Goal: Task Accomplishment & Management: Manage account settings

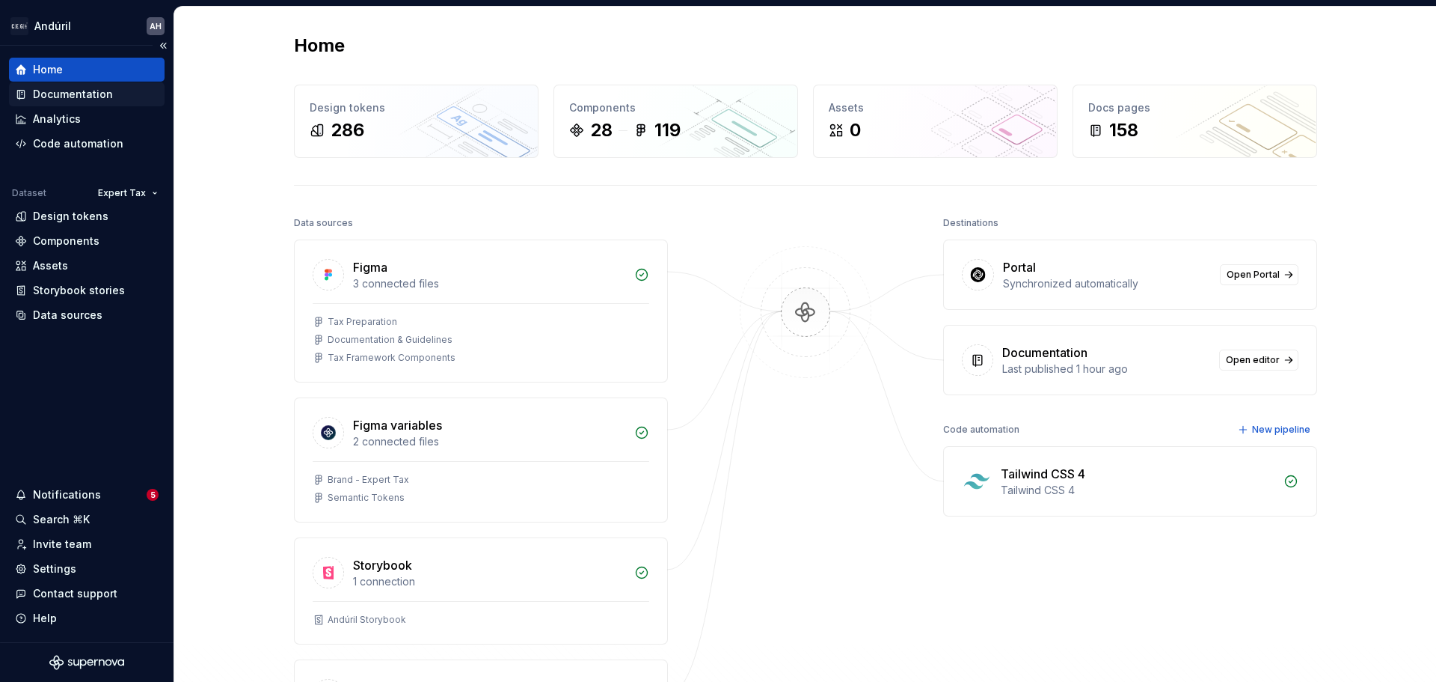
click at [73, 96] on div "Documentation" at bounding box center [73, 94] width 80 height 15
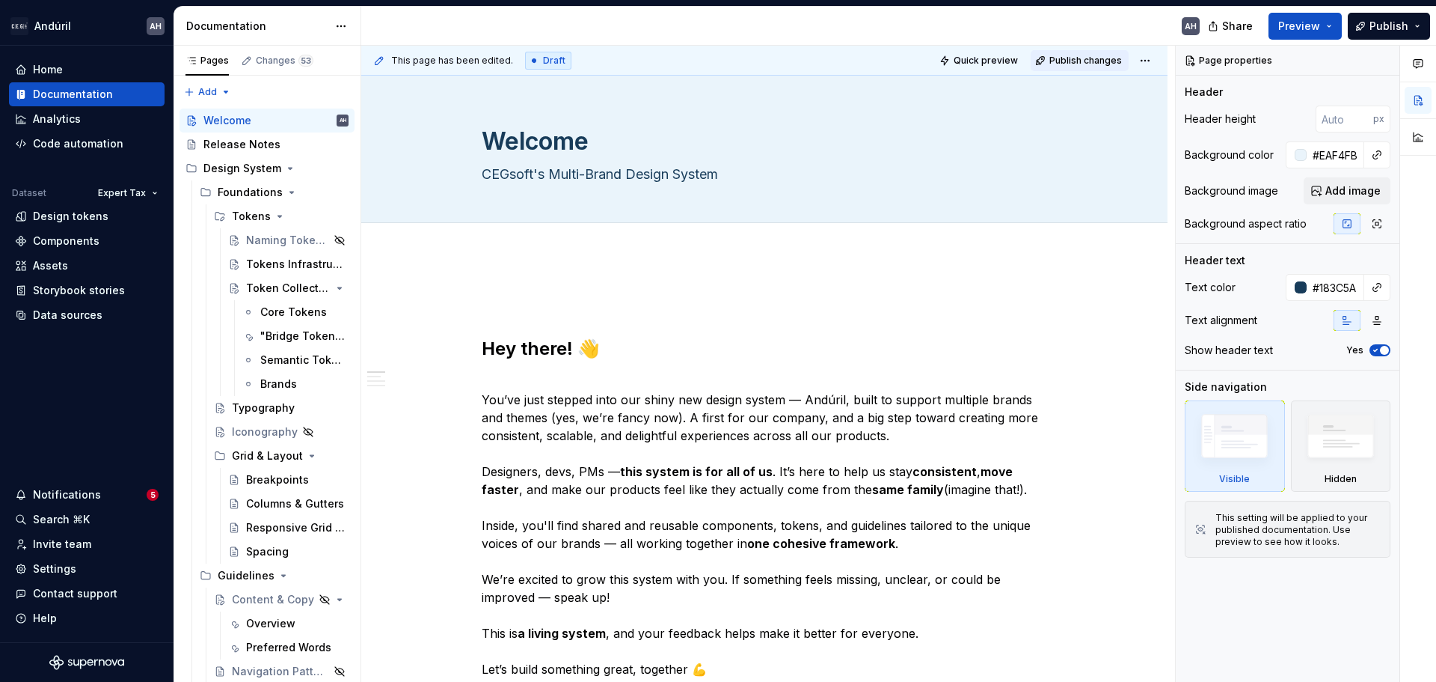
click at [1106, 56] on span "Publish changes" at bounding box center [1086, 61] width 73 height 12
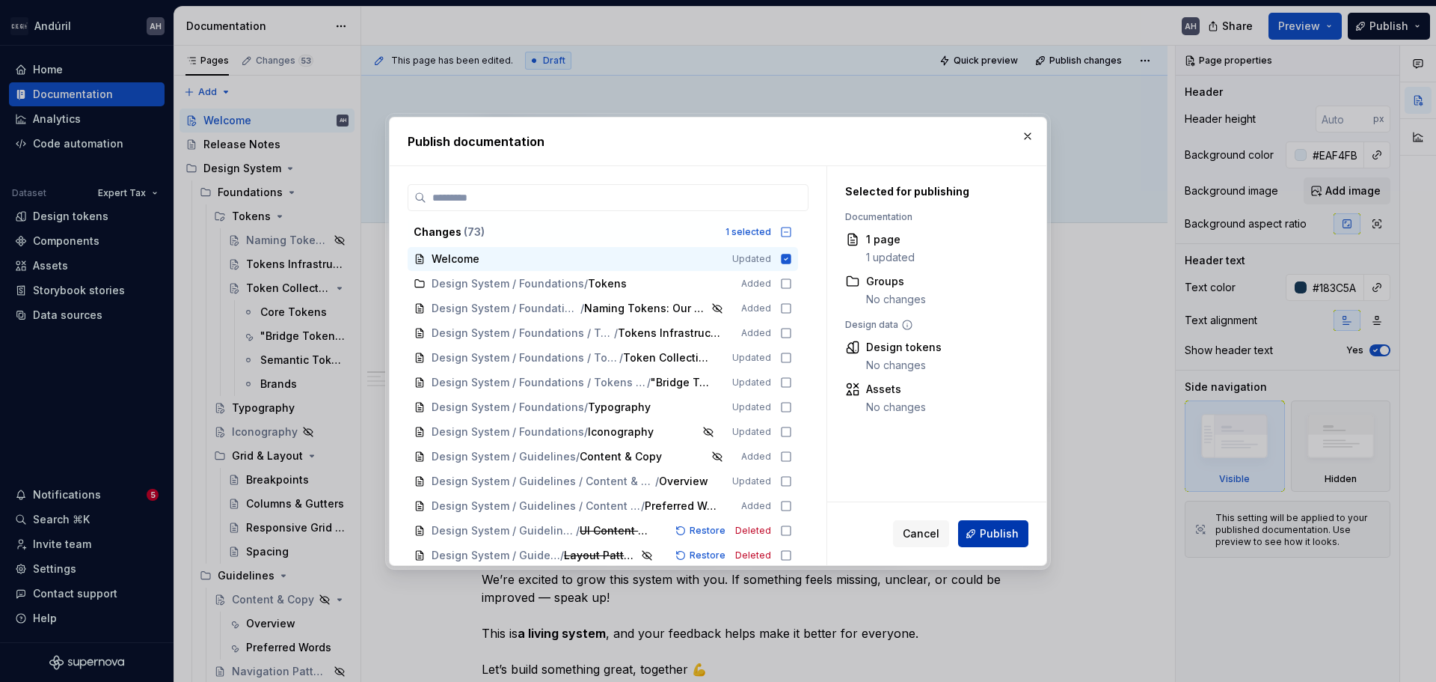
click at [1002, 541] on button "Publish" at bounding box center [993, 533] width 70 height 27
type textarea "*"
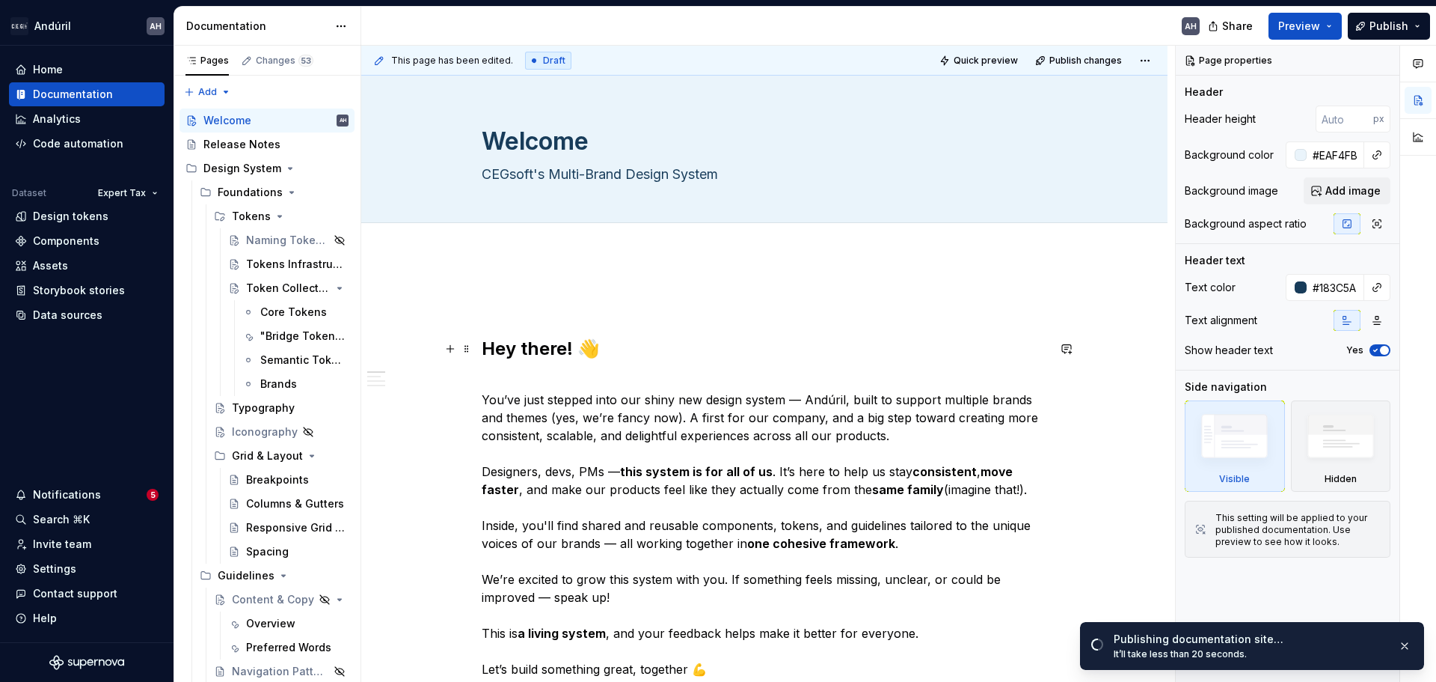
click at [487, 354] on h2 "Hey there! 👋" at bounding box center [765, 349] width 566 height 24
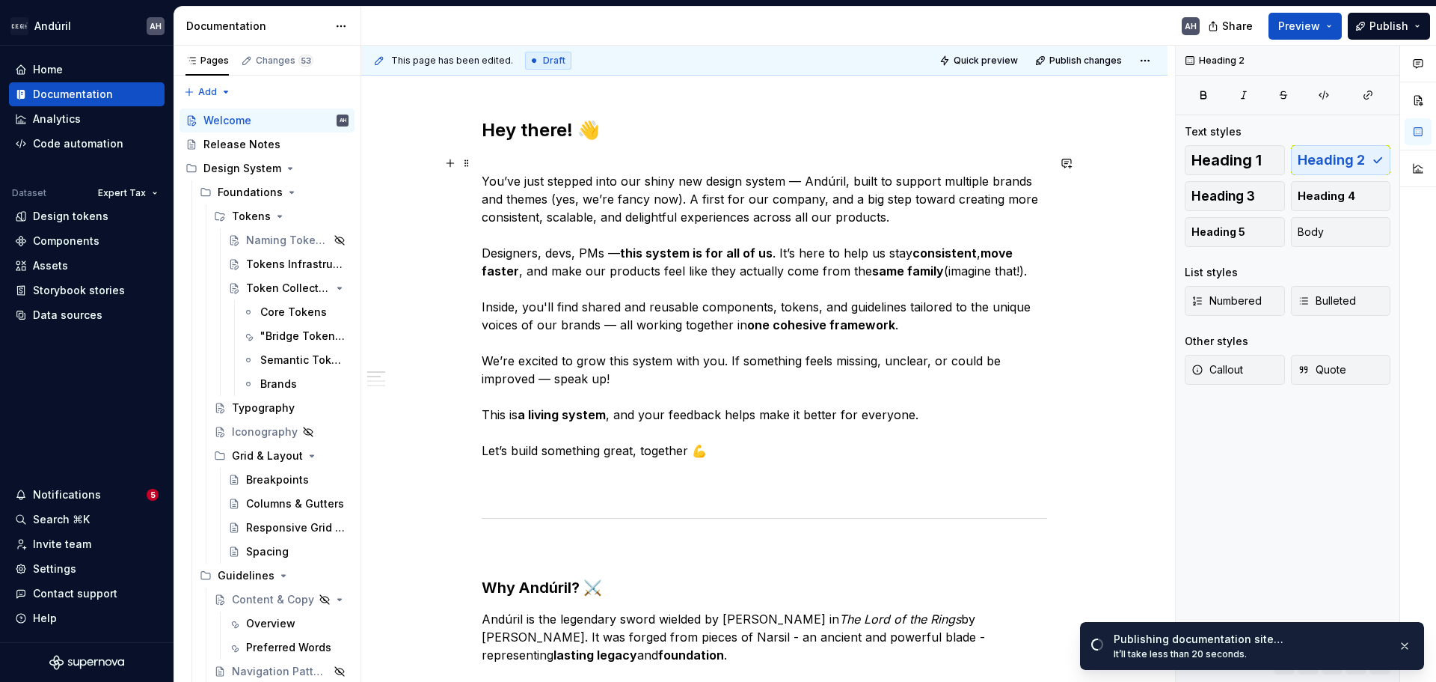
scroll to position [224, 0]
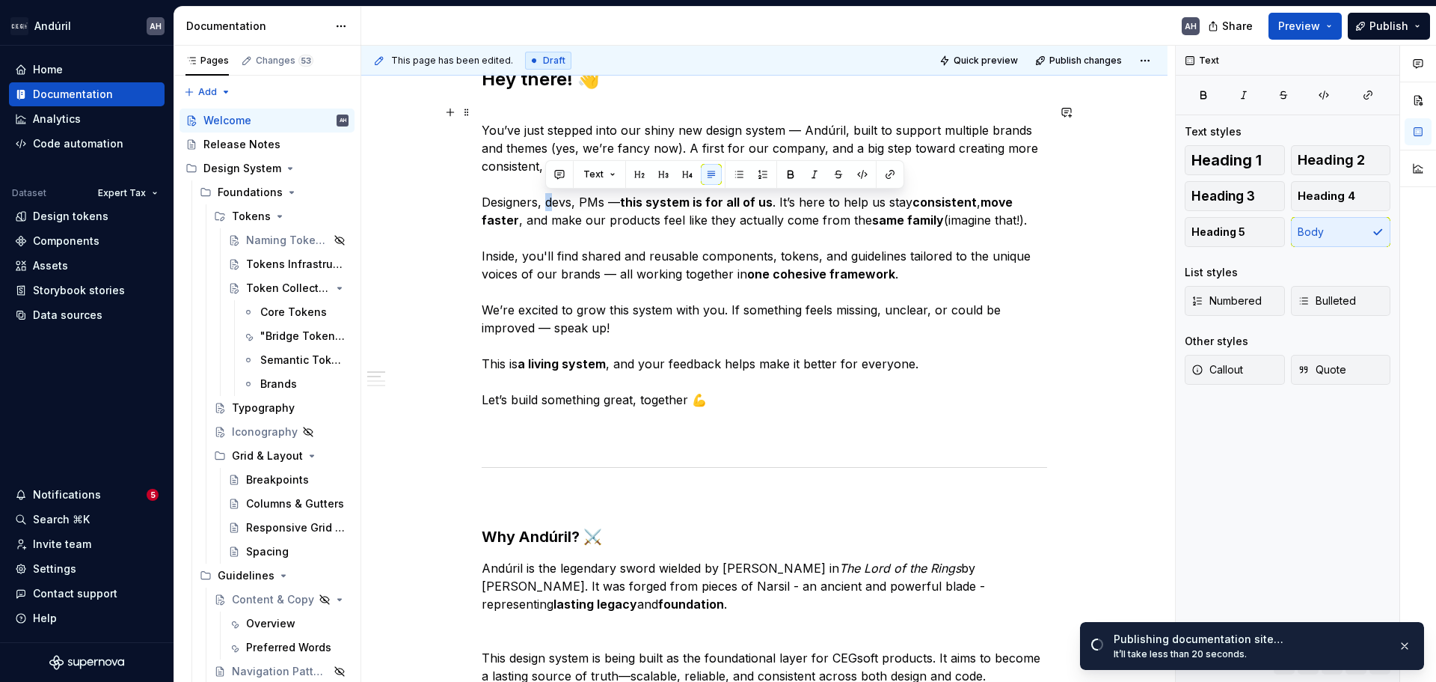
click at [545, 206] on p "You’ve just stepped into our shiny new design system — Andúril, built to suppor…" at bounding box center [765, 273] width 566 height 341
click at [803, 408] on p "You’ve just stepped into our shiny new design system — Andúril, built to suppor…" at bounding box center [765, 273] width 566 height 341
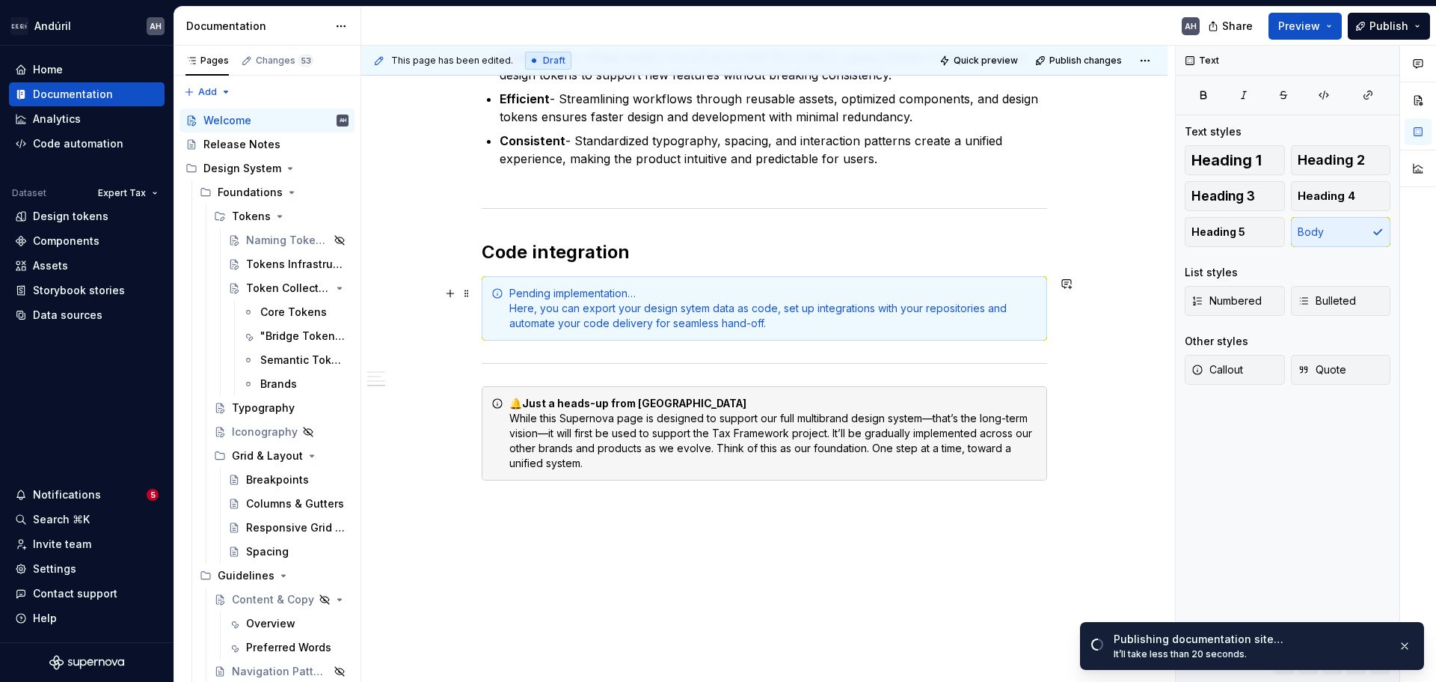
scroll to position [1035, 0]
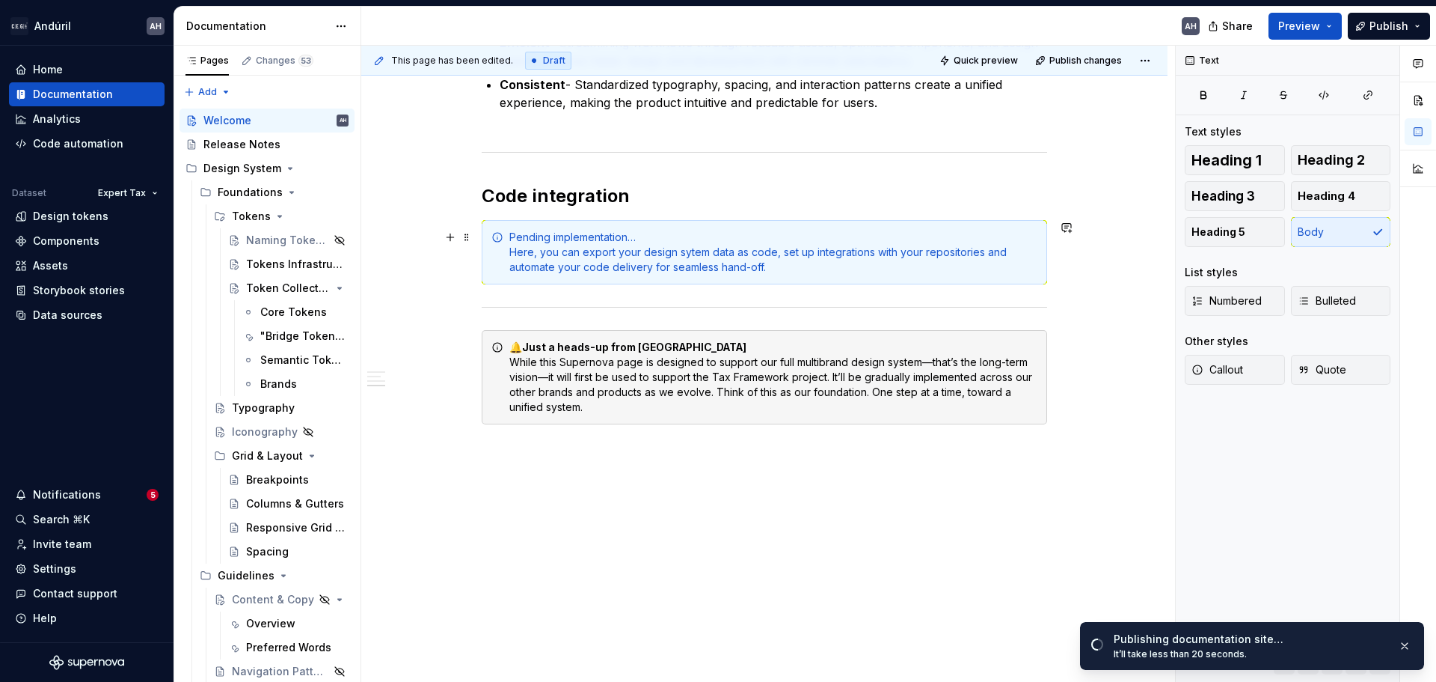
click at [531, 269] on div "Pending implementation… Here, you can export your design sytem data as code, se…" at bounding box center [773, 252] width 528 height 45
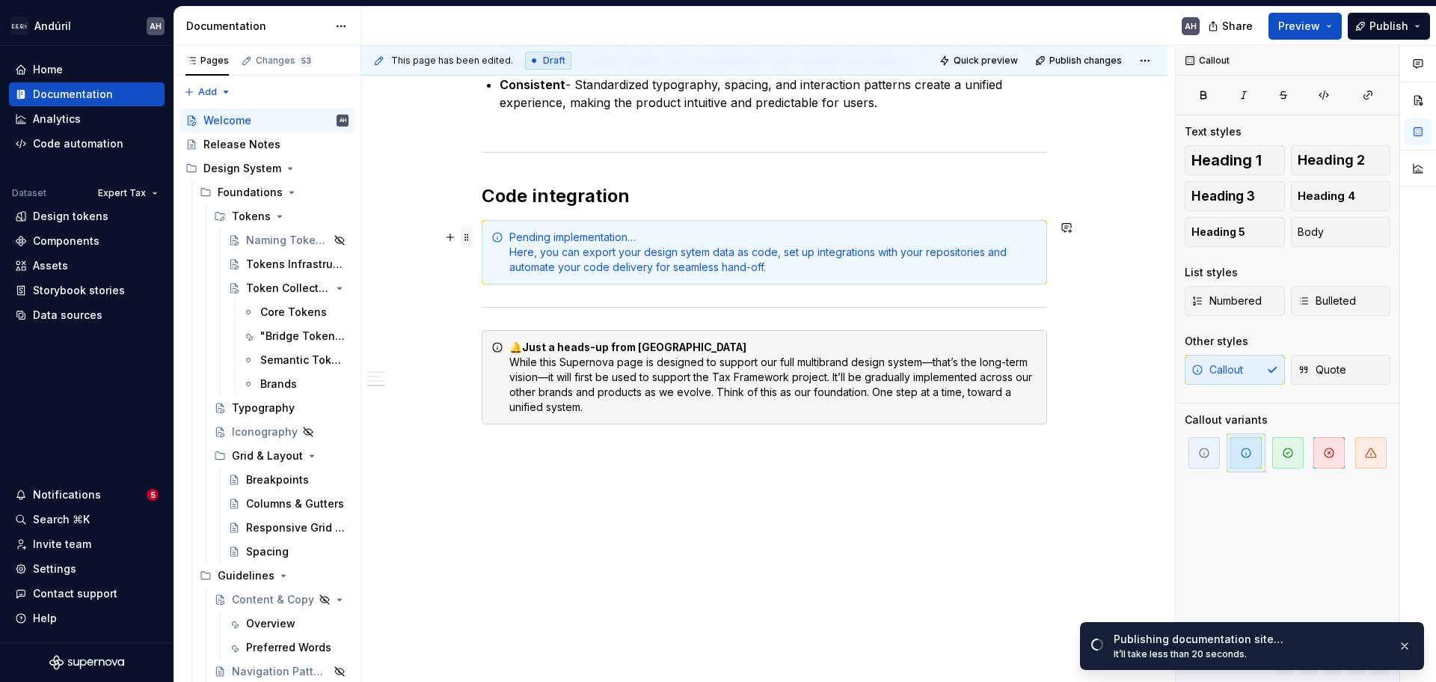
click at [467, 236] on span at bounding box center [467, 237] width 12 height 21
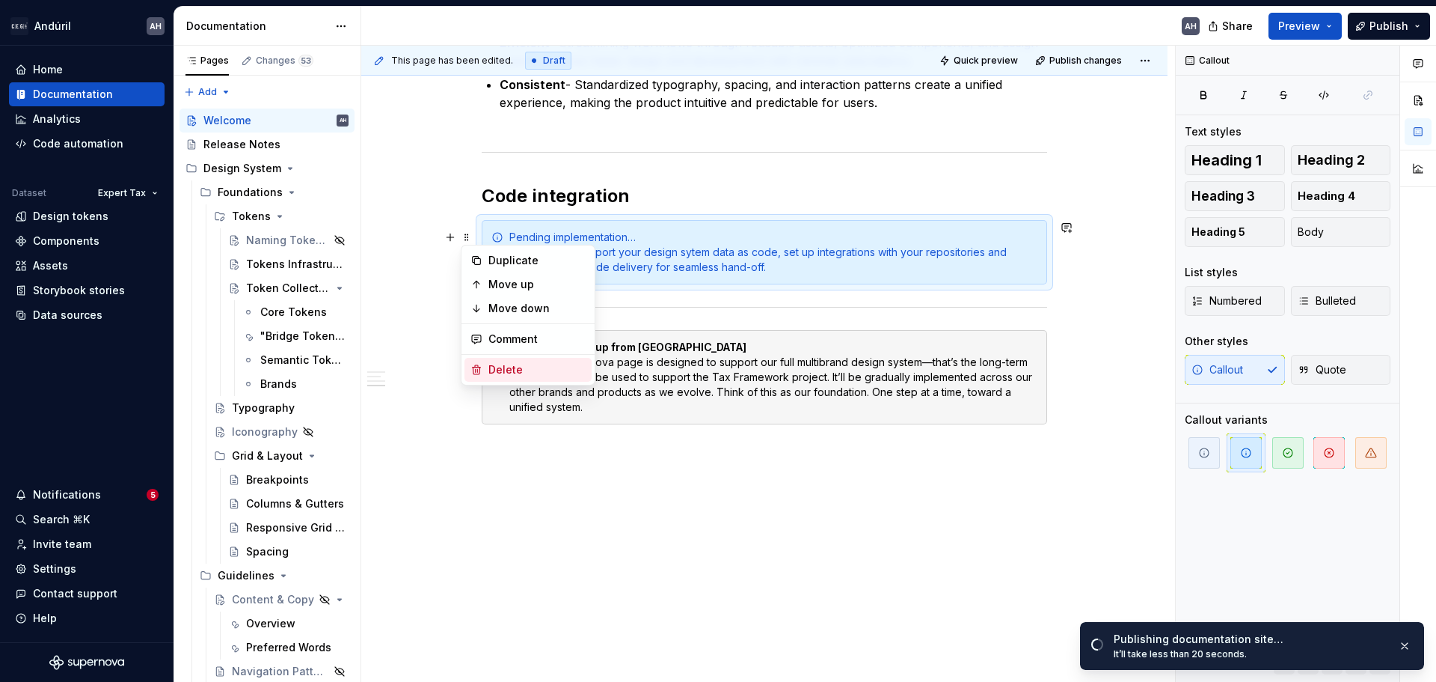
click at [526, 371] on div "Delete" at bounding box center [537, 369] width 97 height 15
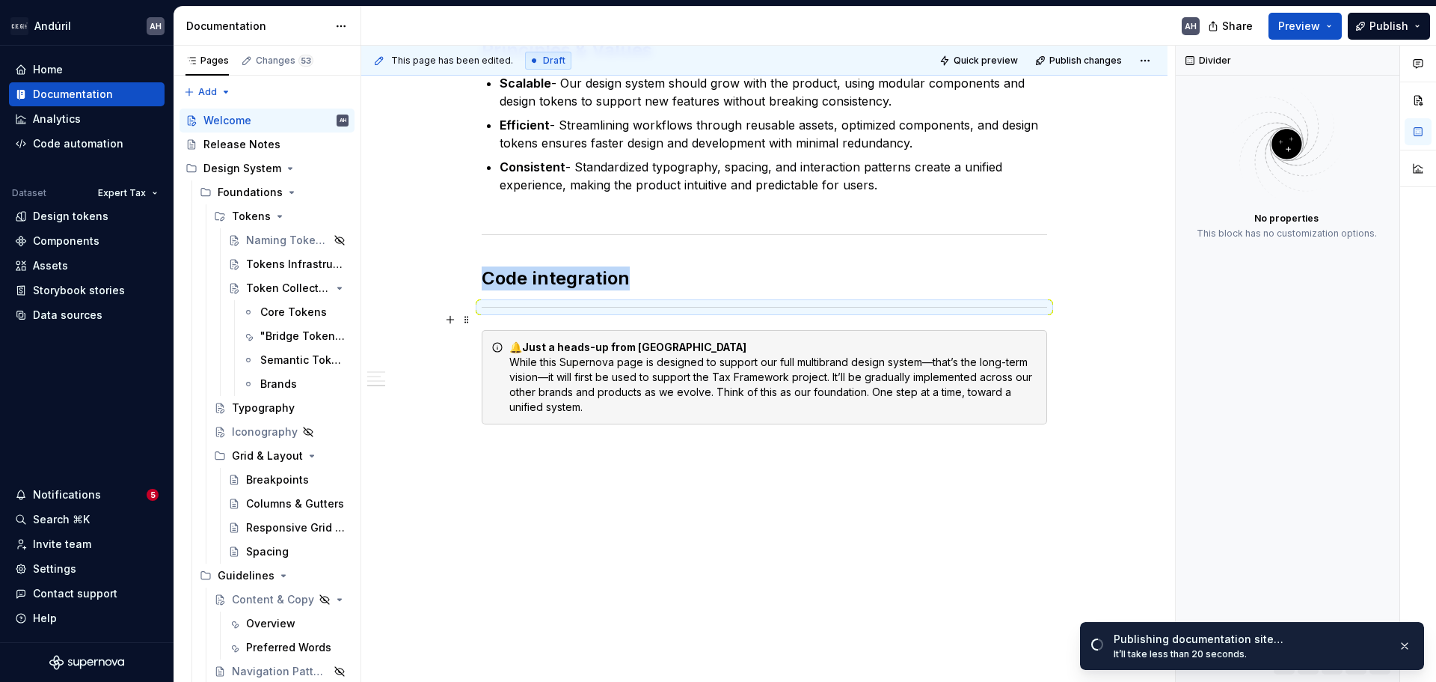
scroll to position [952, 0]
click at [670, 276] on h2 "Code integration" at bounding box center [765, 278] width 566 height 24
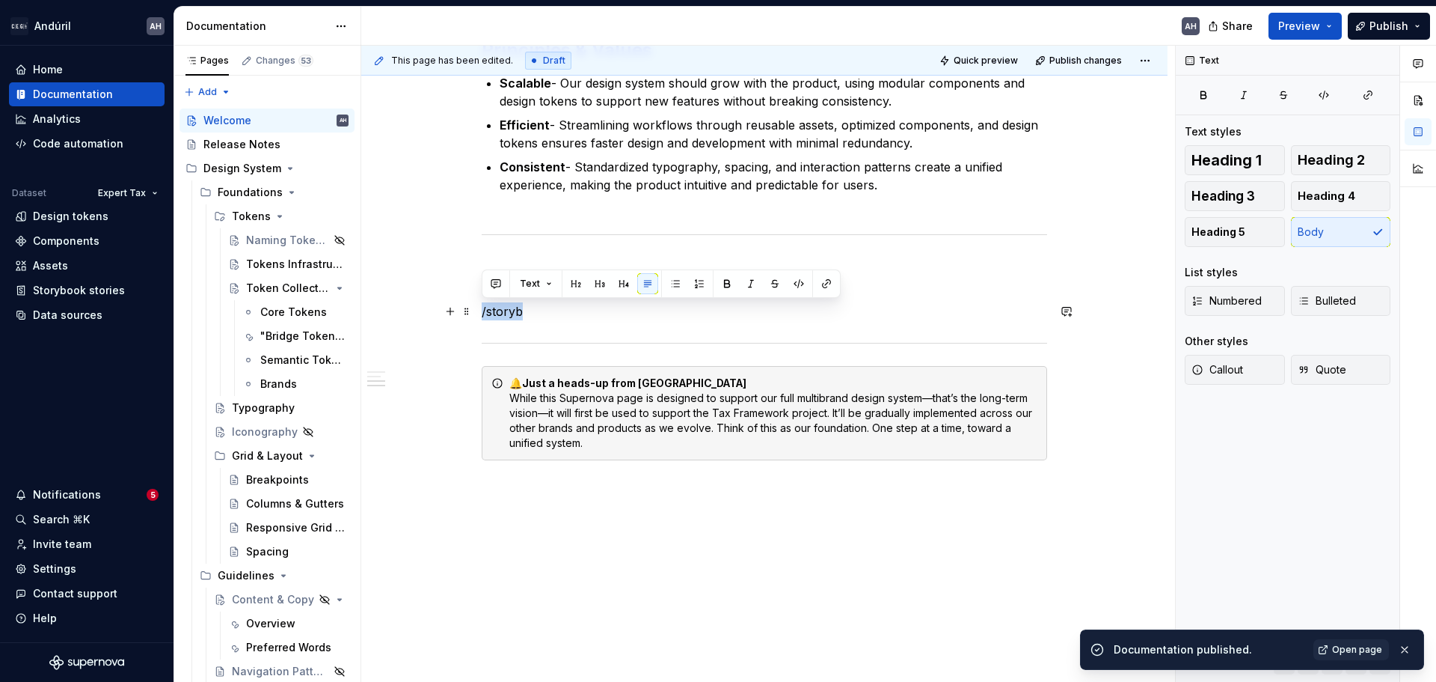
drag, startPoint x: 589, startPoint y: 314, endPoint x: 474, endPoint y: 313, distance: 115.2
click at [474, 313] on div "Hey there! 👋 You’ve just stepped into our shiny new design system — Andúril, bu…" at bounding box center [764, 11] width 806 height 1415
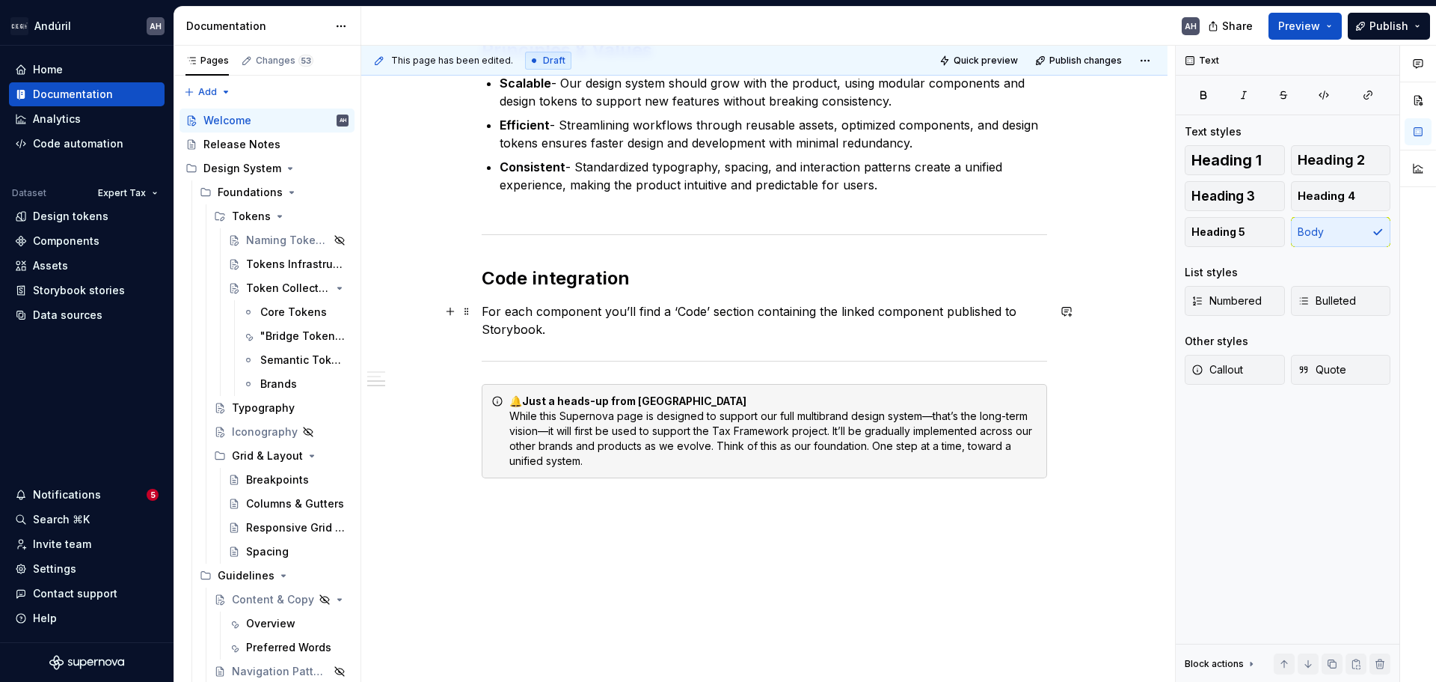
click at [622, 334] on p "For each component you’ll find a ‘Code’ section containing the linked component…" at bounding box center [765, 320] width 566 height 36
click at [601, 427] on div "🔔 Just a heads-up from Andúril While this Supernova page is designed to support…" at bounding box center [773, 430] width 528 height 75
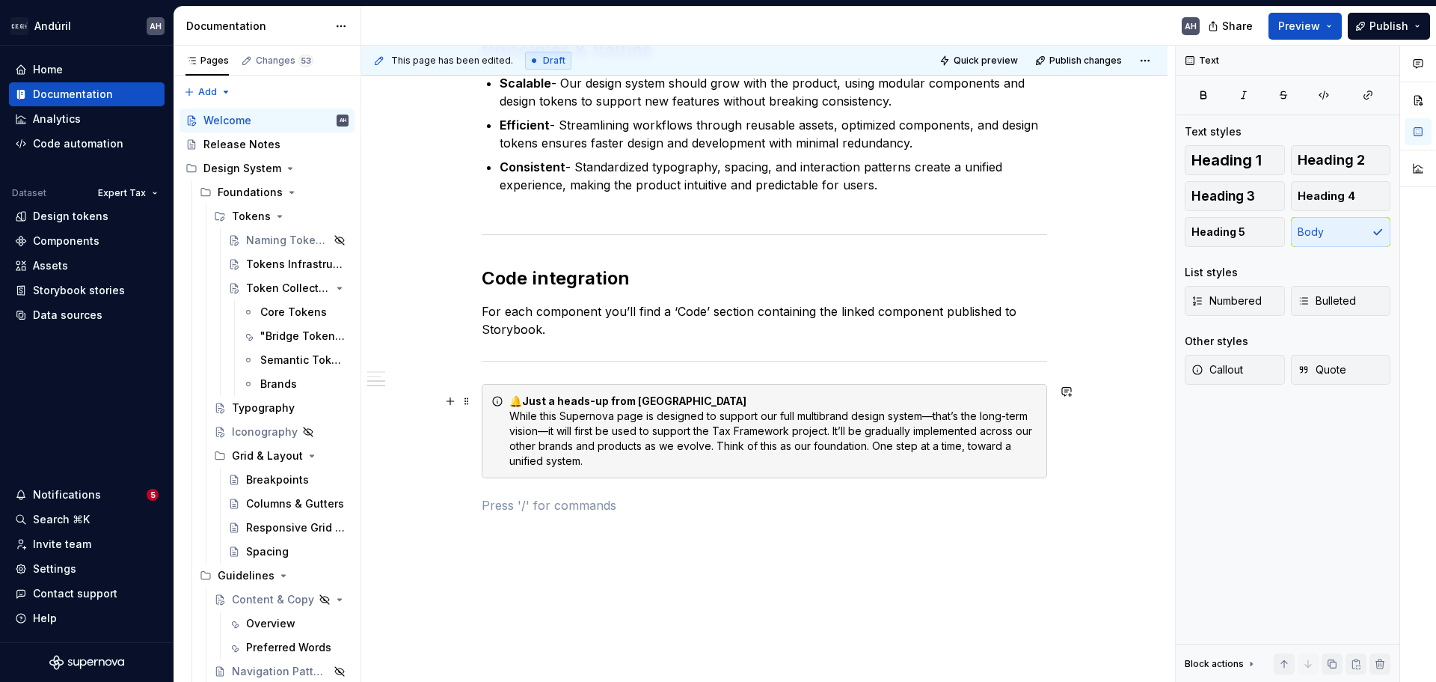
click at [821, 416] on div "🔔 Just a heads-up from Andúril While this Supernova page is designed to support…" at bounding box center [773, 430] width 528 height 75
click at [503, 437] on div "🔔 Just a heads-up from Andúril While this Supernova page is designed to support…" at bounding box center [765, 431] width 566 height 94
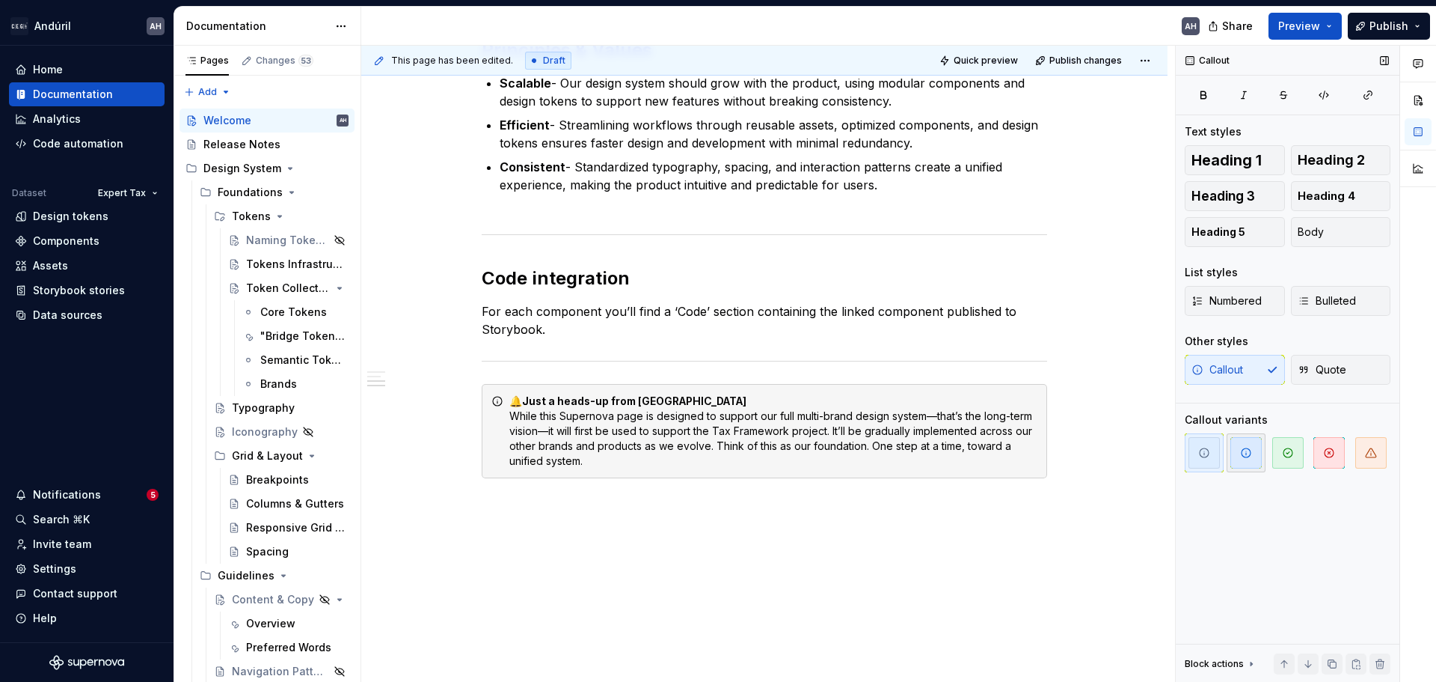
click at [1237, 456] on span "button" at bounding box center [1246, 452] width 31 height 31
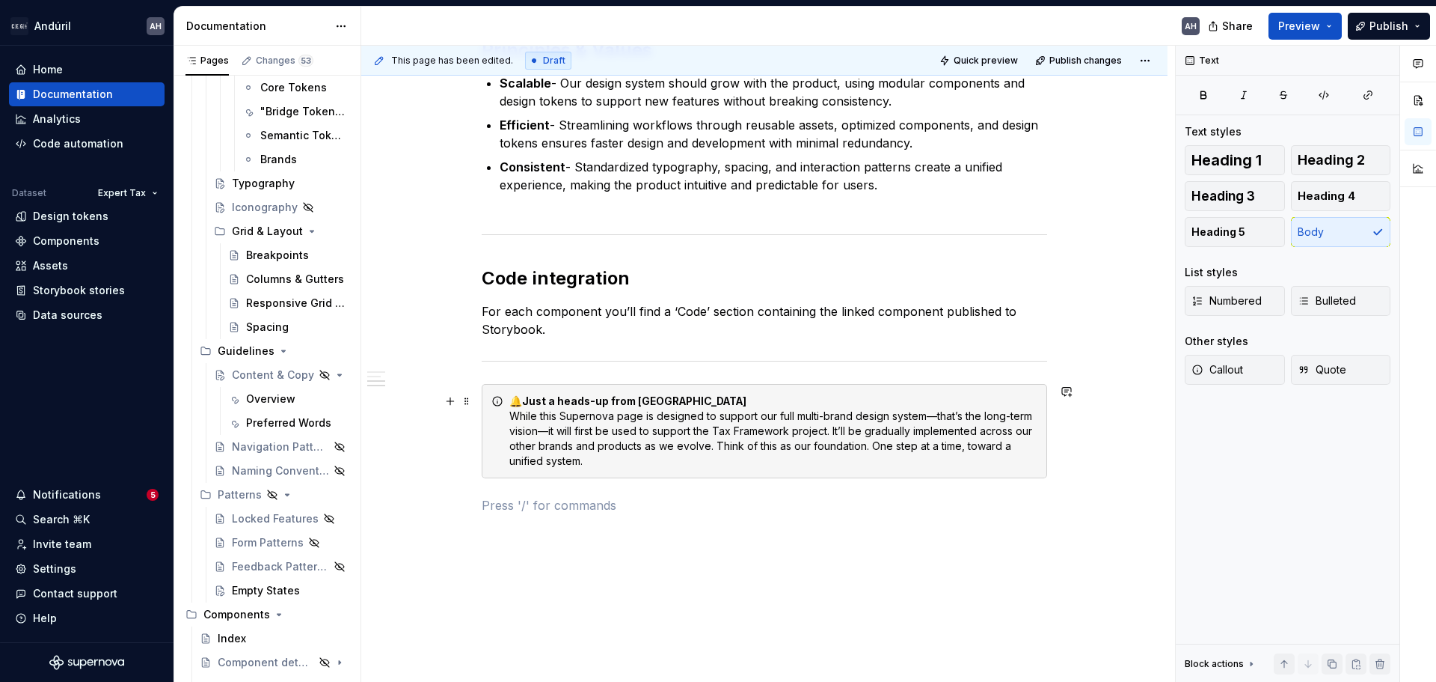
scroll to position [878, 0]
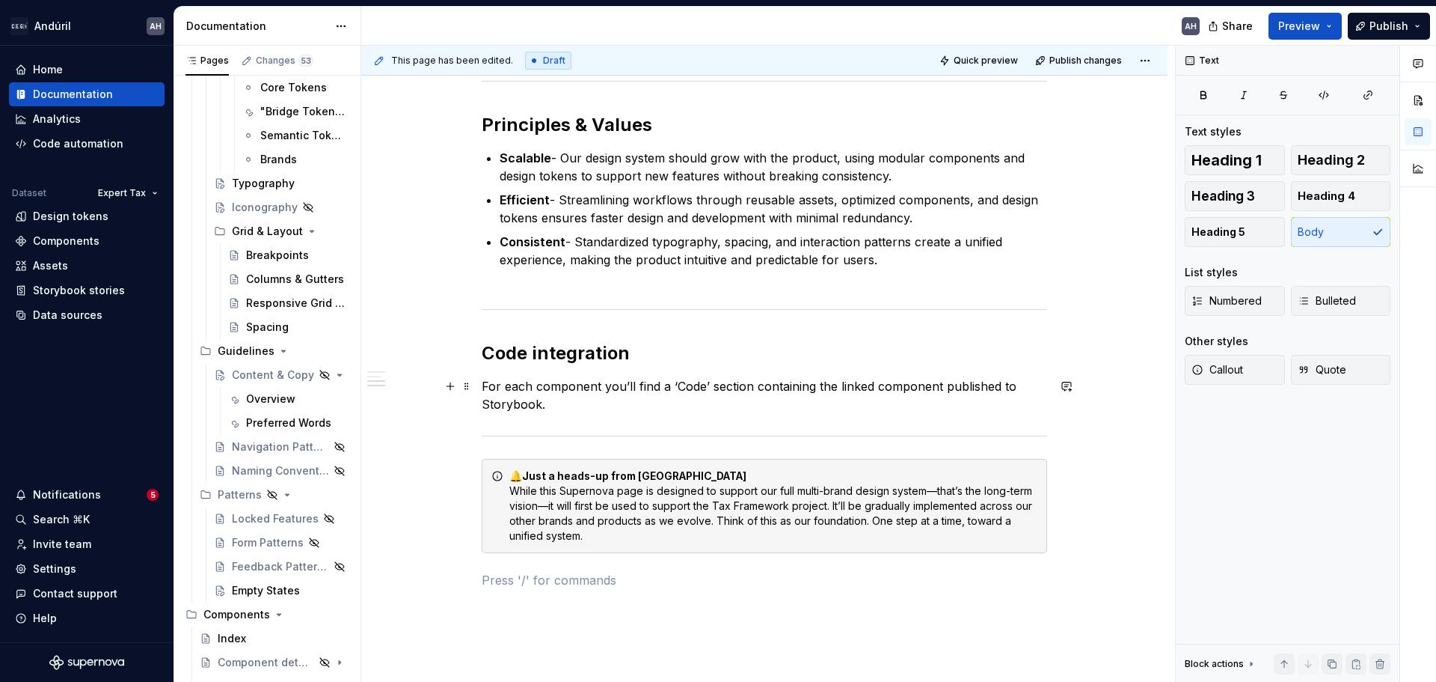
click at [619, 402] on p "For each component you’ll find a ‘Code’ section containing the linked component…" at bounding box center [765, 395] width 566 height 36
click at [568, 546] on div "🔔 Just a heads-up from Andúril While this Supernova page is designed to support…" at bounding box center [765, 506] width 566 height 94
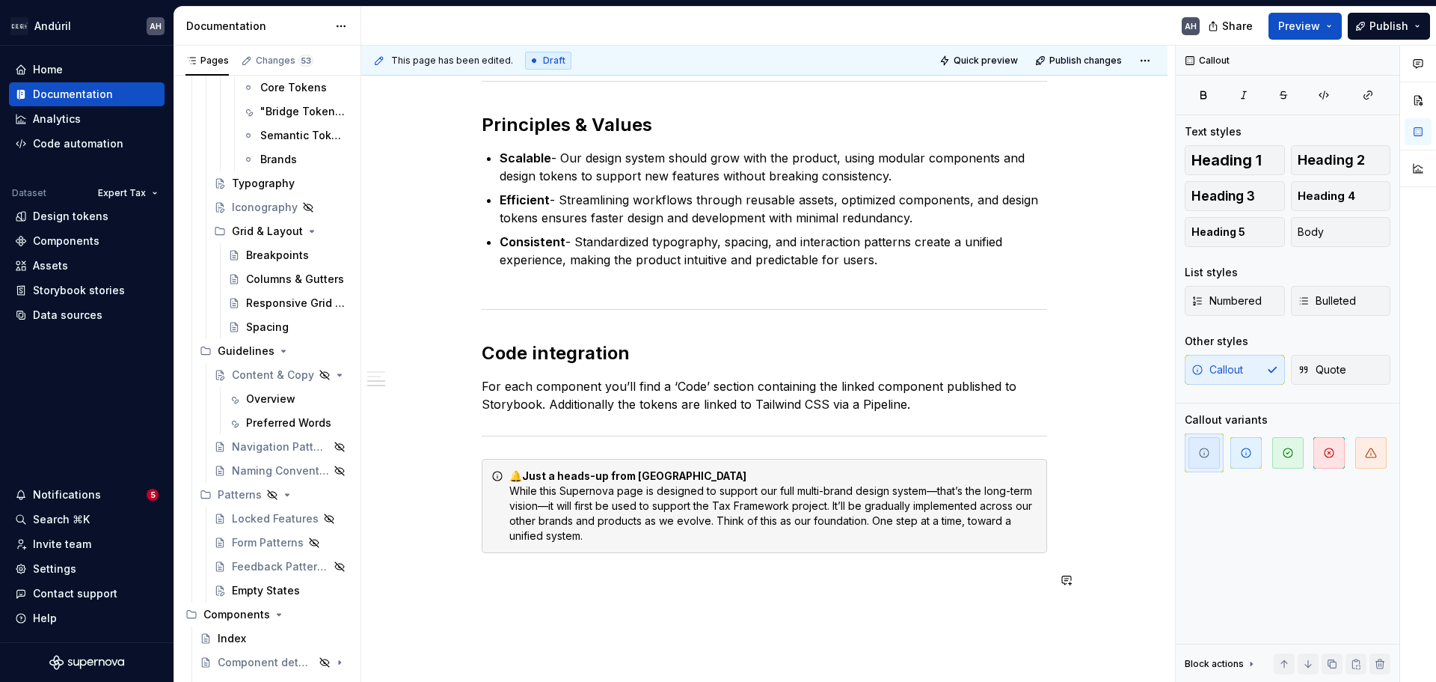
click at [561, 592] on div "Hey there! 👋 You’ve just stepped into our shiny new design system — Andúril, bu…" at bounding box center [765, 10] width 566 height 1192
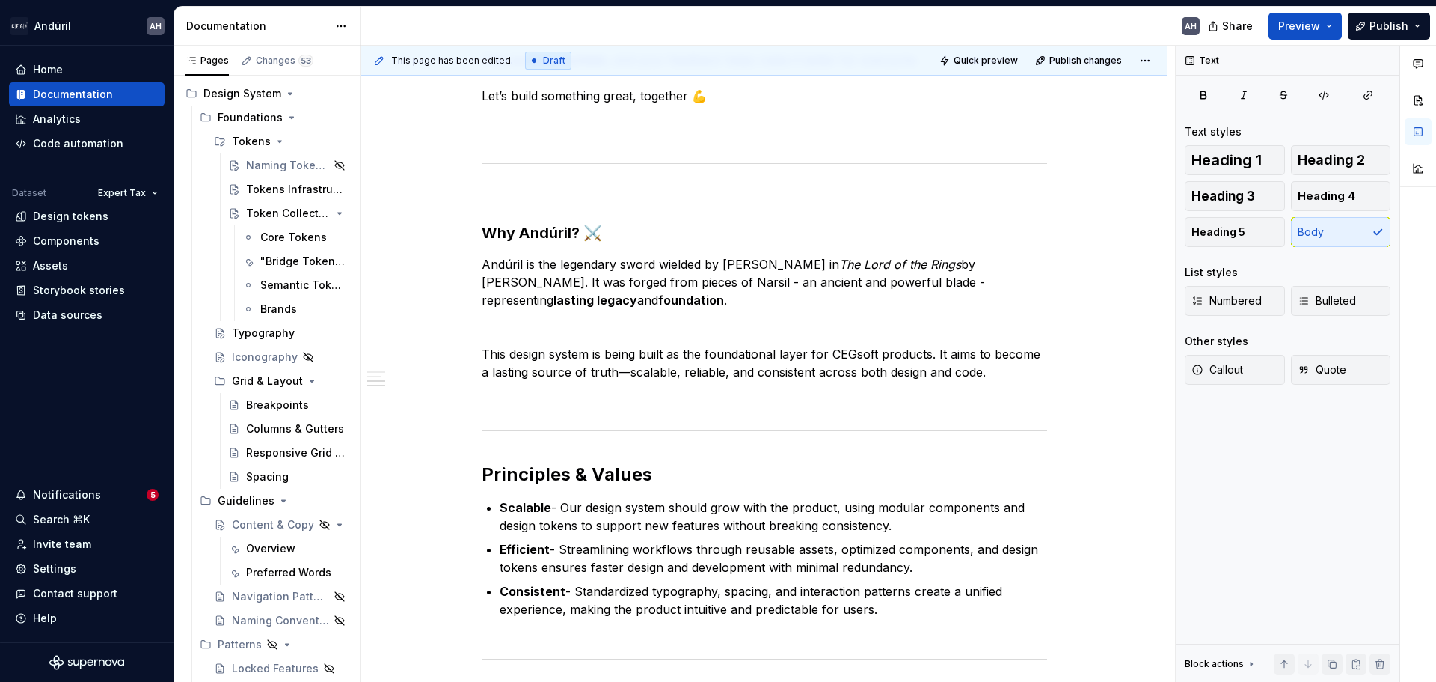
scroll to position [129, 0]
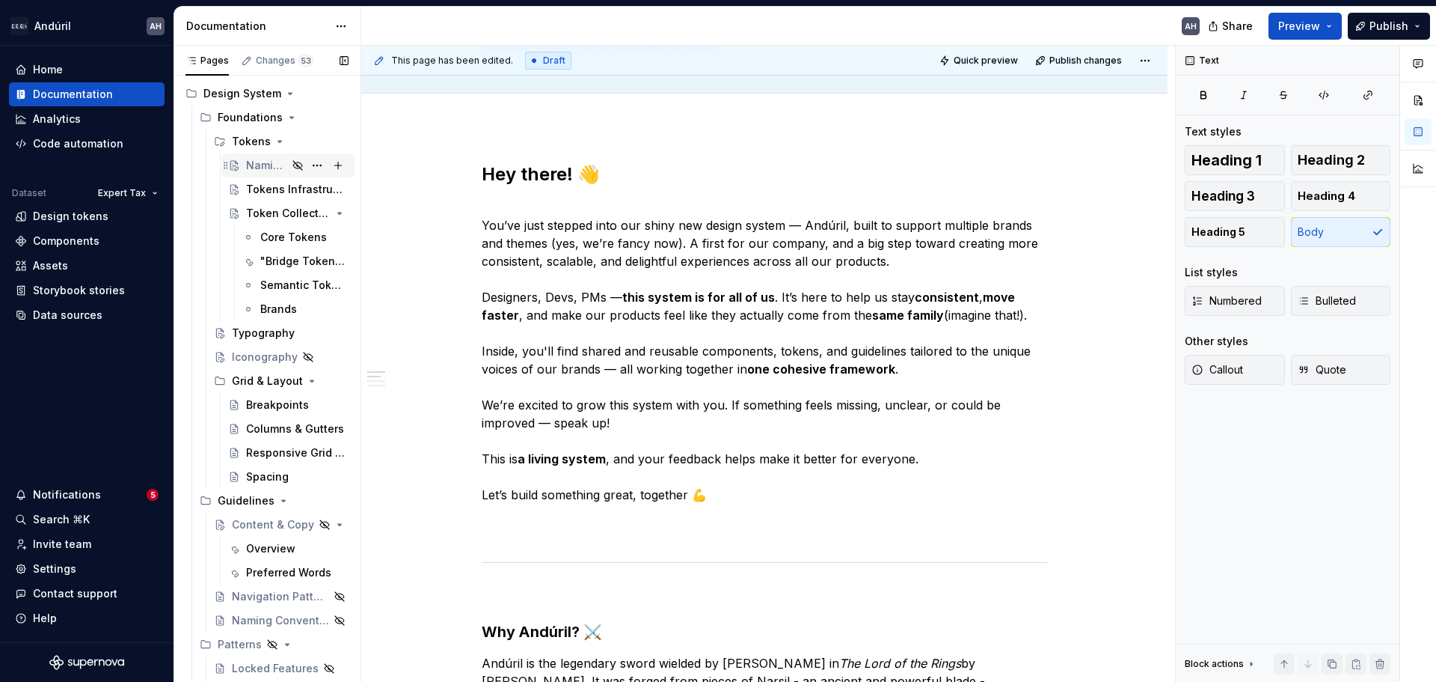
click at [271, 167] on div "Naming Tokens: Our Framework" at bounding box center [266, 165] width 41 height 15
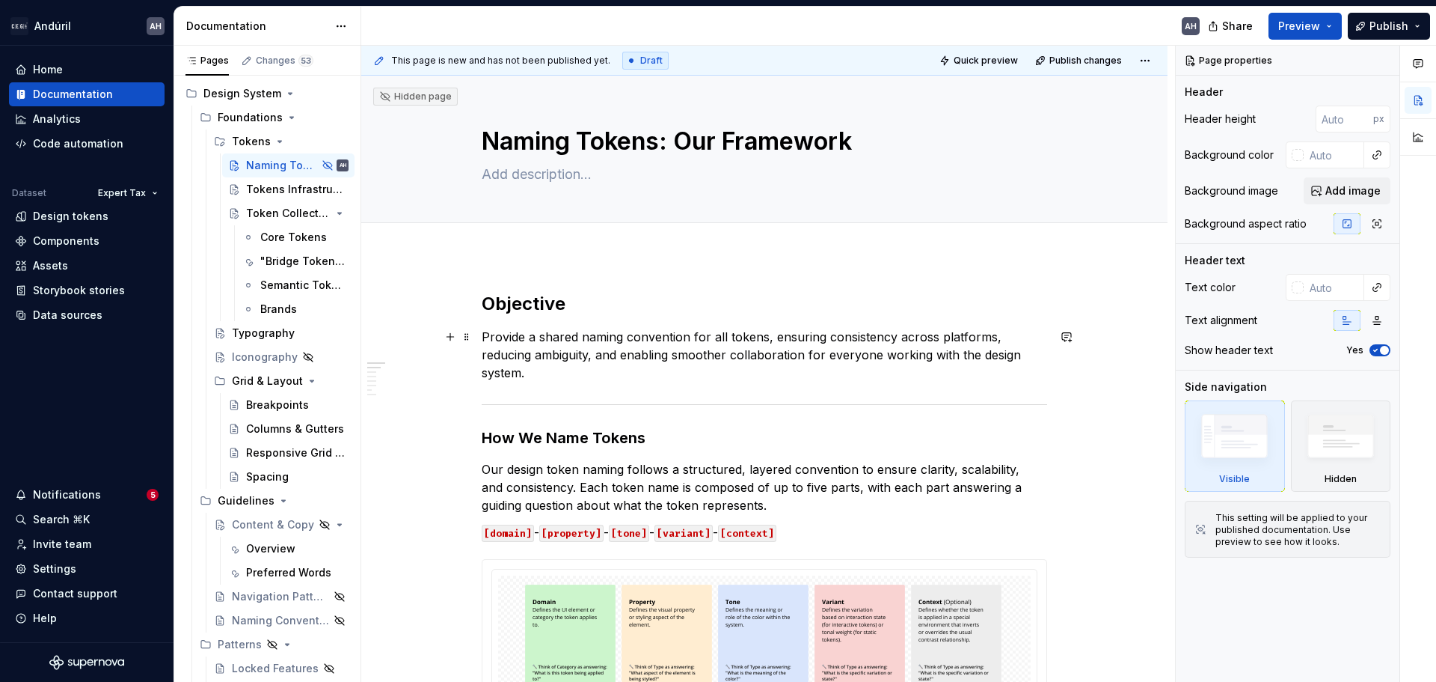
type textarea "*"
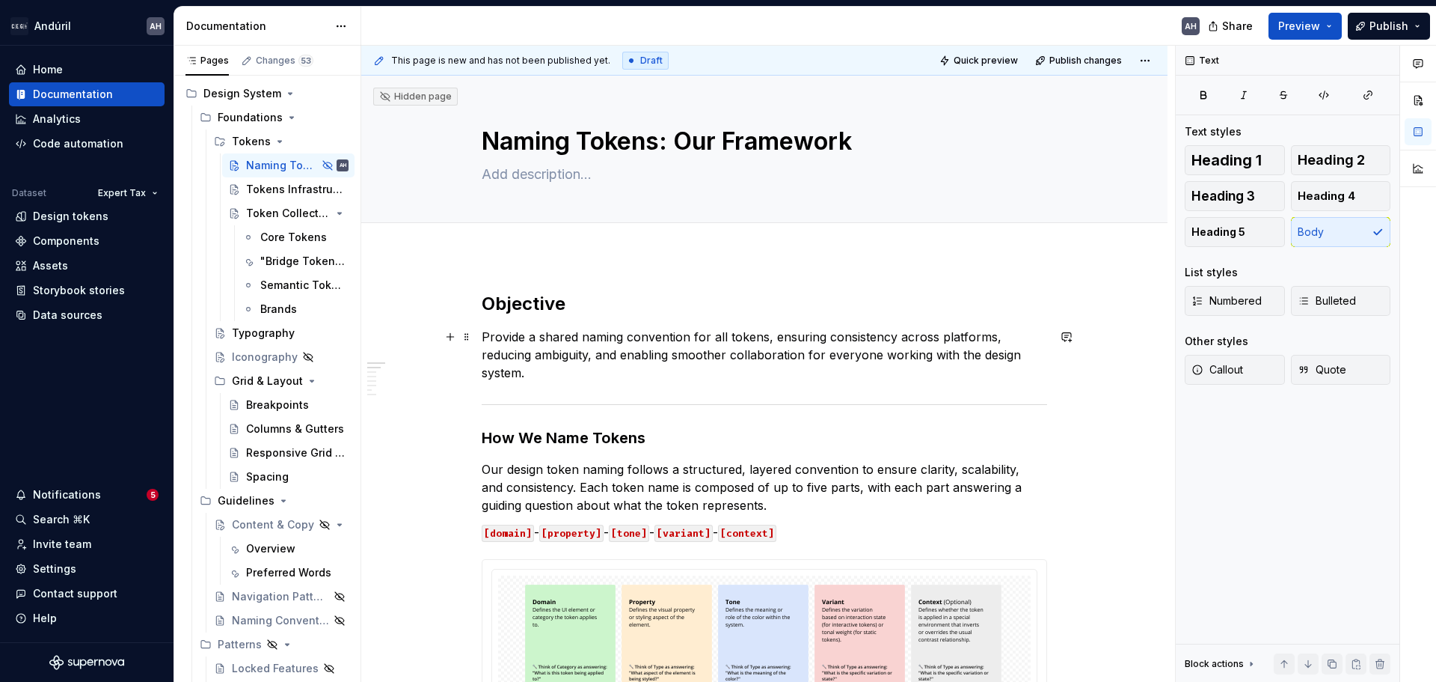
click at [522, 337] on p "Provide a shared naming convention for all tokens, ensuring consistency across …" at bounding box center [765, 355] width 566 height 54
click at [577, 338] on p "Provide a shared naming convention for all tokens, ensuring consistency across …" at bounding box center [765, 355] width 566 height 54
drag, startPoint x: 524, startPoint y: 337, endPoint x: 482, endPoint y: 338, distance: 42.6
click at [482, 338] on p "Provide a shared naming convention for all tokens, ensuring consistency across …" at bounding box center [765, 355] width 566 height 54
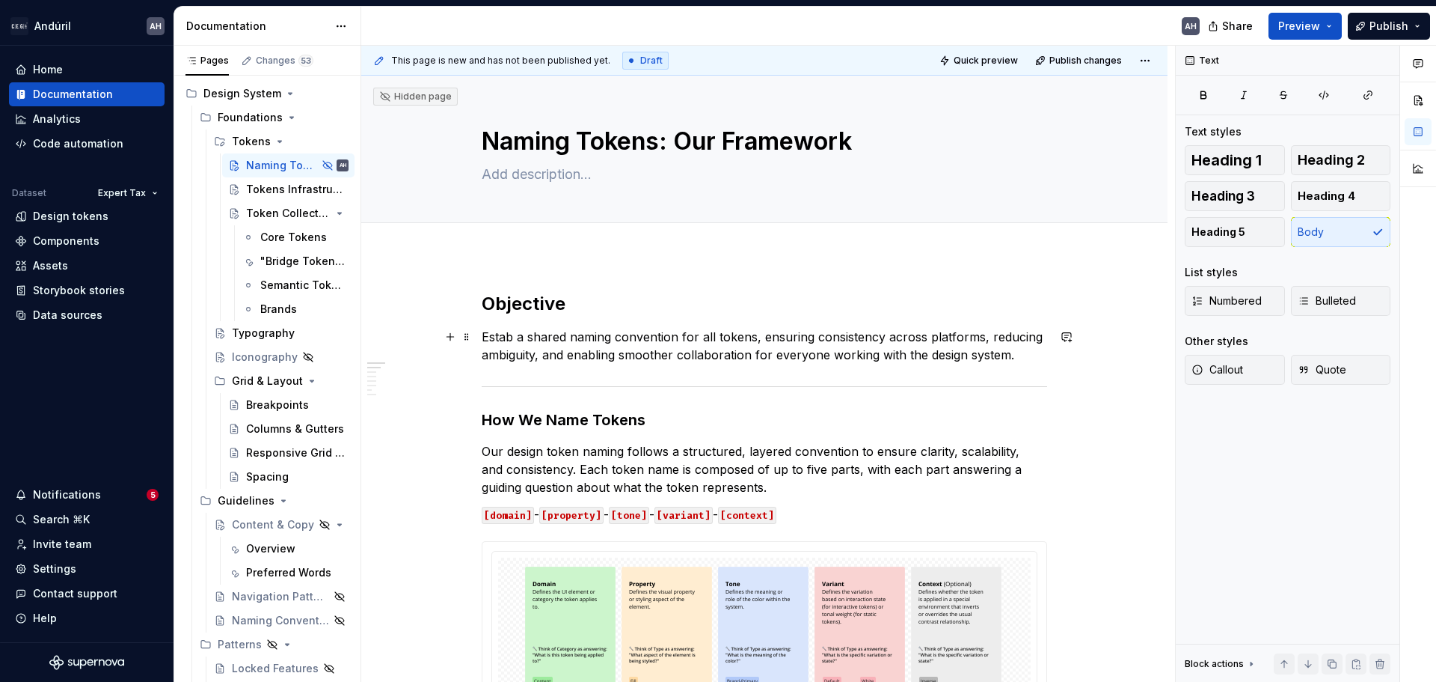
click at [497, 337] on p "Estab a shared naming convention for all tokens, ensuring consistency across pl…" at bounding box center [765, 346] width 566 height 36
click at [558, 337] on p "Estab a shared naming convention for all tokens, ensuring consistency across pl…" at bounding box center [765, 346] width 566 height 36
click at [514, 340] on p "Estab a shared naming convention for all tokens, ensuring consistency across pl…" at bounding box center [765, 346] width 566 height 36
drag, startPoint x: 514, startPoint y: 340, endPoint x: 483, endPoint y: 340, distance: 30.7
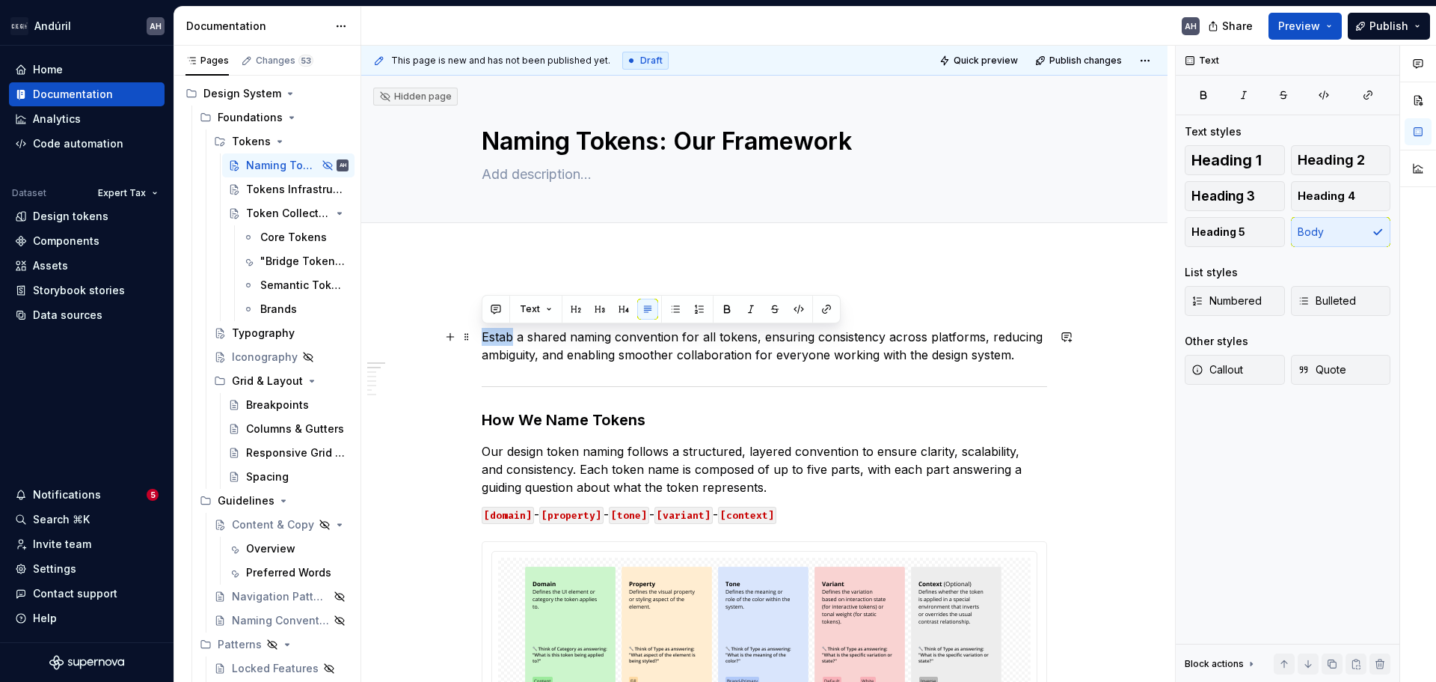
click at [483, 340] on p "Estab a shared naming convention for all tokens, ensuring consistency across pl…" at bounding box center [765, 346] width 566 height 36
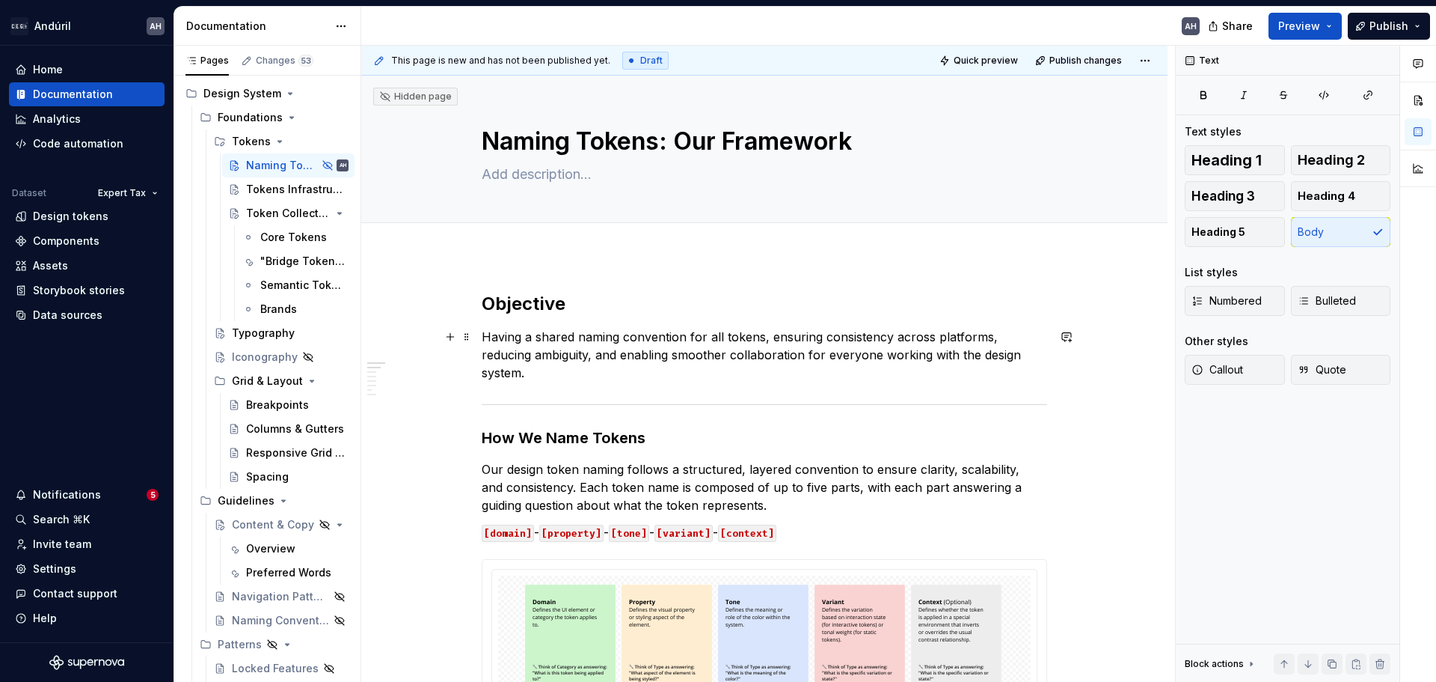
click at [817, 337] on p "Having a shared naming convention for all tokens, ensuring consistency across p…" at bounding box center [765, 355] width 566 height 54
drag, startPoint x: 981, startPoint y: 337, endPoint x: 928, endPoint y: 334, distance: 53.2
click at [928, 334] on p "Having a shared naming convention for all tokens, ensures consistency across pl…" at bounding box center [765, 355] width 566 height 54
click at [705, 355] on p "Having a shared naming convention for all tokens, ensures consistency and struc…" at bounding box center [765, 355] width 566 height 54
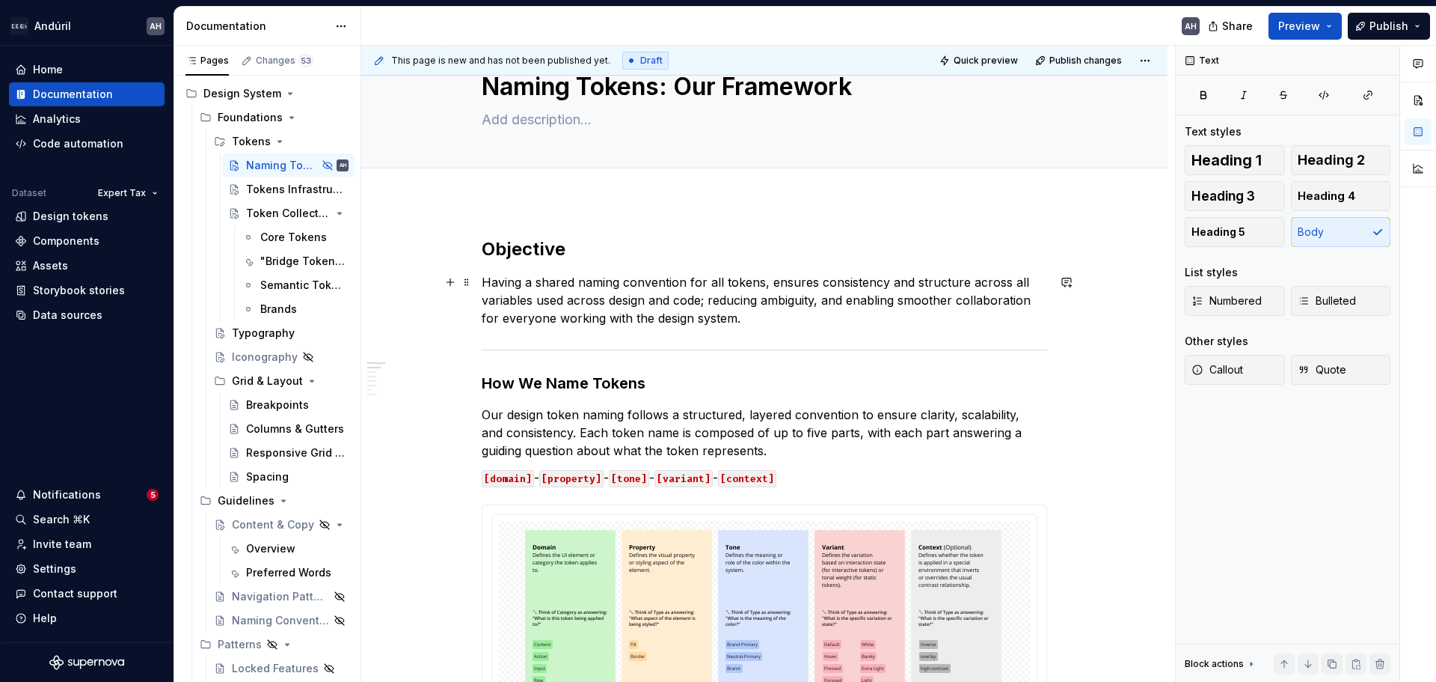
scroll to position [75, 0]
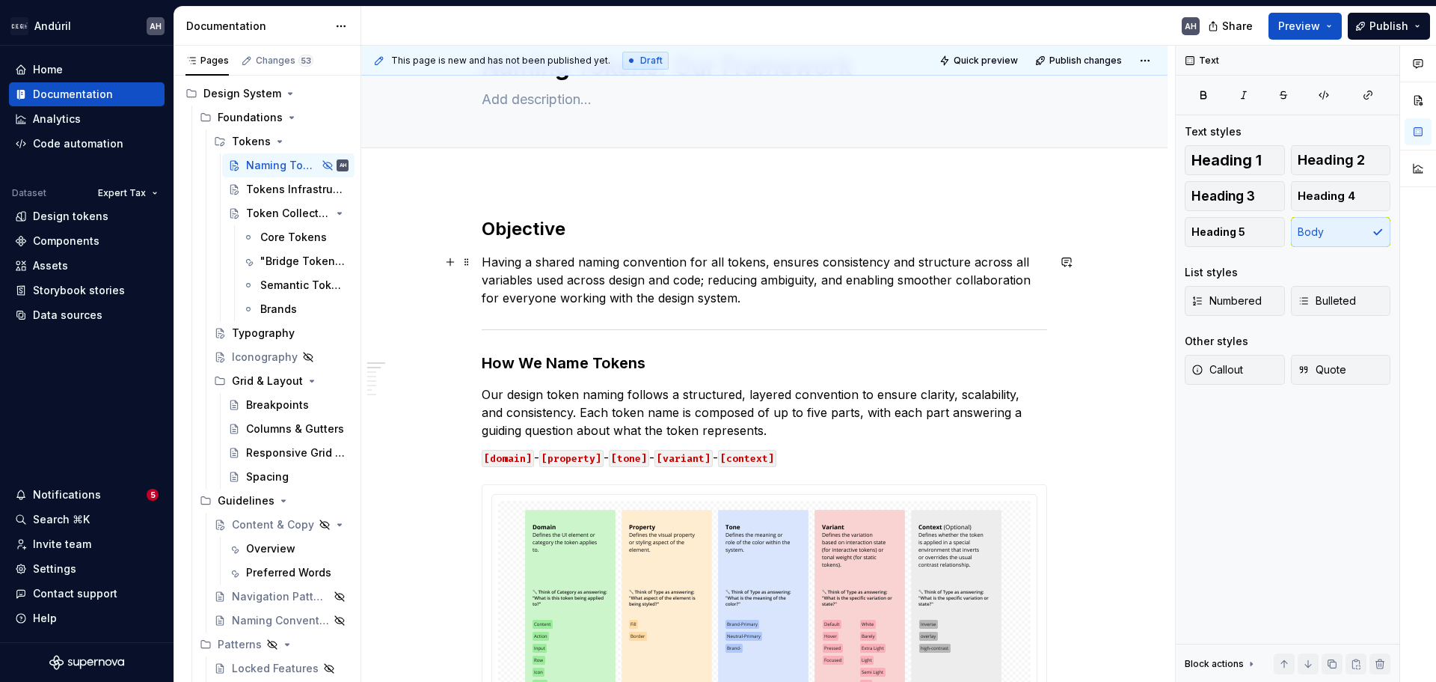
click at [756, 293] on p "Having a shared naming convention for all tokens, ensures consistency and struc…" at bounding box center [765, 280] width 566 height 54
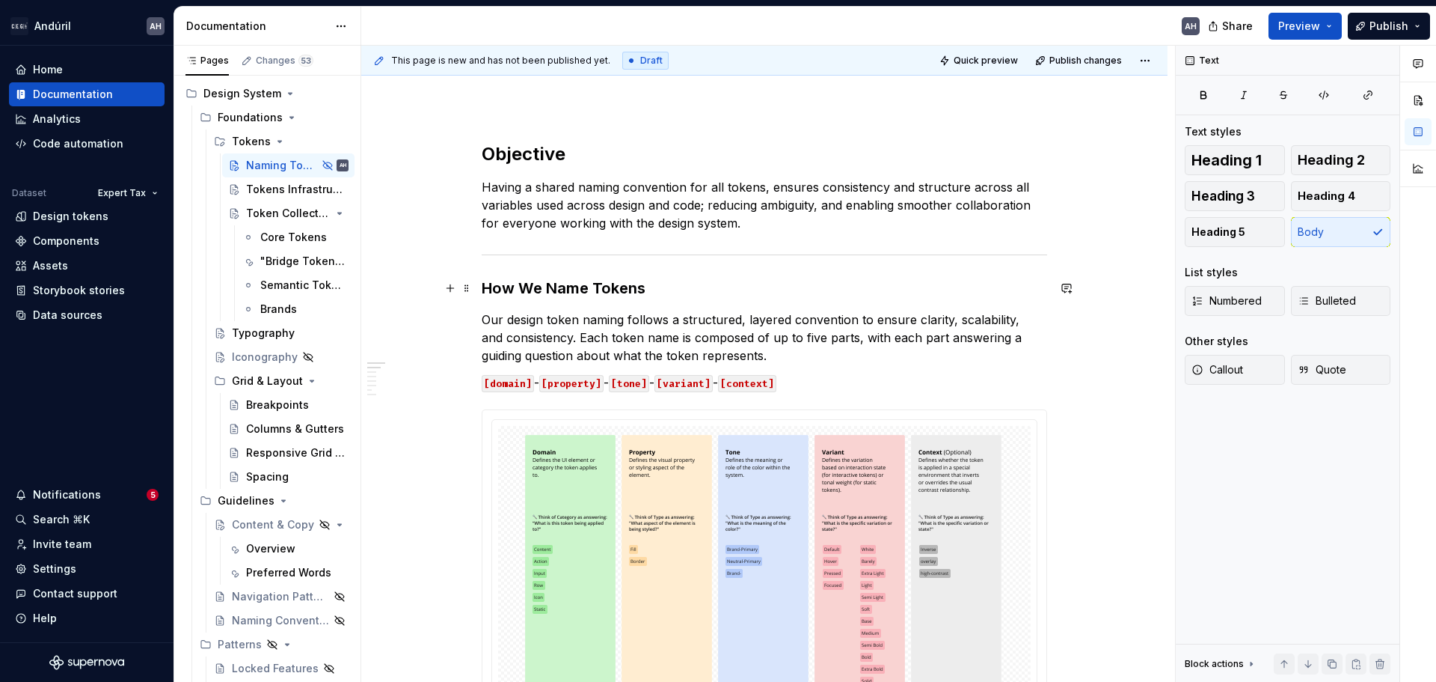
click at [653, 288] on h3 "How We Name Tokens" at bounding box center [765, 288] width 566 height 21
click at [971, 322] on p "Our design token naming follows a structured, layered convention to ensure clar…" at bounding box center [765, 337] width 566 height 54
click at [958, 319] on p "Our design token naming follows a structured, layered convention to ensure clar…" at bounding box center [765, 337] width 566 height 54
click at [551, 339] on p "Our design token naming follows a structured, layered convention to ensure clar…" at bounding box center [765, 337] width 566 height 54
click at [709, 343] on p "Our design token naming follows a structured, layered convention to ensure clar…" at bounding box center [765, 337] width 566 height 54
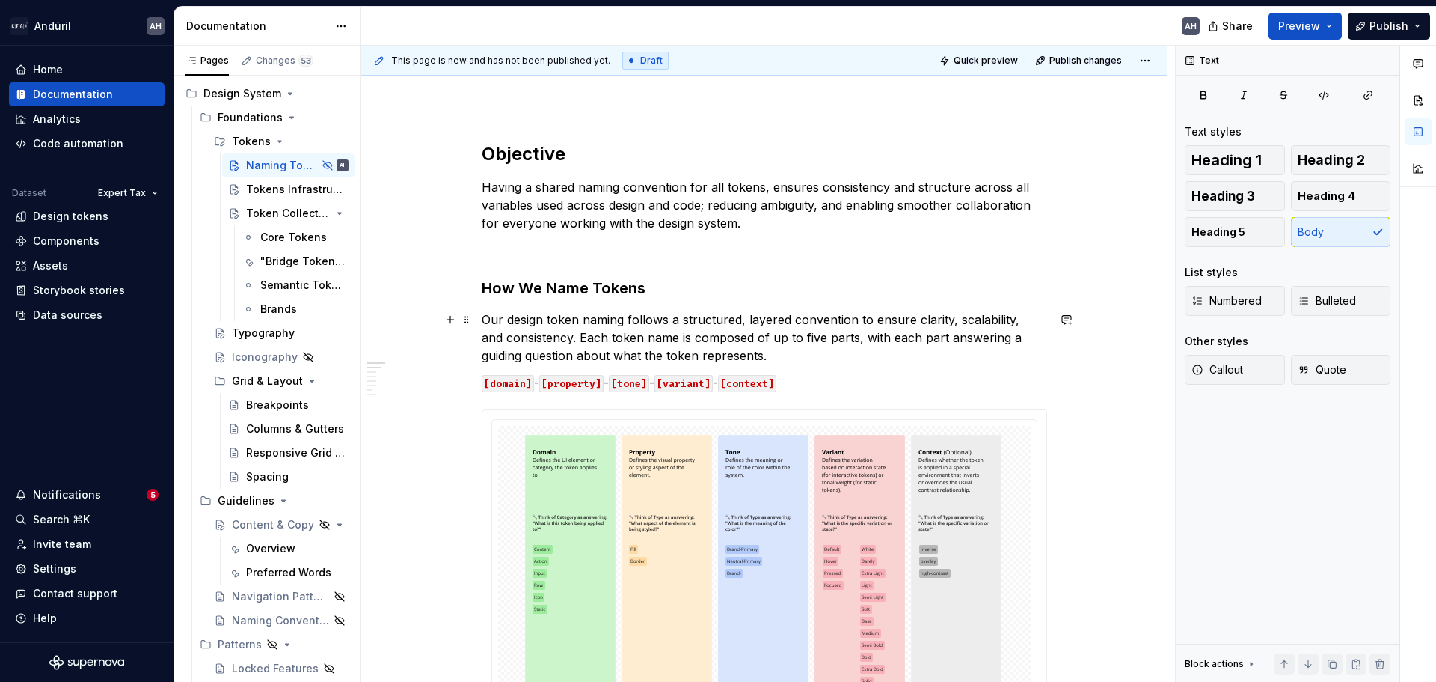
click at [809, 343] on p "Our design token naming follows a structured, layered convention to ensure clar…" at bounding box center [765, 337] width 566 height 54
click at [889, 339] on p "Our design token naming follows a structured, layered convention to ensure clar…" at bounding box center [765, 337] width 566 height 54
click at [756, 349] on p "Our design token naming follows a structured, layered convention to ensure clar…" at bounding box center [765, 337] width 566 height 54
click at [832, 337] on p "Our design token naming follows a structured, layered convention to ensure clar…" at bounding box center [765, 337] width 566 height 54
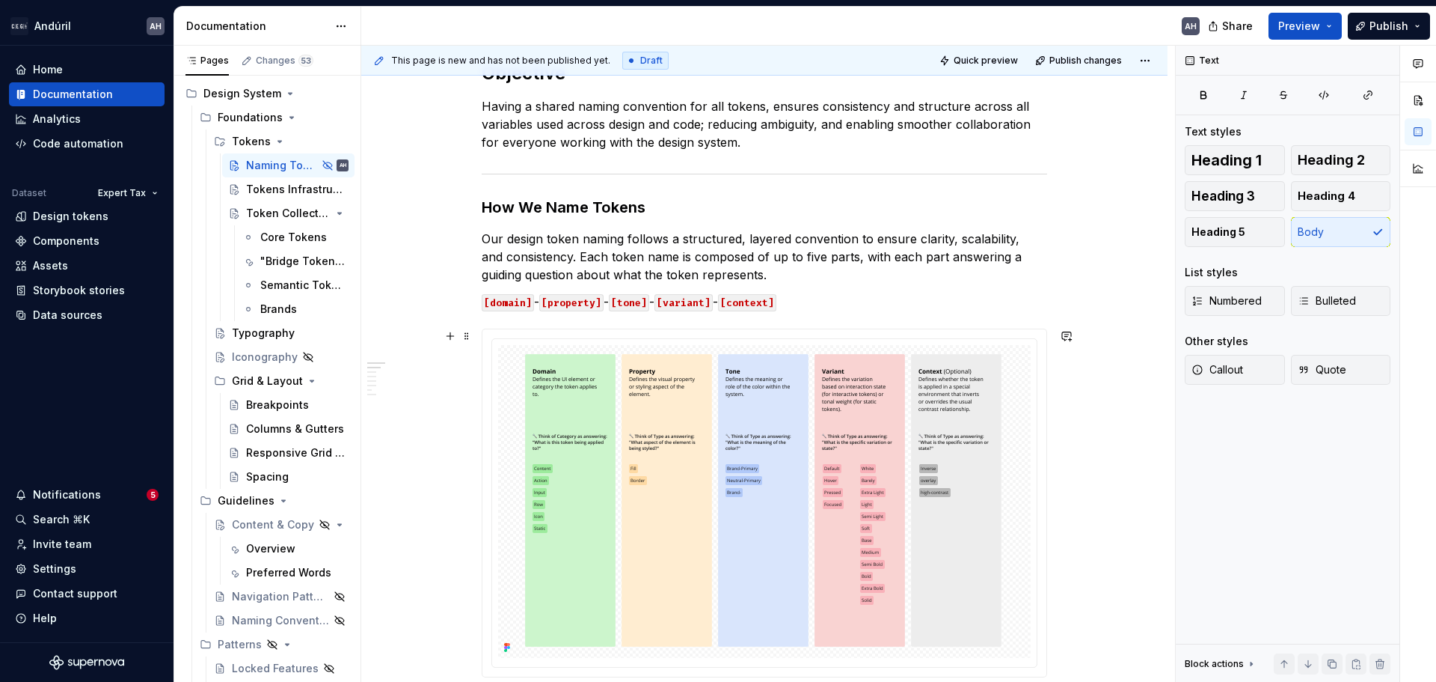
scroll to position [224, 0]
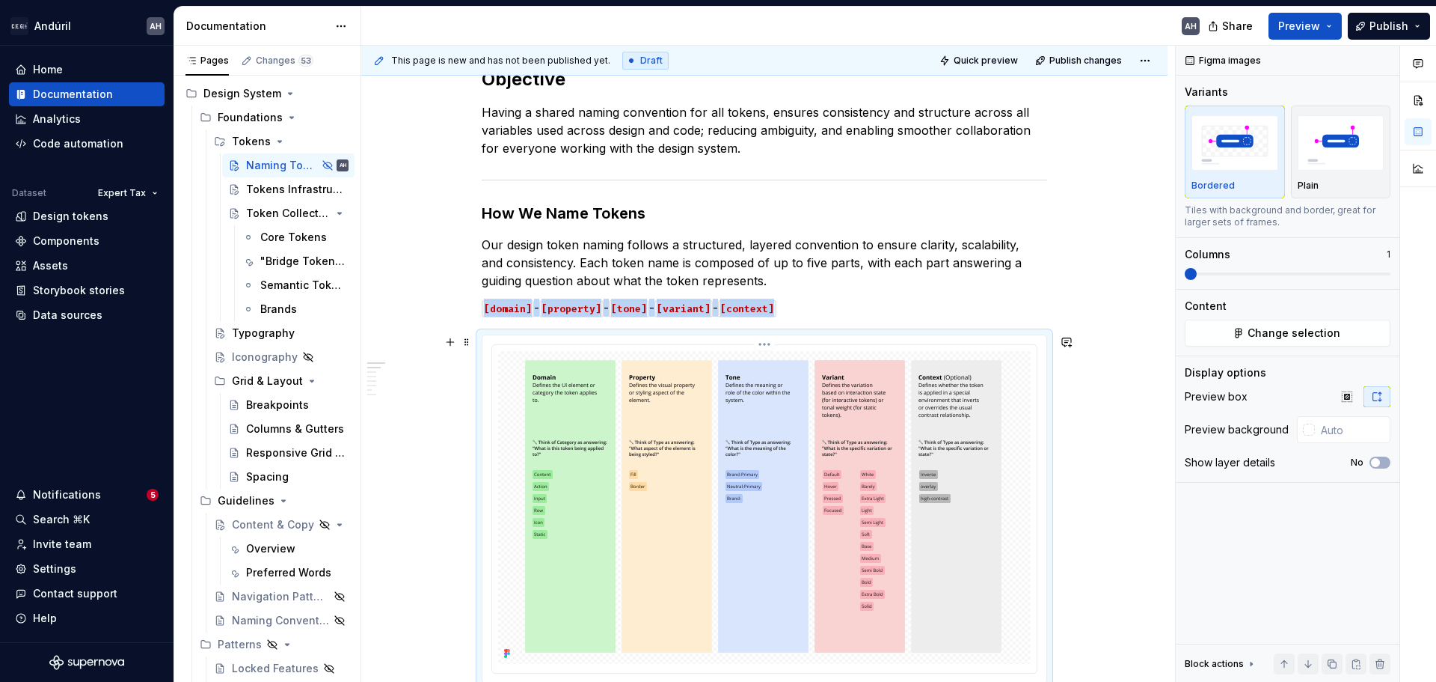
click at [893, 394] on img at bounding box center [764, 507] width 491 height 313
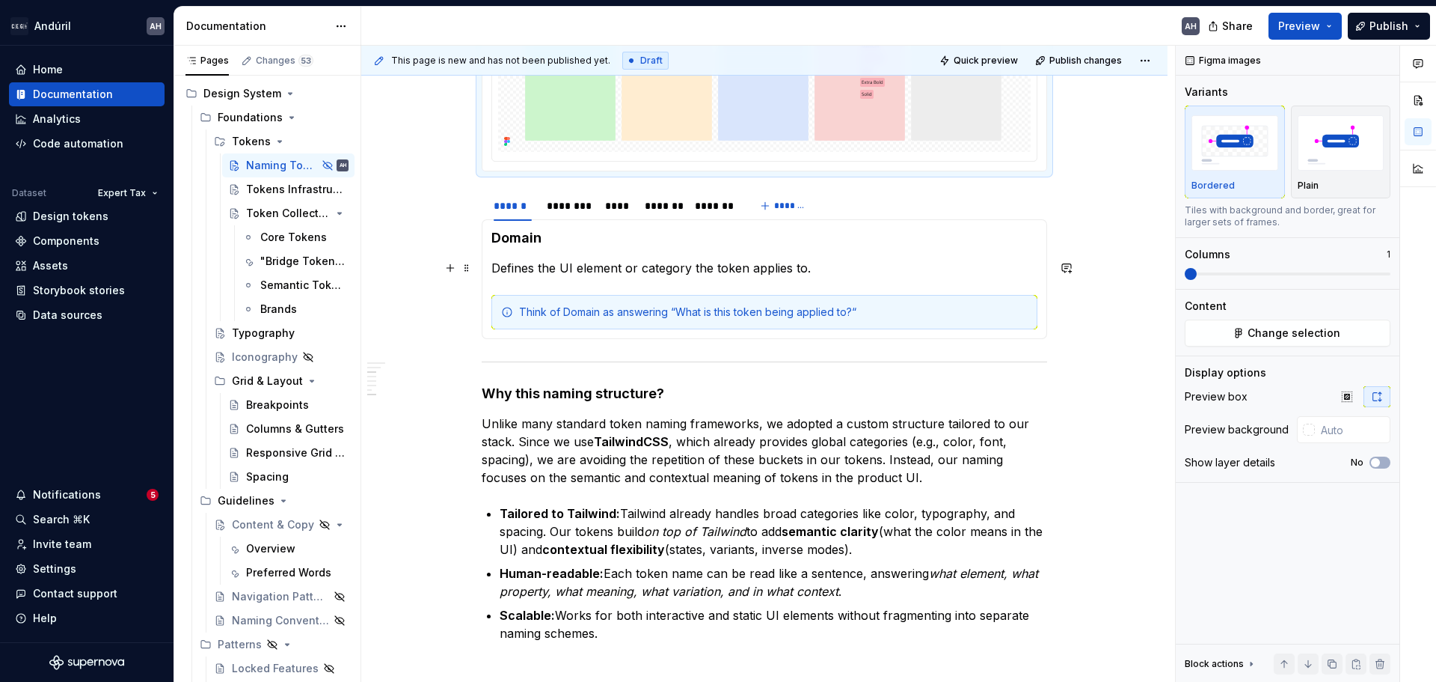
scroll to position [748, 0]
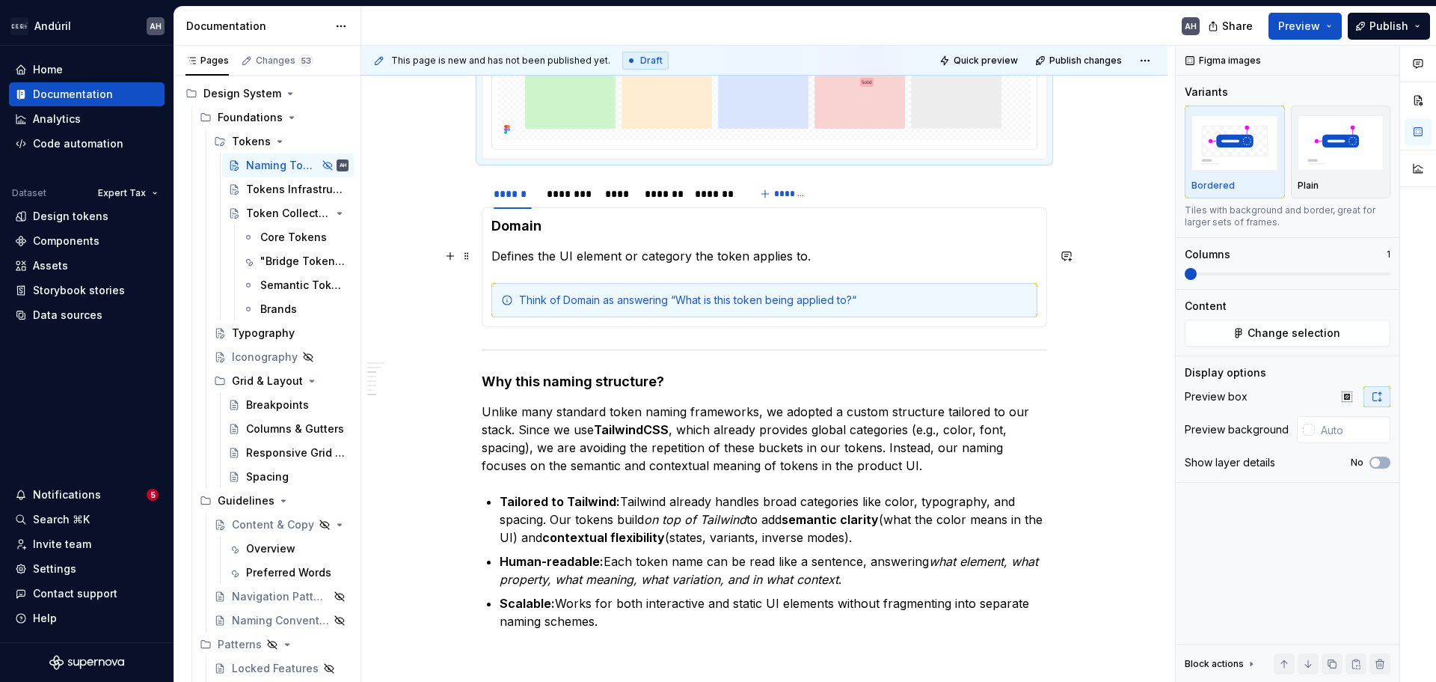
click at [534, 262] on p "Defines the UI element or category the token applies to." at bounding box center [764, 256] width 546 height 18
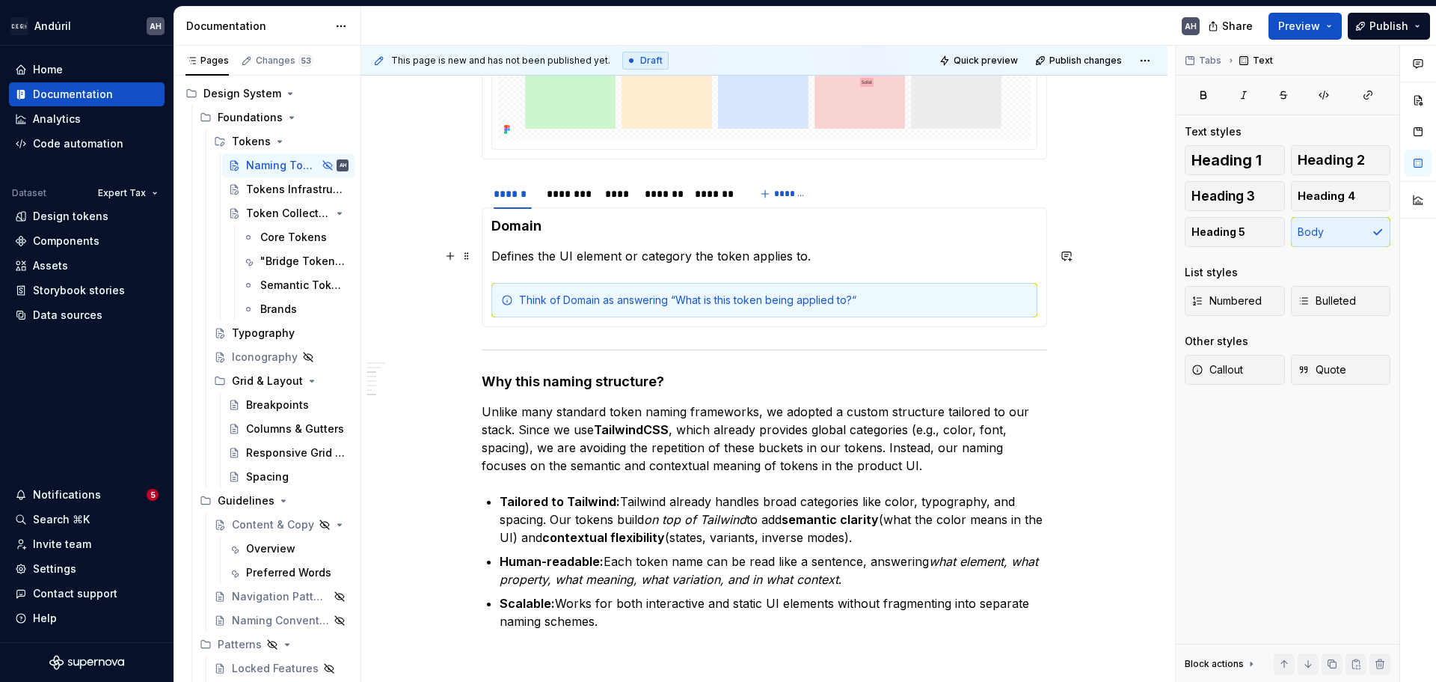
click at [836, 259] on p "Defines the UI element or category the token applies to." at bounding box center [764, 256] width 546 height 18
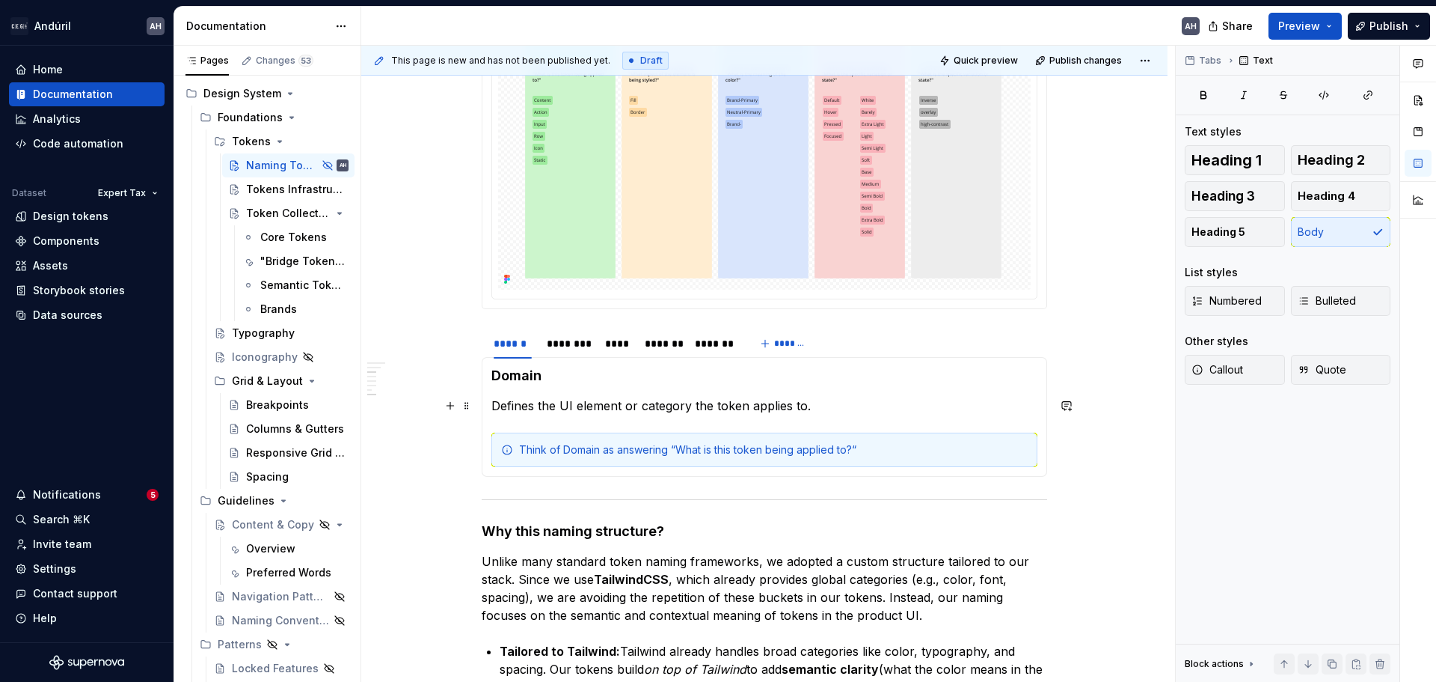
click at [500, 405] on p "Defines the UI element or category the token applies to." at bounding box center [764, 405] width 546 height 18
click at [1005, 405] on p "The first part of the token name defines the UI element or category the token a…" at bounding box center [764, 405] width 546 height 18
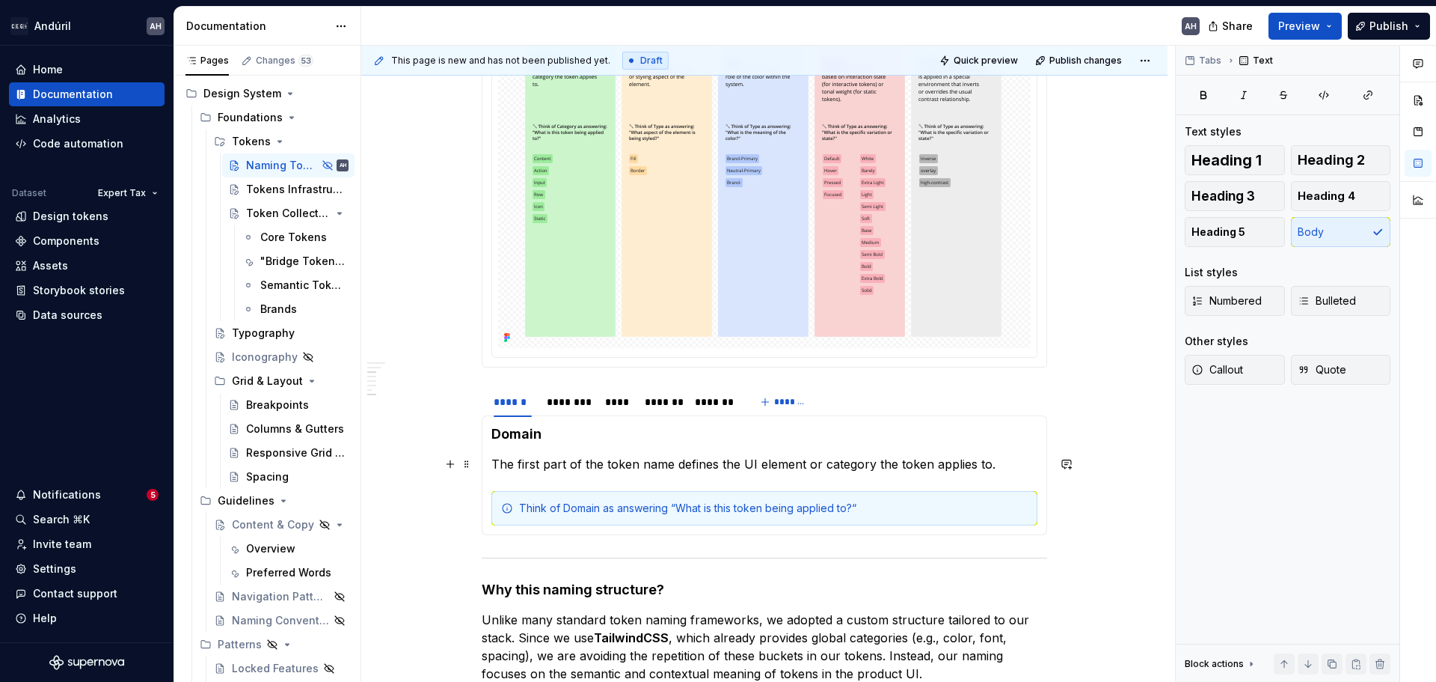
scroll to position [524, 0]
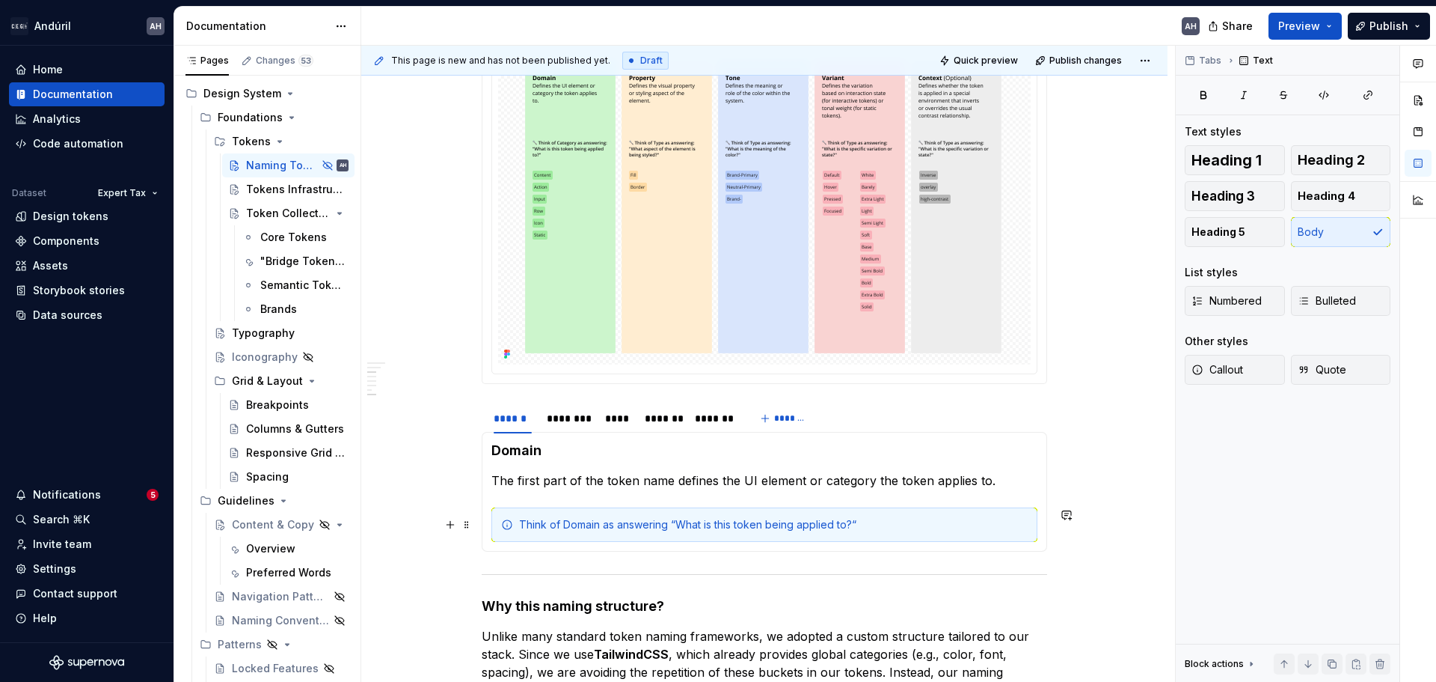
click at [886, 529] on div "Think of Domain as answering “What is this token being applied to?“" at bounding box center [773, 524] width 509 height 15
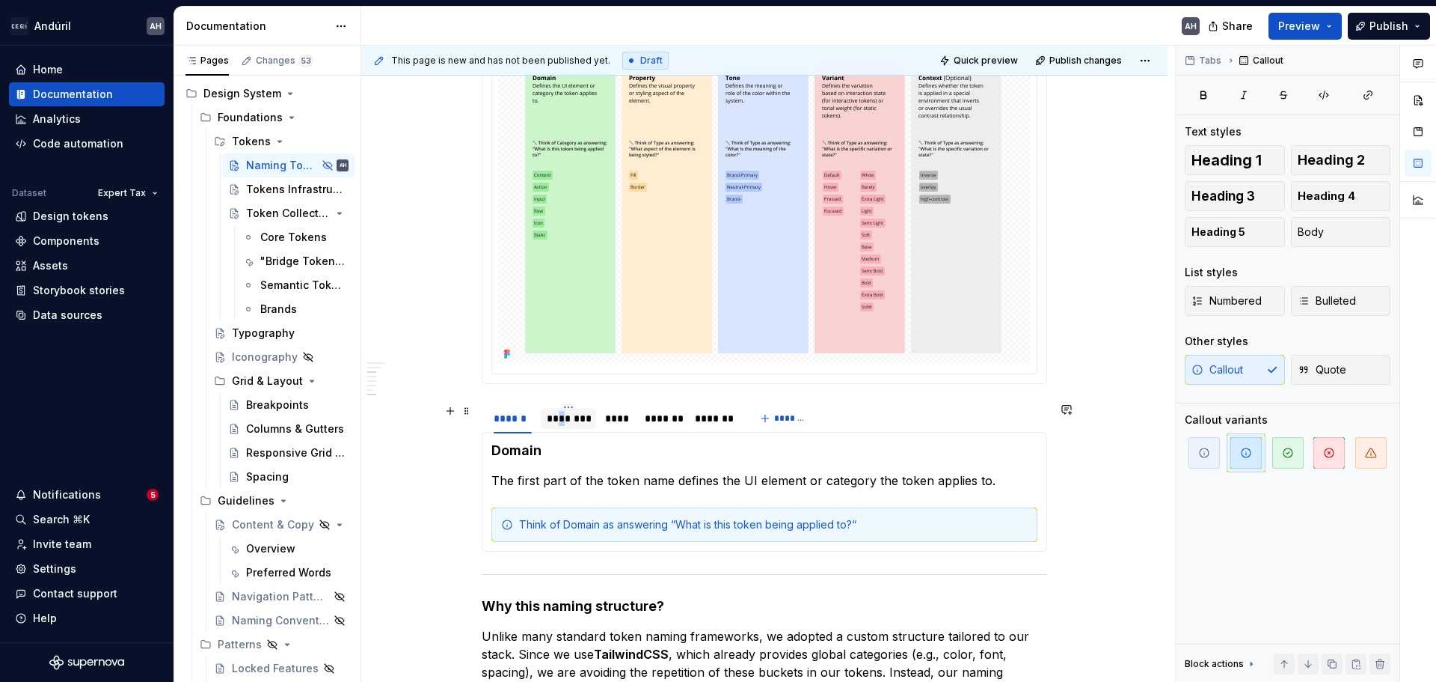
click at [561, 419] on div "********" at bounding box center [568, 418] width 43 height 15
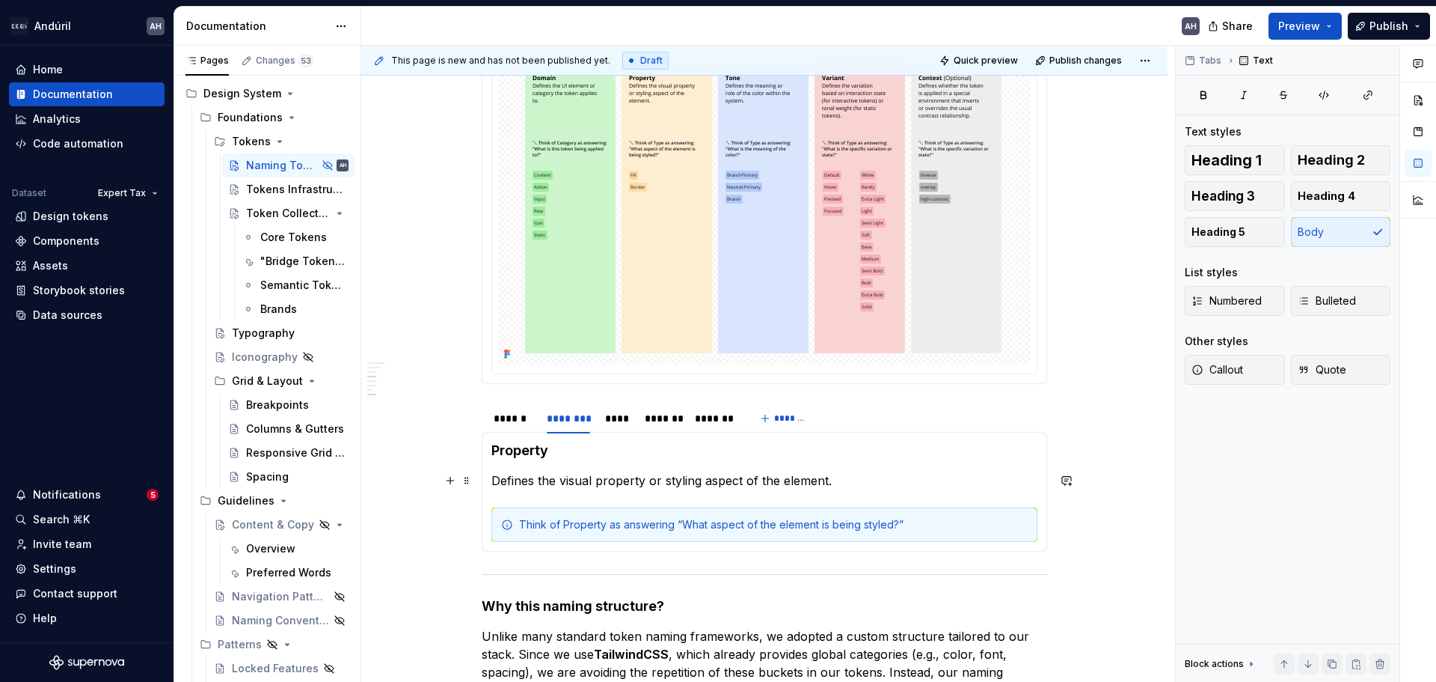
click at [536, 483] on p "Defines the visual property or styling aspect of the element." at bounding box center [764, 480] width 546 height 18
click at [499, 481] on p "Defines the visual property or styling aspect of the element." at bounding box center [764, 480] width 546 height 18
click at [529, 418] on div "******" at bounding box center [513, 418] width 38 height 15
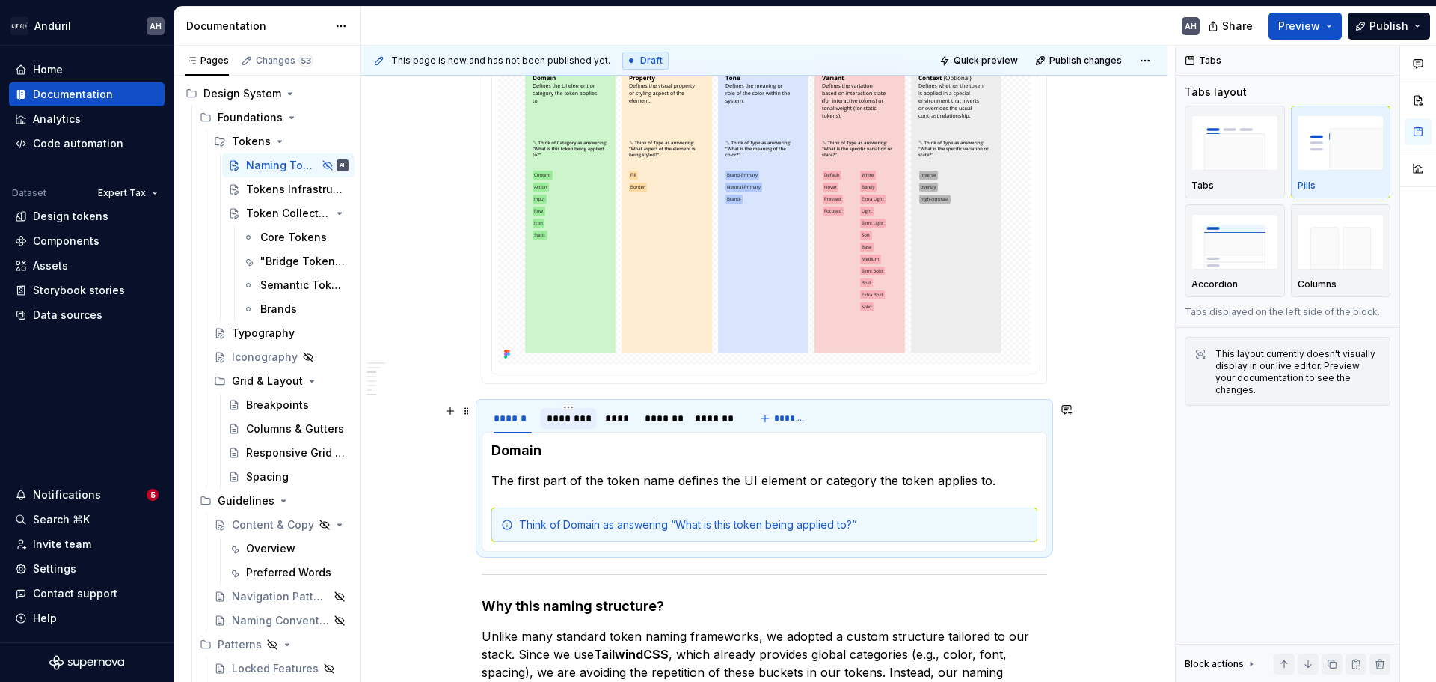
click at [566, 412] on div "********" at bounding box center [568, 418] width 43 height 15
click at [610, 487] on p "The second part of a token name defines the visual property or styling aspect o…" at bounding box center [764, 480] width 546 height 18
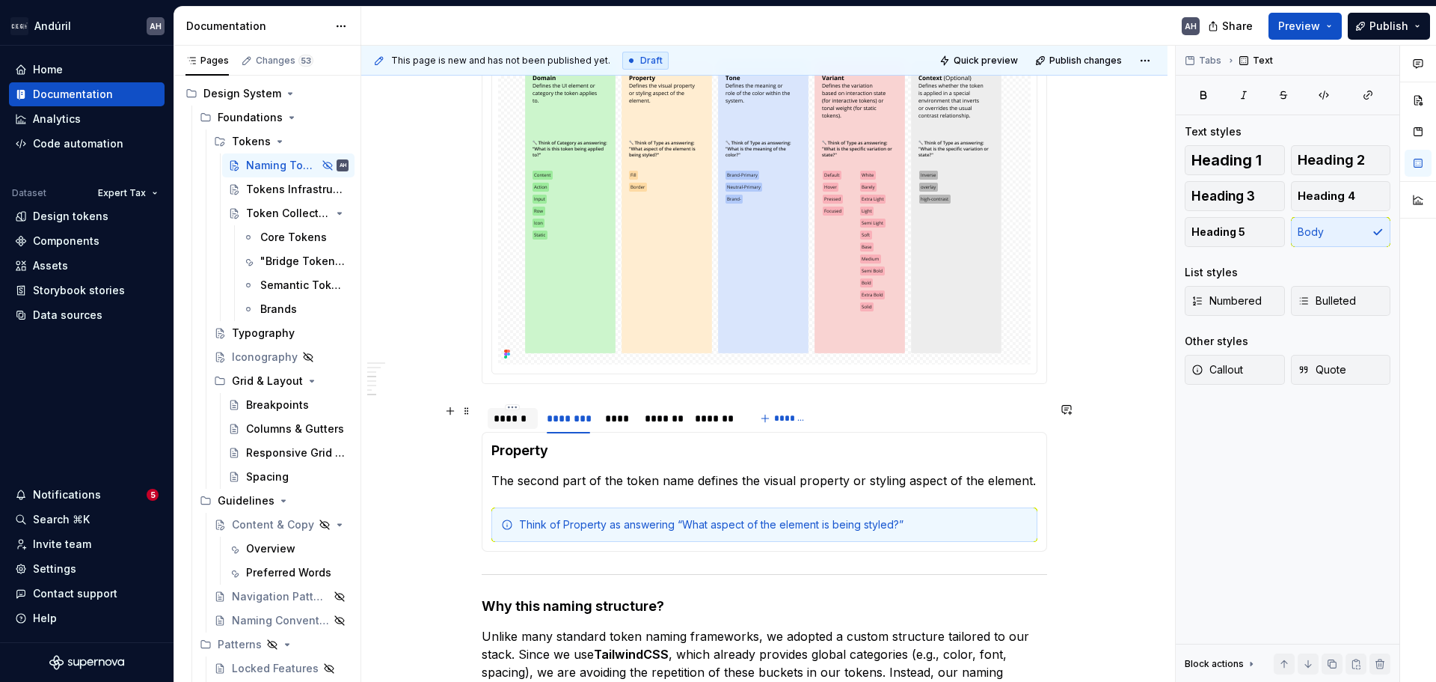
click at [521, 417] on div "******" at bounding box center [513, 418] width 38 height 15
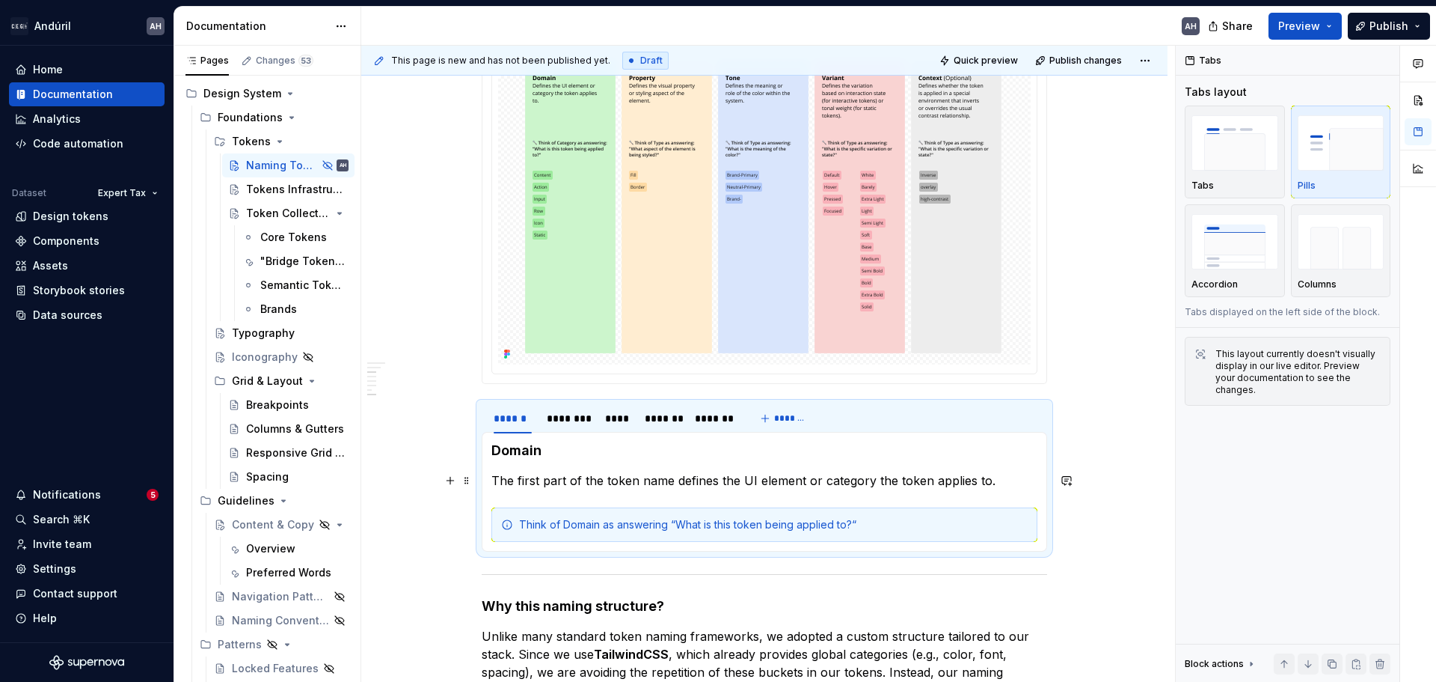
click at [993, 484] on p "The first part of the token name defines the UI element or category the token a…" at bounding box center [764, 480] width 546 height 18
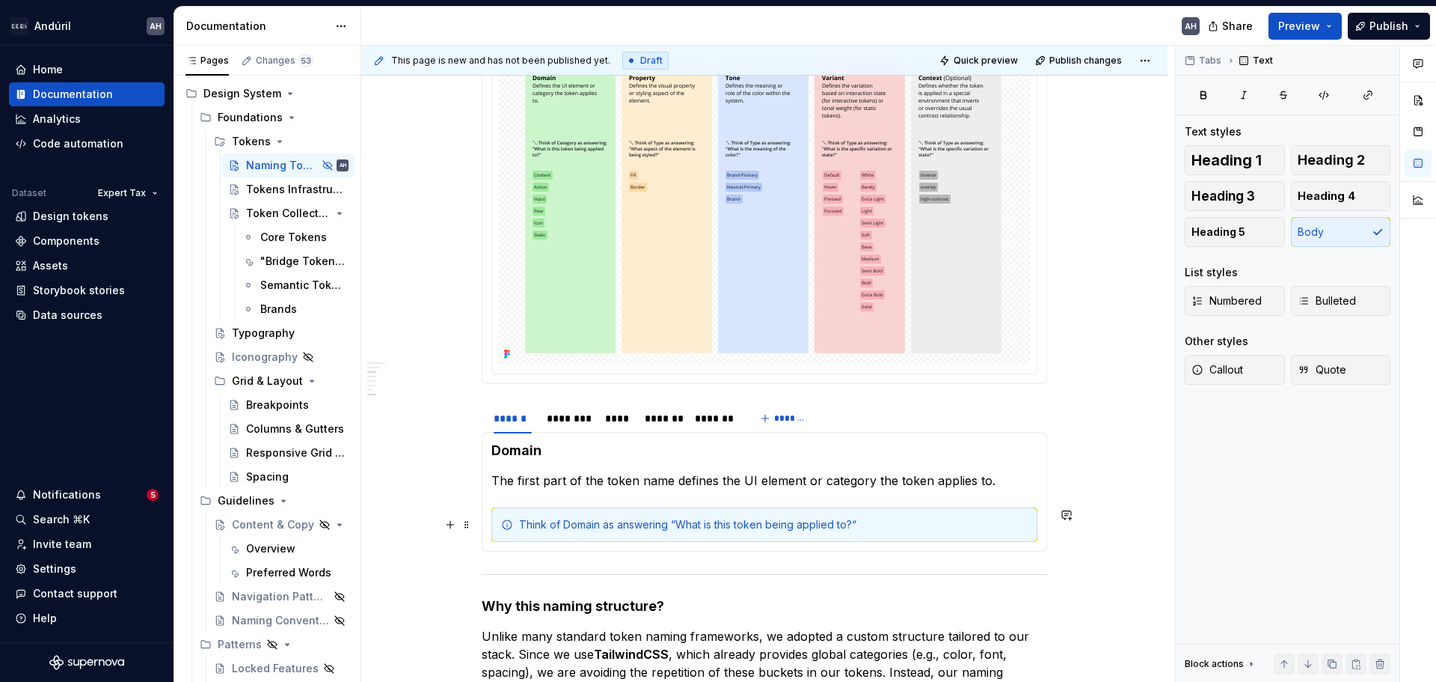
click at [992, 523] on div "Think of Domain as answering “What is this token being applied to?“" at bounding box center [773, 524] width 509 height 15
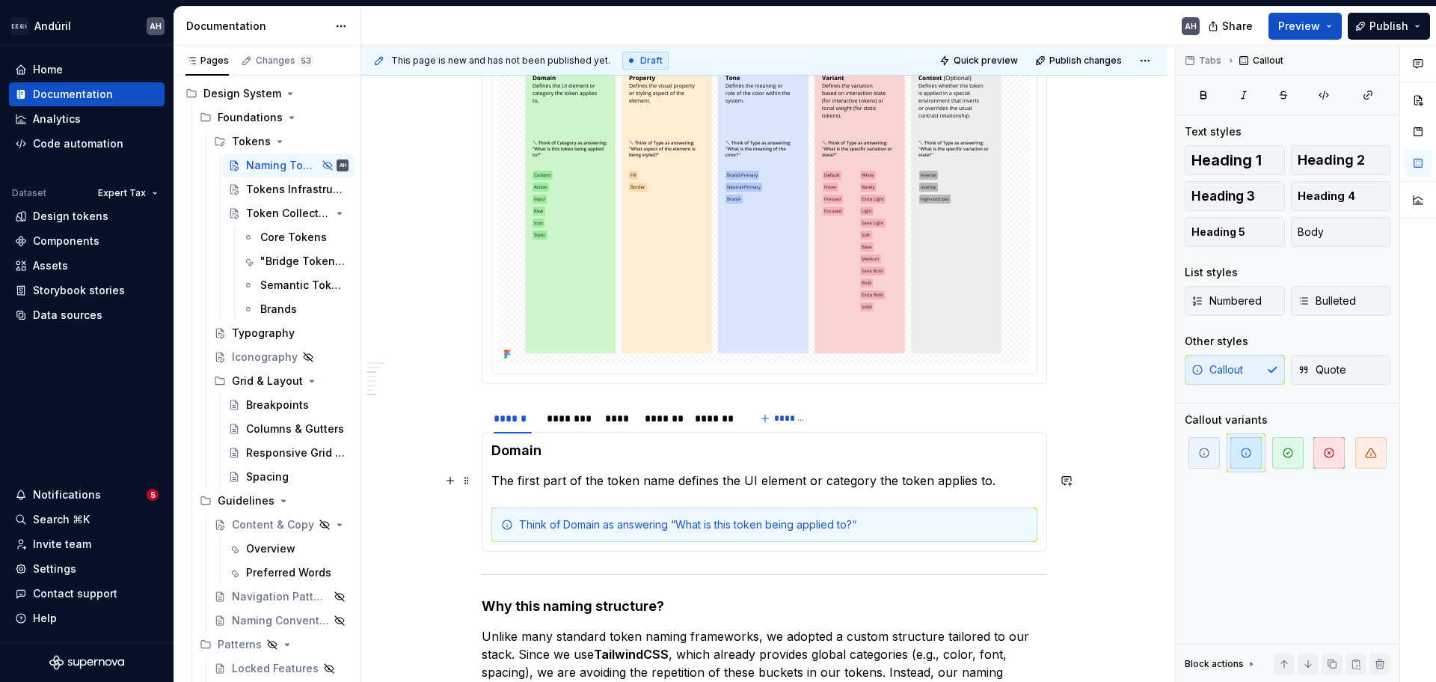
click at [999, 486] on p "The first part of the token name defines the UI element or category the token a…" at bounding box center [764, 480] width 546 height 18
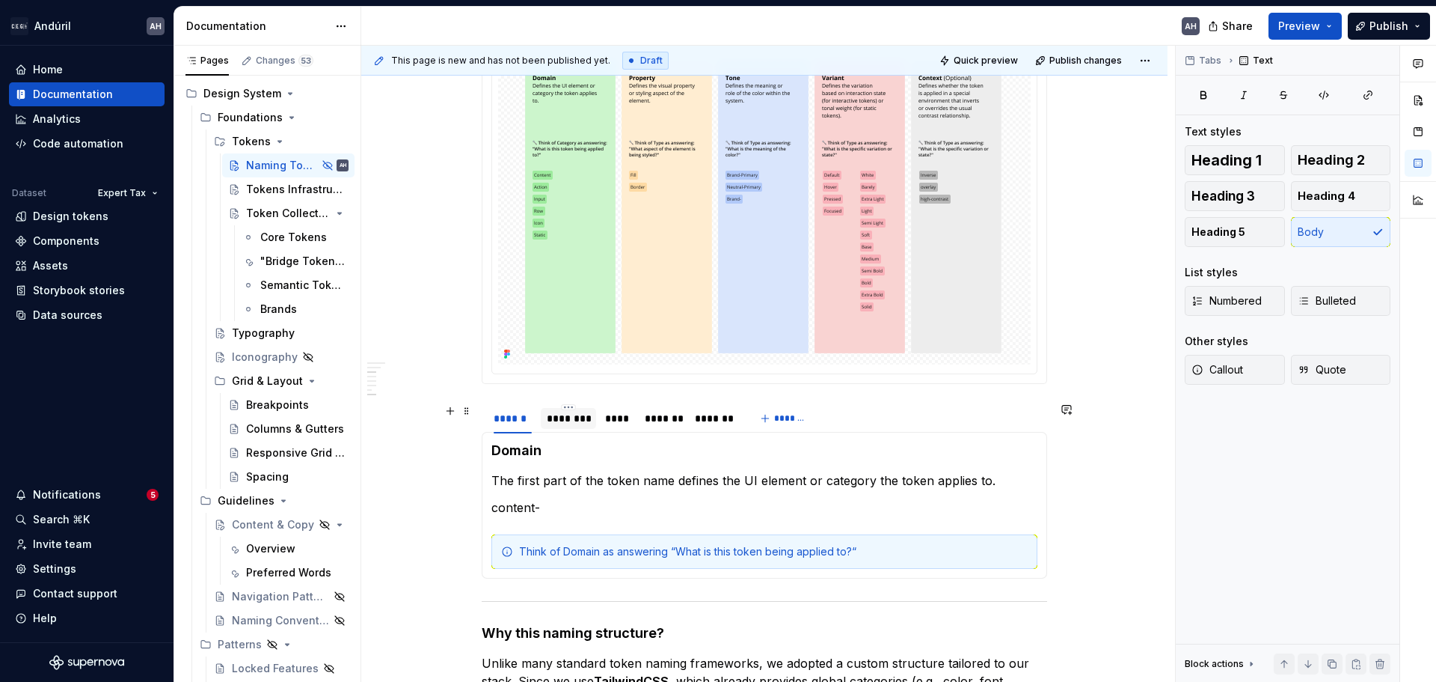
click at [563, 415] on div "********" at bounding box center [568, 418] width 43 height 15
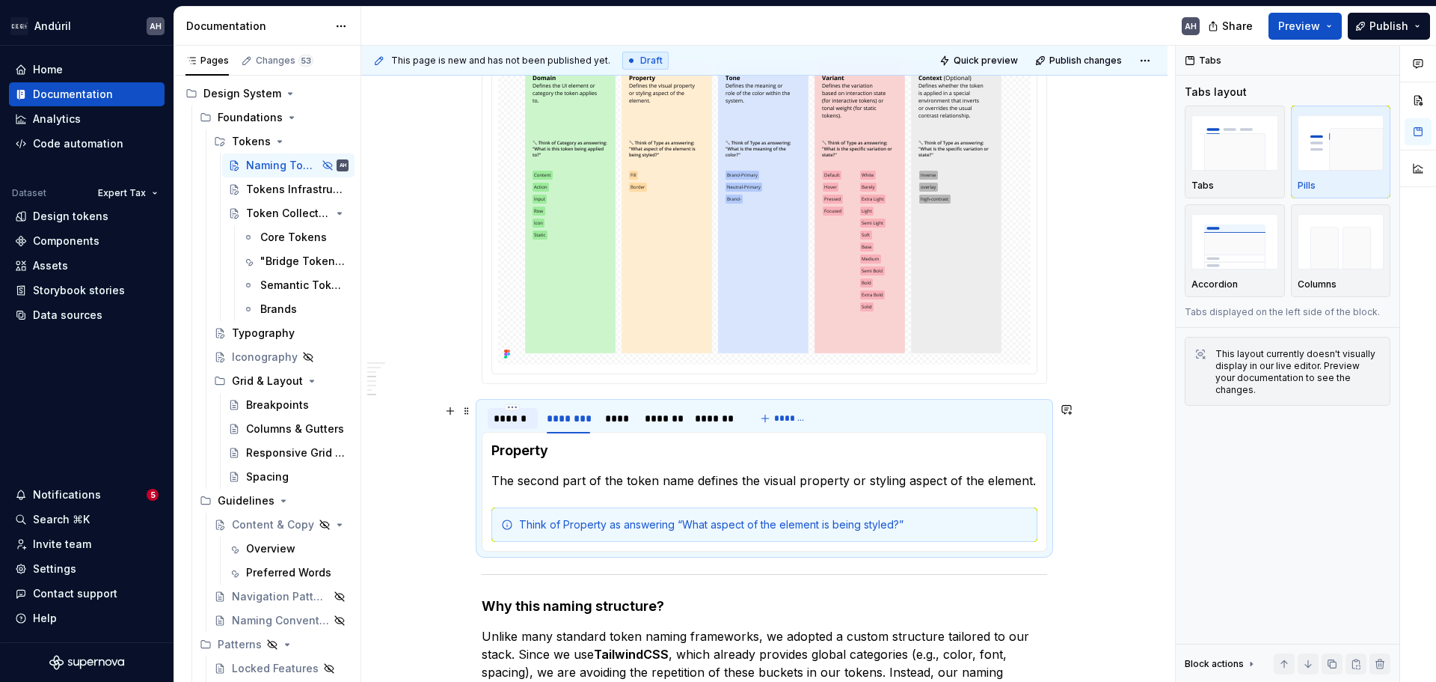
click at [515, 421] on div "******" at bounding box center [513, 418] width 38 height 15
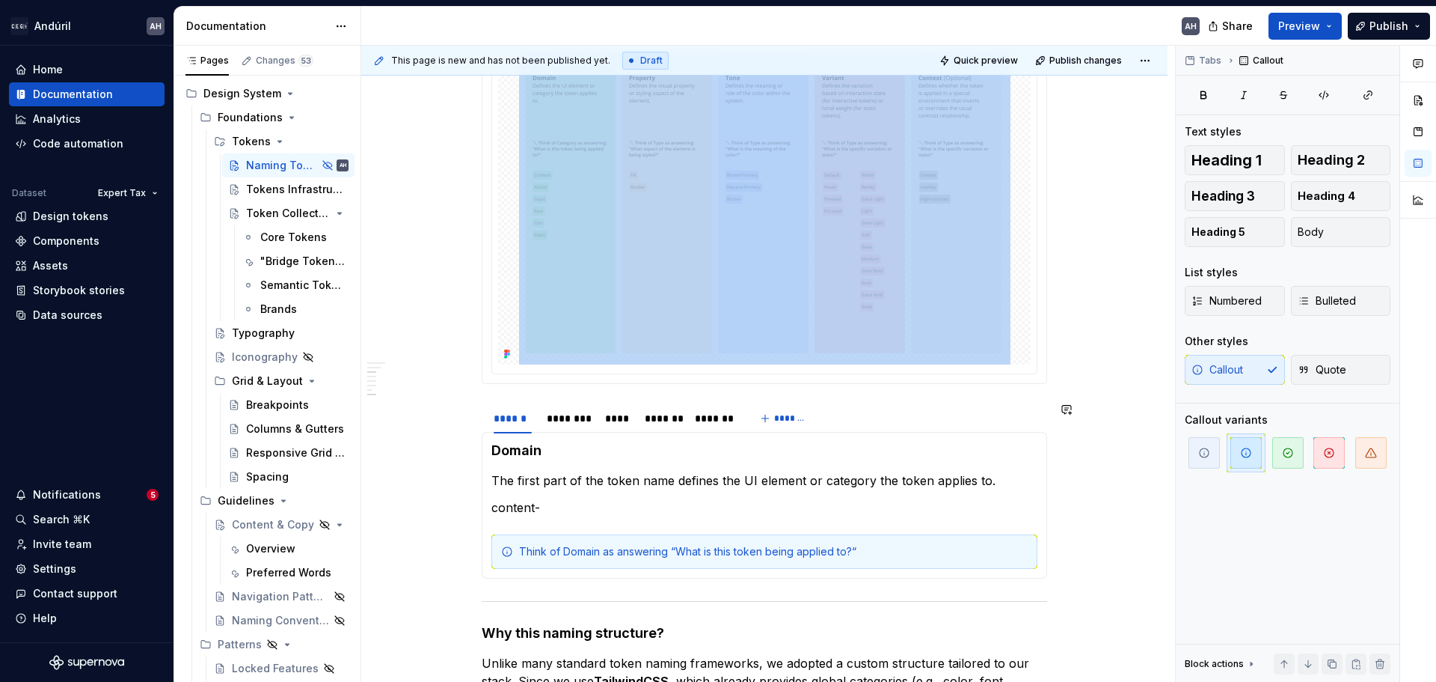
click at [550, 518] on section-item-column "Domain The first part of the token name defines the UI element or category the …" at bounding box center [764, 504] width 546 height 127
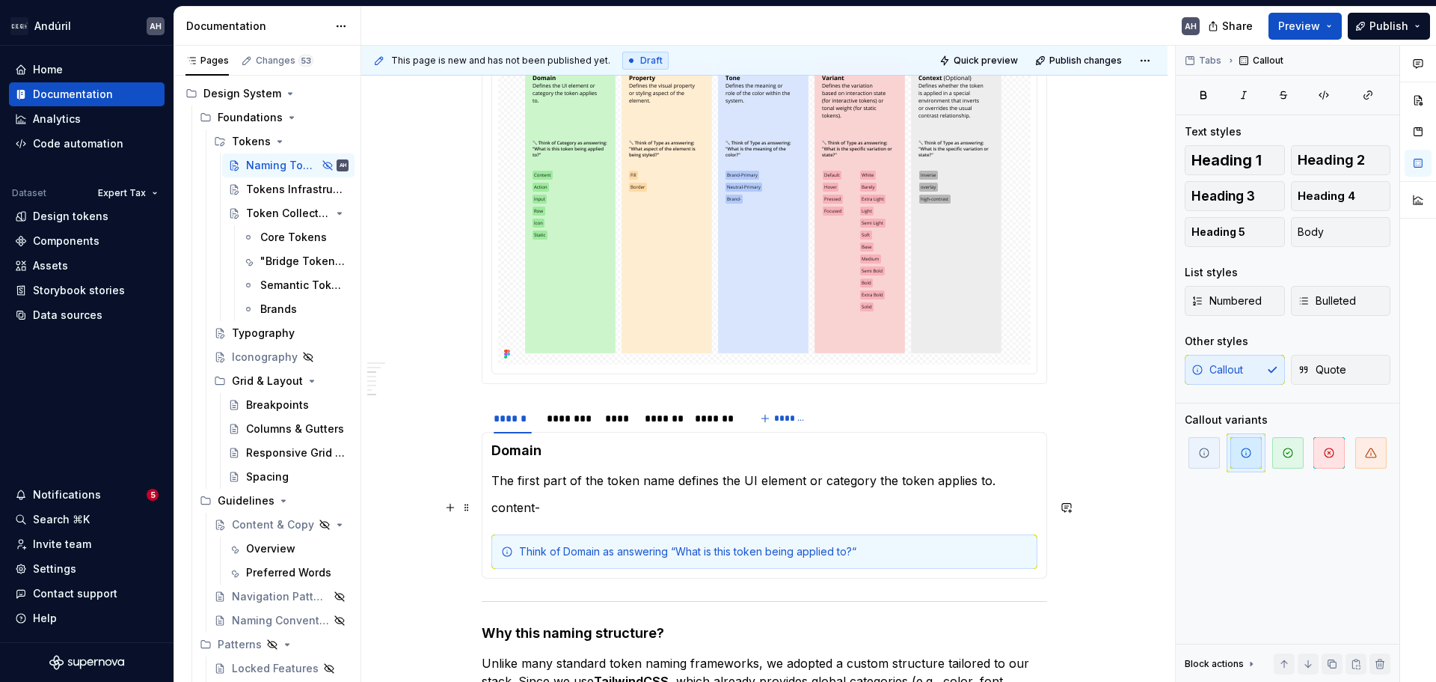
click at [517, 510] on p "content-" at bounding box center [764, 507] width 546 height 18
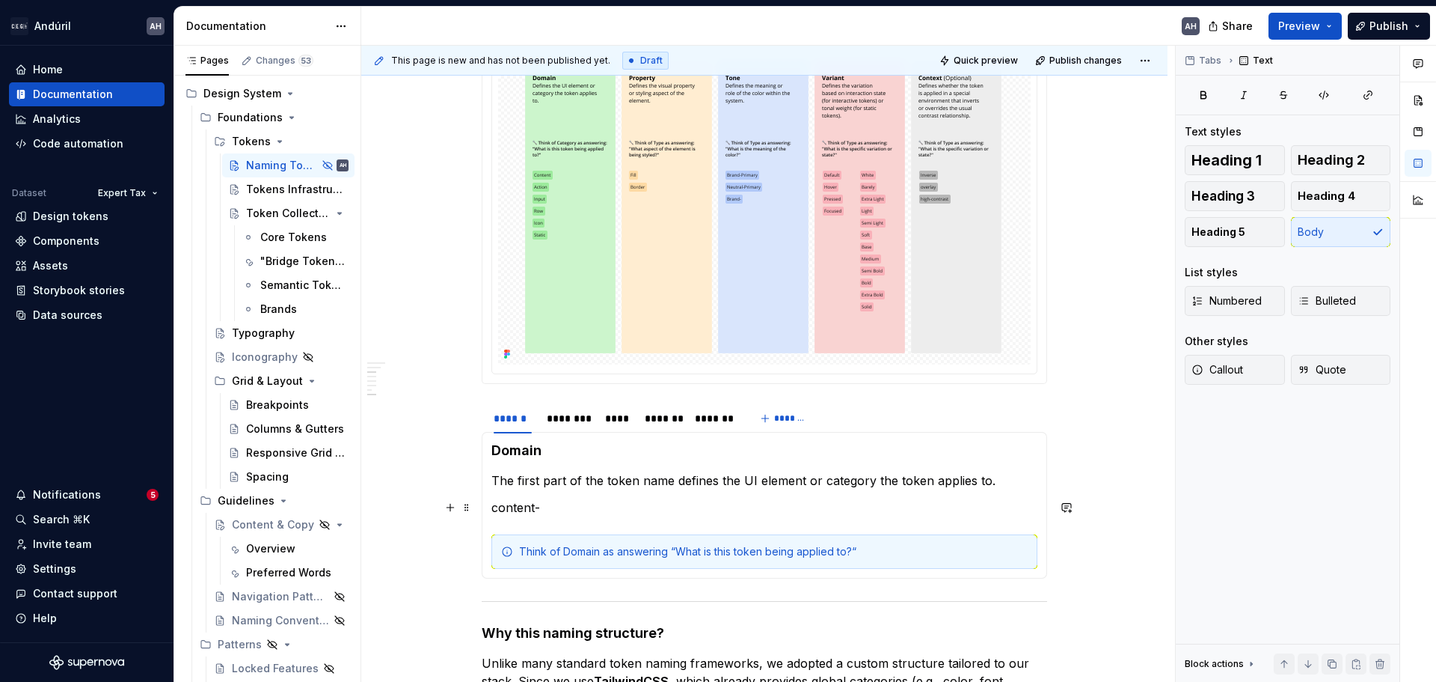
click at [517, 509] on p "content-" at bounding box center [764, 507] width 546 height 18
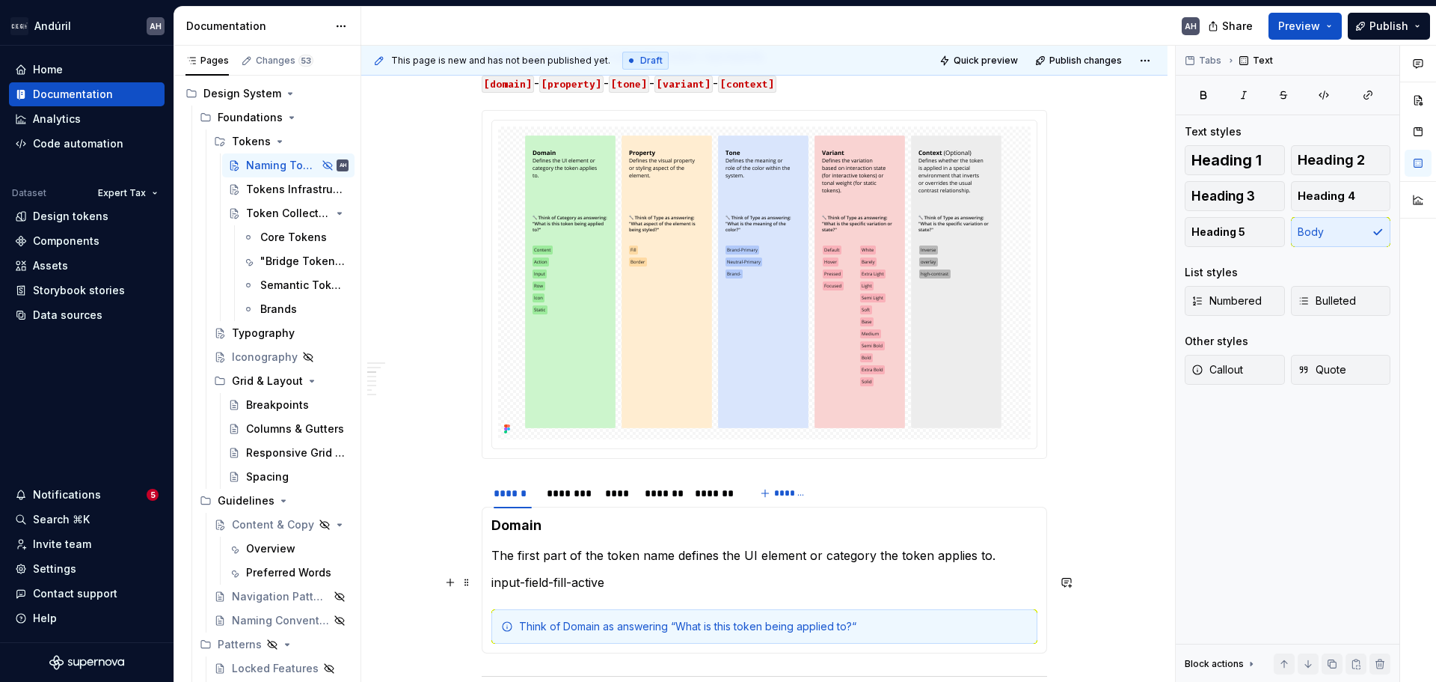
drag, startPoint x: 628, startPoint y: 579, endPoint x: 591, endPoint y: 575, distance: 37.6
click at [619, 577] on p "input-field-fill-active" at bounding box center [764, 582] width 546 height 18
click at [507, 583] on p "input-field-fill-active" at bounding box center [764, 582] width 546 height 18
click at [559, 581] on p "static-fill-active" at bounding box center [764, 582] width 546 height 18
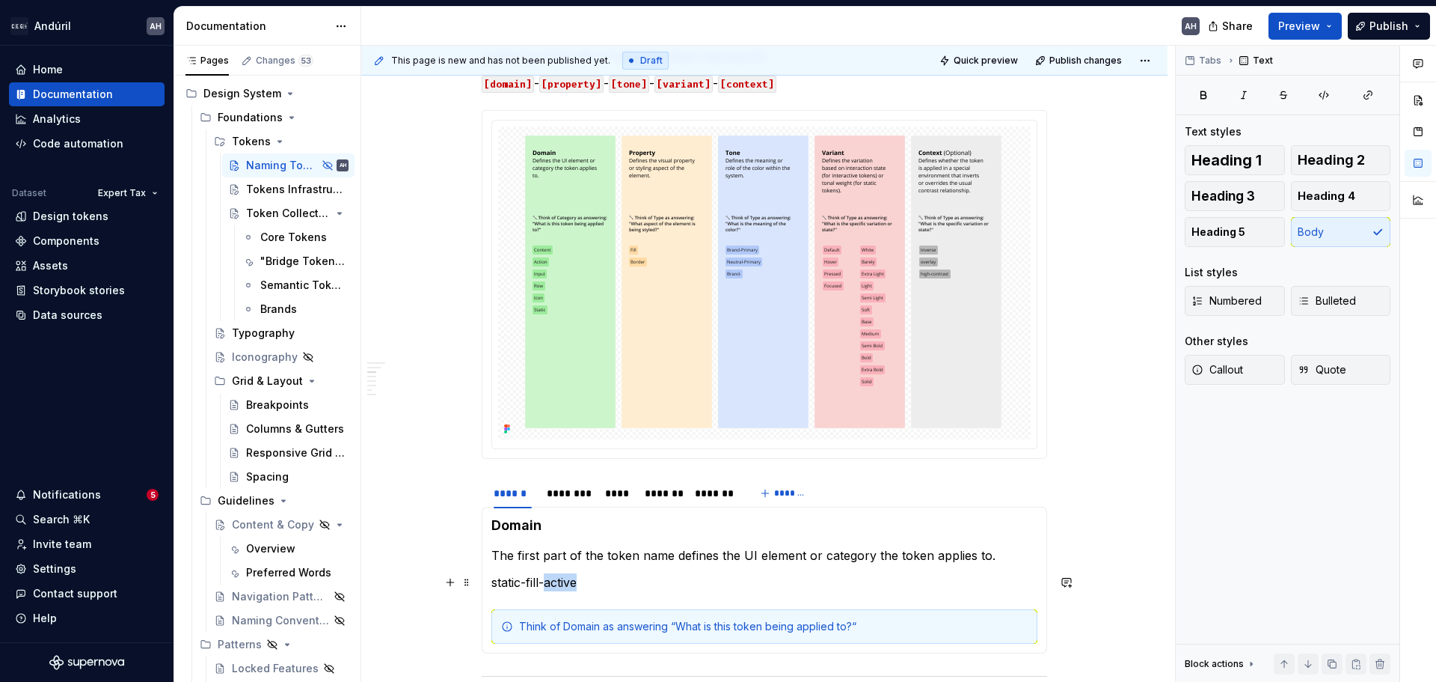
click at [559, 581] on p "static-fill-active" at bounding box center [764, 582] width 546 height 18
drag, startPoint x: 626, startPoint y: 583, endPoint x: 491, endPoint y: 582, distance: 134.7
click at [491, 582] on p "static-fill-brand-light" at bounding box center [764, 582] width 546 height 18
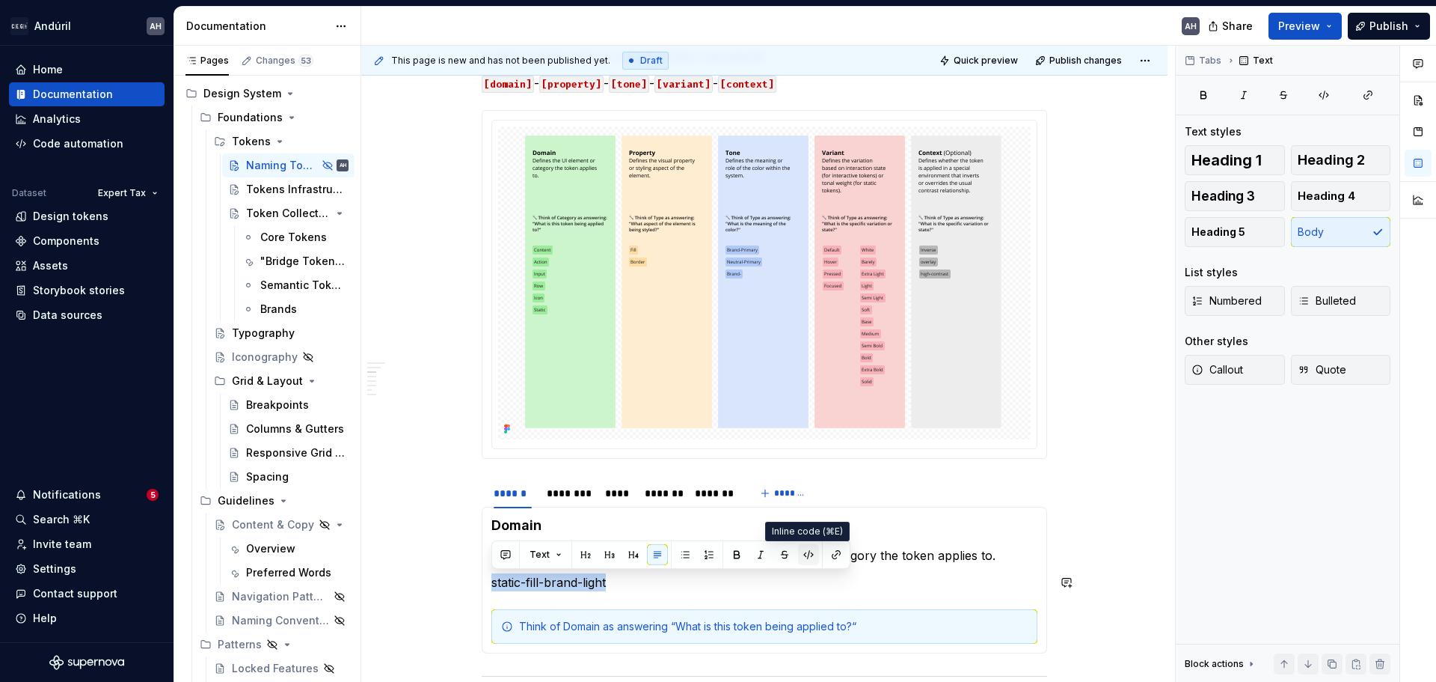
click at [814, 554] on button "button" at bounding box center [808, 554] width 21 height 21
click at [812, 556] on button "button" at bounding box center [808, 554] width 21 height 21
click at [644, 578] on p "static-fill-brand-light" at bounding box center [764, 582] width 546 height 18
drag, startPoint x: 530, startPoint y: 581, endPoint x: 634, endPoint y: 581, distance: 104.7
click at [634, 581] on p "static-fill-brand-light" at bounding box center [764, 582] width 546 height 18
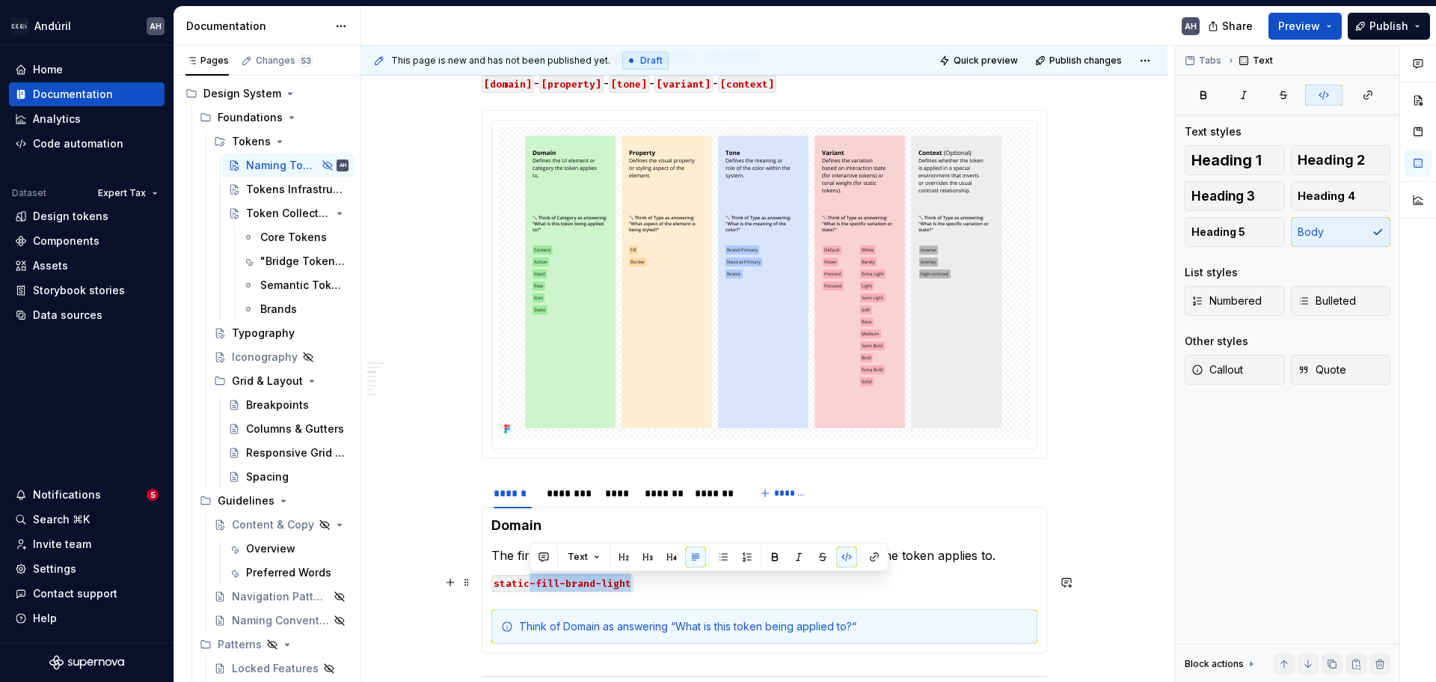
click at [534, 583] on code "static-fill-brand-light" at bounding box center [562, 583] width 142 height 17
drag, startPoint x: 530, startPoint y: 584, endPoint x: 495, endPoint y: 583, distance: 34.4
click at [495, 583] on code "static-fill-brand-light" at bounding box center [562, 583] width 142 height 17
click at [763, 556] on button "button" at bounding box center [763, 556] width 21 height 21
click at [760, 558] on button "button" at bounding box center [763, 556] width 21 height 21
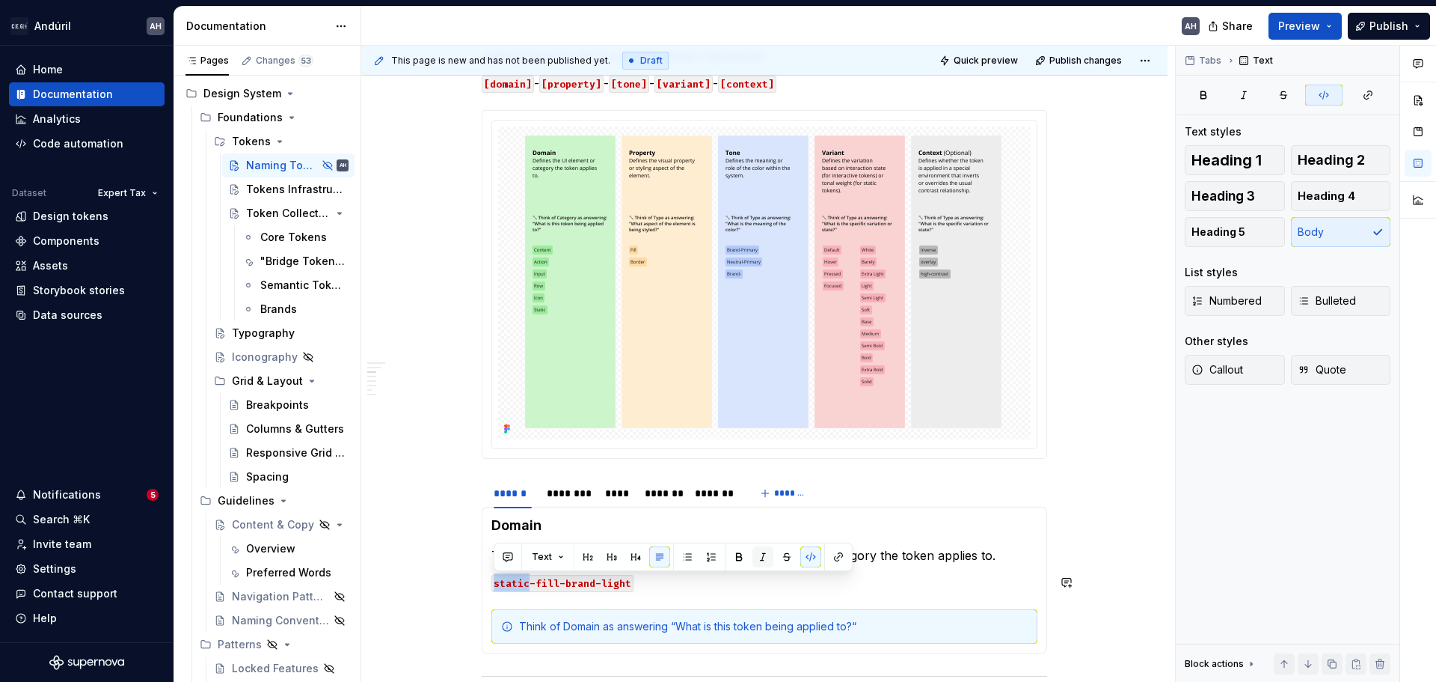
click at [760, 558] on button "button" at bounding box center [763, 556] width 21 height 21
click at [765, 558] on button "button" at bounding box center [763, 556] width 21 height 21
drag, startPoint x: 803, startPoint y: 559, endPoint x: 776, endPoint y: 568, distance: 29.1
click at [804, 559] on button "button" at bounding box center [810, 556] width 21 height 21
click at [540, 589] on code "-fill-brand-light" at bounding box center [574, 583] width 106 height 17
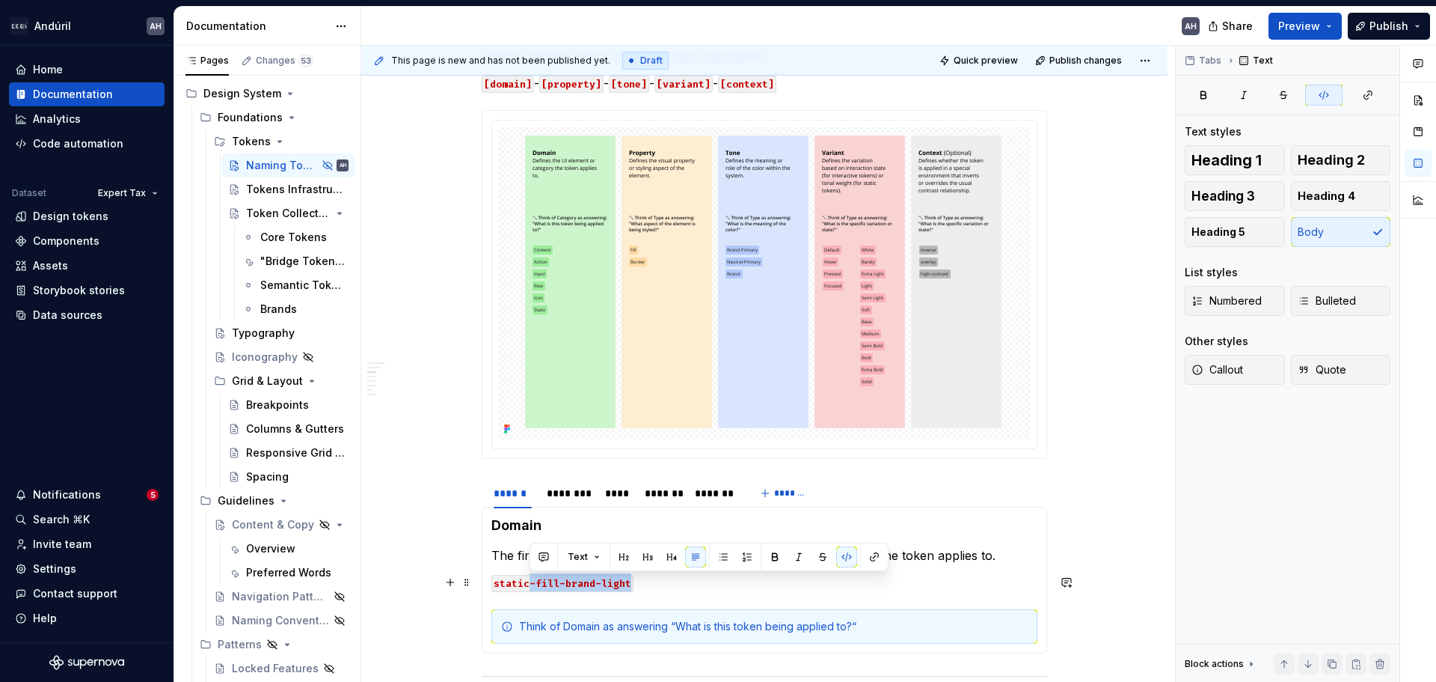
drag, startPoint x: 644, startPoint y: 581, endPoint x: 532, endPoint y: 582, distance: 112.2
click at [532, 582] on p "static-fill-brand-light" at bounding box center [764, 582] width 546 height 18
click at [845, 551] on button "button" at bounding box center [846, 556] width 21 height 21
click at [700, 586] on p "static -fill-brand-light" at bounding box center [764, 582] width 546 height 18
drag, startPoint x: 590, startPoint y: 587, endPoint x: 503, endPoint y: 584, distance: 87.6
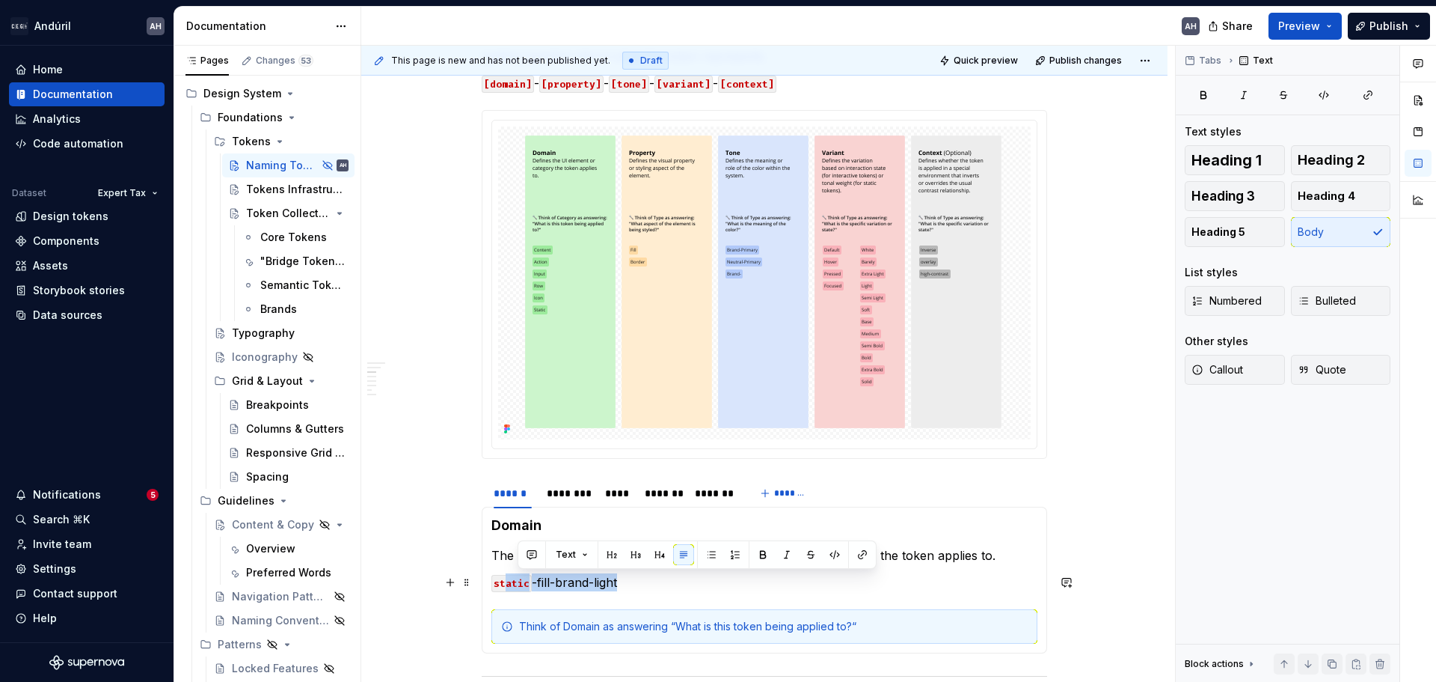
click at [503, 584] on p "static -fill-brand-light" at bounding box center [764, 582] width 546 height 18
click at [651, 587] on p "static -fill-brand-light" at bounding box center [764, 582] width 546 height 18
click at [1016, 558] on p "The first part of the token name defines the UI element or category the token a…" at bounding box center [764, 555] width 546 height 18
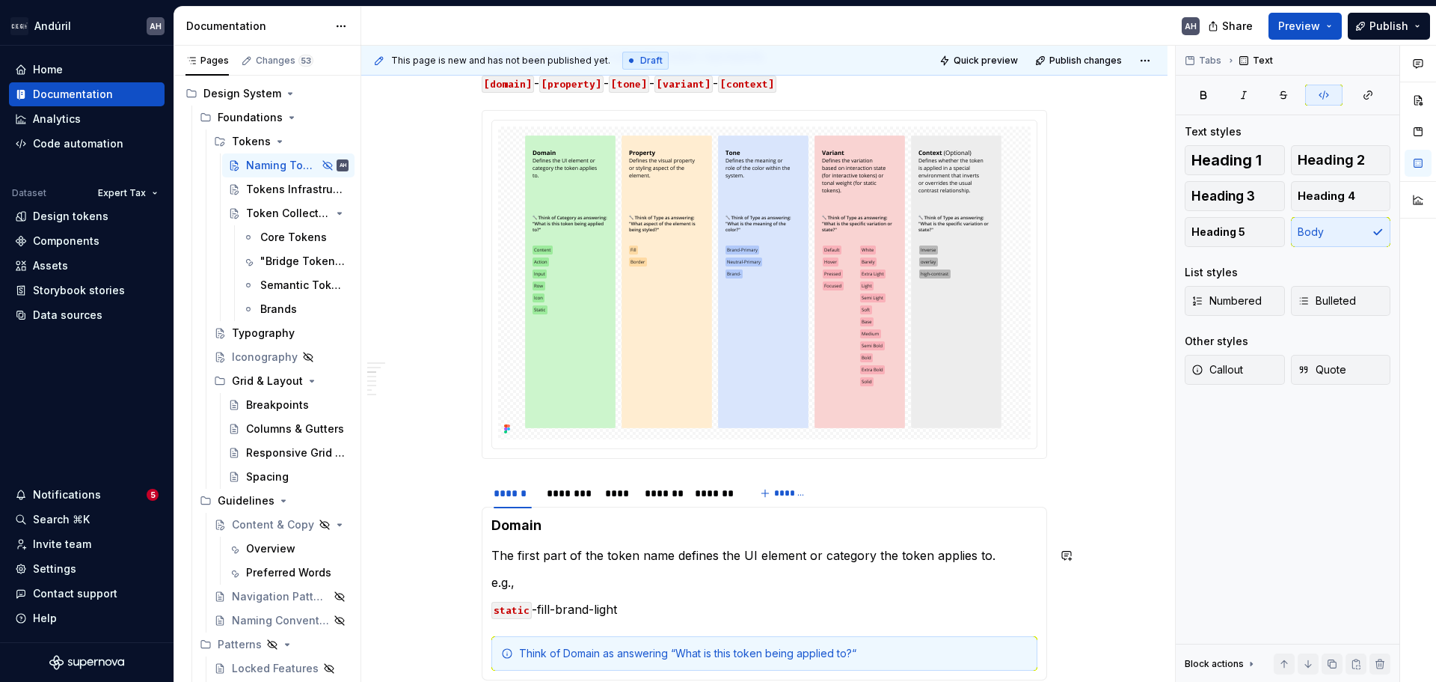
scroll to position [500, 0]
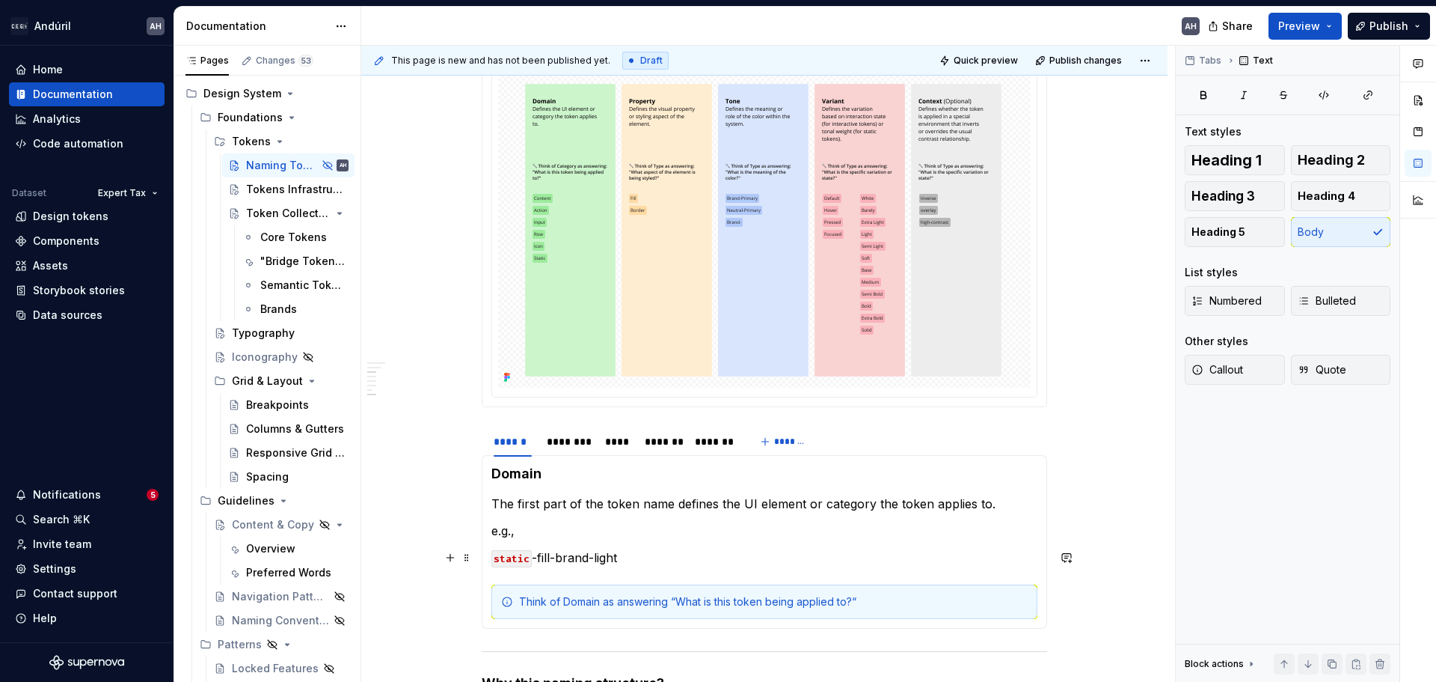
click at [490, 562] on div "Domain The first part of the token name defines the UI element or category the …" at bounding box center [765, 542] width 566 height 174
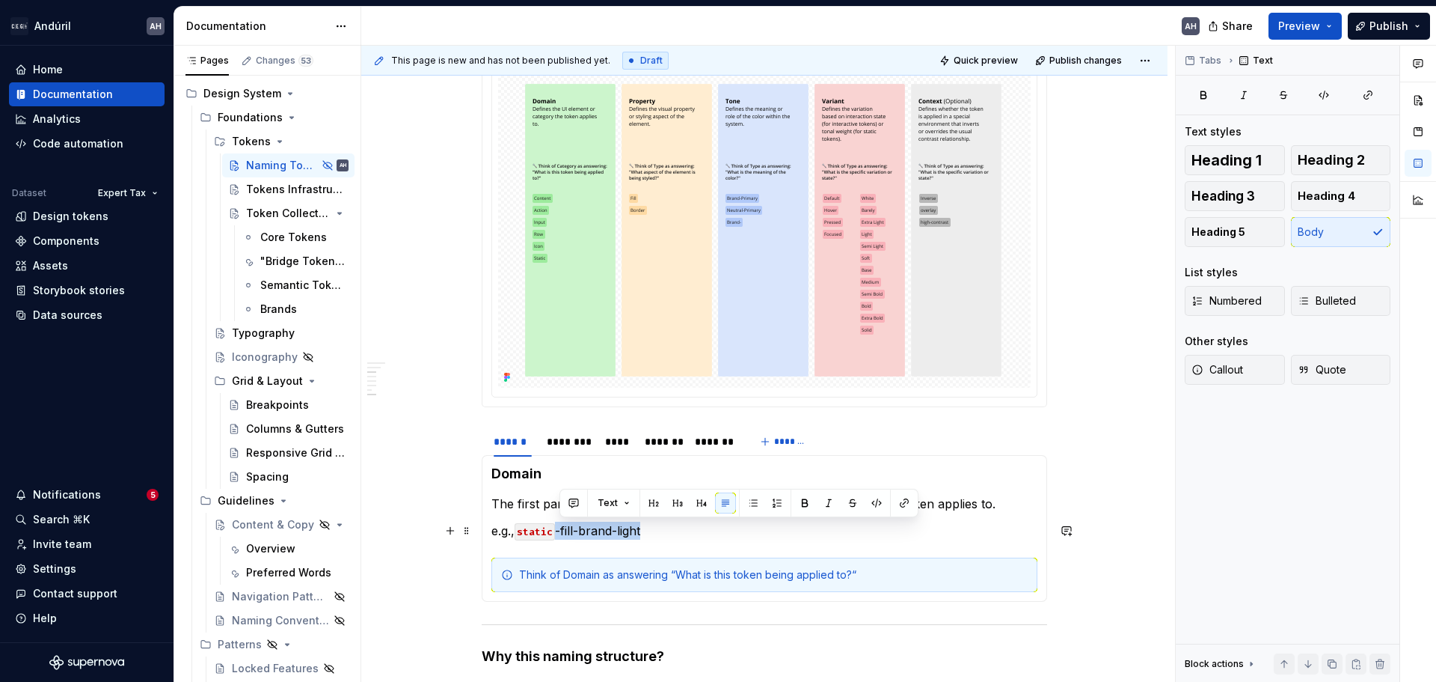
drag, startPoint x: 655, startPoint y: 528, endPoint x: 558, endPoint y: 532, distance: 96.6
click at [557, 532] on p "e.g., static -fill-brand-light" at bounding box center [764, 530] width 546 height 18
click at [555, 532] on code "static" at bounding box center [535, 531] width 40 height 17
drag, startPoint x: 687, startPoint y: 526, endPoint x: 491, endPoint y: 533, distance: 196.1
click at [491, 533] on div "Domain The first part of the token name defines the UI element or category the …" at bounding box center [765, 528] width 566 height 147
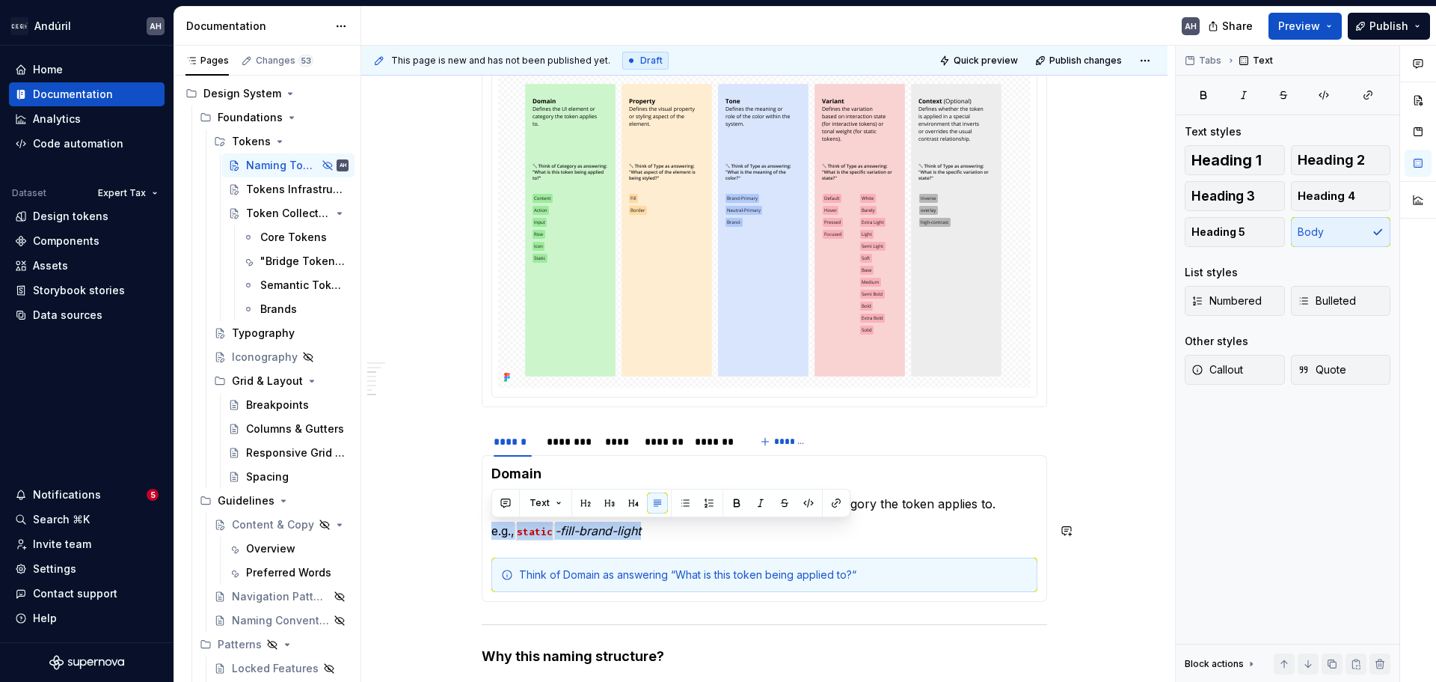
copy p "e.g., static -fill-brand-light"
click at [567, 442] on div "********" at bounding box center [568, 441] width 43 height 15
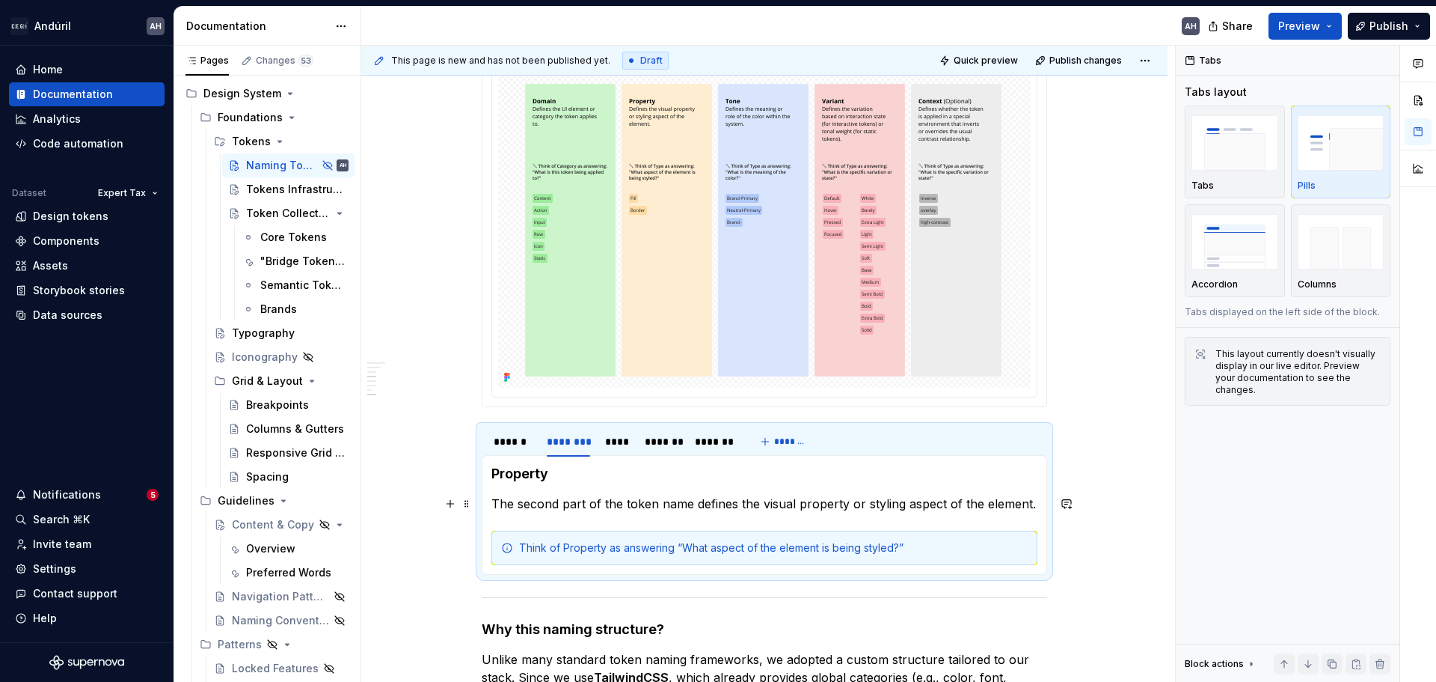
click at [1034, 504] on p "The second part of the token name defines the visual property or styling aspect…" at bounding box center [764, 503] width 546 height 18
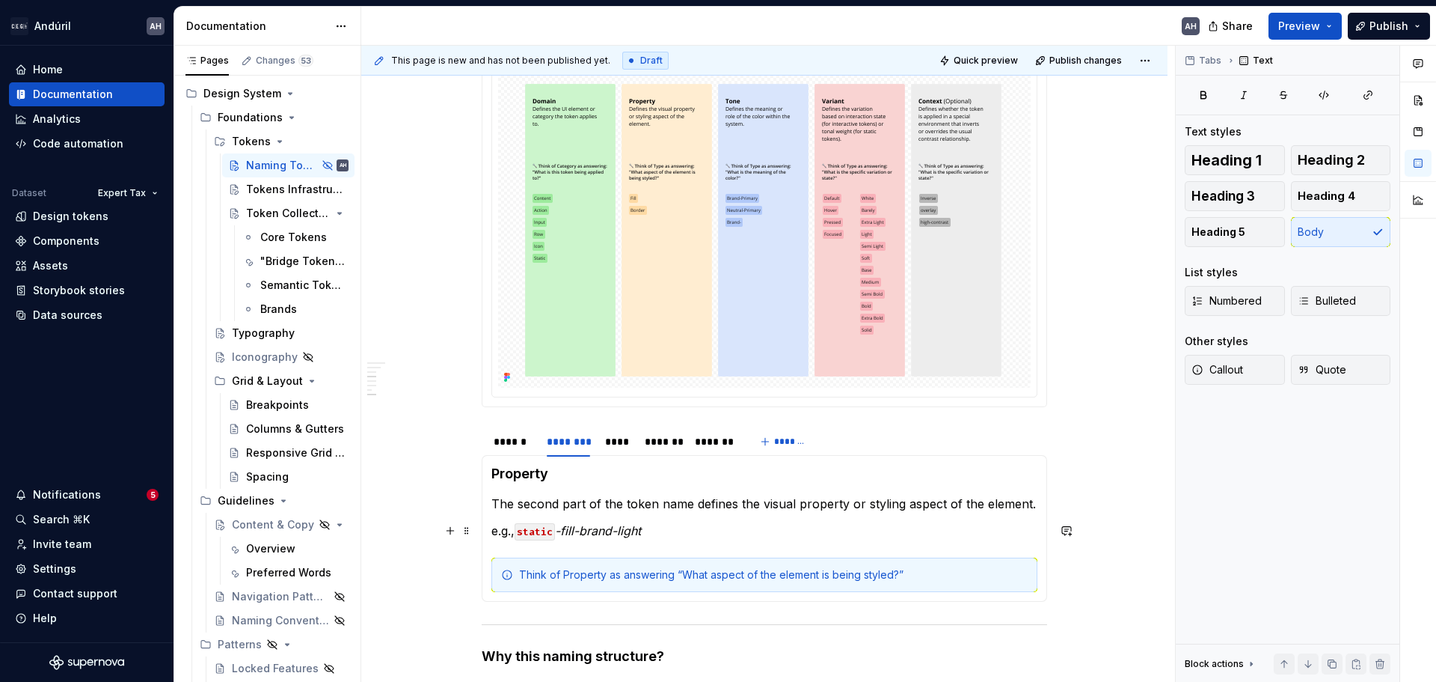
click at [517, 534] on p "e.g., static -fill-brand-light" at bounding box center [764, 530] width 546 height 18
drag, startPoint x: 558, startPoint y: 533, endPoint x: 524, endPoint y: 531, distance: 33.7
click at [520, 533] on code "static" at bounding box center [535, 531] width 40 height 17
drag, startPoint x: 841, startPoint y: 506, endPoint x: 759, endPoint y: 530, distance: 85.7
click at [839, 505] on button "button" at bounding box center [838, 504] width 21 height 21
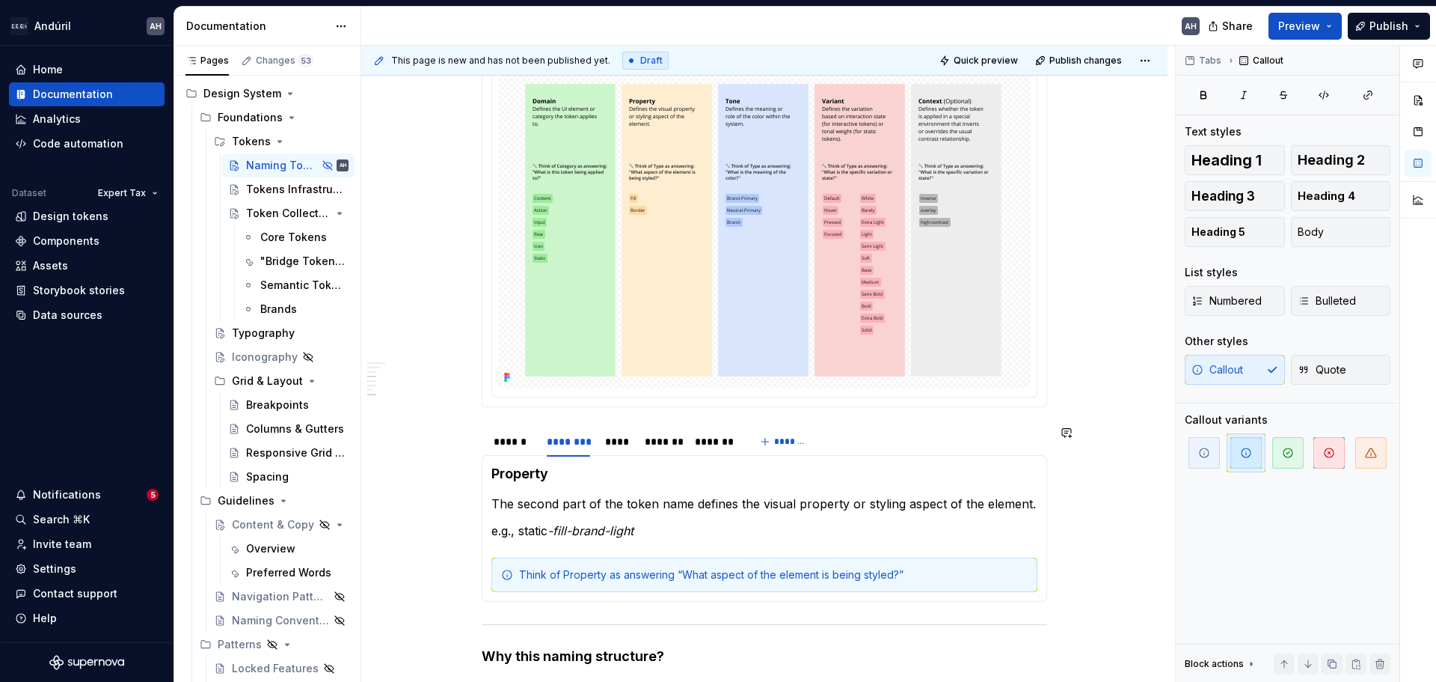
click at [602, 543] on section-item-column "Property The second part of the token name defines the visual property or styli…" at bounding box center [764, 528] width 546 height 127
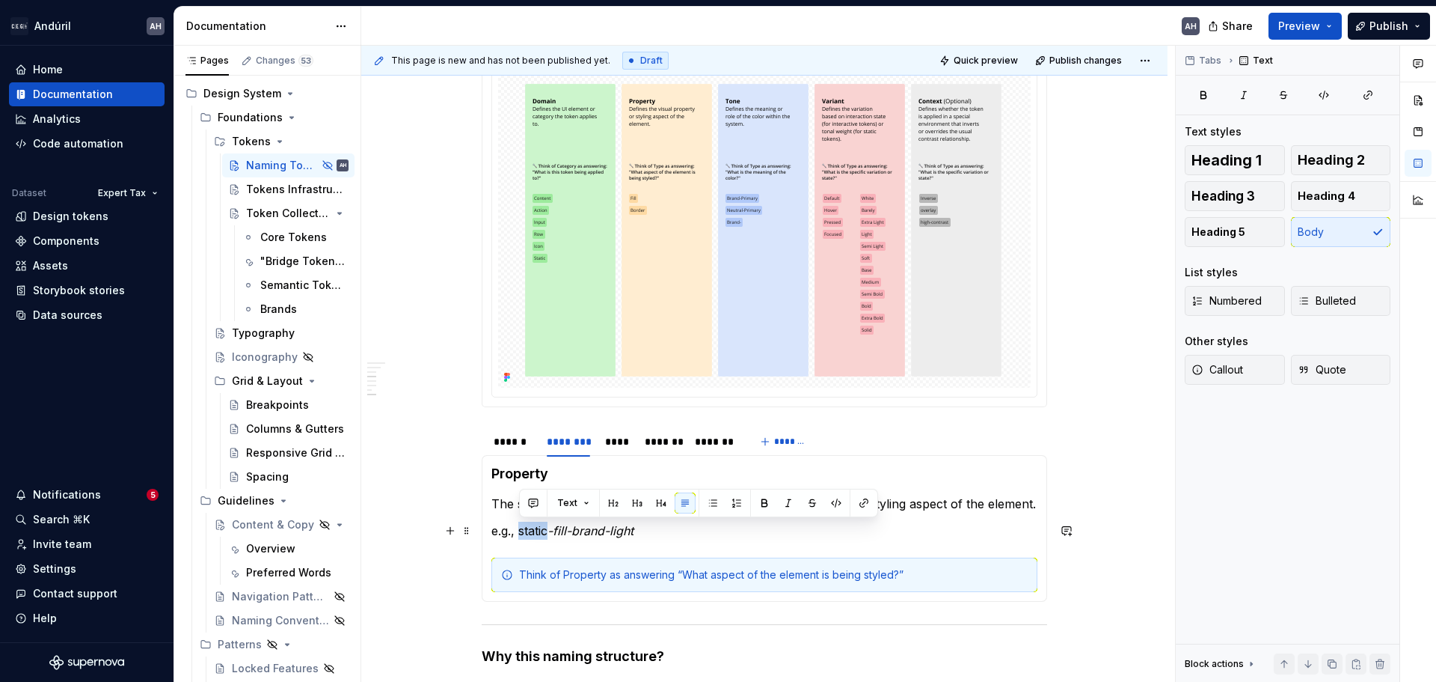
drag, startPoint x: 553, startPoint y: 531, endPoint x: 522, endPoint y: 531, distance: 30.7
click at [522, 531] on p "e.g., static -fill-brand-light" at bounding box center [764, 530] width 546 height 18
click at [565, 527] on em "static-fill-brand-light" at bounding box center [573, 530] width 116 height 15
click at [556, 529] on em "static-fill-brand-light" at bounding box center [573, 530] width 116 height 15
click at [871, 504] on button "button" at bounding box center [873, 502] width 21 height 21
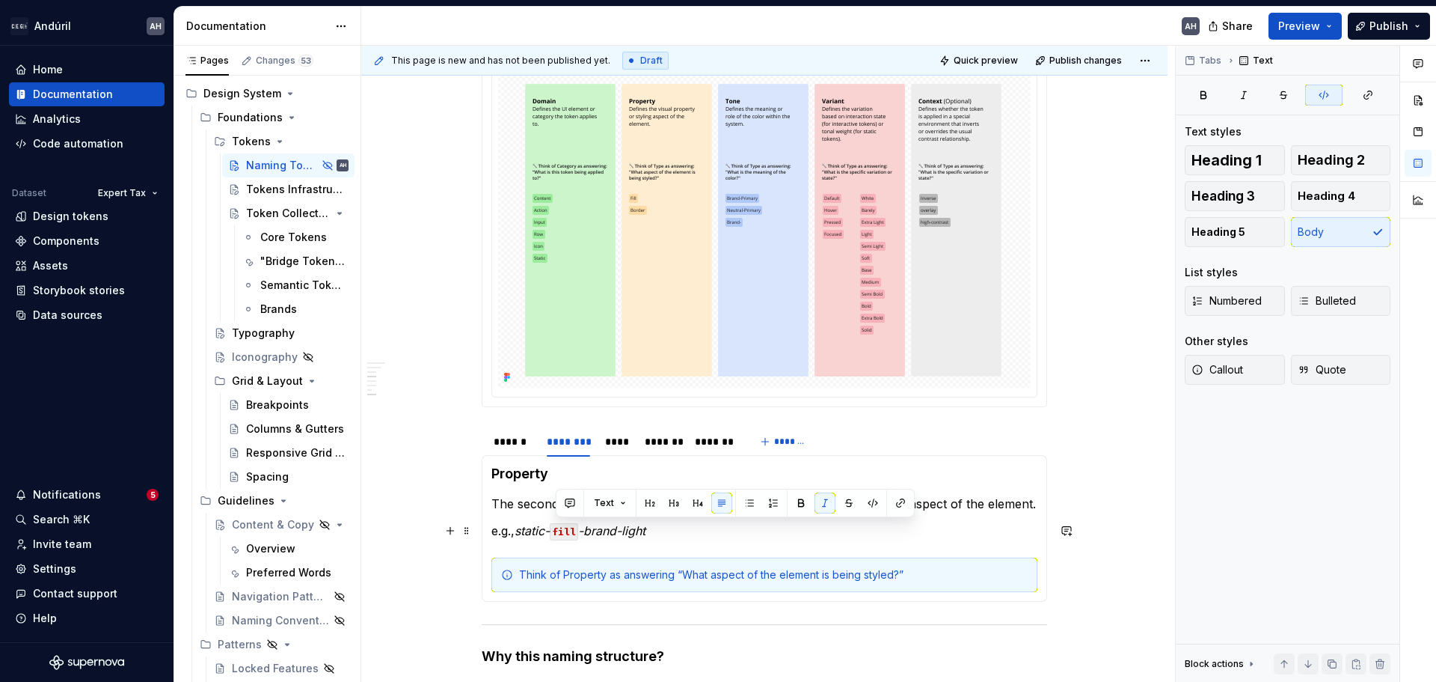
click at [661, 536] on p "e.g., static- fill -brand-light" at bounding box center [764, 530] width 546 height 18
click at [614, 445] on div "****" at bounding box center [617, 441] width 25 height 15
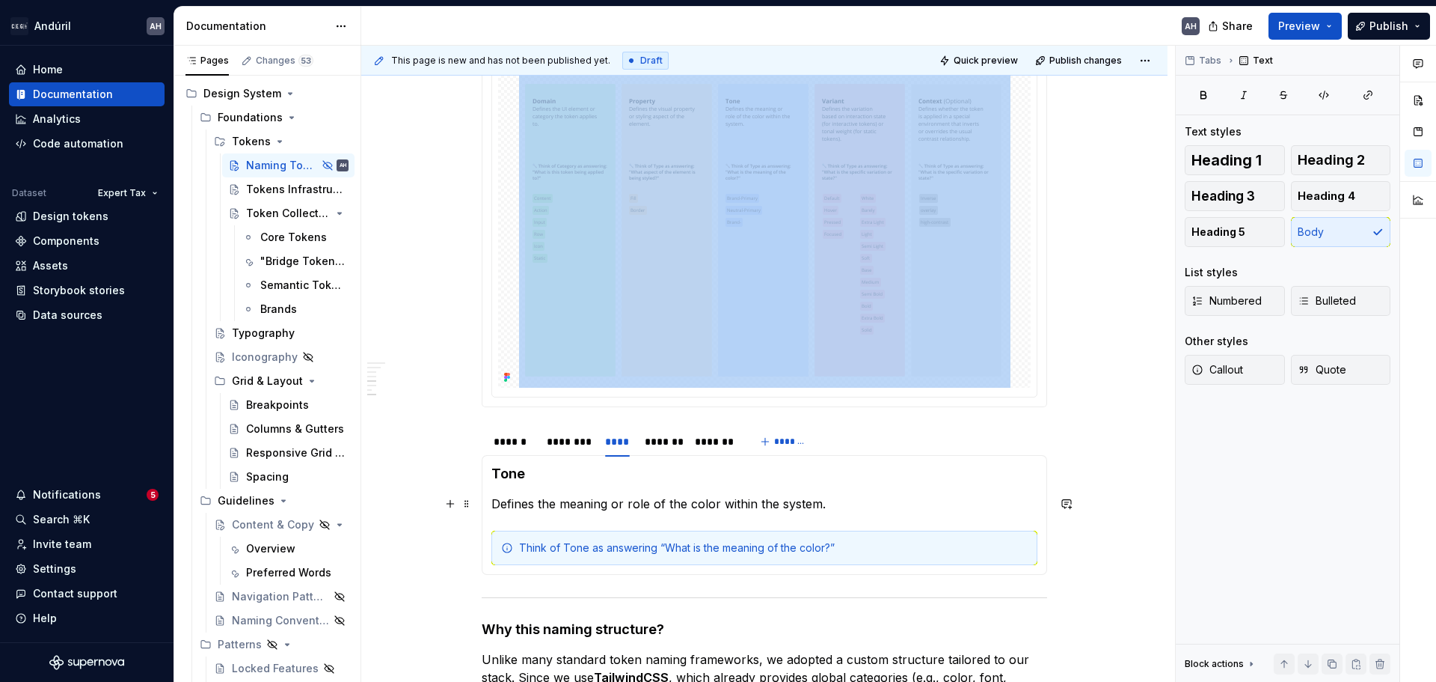
click at [881, 508] on p "Defines the meaning or role of the color within the system." at bounding box center [764, 503] width 546 height 18
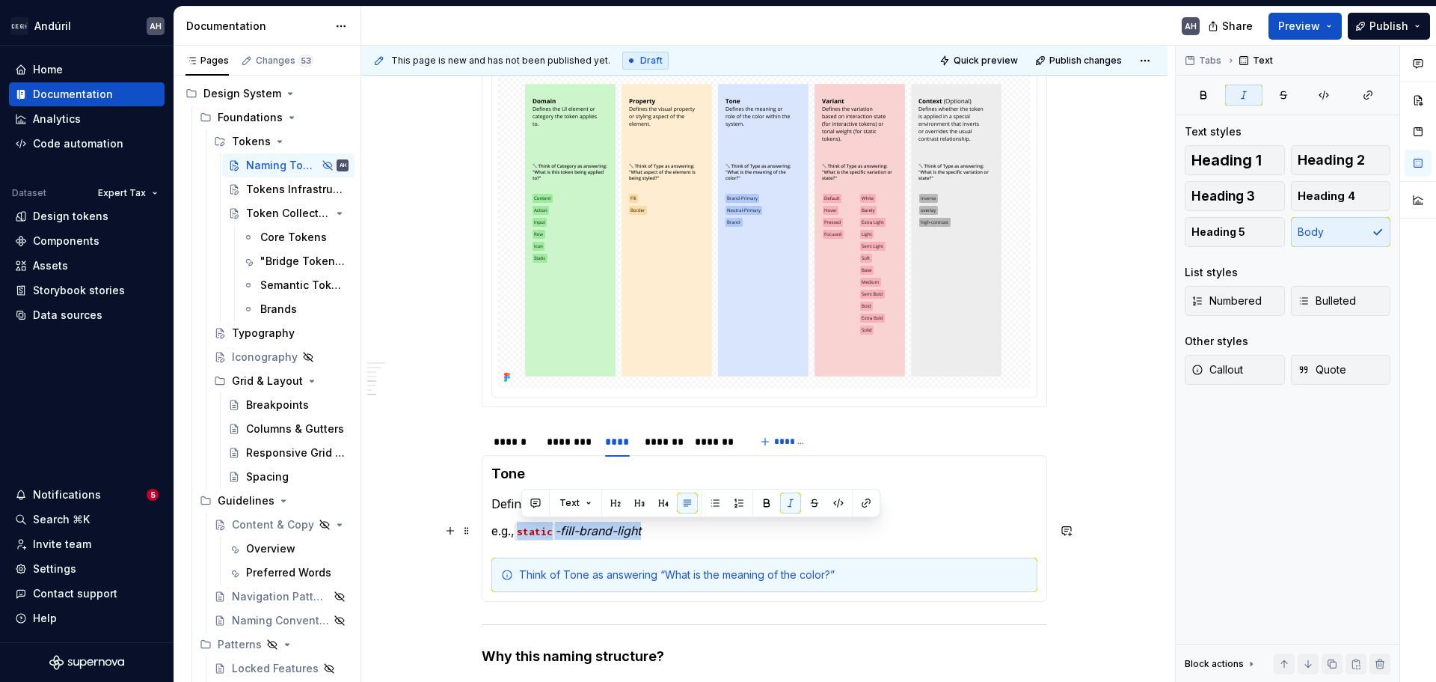
drag, startPoint x: 663, startPoint y: 531, endPoint x: 522, endPoint y: 530, distance: 140.6
click at [522, 530] on p "e.g., static -fill-brand-light" at bounding box center [764, 530] width 546 height 18
click at [837, 505] on button "button" at bounding box center [838, 502] width 21 height 21
click at [838, 504] on button "button" at bounding box center [838, 502] width 21 height 21
click at [784, 501] on button "button" at bounding box center [788, 502] width 21 height 21
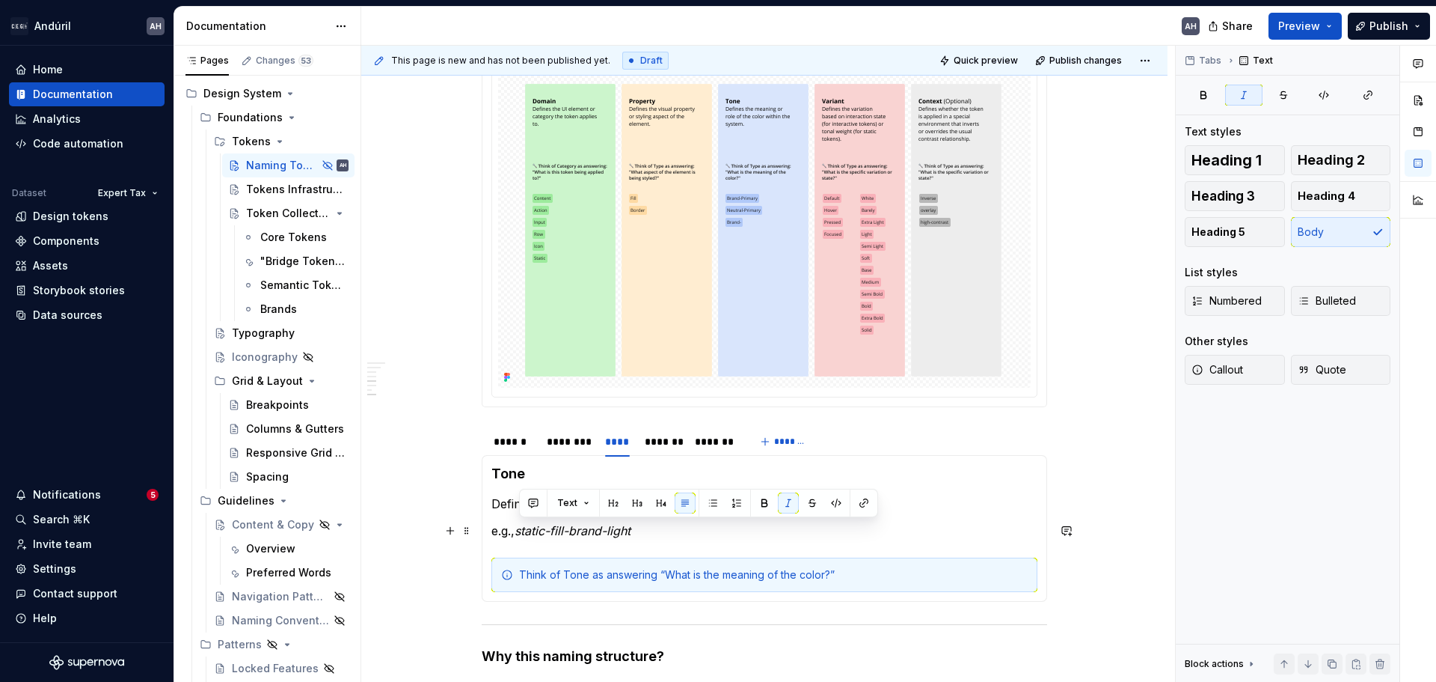
click at [694, 527] on p "e.g., static-fill-brand-light" at bounding box center [764, 530] width 546 height 18
drag, startPoint x: 575, startPoint y: 533, endPoint x: 610, endPoint y: 532, distance: 34.4
click at [610, 532] on em "static-fill-brand-light" at bounding box center [573, 530] width 116 height 15
drag, startPoint x: 896, startPoint y: 506, endPoint x: 886, endPoint y: 506, distance: 9.7
click at [895, 506] on button "button" at bounding box center [891, 502] width 21 height 21
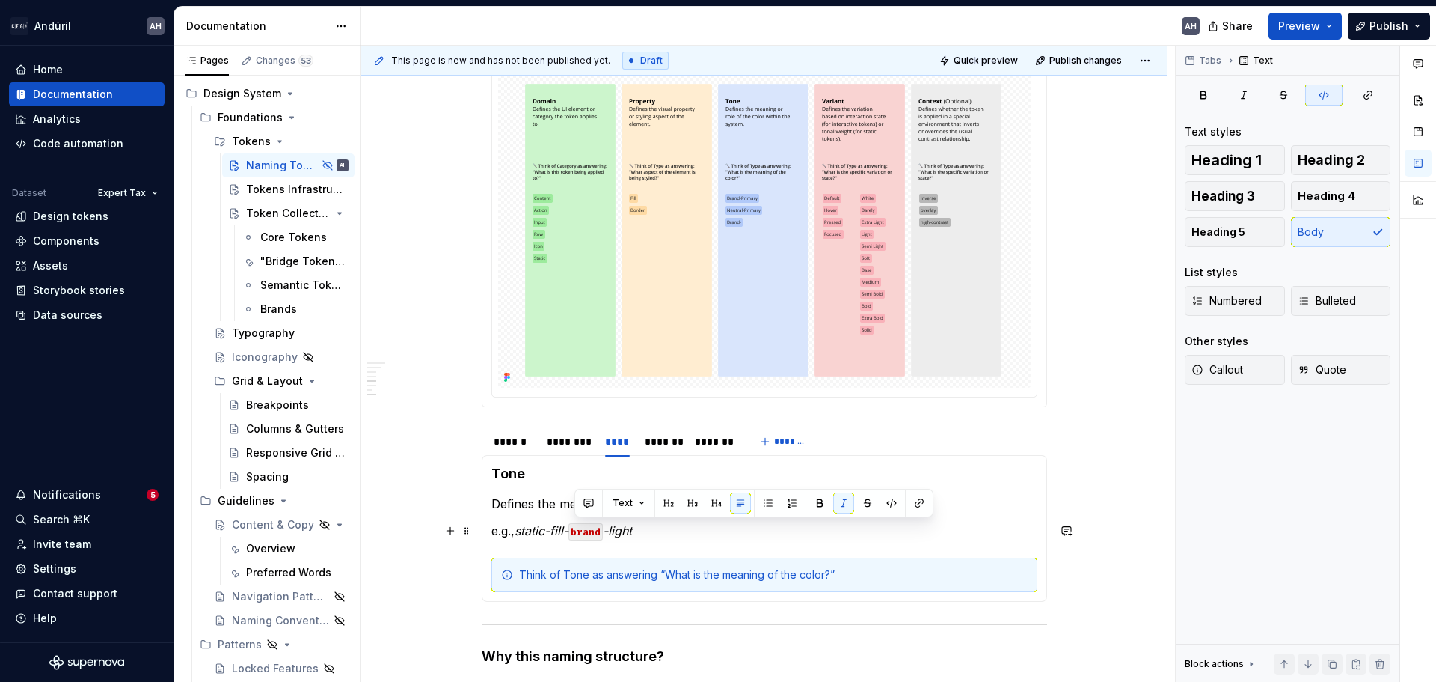
click at [740, 530] on p "e.g., static-fill- brand -light" at bounding box center [764, 530] width 546 height 18
click at [662, 441] on div "*******" at bounding box center [662, 441] width 35 height 15
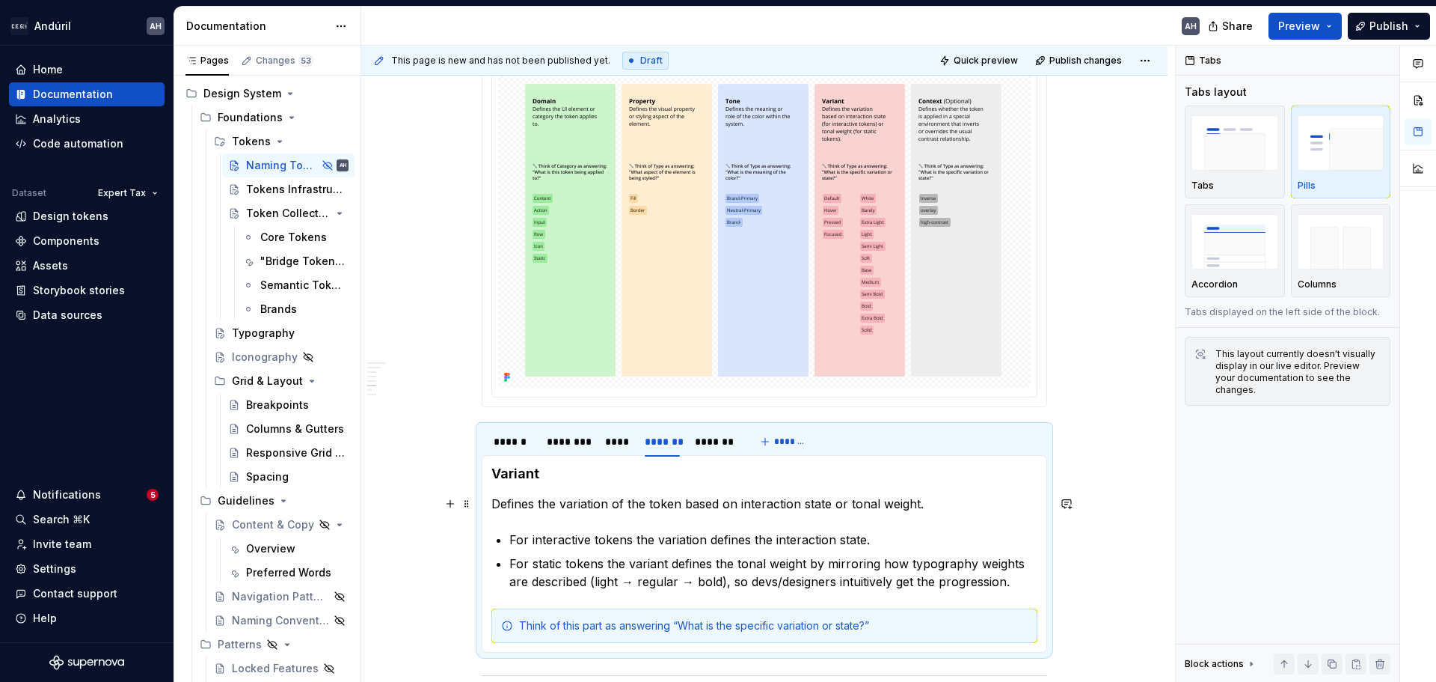
click at [947, 503] on p "Defines the variation of the token based on interaction state or tonal weight." at bounding box center [764, 503] width 546 height 18
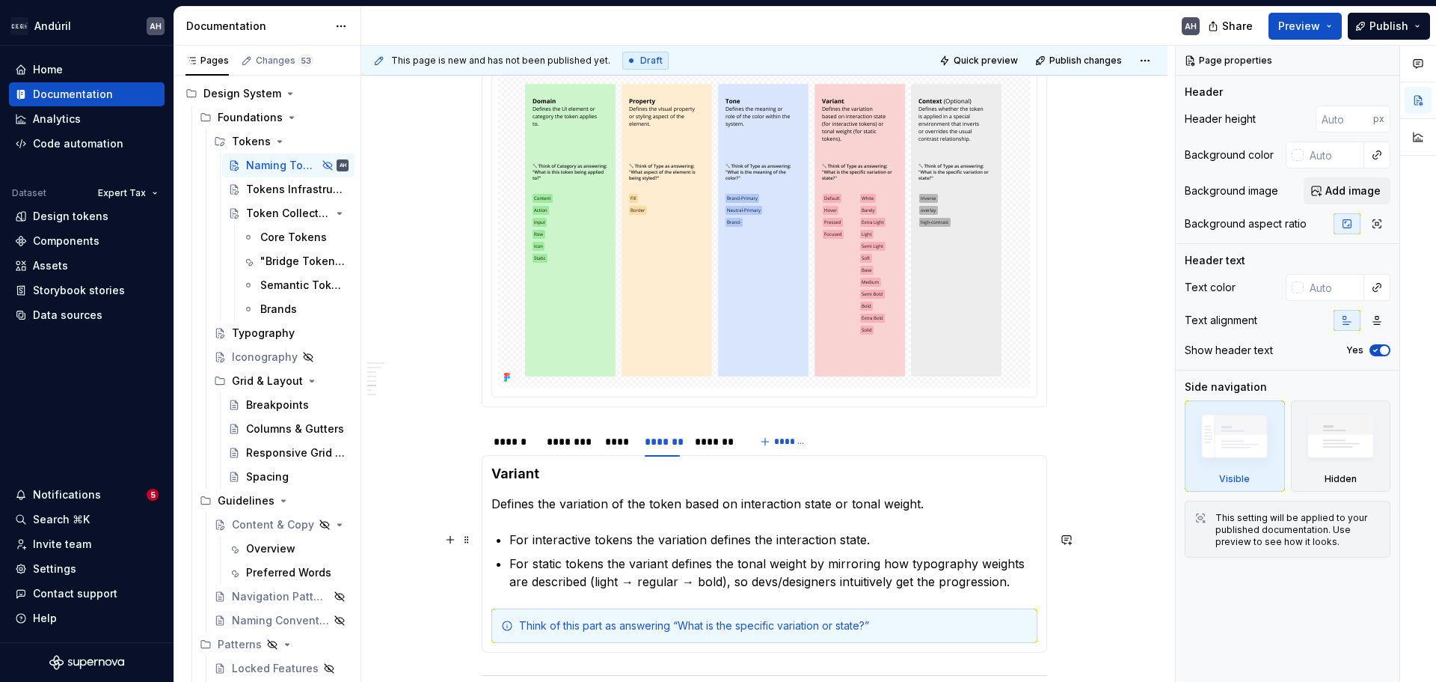
click at [894, 536] on p "For interactive tokens the variation defines the interaction state." at bounding box center [773, 539] width 528 height 18
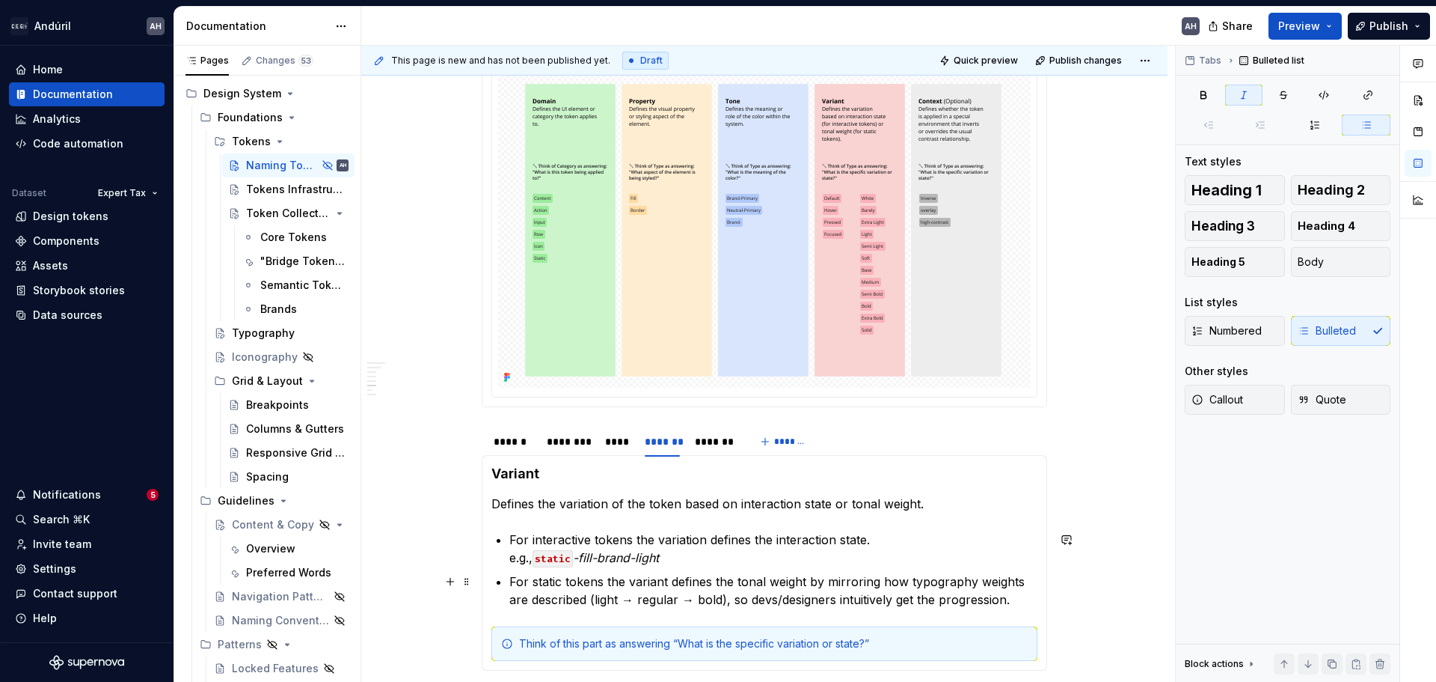
click at [1014, 600] on p "For static tokens the variant defines the tonal weight by mirroring how typogra…" at bounding box center [773, 590] width 528 height 36
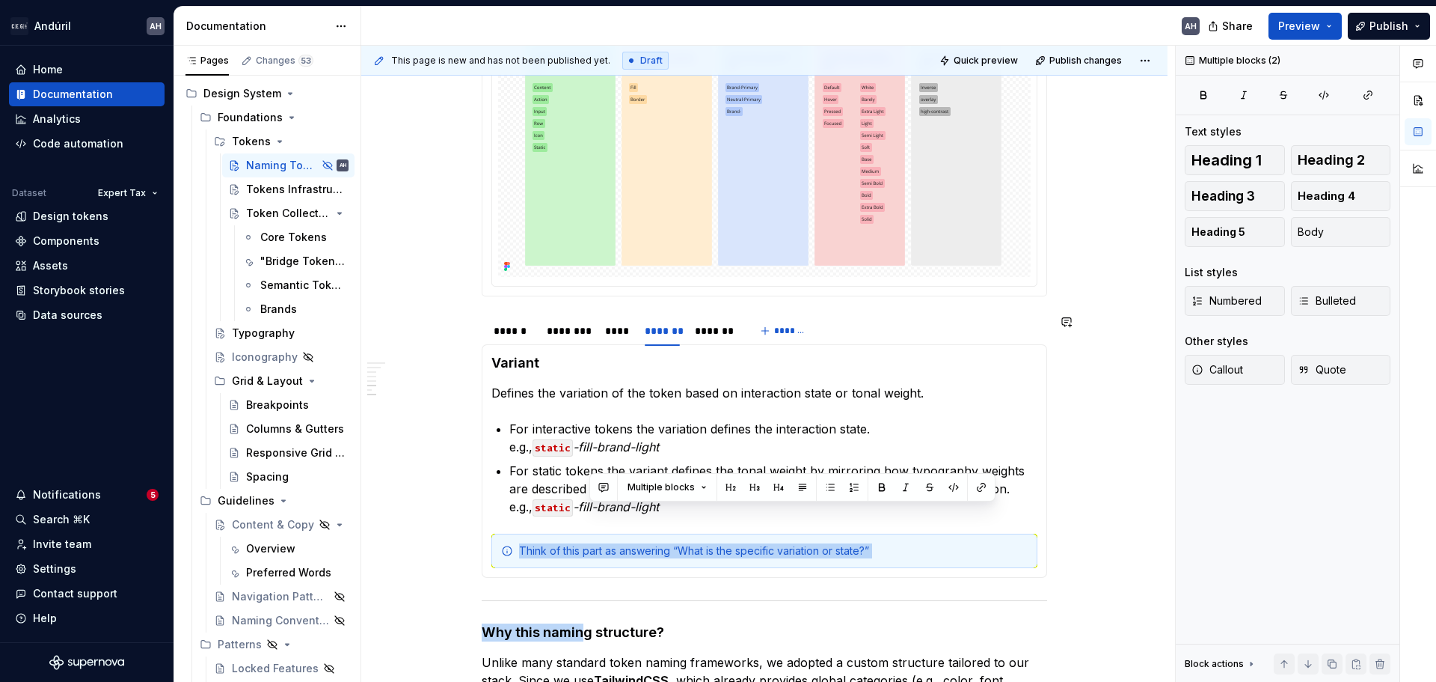
scroll to position [656, 0]
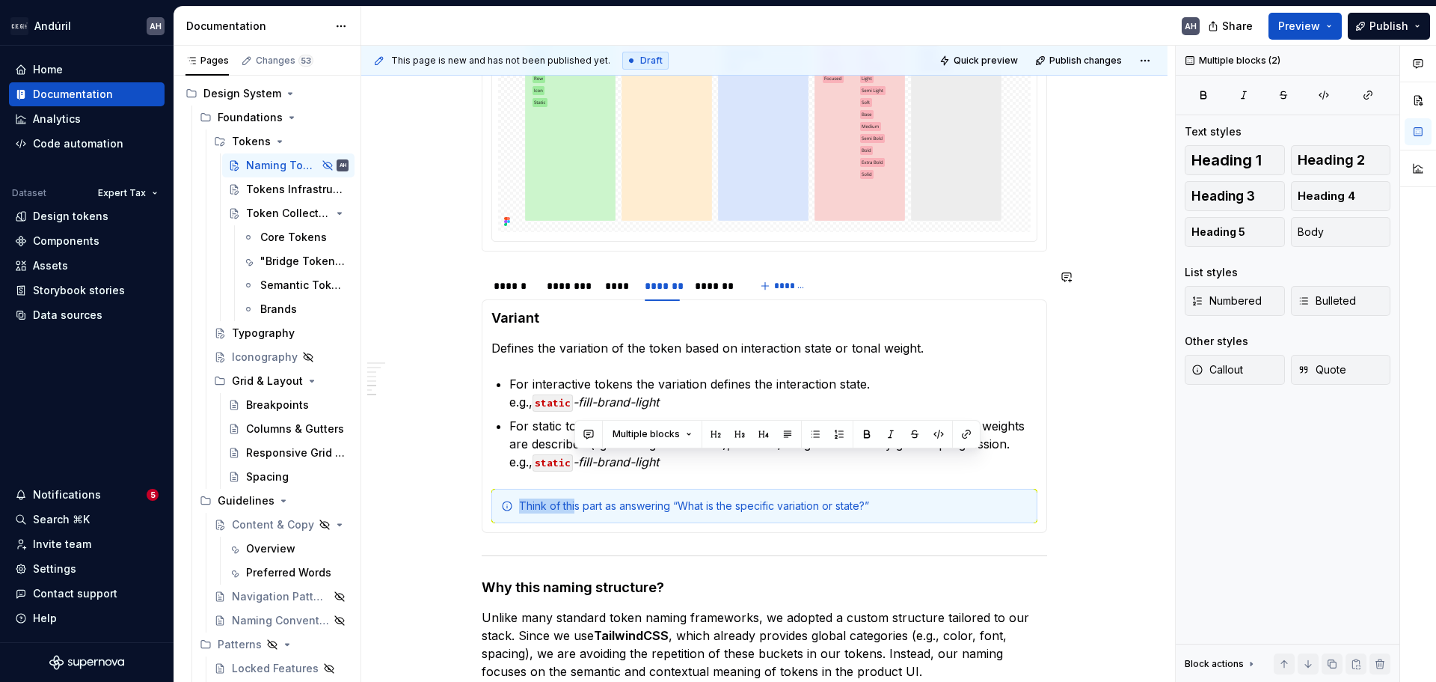
drag, startPoint x: 670, startPoint y: 616, endPoint x: 710, endPoint y: 462, distance: 159.1
click at [574, 482] on section-item-column "Variant Defines the variation of the token based on interaction state or tonal …" at bounding box center [764, 416] width 546 height 214
click at [718, 467] on p "For static tokens the variant defines the tonal weight by mirroring how typogra…" at bounding box center [773, 444] width 528 height 54
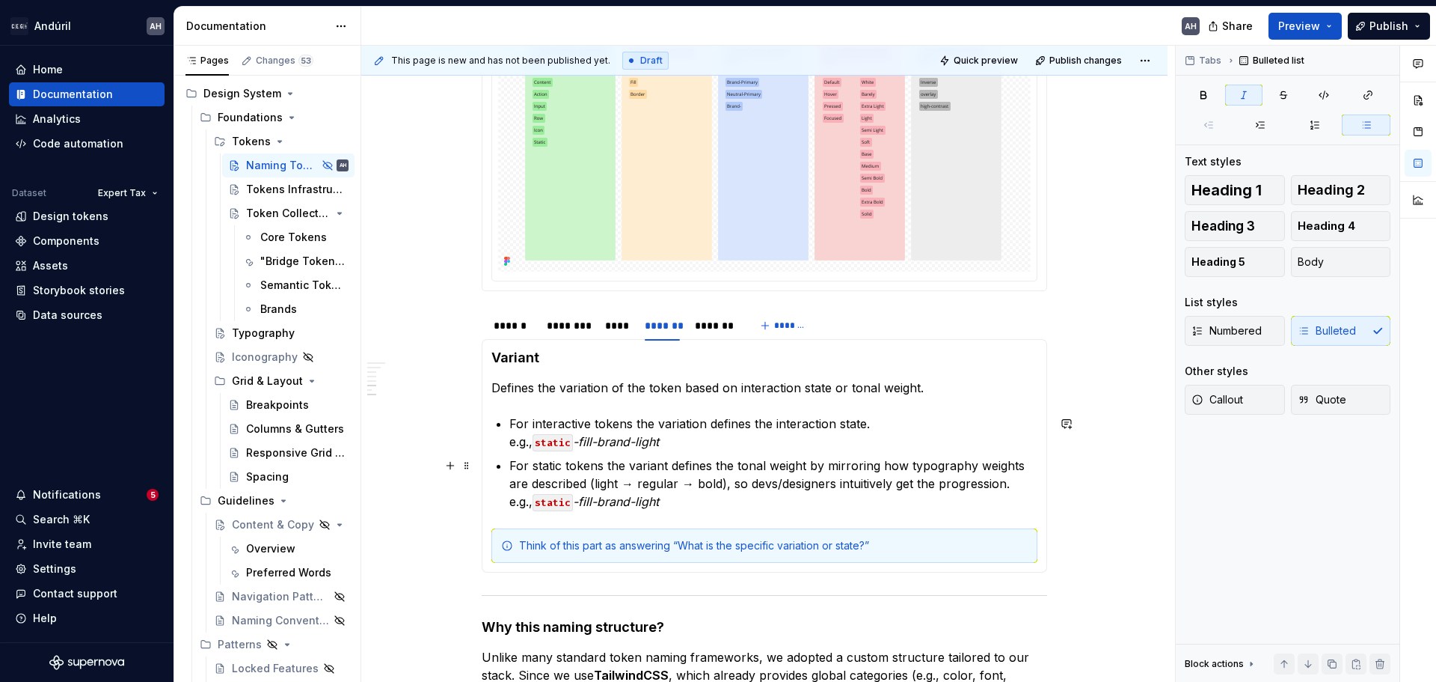
scroll to position [581, 0]
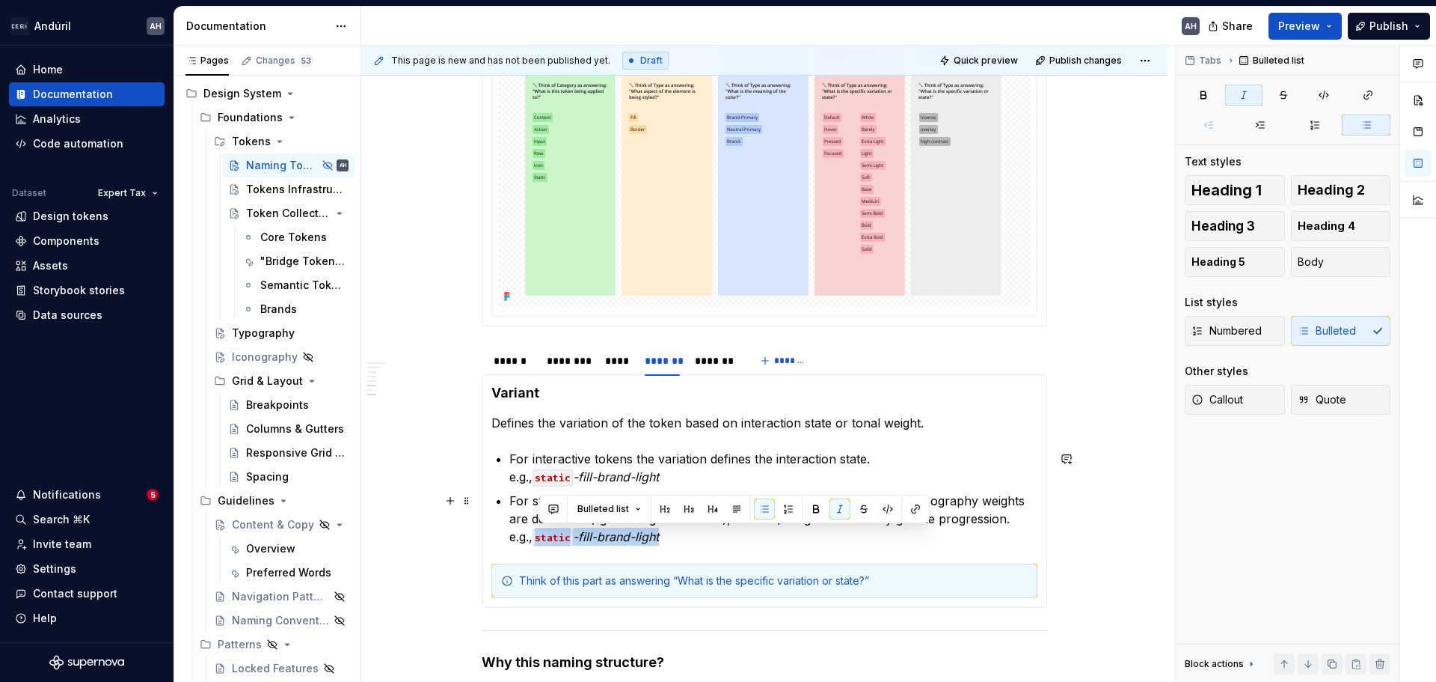
drag, startPoint x: 679, startPoint y: 539, endPoint x: 537, endPoint y: 538, distance: 142.1
click at [537, 538] on p "For static tokens the variant defines the tonal weight by mirroring how typogra…" at bounding box center [773, 518] width 528 height 54
click at [840, 506] on button "button" at bounding box center [840, 508] width 21 height 21
click at [883, 506] on button "button" at bounding box center [888, 508] width 21 height 21
click at [882, 512] on button "button" at bounding box center [888, 510] width 21 height 21
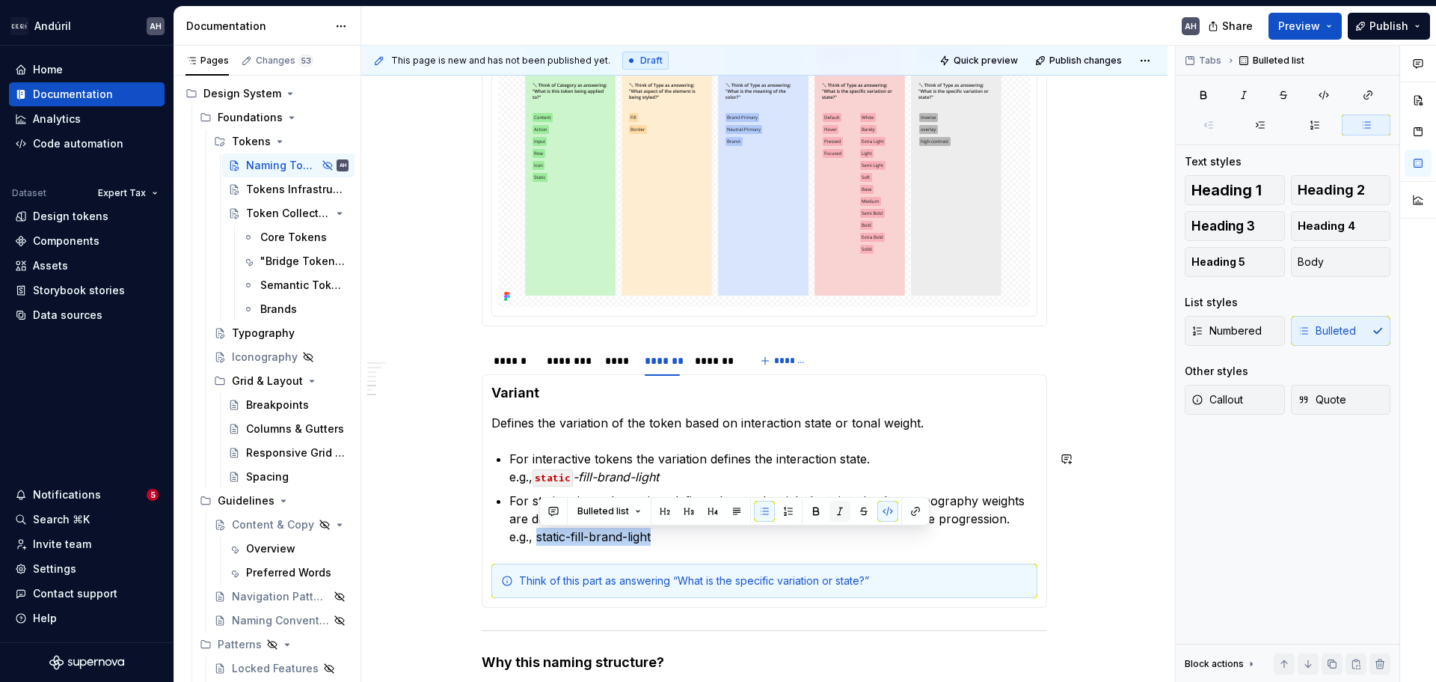
click at [835, 510] on button "button" at bounding box center [840, 510] width 21 height 21
click at [704, 530] on p "For static tokens the variant defines the tonal weight by mirroring how typogra…" at bounding box center [773, 518] width 528 height 54
drag, startPoint x: 661, startPoint y: 538, endPoint x: 631, endPoint y: 537, distance: 30.7
click at [631, 537] on p "For static tokens the variant defines the tonal weight by mirroring how typogra…" at bounding box center [773, 518] width 528 height 54
click at [973, 507] on button "button" at bounding box center [979, 508] width 21 height 21
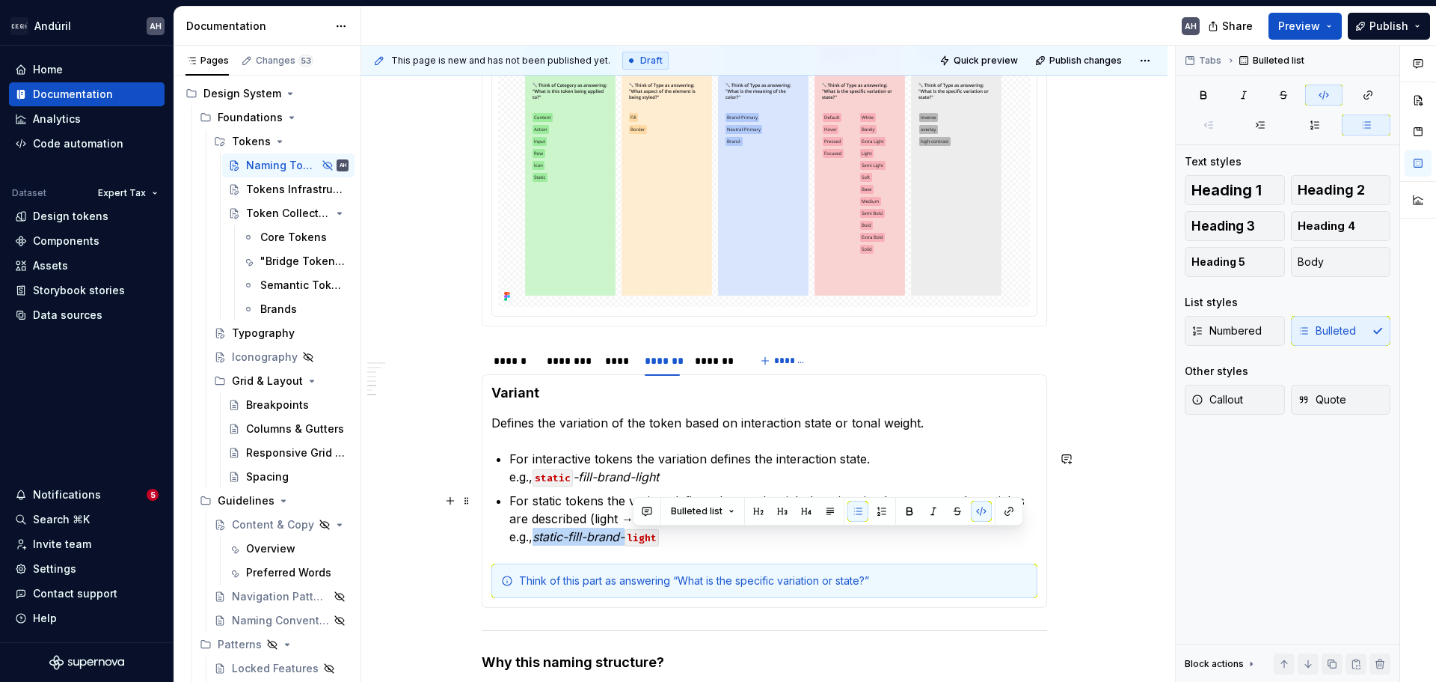
click at [731, 539] on p "For static tokens the variant defines the tonal weight by mirroring how typogra…" at bounding box center [773, 518] width 528 height 54
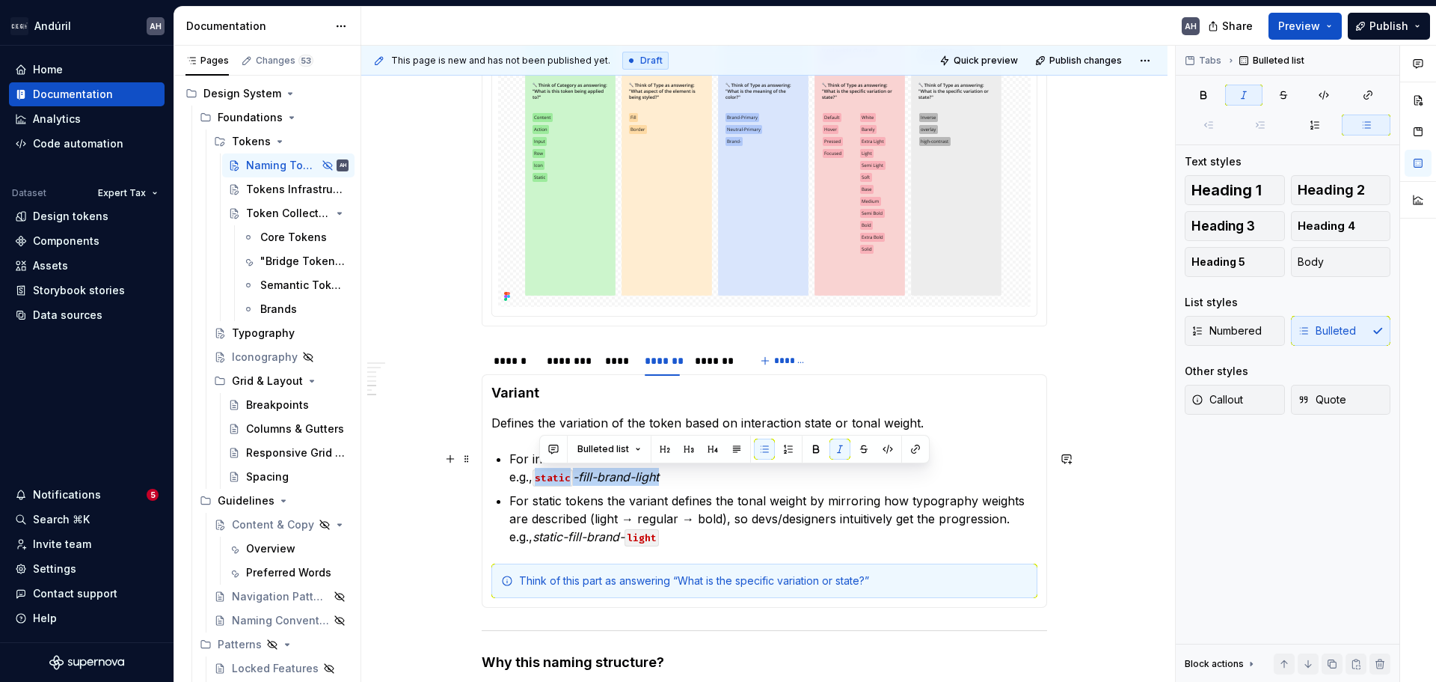
drag, startPoint x: 684, startPoint y: 479, endPoint x: 539, endPoint y: 481, distance: 144.4
click at [539, 481] on p "For interactive tokens the variation defines the interaction state. e.g., stati…" at bounding box center [773, 468] width 528 height 36
click at [824, 450] on button "button" at bounding box center [816, 448] width 21 height 21
click at [884, 448] on button "button" at bounding box center [888, 448] width 21 height 21
click at [885, 448] on button "button" at bounding box center [888, 448] width 21 height 21
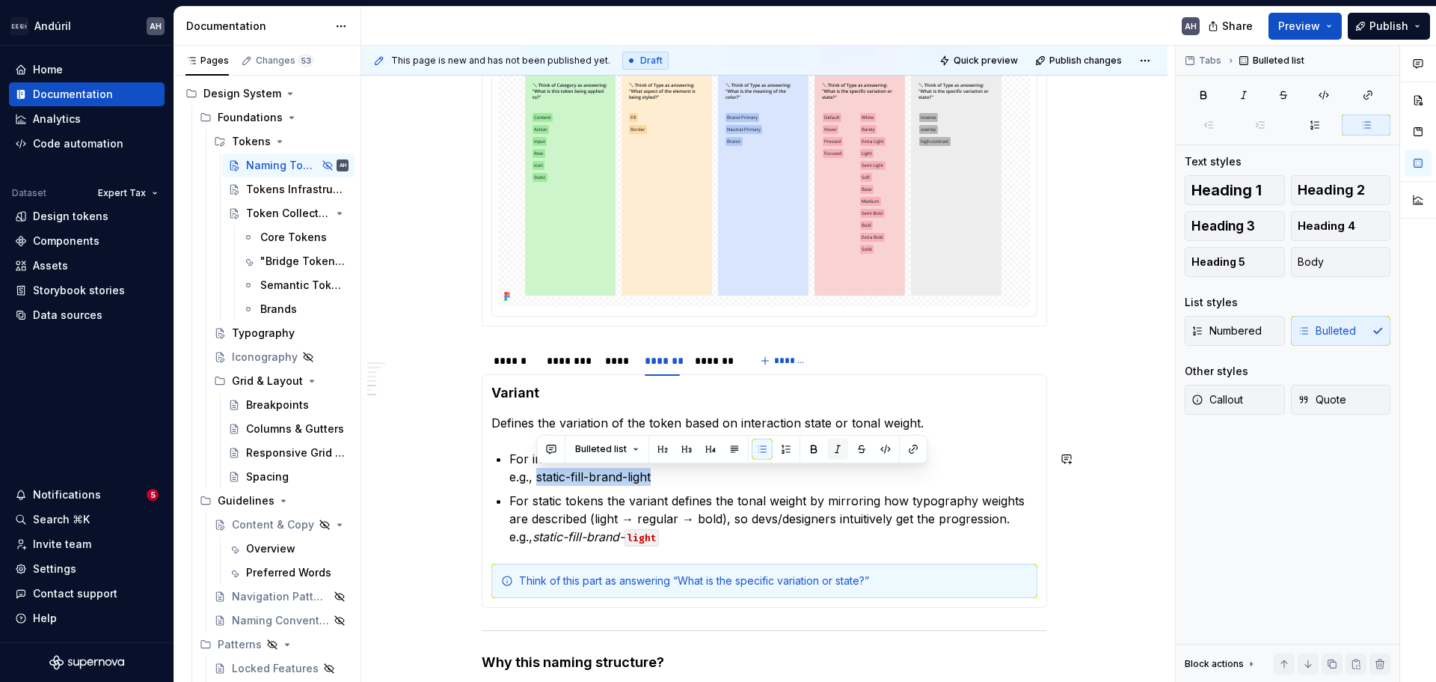
click at [838, 446] on button "button" at bounding box center [837, 448] width 21 height 21
click at [694, 483] on p "For interactive tokens the variation defines the interaction state. e.g., stati…" at bounding box center [773, 468] width 528 height 36
drag, startPoint x: 538, startPoint y: 478, endPoint x: 666, endPoint y: 474, distance: 128.0
click at [666, 474] on p "For interactive tokens the variation defines the interaction state. e.g., stati…" at bounding box center [773, 468] width 528 height 36
click at [676, 476] on p "For interactive tokens the variation defines the interaction state. e.g., stati…" at bounding box center [773, 468] width 528 height 36
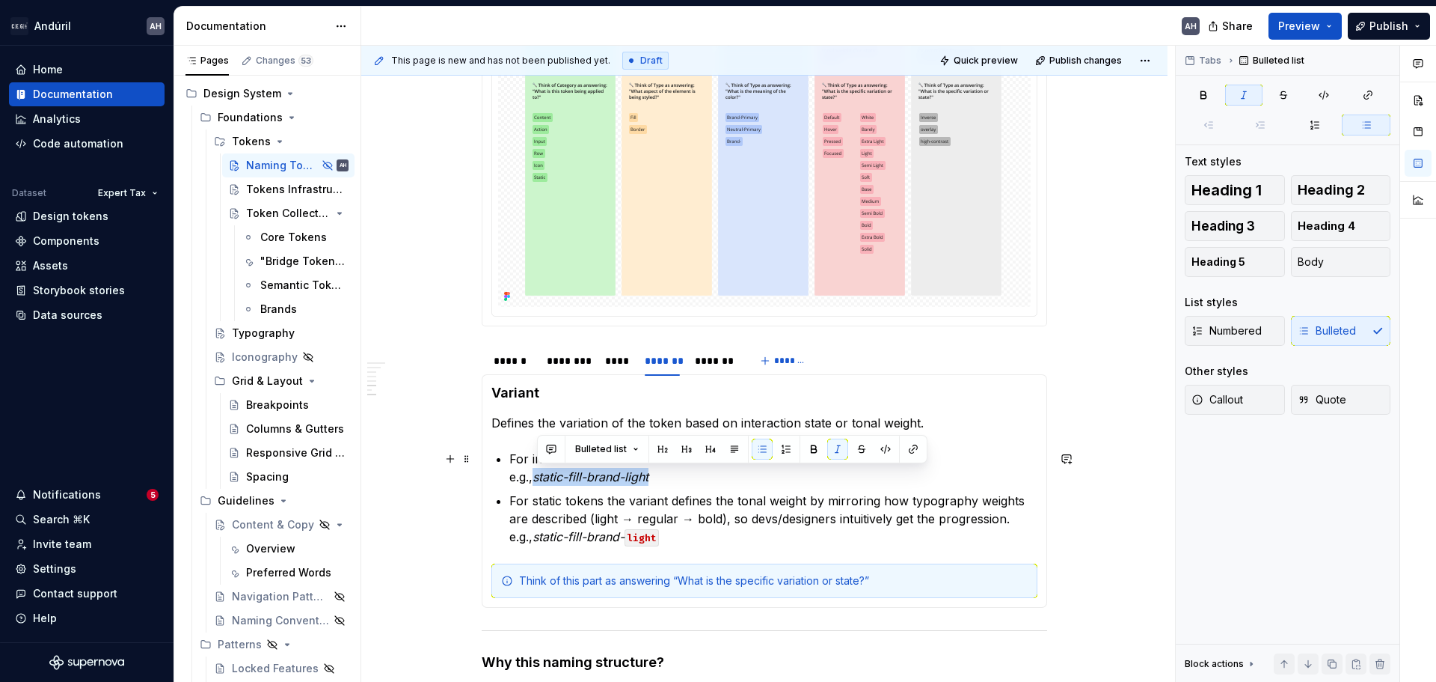
drag, startPoint x: 539, startPoint y: 480, endPoint x: 664, endPoint y: 476, distance: 125.0
click at [664, 476] on p "For interactive tokens the variation defines the interaction state. e.g., stati…" at bounding box center [773, 468] width 528 height 36
drag, startPoint x: 678, startPoint y: 475, endPoint x: 634, endPoint y: 475, distance: 43.4
click at [634, 475] on p "For interactive tokens the variation defines the interaction state. e.g., actio…" at bounding box center [773, 468] width 528 height 36
click at [711, 491] on p "For static tokens the variant defines the tonal weight by mirroring how typogra…" at bounding box center [773, 518] width 528 height 54
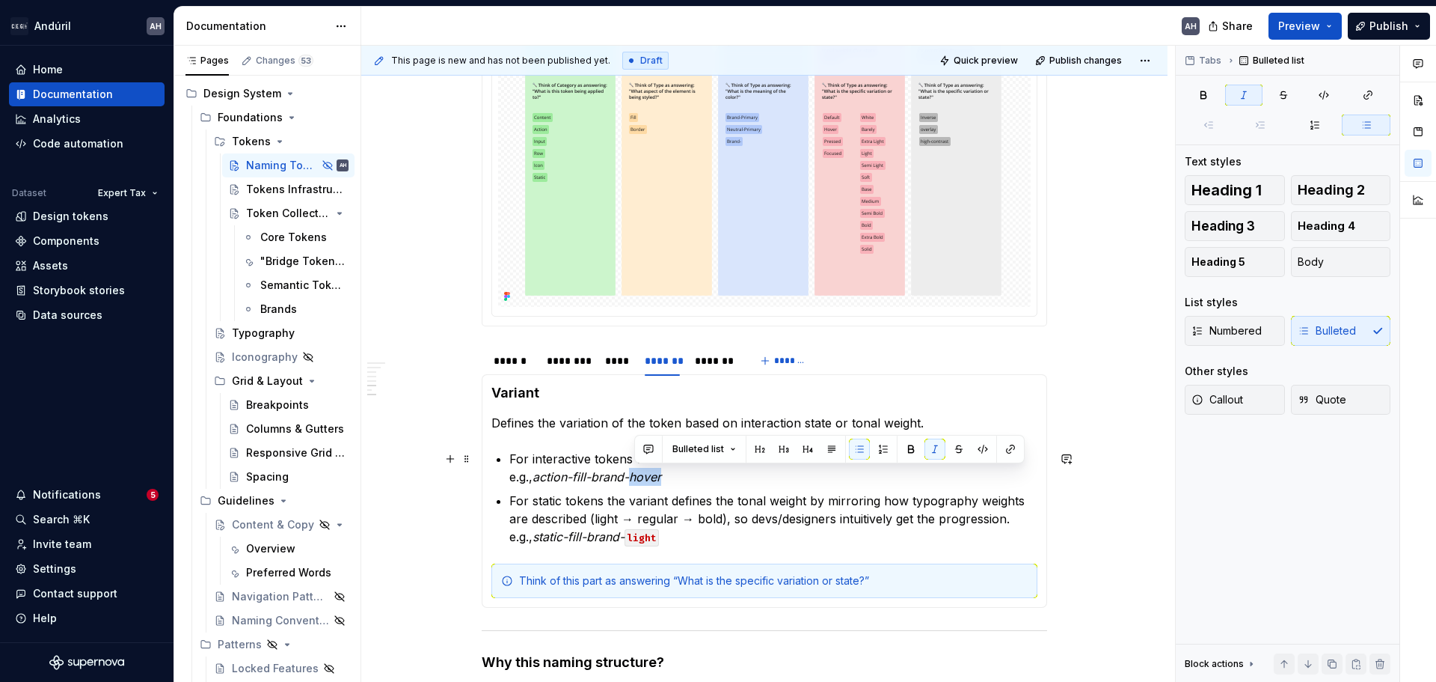
drag, startPoint x: 735, startPoint y: 476, endPoint x: 636, endPoint y: 476, distance: 98.7
click at [636, 476] on p "For interactive tokens the variation defines the interaction state. e.g., actio…" at bounding box center [773, 468] width 528 height 36
click at [975, 444] on button "button" at bounding box center [983, 448] width 21 height 21
click at [734, 486] on ul "For interactive tokens the variation defines the interaction state. e.g., actio…" at bounding box center [773, 498] width 528 height 96
drag, startPoint x: 511, startPoint y: 480, endPoint x: 526, endPoint y: 480, distance: 15.0
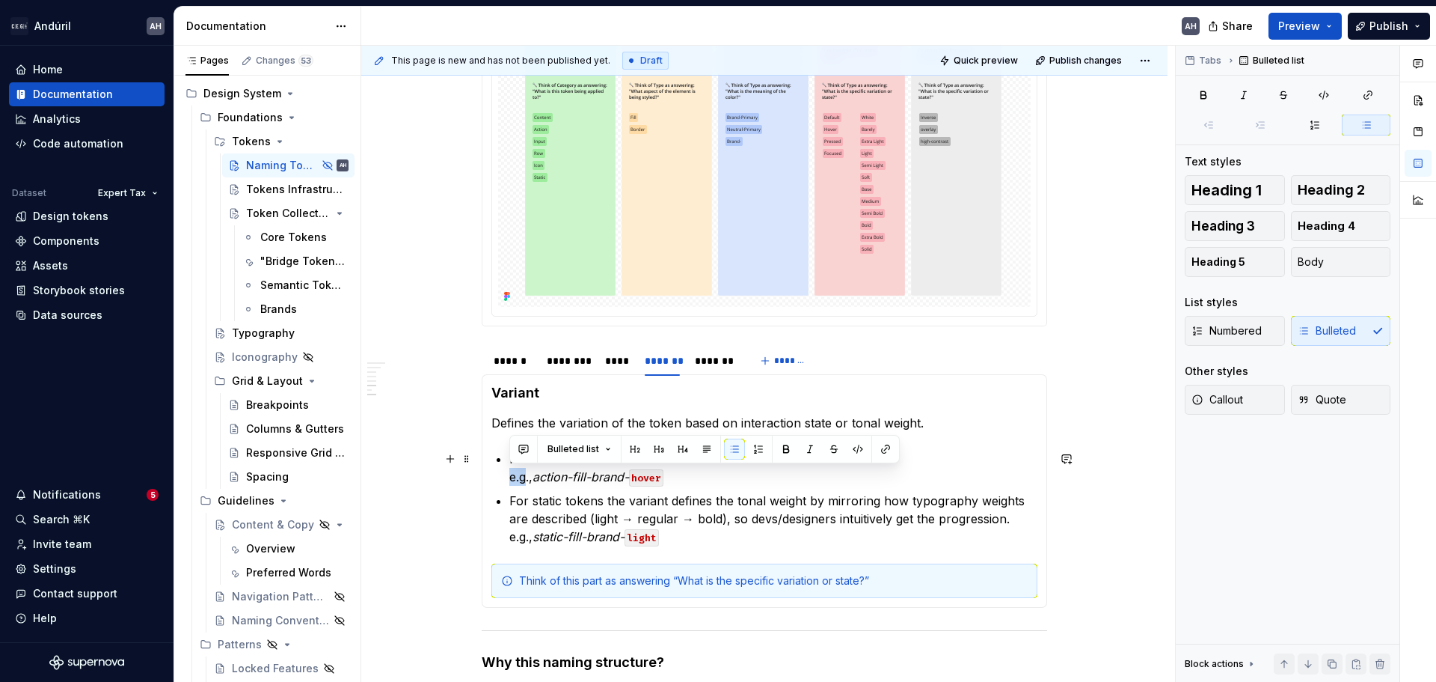
click at [526, 480] on p "For interactive tokens the variation defines the interaction state. e.g., actio…" at bounding box center [773, 468] width 528 height 36
click at [598, 502] on p "For static tokens the variant defines the tonal weight by mirroring how typogra…" at bounding box center [773, 518] width 528 height 54
click at [601, 502] on p "For static tokens the variant defines the tonal weight by mirroring how typogra…" at bounding box center [773, 518] width 528 height 54
click at [610, 462] on p "For interactive tokens the variation defines the interaction state. e.g., actio…" at bounding box center [773, 468] width 528 height 36
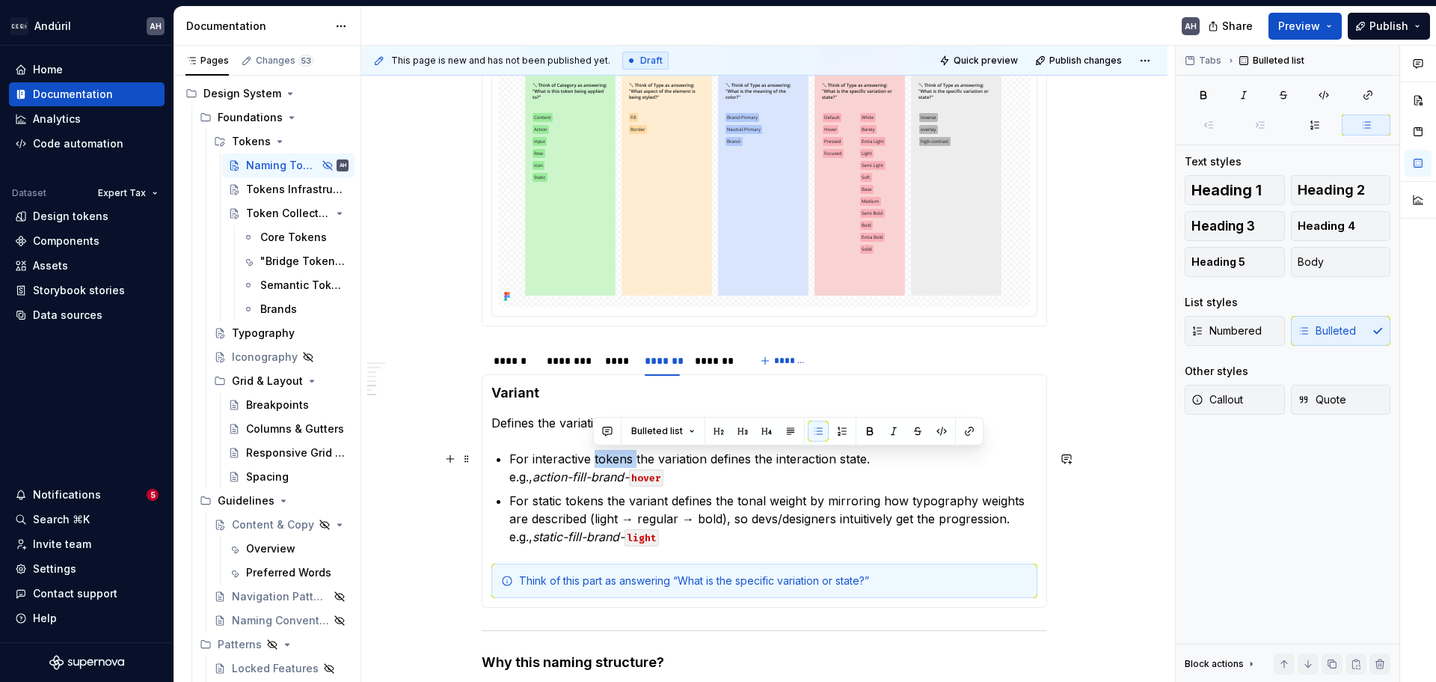
click at [610, 462] on p "For interactive tokens the variation defines the interaction state. e.g., actio…" at bounding box center [773, 468] width 528 height 36
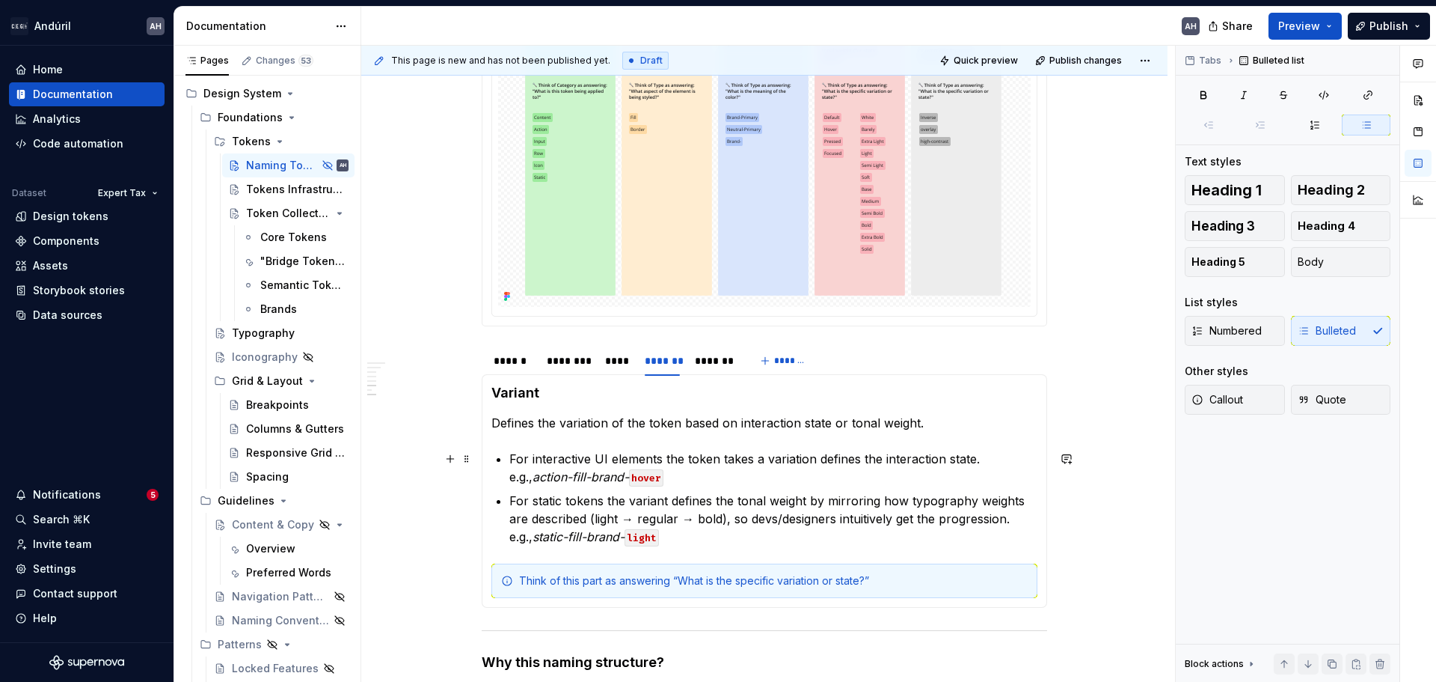
click at [812, 465] on p "For interactive UI elements the token takes a variation defines the interaction…" at bounding box center [773, 468] width 528 height 36
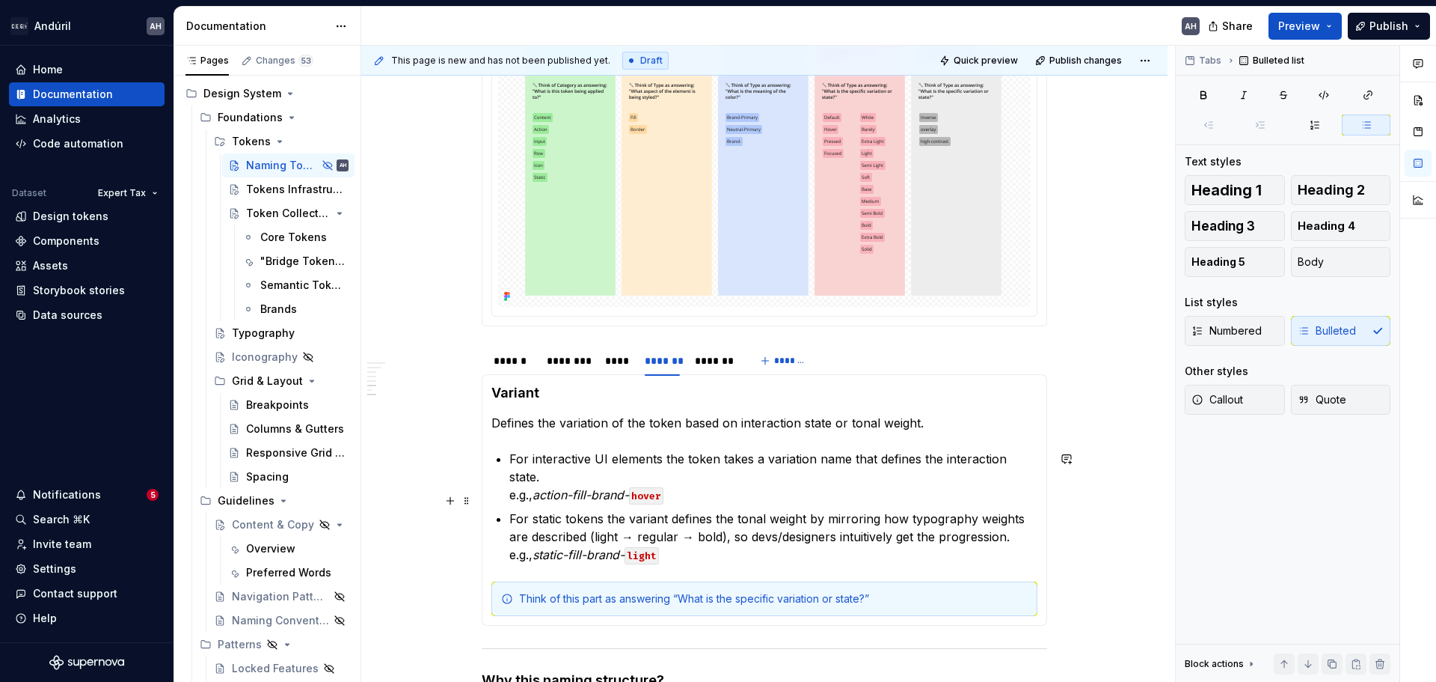
click at [573, 509] on p "For static tokens the variant defines the tonal weight by mirroring how typogra…" at bounding box center [773, 536] width 528 height 54
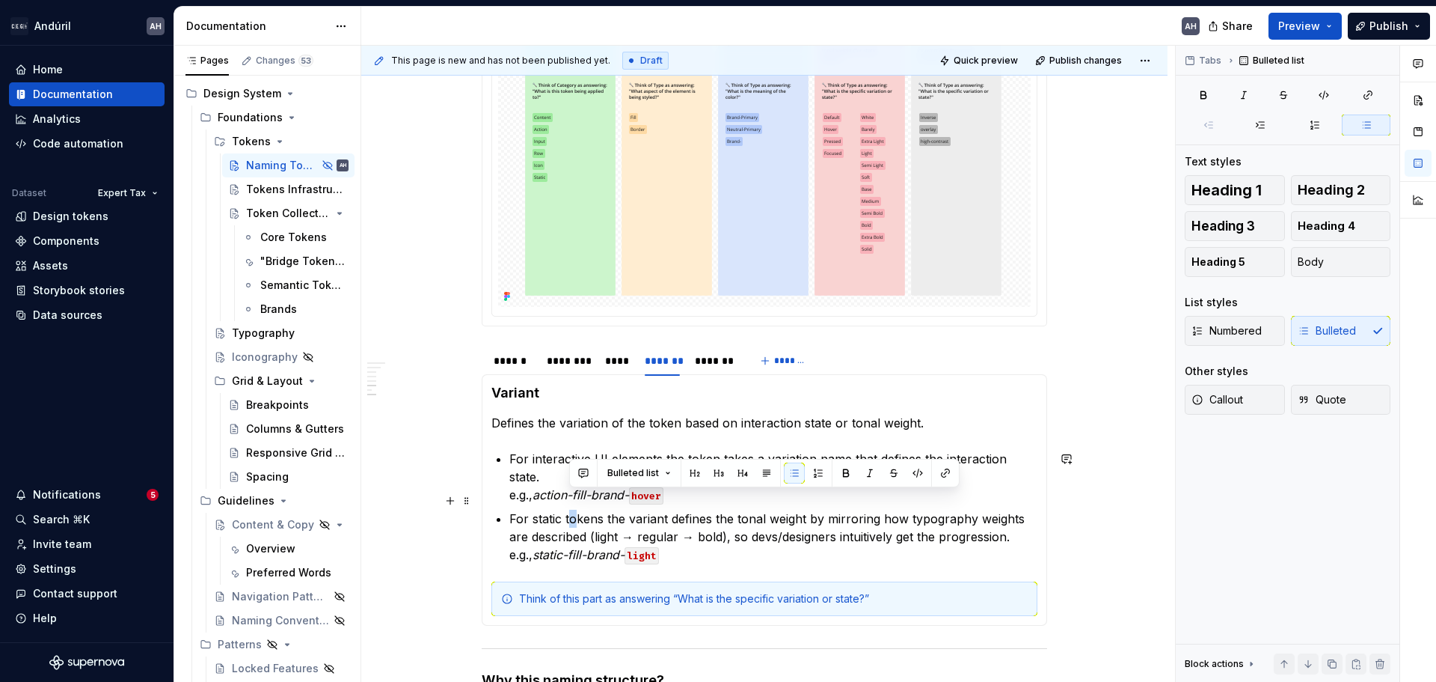
click at [573, 509] on p "For static tokens the variant defines the tonal weight by mirroring how typogra…" at bounding box center [773, 536] width 528 height 54
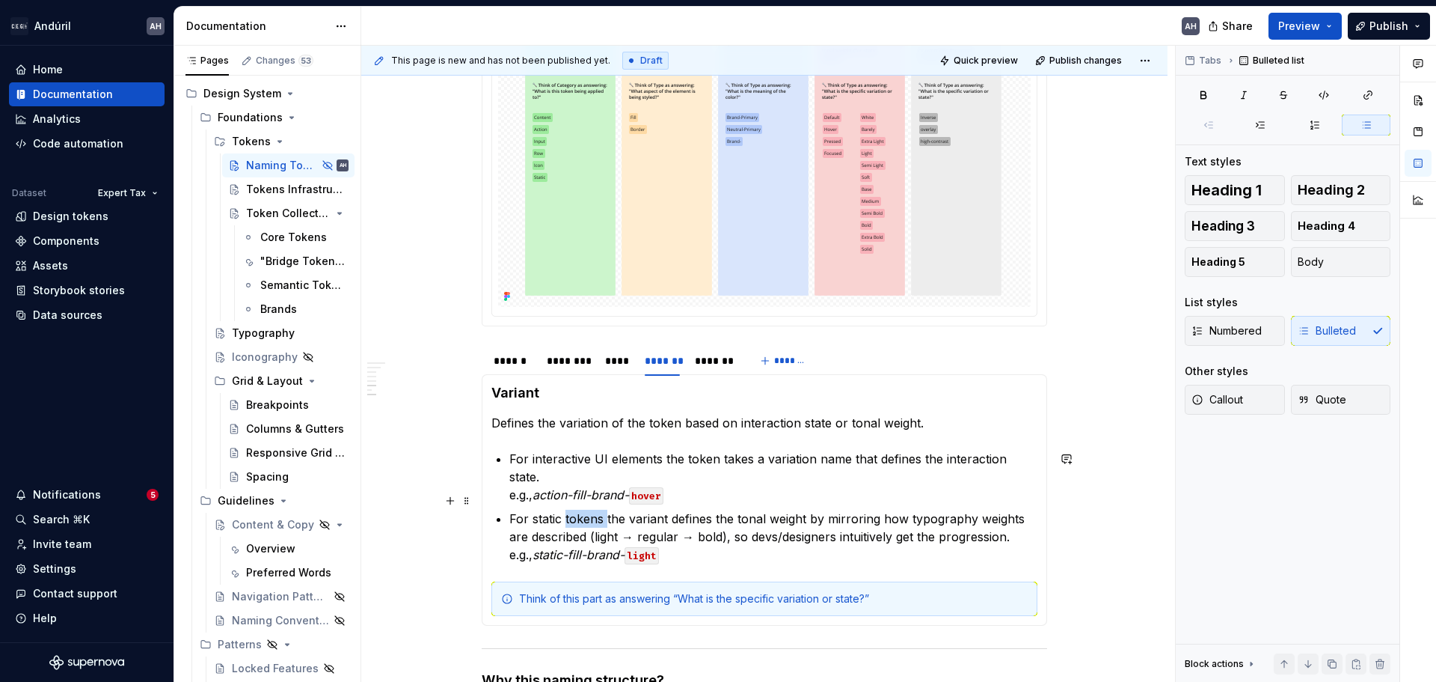
click at [573, 509] on p "For static tokens the variant defines the tonal weight by mirroring how typogra…" at bounding box center [773, 536] width 528 height 54
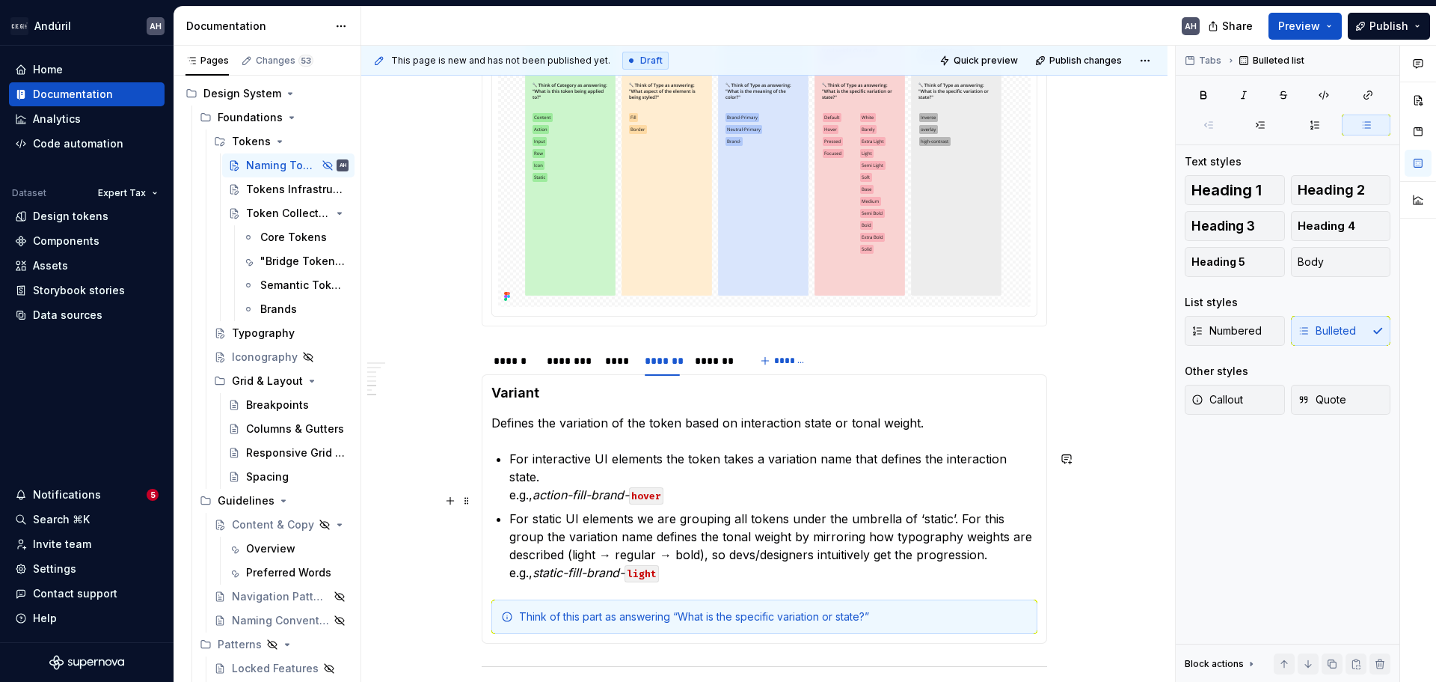
click at [993, 521] on p "For static UI elements we are grouping all tokens under the umbrella of ‘static…" at bounding box center [773, 545] width 528 height 72
click at [756, 518] on p "For static UI elements we are grouping all tokens under the umbrella of ‘static…" at bounding box center [773, 545] width 528 height 72
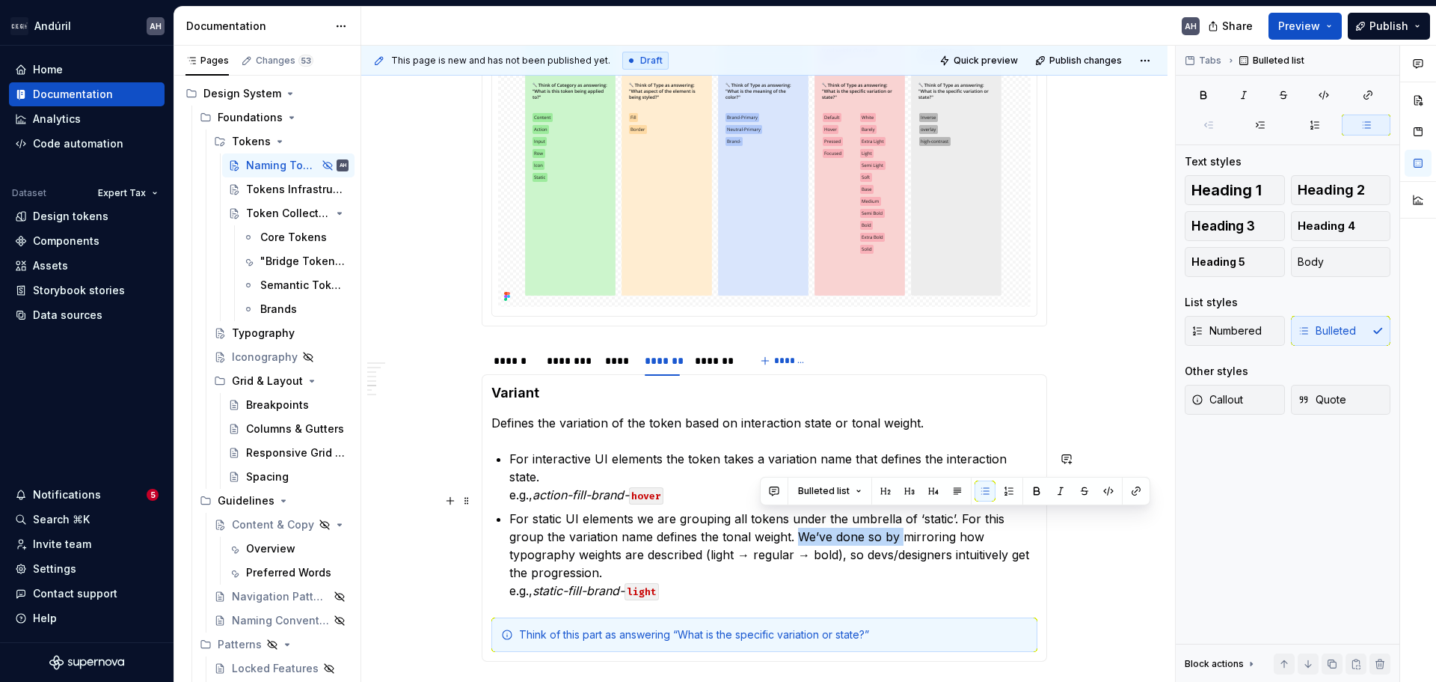
drag, startPoint x: 759, startPoint y: 520, endPoint x: 865, endPoint y: 514, distance: 105.7
click at [865, 514] on p "For static UI elements we are grouping all tokens under the umbrella of ‘static…" at bounding box center [773, 554] width 528 height 90
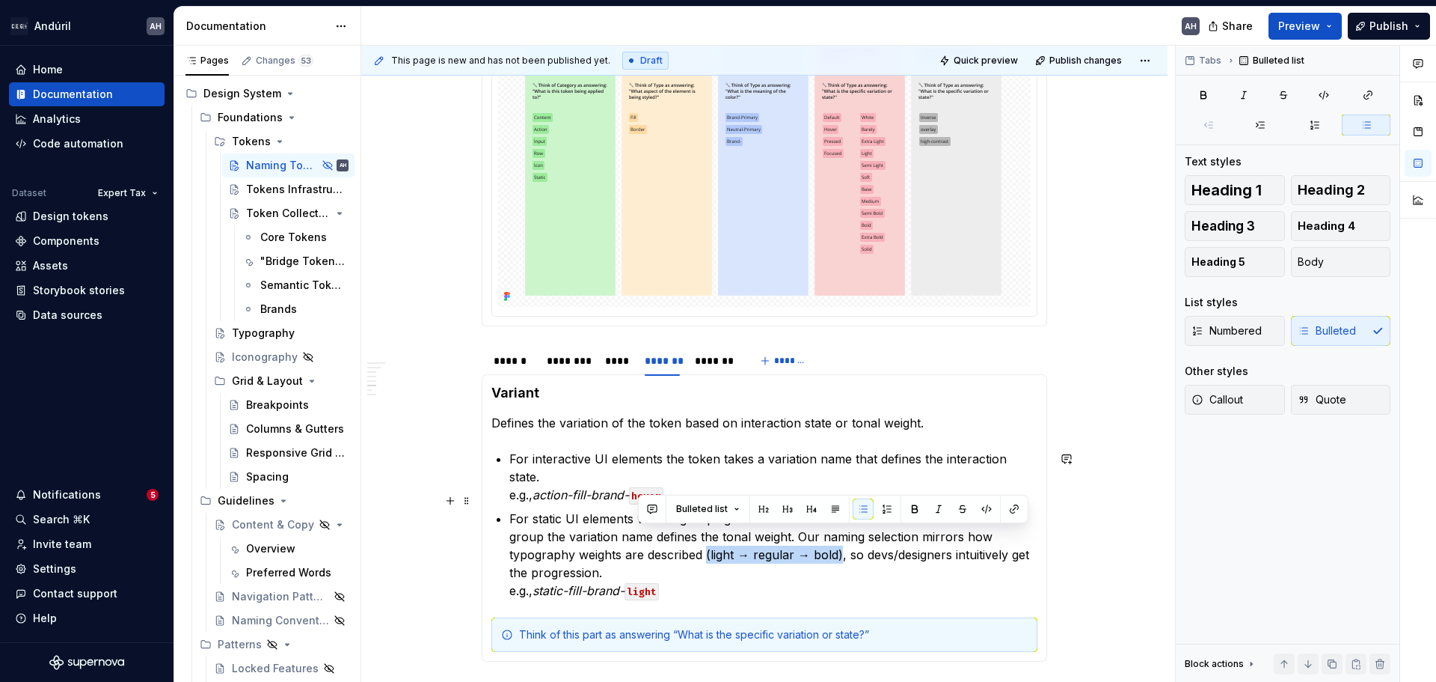
drag, startPoint x: 776, startPoint y: 539, endPoint x: 637, endPoint y: 539, distance: 139.1
click at [637, 539] on p "For static UI elements we are grouping all tokens under the umbrella of ‘static…" at bounding box center [773, 554] width 528 height 90
click at [815, 542] on p "For static UI elements we are grouping all tokens under the umbrella of ‘static…" at bounding box center [773, 554] width 528 height 90
click at [922, 541] on p "For static UI elements we are grouping all tokens under the umbrella of ‘static…" at bounding box center [773, 554] width 528 height 90
click at [973, 543] on p "For static UI elements we are grouping all tokens under the umbrella of ‘static…" at bounding box center [773, 554] width 528 height 90
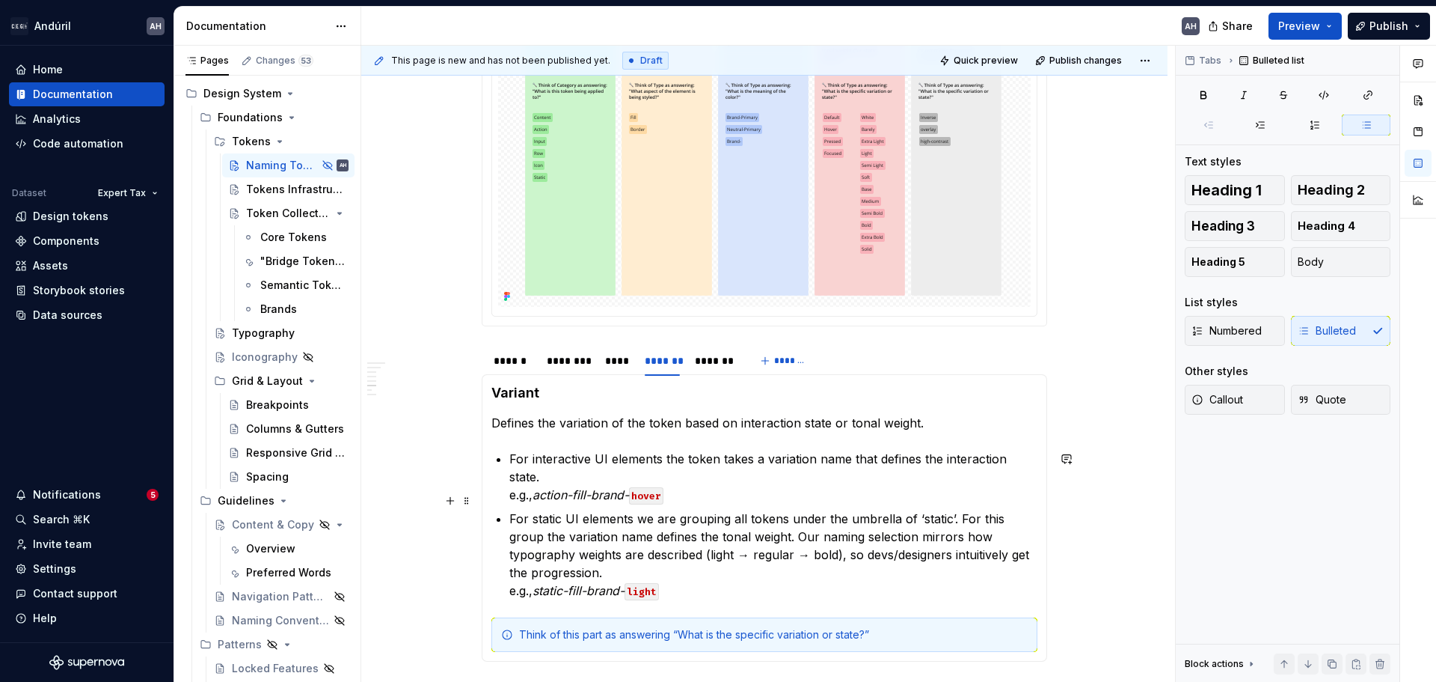
click at [652, 556] on p "For static UI elements we are grouping all tokens under the umbrella of ‘static…" at bounding box center [773, 554] width 528 height 90
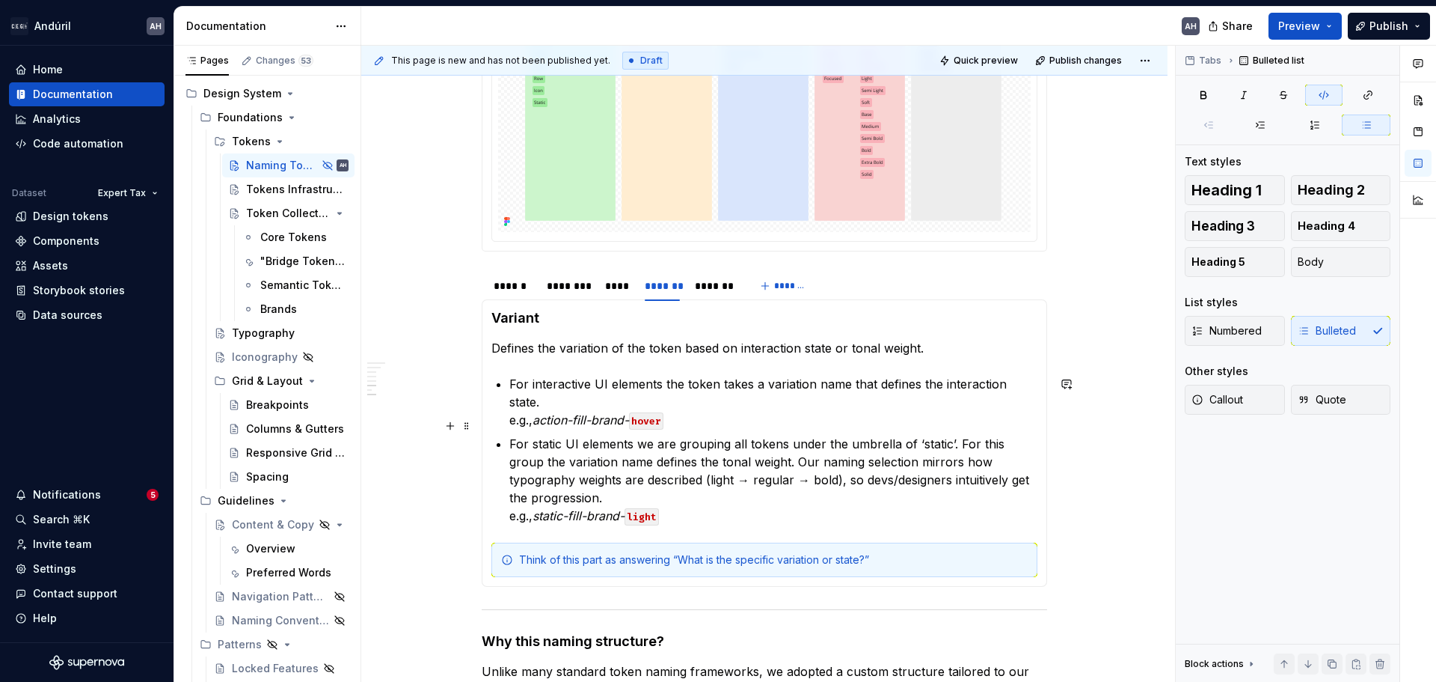
click at [679, 497] on p "For static UI elements we are grouping all tokens under the umbrella of ‘static…" at bounding box center [773, 480] width 528 height 90
click at [694, 497] on p "For static UI elements we are grouping all tokens under the umbrella of ‘static…" at bounding box center [773, 480] width 528 height 90
click at [649, 508] on code "light" at bounding box center [642, 516] width 34 height 17
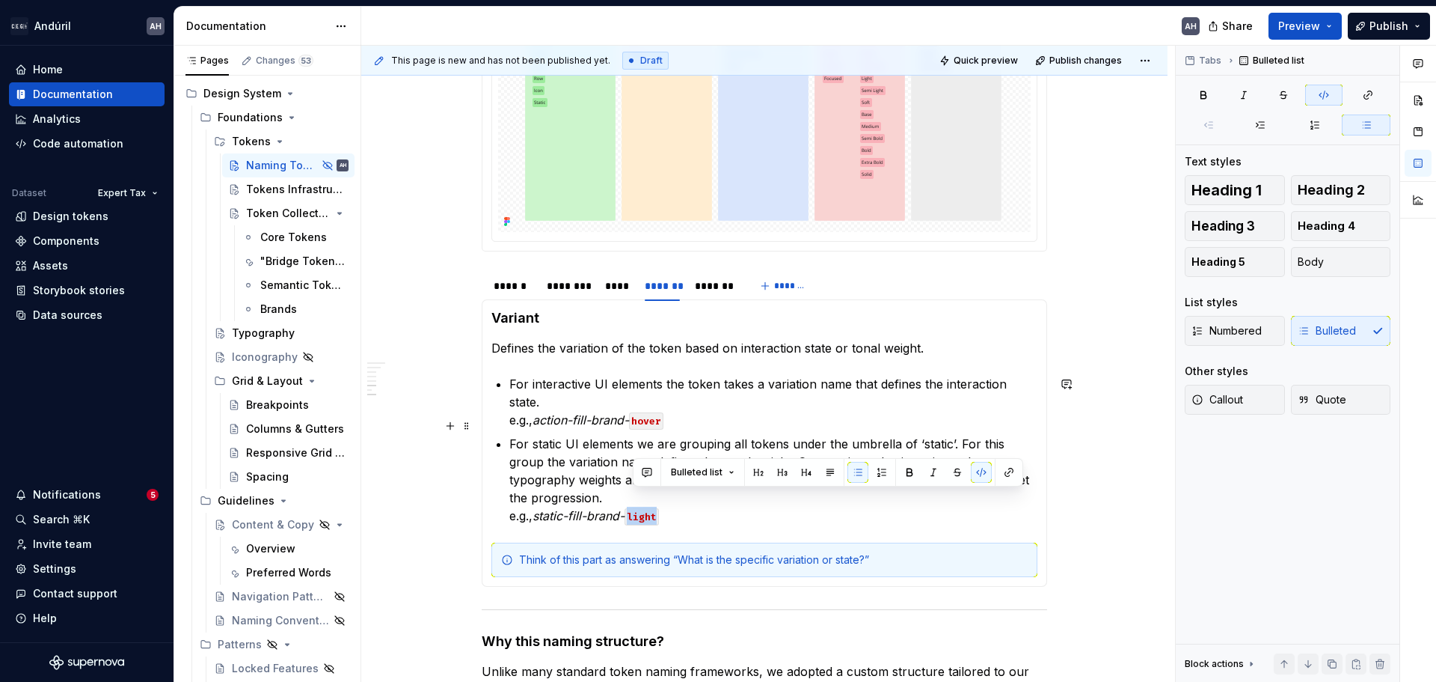
click at [649, 508] on code "light" at bounding box center [642, 516] width 34 height 17
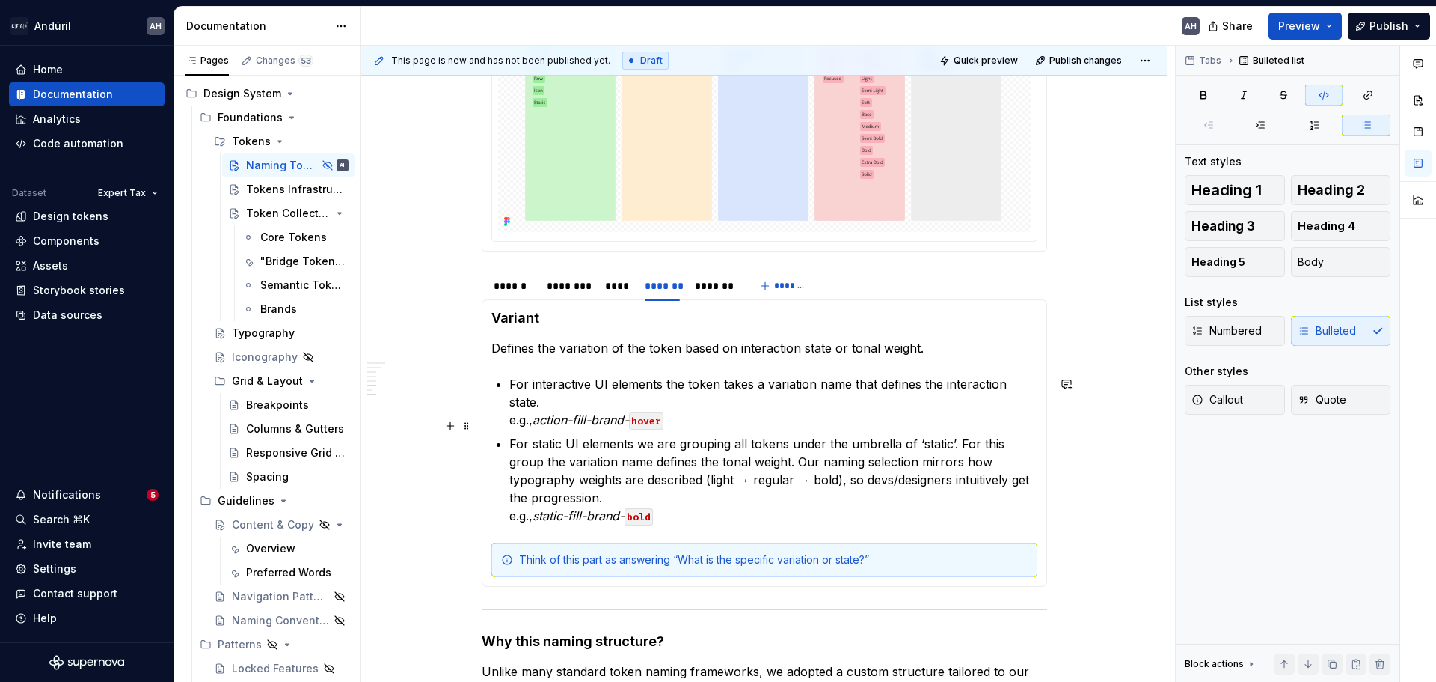
click at [679, 497] on p "For static UI elements we are grouping all tokens under the umbrella of ‘static…" at bounding box center [773, 480] width 528 height 90
click at [677, 480] on p "For static UI elements we are grouping all tokens under the umbrella of ‘static…" at bounding box center [773, 480] width 528 height 90
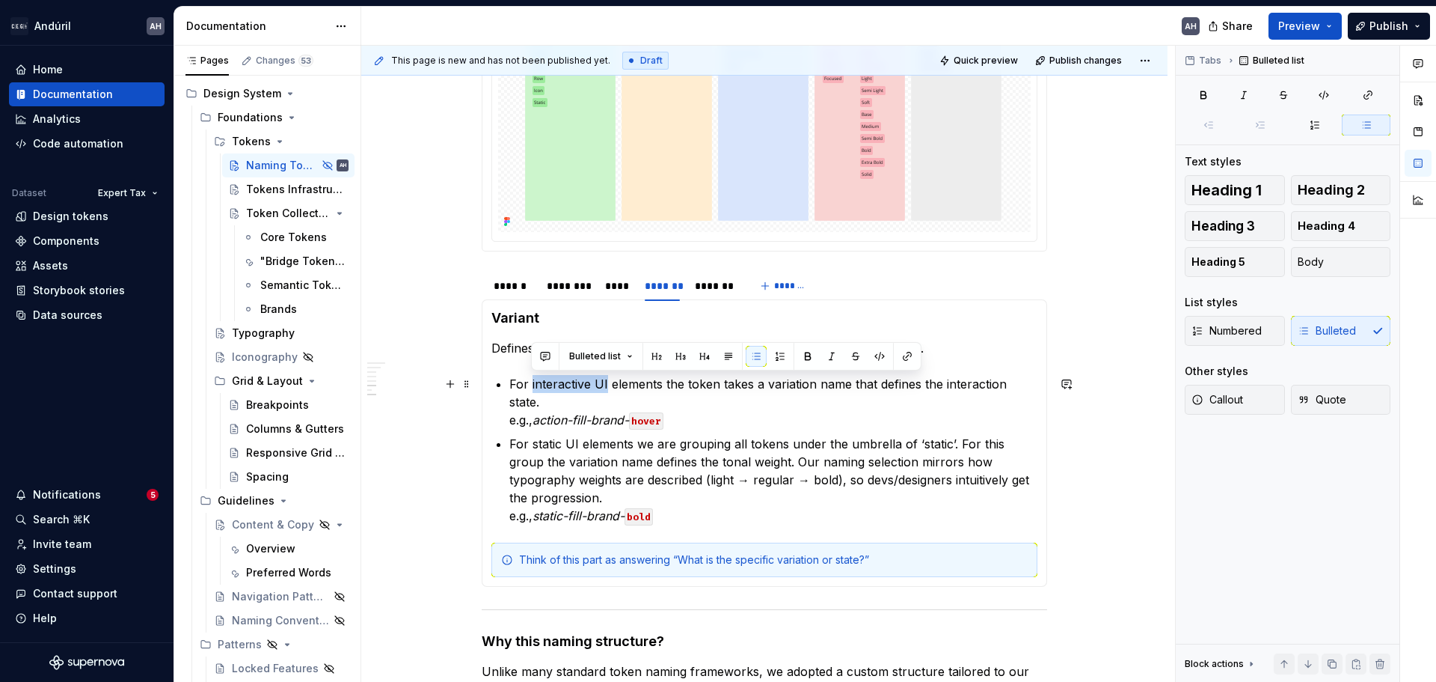
drag, startPoint x: 607, startPoint y: 381, endPoint x: 531, endPoint y: 380, distance: 75.6
click at [531, 380] on p "For interactive UI elements the token takes a variation name that defines the i…" at bounding box center [773, 402] width 528 height 54
drag, startPoint x: 662, startPoint y: 380, endPoint x: 530, endPoint y: 381, distance: 131.7
click at [530, 381] on p "For interactive UI elements the token takes a variation name that defines the i…" at bounding box center [773, 402] width 528 height 54
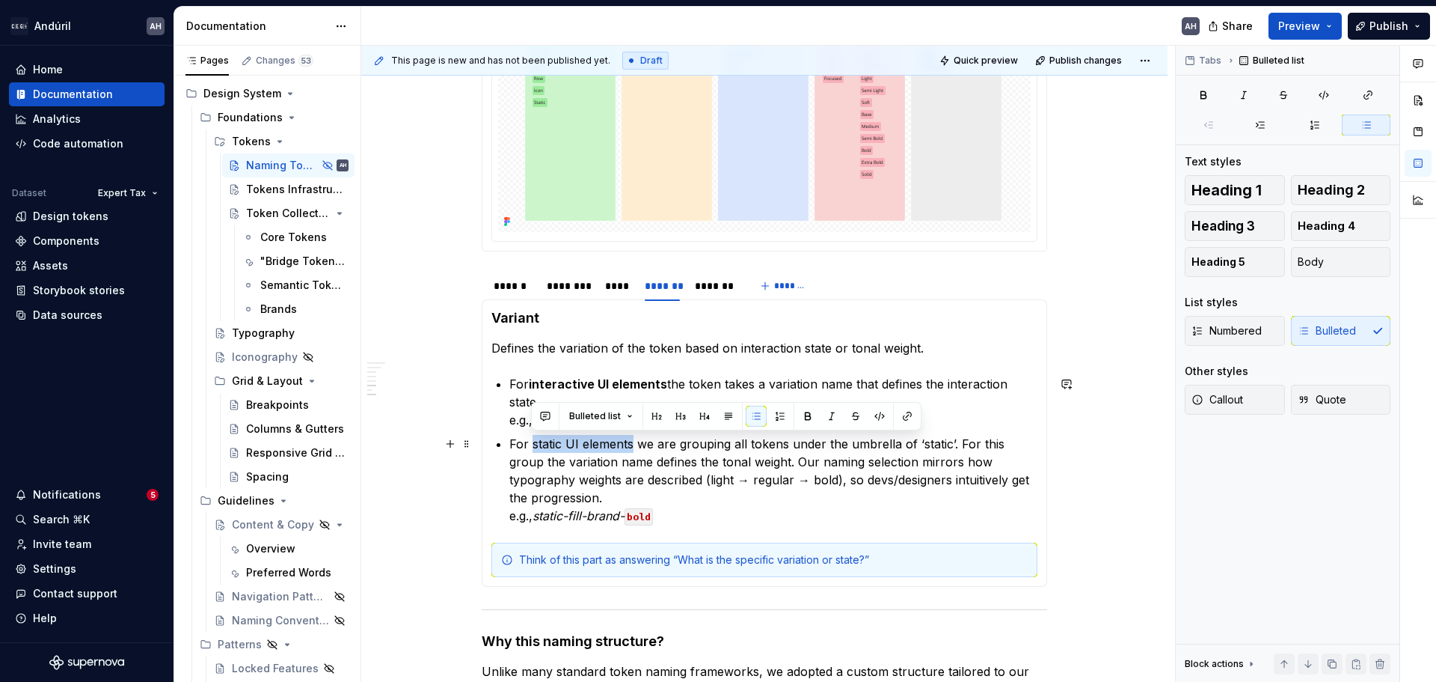
drag, startPoint x: 531, startPoint y: 441, endPoint x: 631, endPoint y: 443, distance: 100.3
click at [631, 443] on p "For static UI elements we are grouping all tokens under the umbrella of ‘static…" at bounding box center [773, 480] width 528 height 90
click at [792, 453] on p "For static UI elements we are grouping all tokens under the umbrella of ‘static…" at bounding box center [773, 480] width 528 height 90
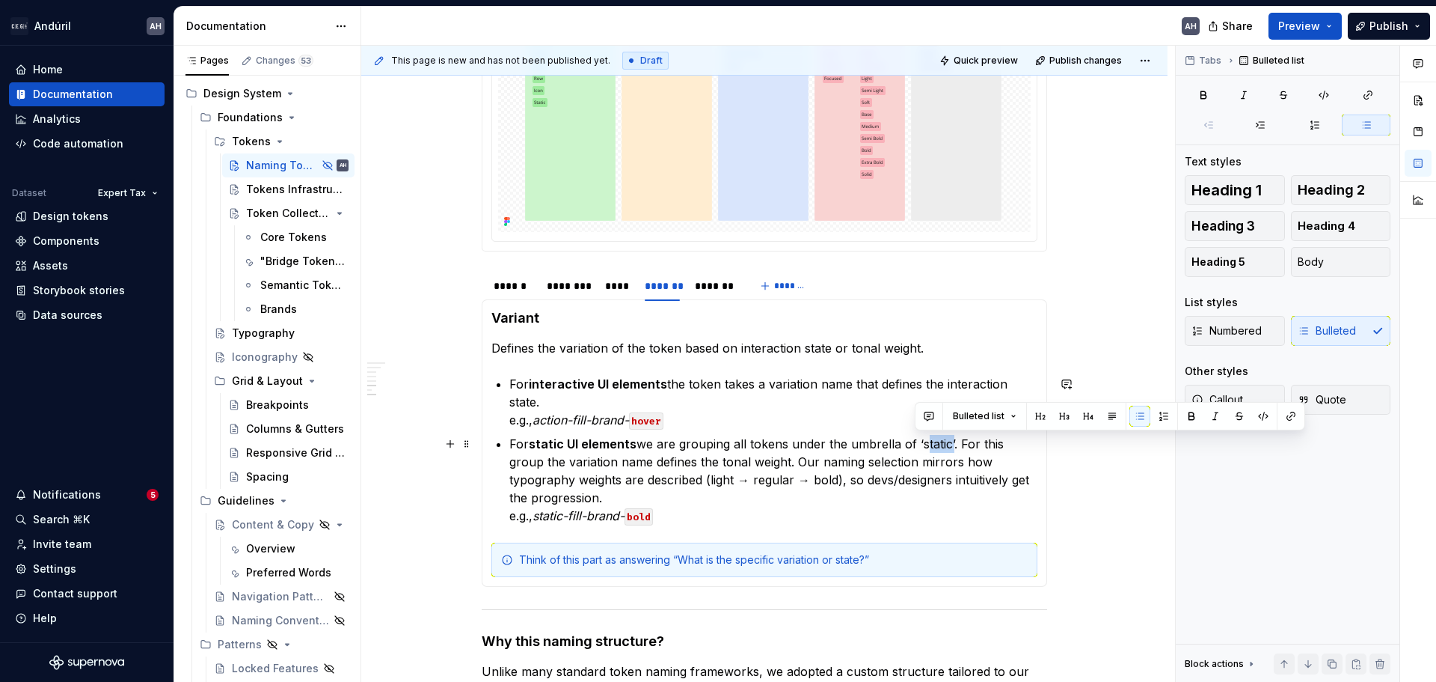
drag, startPoint x: 947, startPoint y: 445, endPoint x: 917, endPoint y: 439, distance: 30.5
click at [917, 439] on p "For static UI elements we are grouping all tokens under the umbrella of ‘static…" at bounding box center [773, 480] width 528 height 90
click at [912, 440] on p "For static UI elements we are grouping all tokens under the umbrella of ‘static…" at bounding box center [773, 480] width 528 height 90
drag, startPoint x: 916, startPoint y: 443, endPoint x: 951, endPoint y: 444, distance: 35.2
click at [951, 444] on p "For static UI elements we are grouping all tokens under the umbrella of ‘static…" at bounding box center [773, 480] width 528 height 90
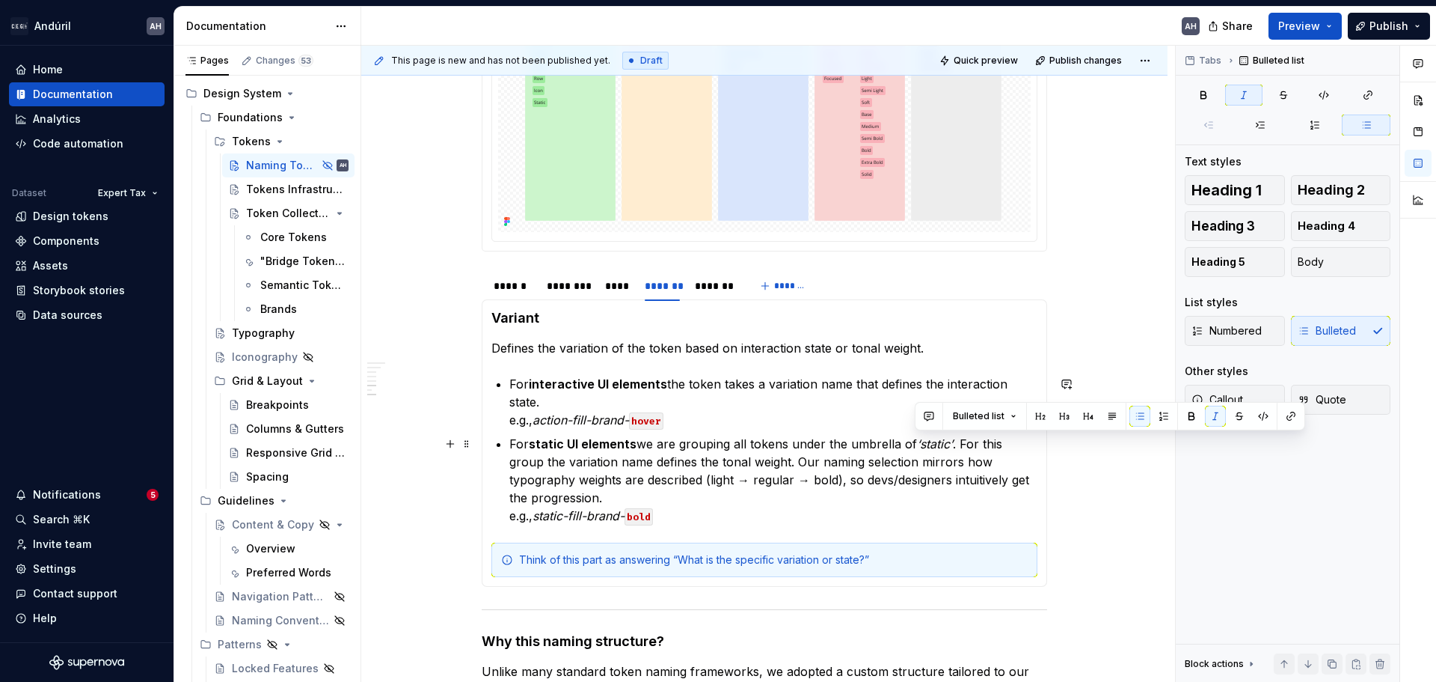
click at [947, 488] on p "For static UI elements we are grouping all tokens under the umbrella of ‘static…" at bounding box center [773, 480] width 528 height 90
click at [771, 503] on p "For static UI elements we are grouping all tokens under the umbrella of ‘static…" at bounding box center [773, 480] width 528 height 90
click at [702, 406] on p "For interactive UI elements the token takes a variation name that defines the i…" at bounding box center [773, 402] width 528 height 54
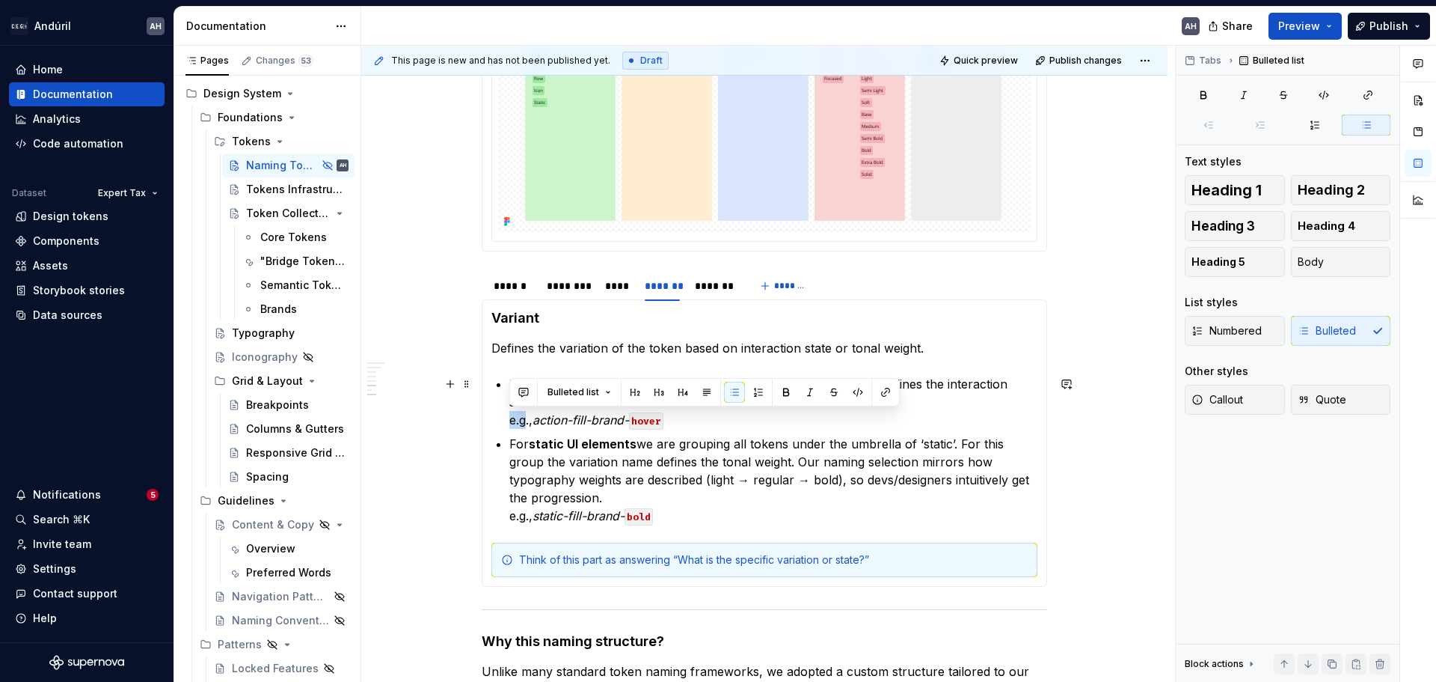
drag, startPoint x: 528, startPoint y: 423, endPoint x: 512, endPoint y: 423, distance: 16.5
click at [512, 423] on p "For interactive UI elements the token takes a variation name that defines the i…" at bounding box center [773, 402] width 528 height 54
click at [587, 433] on ul "For interactive UI elements the token takes a variation name that defines the i…" at bounding box center [773, 450] width 528 height 150
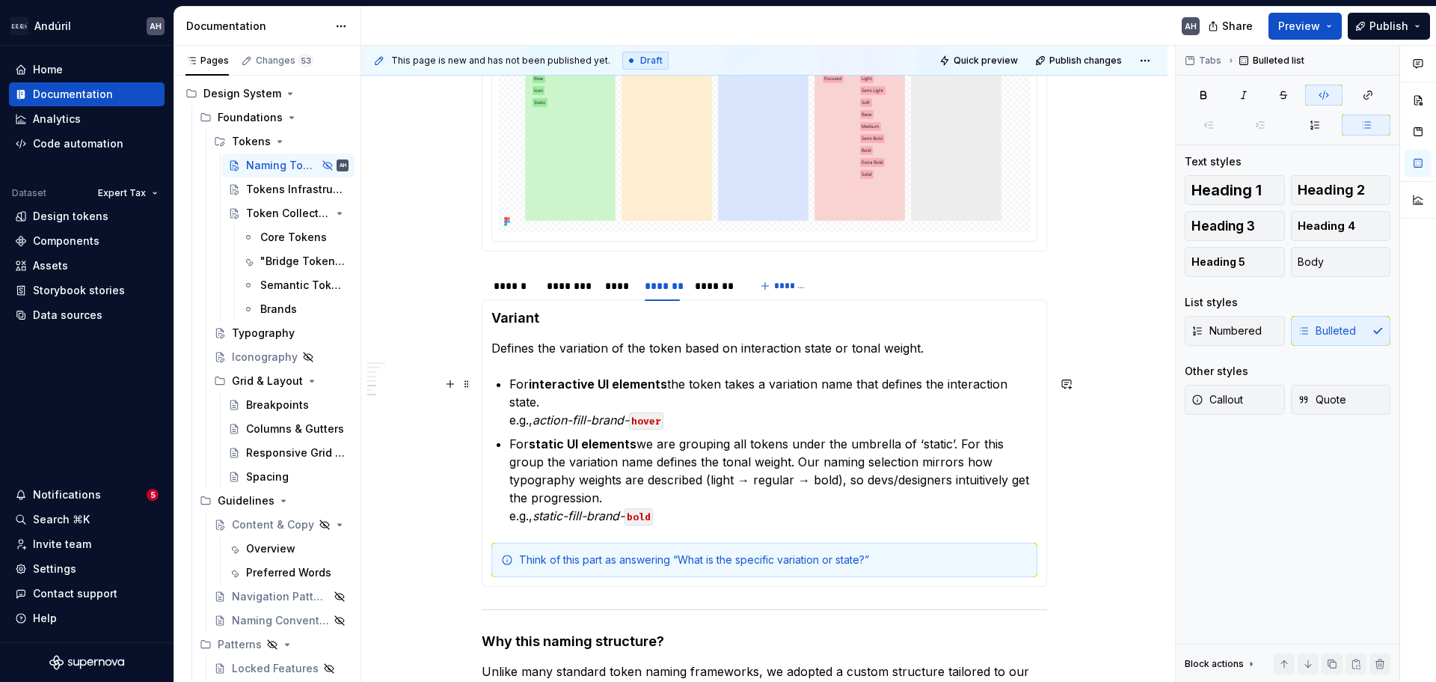
click at [731, 414] on p "For interactive UI elements the token takes a variation name that defines the i…" at bounding box center [773, 402] width 528 height 54
click at [715, 286] on div "*******" at bounding box center [715, 285] width 40 height 15
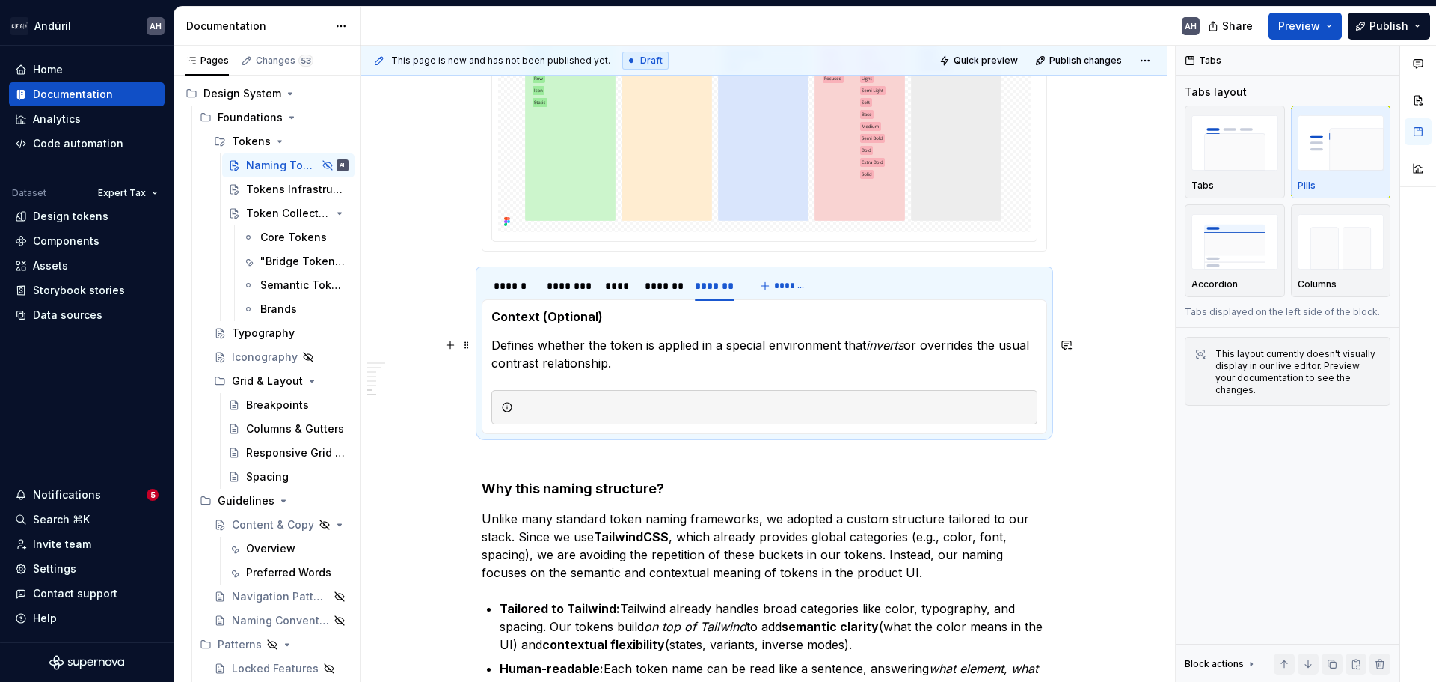
click at [637, 365] on p "Defines whether the token is applied in a special environment that inverts or o…" at bounding box center [764, 354] width 546 height 36
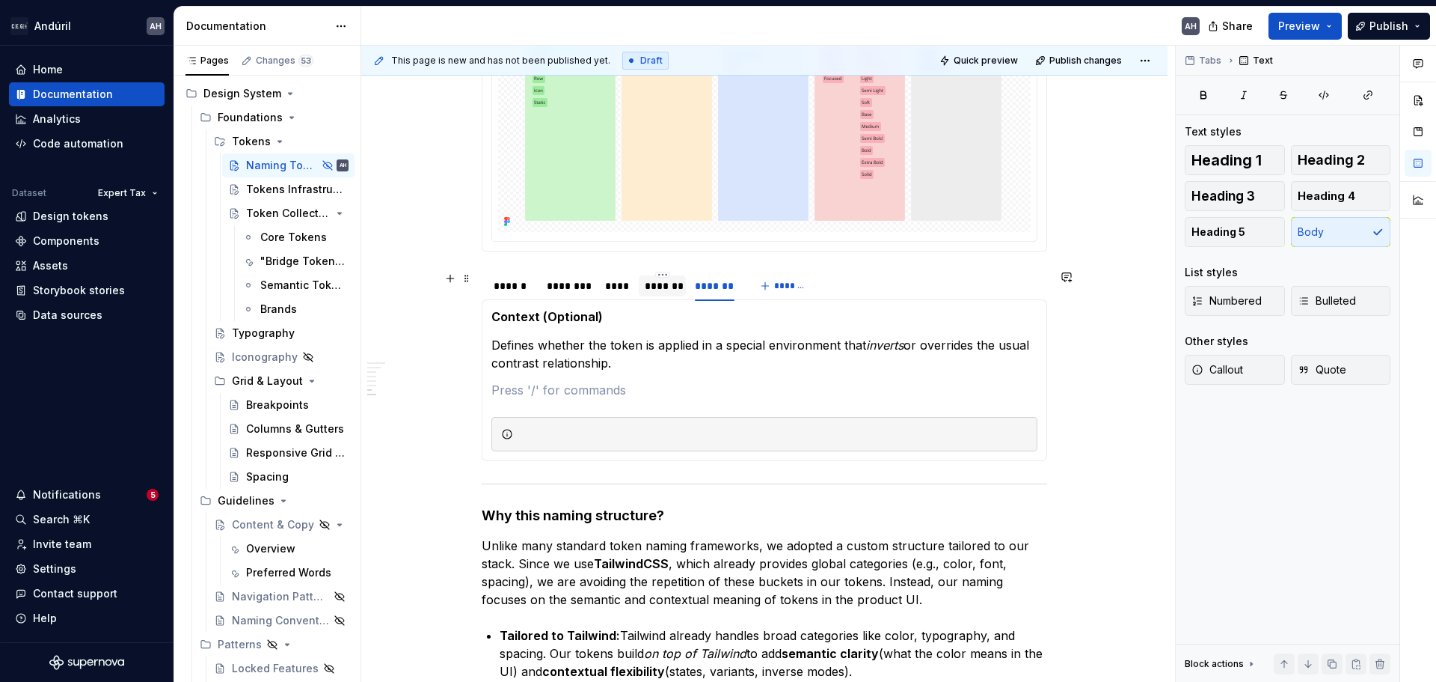
click at [664, 287] on div "*******" at bounding box center [662, 285] width 35 height 15
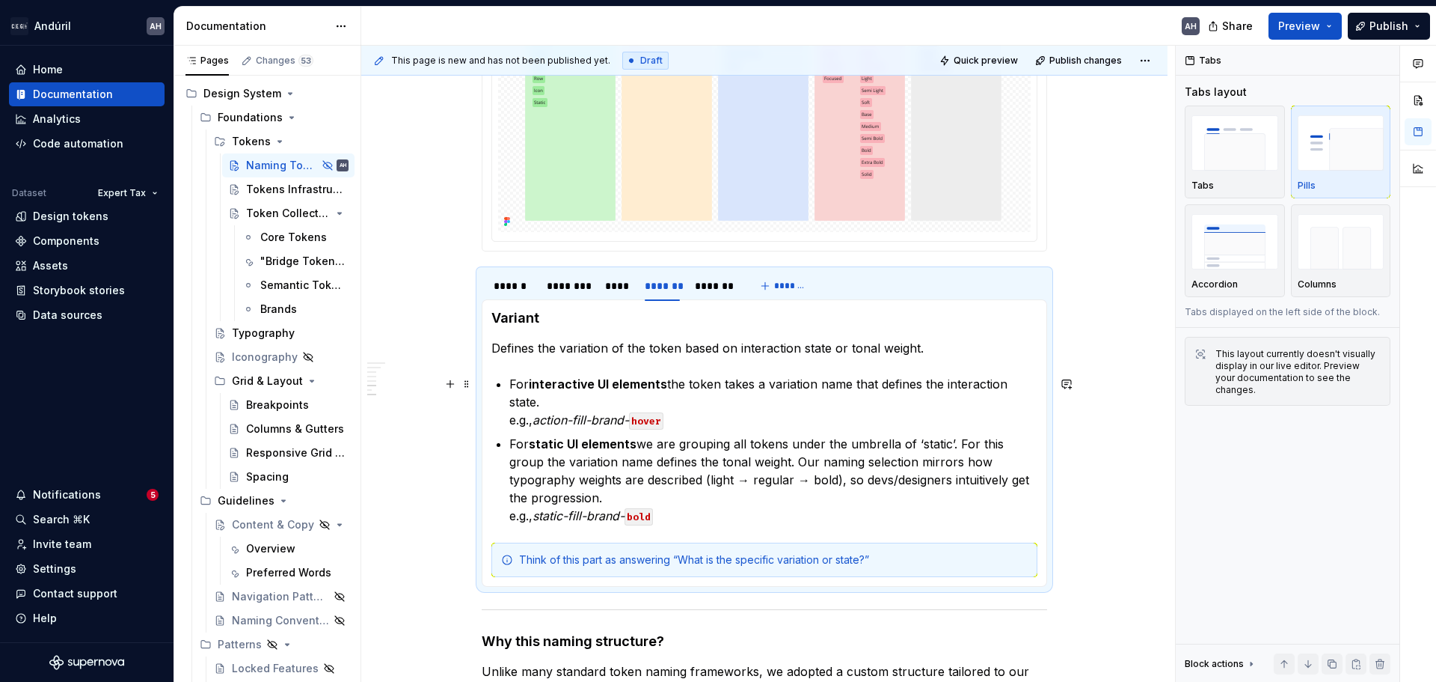
click at [658, 385] on strong "interactive UI elements" at bounding box center [598, 383] width 138 height 15
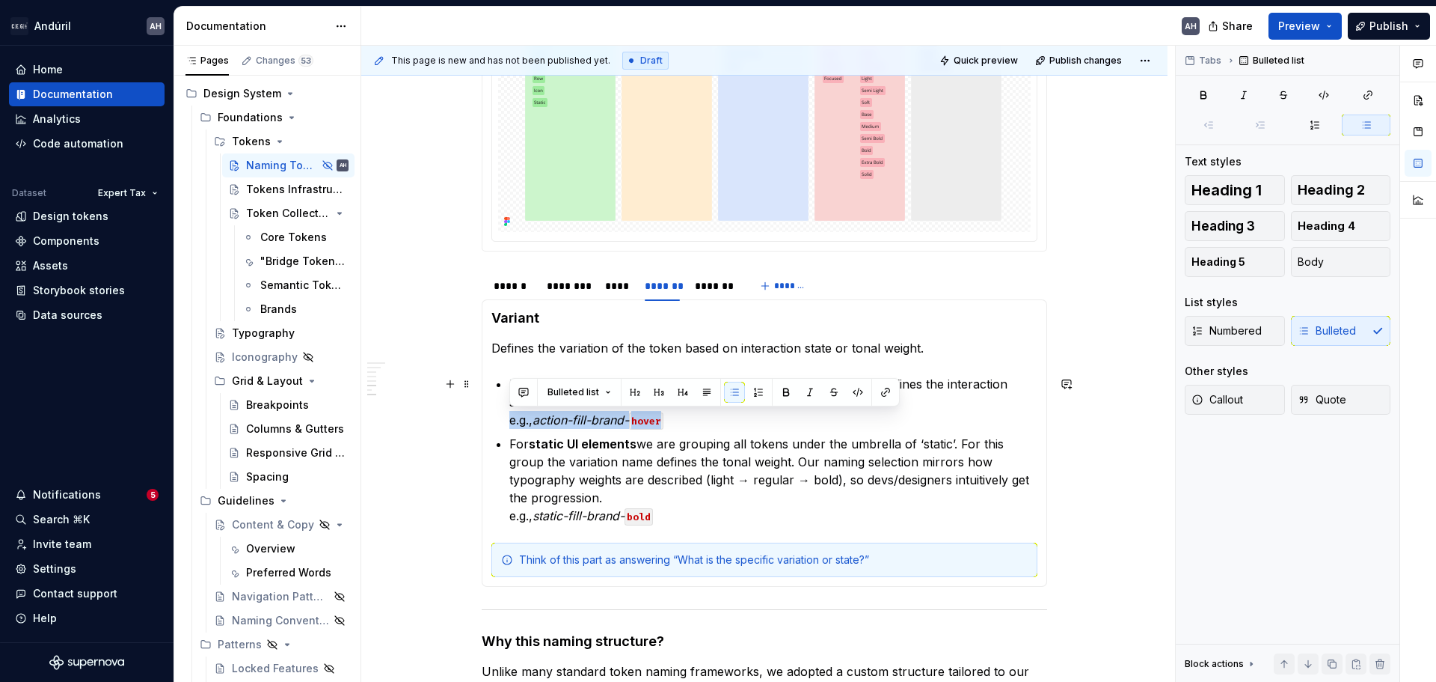
drag, startPoint x: 695, startPoint y: 418, endPoint x: 500, endPoint y: 418, distance: 195.3
click at [500, 418] on section-item-column "Variant Defines the variation of the token based on interaction state or tonal …" at bounding box center [764, 443] width 546 height 268
copy p "e.g., action-fill-brand- hover"
click at [717, 290] on div "*******" at bounding box center [715, 285] width 40 height 15
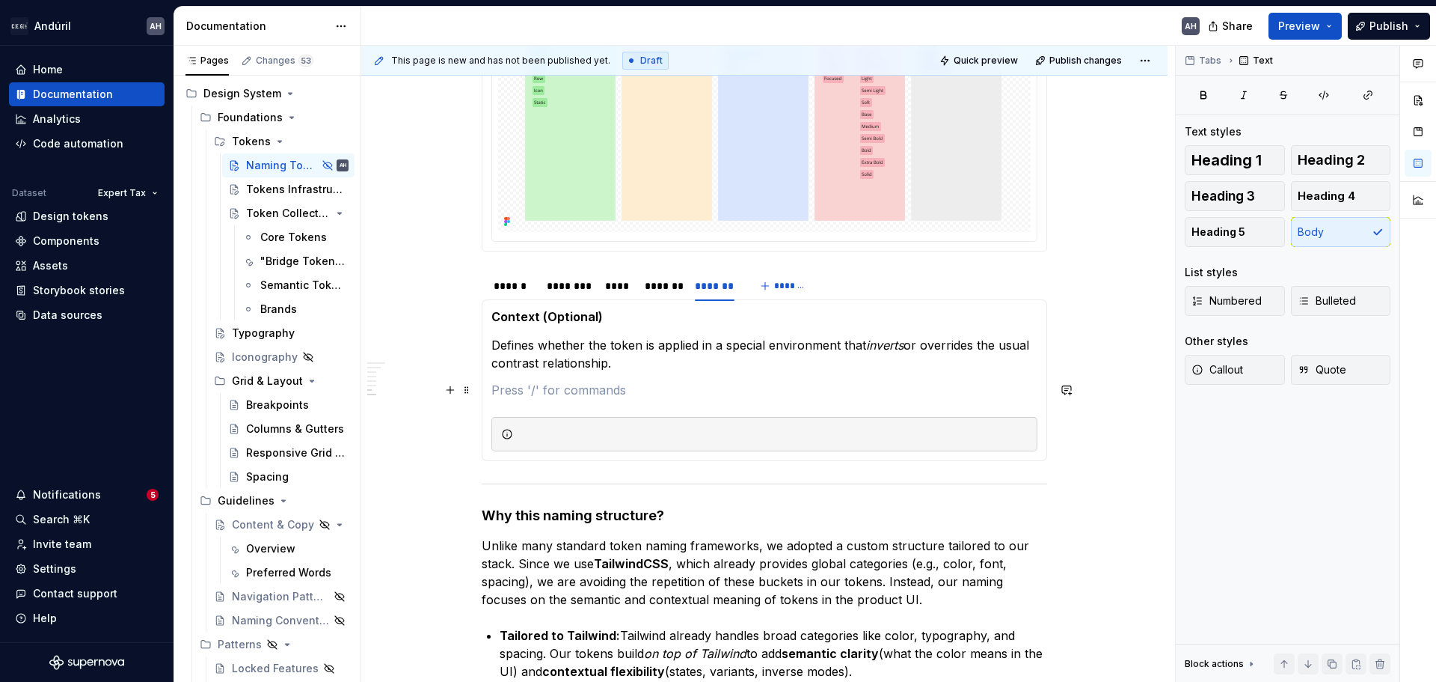
click at [554, 383] on p at bounding box center [764, 390] width 546 height 18
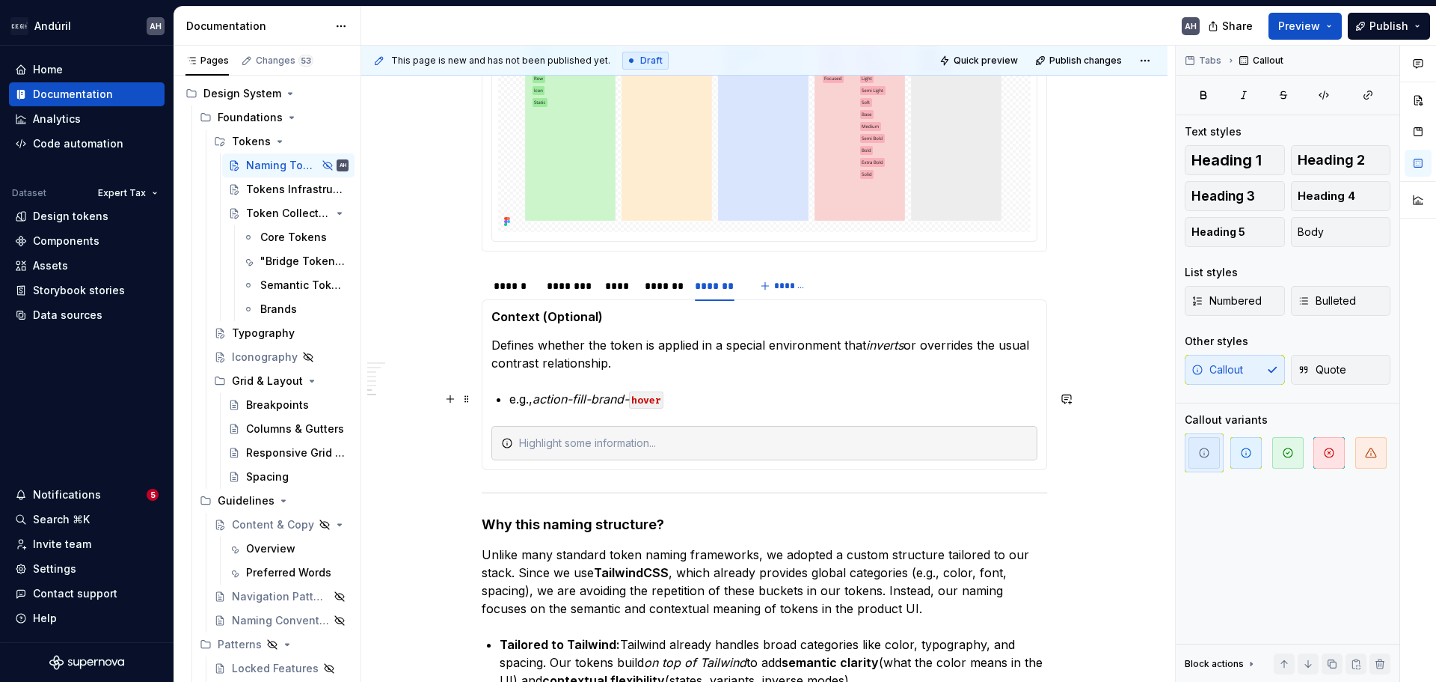
click at [509, 399] on li "e.g., action-fill-brand- hover" at bounding box center [773, 399] width 528 height 18
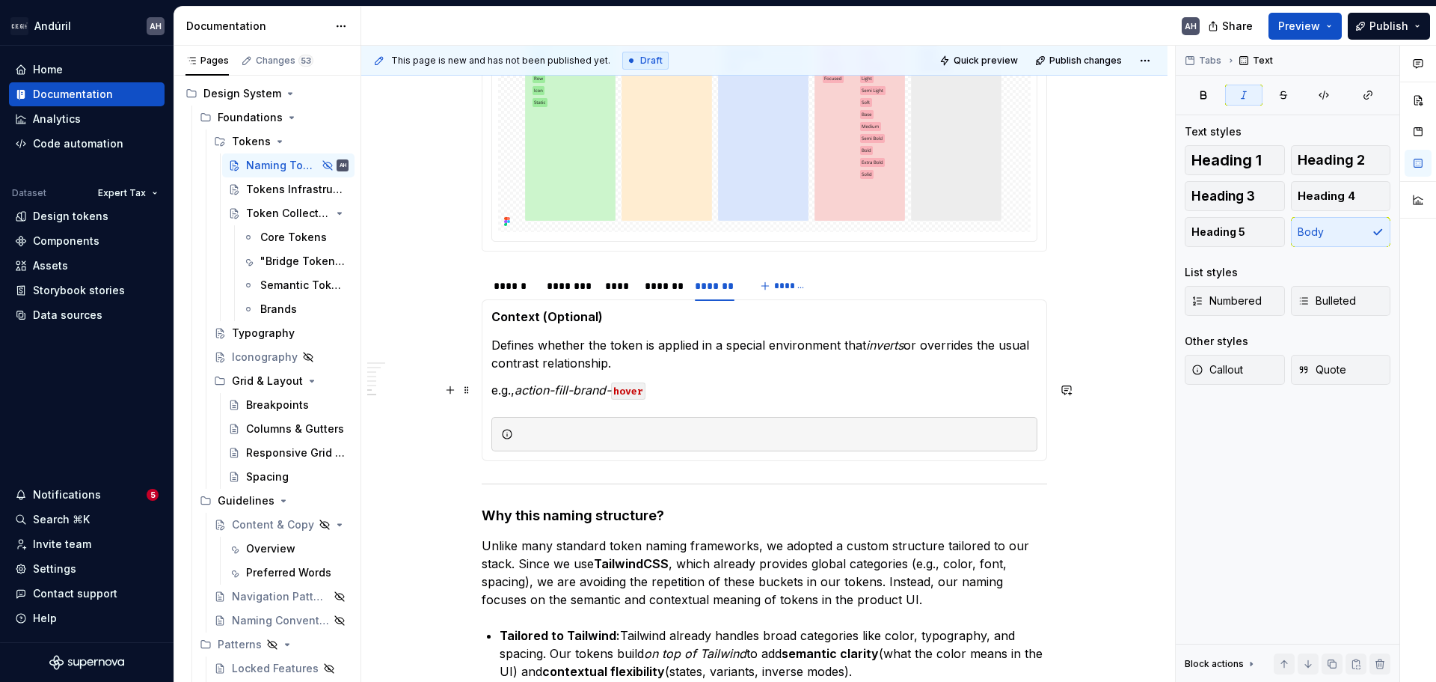
click at [540, 391] on em "action-fill-brand-" at bounding box center [563, 389] width 97 height 15
drag, startPoint x: 650, startPoint y: 389, endPoint x: 619, endPoint y: 389, distance: 31.4
click at [619, 389] on code "hover" at bounding box center [628, 390] width 34 height 17
click at [890, 366] on button "button" at bounding box center [888, 364] width 21 height 21
click at [928, 364] on button "button" at bounding box center [935, 364] width 21 height 21
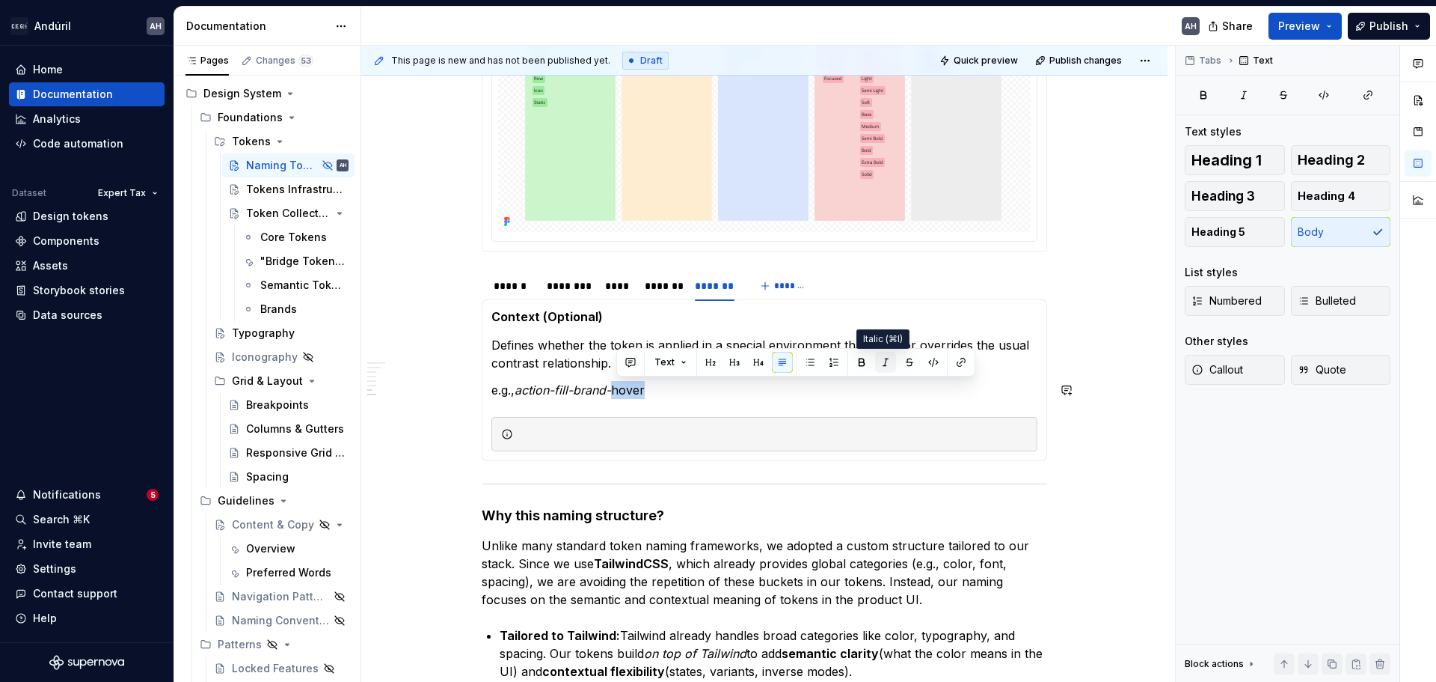
click at [885, 364] on button "button" at bounding box center [885, 362] width 21 height 21
click at [692, 388] on p "e.g., action-fill-brand-hover" at bounding box center [764, 390] width 546 height 18
click at [640, 391] on em "action-fill-brand-hover-" at bounding box center [581, 389] width 133 height 15
drag, startPoint x: 662, startPoint y: 392, endPoint x: 615, endPoint y: 391, distance: 47.1
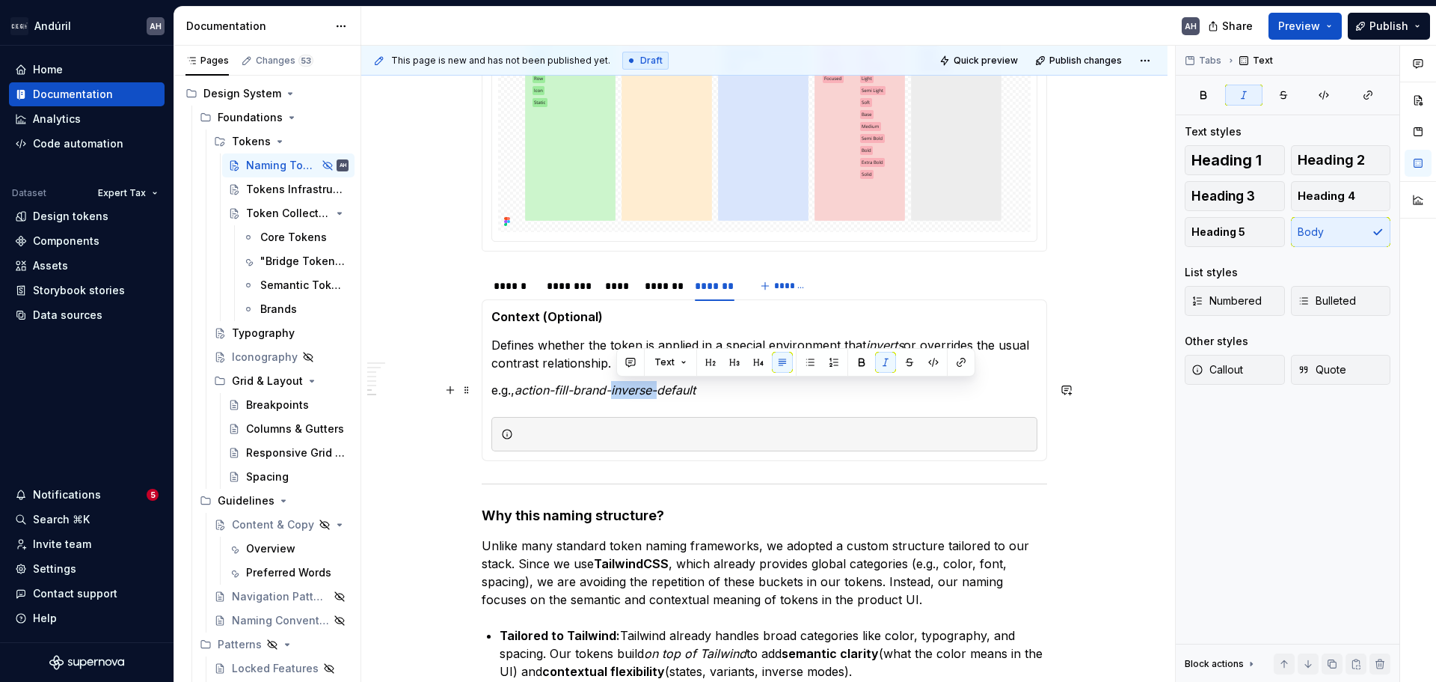
click at [615, 391] on em "action-fill-brand-inverse-default" at bounding box center [605, 389] width 181 height 15
click at [617, 391] on em "action-fill-brand-inverse-default" at bounding box center [605, 389] width 181 height 15
click at [618, 391] on em "action-fill-brand-inverse-default" at bounding box center [605, 389] width 181 height 15
click at [617, 391] on em "action-fill-brand-inverse-default" at bounding box center [605, 389] width 181 height 15
drag, startPoint x: 656, startPoint y: 393, endPoint x: 616, endPoint y: 390, distance: 39.8
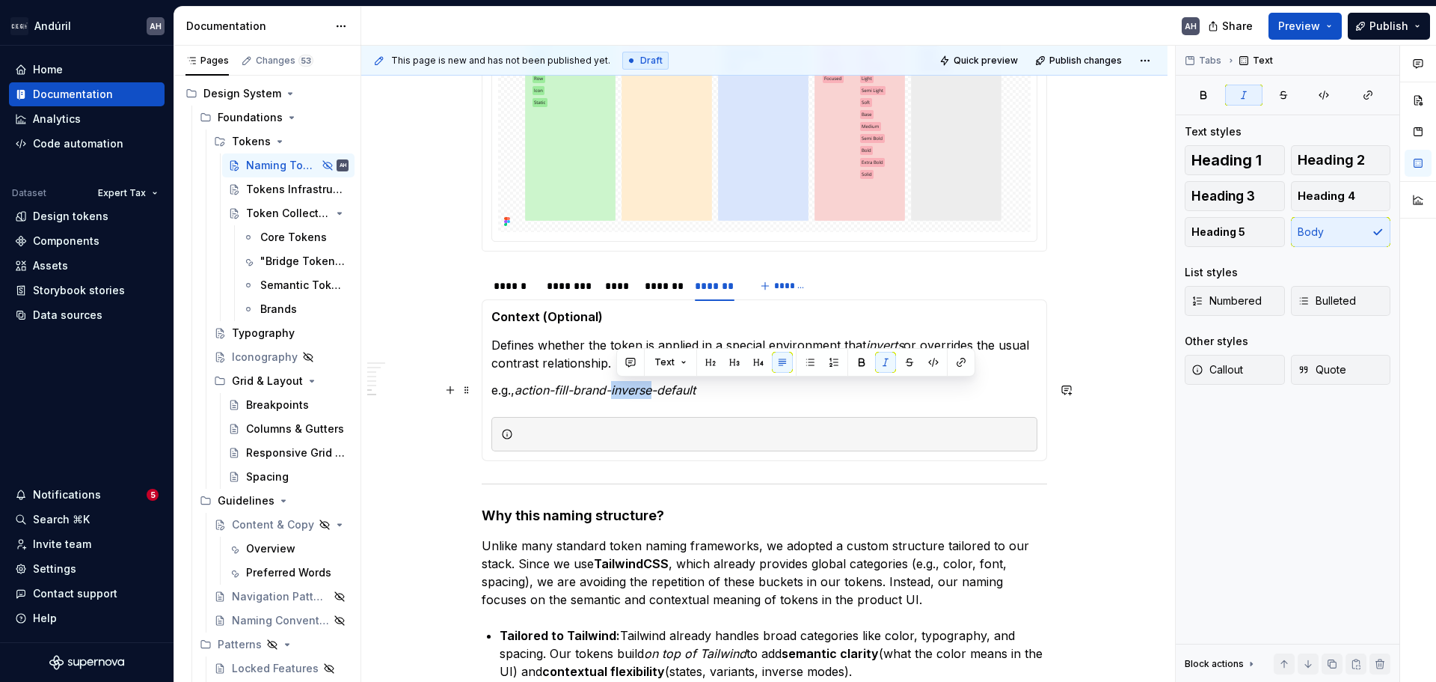
click at [616, 390] on em "action-fill-brand-inverse-default" at bounding box center [605, 389] width 181 height 15
click at [939, 364] on button "button" at bounding box center [933, 362] width 21 height 21
click at [788, 388] on p "e.g., action-fill-brand- inverse -default" at bounding box center [764, 390] width 546 height 18
click at [574, 428] on div at bounding box center [773, 433] width 509 height 15
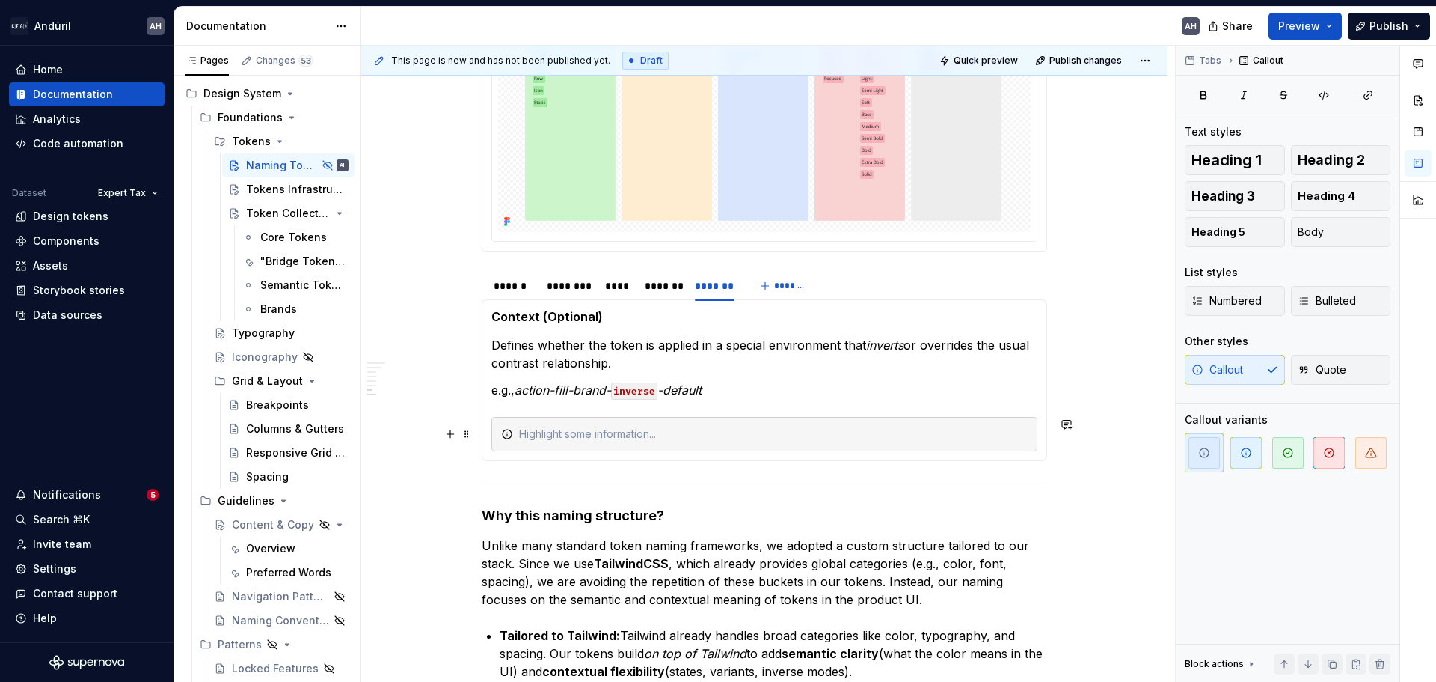
click at [578, 433] on div at bounding box center [773, 433] width 509 height 15
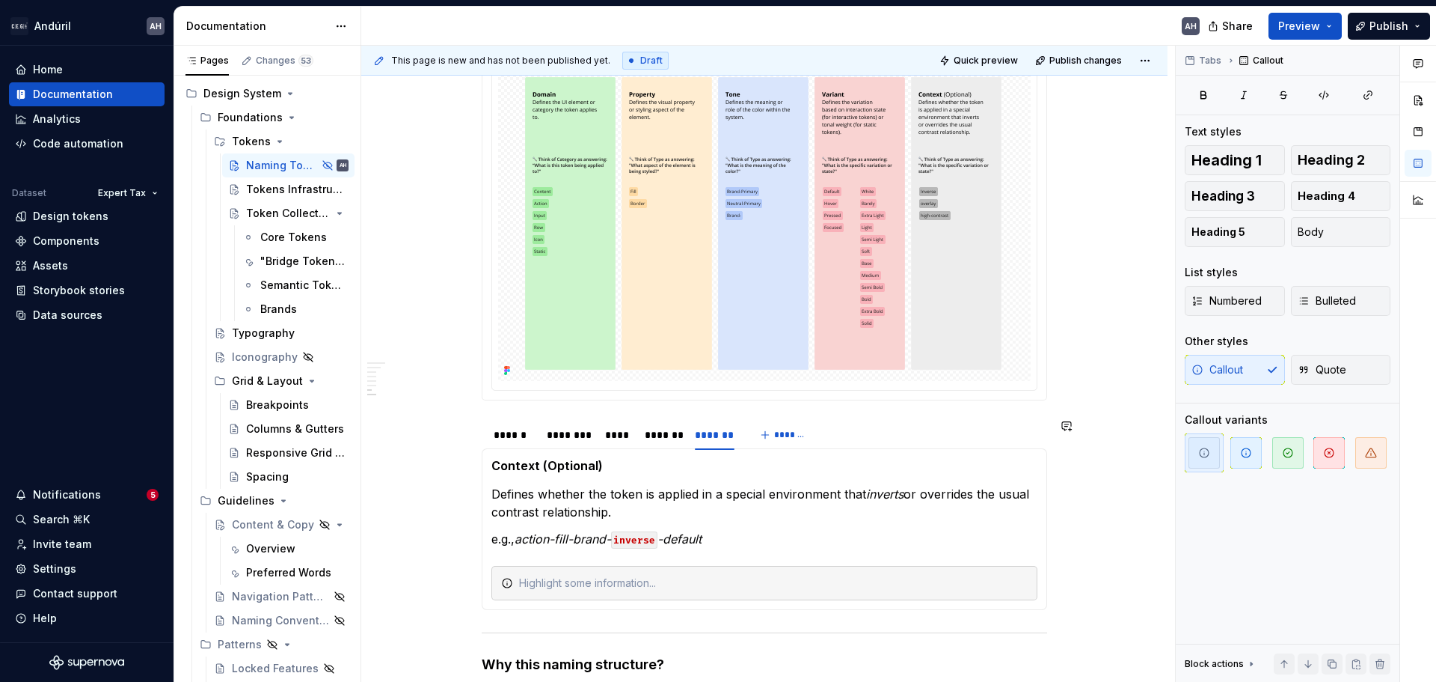
scroll to position [506, 0]
drag, startPoint x: 556, startPoint y: 585, endPoint x: 614, endPoint y: 580, distance: 58.6
click at [601, 581] on div "Think of this" at bounding box center [773, 583] width 509 height 15
click at [737, 536] on p "e.g., action-fill-brand- inverse -default" at bounding box center [764, 539] width 546 height 18
click at [940, 578] on div "Think of Context as answering: “What is the visual environment for this token?“" at bounding box center [773, 583] width 509 height 15
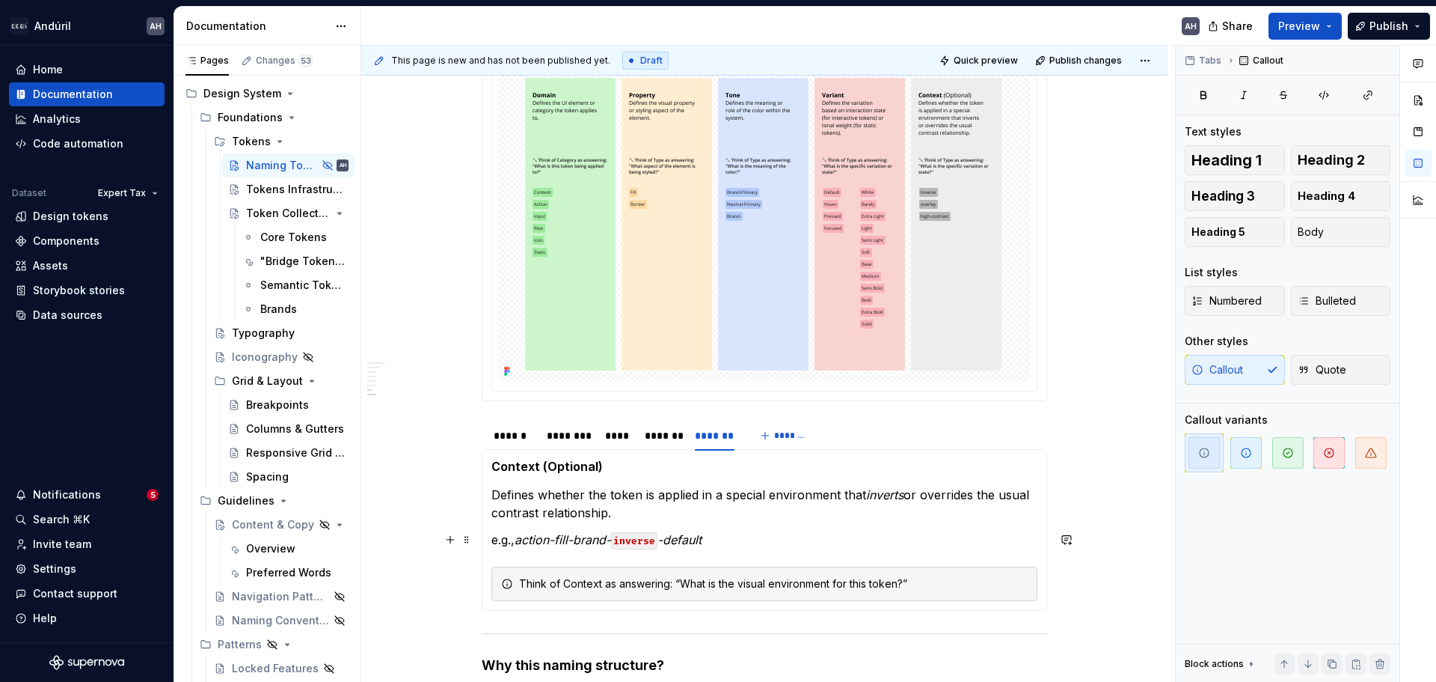
click at [895, 537] on p "e.g., action-fill-brand- inverse -default" at bounding box center [764, 539] width 546 height 18
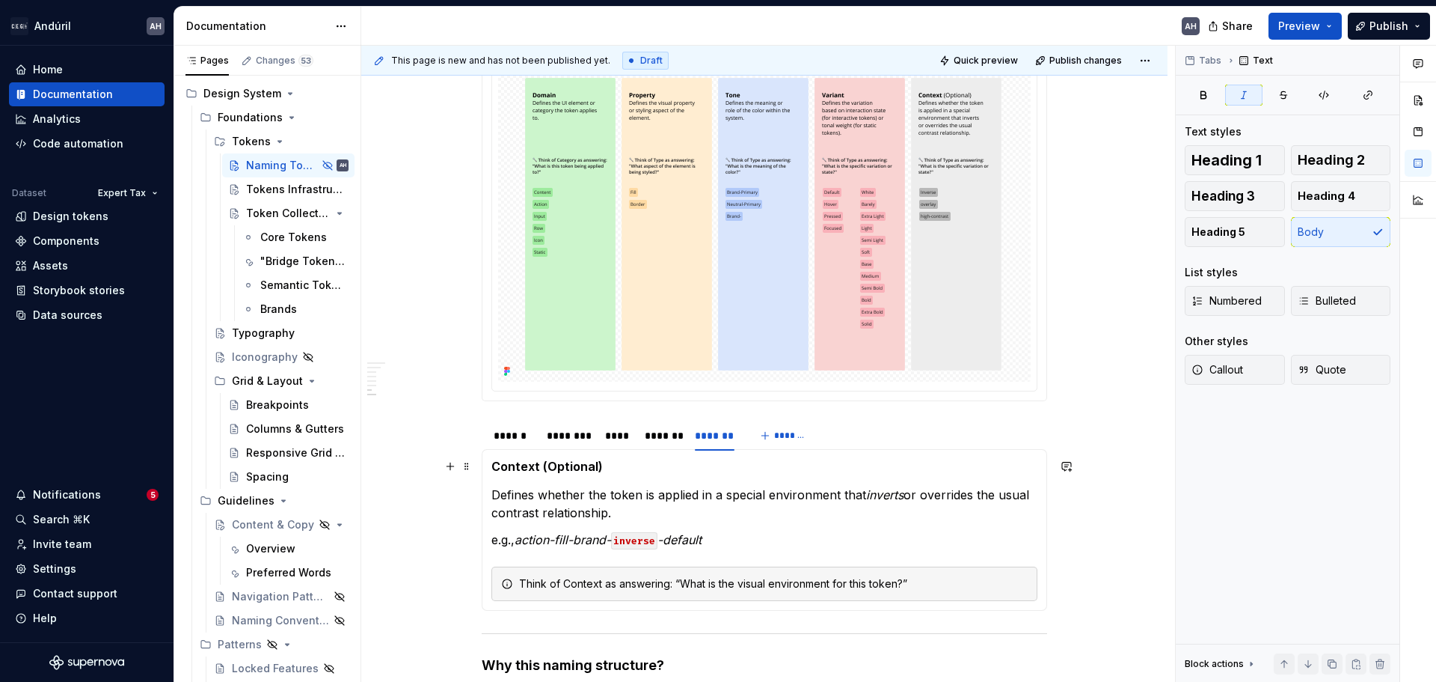
click at [623, 468] on h5 "Context (Optional)" at bounding box center [764, 466] width 546 height 15
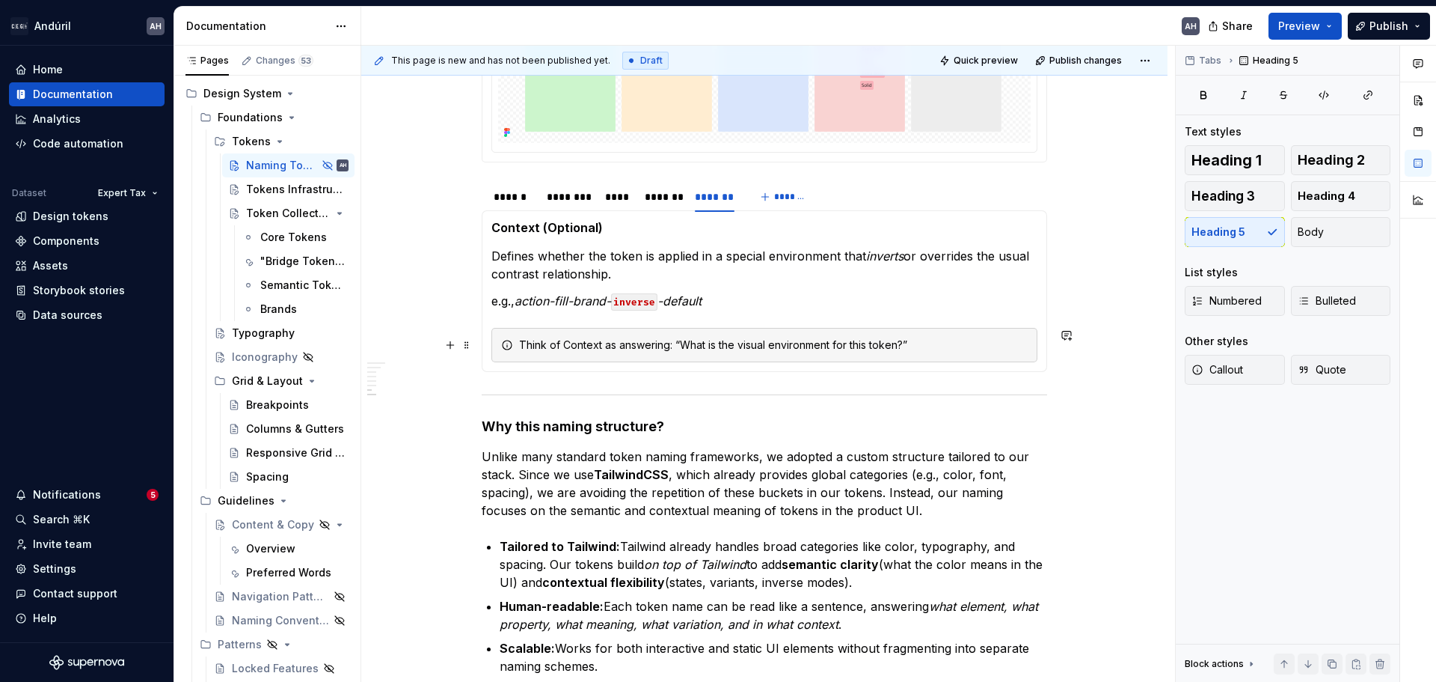
scroll to position [806, 0]
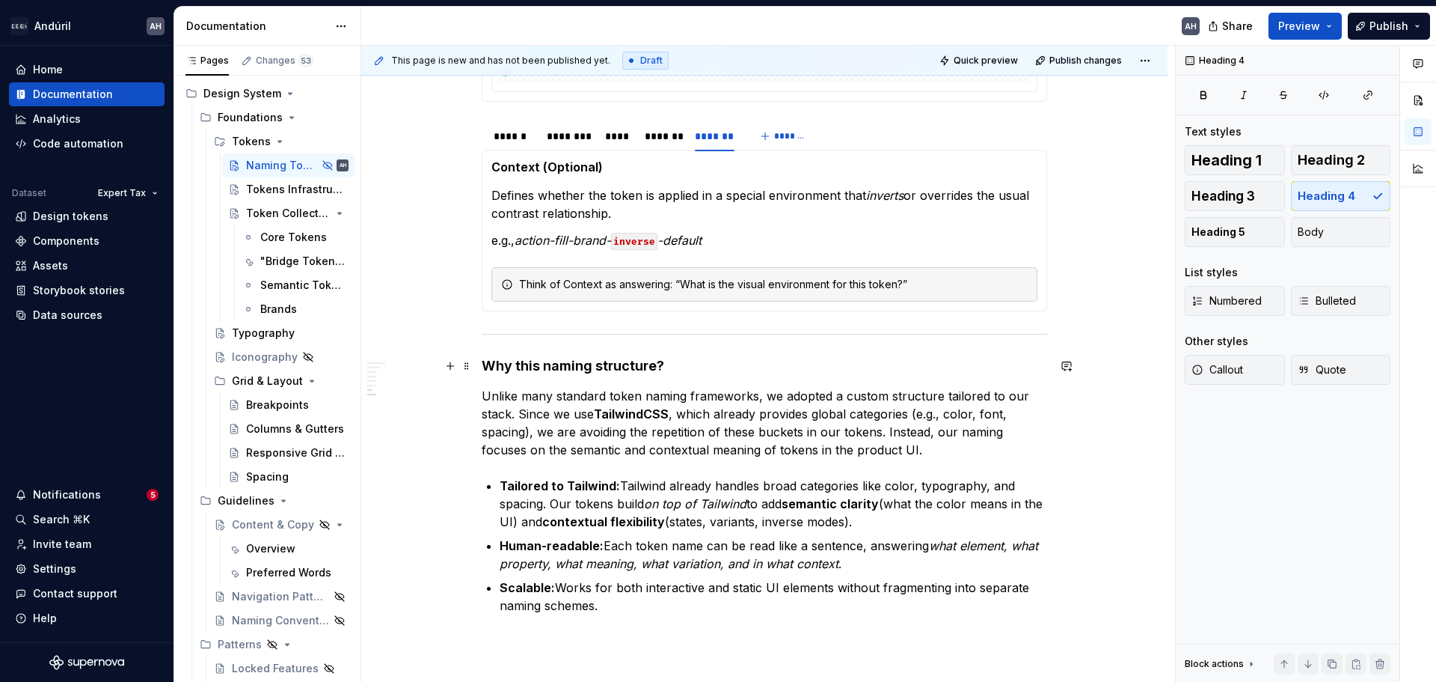
click at [771, 370] on h4 "Why this naming structure?" at bounding box center [765, 366] width 566 height 18
click at [518, 370] on h4 "Why this naming structure?" at bounding box center [765, 366] width 566 height 18
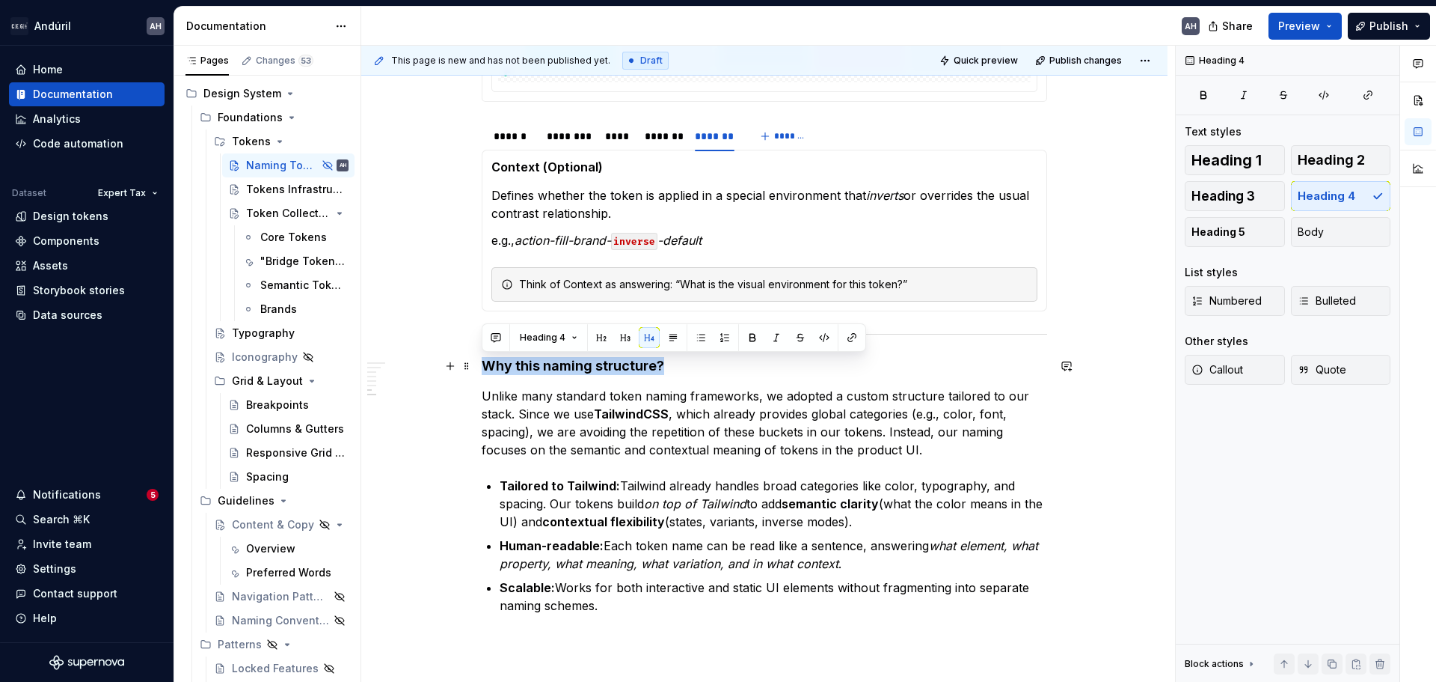
click at [518, 370] on h4 "Why this naming structure?" at bounding box center [765, 366] width 566 height 18
click at [651, 370] on h4 "Why this naming structure?" at bounding box center [765, 366] width 566 height 18
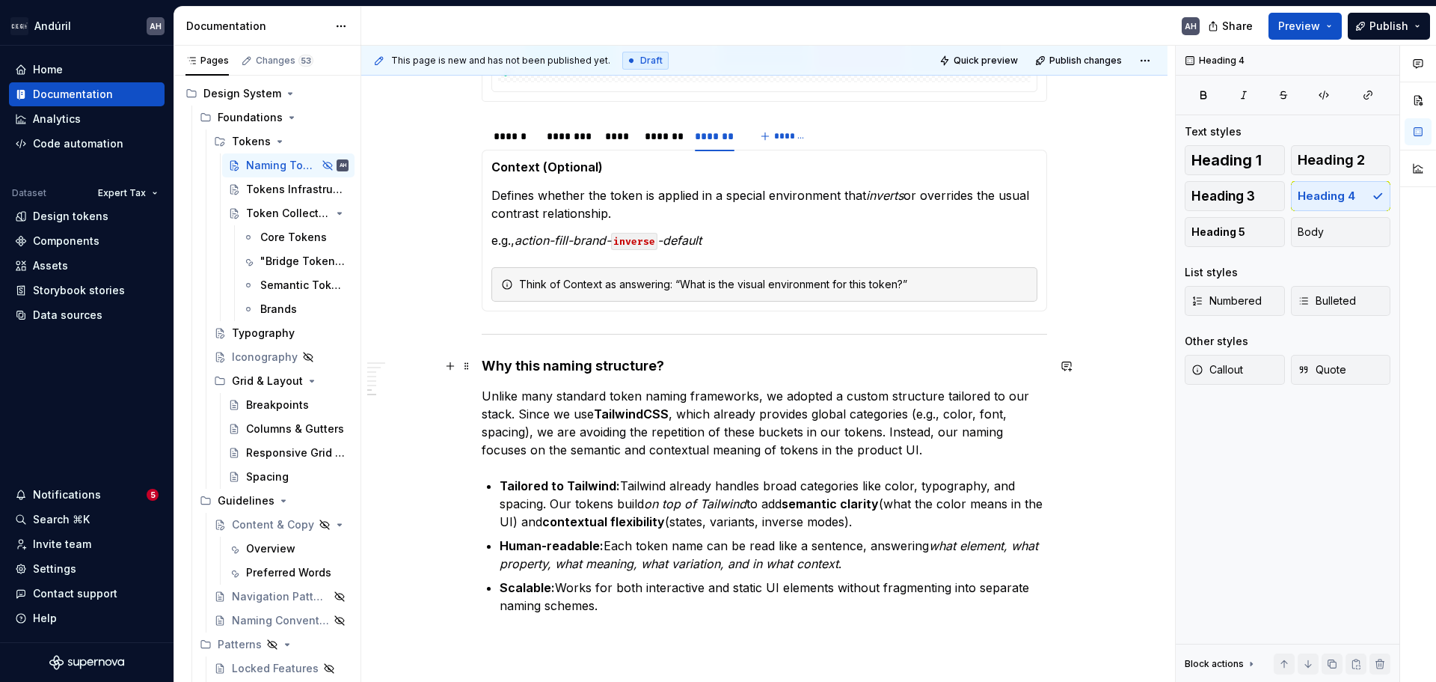
click at [732, 371] on h4 "Why this naming structure?" at bounding box center [765, 366] width 566 height 18
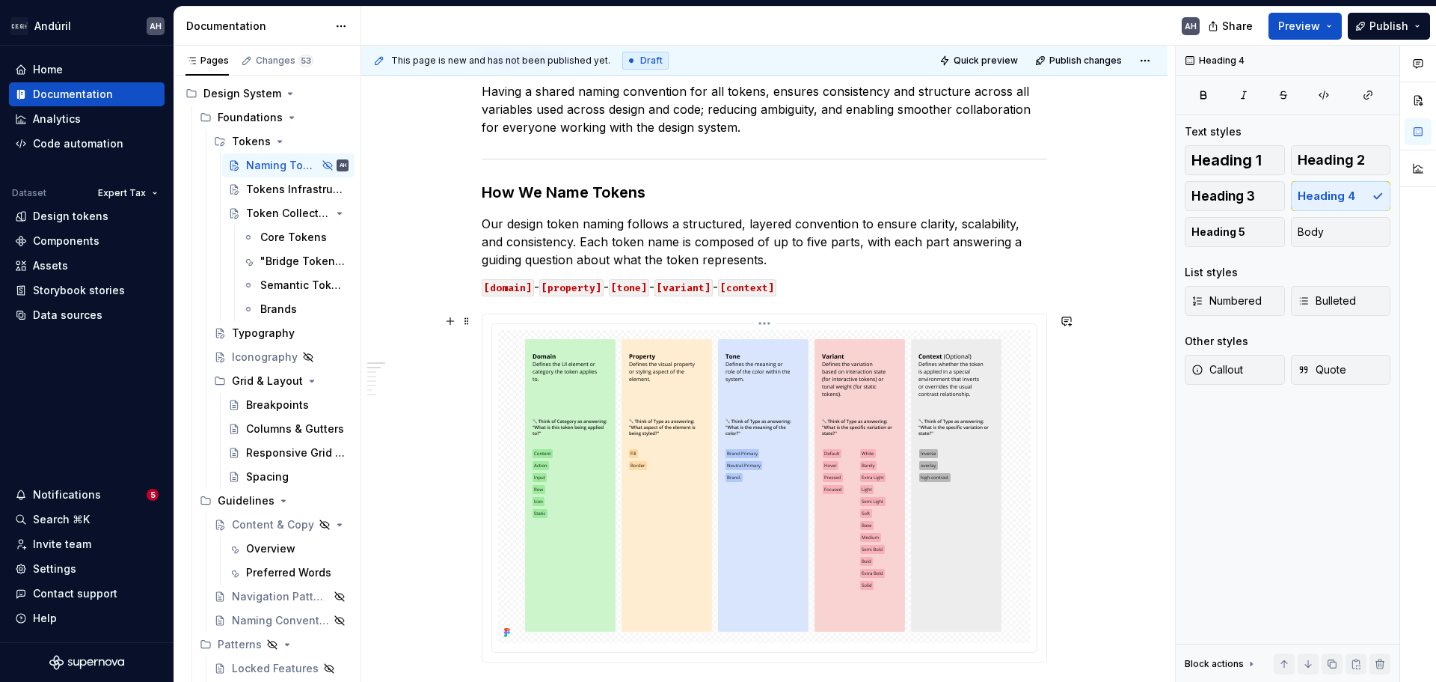
scroll to position [132, 0]
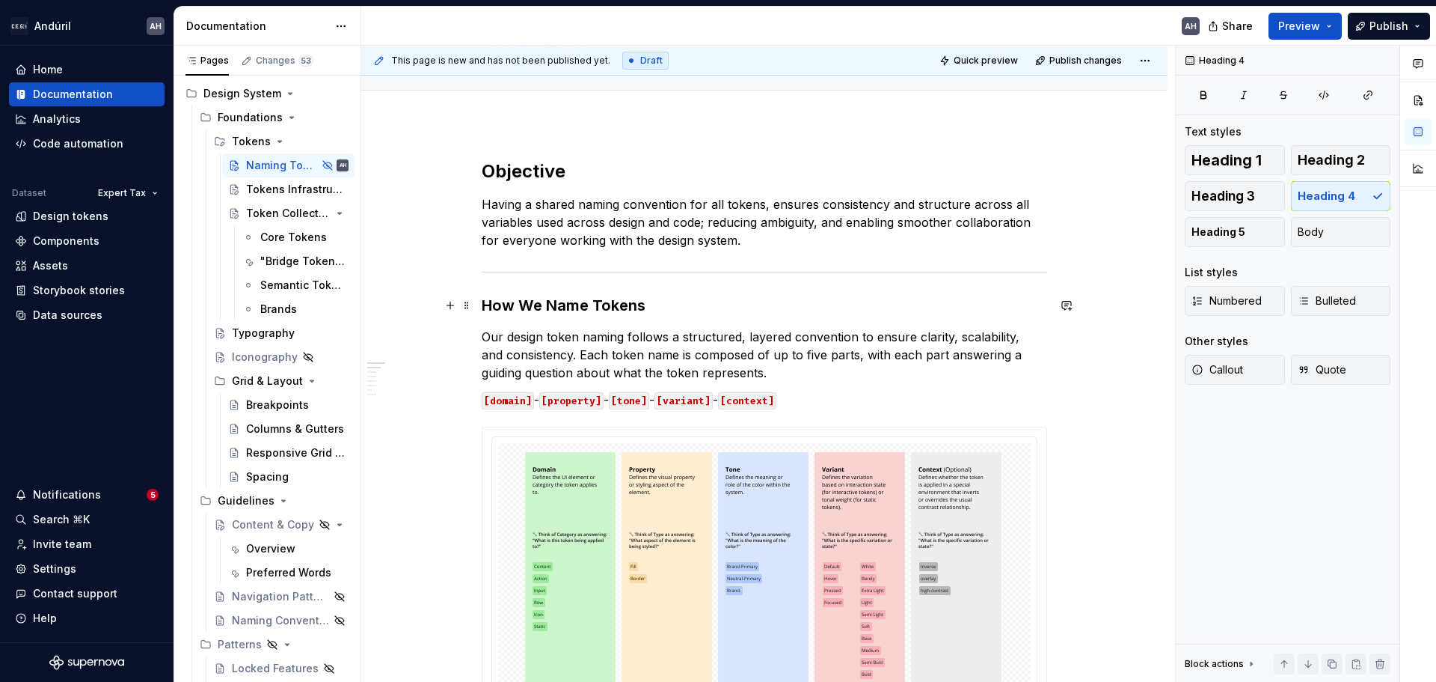
click at [613, 302] on h3 "How We Name Tokens" at bounding box center [765, 305] width 566 height 21
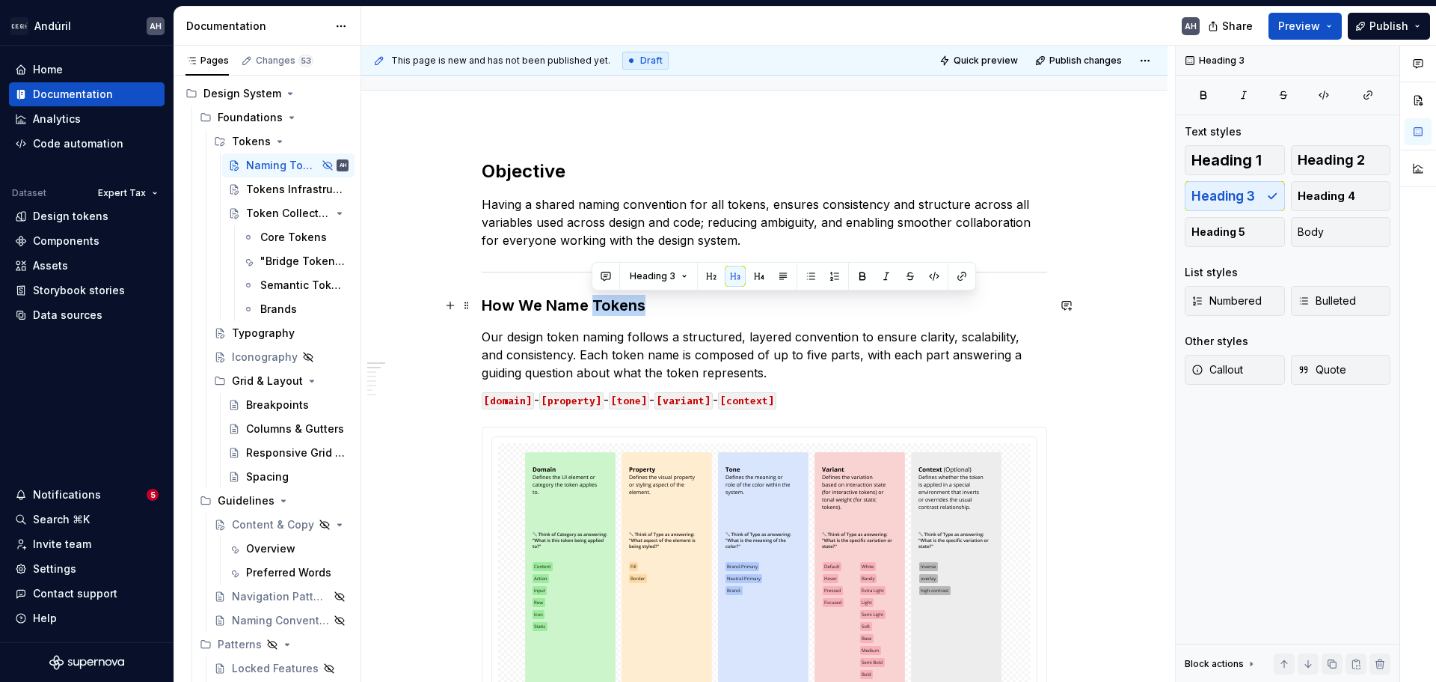
click at [613, 302] on h3 "How We Name Tokens" at bounding box center [765, 305] width 566 height 21
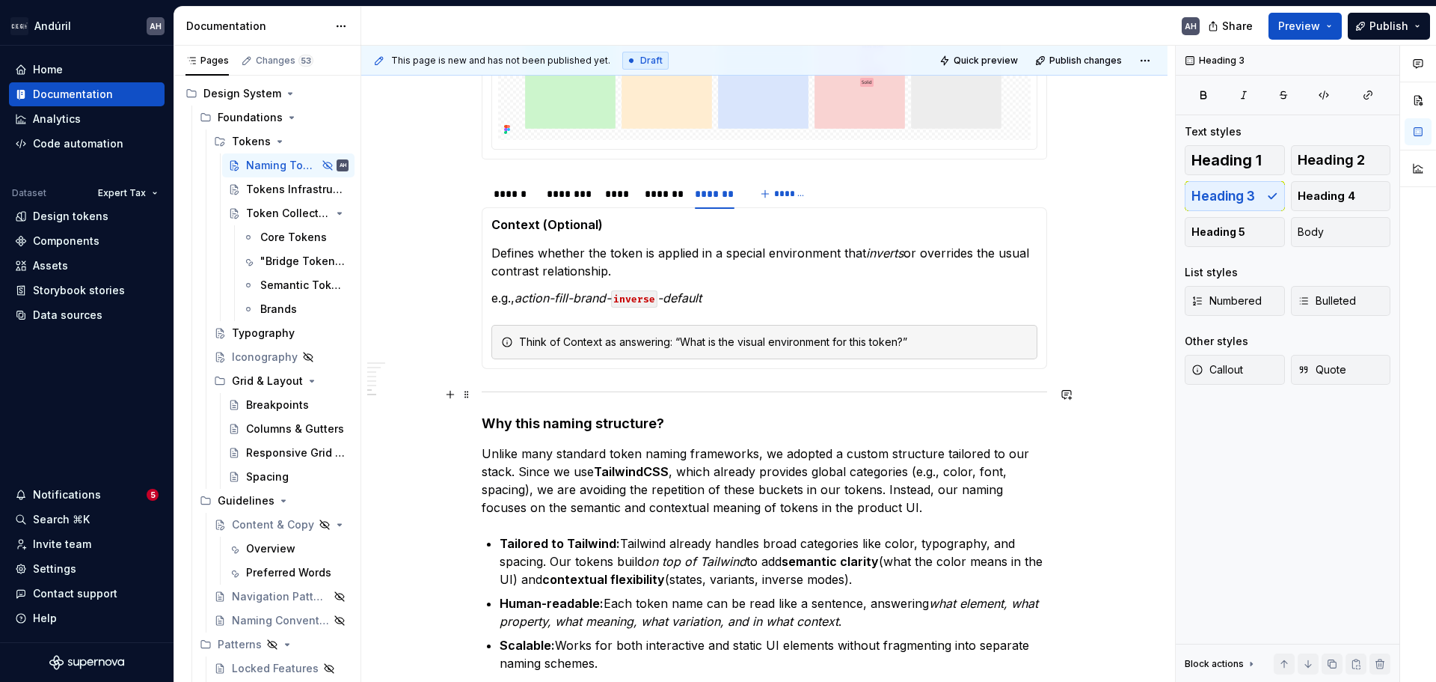
scroll to position [806, 0]
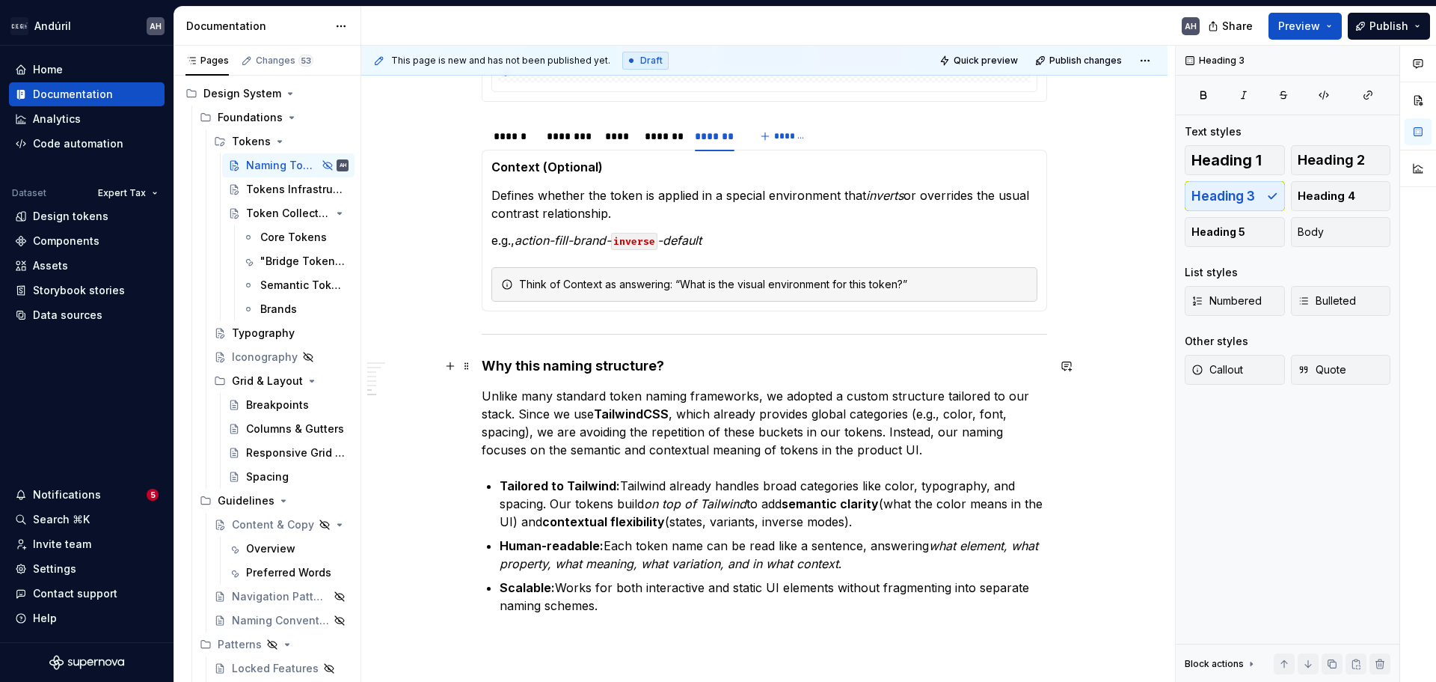
click at [566, 364] on h4 "Why this naming structure?" at bounding box center [765, 366] width 566 height 18
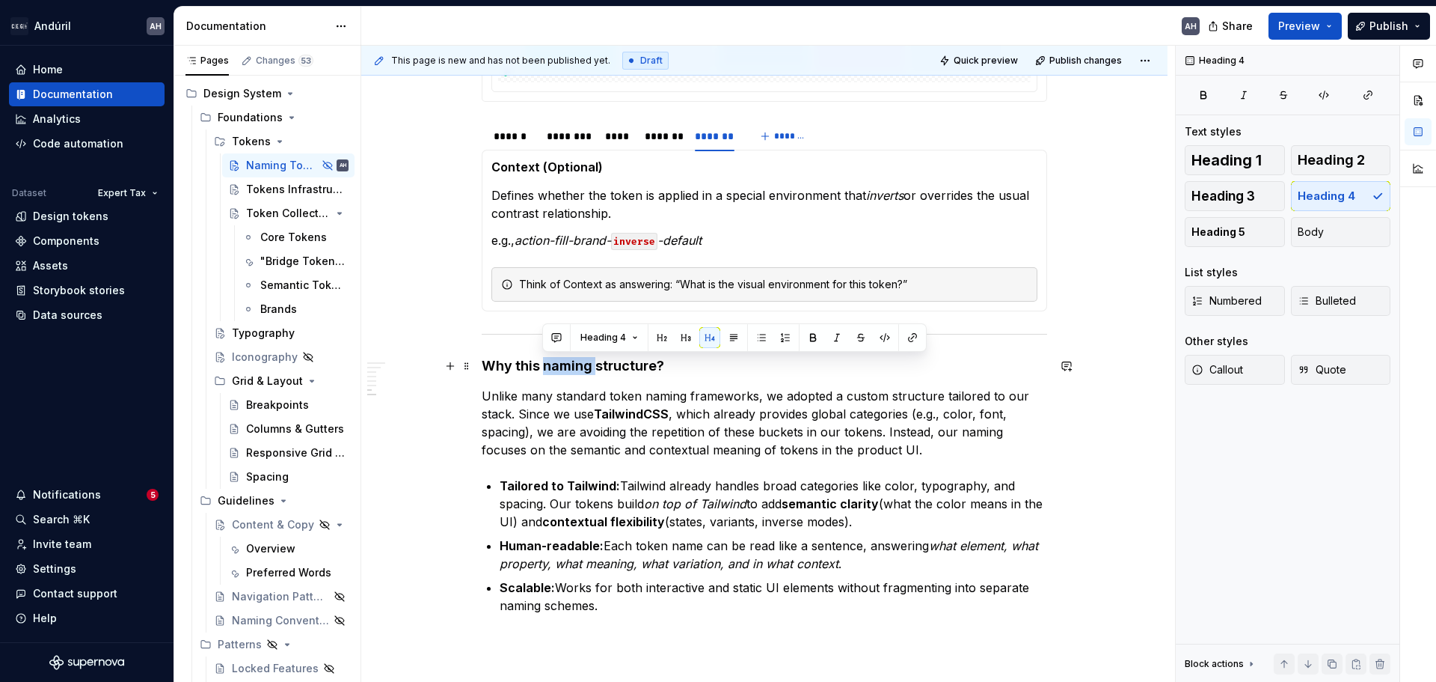
click at [566, 364] on h4 "Why this naming structure?" at bounding box center [765, 366] width 566 height 18
click at [626, 339] on button "button" at bounding box center [625, 337] width 21 height 21
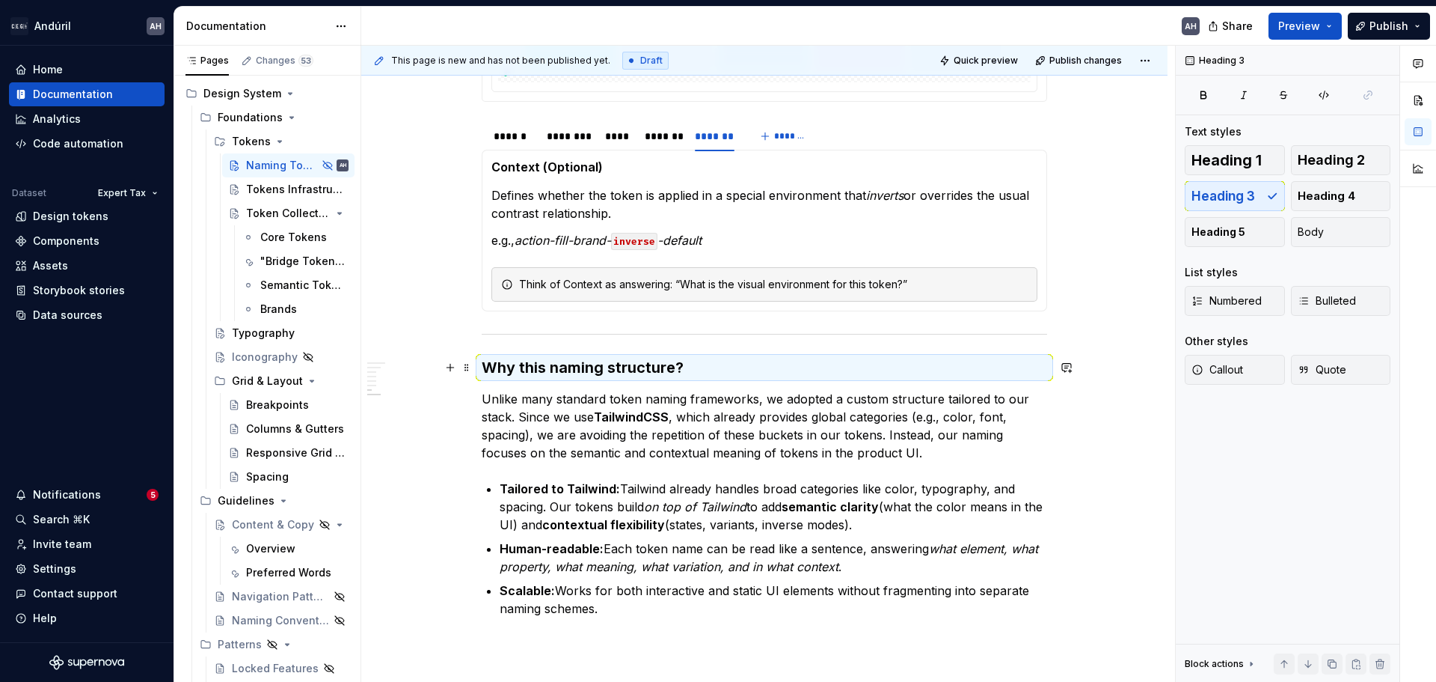
click at [587, 370] on h3 "Why this naming structure?" at bounding box center [765, 367] width 566 height 21
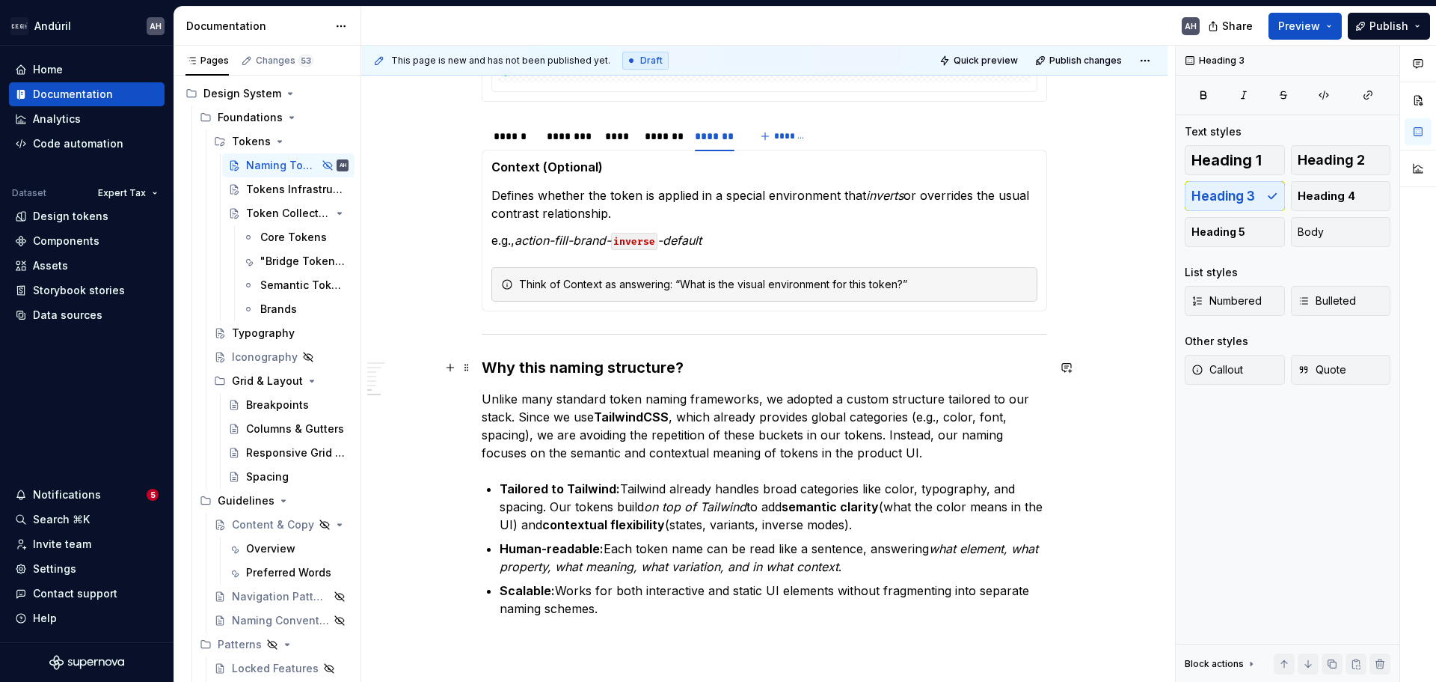
click at [536, 371] on h3 "Why this naming structure?" at bounding box center [765, 367] width 566 height 21
click at [715, 368] on h3 "Why this naming structure?" at bounding box center [765, 367] width 566 height 21
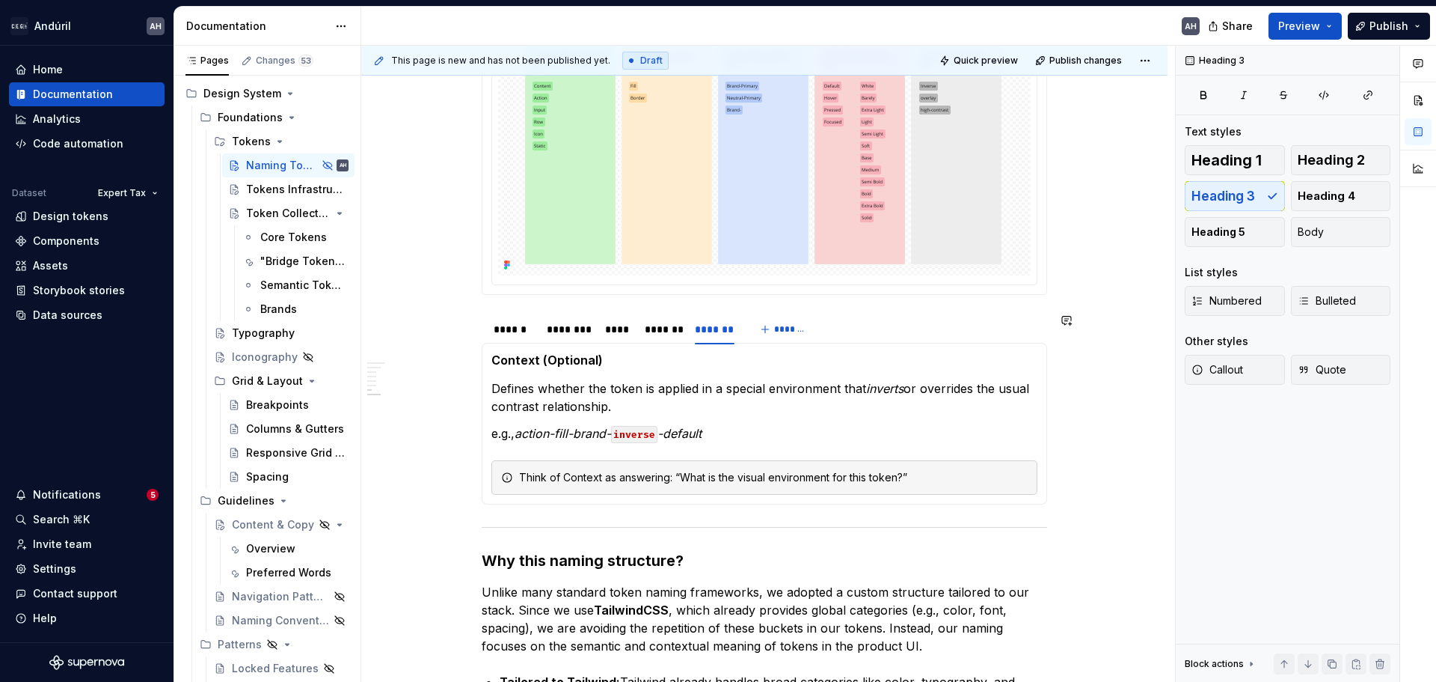
scroll to position [731, 0]
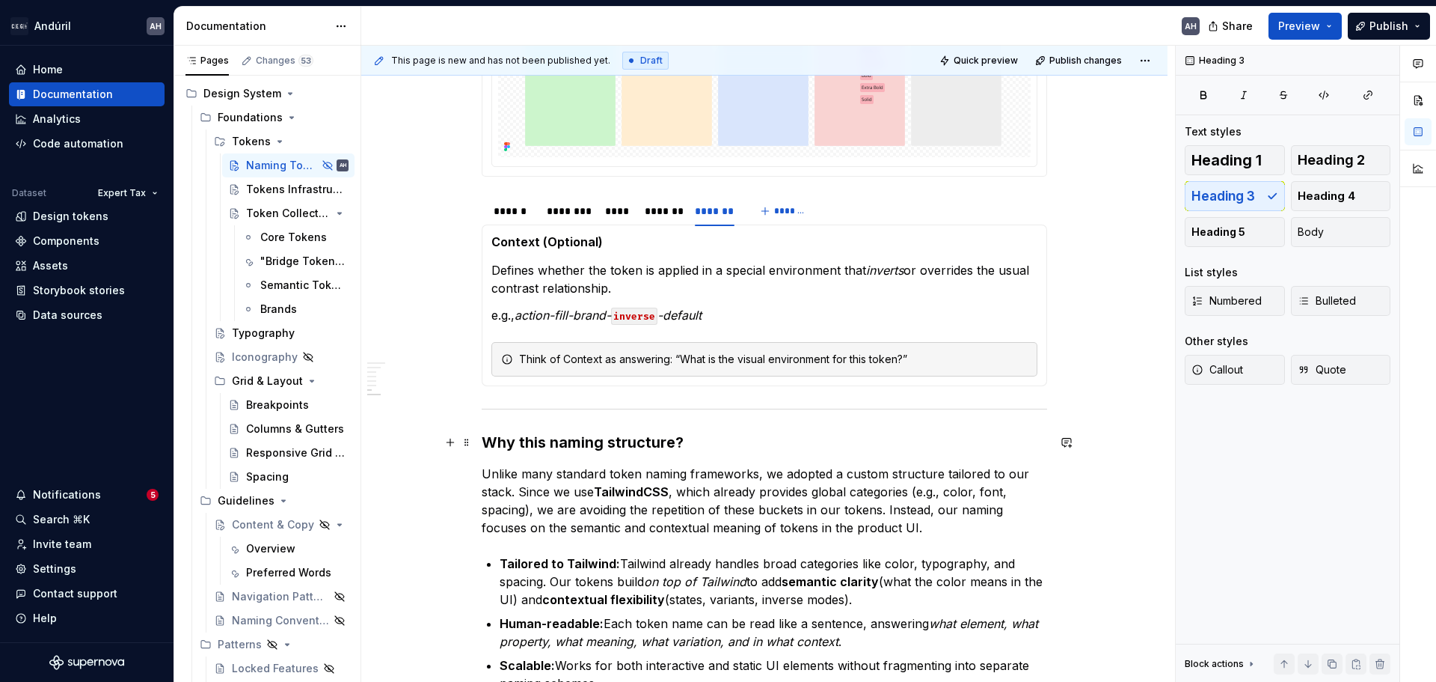
click at [720, 441] on h3 "Why this naming structure?" at bounding box center [765, 442] width 566 height 21
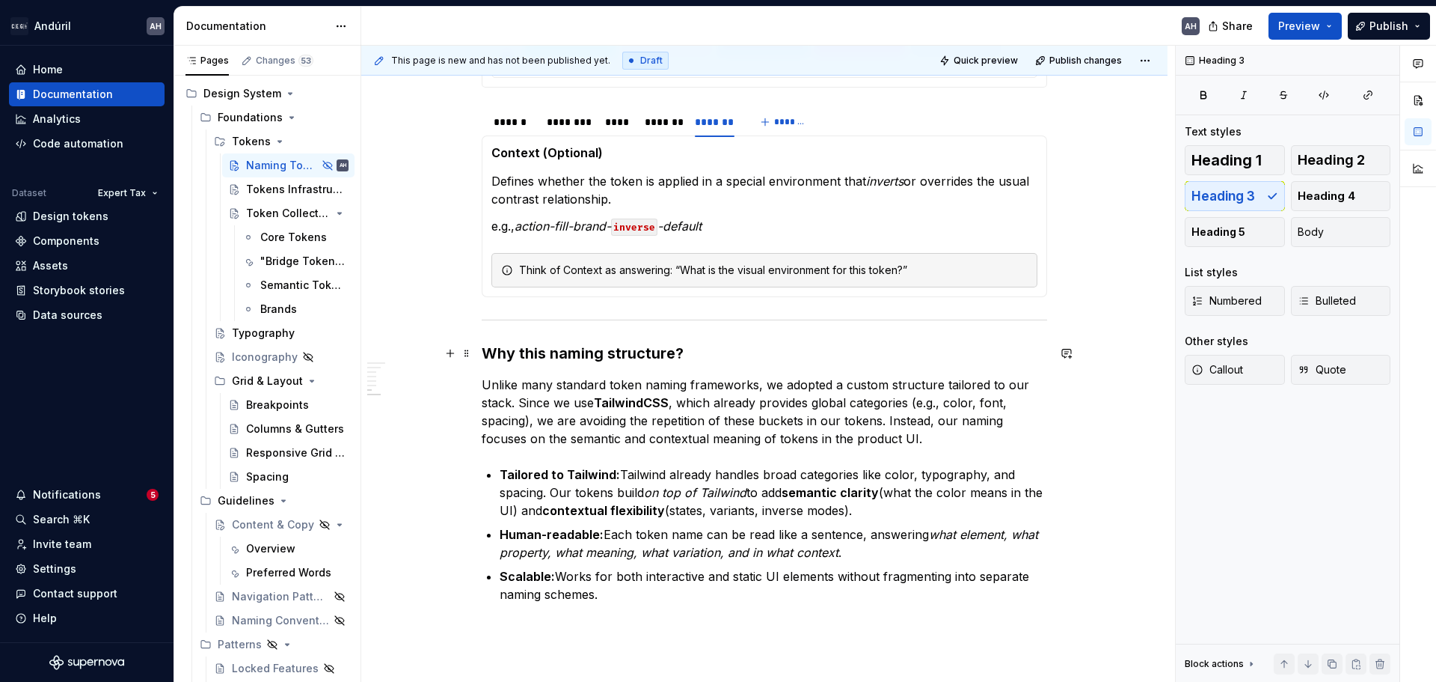
scroll to position [881, 0]
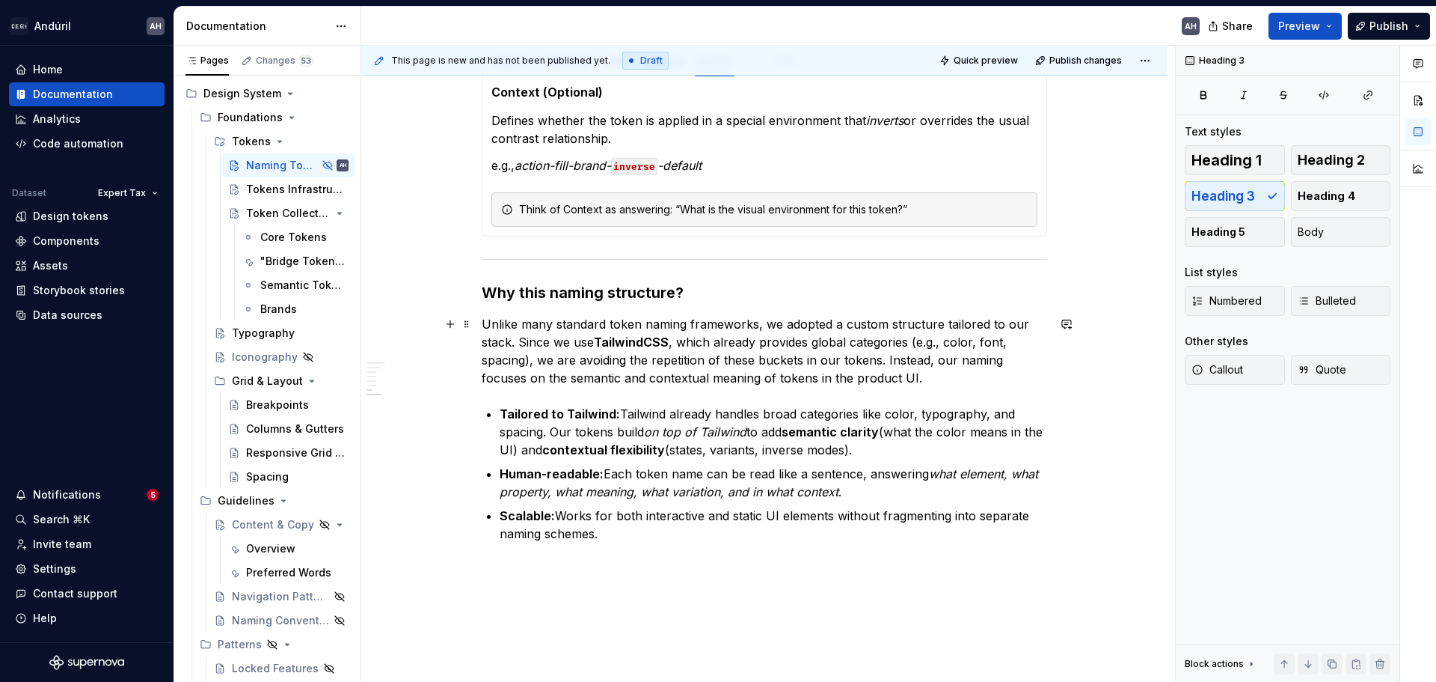
click at [534, 361] on p "Unlike many standard token naming frameworks, we adopted a custom structure tai…" at bounding box center [765, 351] width 566 height 72
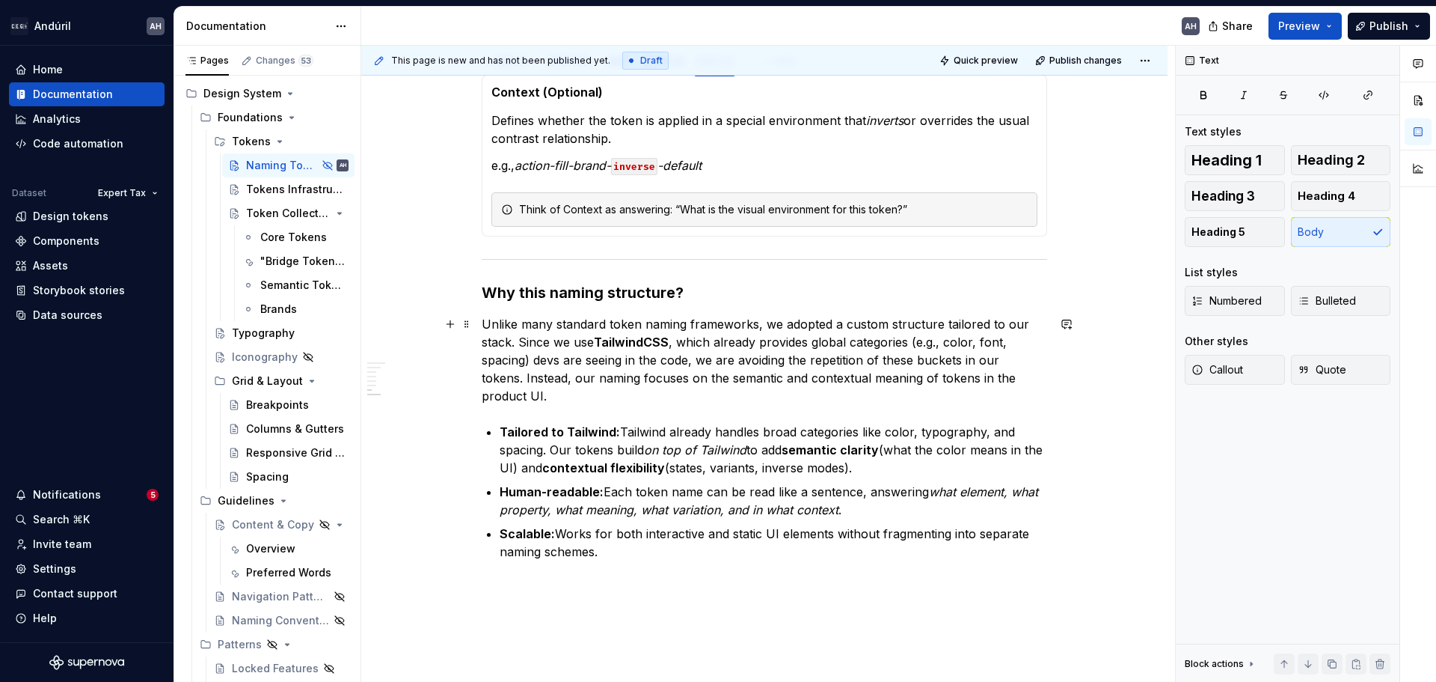
click at [1037, 359] on p "Unlike many standard token naming frameworks, we adopted a custom structure tai…" at bounding box center [765, 360] width 566 height 90
click at [946, 362] on p "Unlike many standard token naming frameworks, we adopted a custom structure tai…" at bounding box center [765, 360] width 566 height 90
click at [920, 364] on p "Unlike many standard token naming frameworks, we adopted a custom structure tai…" at bounding box center [765, 360] width 566 height 90
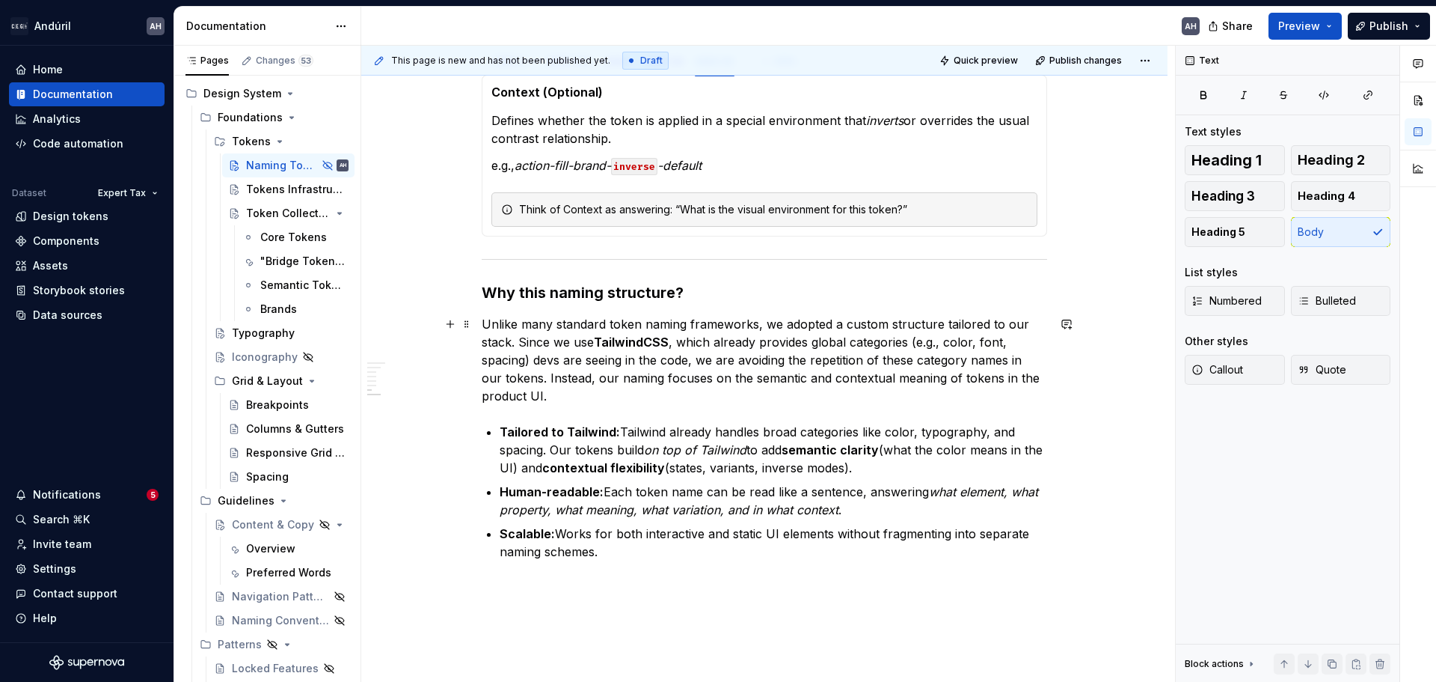
click at [547, 363] on p "Unlike many standard token naming frameworks, we adopted a custom structure tai…" at bounding box center [765, 360] width 566 height 90
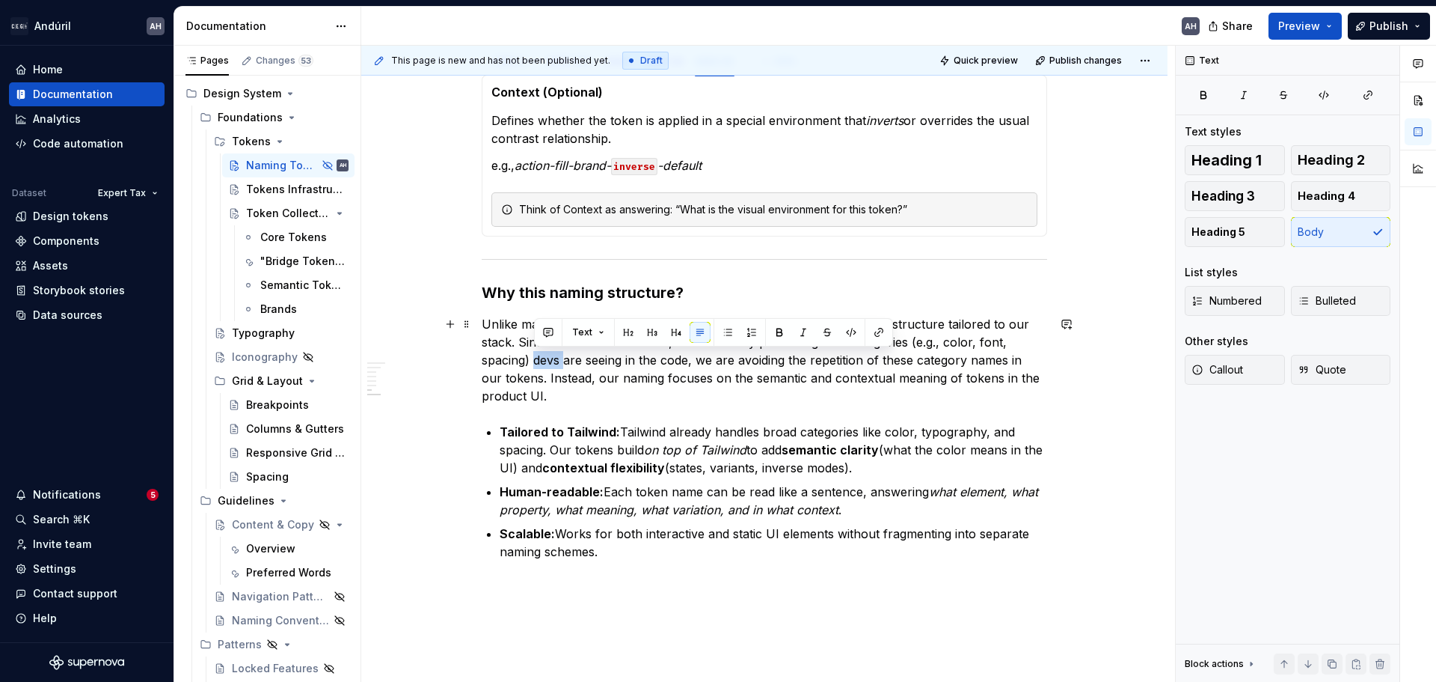
click at [543, 361] on p "Unlike many standard token naming frameworks, we adopted a custom structure tai…" at bounding box center [765, 360] width 566 height 90
click at [541, 360] on p "Unlike many standard token naming frameworks, we adopted a custom structure tai…" at bounding box center [765, 360] width 566 height 90
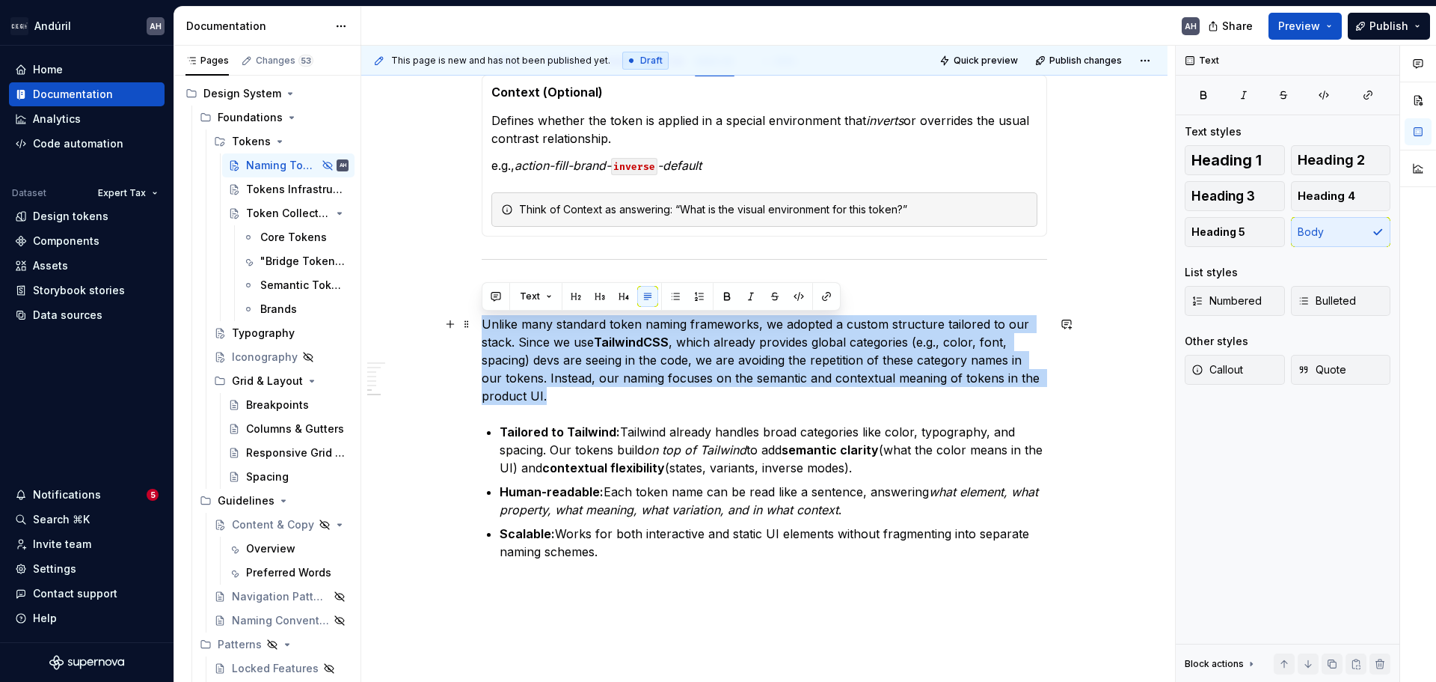
click at [536, 360] on p "Unlike many standard token naming frameworks, we adopted a custom structure tai…" at bounding box center [765, 360] width 566 height 90
click at [557, 358] on p "Unlike many standard token naming frameworks, we adopted a custom structure tai…" at bounding box center [765, 360] width 566 height 90
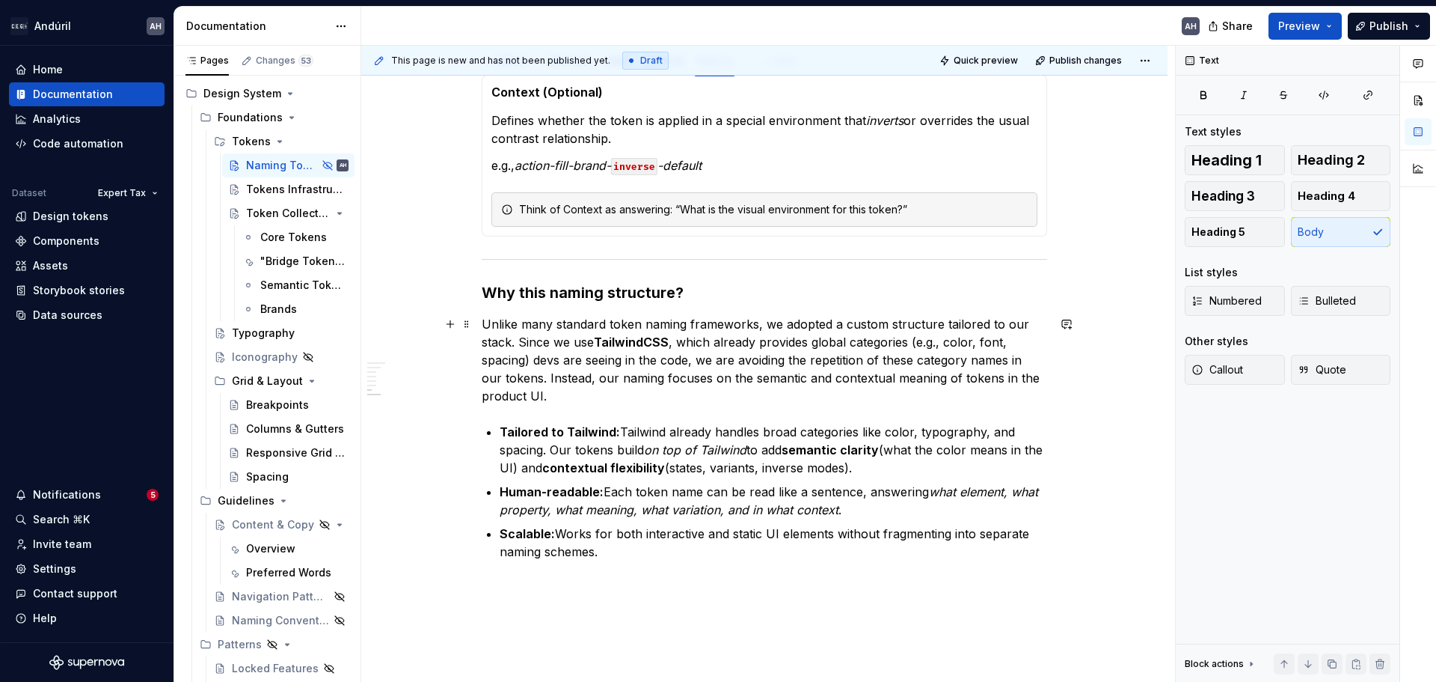
click at [592, 361] on p "Unlike many standard token naming frameworks, we adopted a custom structure tai…" at bounding box center [765, 360] width 566 height 90
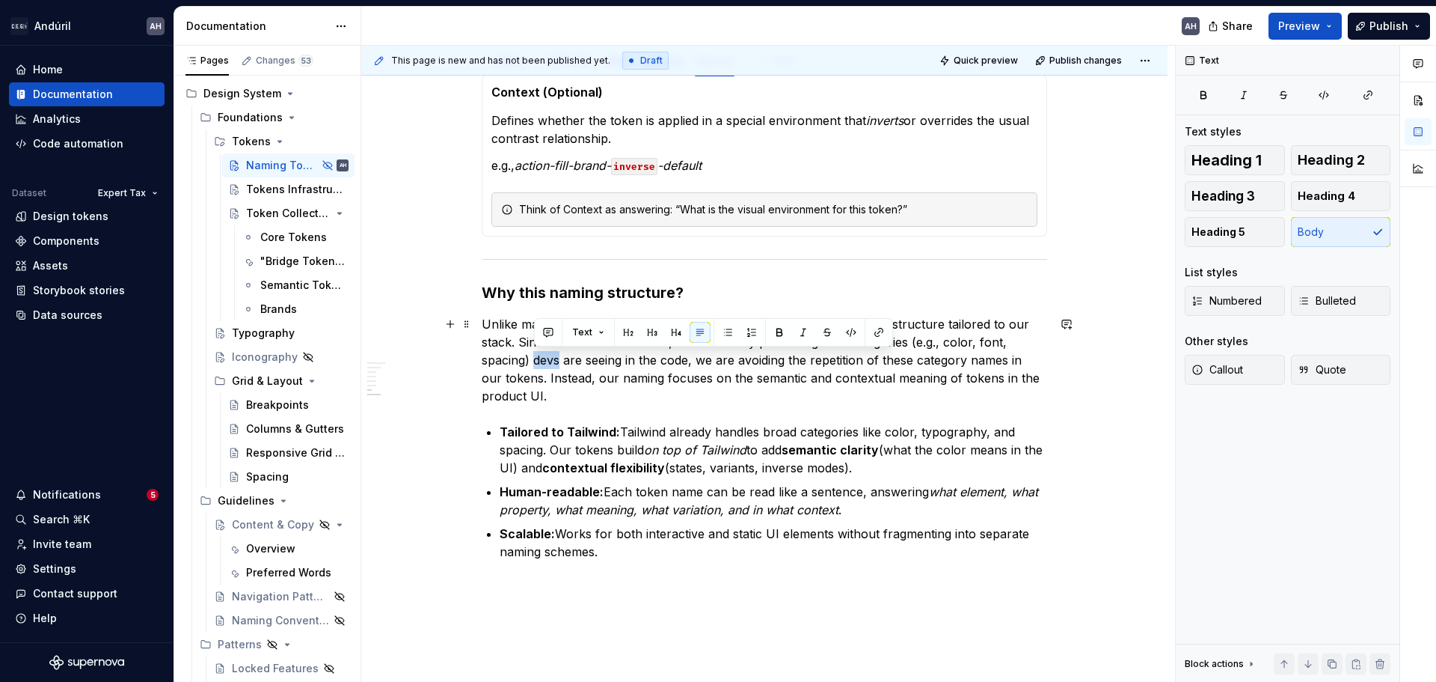
drag, startPoint x: 562, startPoint y: 361, endPoint x: 533, endPoint y: 361, distance: 28.4
click at [533, 361] on p "Unlike many standard token naming frameworks, we adopted a custom structure tai…" at bounding box center [765, 360] width 566 height 90
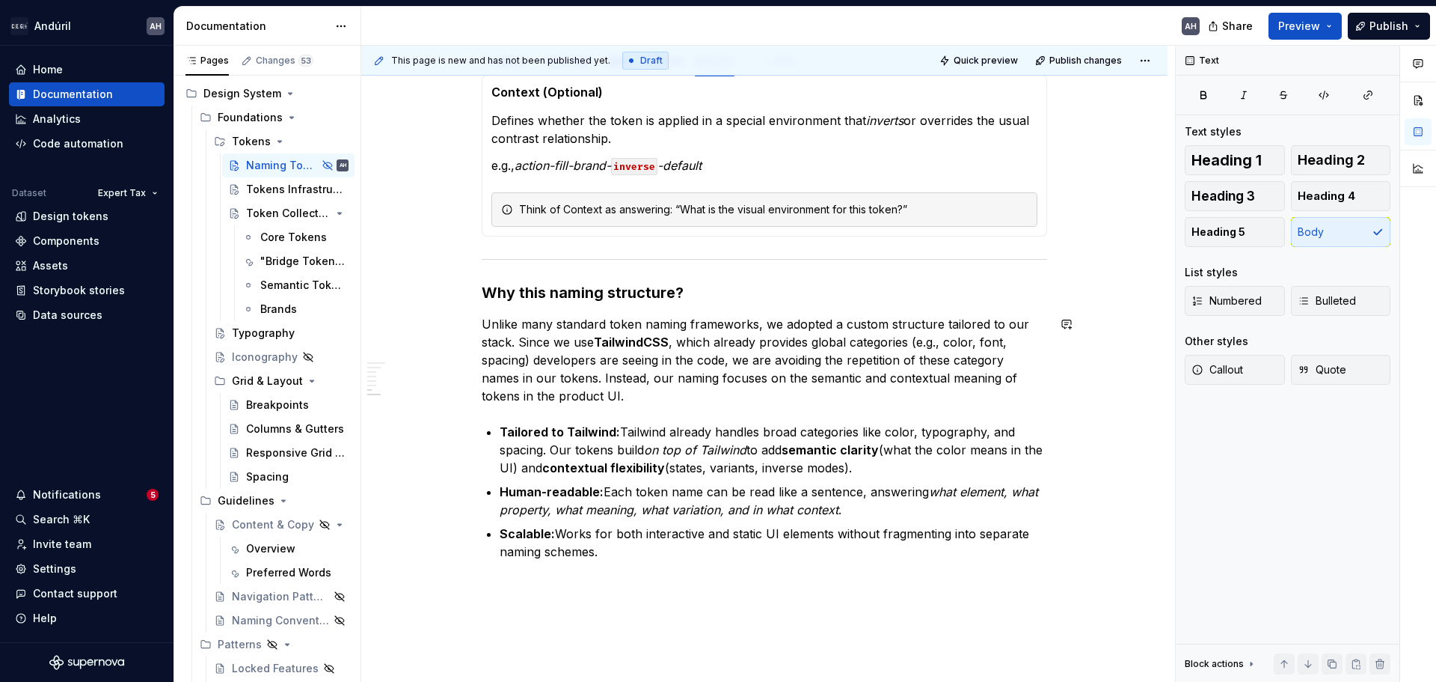
click at [618, 403] on p "Unlike many standard token naming frameworks, we adopted a custom structure tai…" at bounding box center [765, 360] width 566 height 90
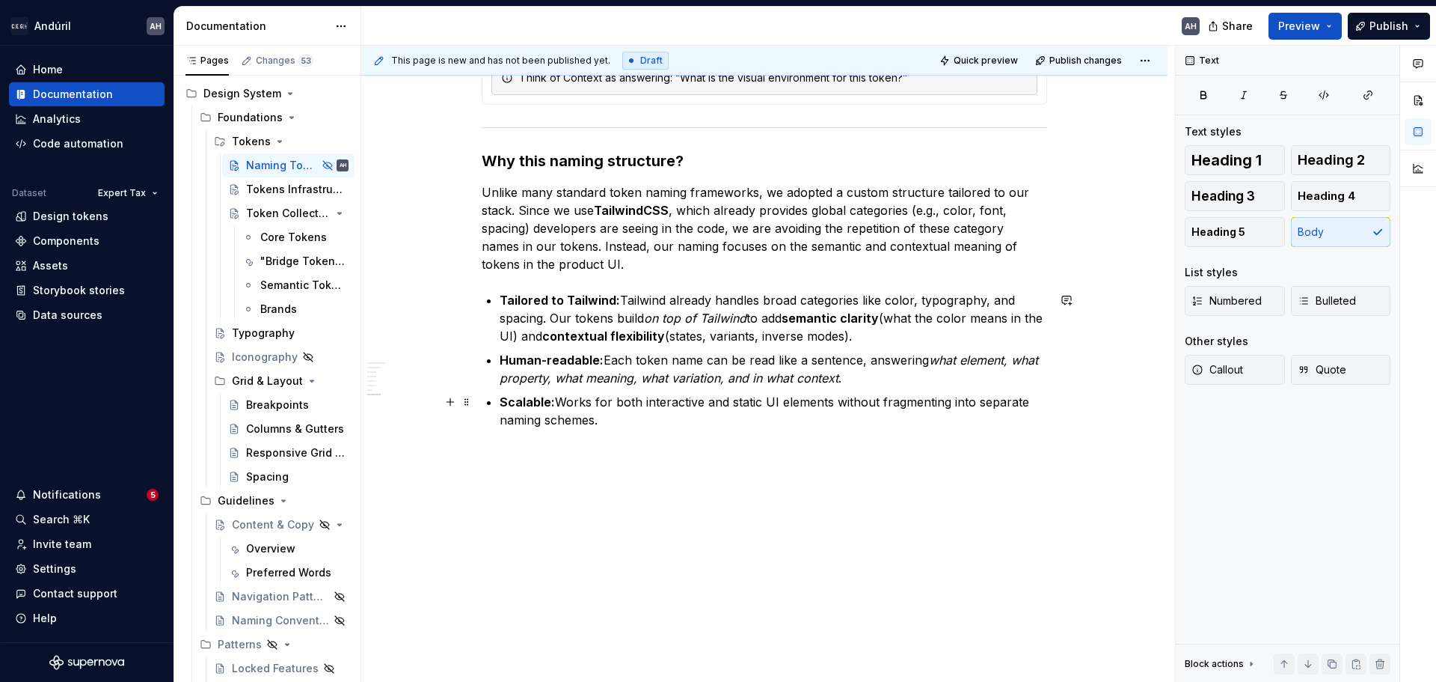
scroll to position [1017, 0]
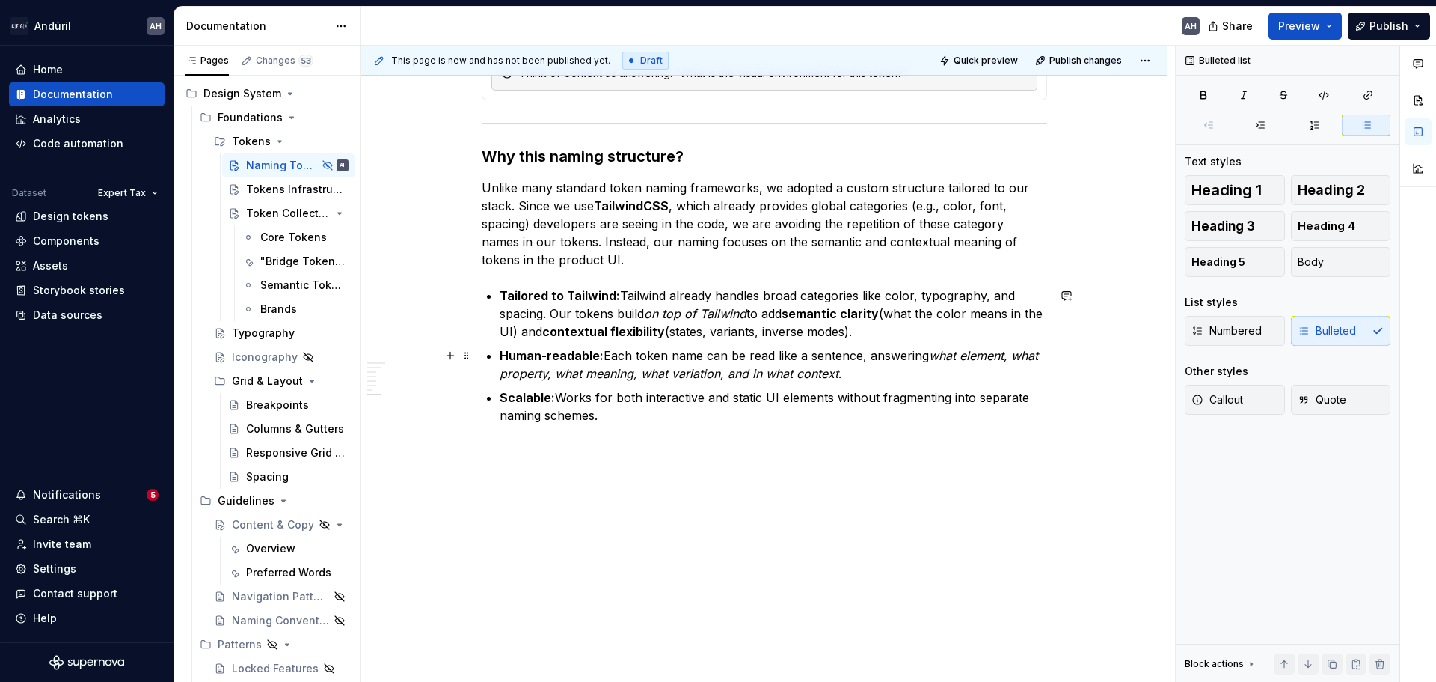
click at [641, 358] on p "Human-readable: Each token name can be read like a sentence, answering what ele…" at bounding box center [774, 364] width 548 height 36
click at [813, 374] on em "what element, what property, what meaning, what variation, and in what context" at bounding box center [771, 364] width 542 height 33
click at [617, 261] on p "Unlike many standard token naming frameworks, we adopted a custom structure tai…" at bounding box center [765, 224] width 566 height 90
drag, startPoint x: 637, startPoint y: 408, endPoint x: 495, endPoint y: 298, distance: 179.1
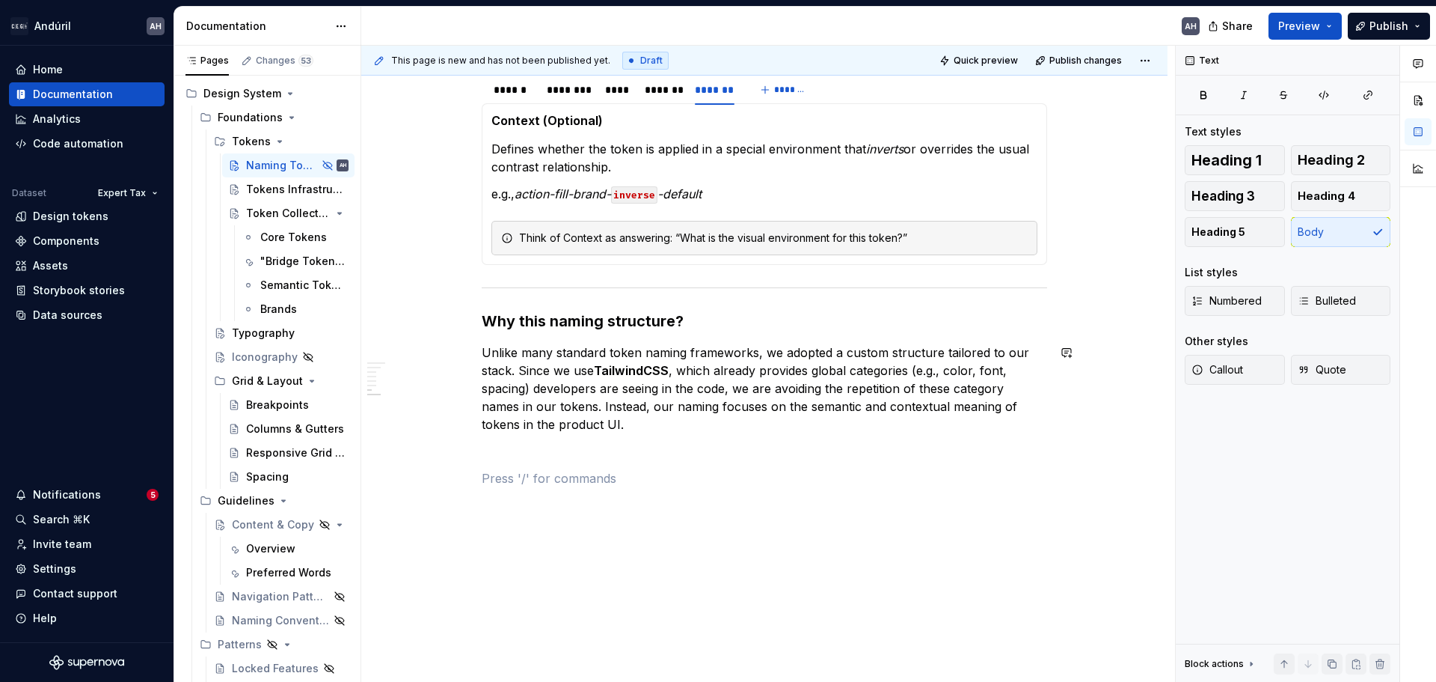
scroll to position [879, 0]
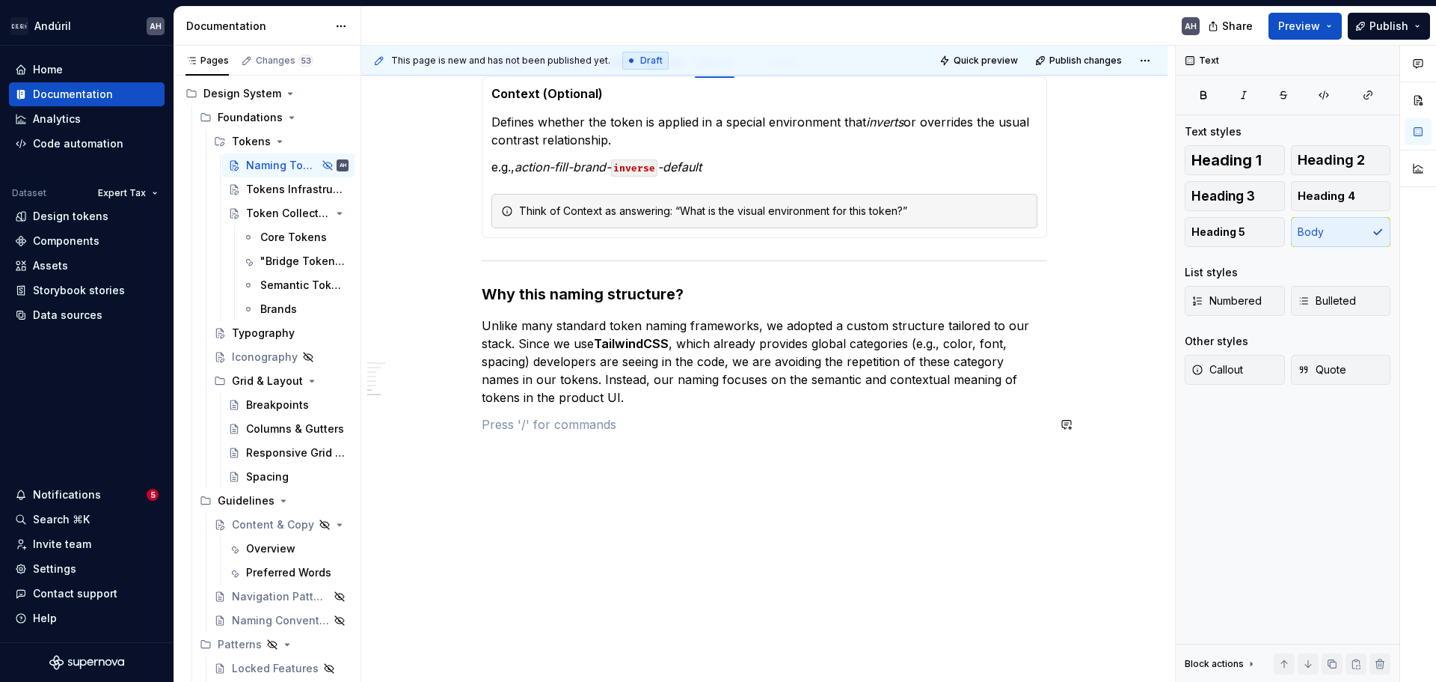
click at [600, 445] on p at bounding box center [765, 451] width 566 height 18
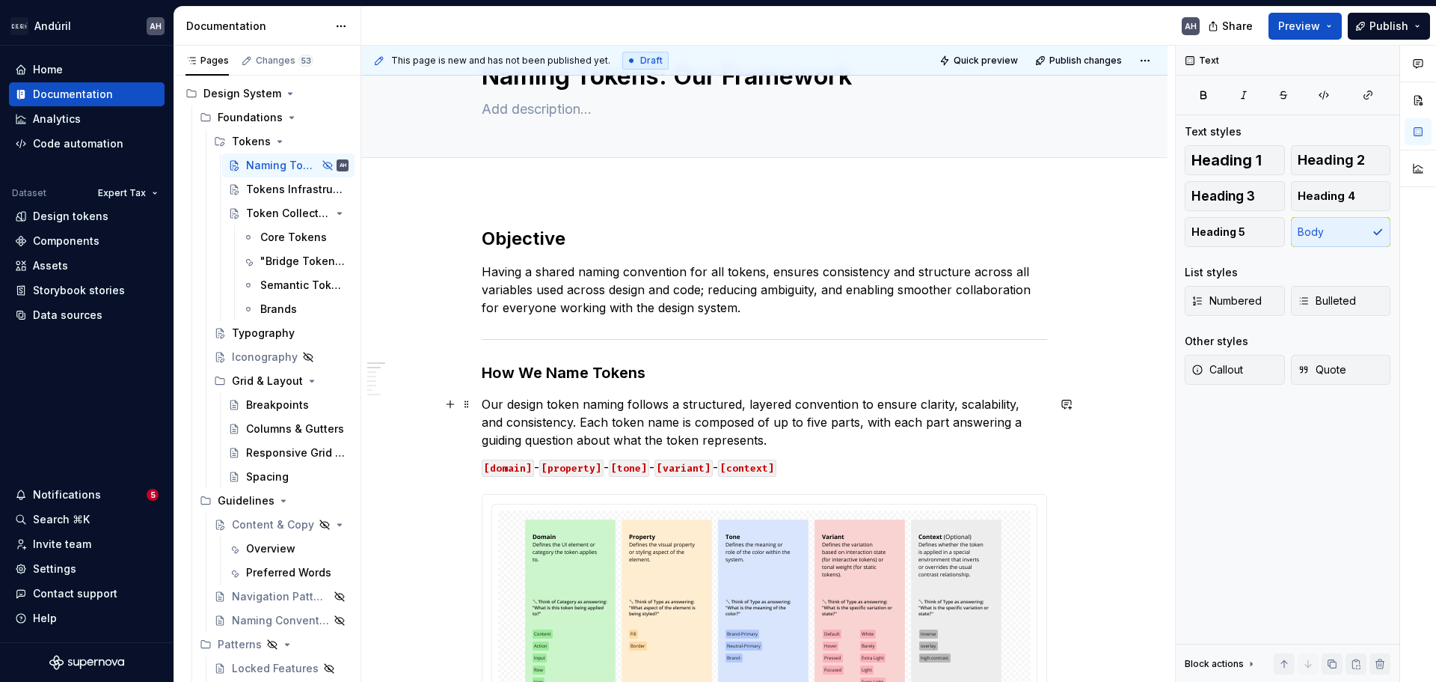
scroll to position [0, 0]
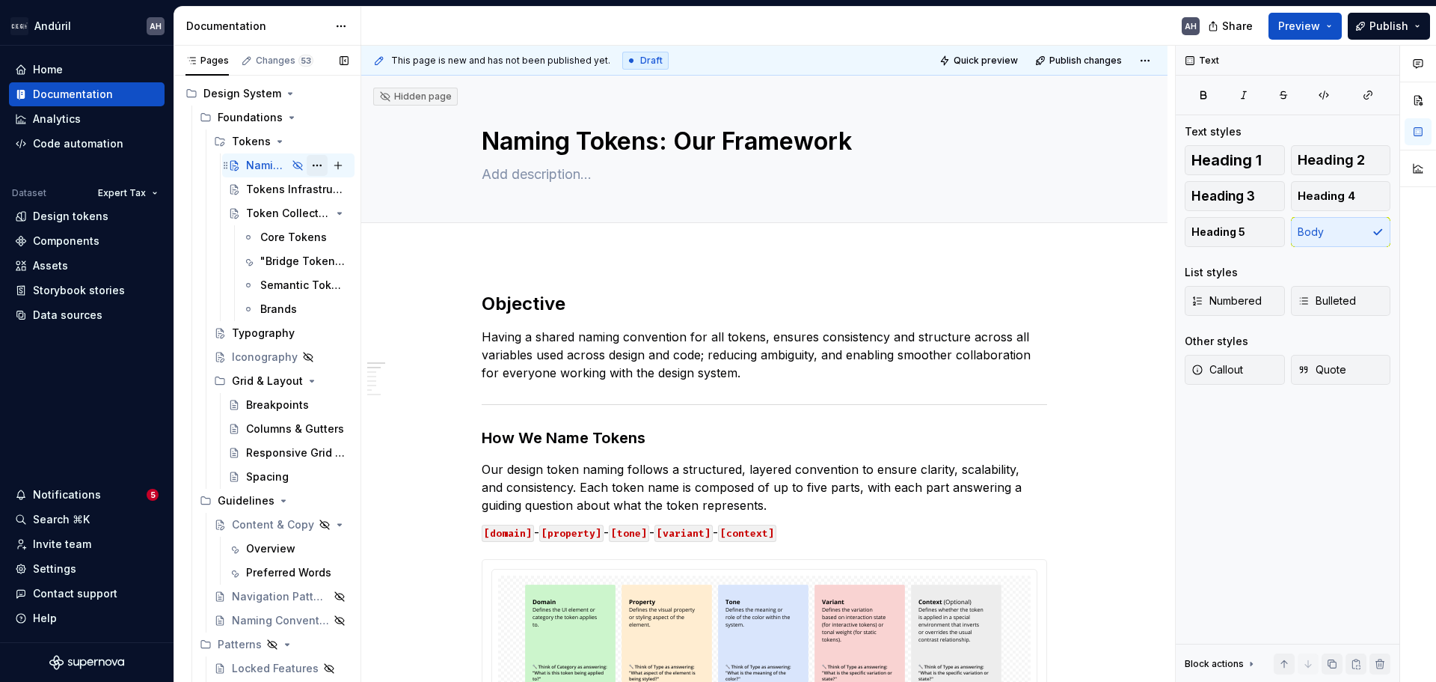
click at [308, 165] on button "Page tree" at bounding box center [317, 165] width 21 height 21
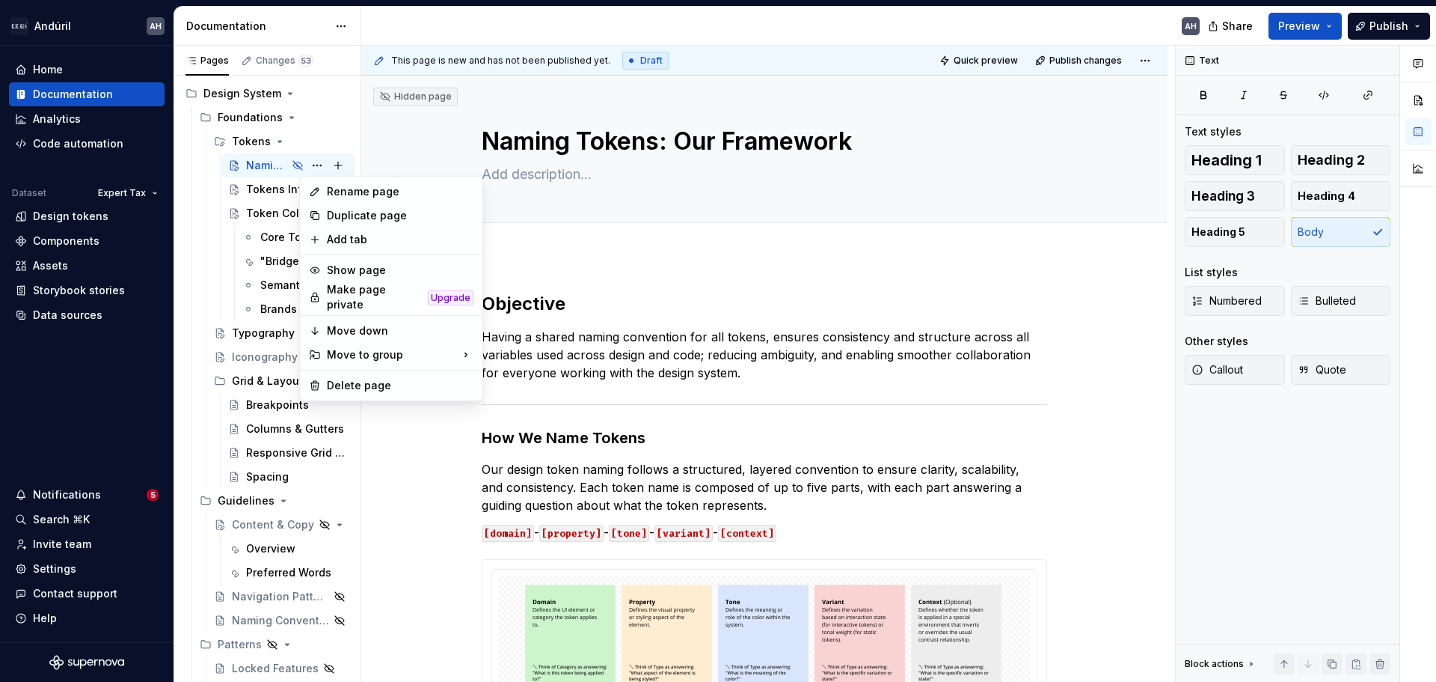
click at [987, 58] on html "Andúril AH Home Documentation Analytics Code automation Dataset Expert Tax Desi…" at bounding box center [718, 341] width 1436 height 682
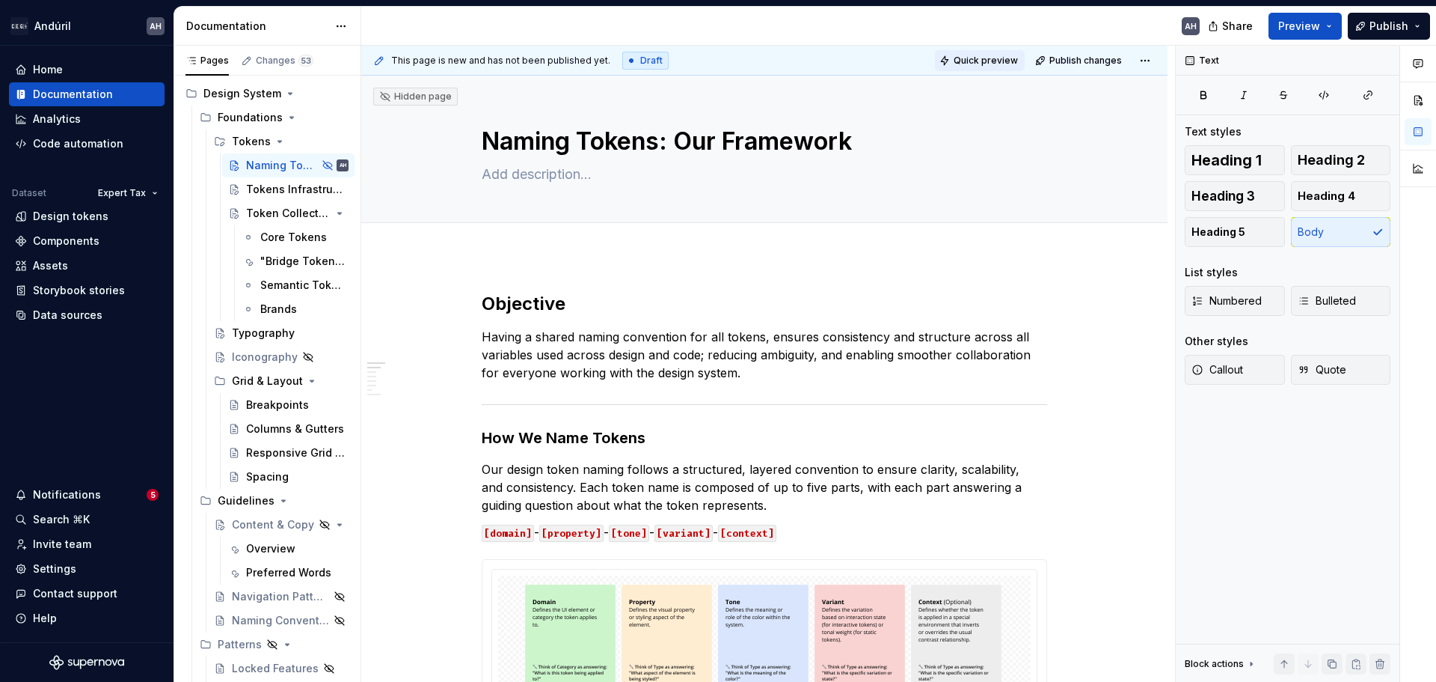
click at [957, 60] on button "Quick preview" at bounding box center [980, 60] width 90 height 21
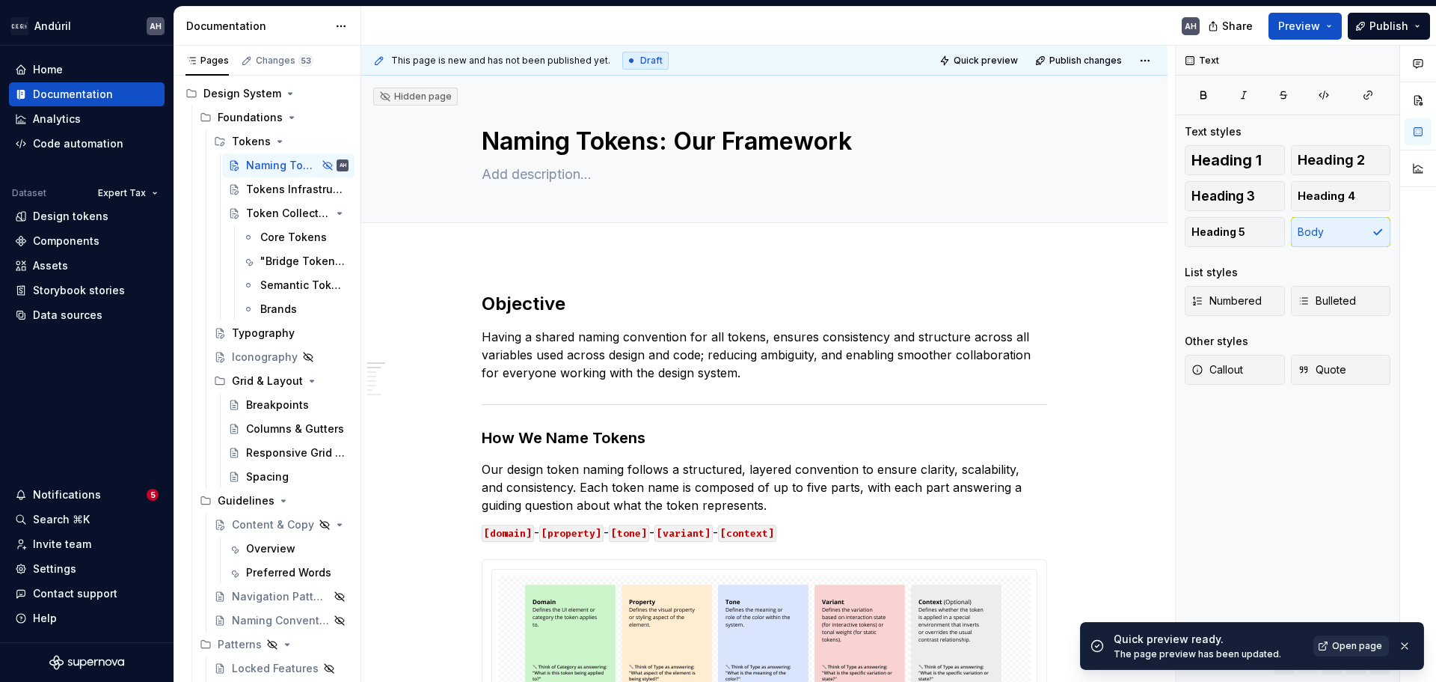
click at [1341, 650] on span "Open page" at bounding box center [1357, 646] width 50 height 12
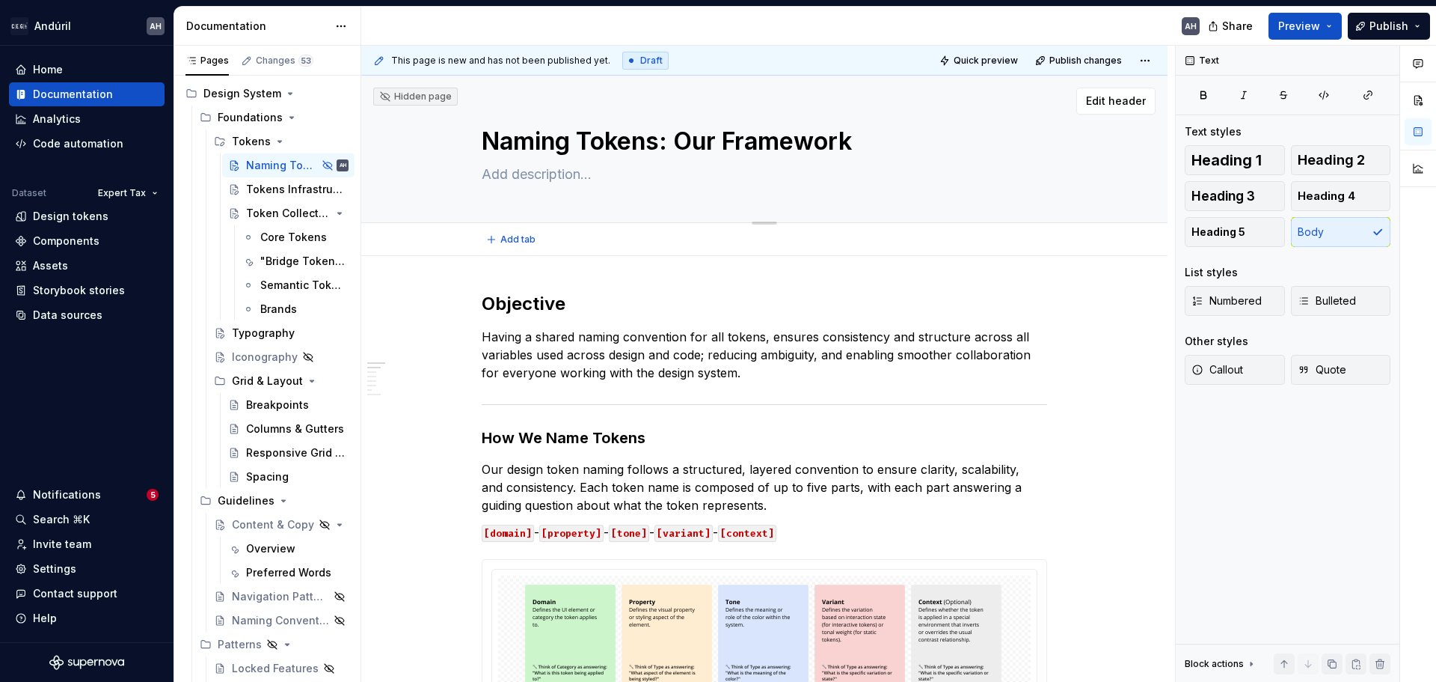
click at [478, 139] on div "Naming Tokens: Our Framework" at bounding box center [764, 149] width 687 height 147
click at [489, 144] on textarea "Naming Tokens: Our Framework" at bounding box center [762, 141] width 566 height 36
click at [483, 145] on textarea "Naming Tokens: Our Framework" at bounding box center [762, 141] width 566 height 36
click at [685, 468] on p "Our design token naming follows a structured, layered convention to ensure clar…" at bounding box center [765, 487] width 566 height 54
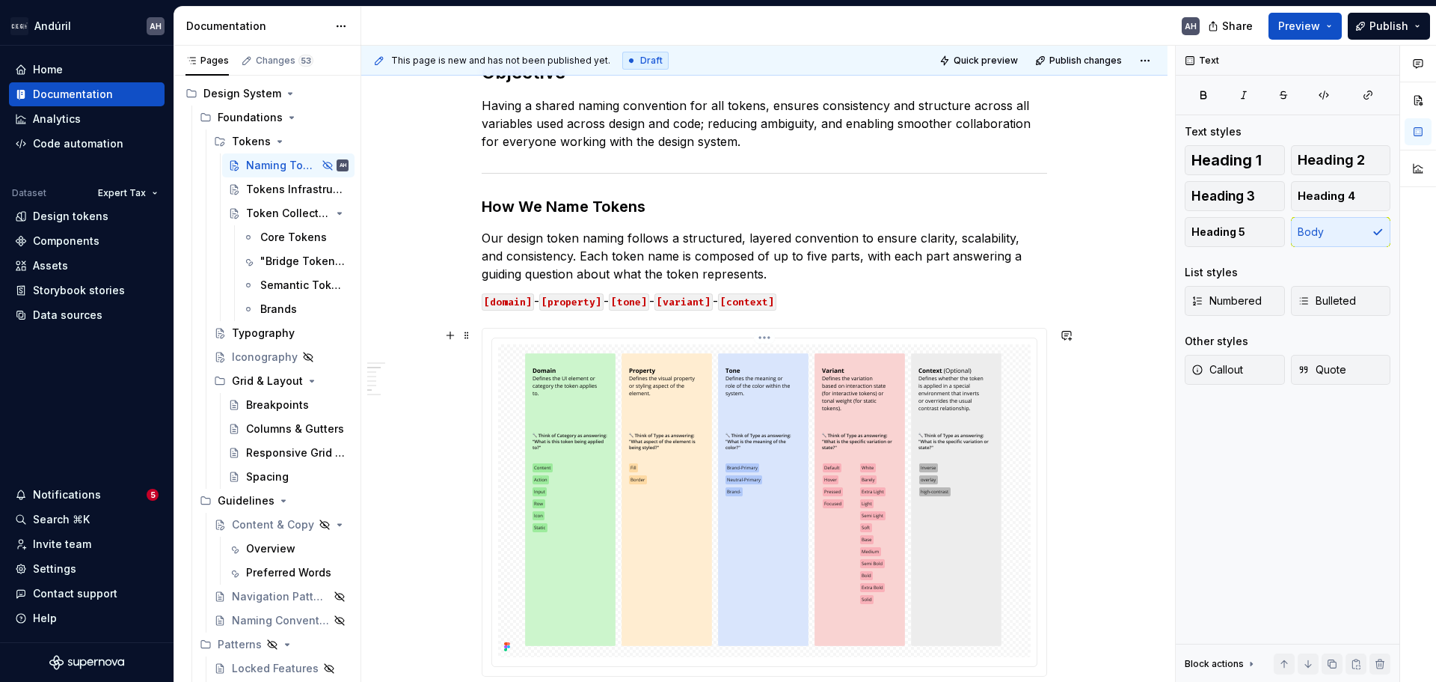
scroll to position [224, 0]
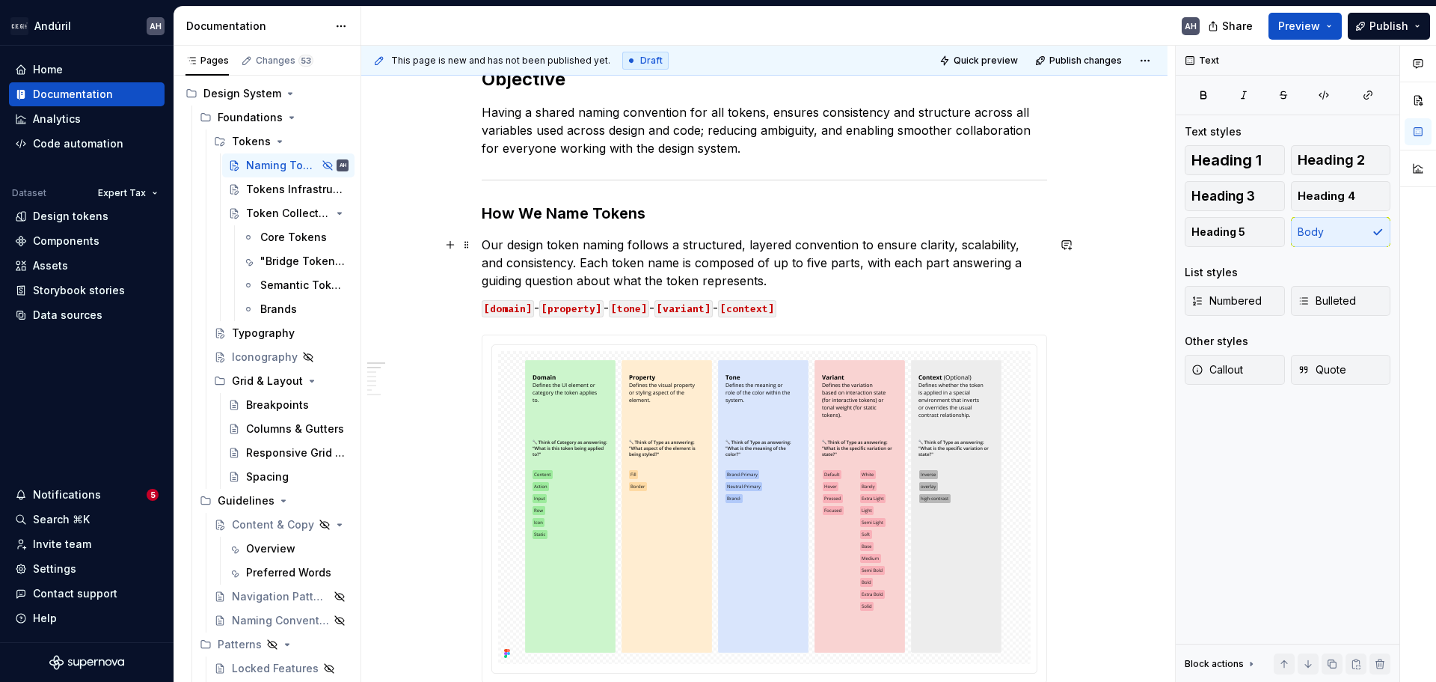
click at [905, 256] on p "Our design token naming follows a structured, layered convention to ensure clar…" at bounding box center [765, 263] width 566 height 54
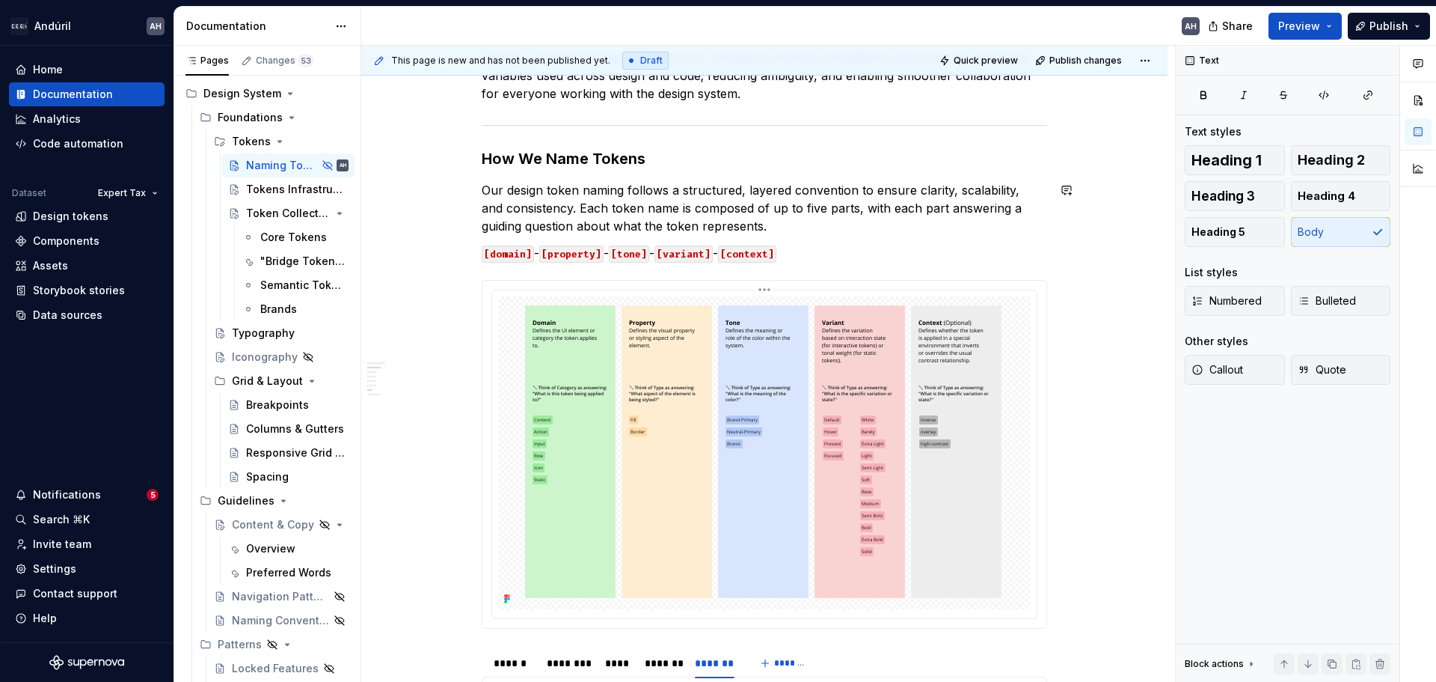
scroll to position [299, 0]
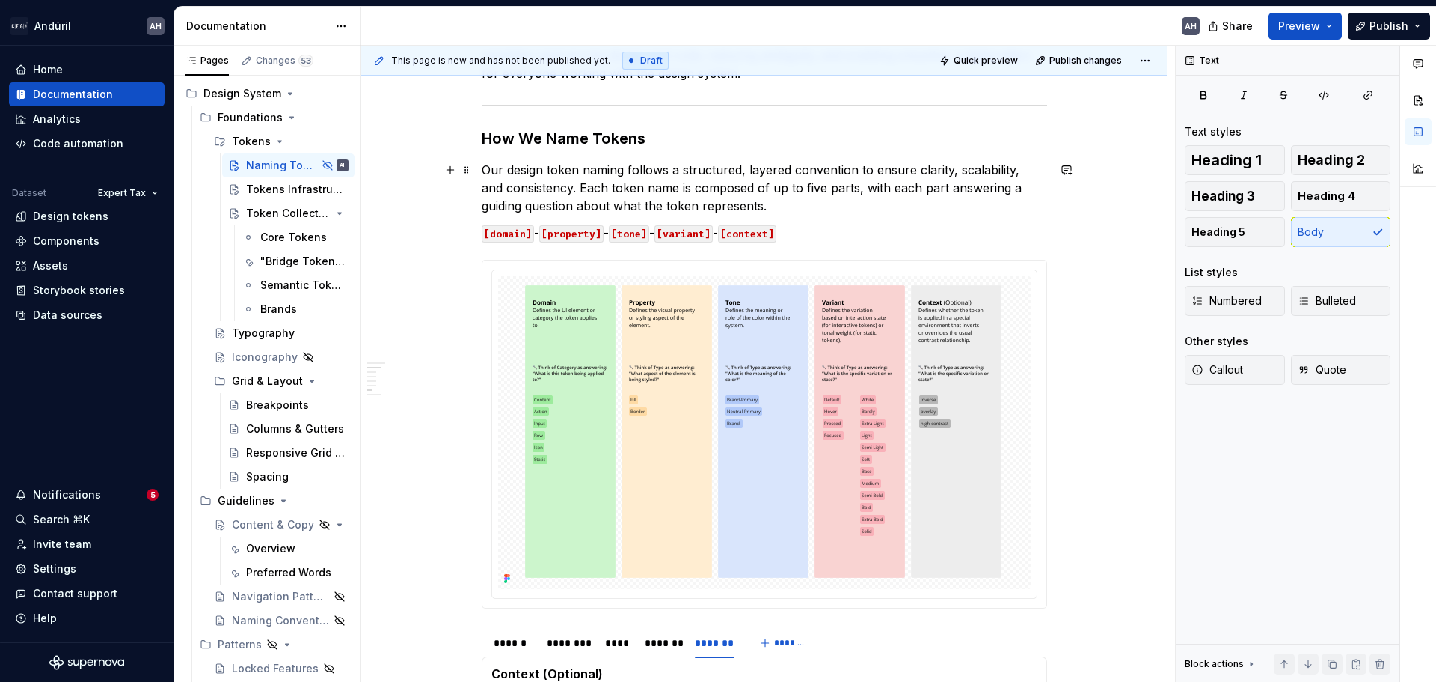
click at [690, 192] on p "Our design token naming follows a structured, layered convention to ensure clar…" at bounding box center [765, 188] width 566 height 54
click at [918, 205] on p "Our design token naming follows a structured, layered convention to ensure clar…" at bounding box center [765, 188] width 566 height 54
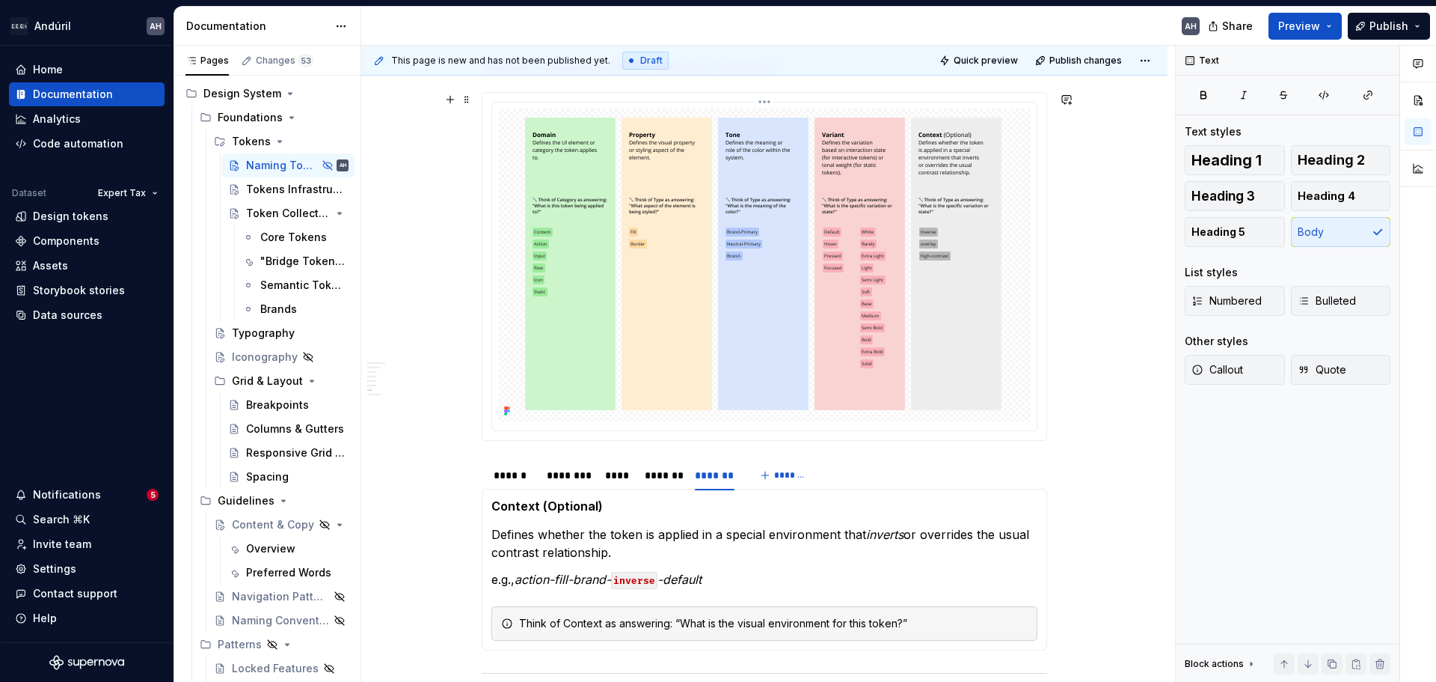
scroll to position [449, 0]
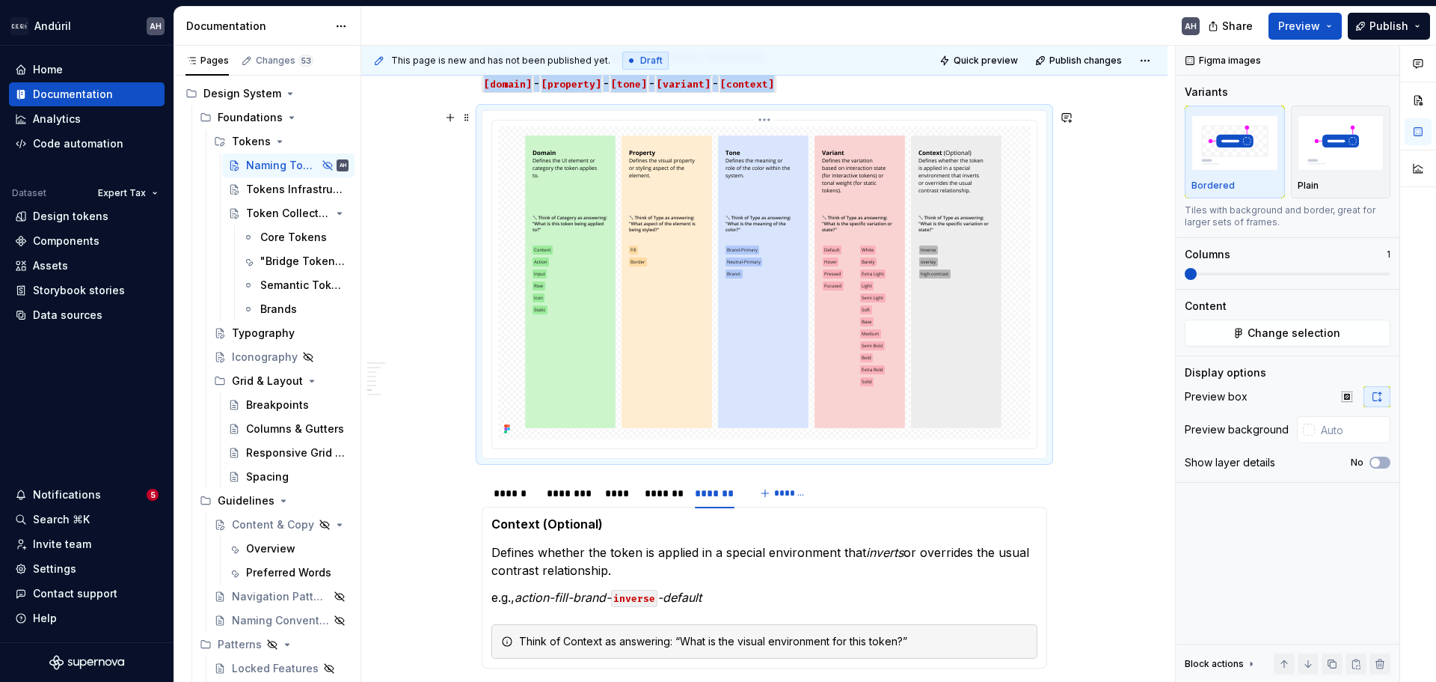
click at [559, 409] on img at bounding box center [764, 282] width 491 height 313
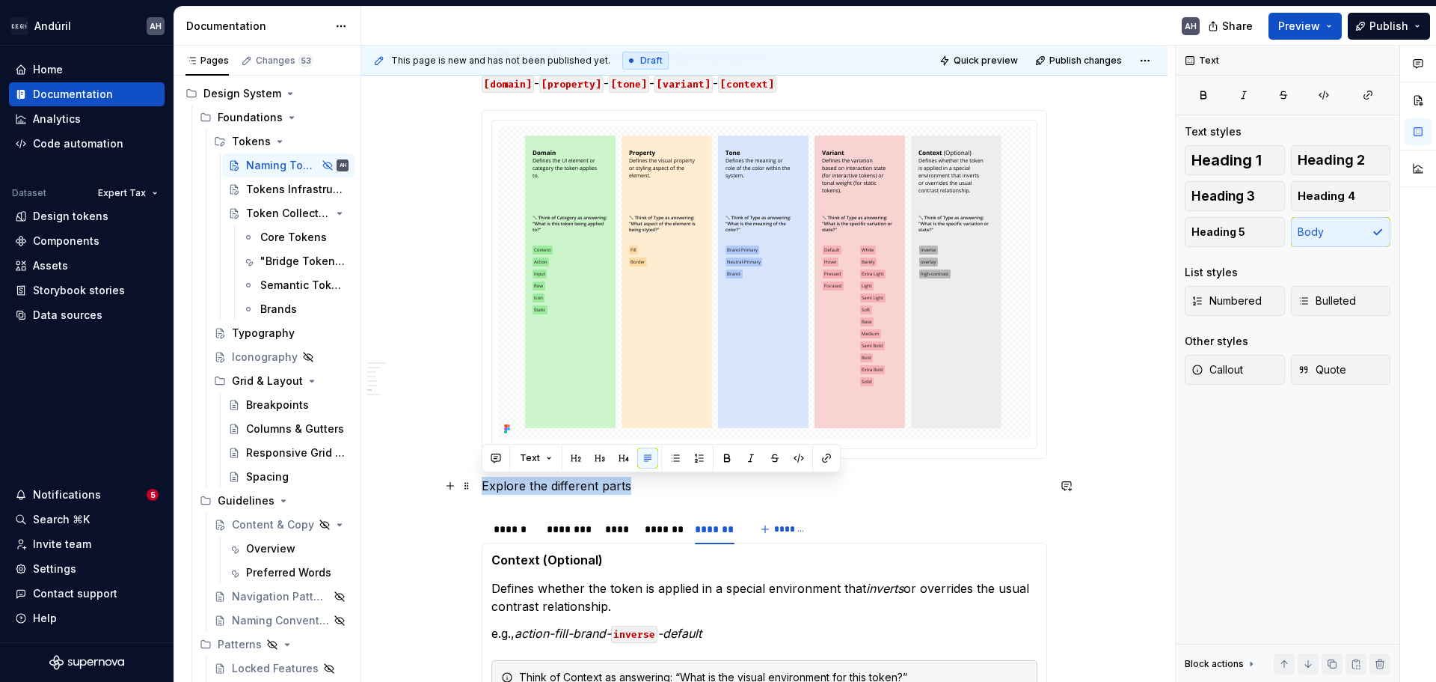
drag, startPoint x: 628, startPoint y: 490, endPoint x: 477, endPoint y: 491, distance: 151.1
click at [477, 491] on div "Objective Having a shared naming convention for all tokens, ensures consistency…" at bounding box center [764, 477] width 806 height 1341
click at [597, 459] on button "button" at bounding box center [599, 457] width 21 height 21
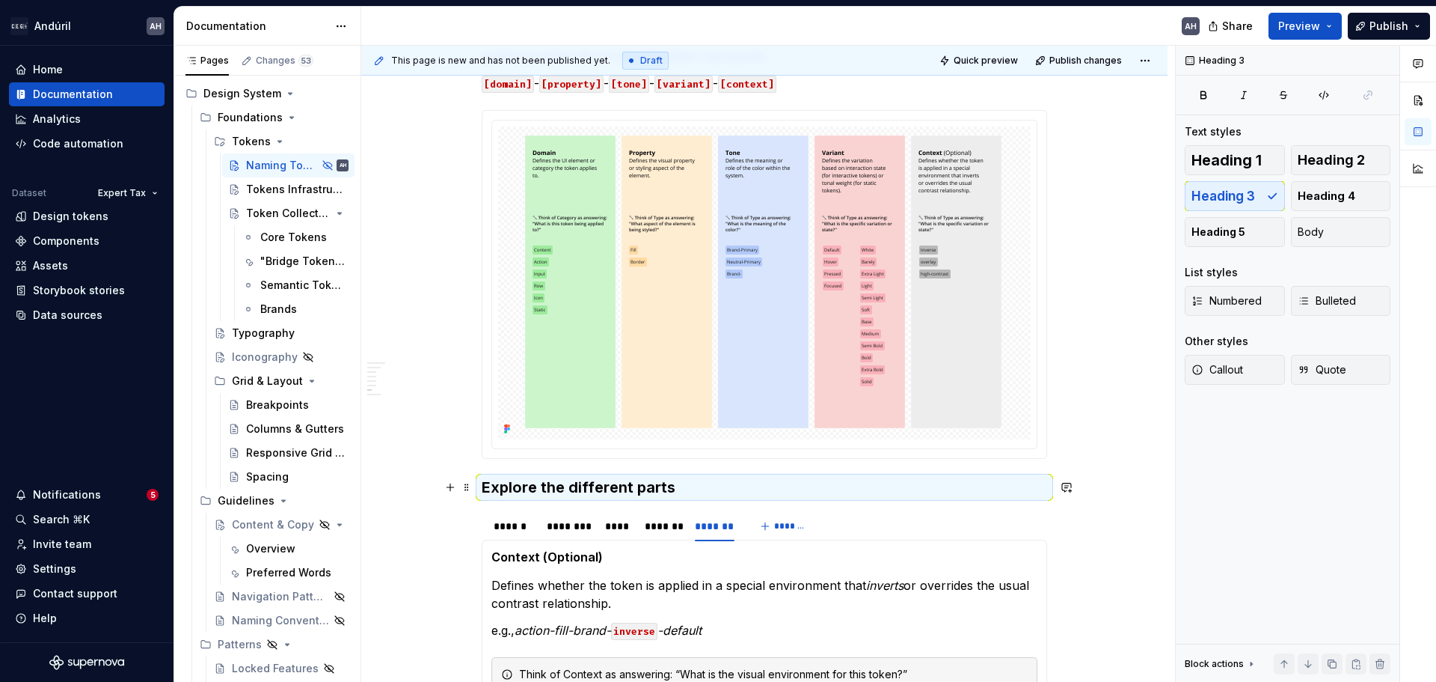
click at [660, 484] on h3 "Explore the different parts" at bounding box center [765, 487] width 566 height 21
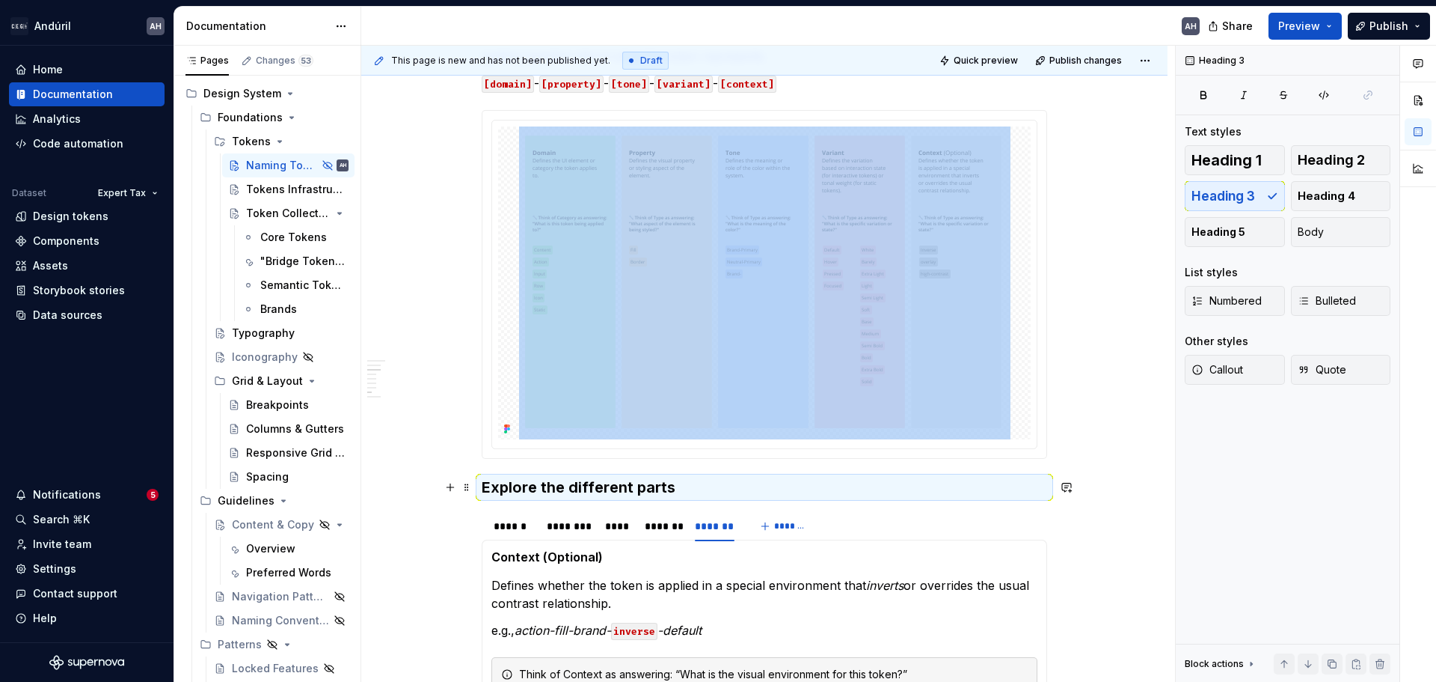
click at [692, 489] on h3 "Explore the different parts" at bounding box center [765, 487] width 566 height 21
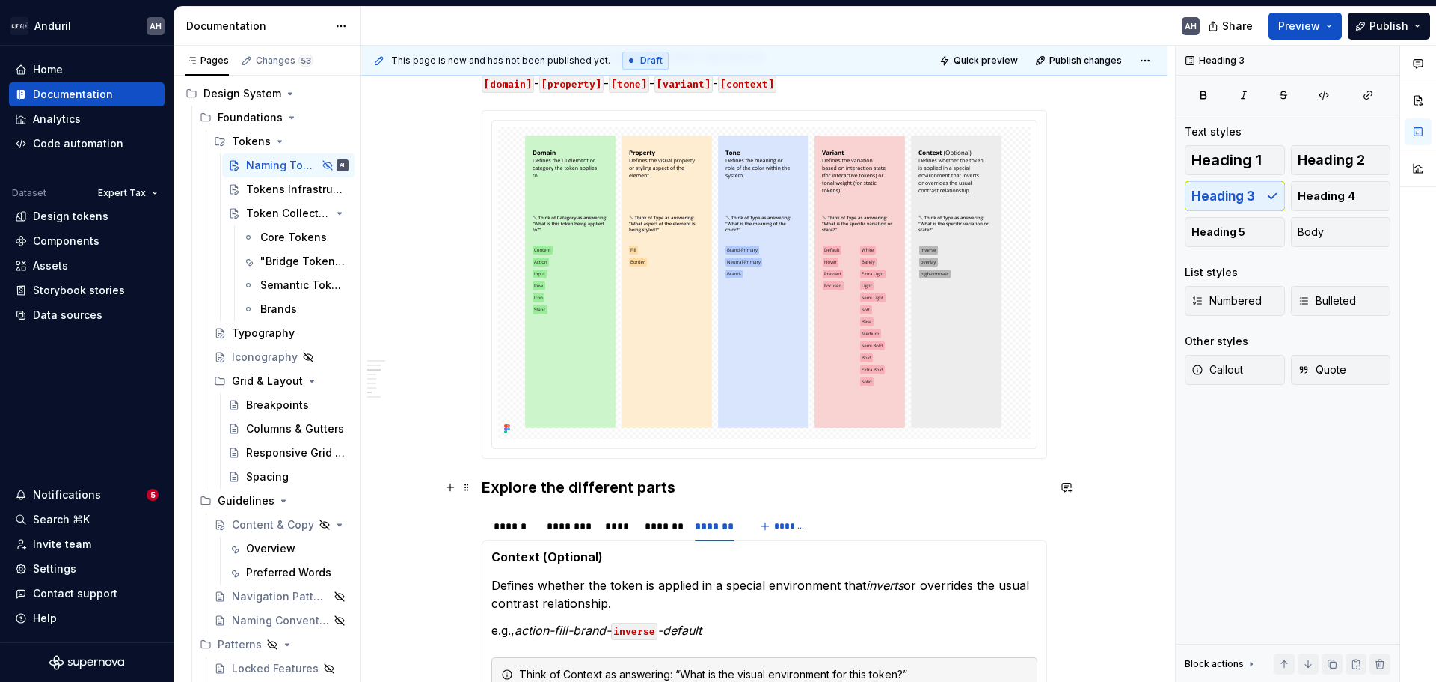
click at [646, 484] on h3 "Explore the different parts" at bounding box center [765, 487] width 566 height 21
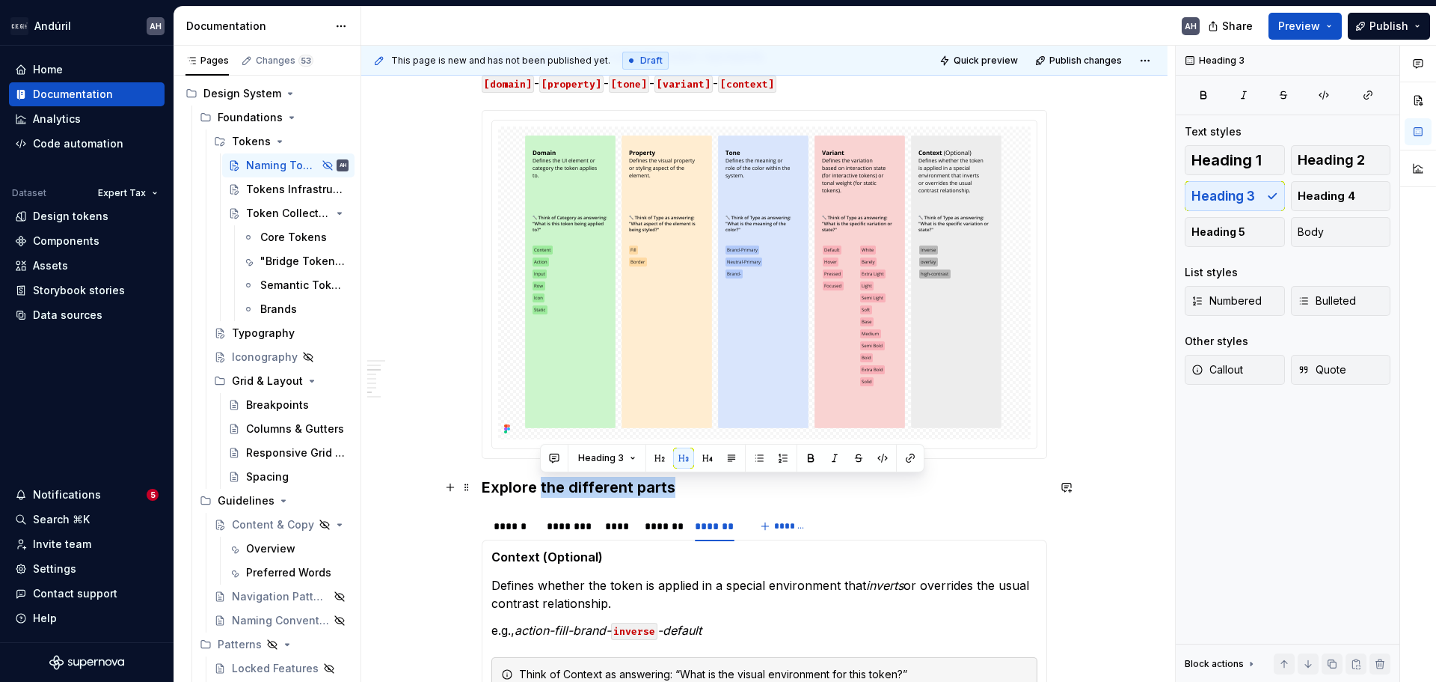
drag, startPoint x: 539, startPoint y: 487, endPoint x: 742, endPoint y: 480, distance: 203.6
click at [742, 480] on h3 "Explore the different parts" at bounding box center [765, 487] width 566 height 21
click at [702, 489] on h3 "Explore the different parts" at bounding box center [765, 487] width 566 height 21
drag, startPoint x: 685, startPoint y: 486, endPoint x: 542, endPoint y: 488, distance: 142.9
click at [542, 488] on h3 "Explore the different parts" at bounding box center [765, 487] width 566 height 21
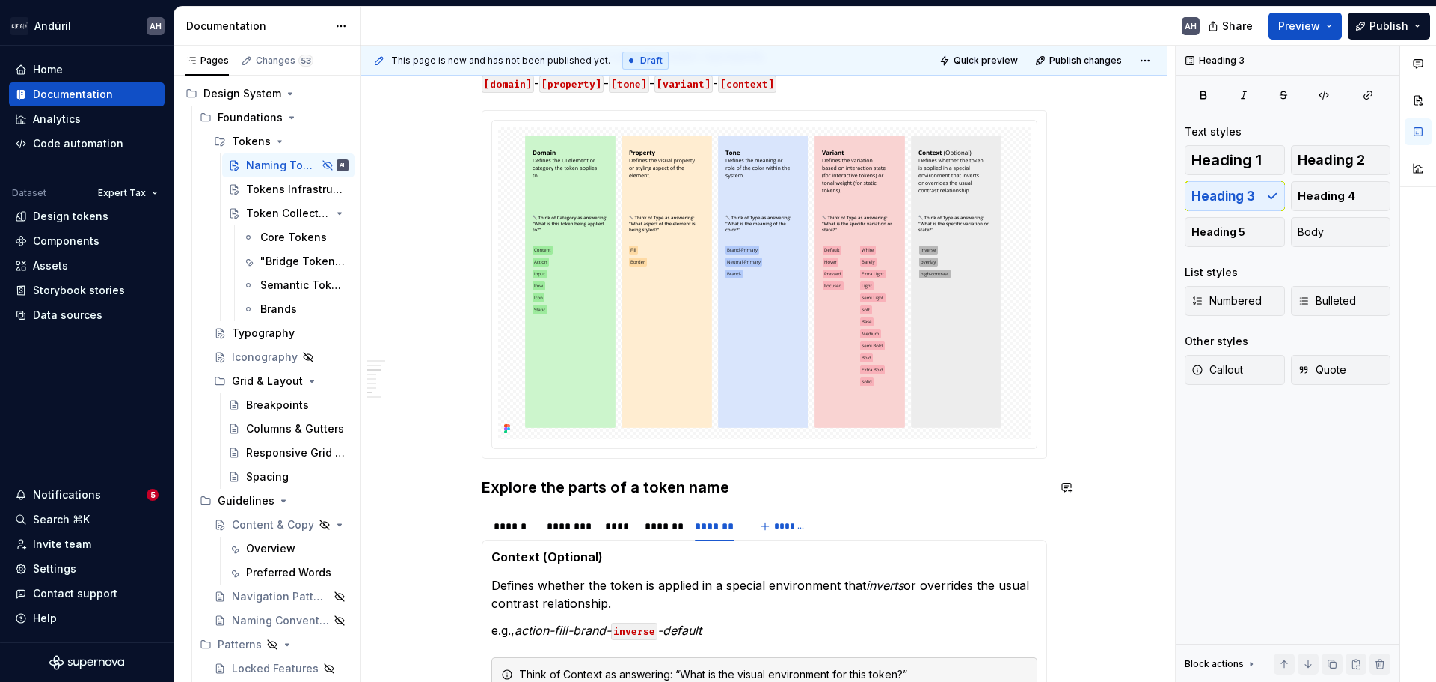
click at [539, 486] on h3 "Explore the parts of a token name" at bounding box center [765, 487] width 566 height 21
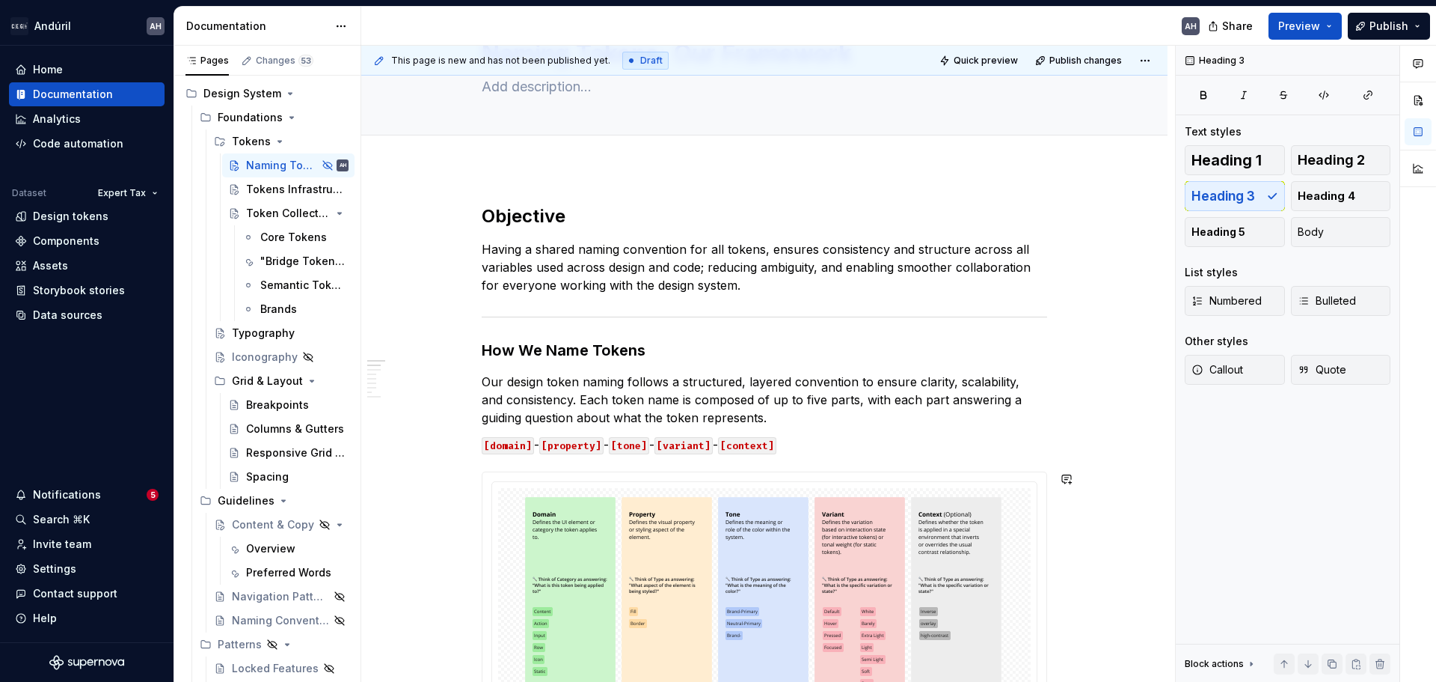
scroll to position [75, 0]
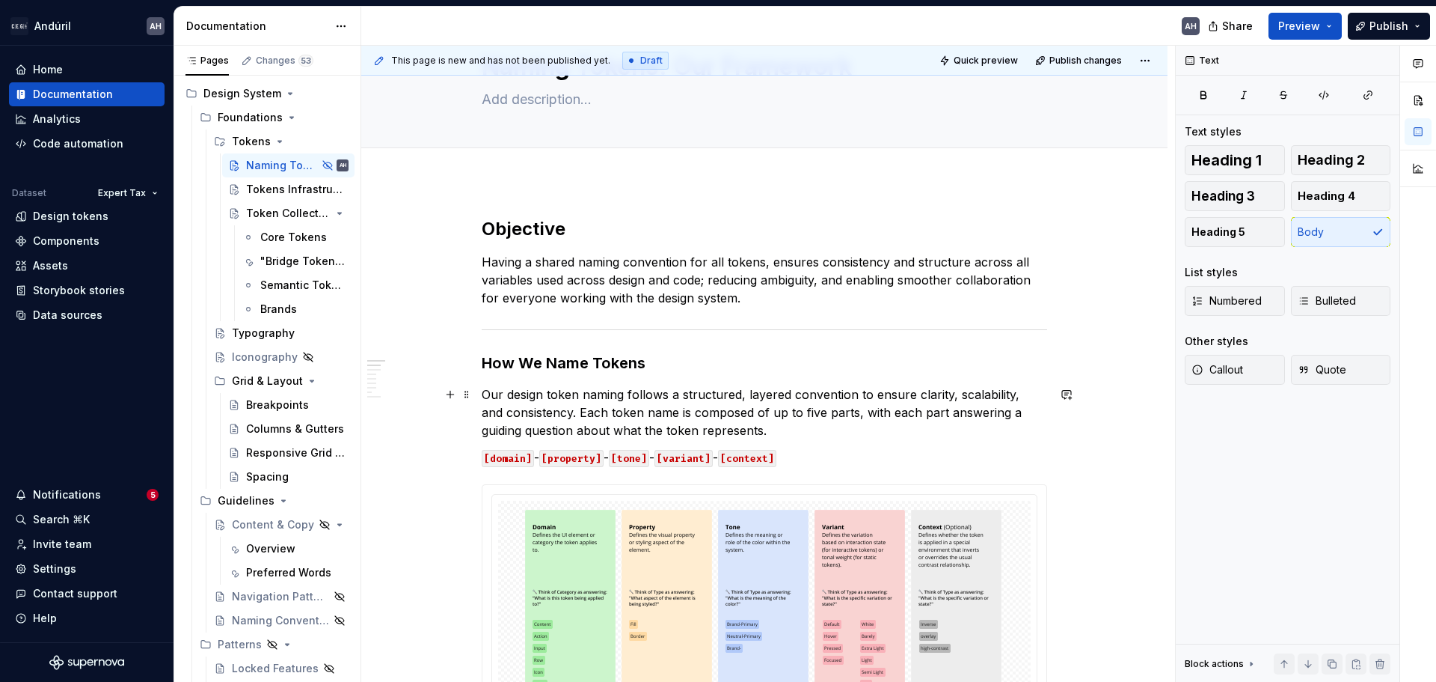
click at [737, 396] on p "Our design token naming follows a structured, layered convention to ensure clar…" at bounding box center [765, 412] width 566 height 54
click at [624, 396] on p "Our design token naming follows a structured, layered convention to ensure clar…" at bounding box center [765, 412] width 566 height 54
click at [720, 399] on p "Our design token naming follows a structured, layered convention to ensure clar…" at bounding box center [765, 412] width 566 height 54
click at [1008, 396] on p "Our design token naming follows a structured, layered convention to ensure clar…" at bounding box center [765, 412] width 566 height 54
click at [714, 399] on p "Our design token naming follows a structured, layered convention to ensure clar…" at bounding box center [765, 412] width 566 height 54
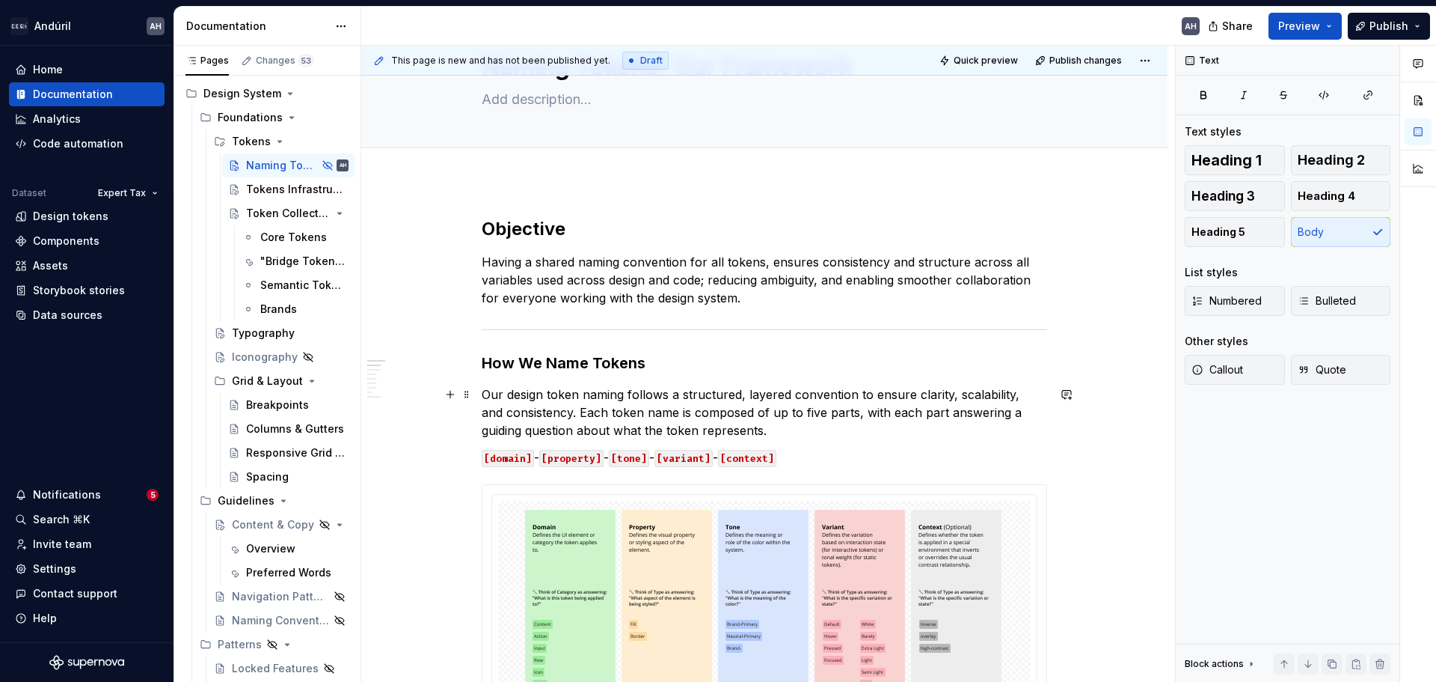
click at [788, 397] on p "Our design token naming follows a structured, layered convention to ensure clar…" at bounding box center [765, 412] width 566 height 54
click at [945, 396] on p "Our design token naming follows a structured, layered convention to ensure clar…" at bounding box center [765, 412] width 566 height 54
drag, startPoint x: 1013, startPoint y: 397, endPoint x: 999, endPoint y: 402, distance: 15.1
click at [1014, 398] on p "Our design token naming follows a structured, layered convention to ensure clar…" at bounding box center [765, 412] width 566 height 54
click at [551, 415] on p "Our design token naming follows a structured, layered convention to ensure clar…" at bounding box center [765, 412] width 566 height 54
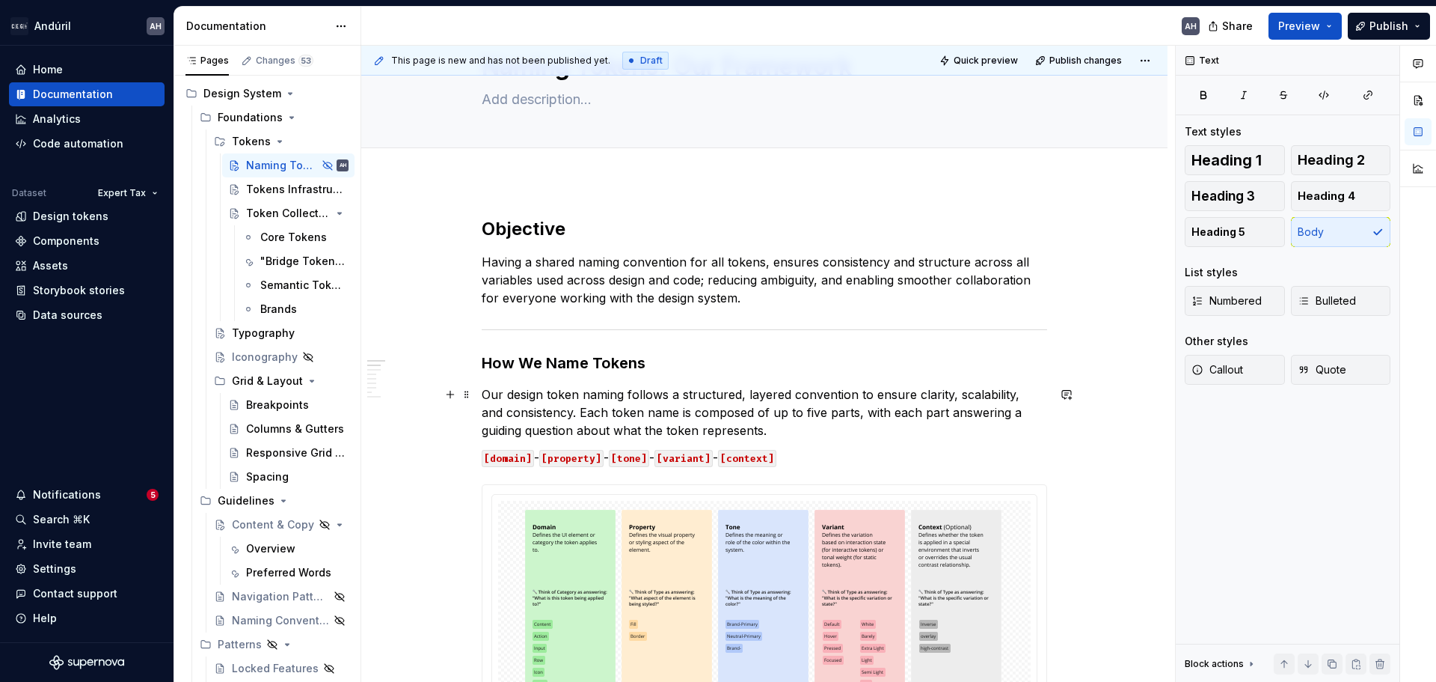
click at [1010, 402] on p "Our design token naming follows a structured, layered convention to ensure clar…" at bounding box center [765, 412] width 566 height 54
click at [547, 411] on p "Our design token naming follows a structured, layered convention to ensure clar…" at bounding box center [765, 412] width 566 height 54
click at [555, 411] on p "Our design token naming follows a structured, layered convention to ensure clar…" at bounding box center [765, 412] width 566 height 54
click at [735, 408] on p "Our design token naming follows a structured, layered convention to ensure clar…" at bounding box center [765, 412] width 566 height 54
click at [575, 390] on p "Our design token naming follows a structured, layered convention to ensure clar…" at bounding box center [765, 412] width 566 height 54
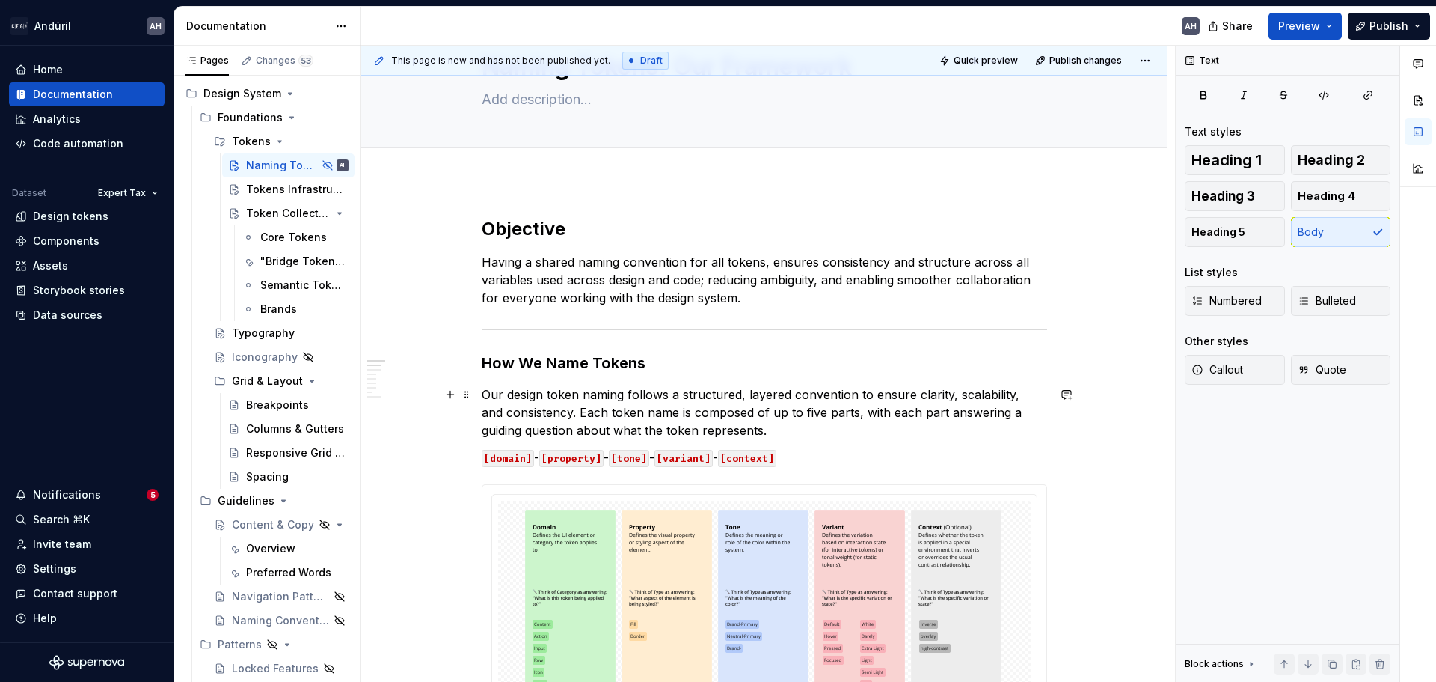
click at [609, 393] on p "Our design token naming follows a structured, layered convention to ensure clar…" at bounding box center [765, 412] width 566 height 54
drag, startPoint x: 626, startPoint y: 393, endPoint x: 579, endPoint y: 394, distance: 47.1
click at [579, 394] on p "Our design token naming follows a structured, layered convention to ensure clar…" at bounding box center [765, 412] width 566 height 54
click at [595, 397] on p "Our design token naming follows a structured, layered convention to ensure clar…" at bounding box center [765, 412] width 566 height 54
click at [628, 397] on p "Our design token naming follows a structured, layered convention to ensure clar…" at bounding box center [765, 412] width 566 height 54
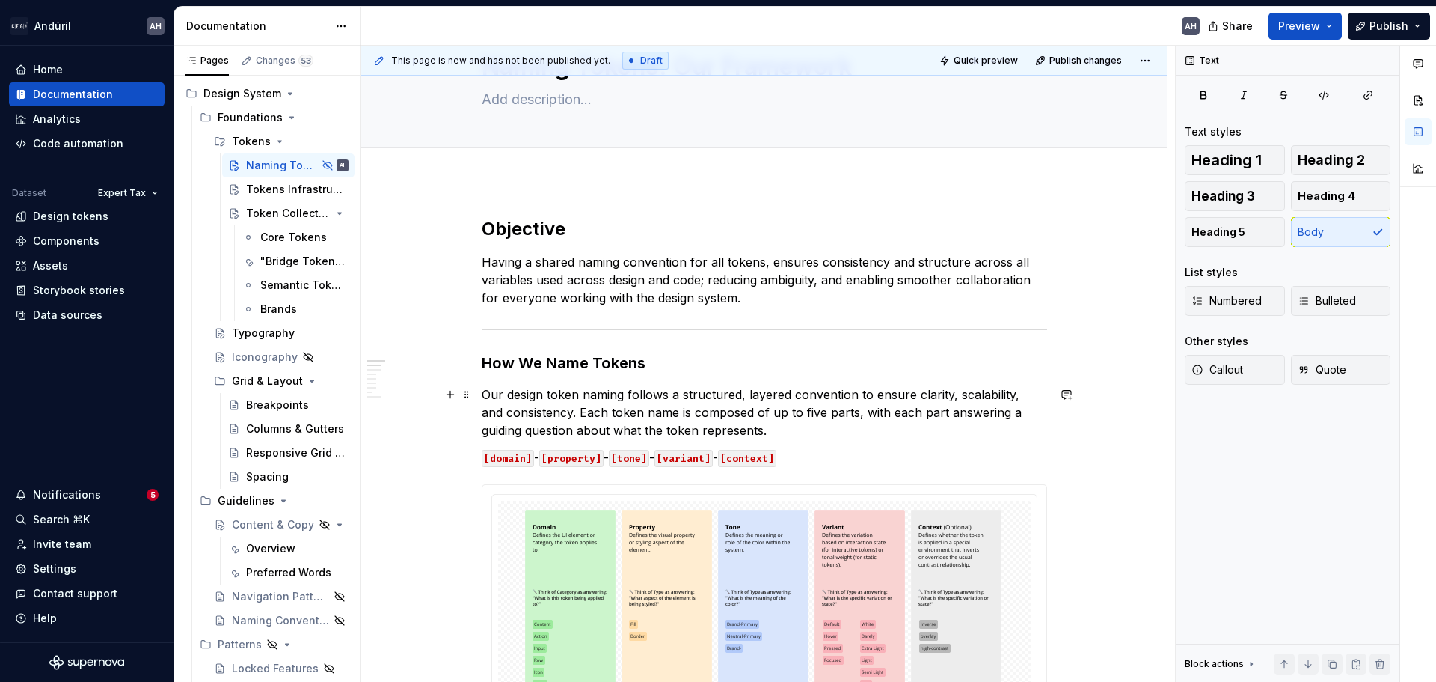
click at [622, 396] on p "Our design token naming follows a structured, layered convention to ensure clar…" at bounding box center [765, 412] width 566 height 54
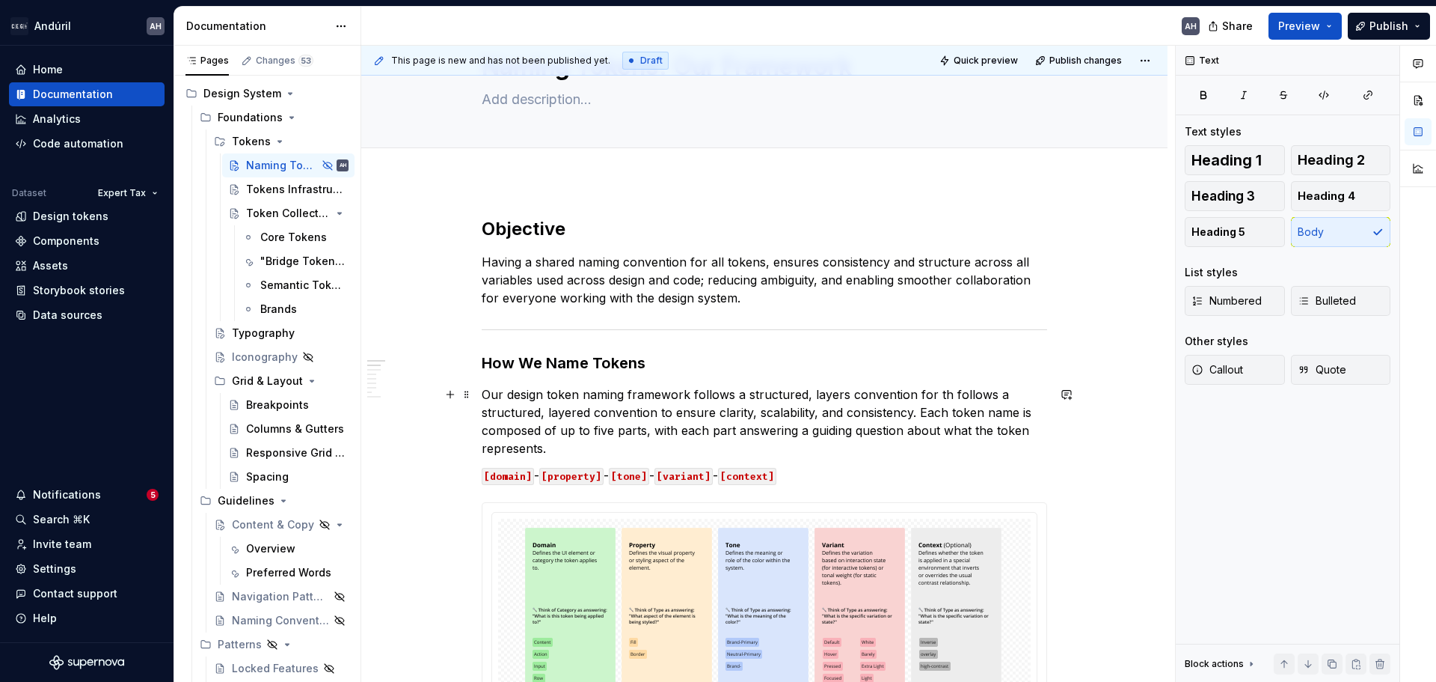
click at [554, 388] on p "Our design token naming framework follows a structured, layers convention for t…" at bounding box center [765, 421] width 566 height 72
click at [486, 396] on p "Our design token naming framework follows a structured, layers convention for t…" at bounding box center [765, 421] width 566 height 72
click at [690, 397] on p "Tokens in our design system are strucutred like compund name sOur design token …" at bounding box center [765, 421] width 566 height 72
click at [860, 392] on p "Tokens in our design system are structured like a compound name with multiple p…" at bounding box center [765, 421] width 566 height 72
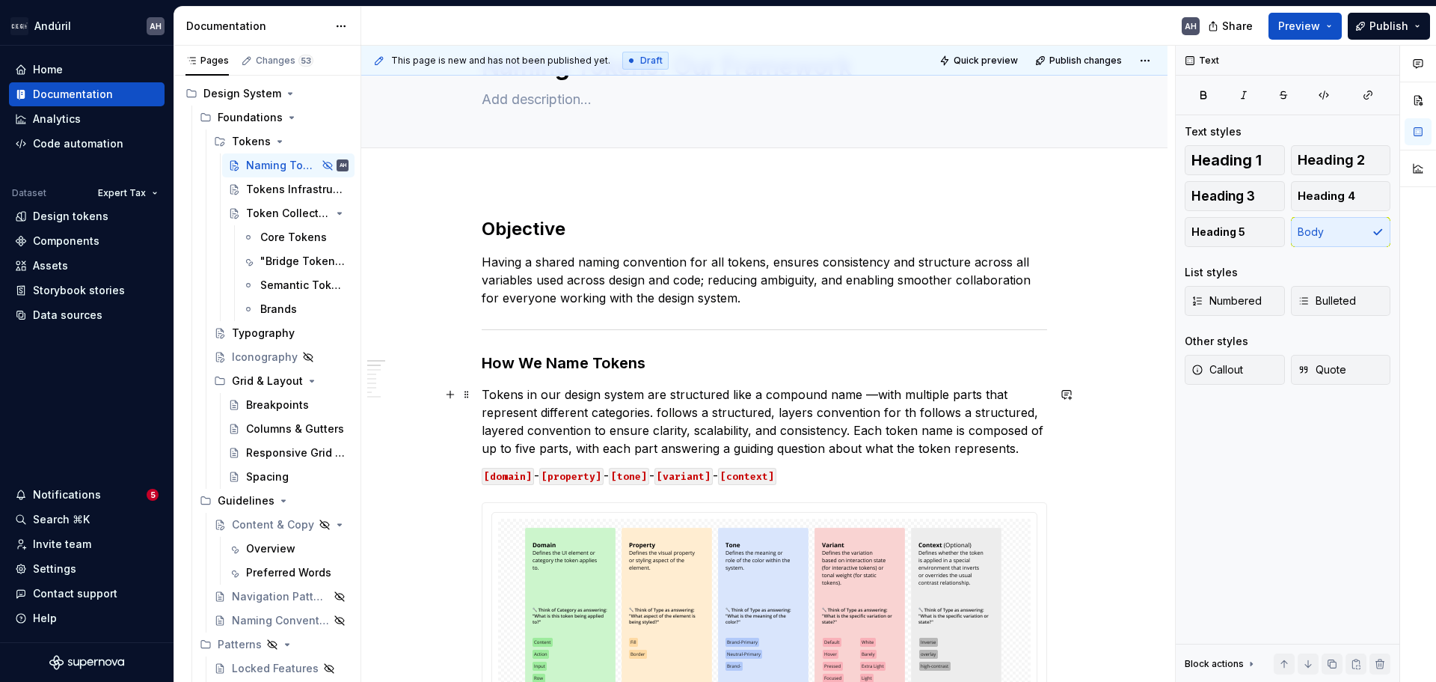
click at [650, 414] on p "Tokens in our design system are structured like a compound name —with multiple …" at bounding box center [765, 421] width 566 height 72
click at [735, 432] on p "Tokens in our design system are structured like a compound name —with multiple …" at bounding box center [765, 421] width 566 height 72
click at [844, 429] on p "Tokens in our design system are structured like a compound name —with multiple …" at bounding box center [765, 421] width 566 height 72
click at [580, 428] on p "Tokens in our design system are structured like a compound name —with multiple …" at bounding box center [765, 421] width 566 height 72
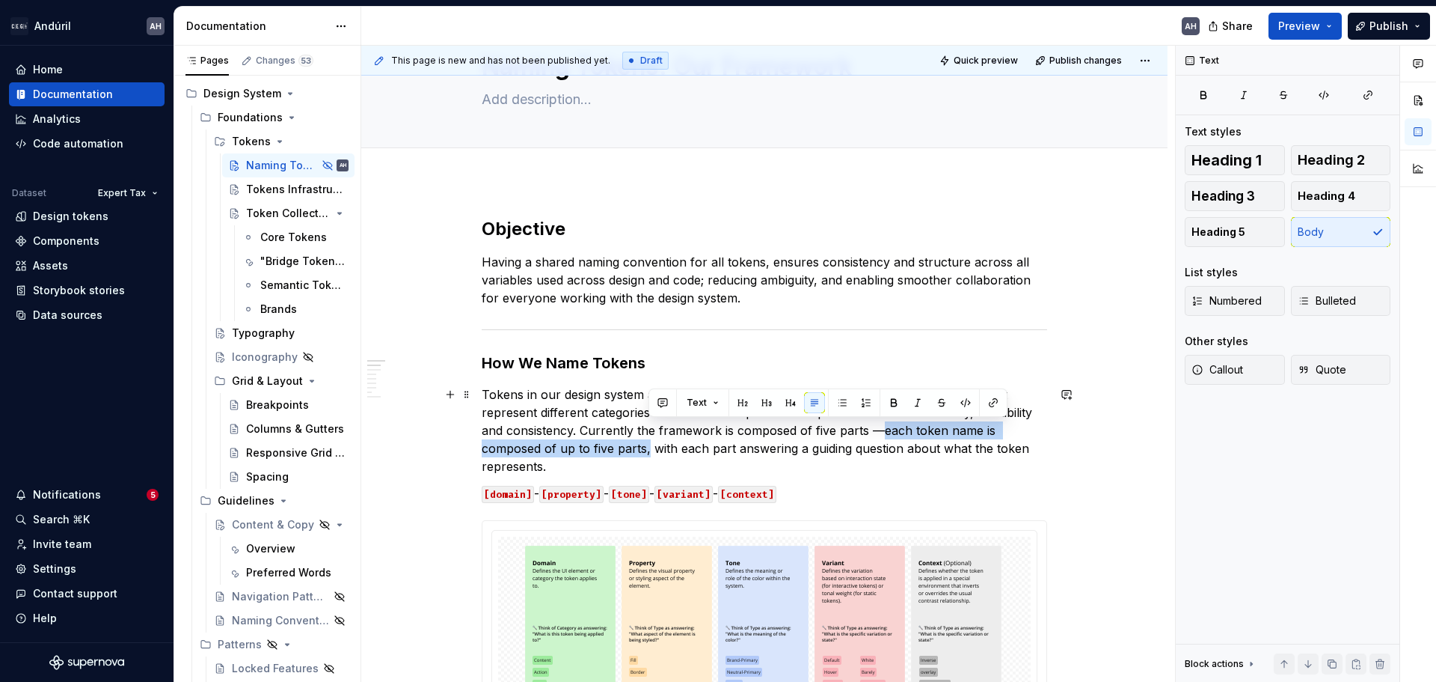
drag, startPoint x: 649, startPoint y: 450, endPoint x: 880, endPoint y: 434, distance: 230.9
click at [880, 434] on p "Tokens in our design system are structured like a compound name —with multiple …" at bounding box center [765, 430] width 566 height 90
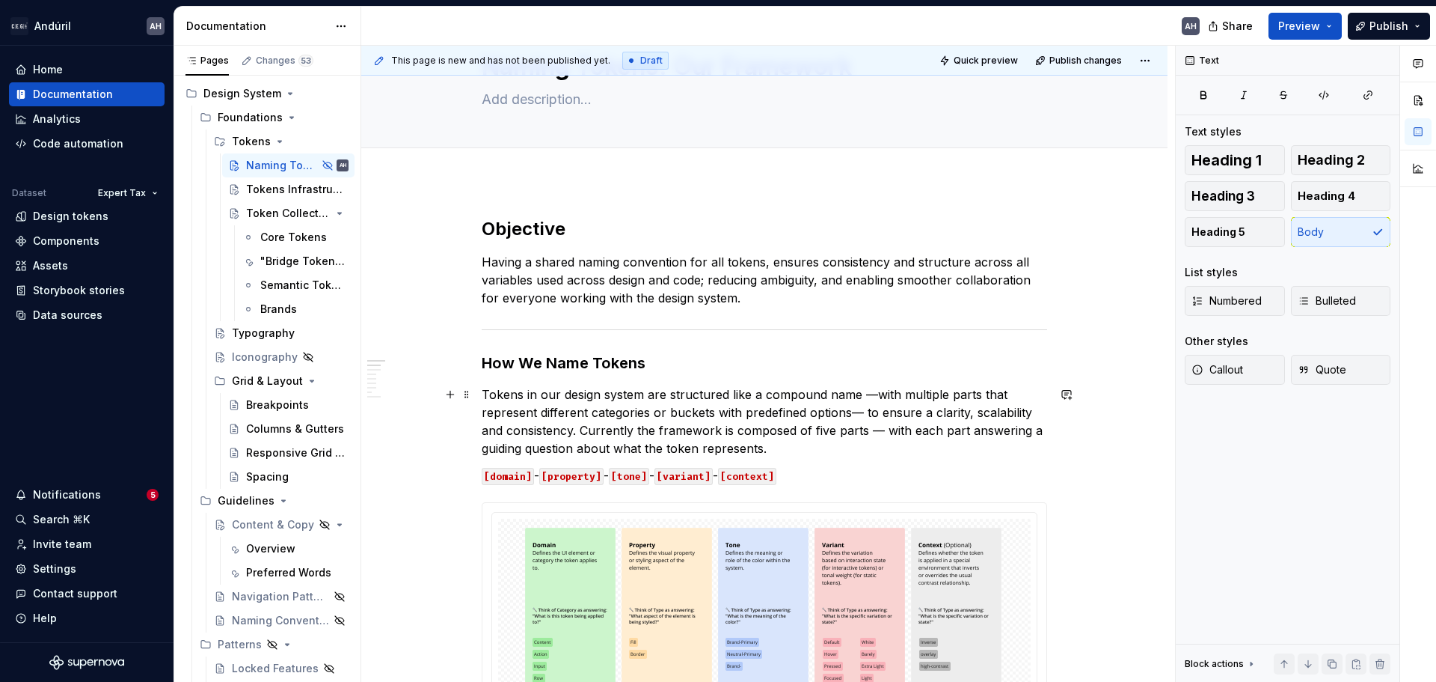
click at [958, 433] on p "Tokens in our design system are structured like a compound name —with multiple …" at bounding box center [765, 421] width 566 height 72
click at [597, 453] on p "Tokens in our design system are structured like a compound name —with multiple …" at bounding box center [765, 421] width 566 height 72
click at [788, 447] on p "Tokens in our design system are structured like a compound name —with multiple …" at bounding box center [765, 421] width 566 height 72
click at [955, 435] on p "Tokens in our design system are structured like a compound name —with multiple …" at bounding box center [765, 421] width 566 height 72
click at [750, 448] on p "Tokens in our design system are structured like a compound name —with multiple …" at bounding box center [765, 421] width 566 height 72
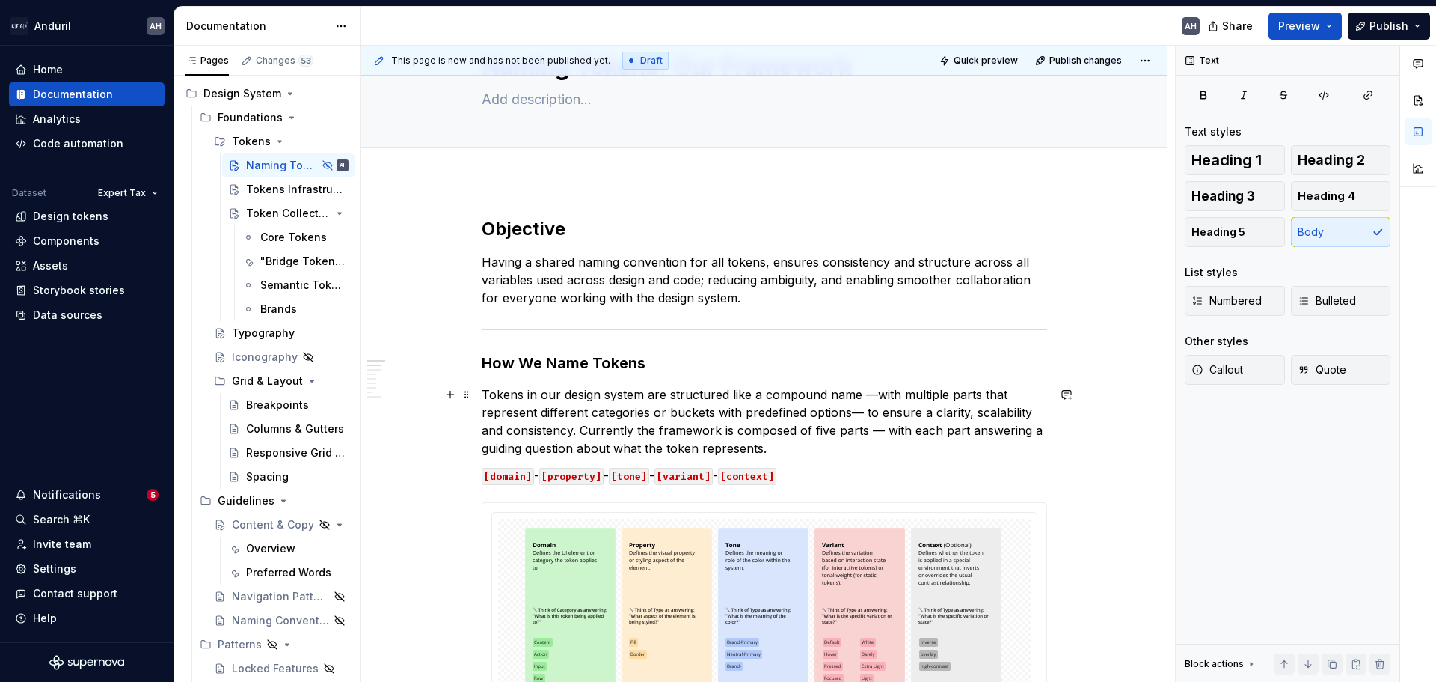
click at [764, 449] on p "Tokens in our design system are structured like a compound name —with multiple …" at bounding box center [765, 421] width 566 height 72
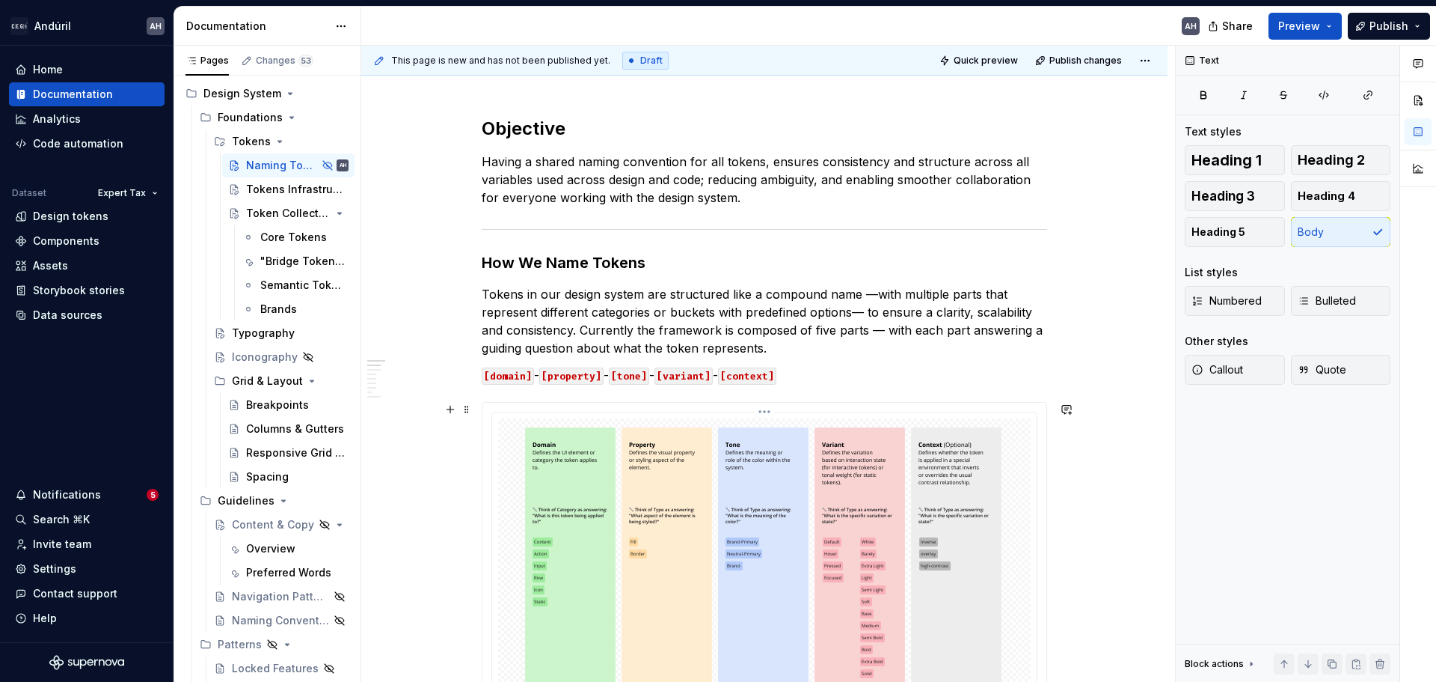
scroll to position [224, 0]
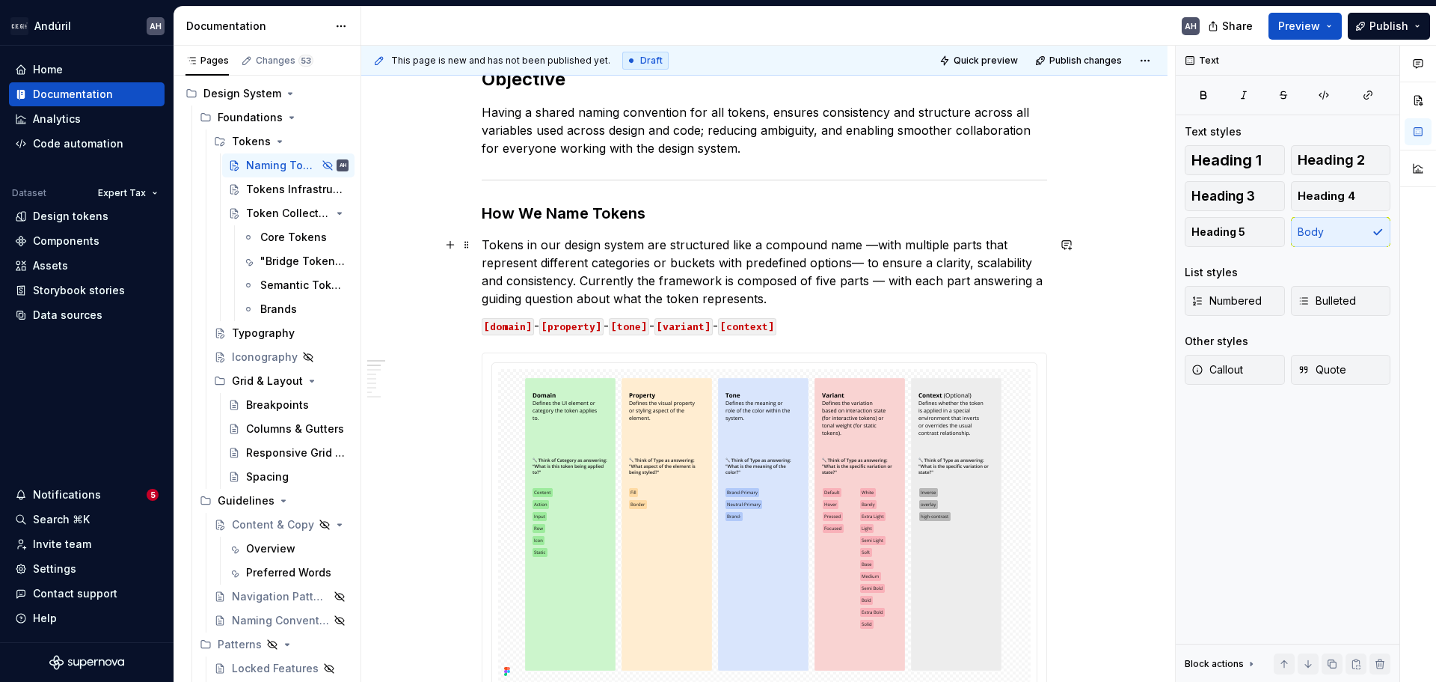
click at [857, 299] on p "Tokens in our design system are structured like a compound name —with multiple …" at bounding box center [765, 272] width 566 height 72
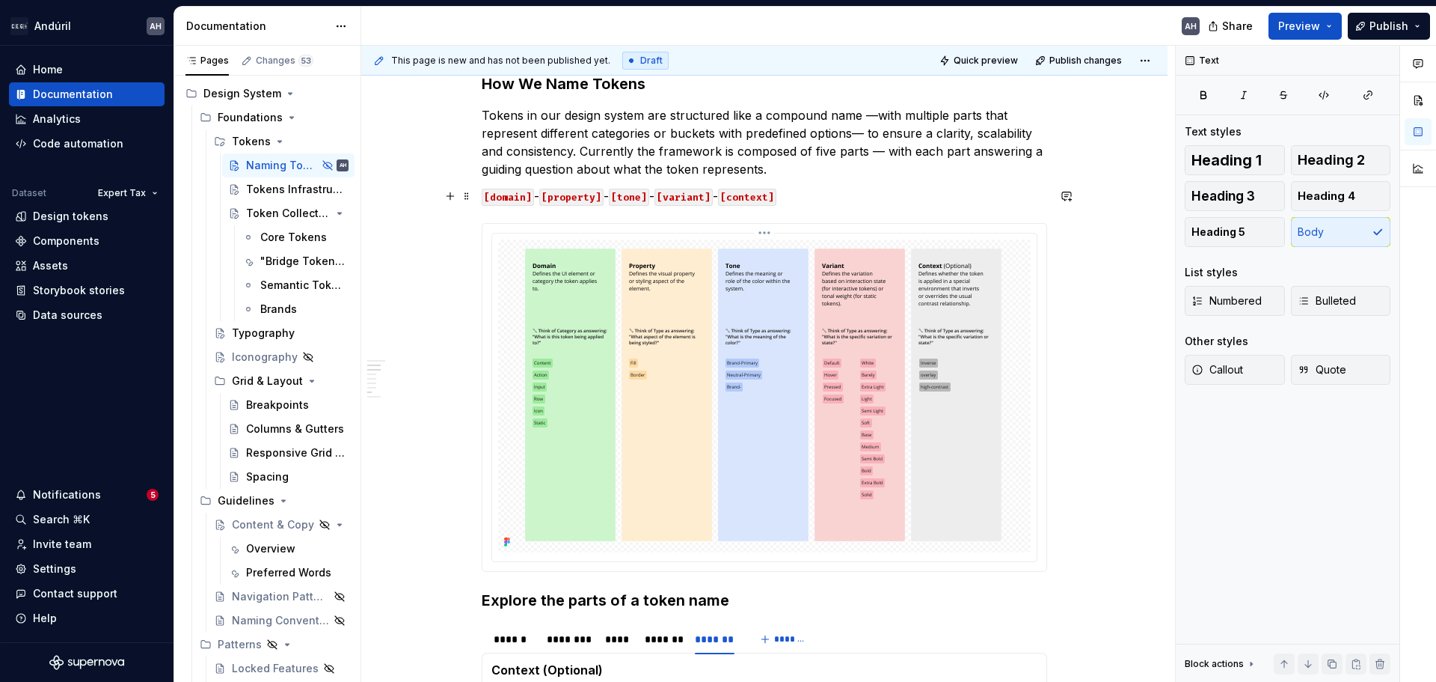
scroll to position [374, 0]
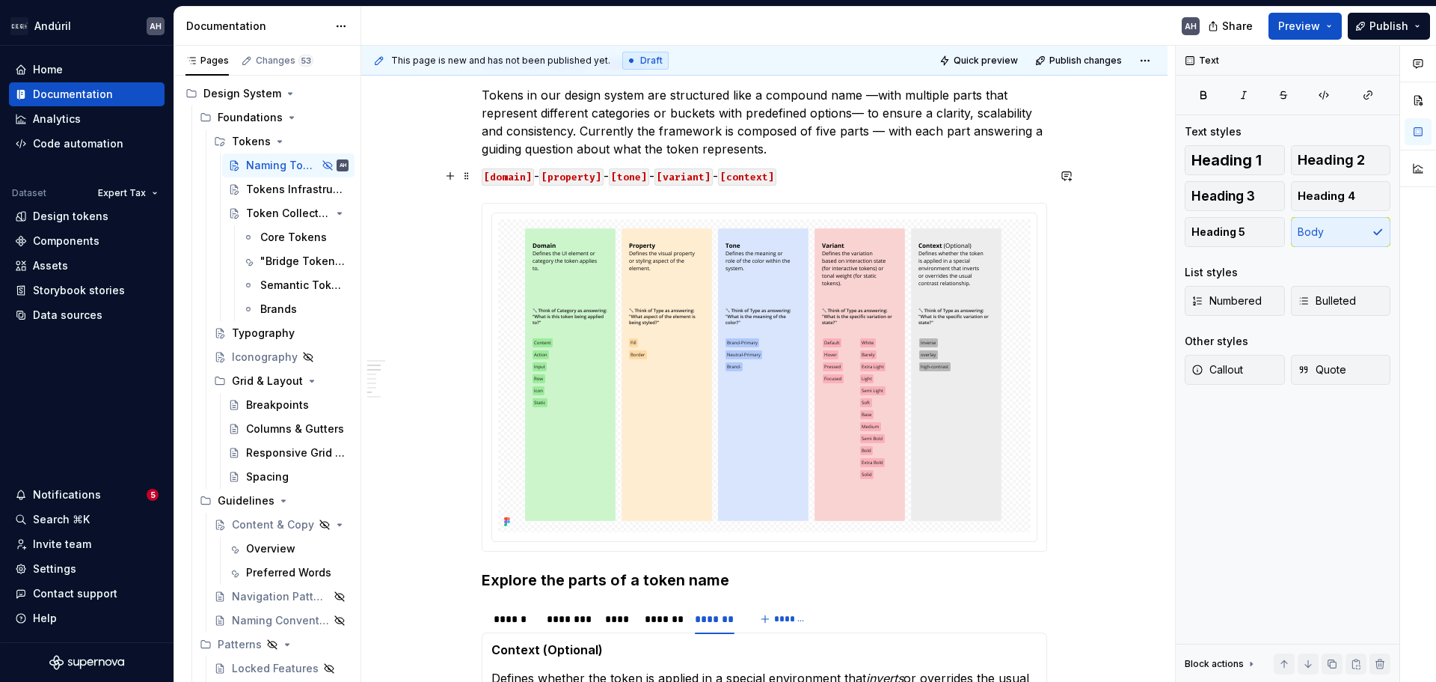
click at [825, 180] on p "[domain] - [property] - [tone] - [variant] - [context]" at bounding box center [765, 176] width 566 height 18
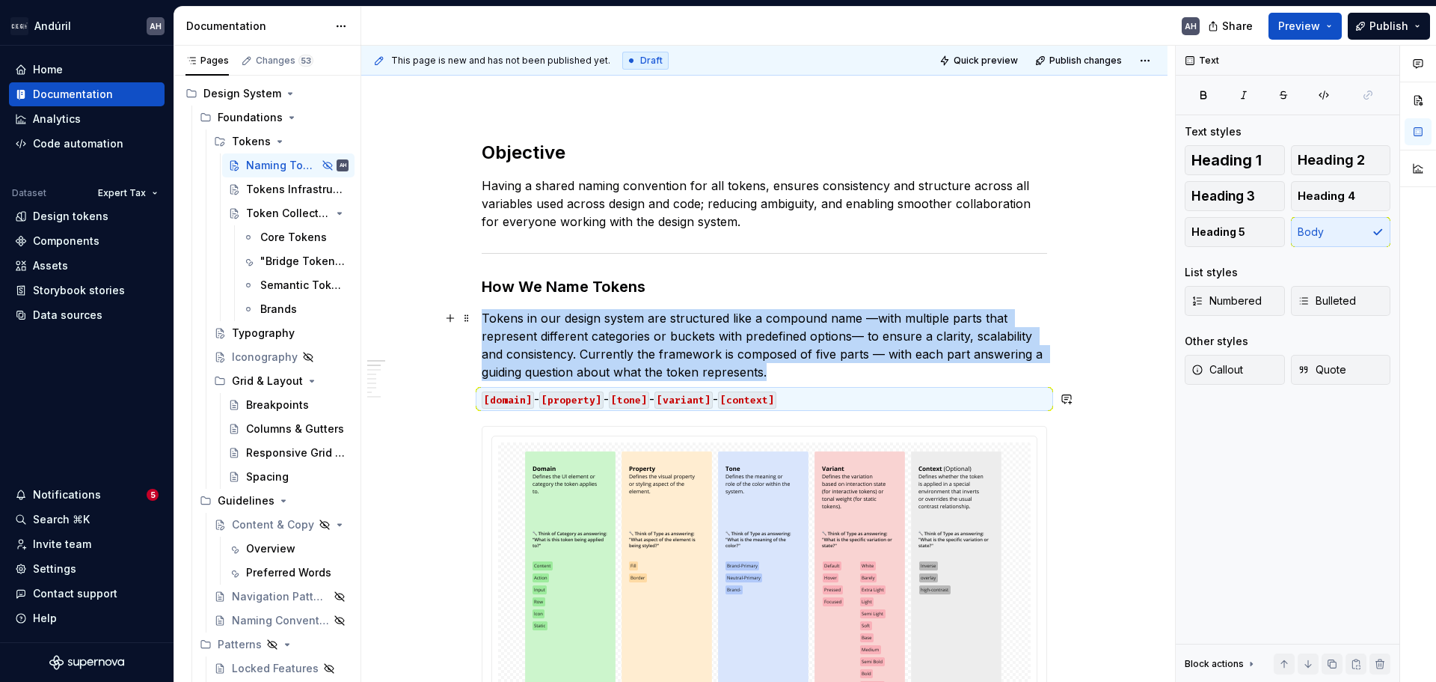
scroll to position [150, 0]
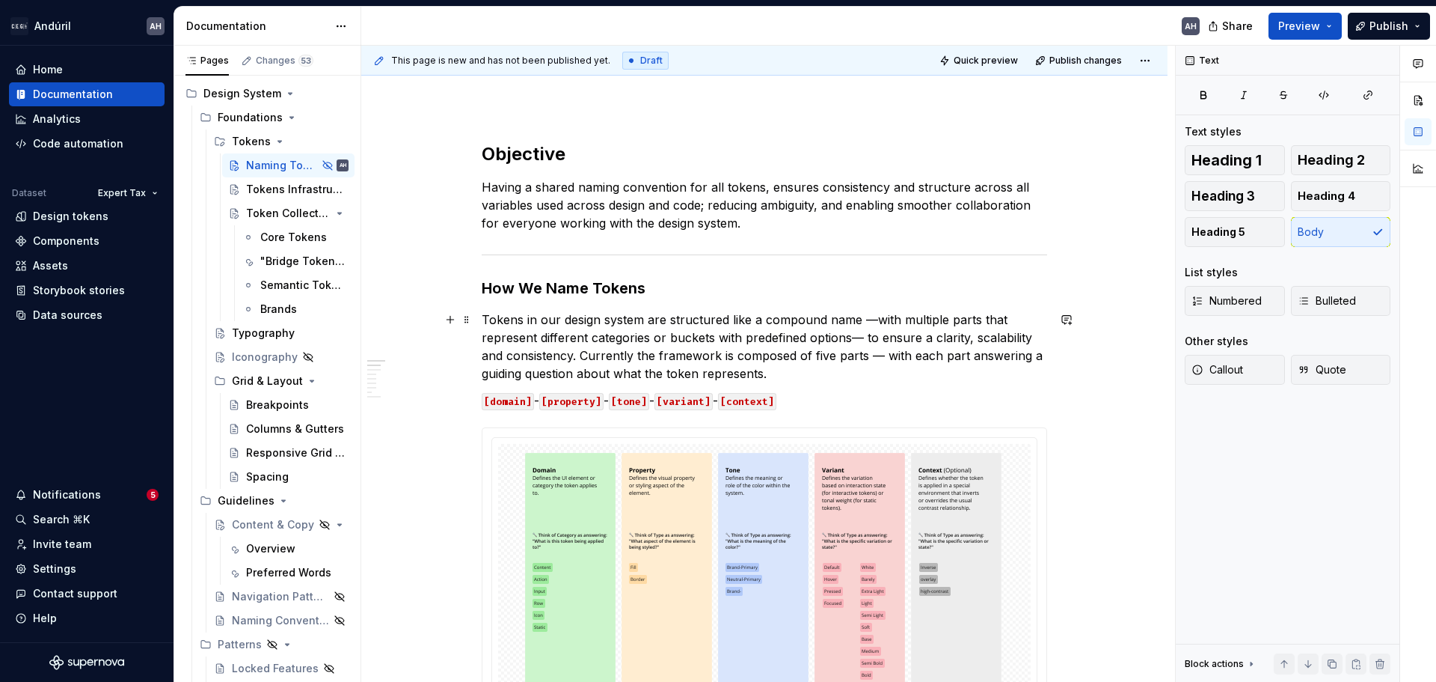
click at [775, 326] on p "Tokens in our design system are structured like a compound name —with multiple …" at bounding box center [765, 346] width 566 height 72
click at [803, 376] on p "Tokens in our design system are structured like a compound name —with multiple …" at bounding box center [765, 346] width 566 height 72
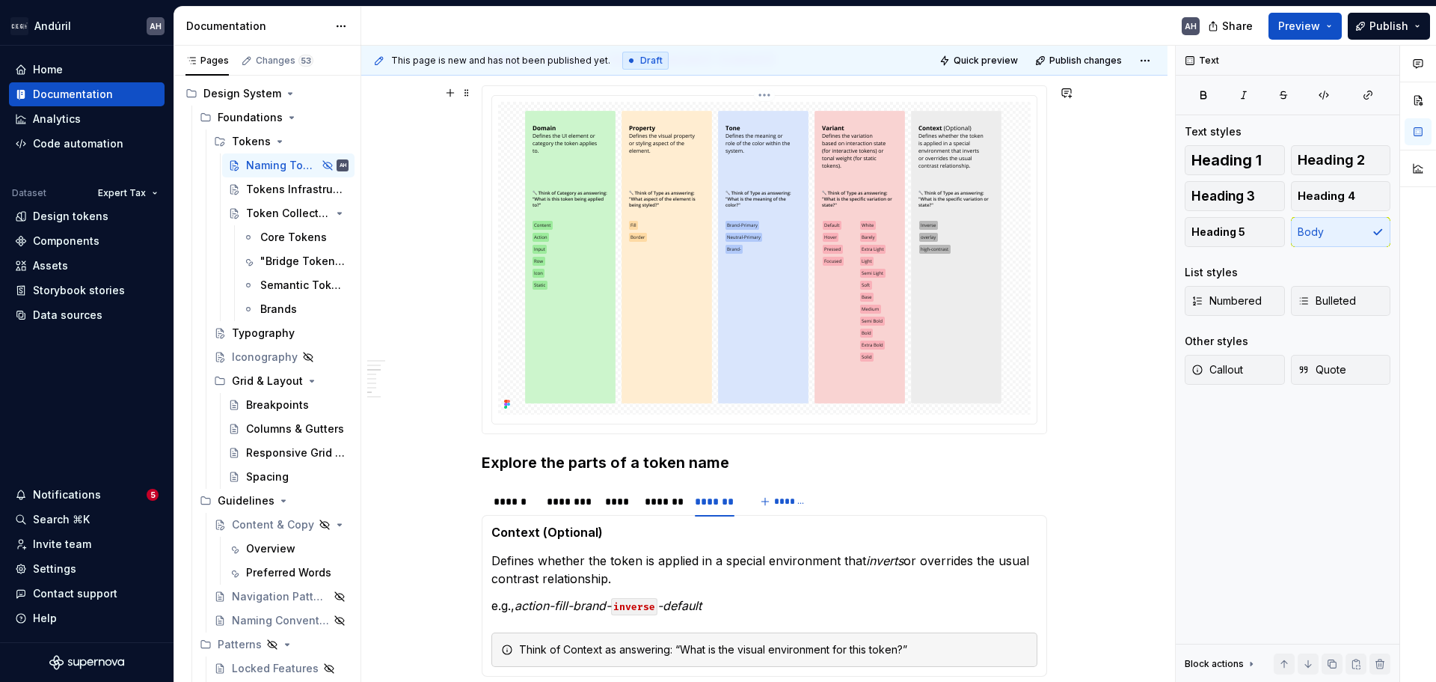
scroll to position [524, 0]
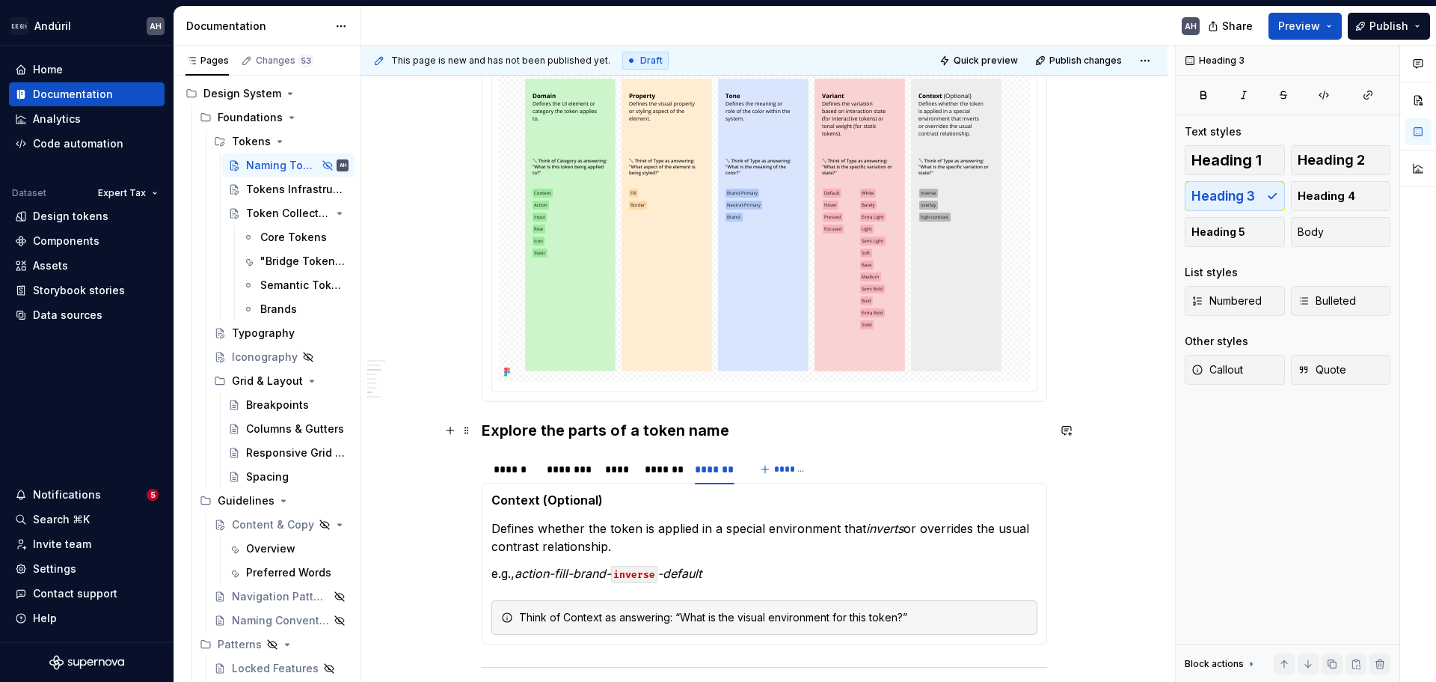
click at [786, 428] on h3 "Explore the parts of a token name" at bounding box center [765, 430] width 566 height 21
click at [497, 429] on h3 "Explore the parts of a token name" at bounding box center [765, 430] width 566 height 21
click at [625, 438] on h3 "Explore the parts of a token name" at bounding box center [765, 430] width 566 height 21
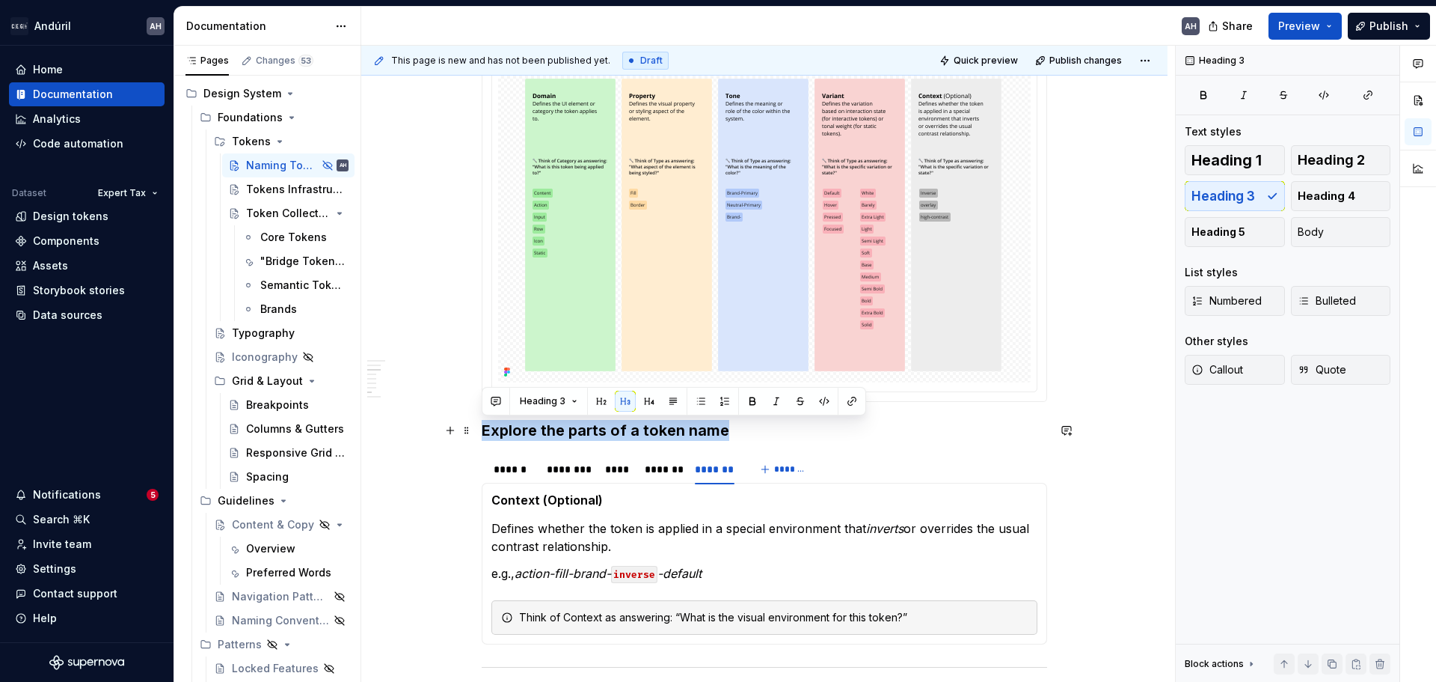
drag, startPoint x: 741, startPoint y: 426, endPoint x: 485, endPoint y: 436, distance: 256.8
click at [485, 436] on h3 "Explore the parts of a token name" at bounding box center [765, 430] width 566 height 21
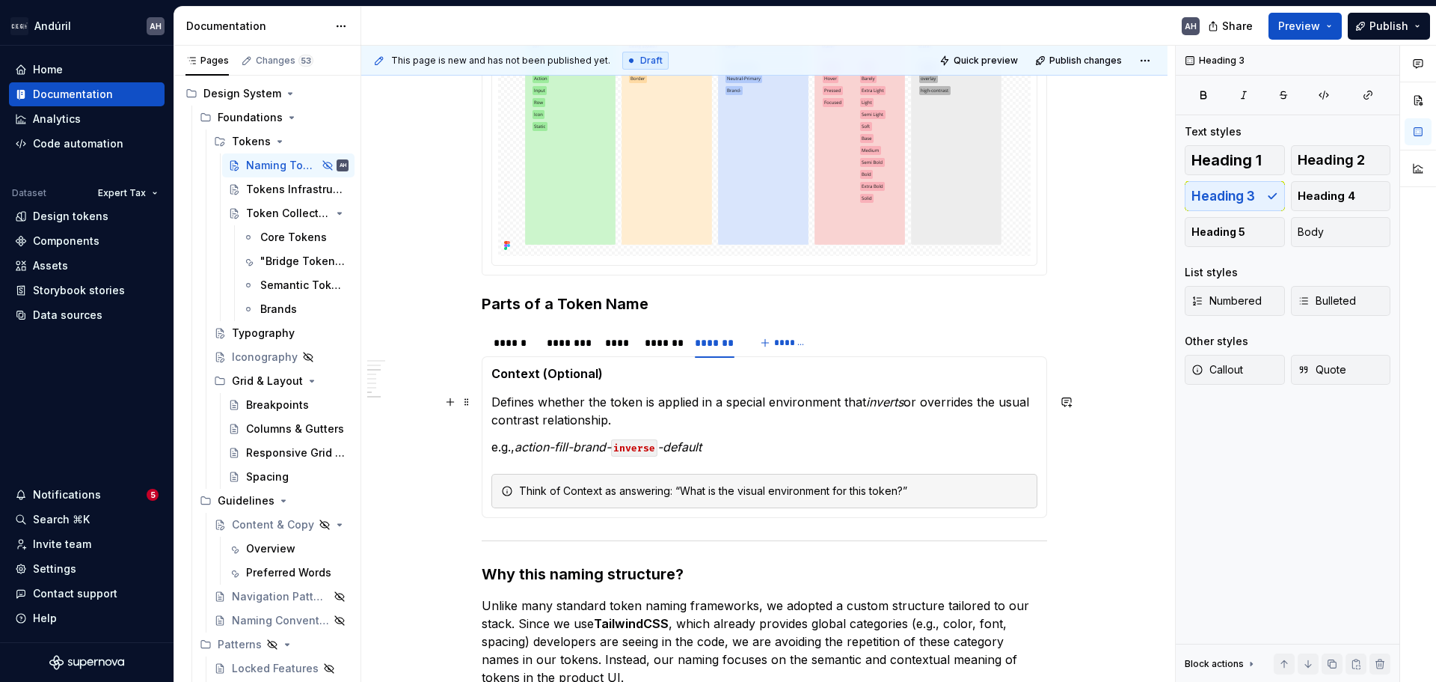
scroll to position [673, 0]
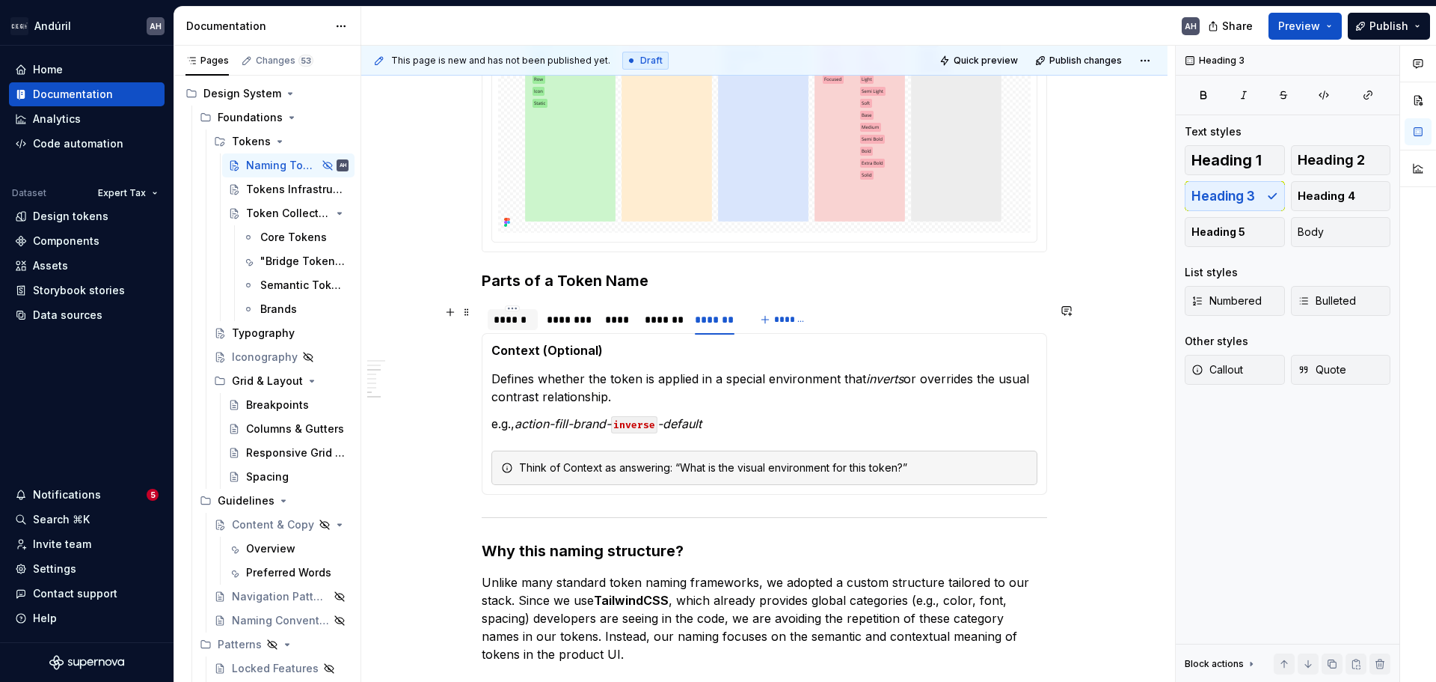
click at [518, 327] on div "******" at bounding box center [513, 319] width 50 height 21
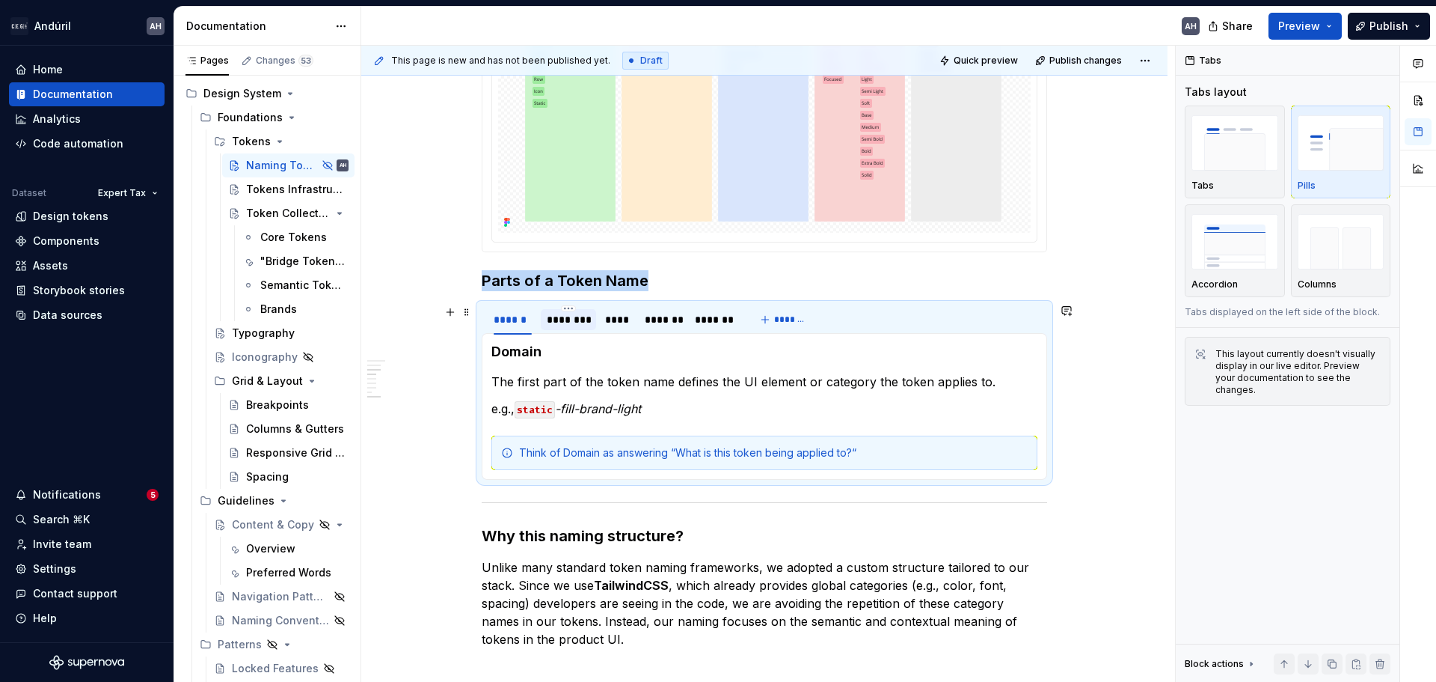
click at [567, 316] on div "********" at bounding box center [568, 319] width 43 height 15
click at [605, 315] on div "****" at bounding box center [617, 319] width 25 height 15
click at [499, 382] on p "Defines the meaning or role of the color within the system." at bounding box center [764, 382] width 546 height 18
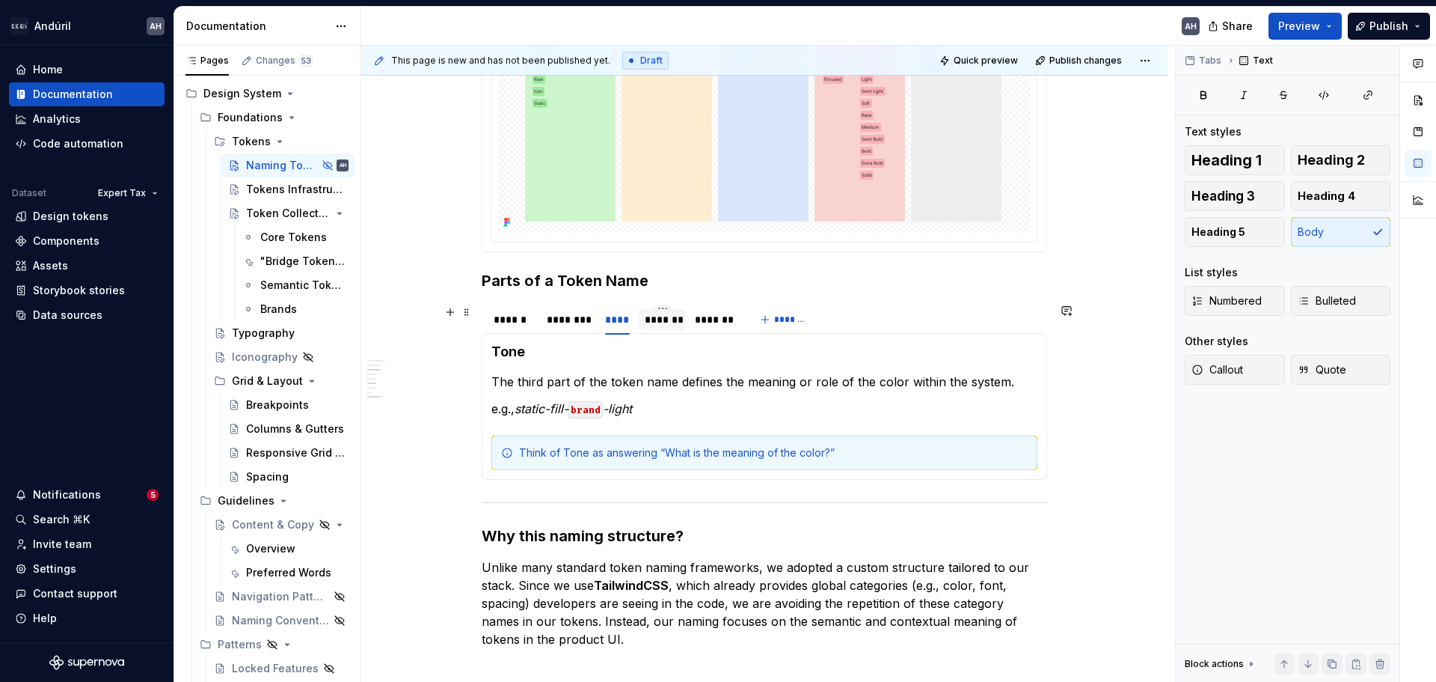
click at [661, 321] on div "*******" at bounding box center [662, 319] width 35 height 15
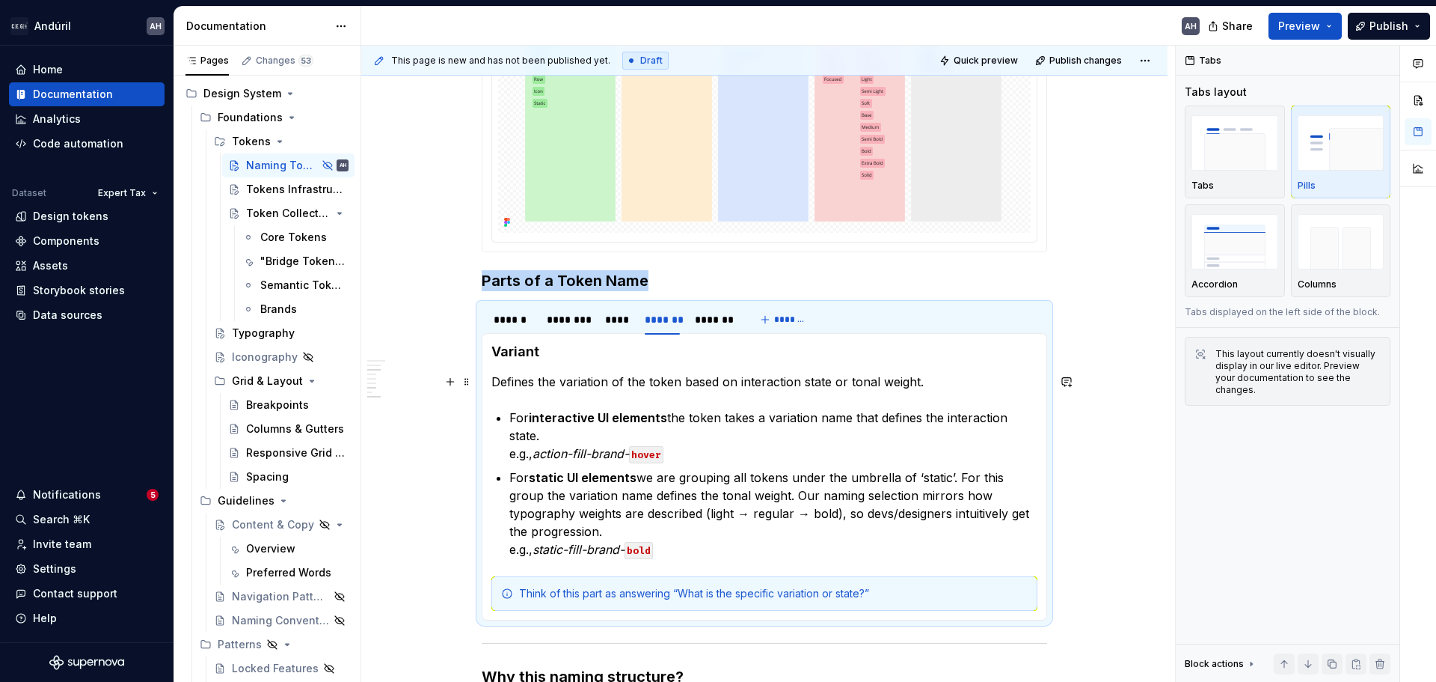
click at [494, 385] on p "Defines the variation of the token based on interaction state or tonal weight." at bounding box center [764, 382] width 546 height 18
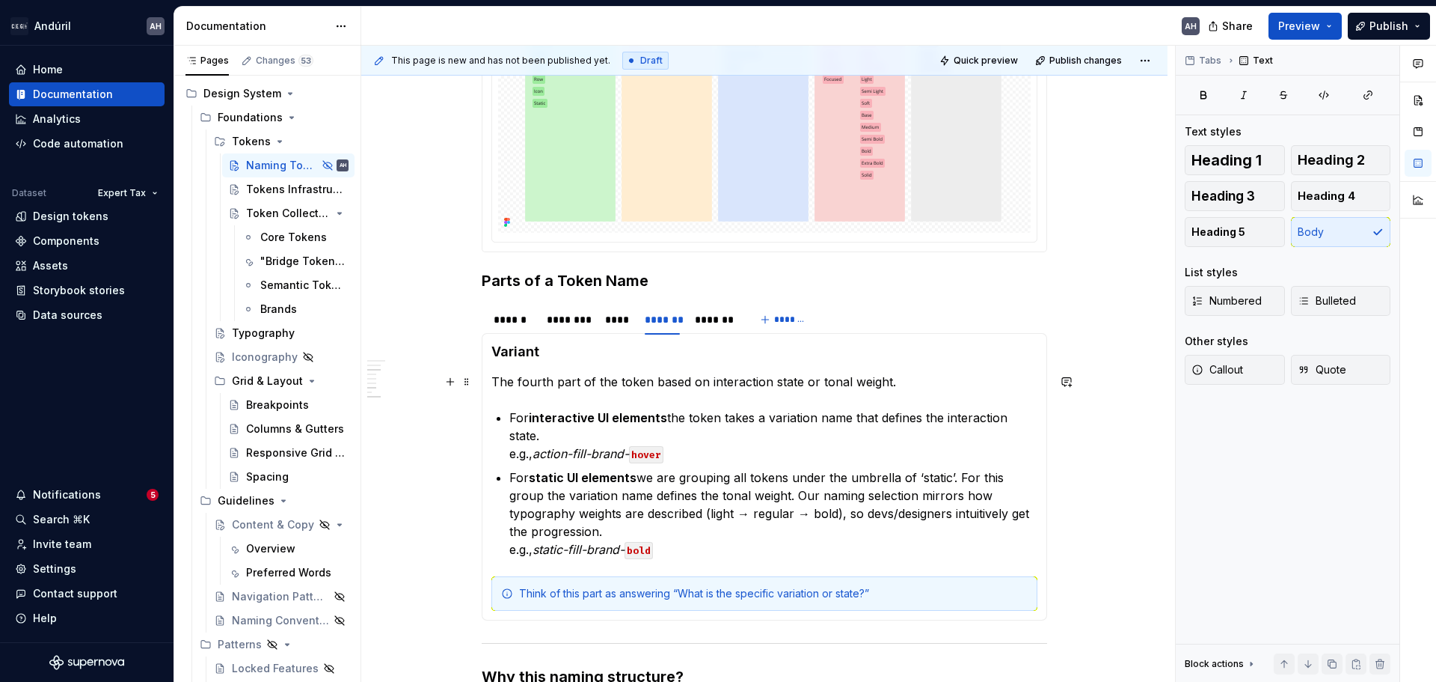
click at [654, 384] on p "The fourth part of the token based on interaction state or tonal weight." at bounding box center [764, 382] width 546 height 18
click at [945, 385] on p "The fourth part of the token name is based on interaction state or tonal weight." at bounding box center [764, 382] width 546 height 18
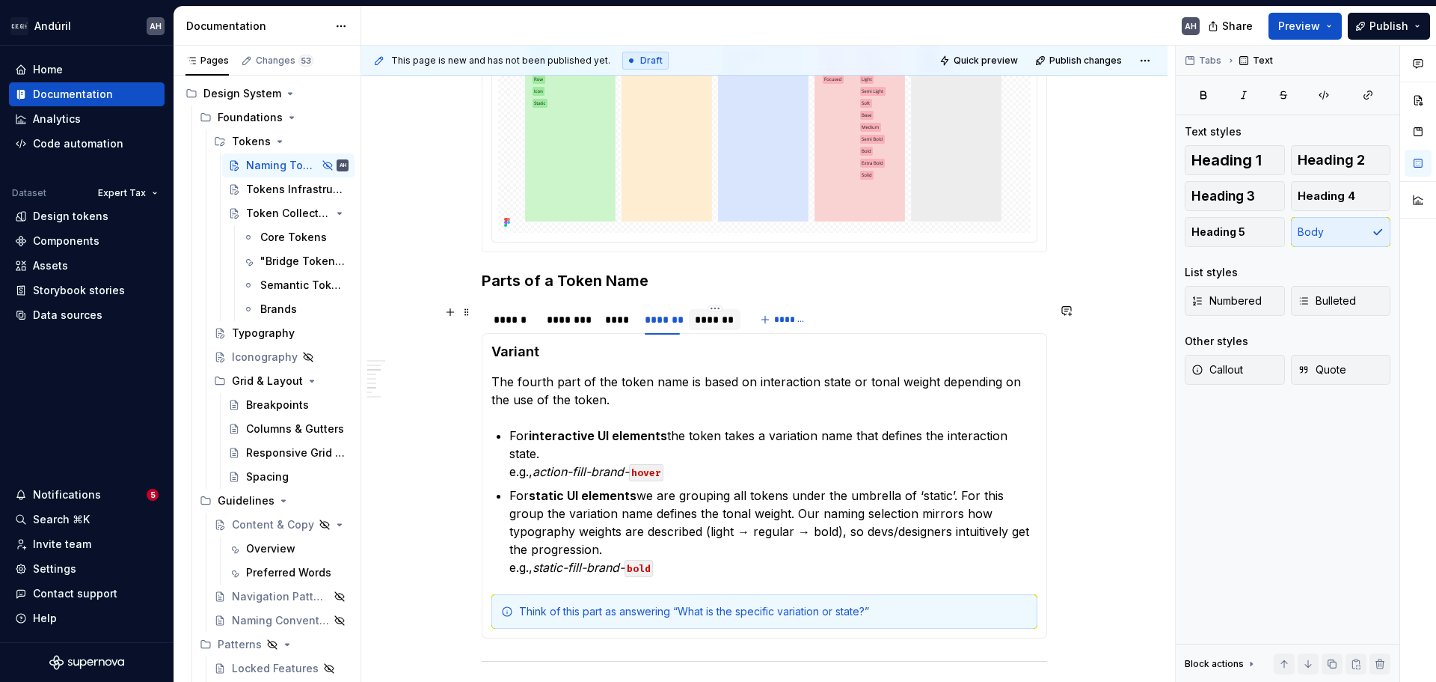
click at [699, 325] on div "*******" at bounding box center [715, 319] width 40 height 15
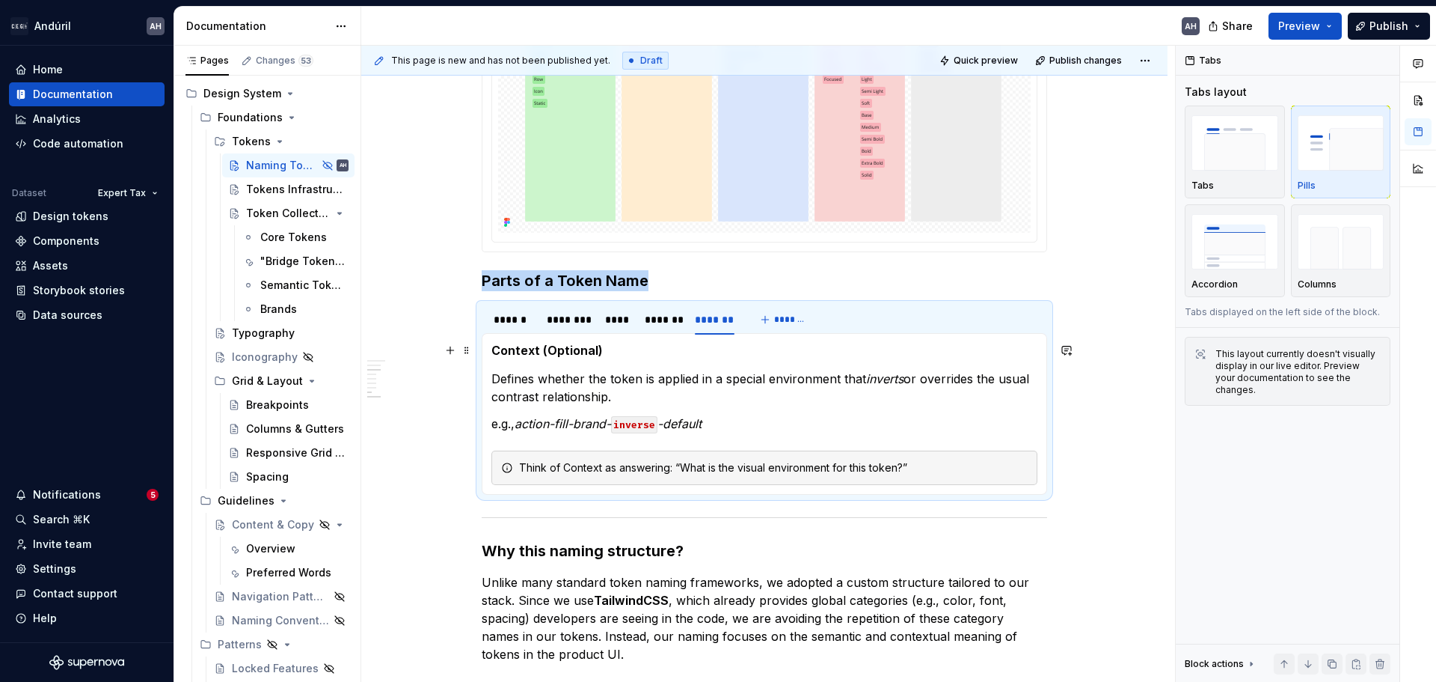
click at [676, 348] on h5 "Context (Optional)" at bounding box center [764, 350] width 546 height 15
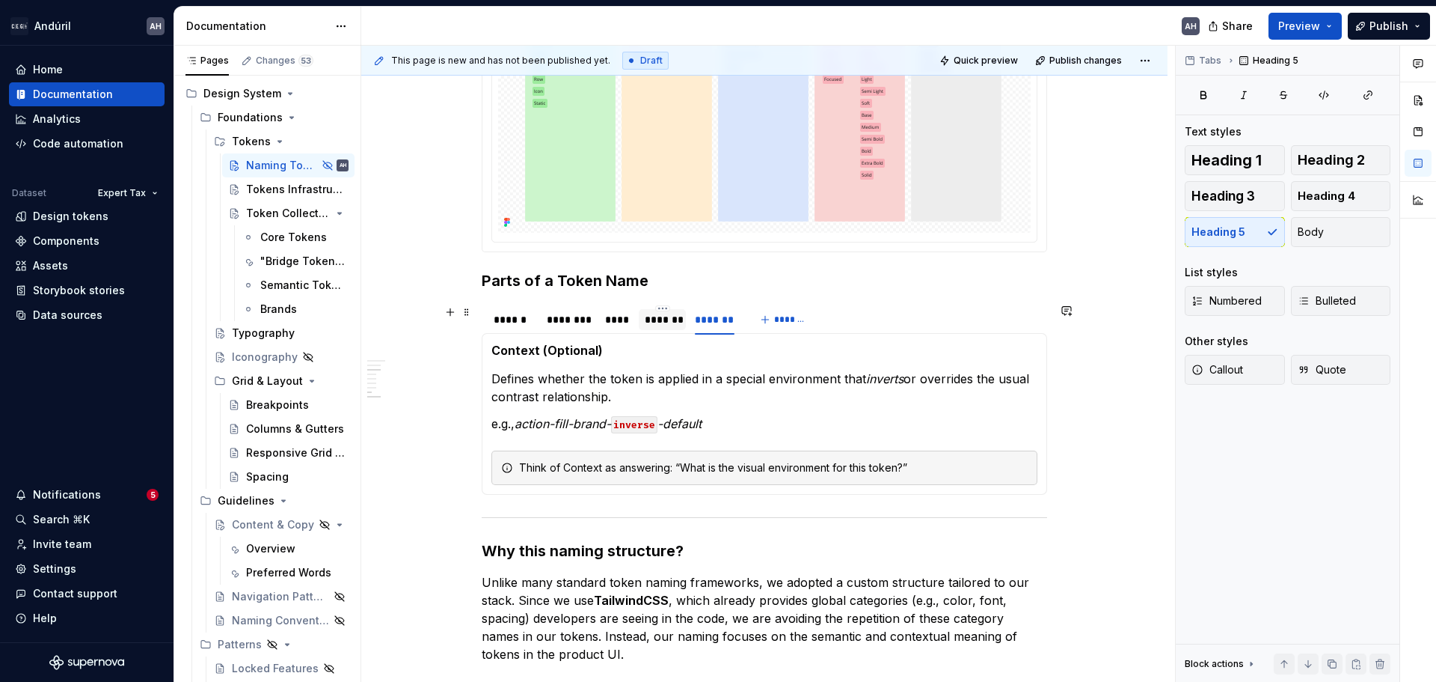
click at [664, 316] on div "*******" at bounding box center [662, 319] width 35 height 15
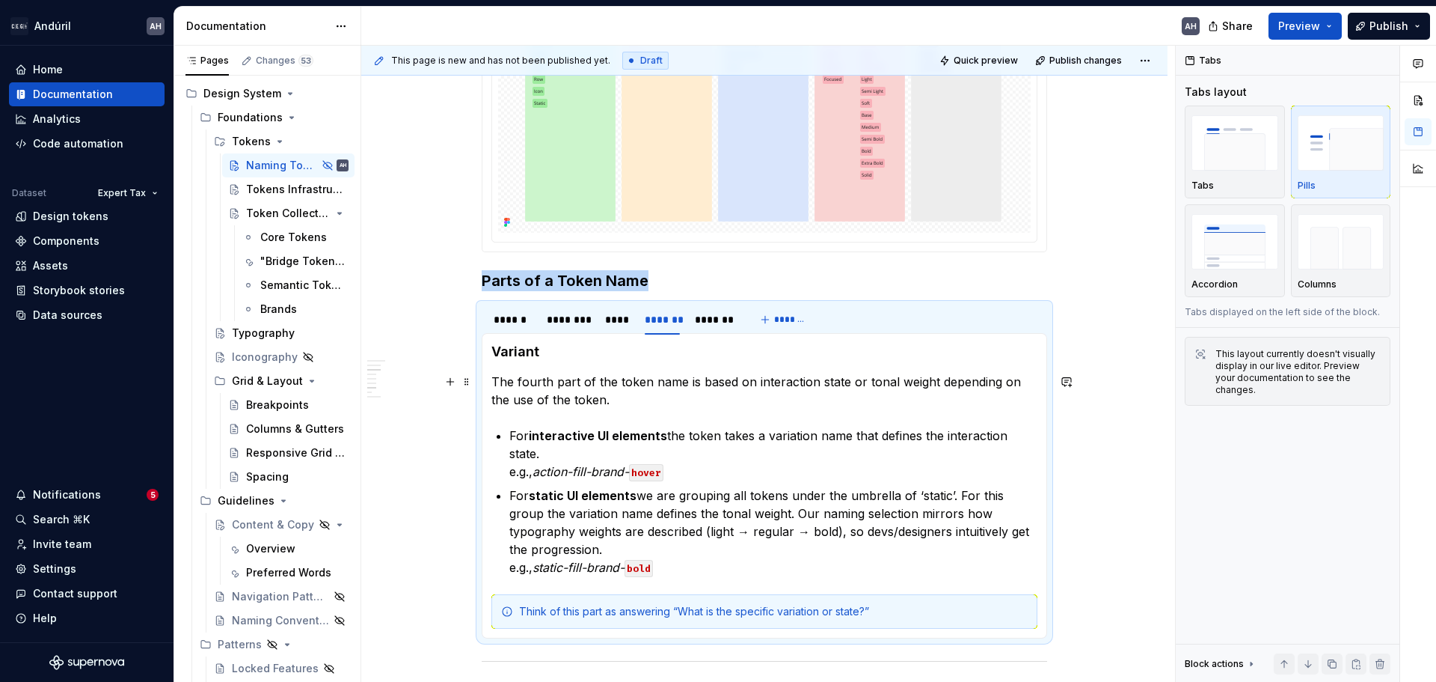
click at [898, 381] on p "The fourth part of the token name is based on interaction state or tonal weight…" at bounding box center [764, 391] width 546 height 36
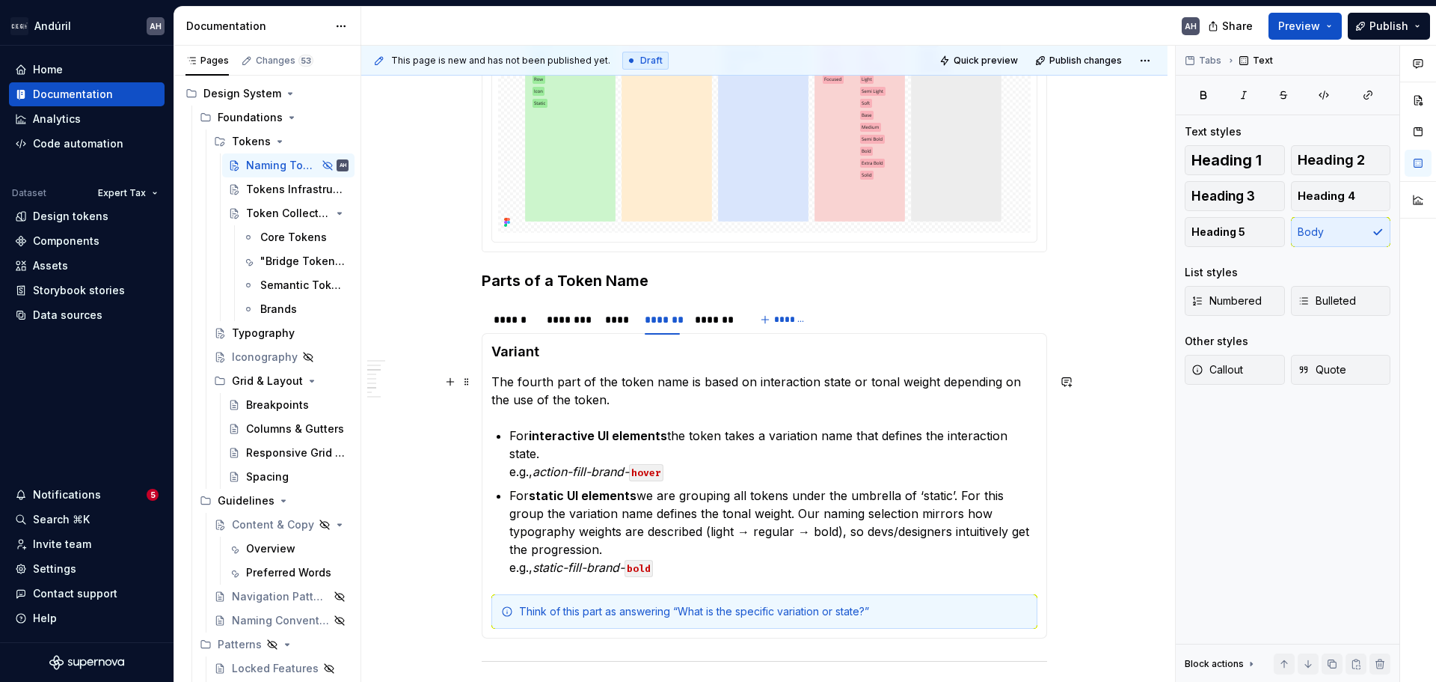
click at [582, 404] on p "The fourth part of the token name is based on interaction state or tonal weight…" at bounding box center [764, 391] width 546 height 36
drag, startPoint x: 598, startPoint y: 402, endPoint x: 515, endPoint y: 403, distance: 83.1
click at [515, 403] on p "The fourth part of the token name is based on interaction state or tonal weight…" at bounding box center [764, 391] width 546 height 36
click at [717, 325] on div "*******" at bounding box center [715, 319] width 40 height 15
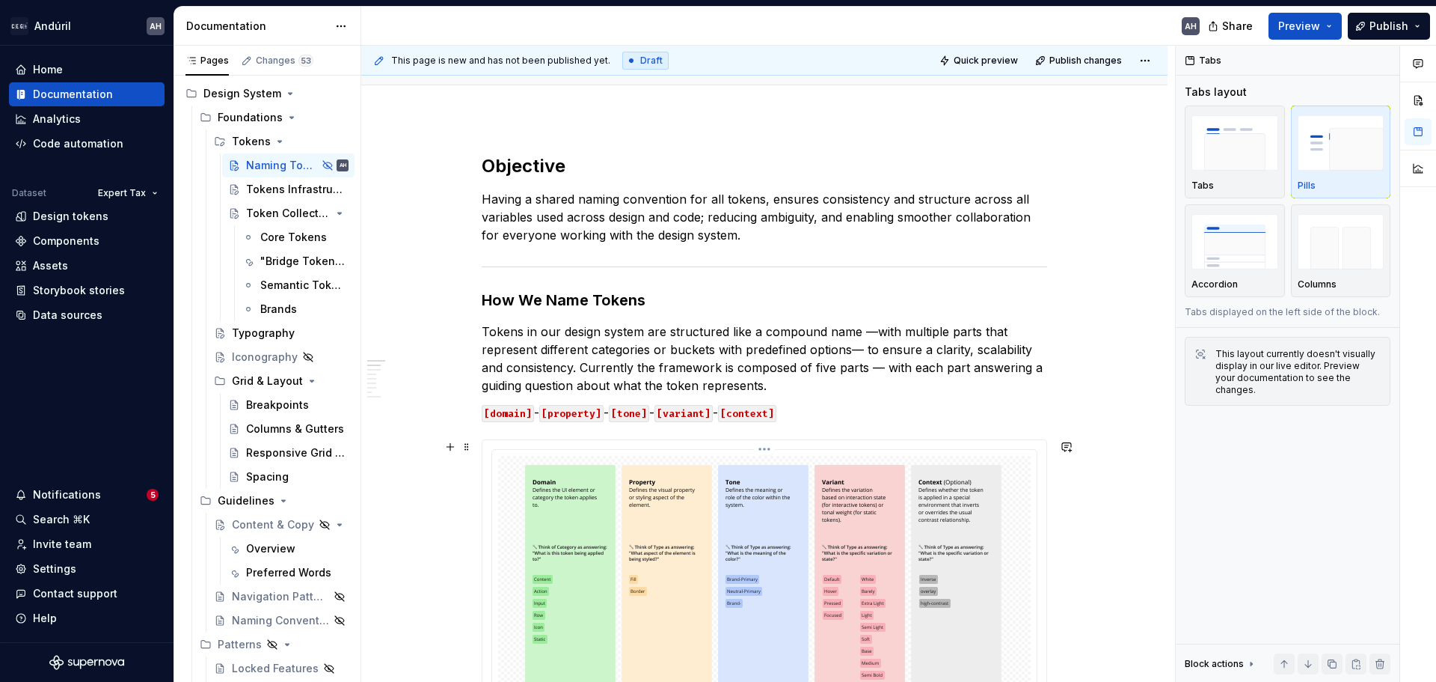
scroll to position [0, 0]
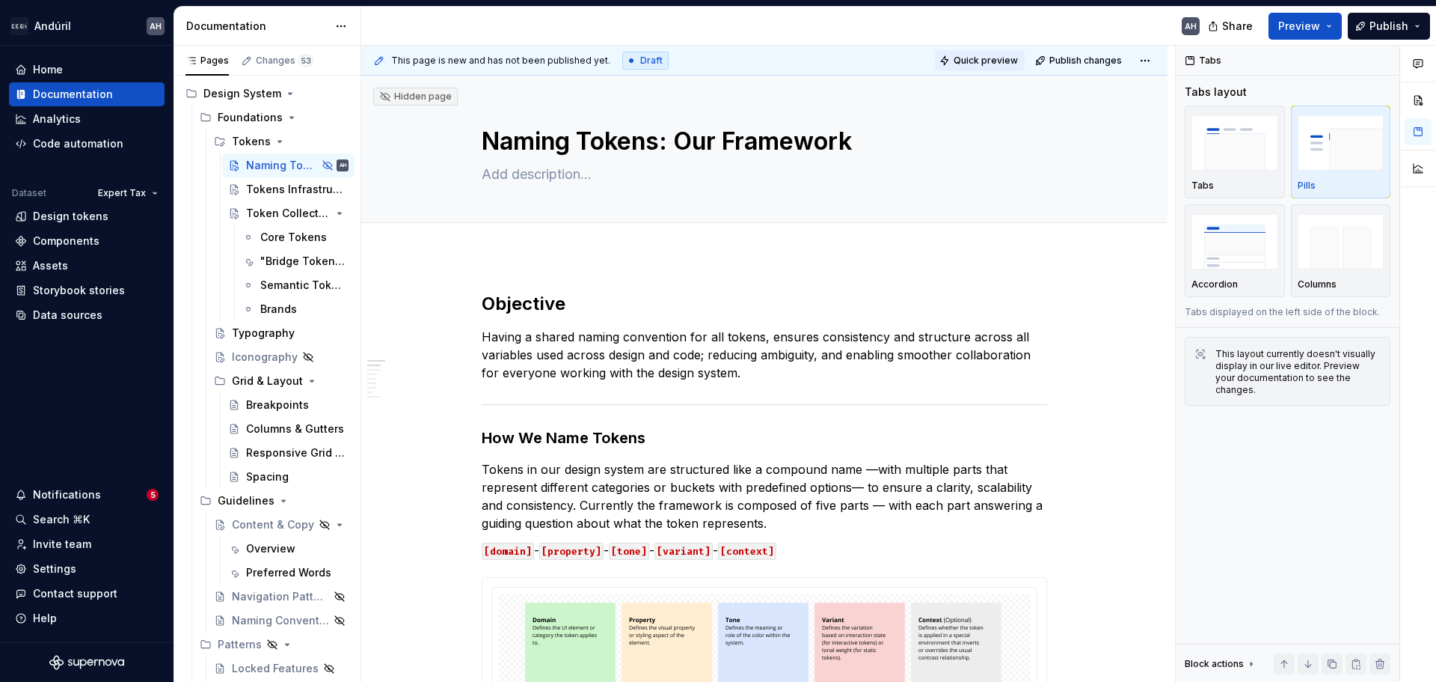
click at [984, 67] on button "Quick preview" at bounding box center [980, 60] width 90 height 21
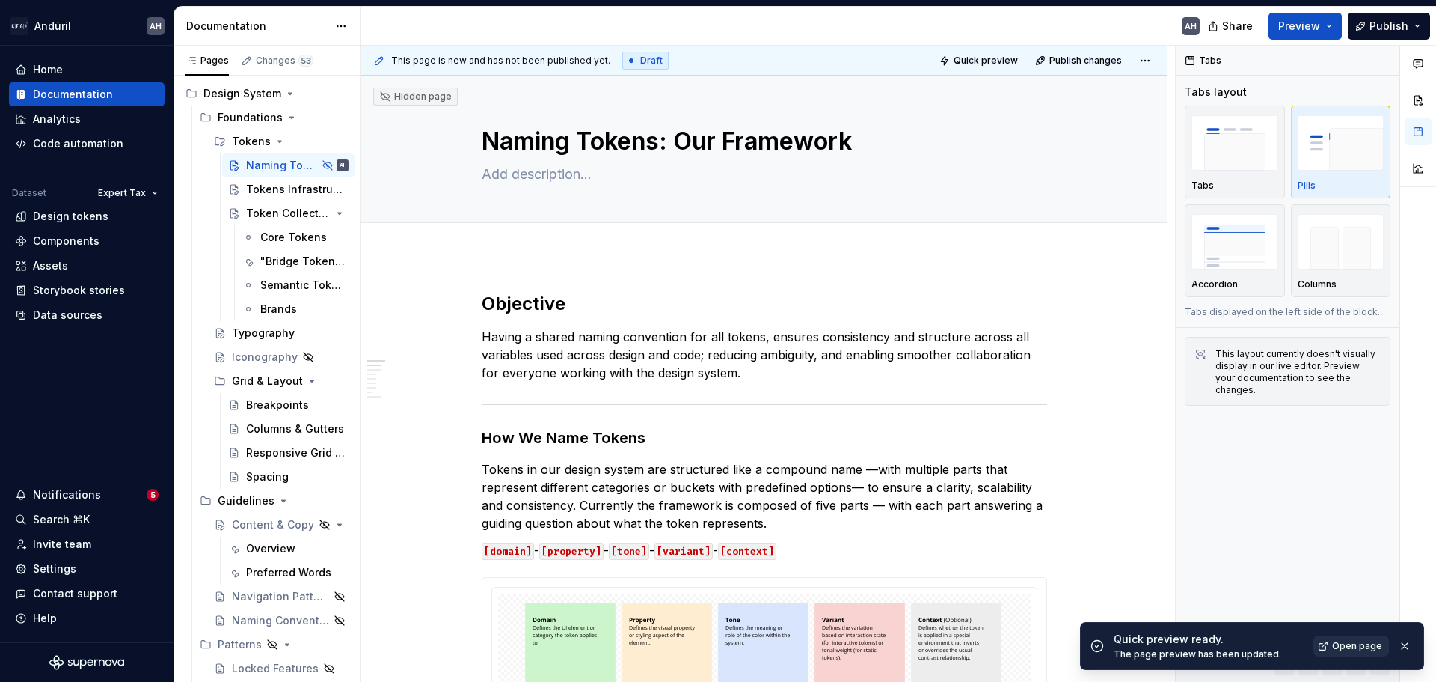
click at [1328, 643] on link "Open page" at bounding box center [1352, 645] width 76 height 21
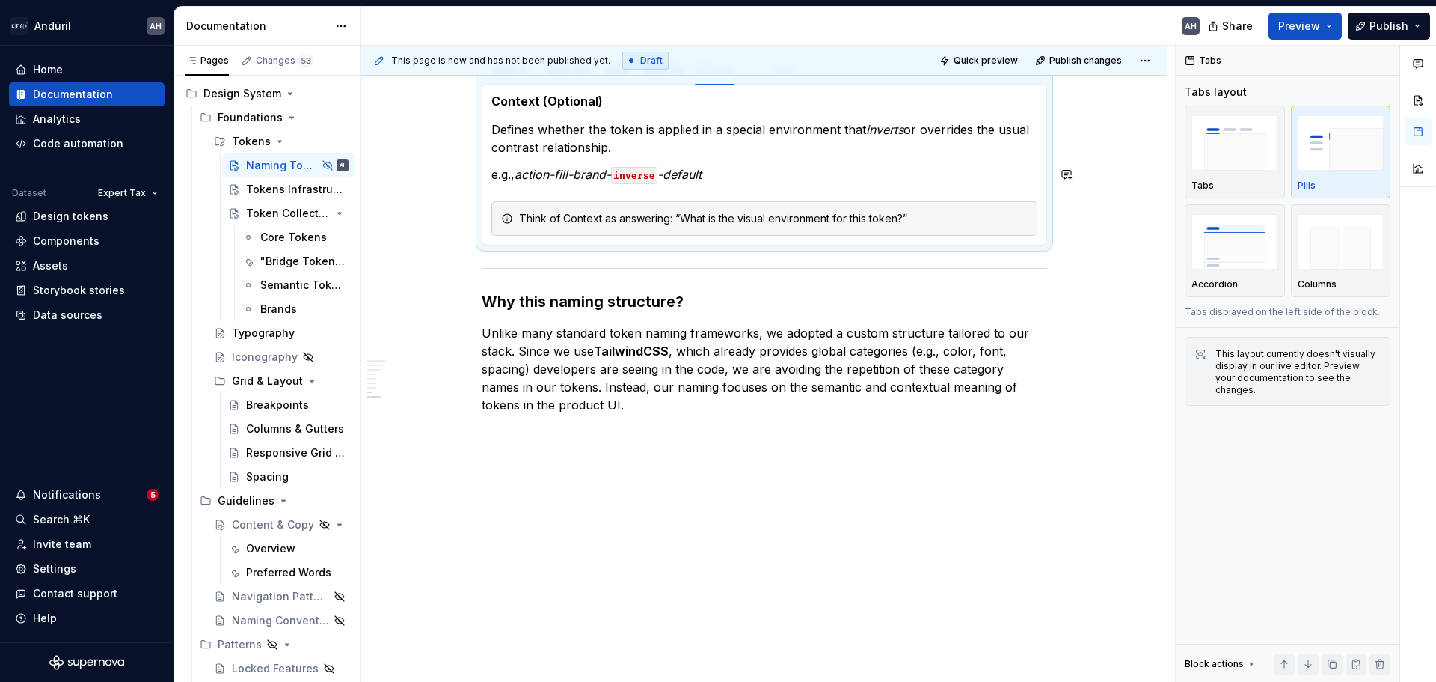
scroll to position [930, 0]
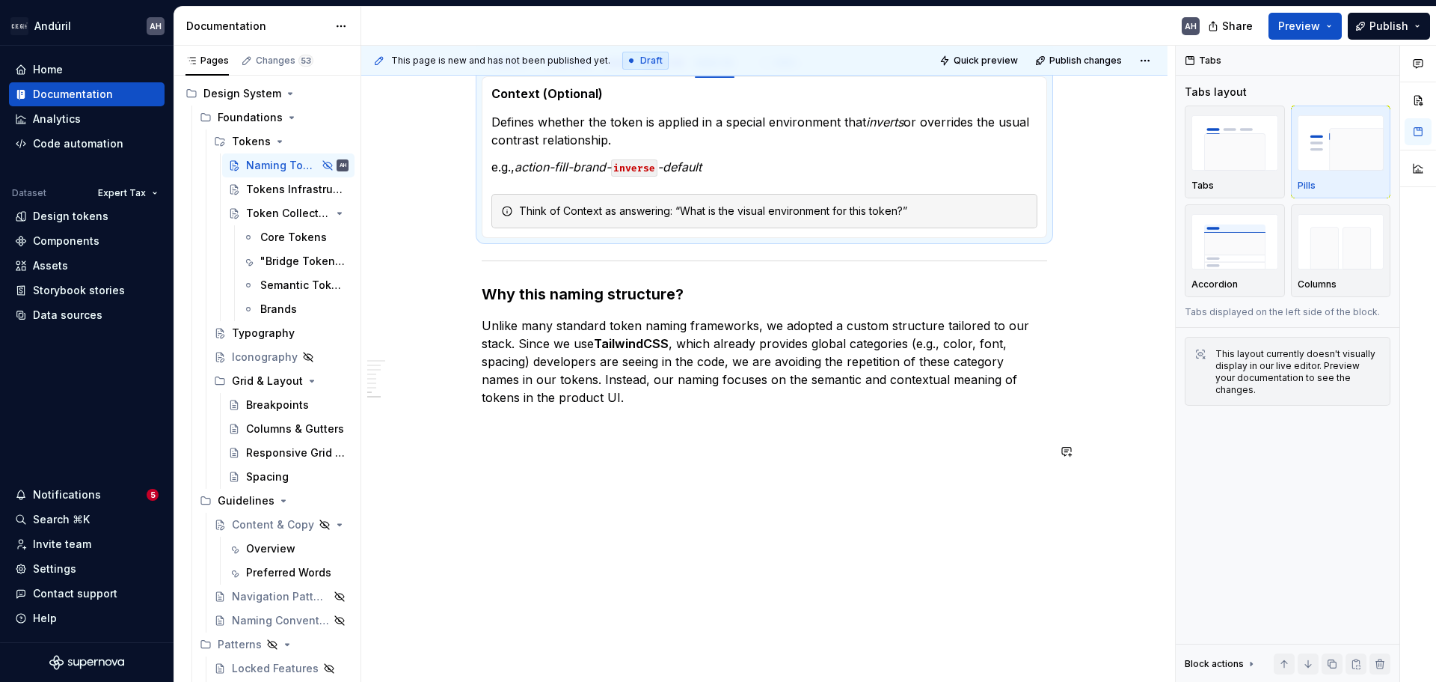
click at [686, 494] on div "Objective Having a shared naming convention for all tokens, ensures consistency…" at bounding box center [764, 4] width 806 height 1356
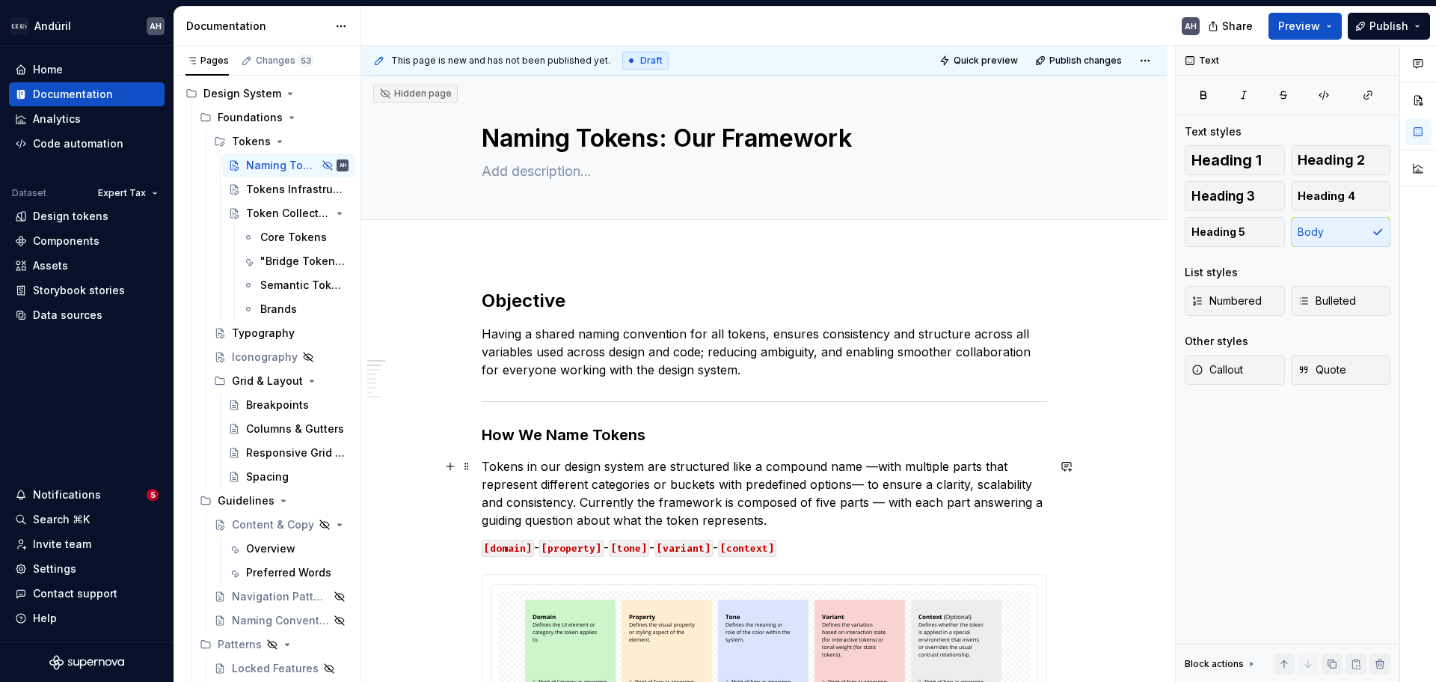
scroll to position [0, 0]
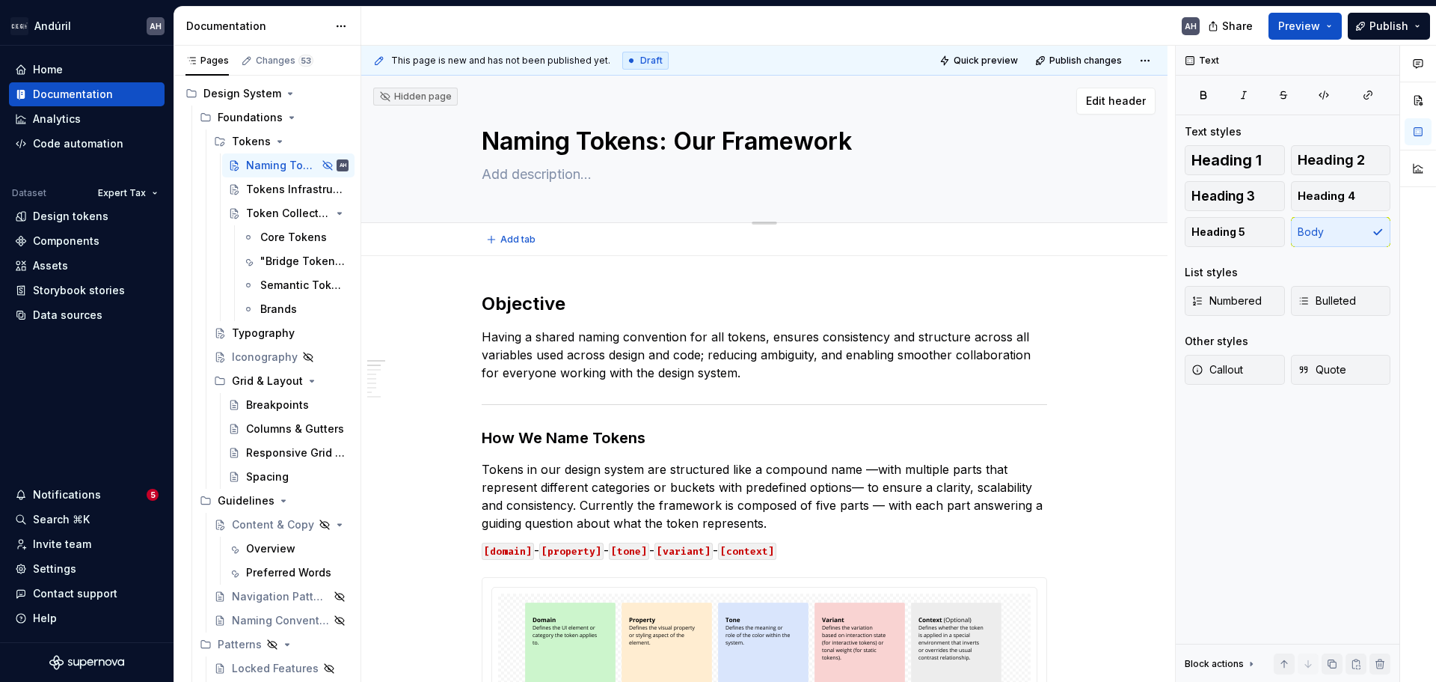
click at [578, 173] on textarea at bounding box center [762, 174] width 566 height 24
type textarea "*"
type textarea "H"
type textarea "*"
type textarea "Ho"
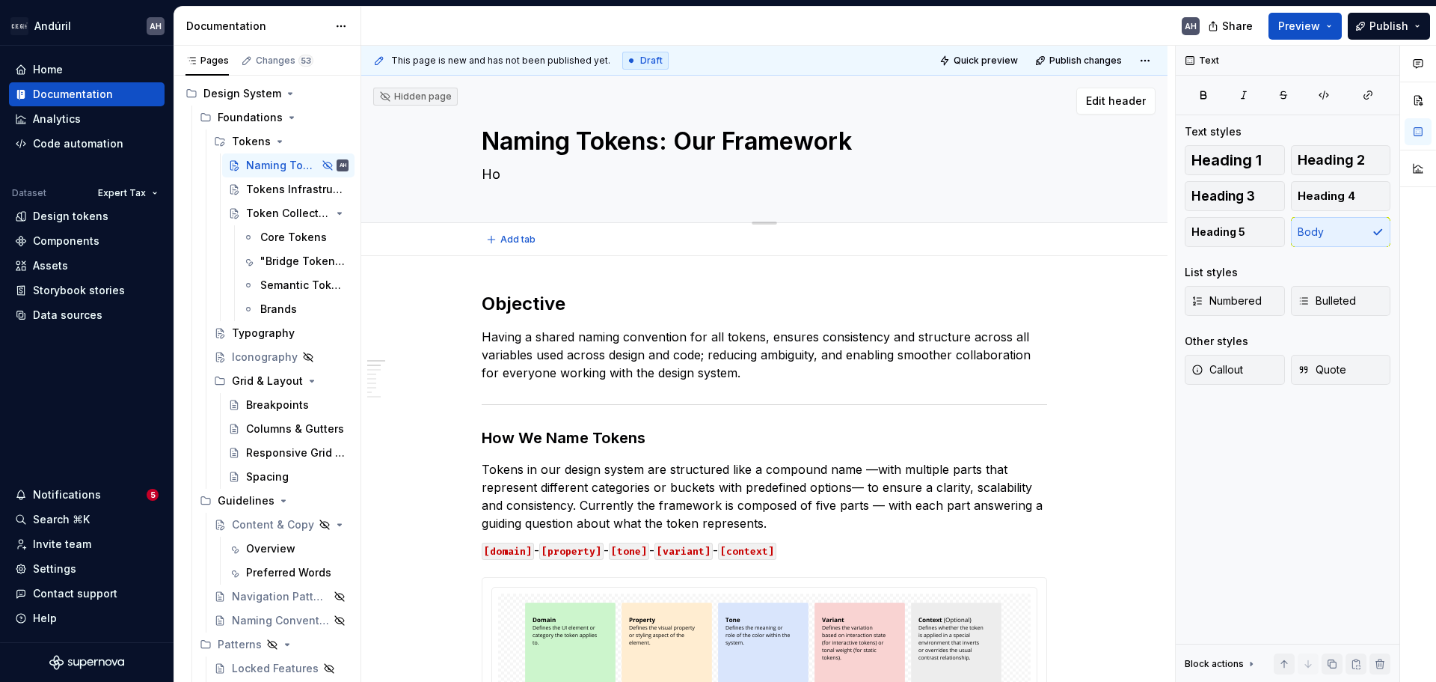
type textarea "*"
type textarea "How"
type textarea "*"
type textarea "How"
type textarea "*"
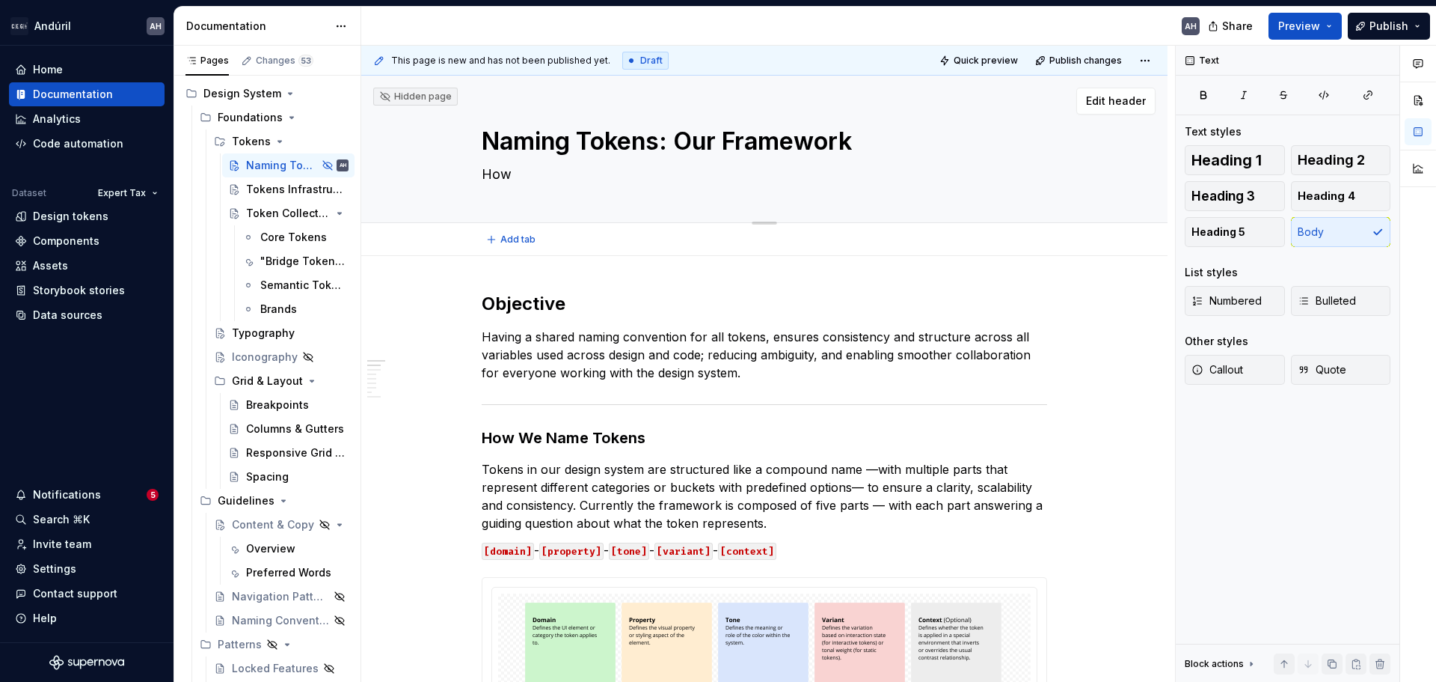
type textarea "How w"
type textarea "*"
type textarea "How we"
type textarea "*"
type textarea "How we"
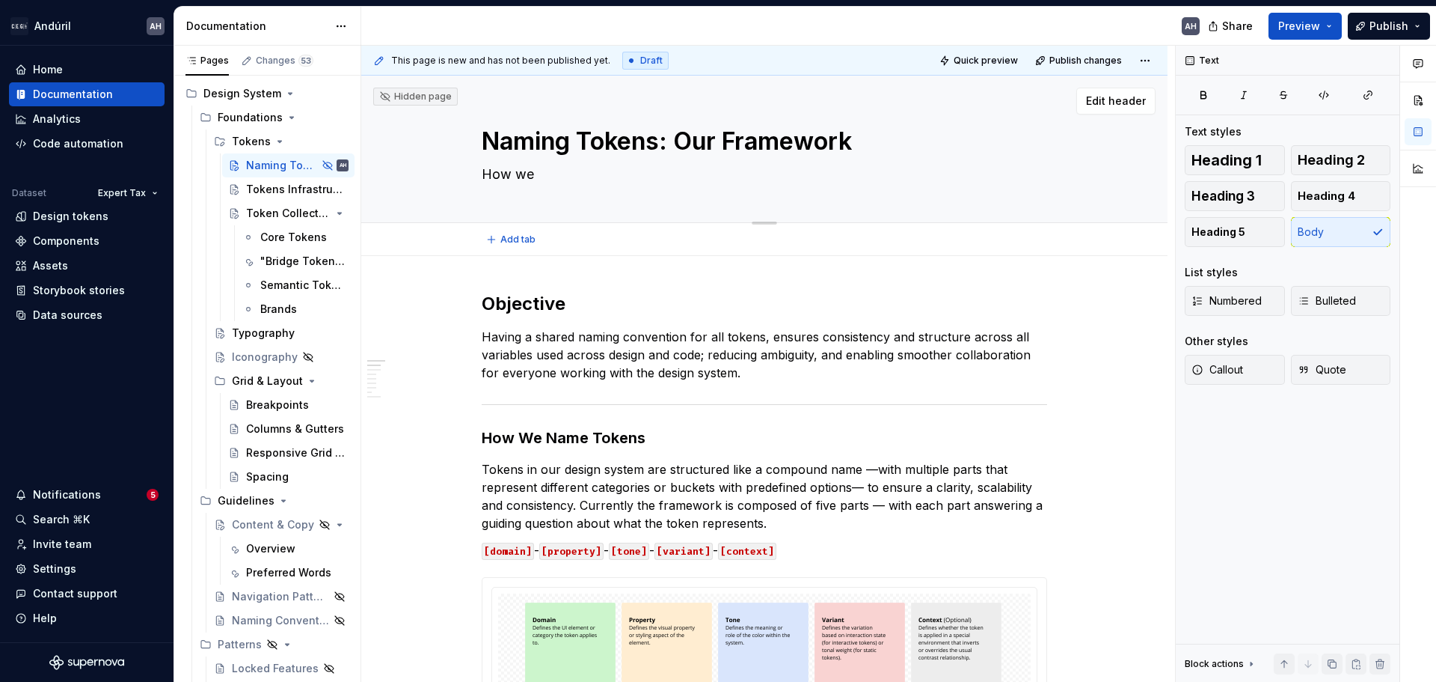
type textarea "*"
type textarea "How we"
type textarea "*"
type textarea "How w"
type textarea "*"
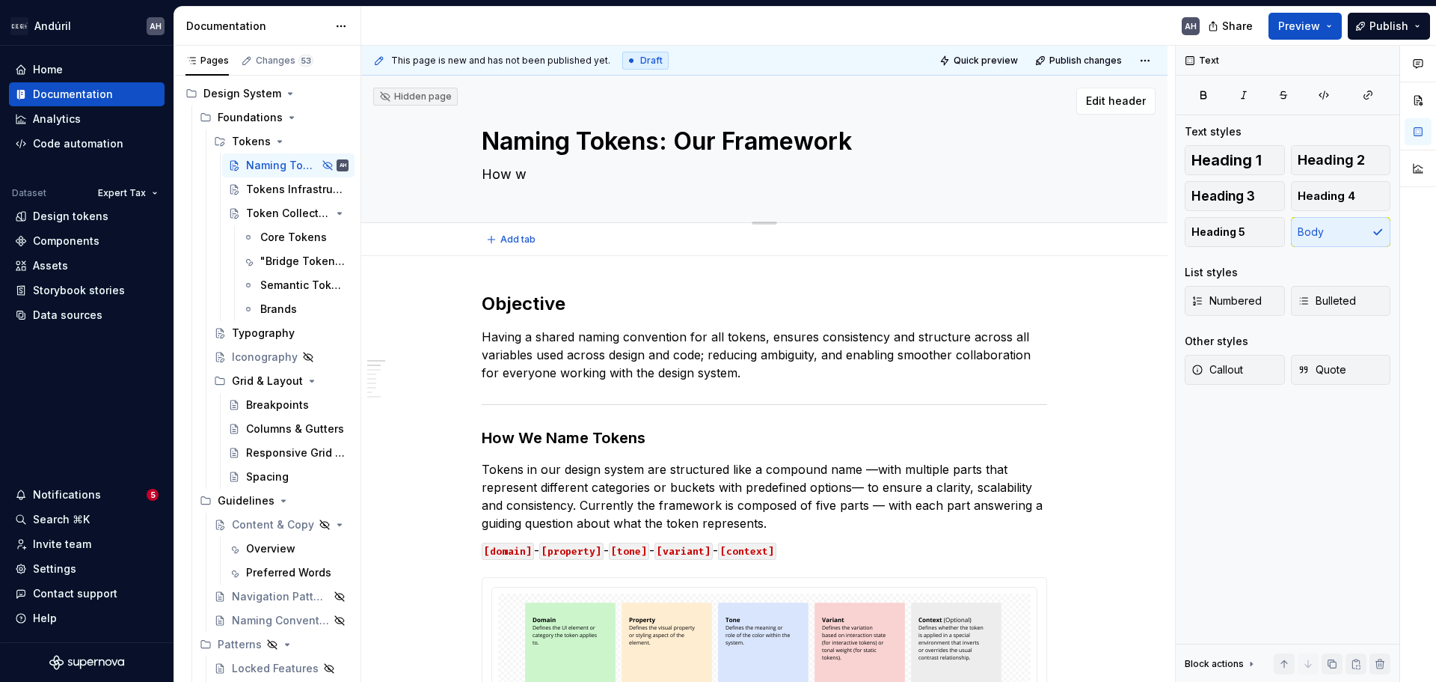
type textarea "How"
type textarea "*"
type textarea "How s"
type textarea "*"
type textarea "How se"
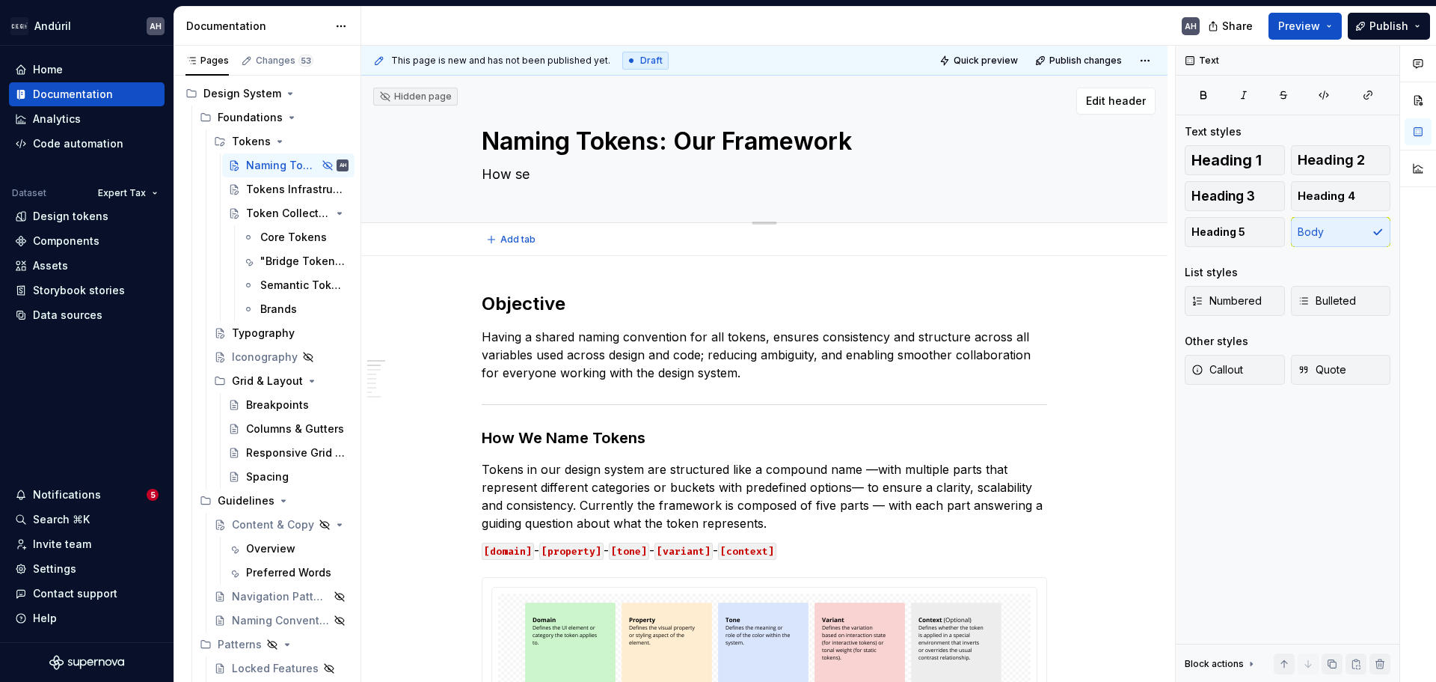
type textarea "*"
type textarea "How sem"
type textarea "*"
type textarea "How sema"
type textarea "*"
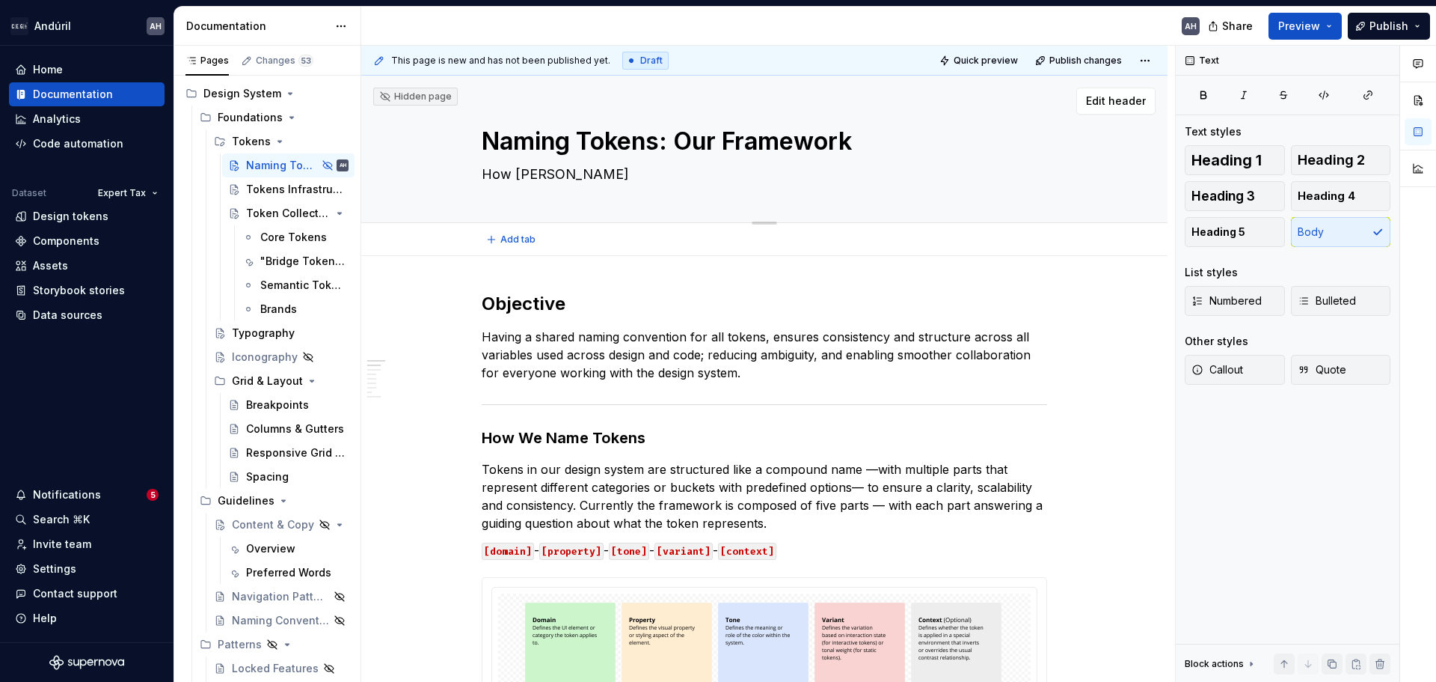
type textarea "How semant"
type textarea "*"
type textarea "How semanti"
type textarea "*"
type textarea "How semantic"
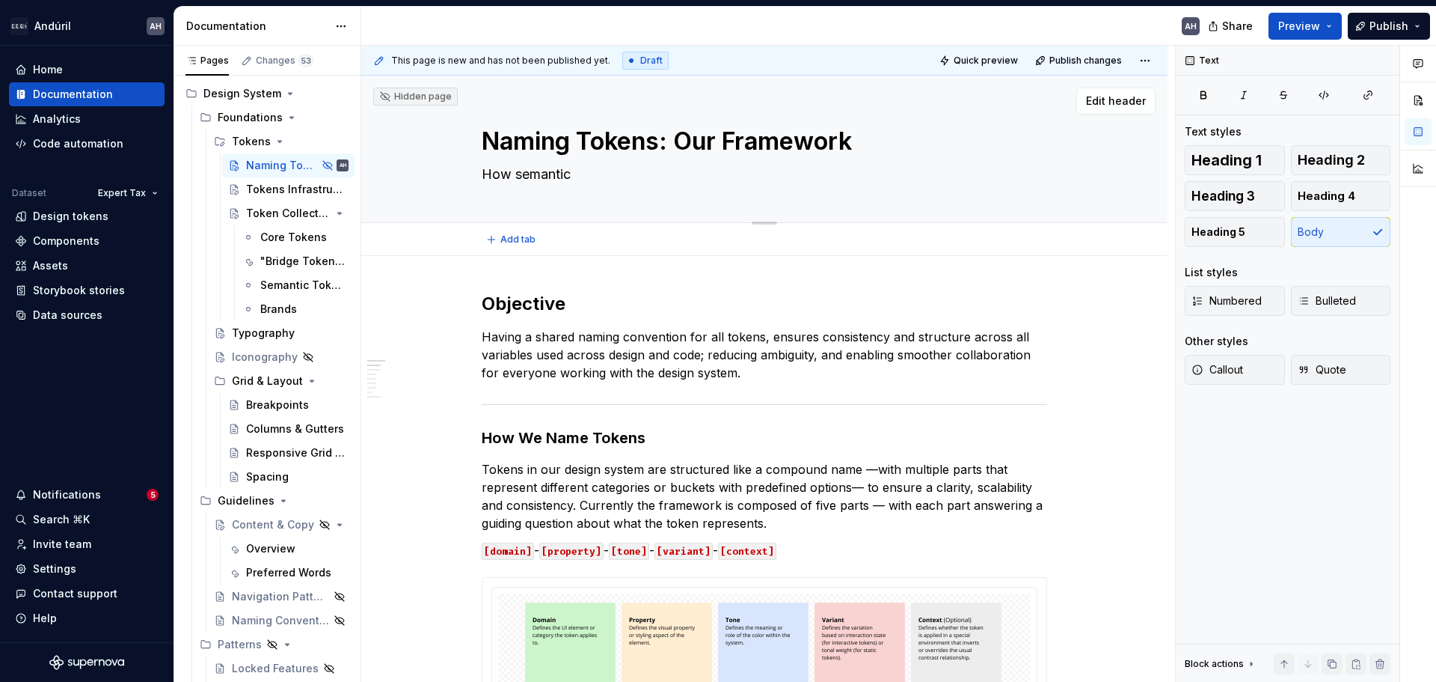
type textarea "*"
type textarea "How semantic"
type textarea "*"
type textarea "How semantic t"
type textarea "*"
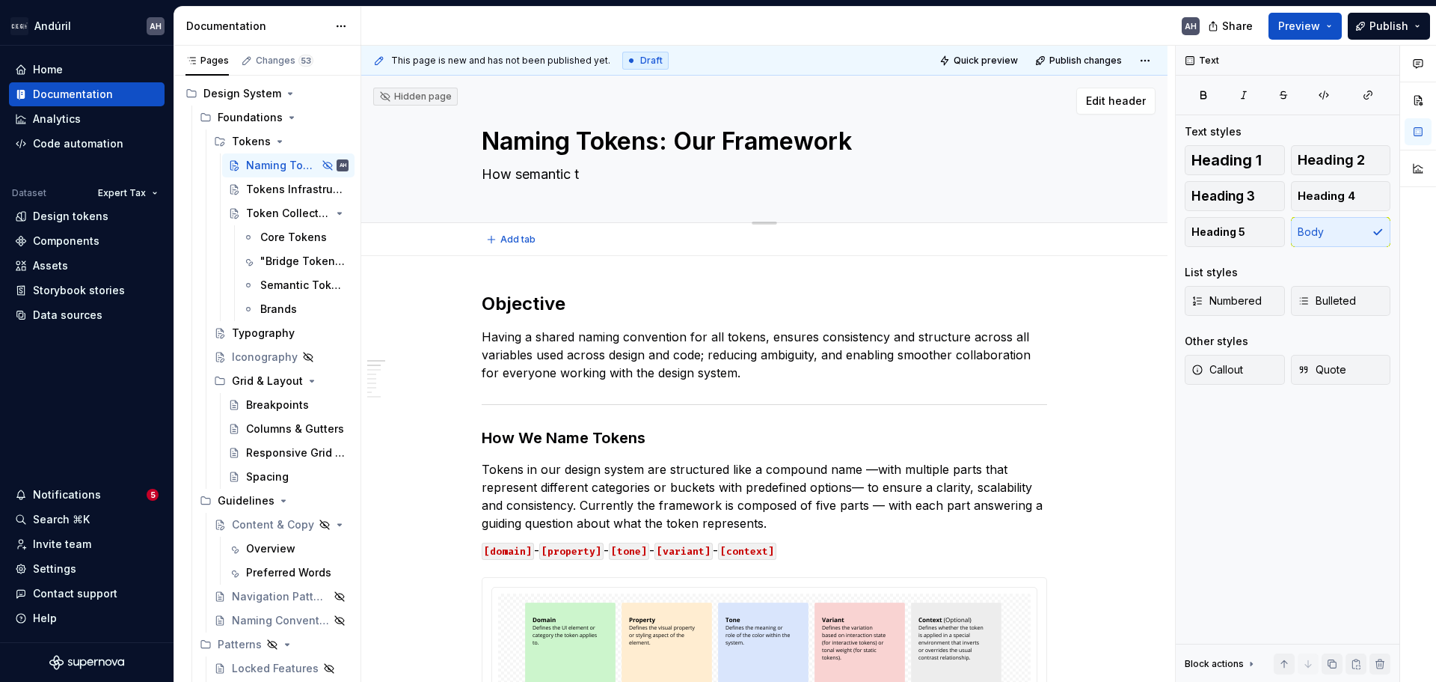
type textarea "How semantic to"
type textarea "*"
type textarea "How semantic tok"
type textarea "*"
type textarea "How semantic toke"
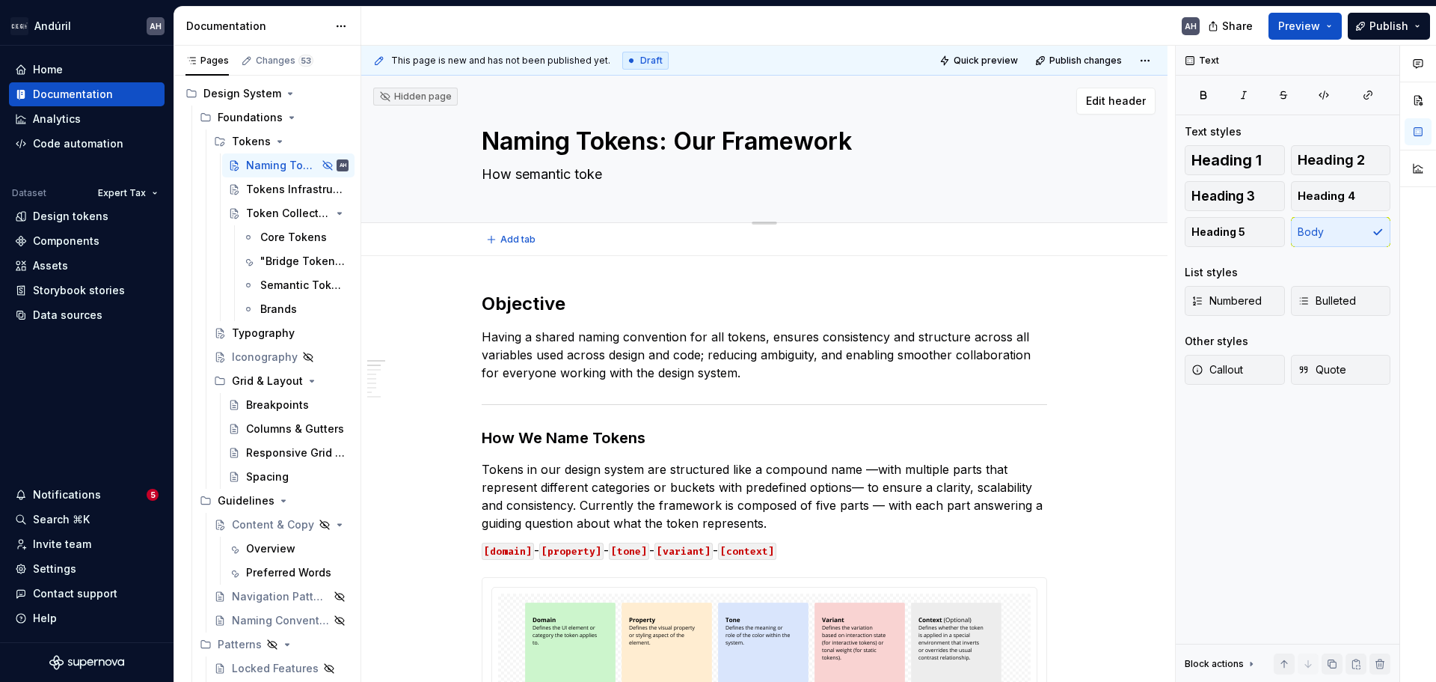
type textarea "*"
type textarea "How semantic token"
type textarea "*"
type textarea "How semantic tokens"
type textarea "*"
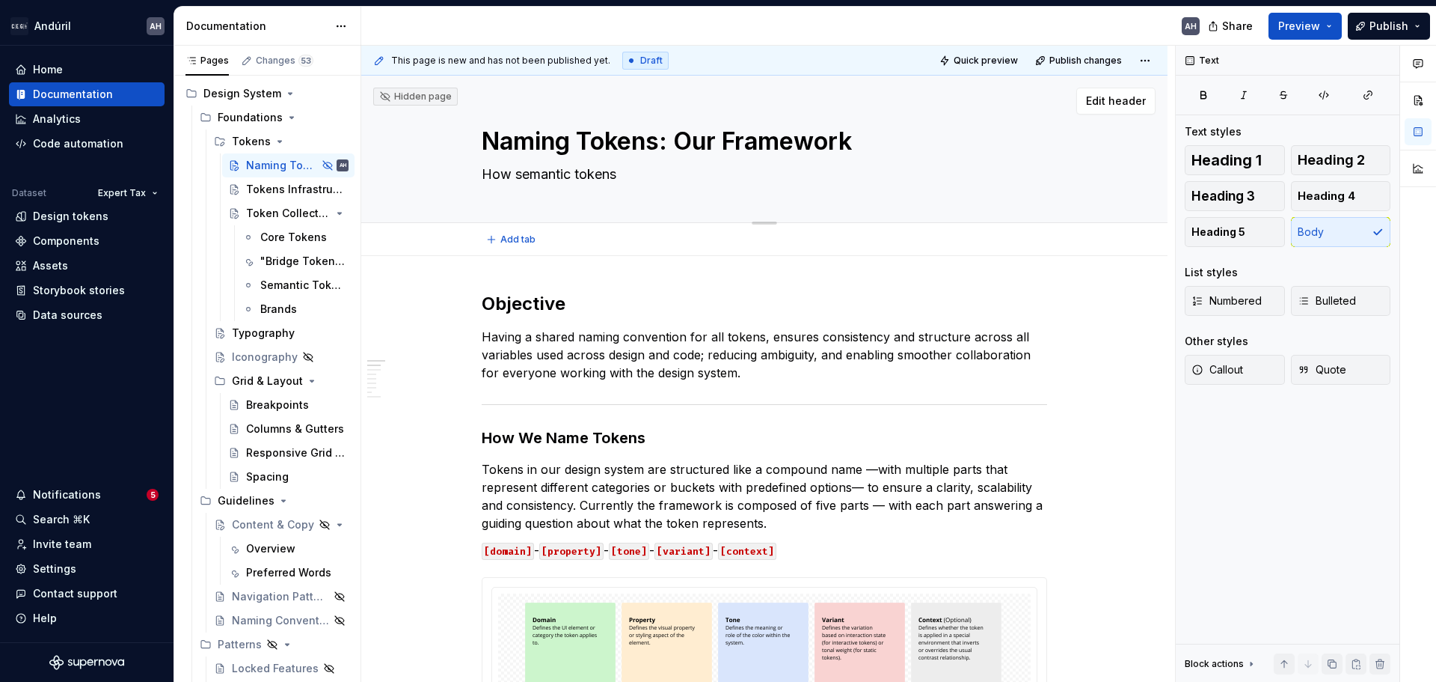
type textarea "How semantic tokens"
type textarea "*"
type textarea "How semantic tokens a"
type textarea "*"
type textarea "How semantic tokens ar"
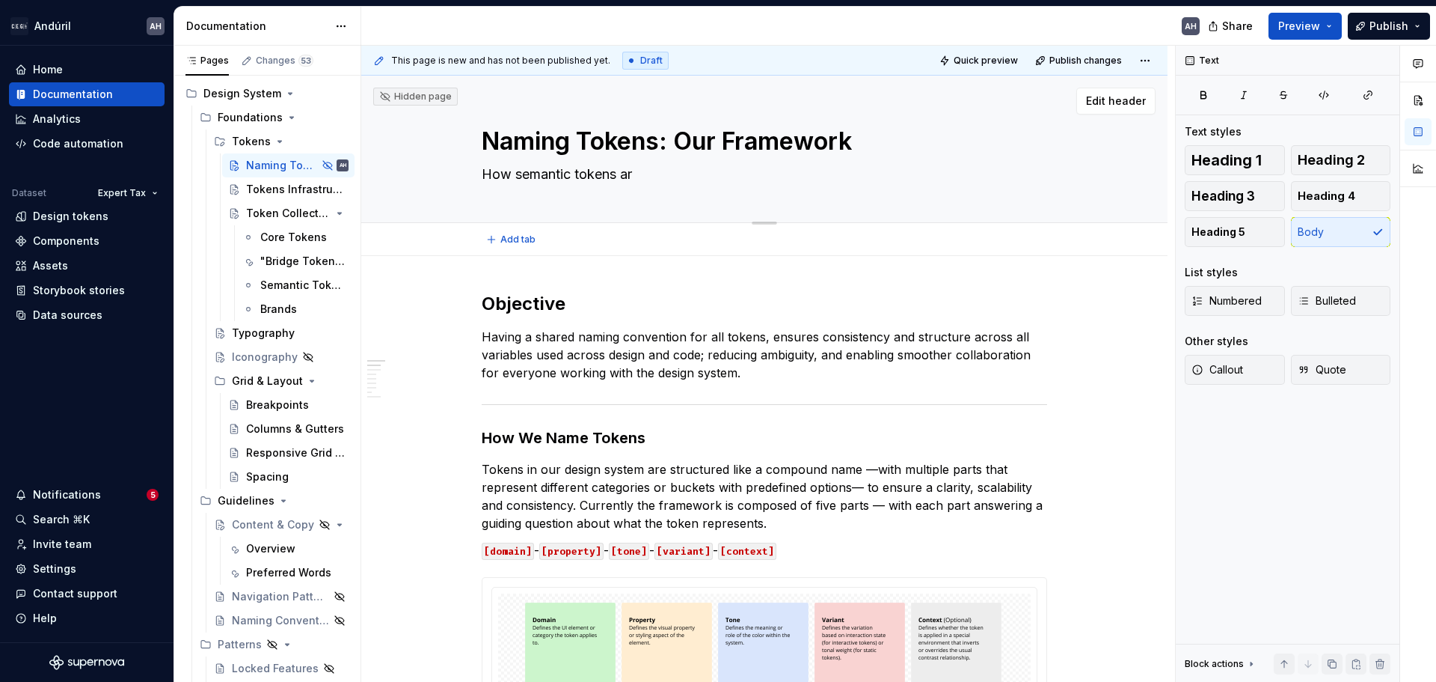
type textarea "*"
type textarea "How semantic tokens are"
type textarea "*"
type textarea "How semantic tokens are"
type textarea "*"
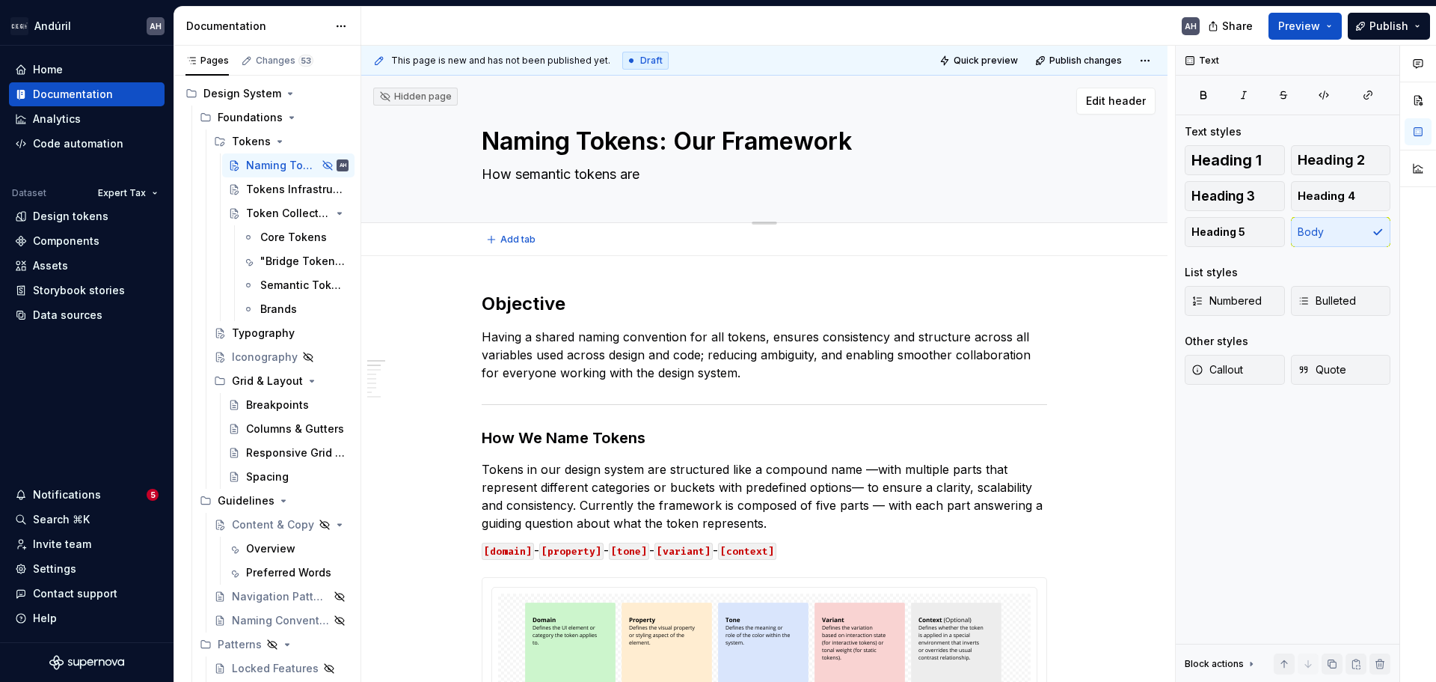
type textarea "How semantic tokens are n"
type textarea "*"
type textarea "How semantic tokens are name"
type textarea "*"
type textarea "How semantic tokens are named"
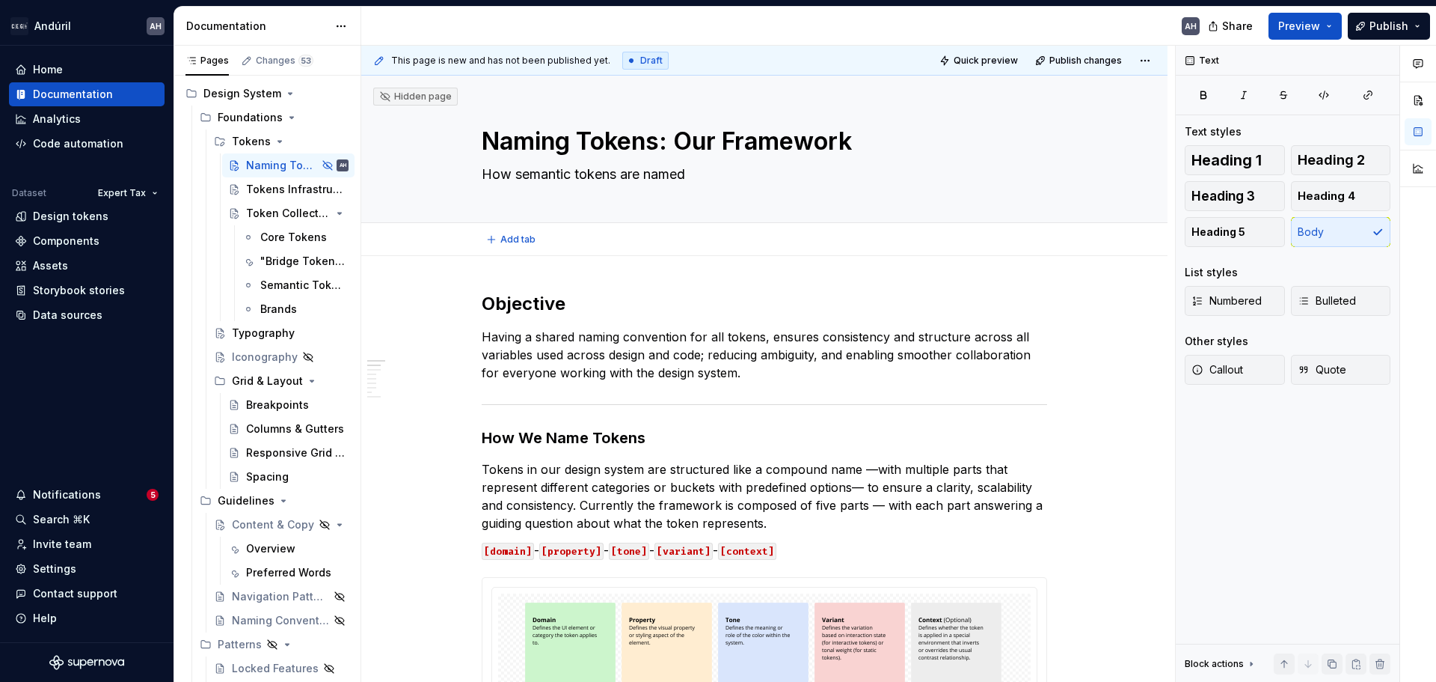
type textarea "*"
type textarea "How semantic tokens are named"
click at [736, 177] on textarea "How semantic tokens are named" at bounding box center [762, 174] width 566 height 24
type textarea "*"
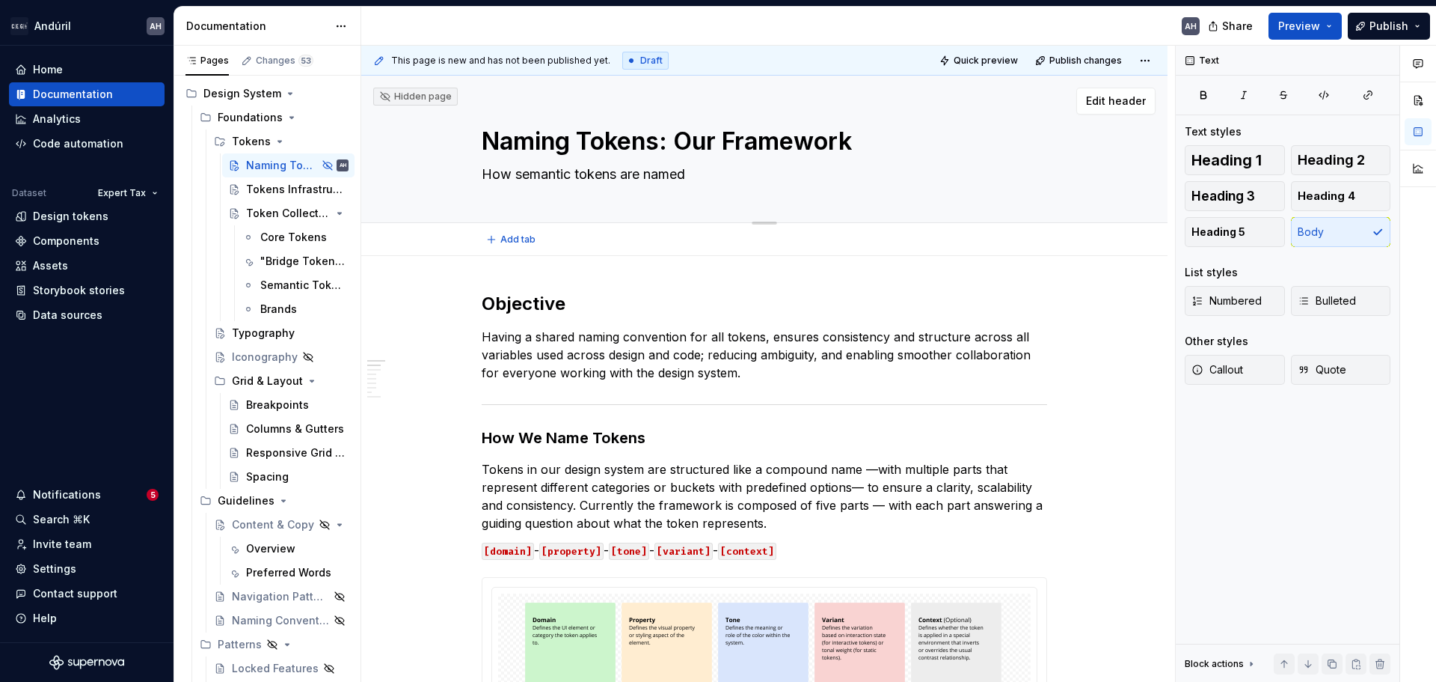
type textarea "F"
type textarea "*"
type textarea "Fo"
type textarea "*"
type textarea "For"
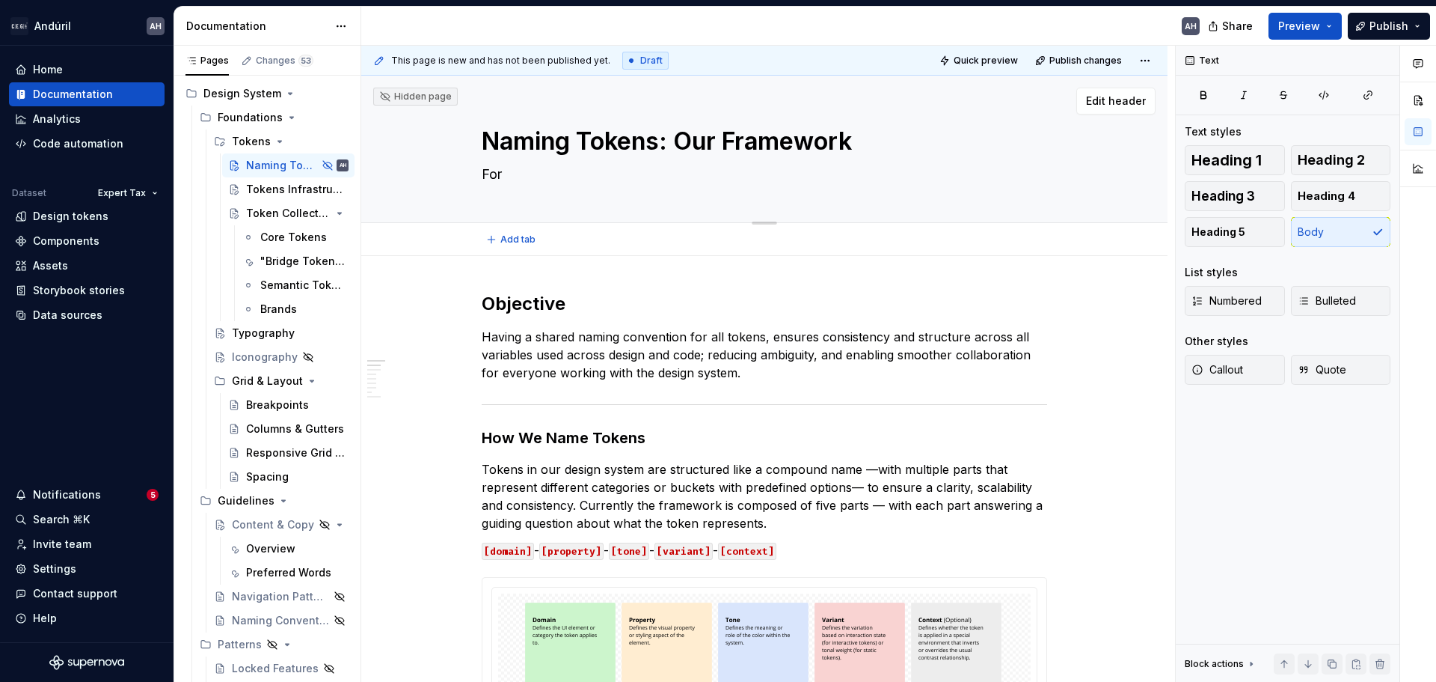
type textarea "*"
type textarea "For to"
type textarea "*"
type textarea "For tok"
type textarea "*"
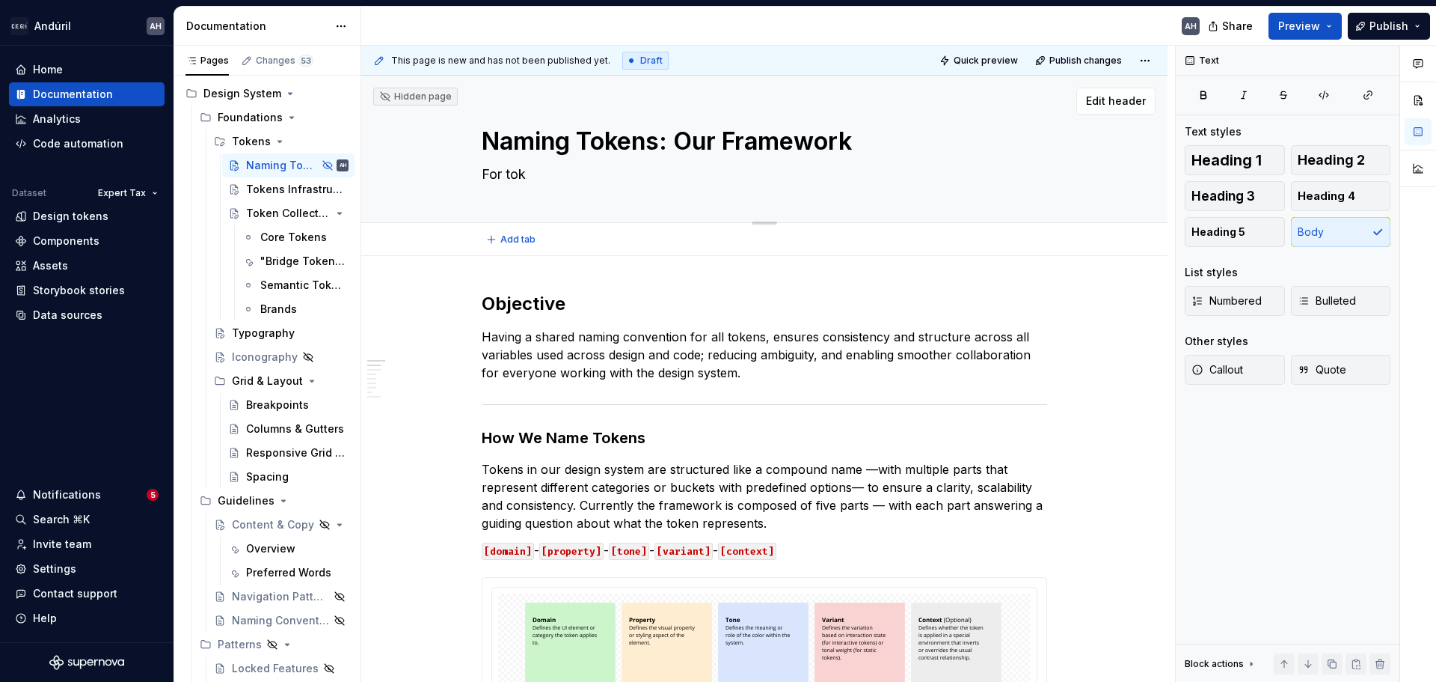
type textarea "For toke"
type textarea "*"
type textarea "For token"
type textarea "*"
type textarea "For tokens"
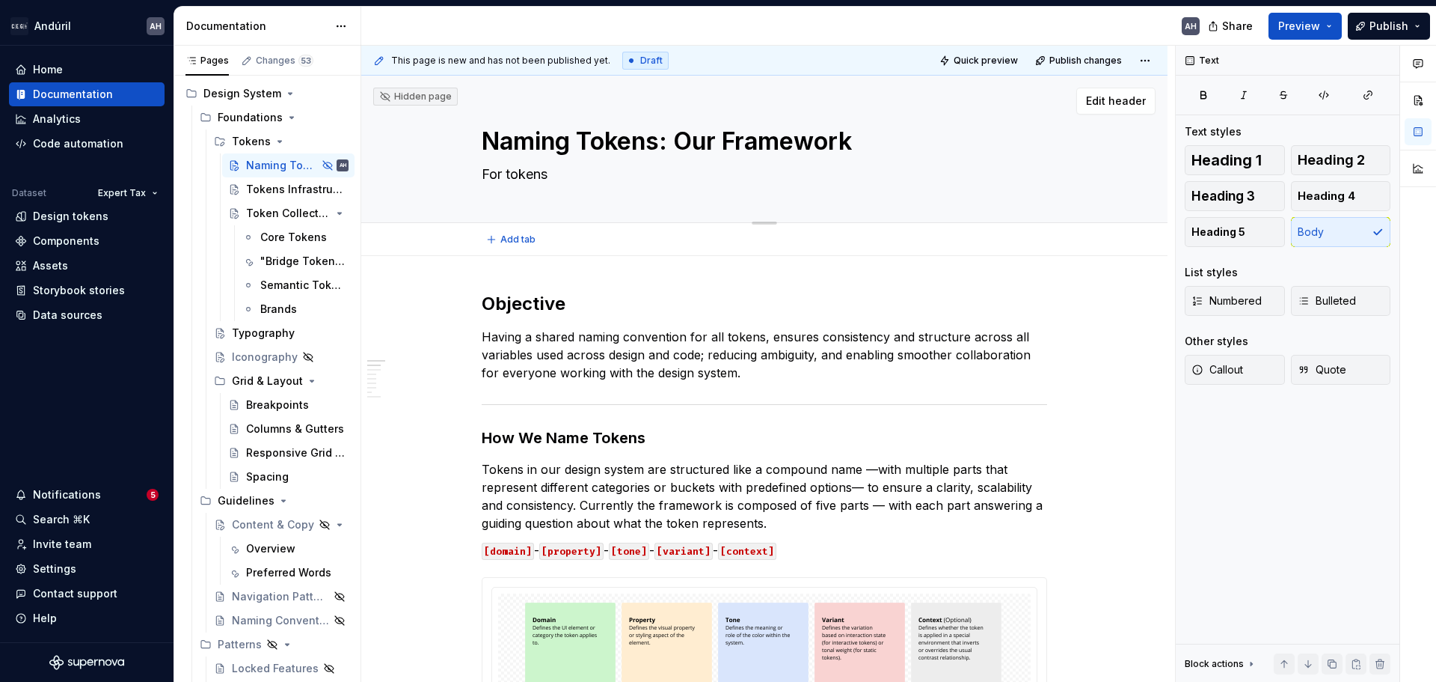
type textarea "*"
type textarea "For tokens"
type textarea "*"
type textarea "For tokens u"
type textarea "*"
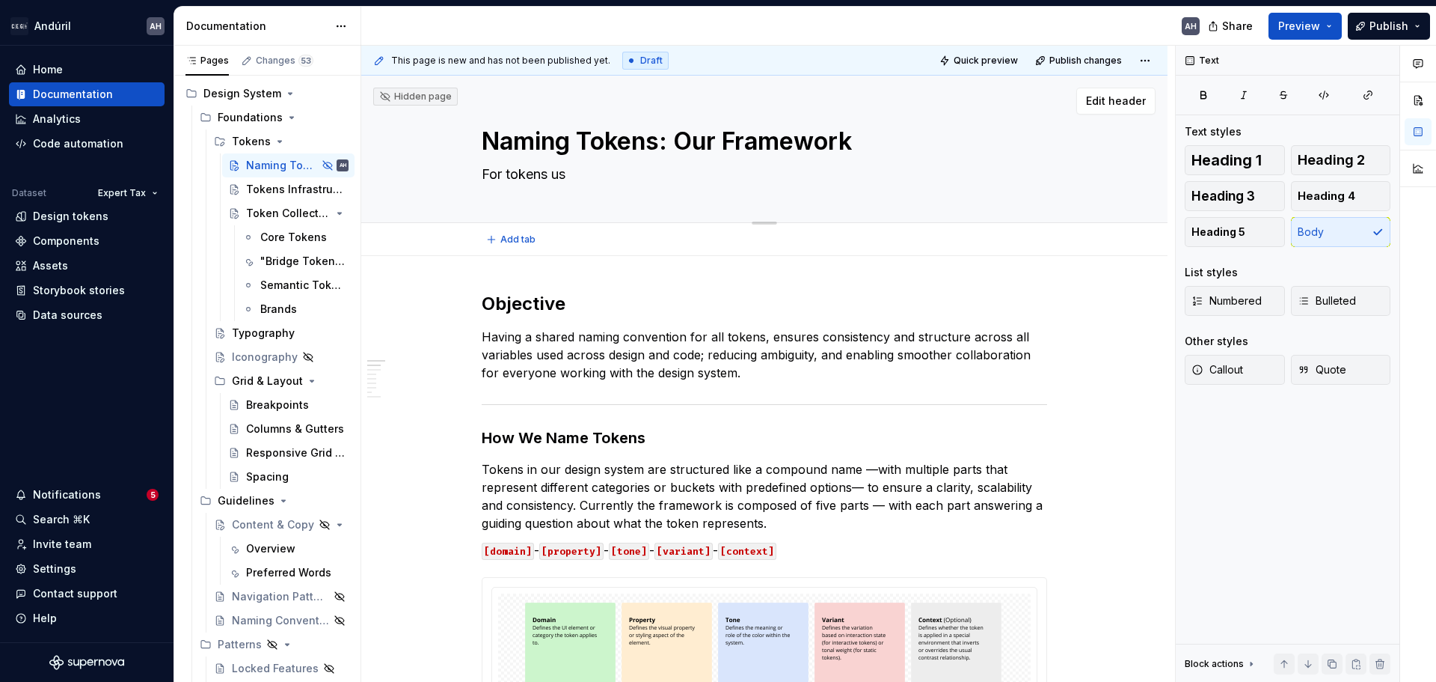
type textarea "For tokens use"
type textarea "*"
type textarea "For tokens used"
type textarea "*"
type textarea "For tokens used"
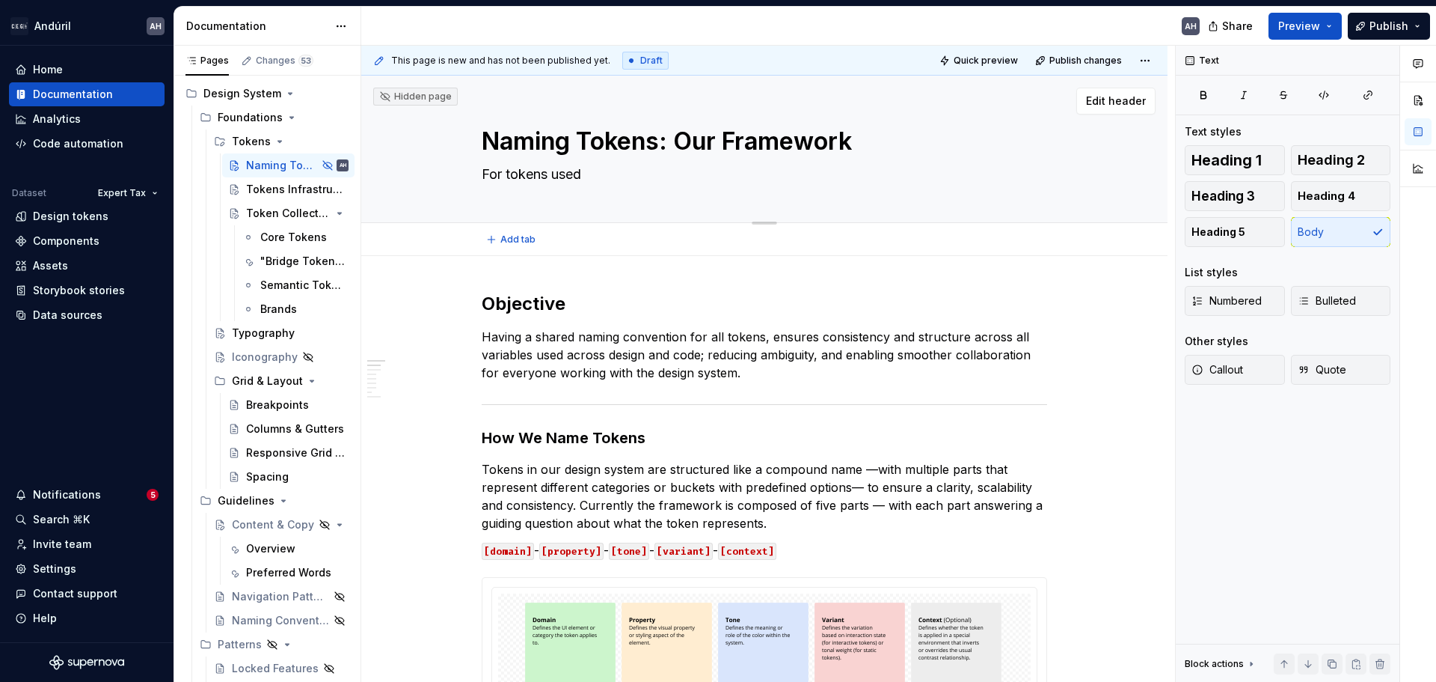
type textarea "*"
type textarea "For tokens used i"
type textarea "*"
type textarea "For tokens used in"
type textarea "*"
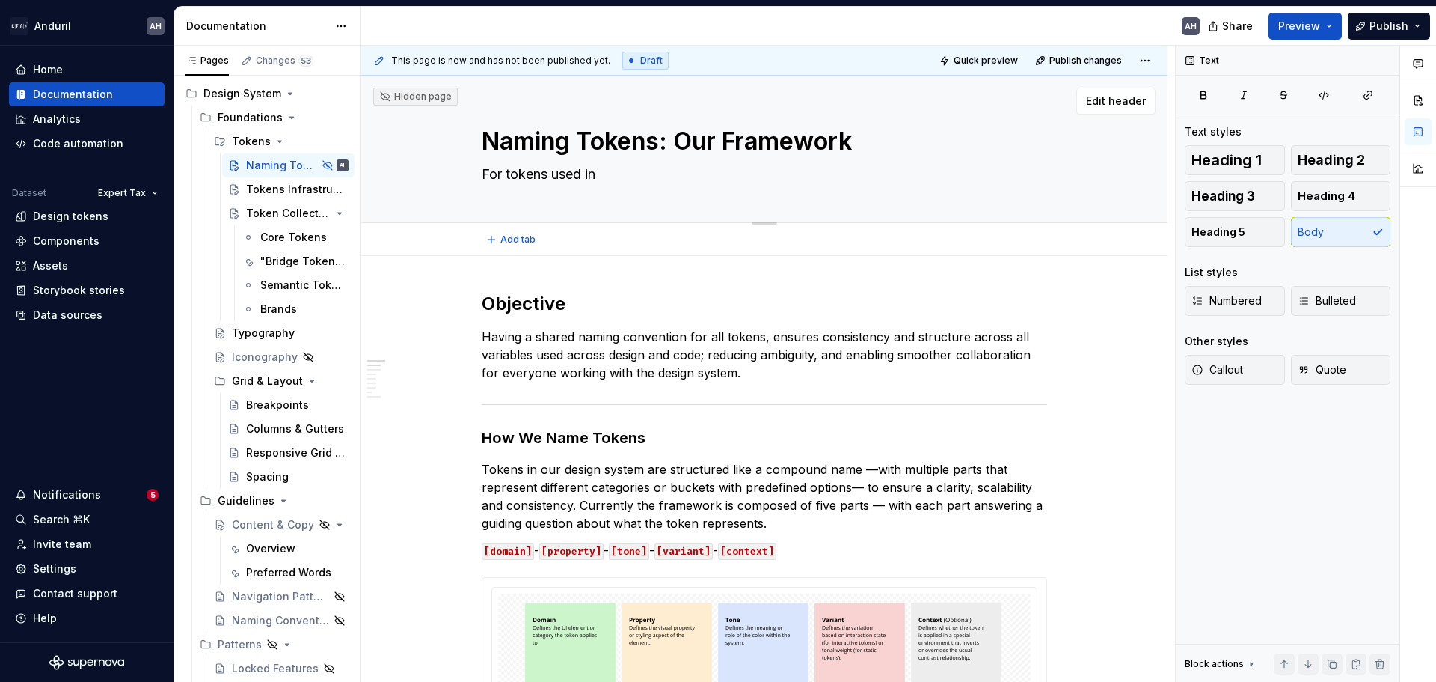
type textarea "For tokens used in"
type textarea "*"
type textarea "For tokens used in D"
type textarea "*"
type textarea "For tokens used in De"
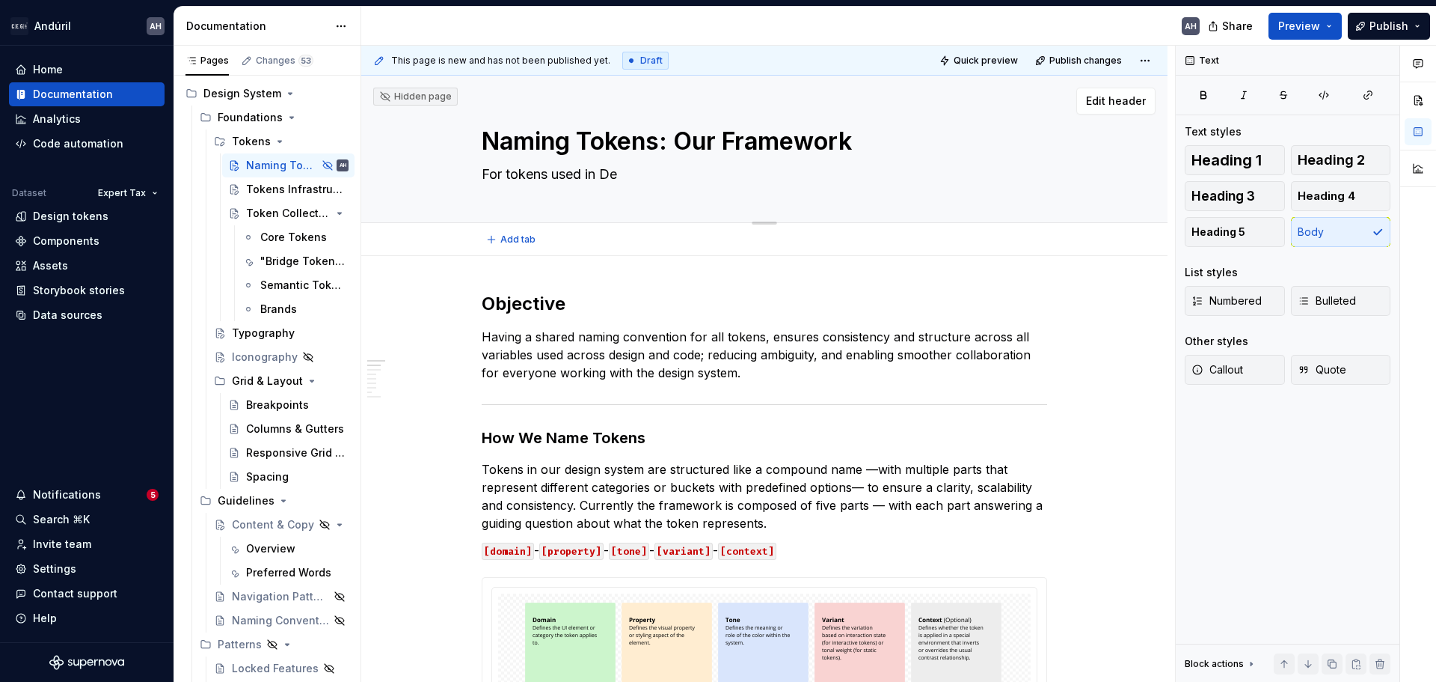
type textarea "*"
type textarea "For tokens used in Des"
type textarea "*"
type textarea "For tokens used in Desi"
type textarea "*"
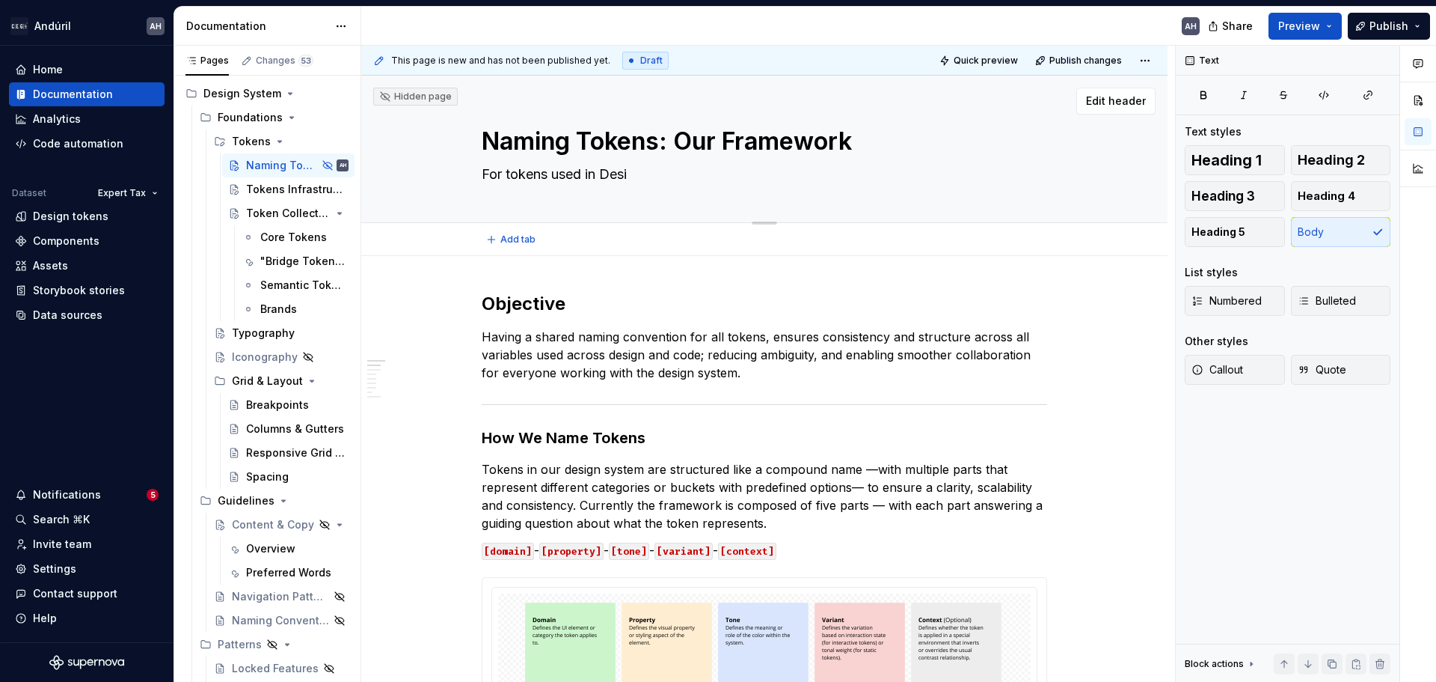
type textarea "For tokens used in Desig"
type textarea "*"
type textarea "For tokens used in Design"
type textarea "*"
type textarea "For tokens used in Design"
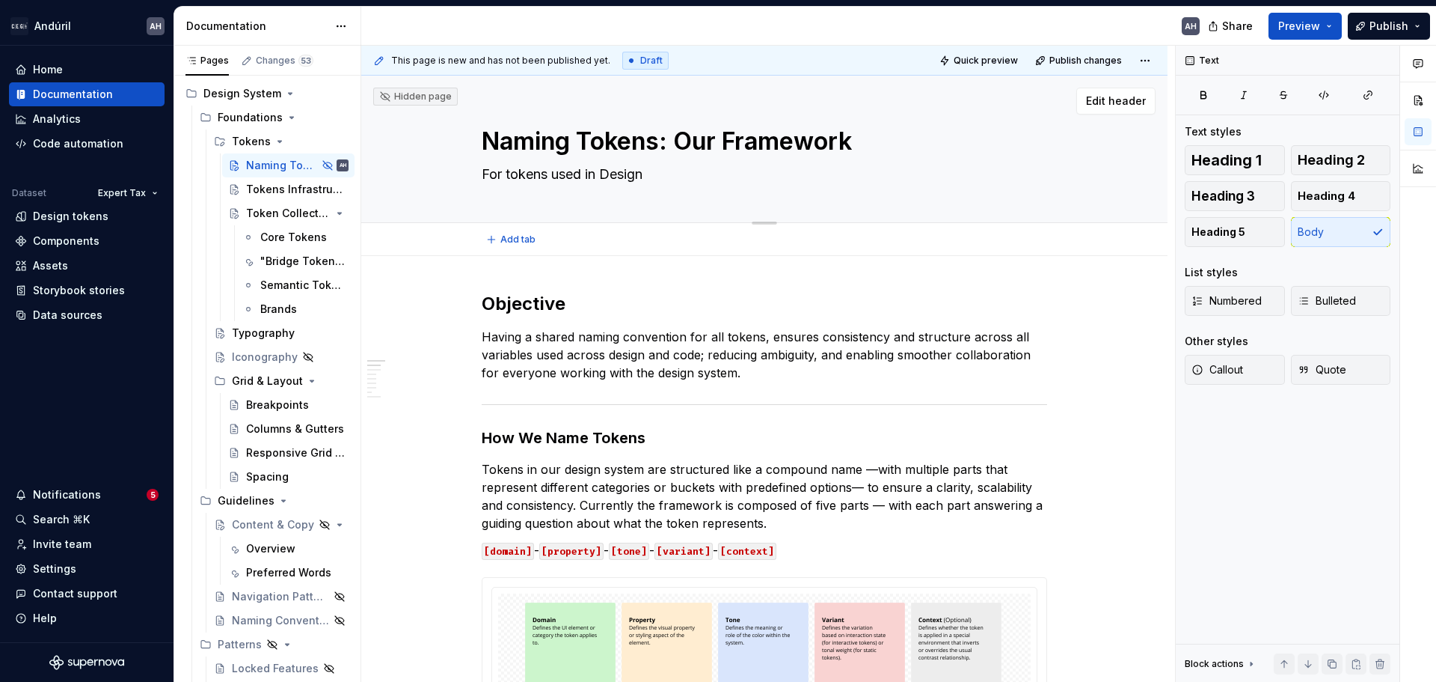
type textarea "*"
type textarea "For tokens used in Design"
type textarea "*"
type textarea "For tokens used in Desig"
type textarea "*"
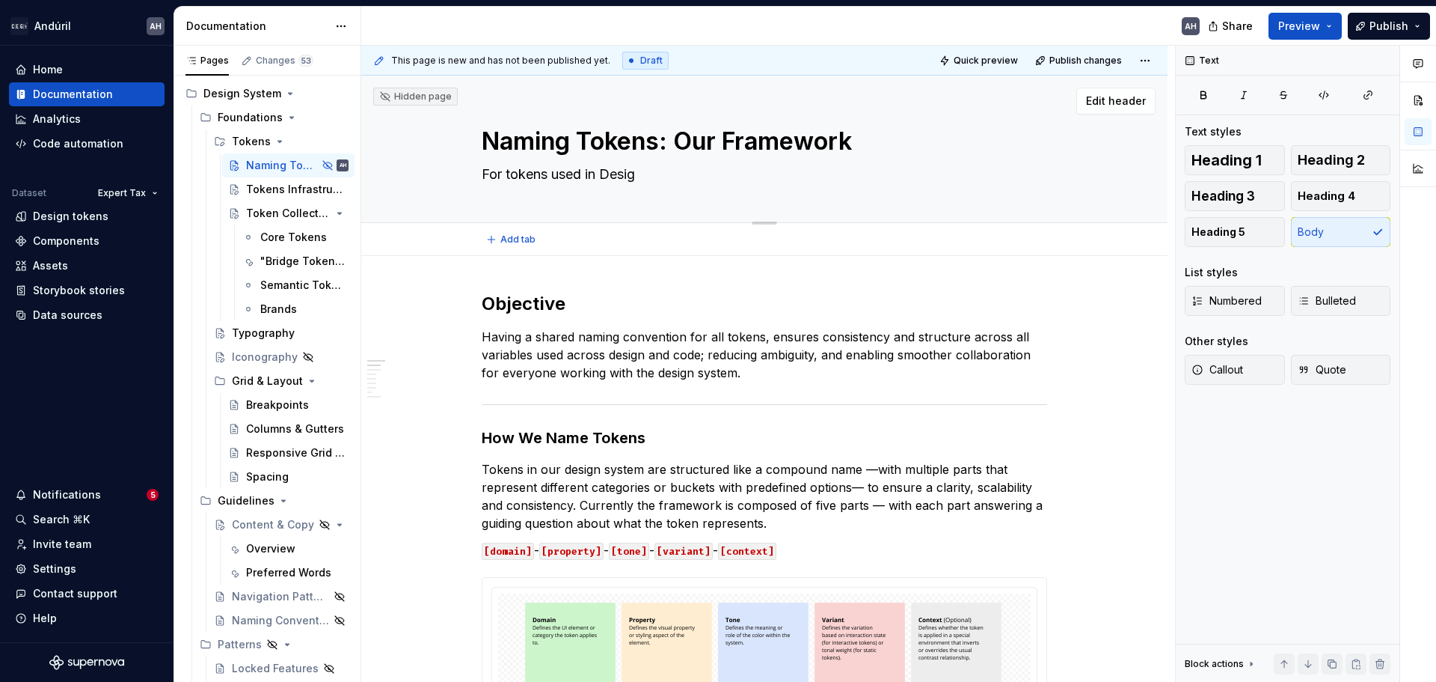
type textarea "For tokens used in Desi"
type textarea "*"
type textarea "For tokens used in"
type textarea "*"
type textarea "For tokens used in"
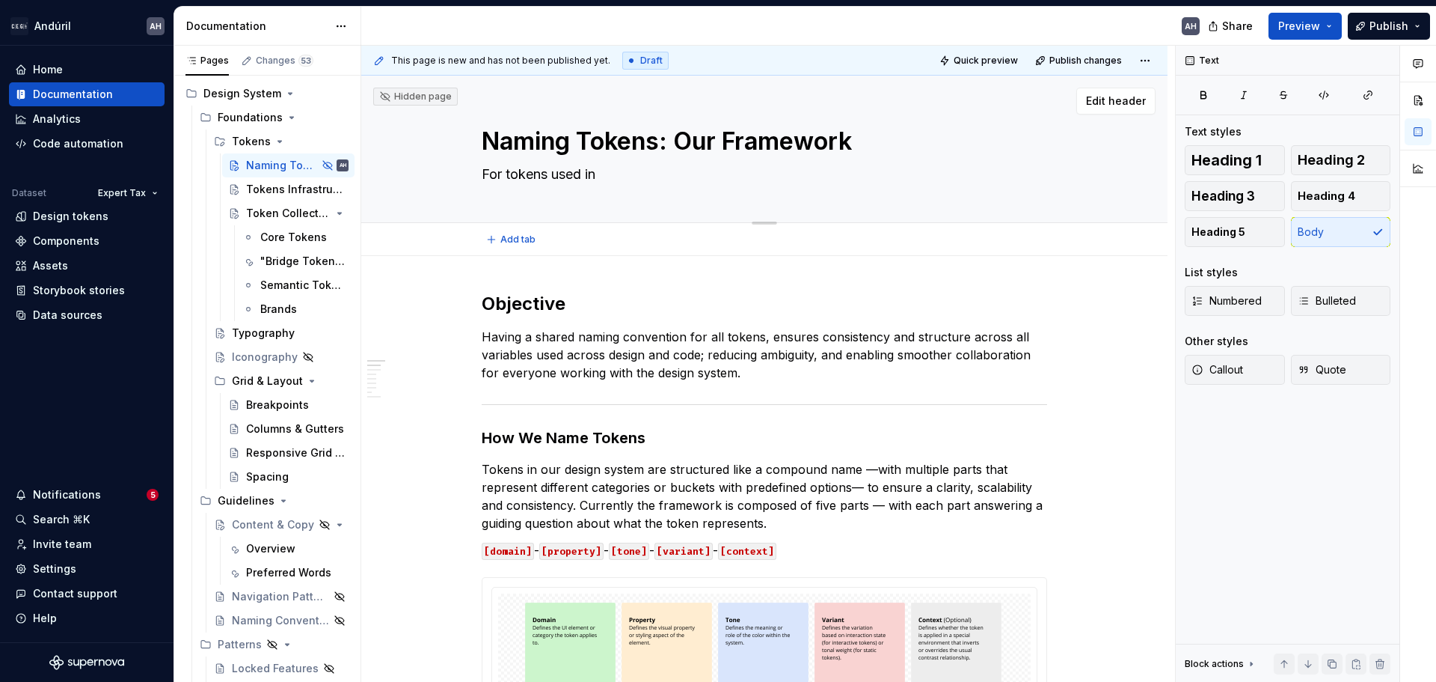
type textarea "*"
type textarea "For tokens used in"
type textarea "*"
type textarea "For tokens used in d"
type textarea "*"
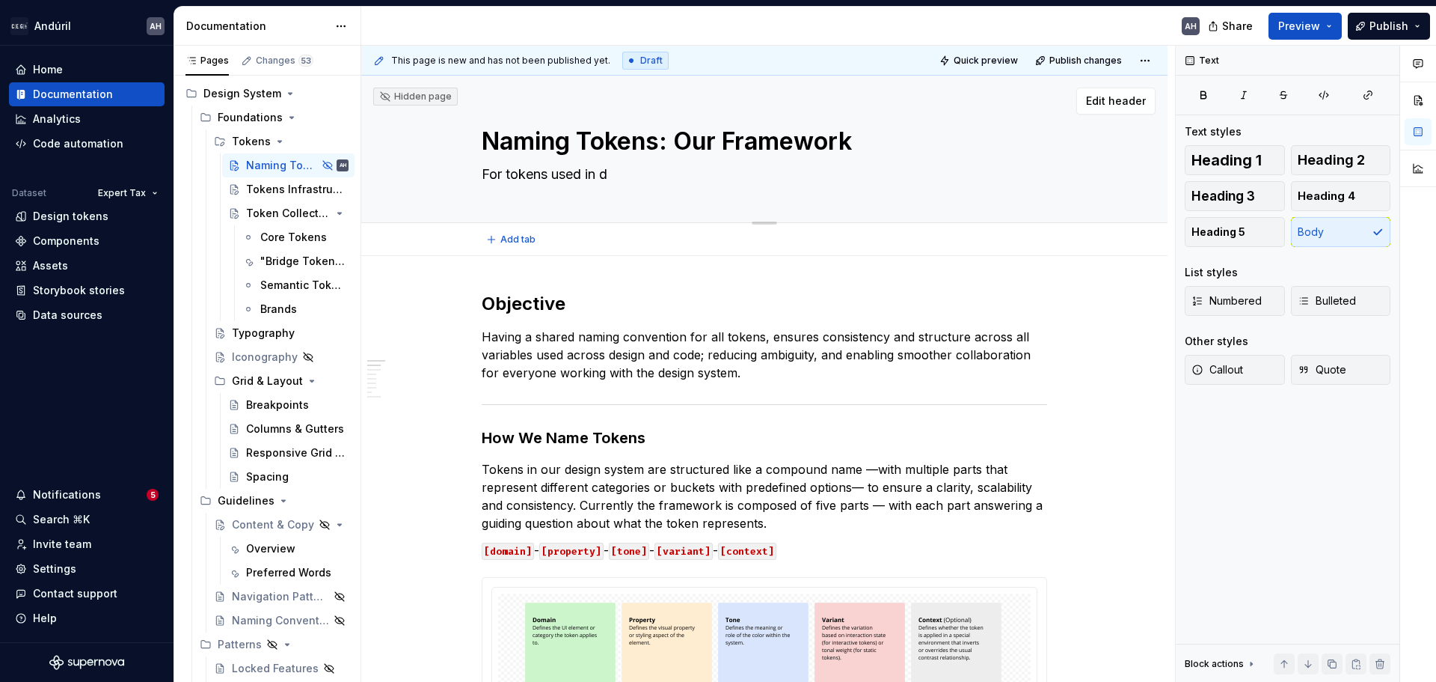
type textarea "For tokens used in de"
type textarea "*"
type textarea "For tokens used in des"
type textarea "*"
type textarea "For tokens used in desi"
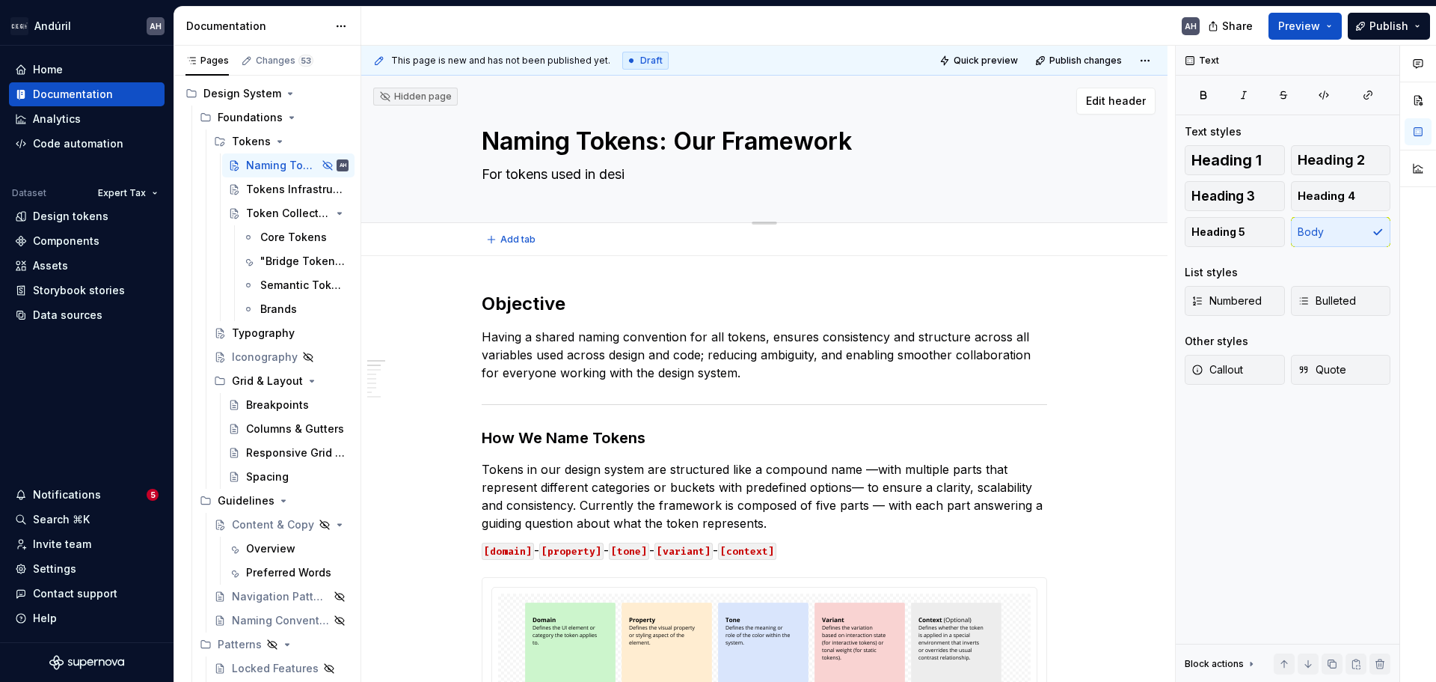
type textarea "*"
type textarea "For tokens used in desig"
type textarea "*"
type textarea "For tokens used in design"
type textarea "*"
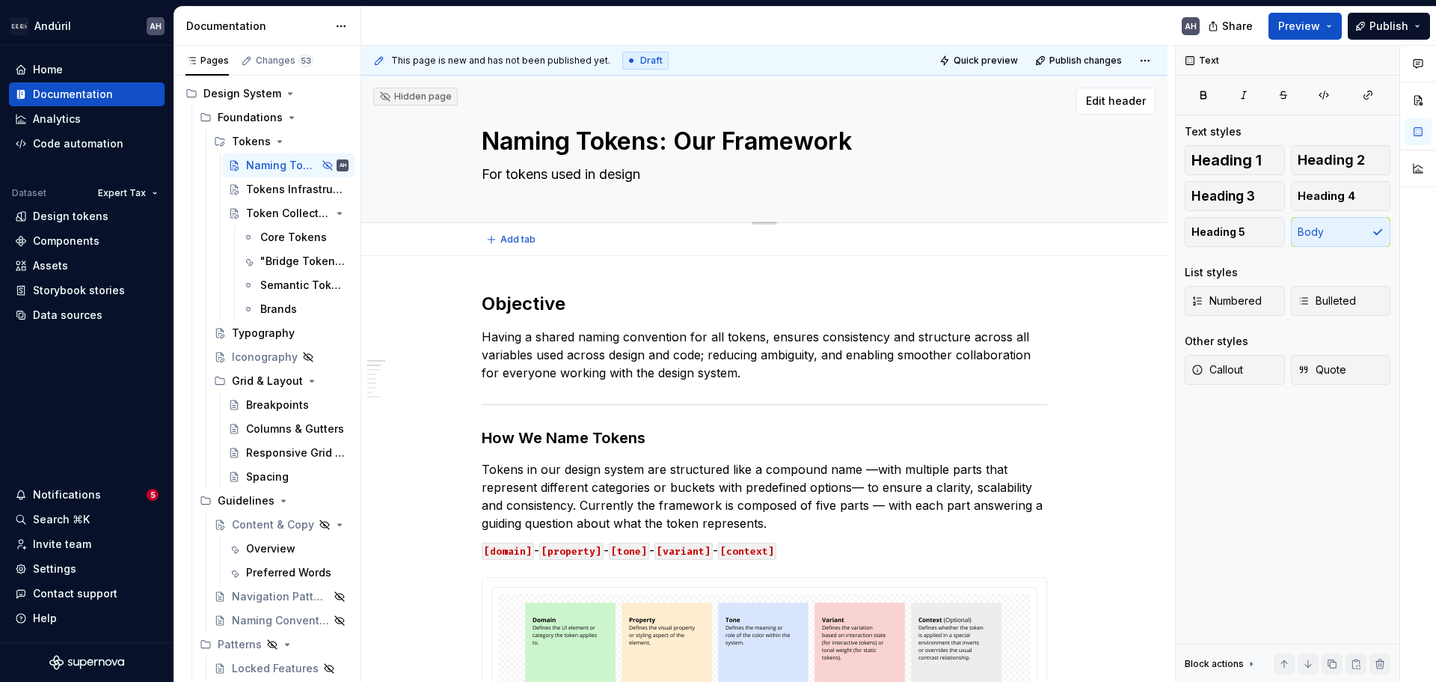
type textarea "For tokens used in design"
type textarea "*"
type textarea "For tokens used in design a"
type textarea "*"
type textarea "For tokens used in design and"
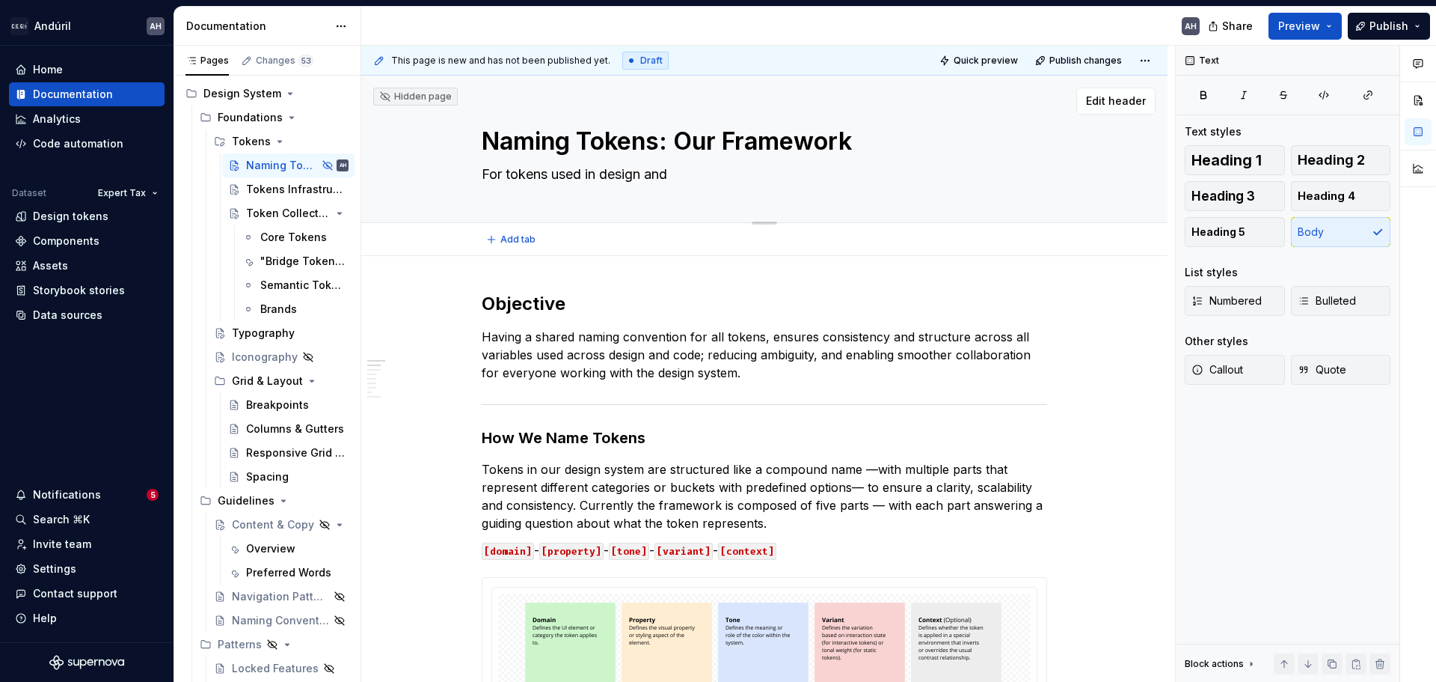
type textarea "*"
type textarea "For tokens used in design and"
type textarea "*"
type textarea "For tokens used in design and c"
type textarea "*"
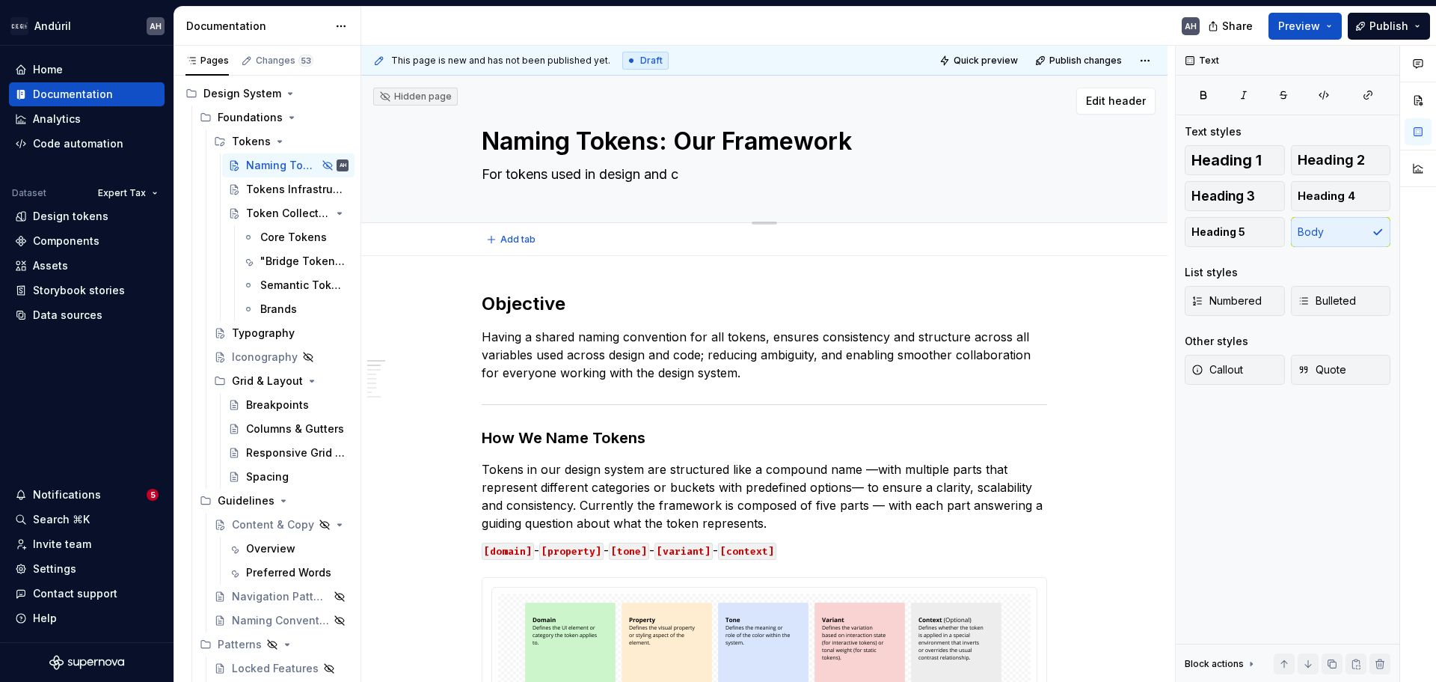
type textarea "For tokens used in design and co"
type textarea "*"
type textarea "For tokens used in design and cod"
type textarea "*"
type textarea "For tokens used in design and code"
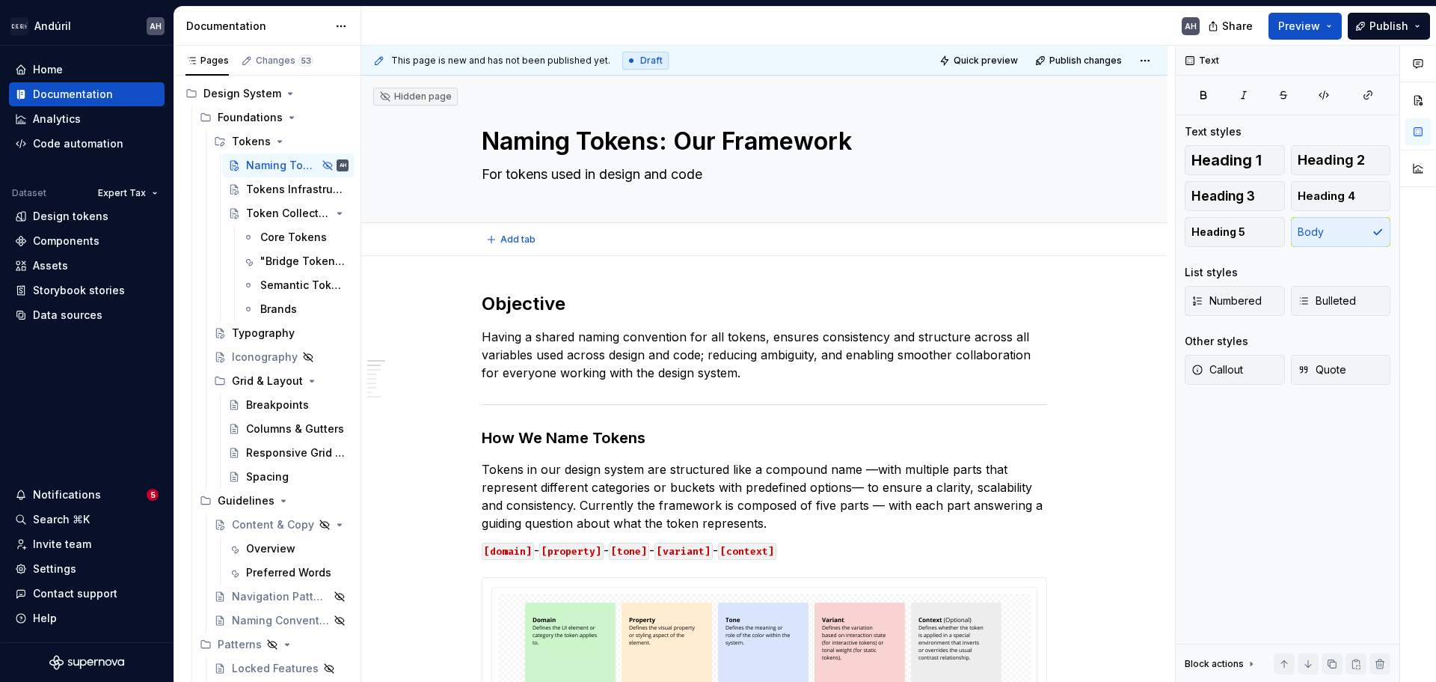
type textarea "*"
type textarea "For tokens used in design and code"
click at [682, 351] on p "Having a shared naming convention for all tokens, ensures consistency and struc…" at bounding box center [765, 355] width 566 height 54
click at [307, 166] on button "Page tree" at bounding box center [317, 165] width 21 height 21
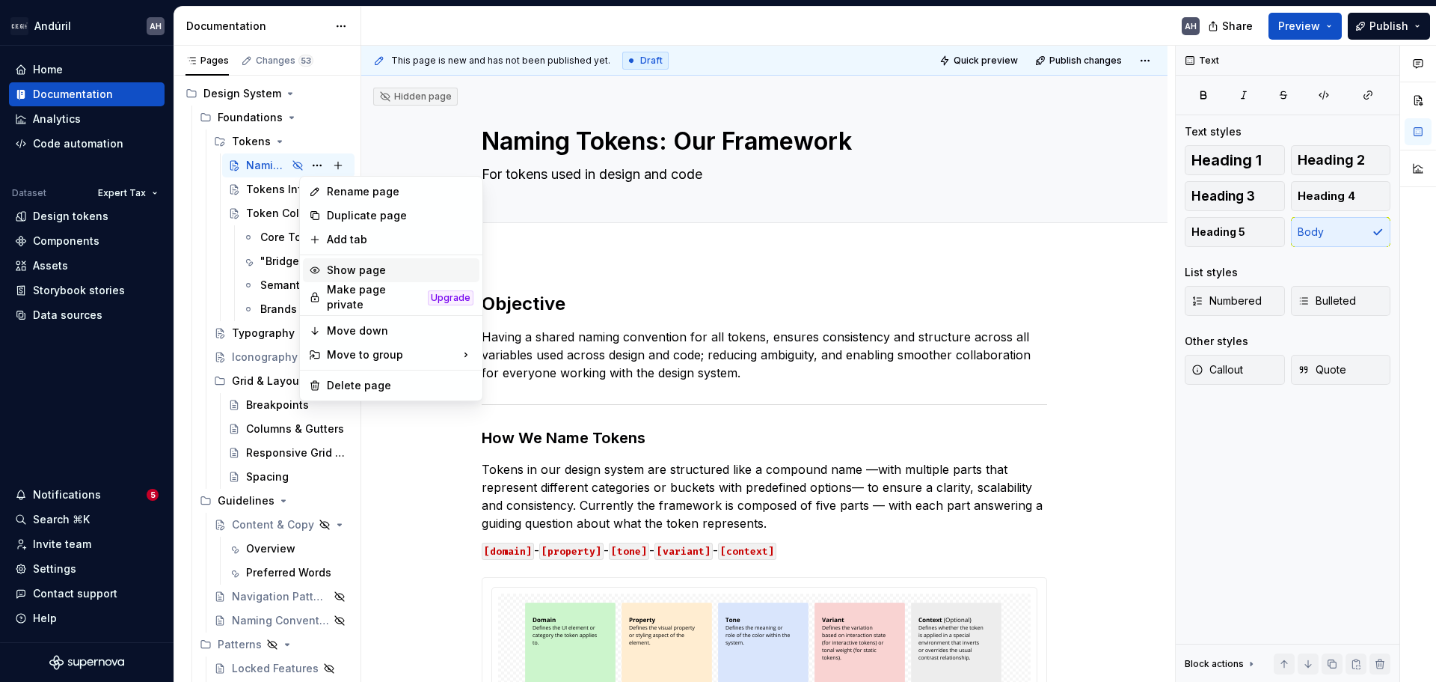
click at [387, 270] on div "Show page" at bounding box center [400, 270] width 147 height 15
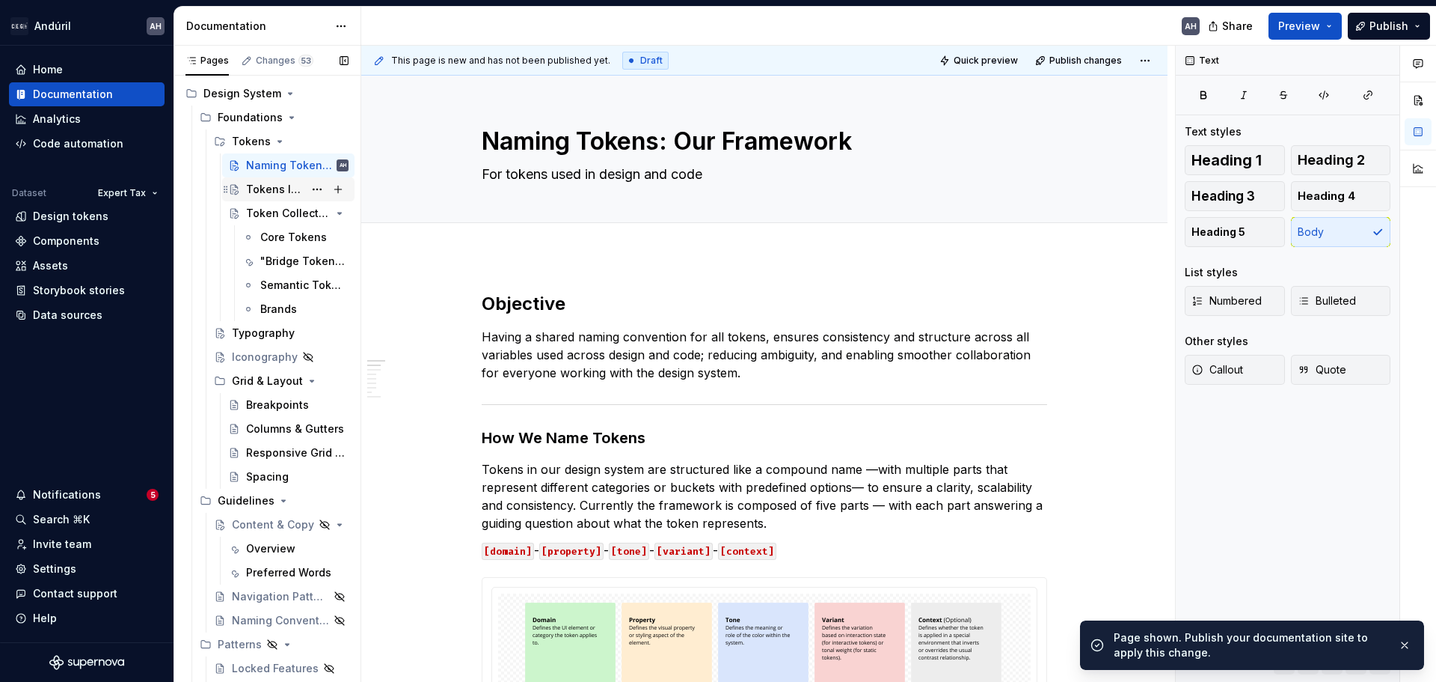
click at [271, 185] on div "Tokens Infrastructure" at bounding box center [275, 189] width 58 height 15
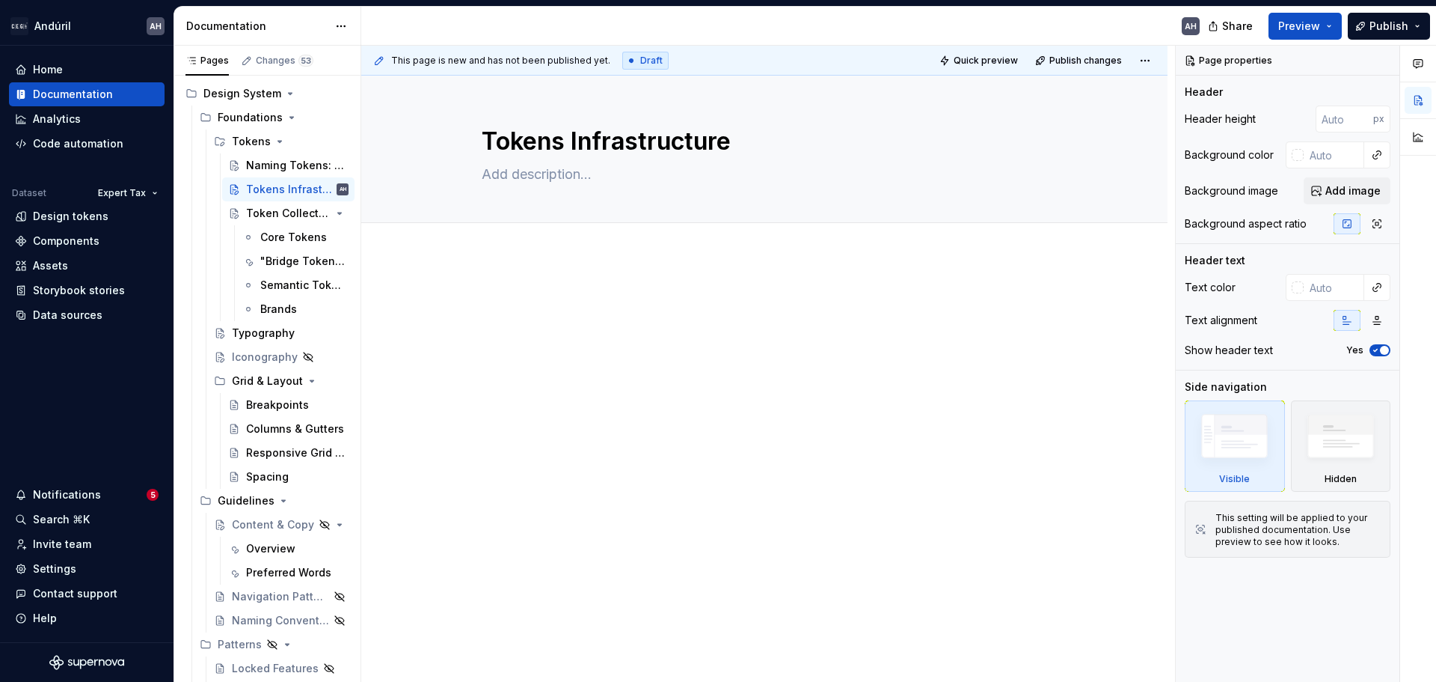
click at [538, 329] on div at bounding box center [765, 320] width 566 height 57
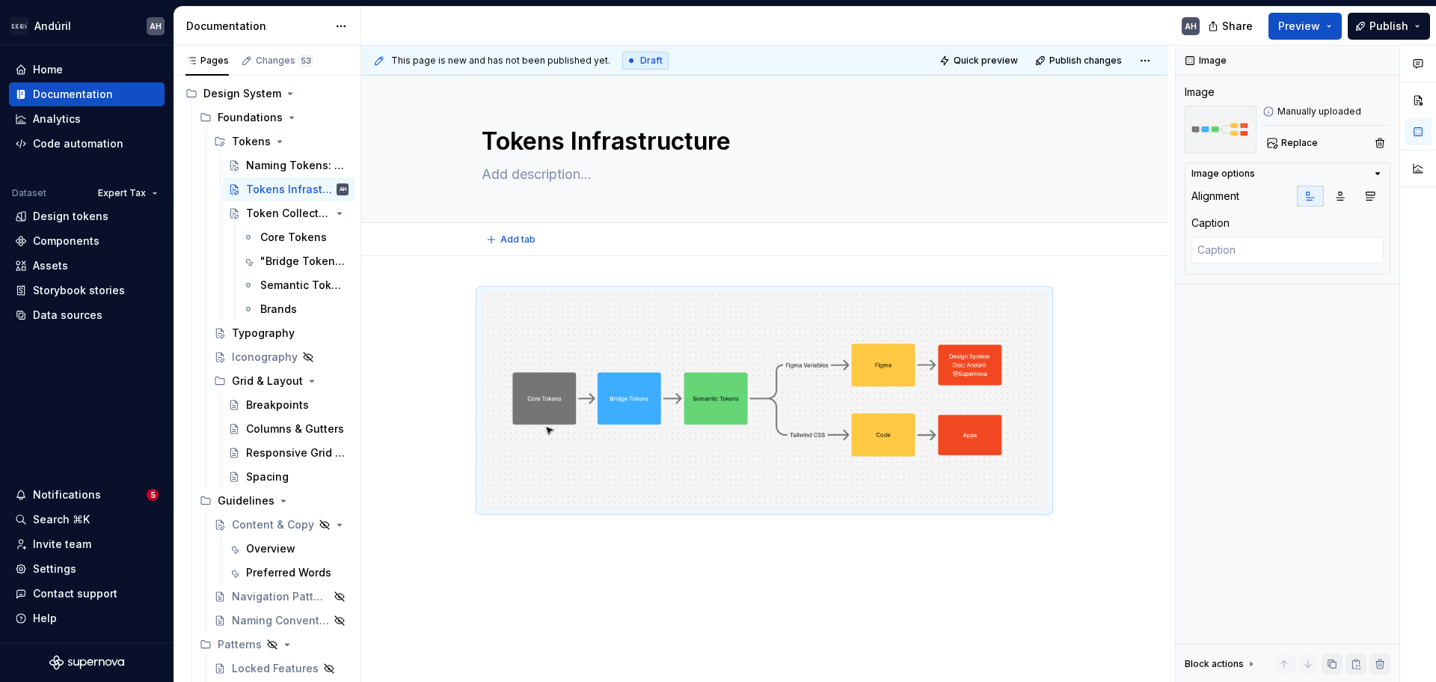
type textarea "*"
click at [664, 563] on div at bounding box center [764, 493] width 806 height 475
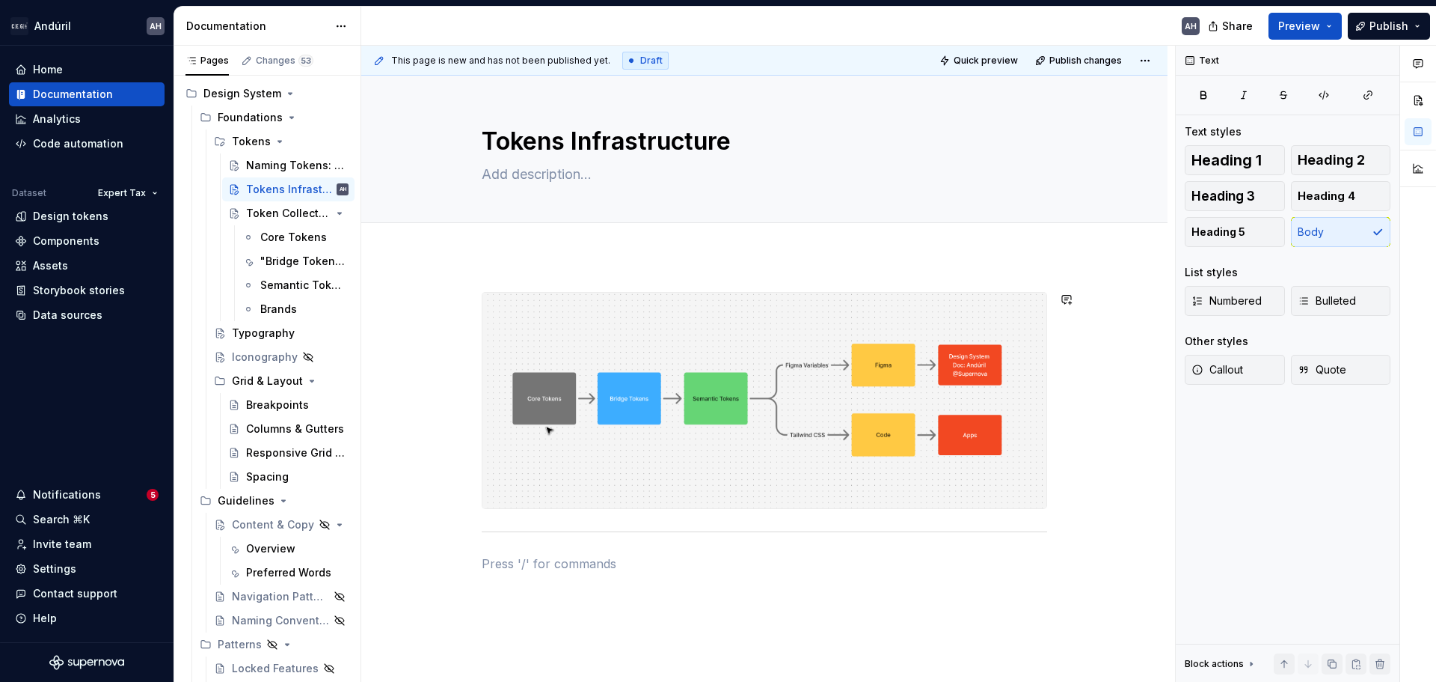
click at [562, 270] on div at bounding box center [764, 525] width 806 height 539
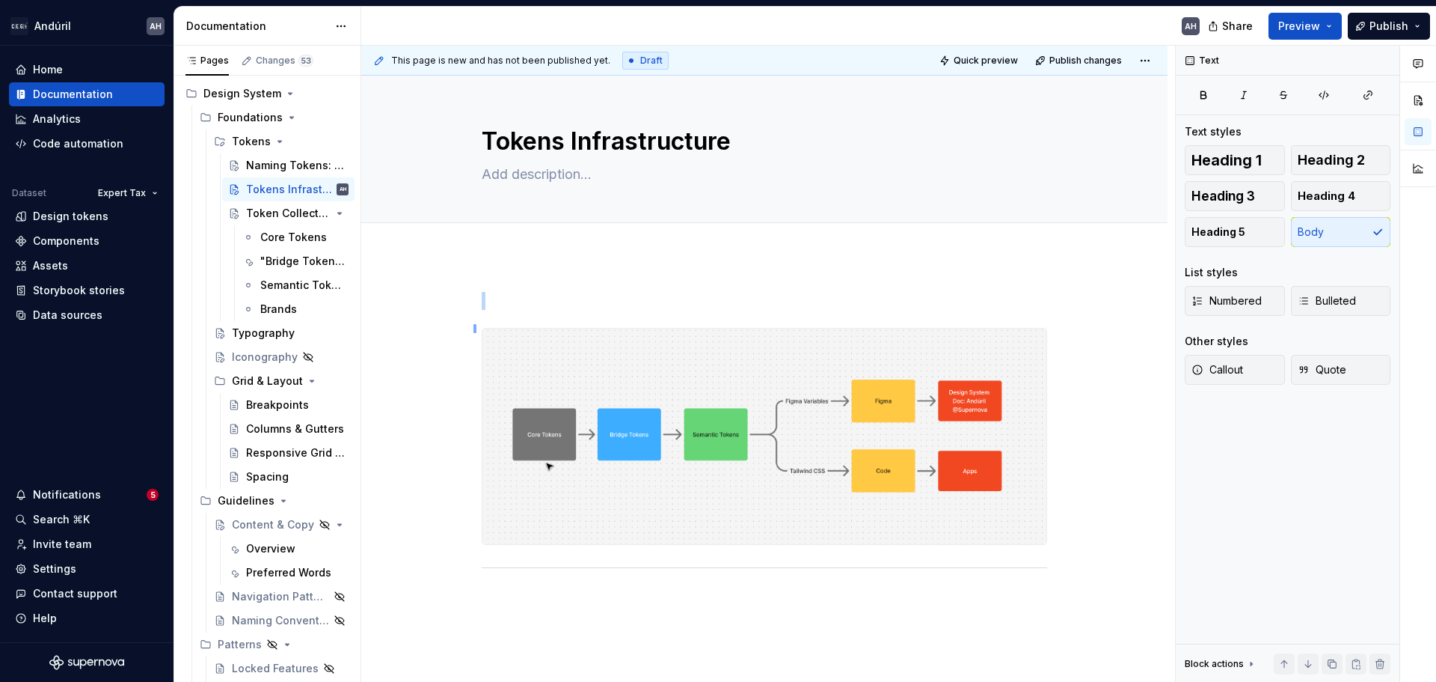
drag, startPoint x: 474, startPoint y: 333, endPoint x: 475, endPoint y: 324, distance: 9.1
click at [475, 324] on div "This page is new and has not been published yet. Draft Quick preview Publish ch…" at bounding box center [768, 364] width 814 height 637
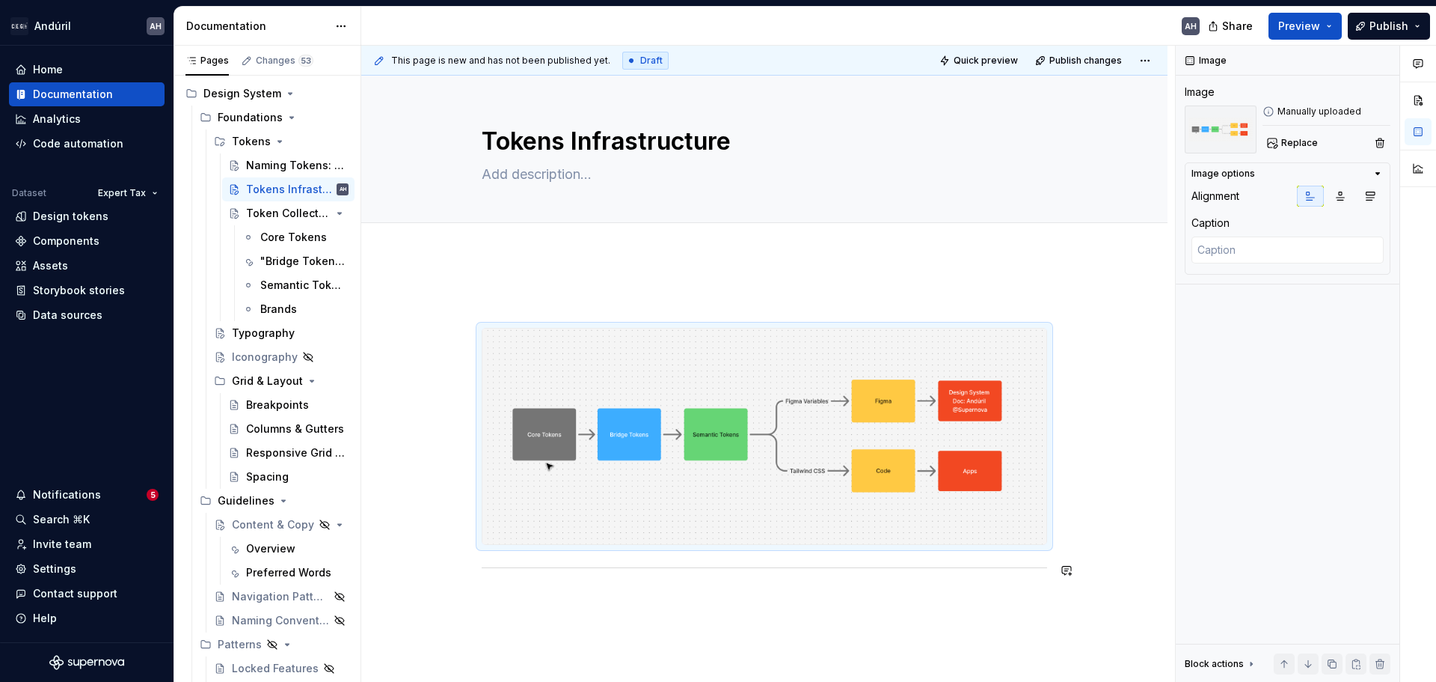
click at [571, 581] on div at bounding box center [765, 450] width 566 height 316
click at [534, 363] on img at bounding box center [765, 435] width 564 height 215
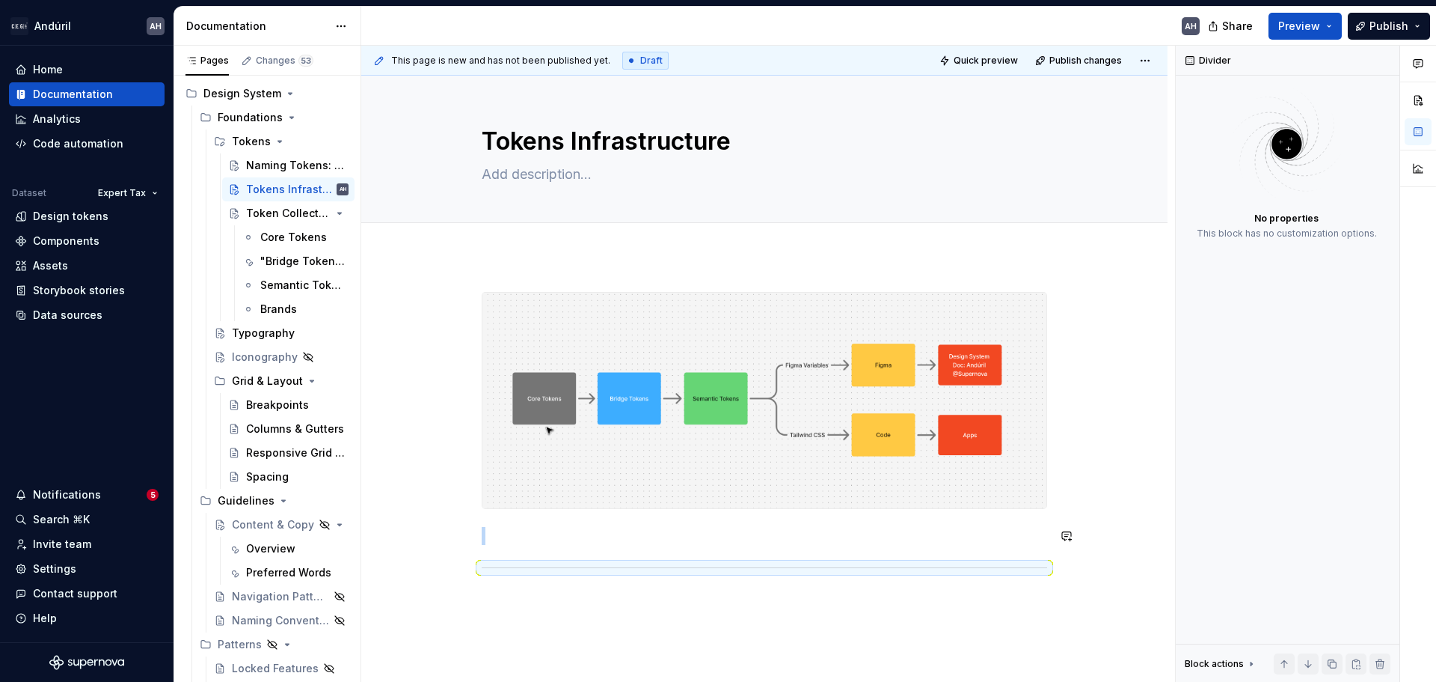
click at [559, 547] on div at bounding box center [765, 450] width 566 height 316
click at [564, 532] on p at bounding box center [765, 536] width 566 height 18
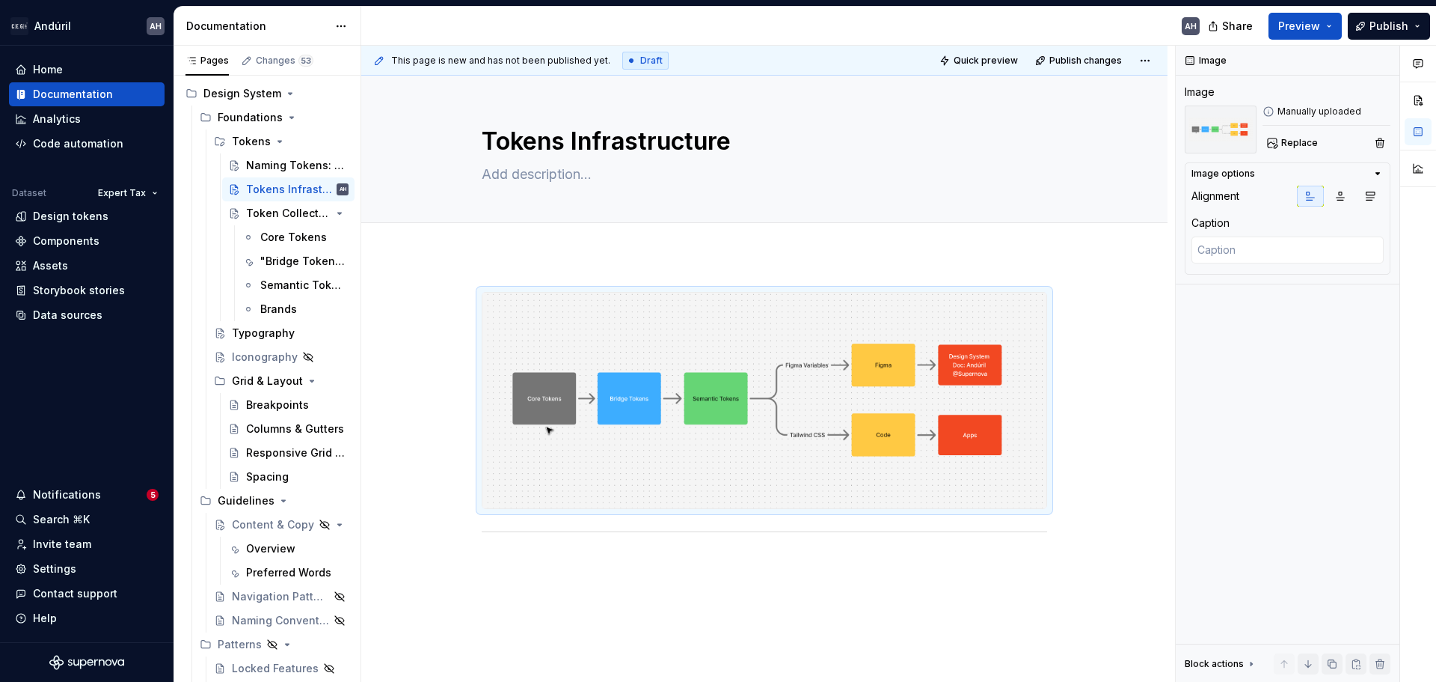
click at [1023, 25] on div "AH" at bounding box center [786, 26] width 851 height 39
type textarea "*"
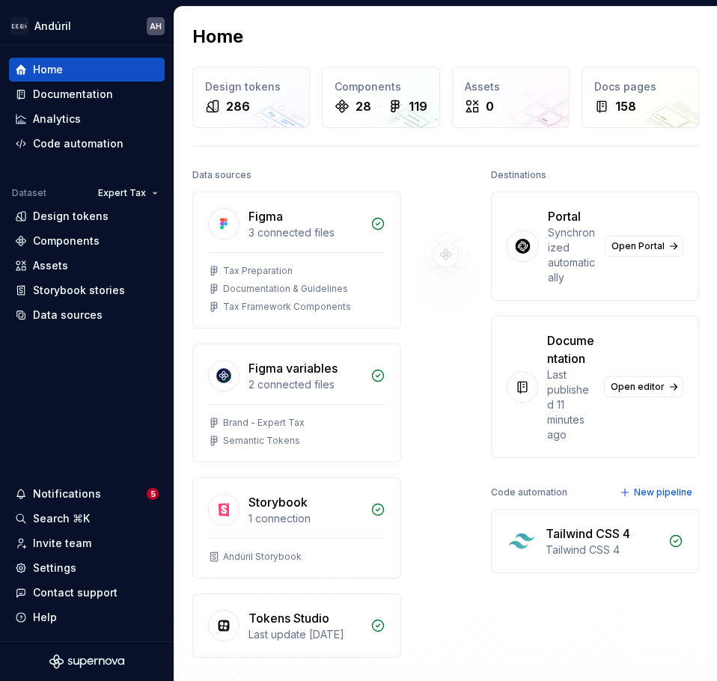
click at [439, 356] on div at bounding box center [446, 411] width 90 height 493
click at [78, 565] on div "Settings" at bounding box center [87, 567] width 144 height 15
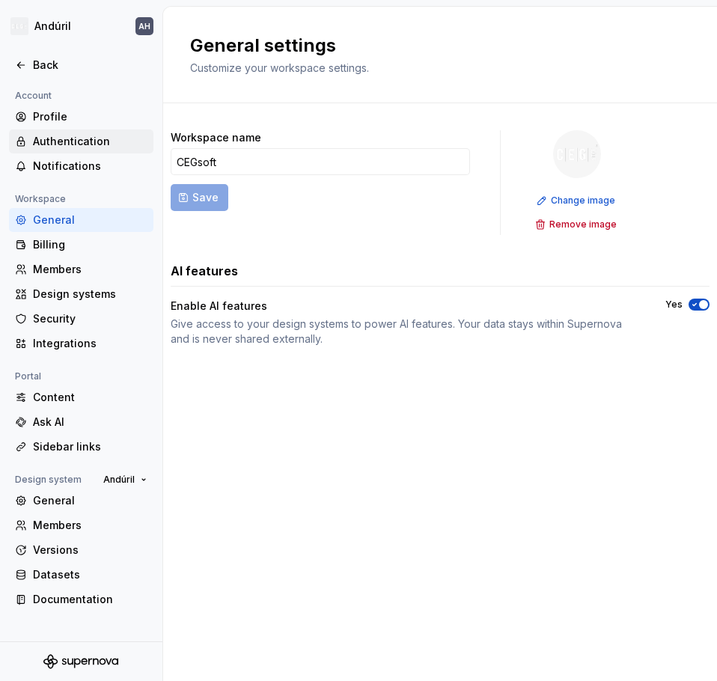
click at [90, 144] on div "Authentication" at bounding box center [90, 141] width 114 height 15
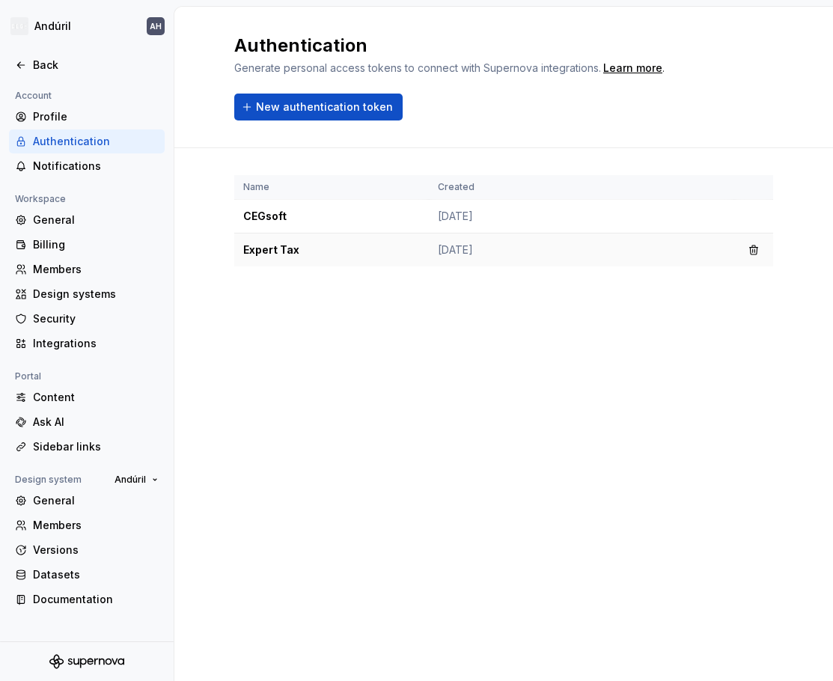
click at [306, 254] on td "Expert Tax" at bounding box center [331, 250] width 195 height 34
click at [260, 255] on td "Expert Tax" at bounding box center [331, 250] width 195 height 34
click at [319, 334] on div "Authentication Generate personal access tokens to connect with Supernova integr…" at bounding box center [503, 344] width 658 height 674
drag, startPoint x: 313, startPoint y: 61, endPoint x: 578, endPoint y: 70, distance: 265.0
click at [578, 70] on span "Generate personal access tokens to connect with Supernova integrations." at bounding box center [417, 67] width 367 height 13
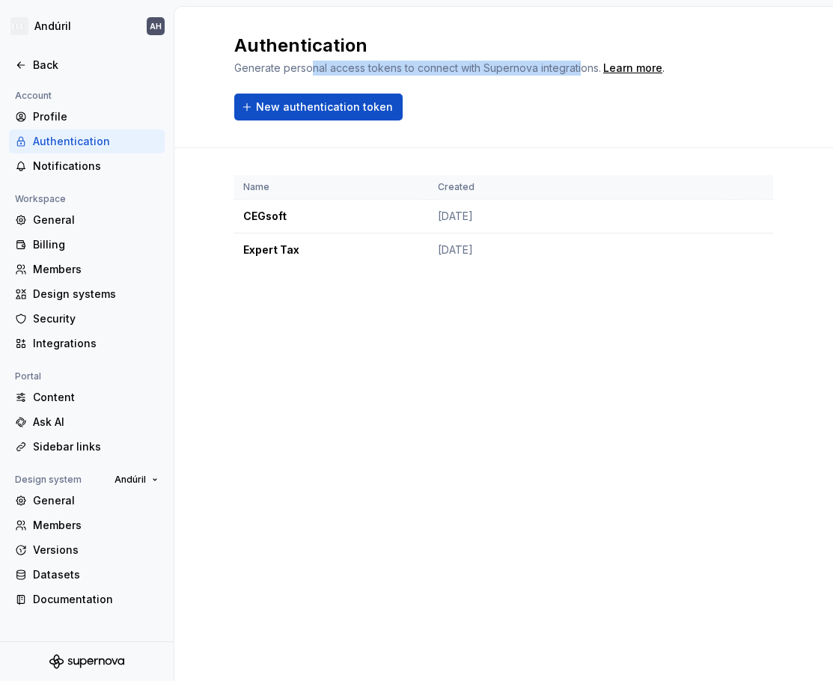
click at [578, 70] on span "Generate personal access tokens to connect with Supernova integrations." at bounding box center [417, 67] width 367 height 13
click at [473, 246] on td "Apr 28, 2025" at bounding box center [581, 250] width 305 height 34
click at [316, 247] on td "Expert Tax" at bounding box center [331, 250] width 195 height 34
click at [271, 249] on td "Expert Tax" at bounding box center [331, 250] width 195 height 34
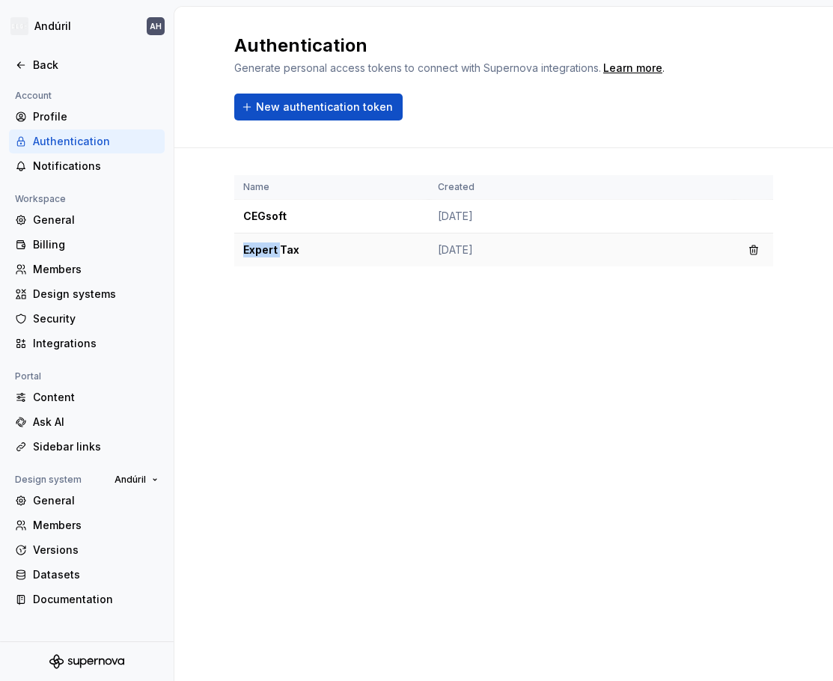
click at [271, 249] on td "Expert Tax" at bounding box center [331, 250] width 195 height 34
click at [485, 245] on td "Apr 28, 2025" at bounding box center [581, 250] width 305 height 34
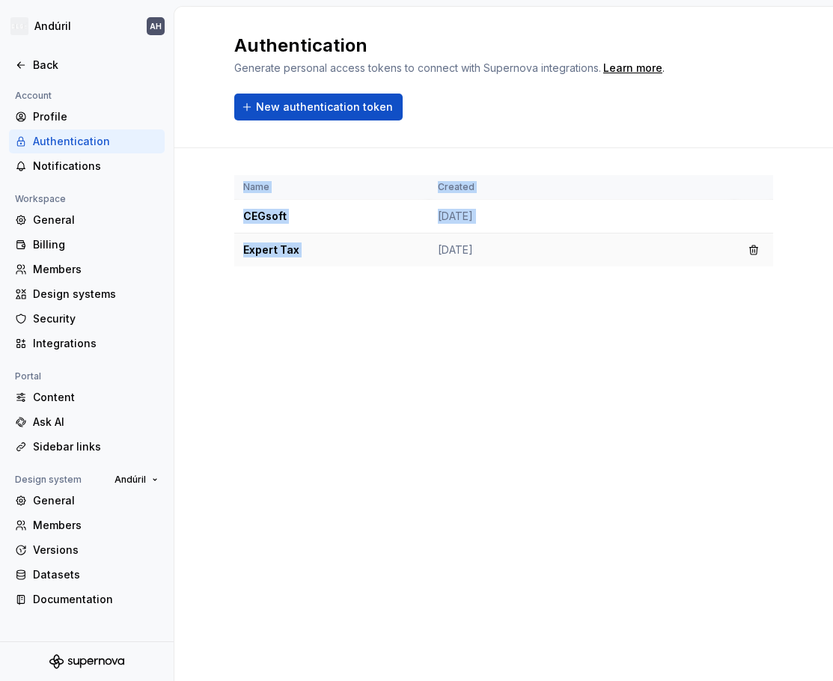
click at [485, 245] on td "Apr 28, 2025" at bounding box center [581, 250] width 305 height 34
click at [456, 301] on div "Name Created CEGsoft Apr 28, 2025 Expert Tax Apr 28, 2025" at bounding box center [503, 235] width 539 height 175
click at [438, 286] on div "Name Created CEGsoft Apr 28, 2025 Expert Tax Apr 28, 2025" at bounding box center [503, 235] width 539 height 175
click at [32, 66] on div "Back" at bounding box center [87, 65] width 144 height 15
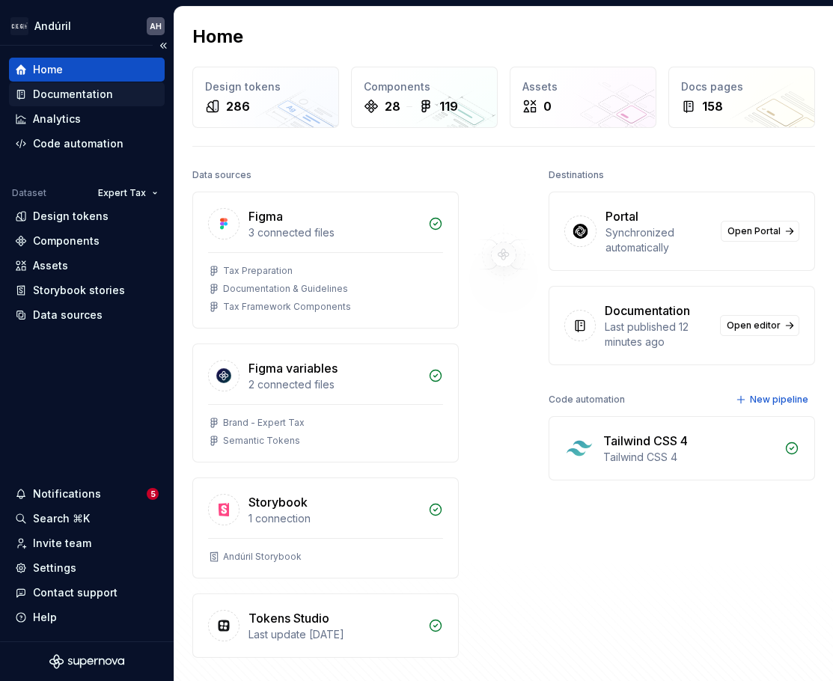
click at [85, 95] on div "Documentation" at bounding box center [73, 94] width 80 height 15
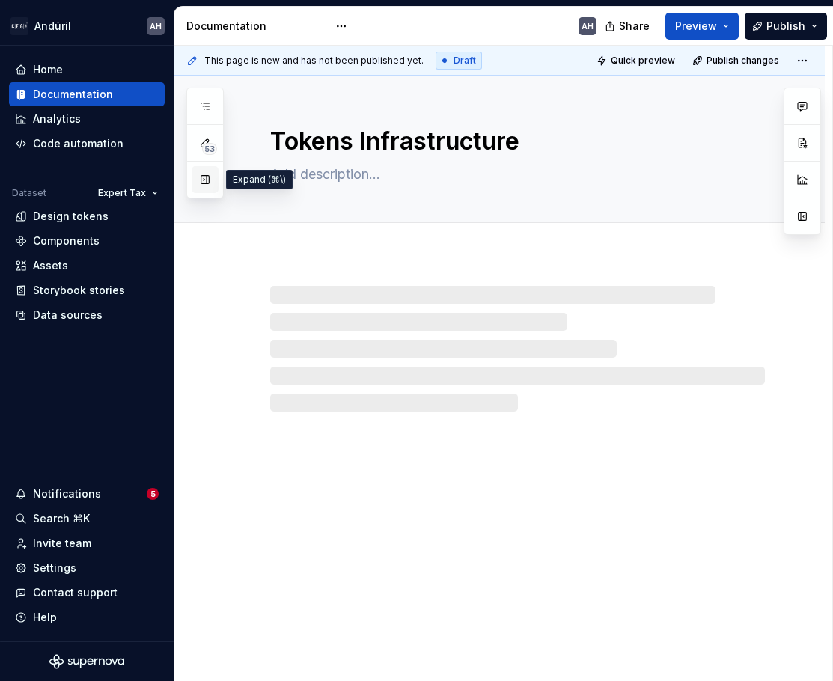
click at [206, 180] on button "button" at bounding box center [205, 179] width 27 height 27
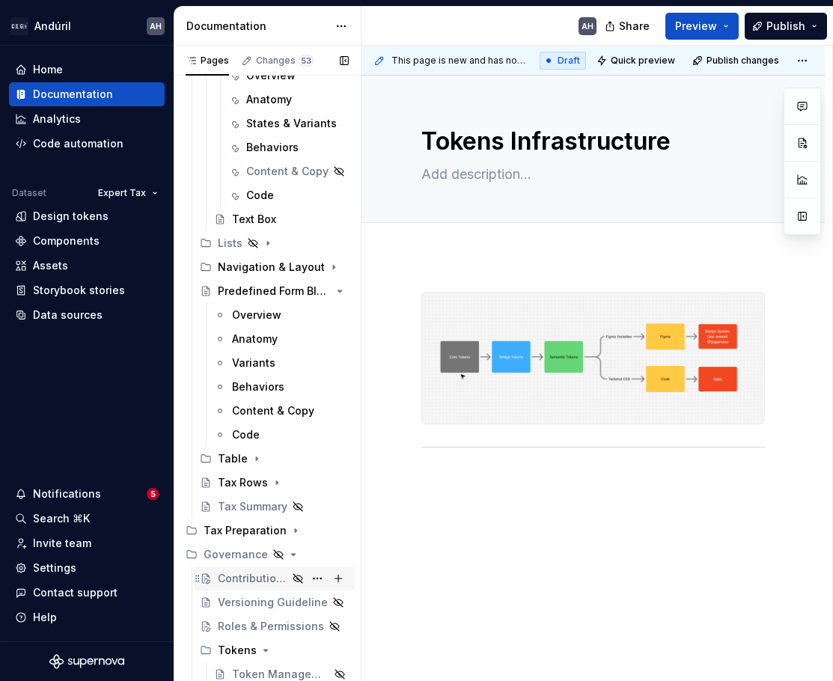
scroll to position [1794, 0]
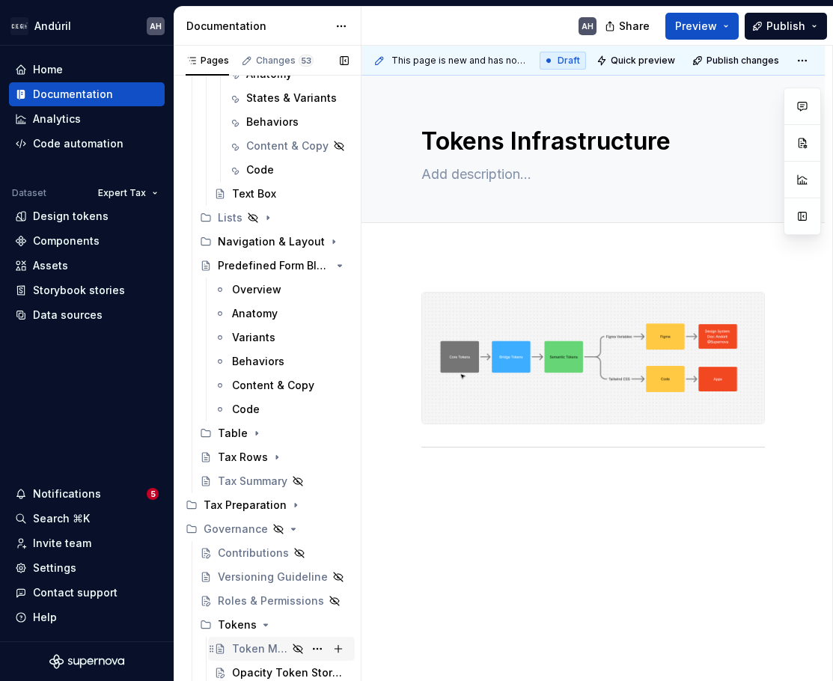
click at [255, 644] on div "Token Management" at bounding box center [259, 648] width 55 height 15
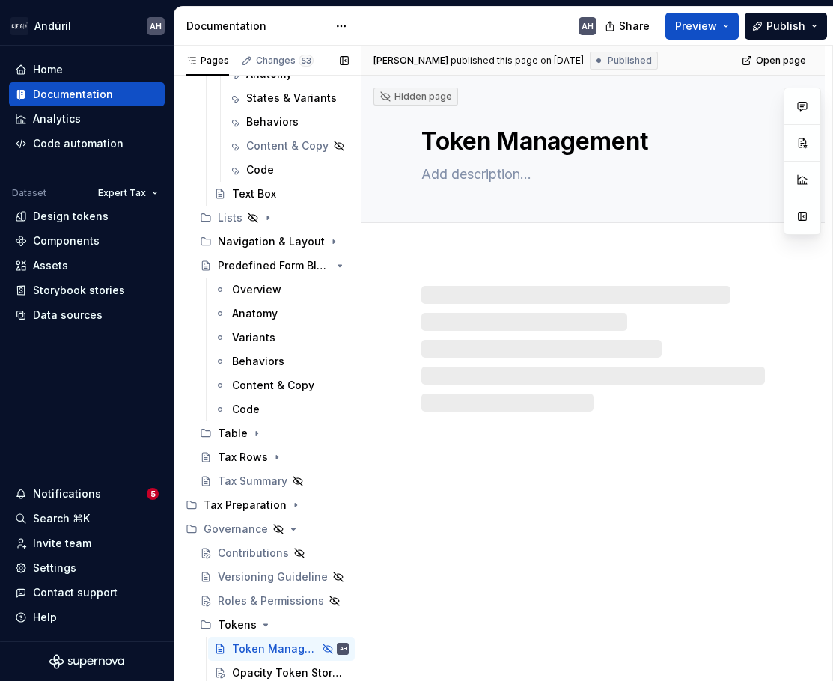
click at [348, 57] on button "button" at bounding box center [344, 60] width 21 height 21
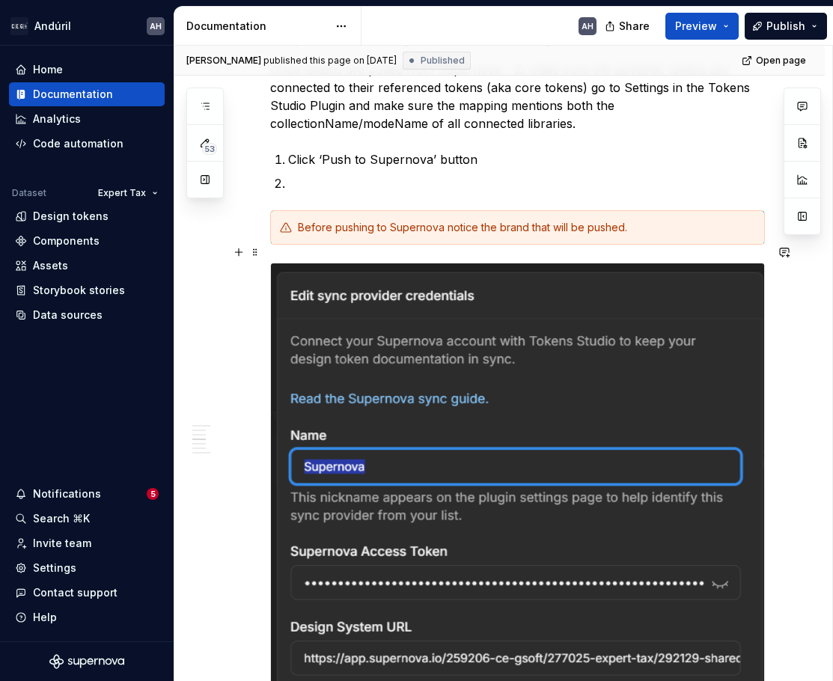
scroll to position [673, 0]
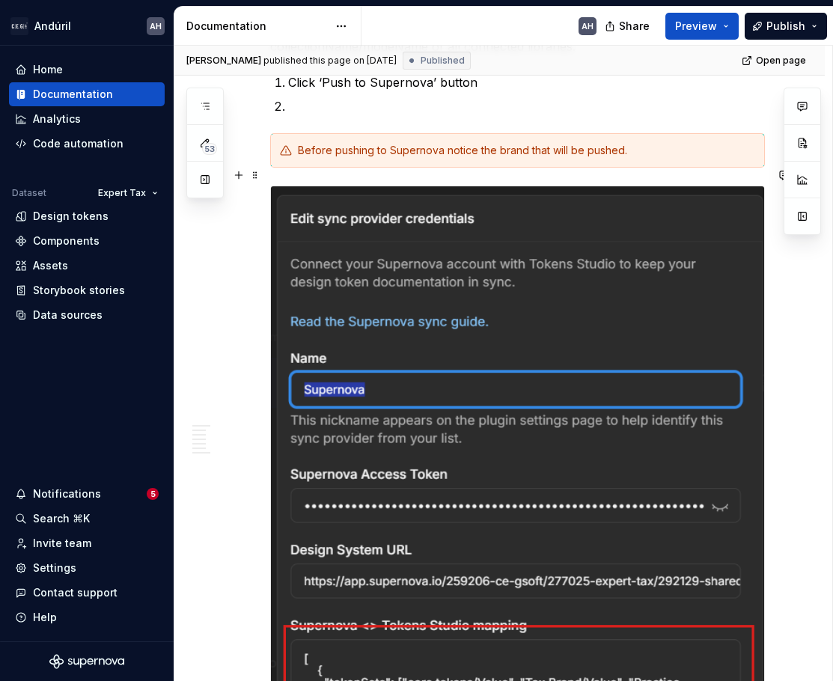
click at [369, 323] on img at bounding box center [517, 510] width 493 height 648
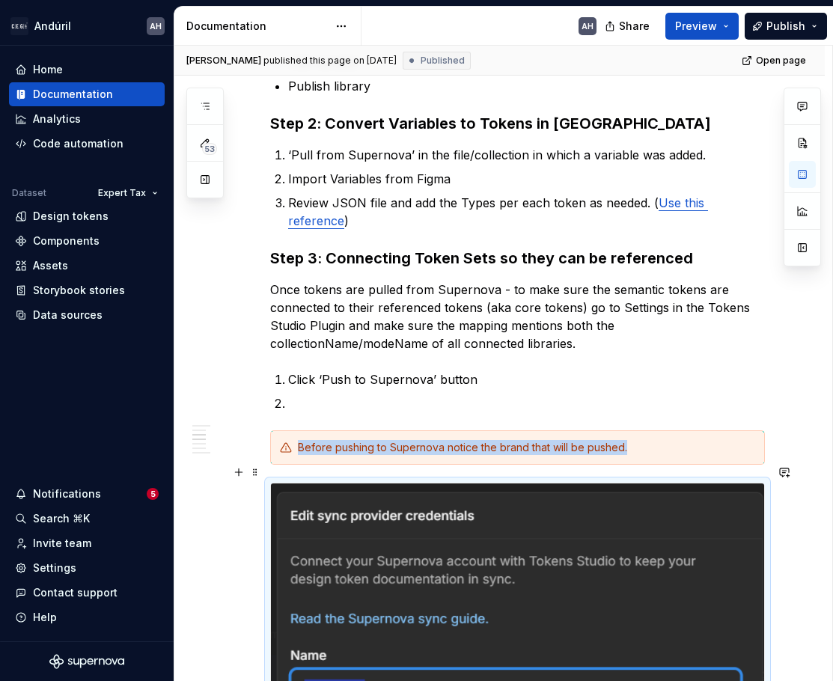
scroll to position [374, 0]
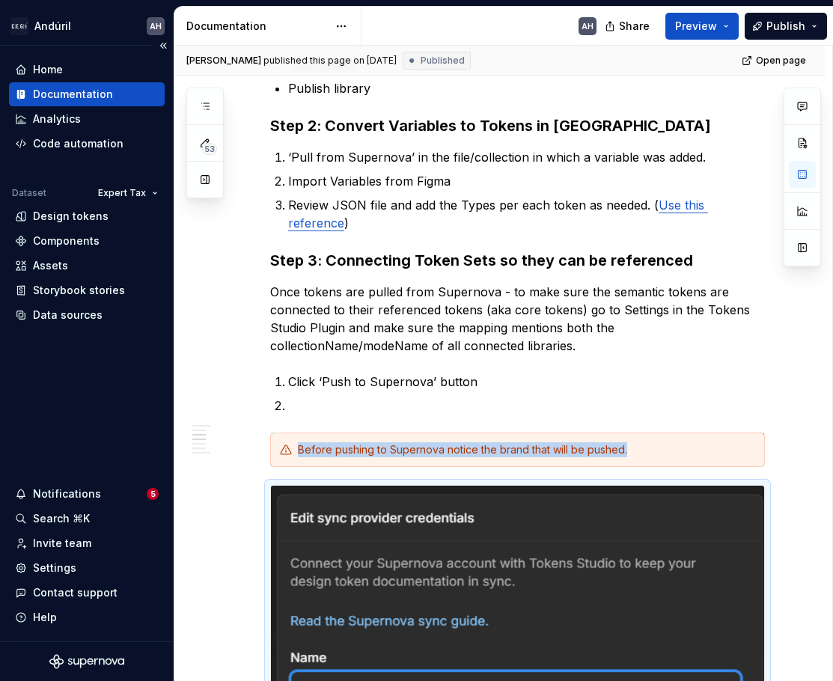
type textarea "*"
click at [82, 570] on div "Settings" at bounding box center [87, 567] width 144 height 15
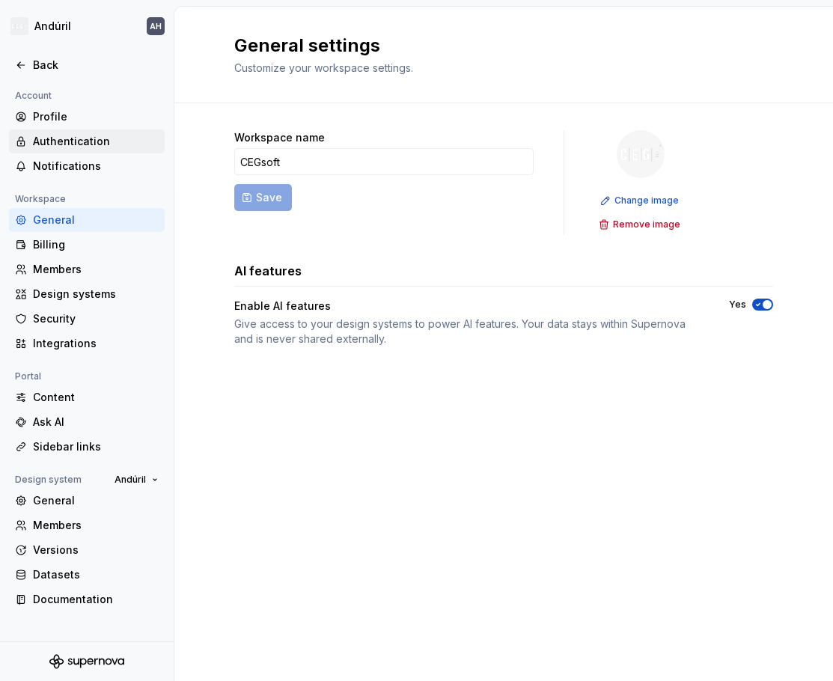
click at [81, 145] on div "Authentication" at bounding box center [96, 141] width 126 height 15
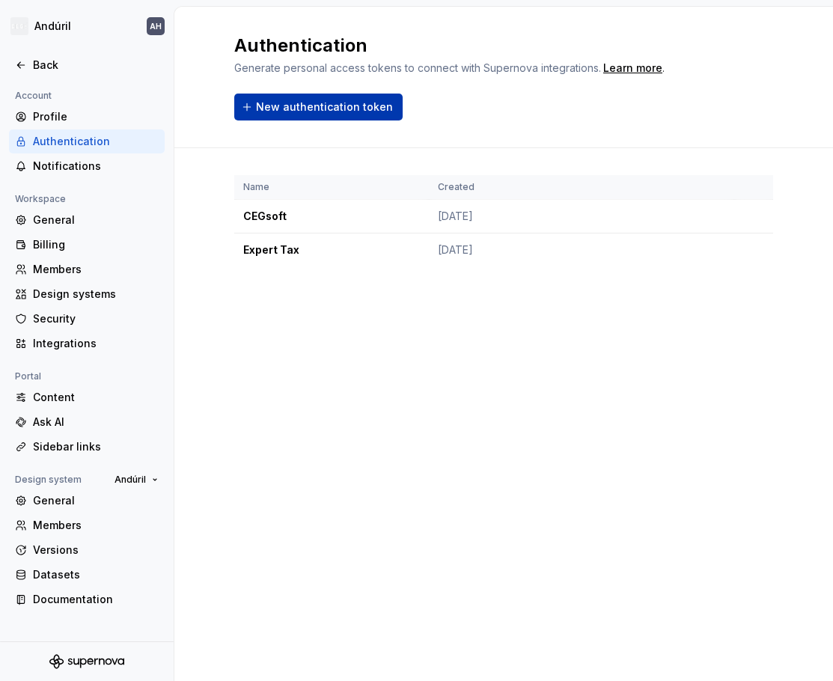
click at [333, 108] on span "New authentication token" at bounding box center [324, 106] width 137 height 15
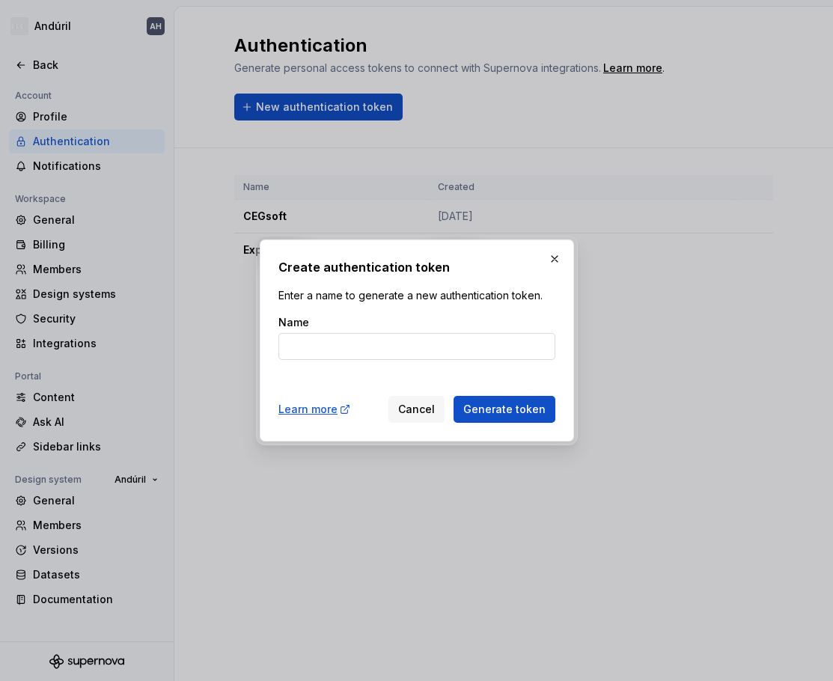
click at [331, 346] on input "Name" at bounding box center [416, 346] width 277 height 27
type input "Aug 5th 2025"
drag, startPoint x: 405, startPoint y: 341, endPoint x: 247, endPoint y: 346, distance: 157.9
click at [248, 346] on div "Create authentication token Enter a name to generate a new authentication token…" at bounding box center [416, 340] width 833 height 681
type input "Token Studio"
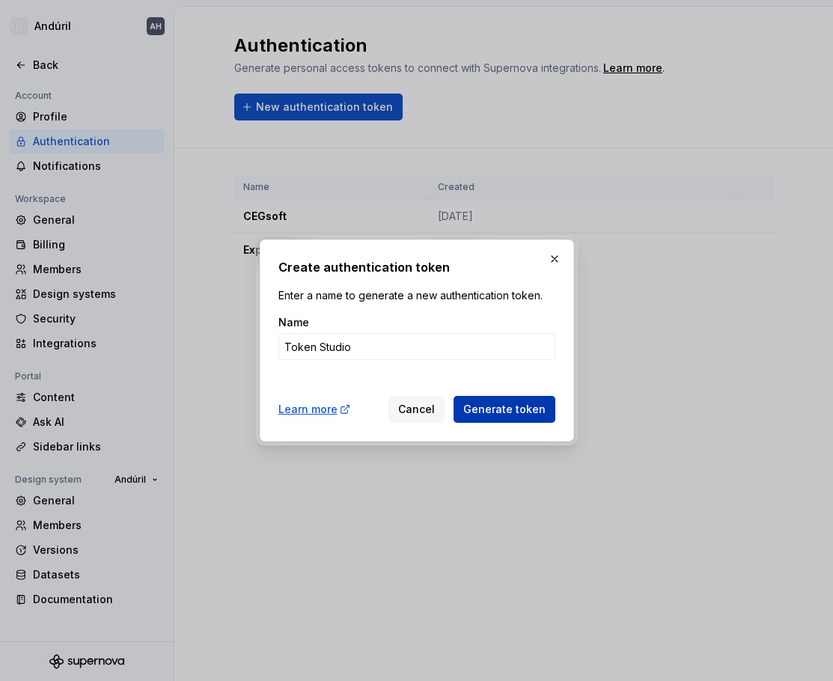
click at [512, 406] on span "Generate token" at bounding box center [504, 409] width 82 height 15
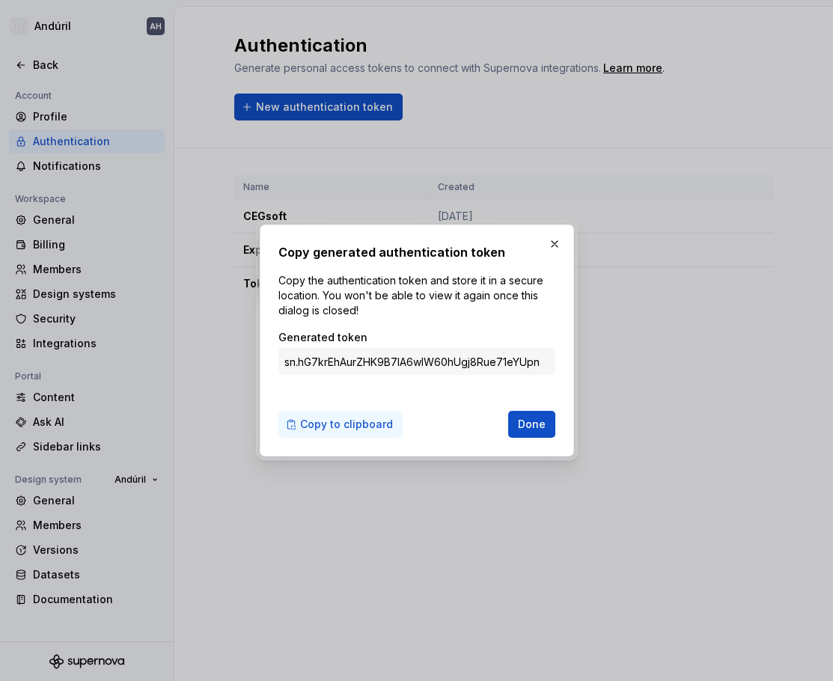
click at [353, 419] on span "Copy to clipboard" at bounding box center [346, 424] width 93 height 15
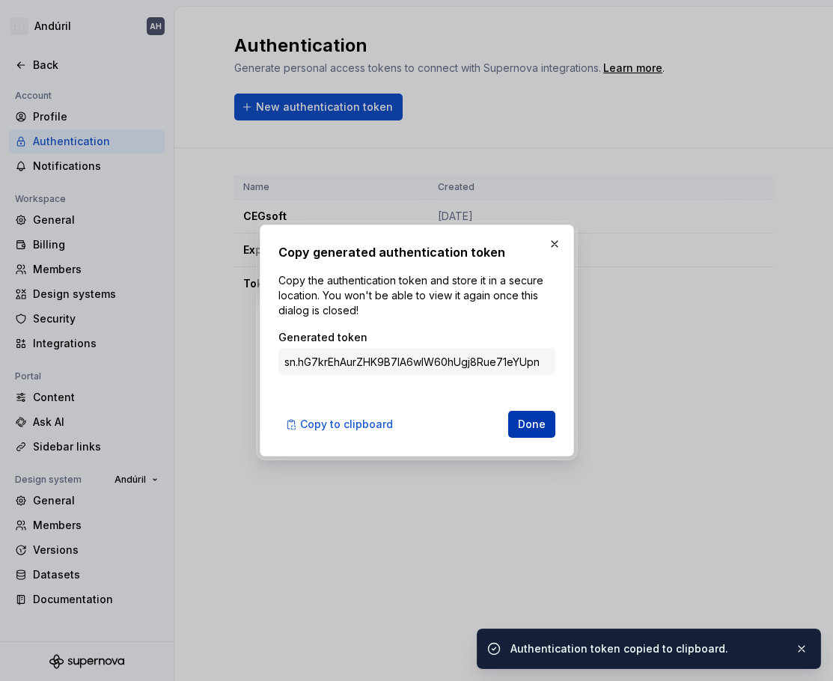
click at [539, 422] on span "Done" at bounding box center [532, 424] width 28 height 15
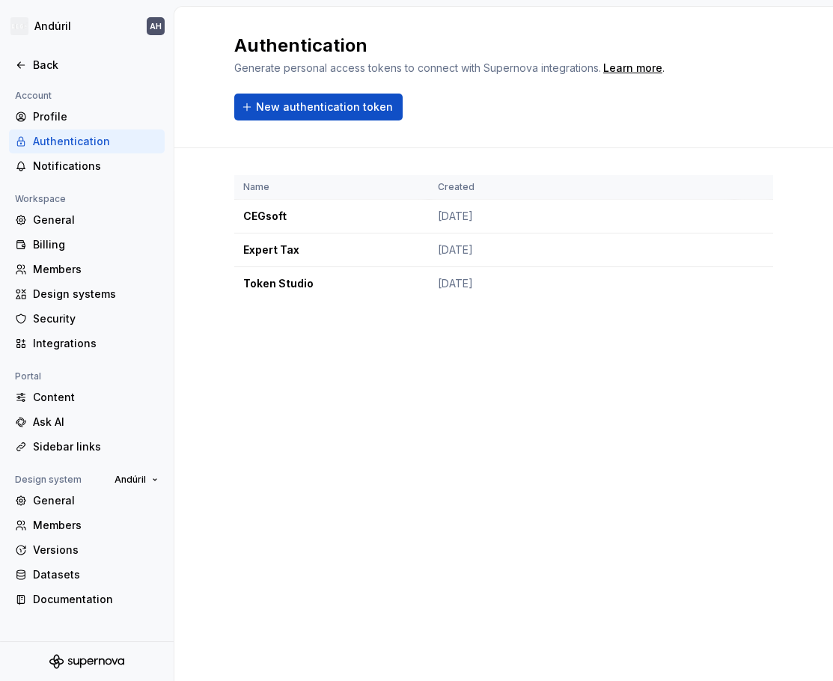
click at [460, 400] on div "Authentication Generate personal access tokens to connect with Supernova integr…" at bounding box center [503, 344] width 658 height 674
click at [320, 434] on div "Authentication Generate personal access tokens to connect with Supernova integr…" at bounding box center [503, 344] width 658 height 674
click at [54, 69] on div "Back" at bounding box center [96, 65] width 126 height 15
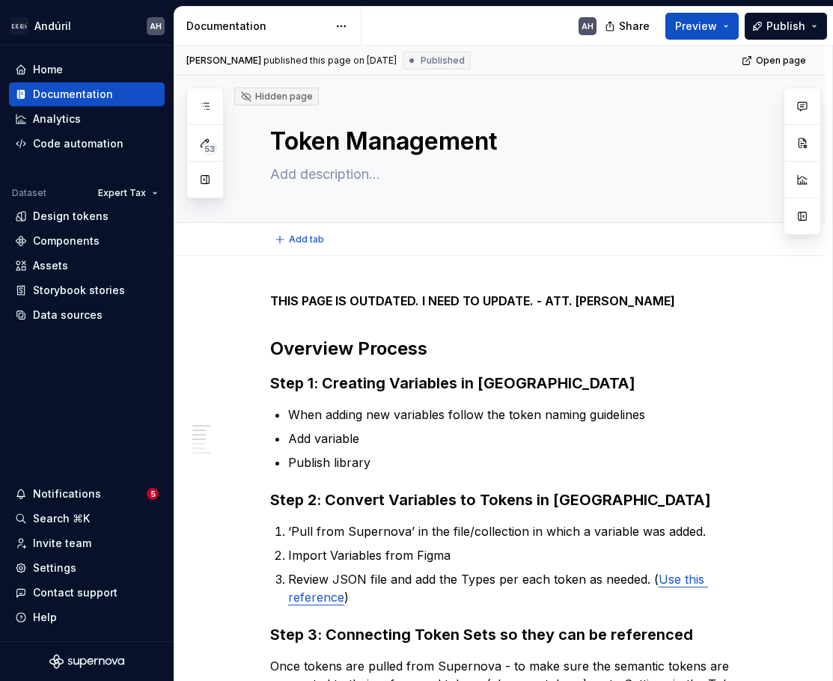
type textarea "*"
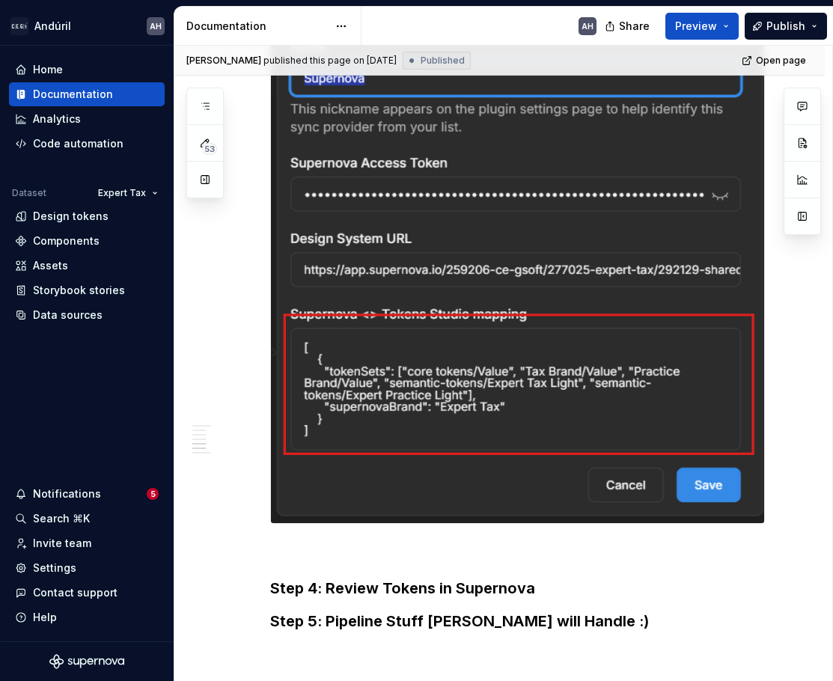
scroll to position [973, 0]
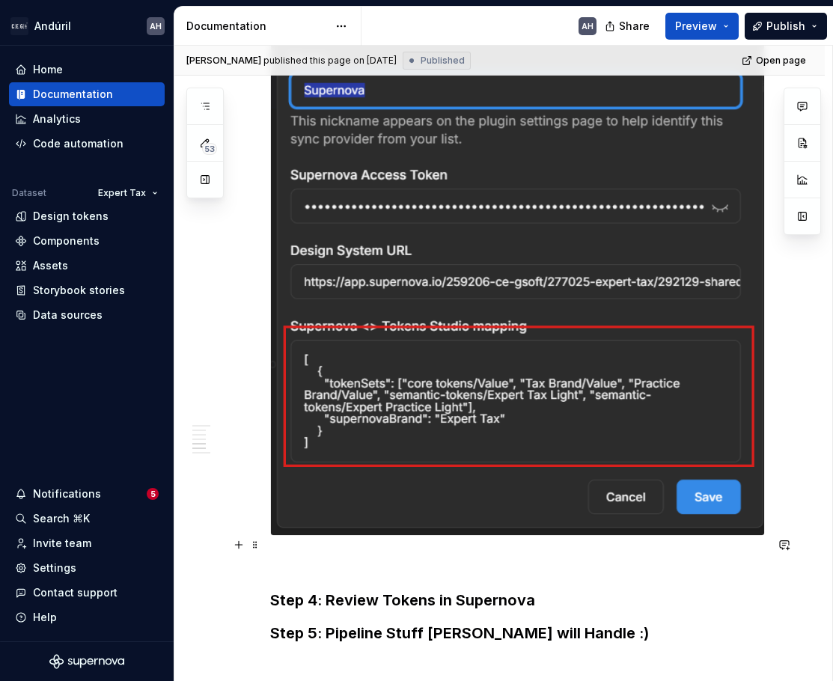
click at [338, 554] on p at bounding box center [517, 563] width 494 height 18
click at [380, 554] on p at bounding box center [517, 563] width 494 height 18
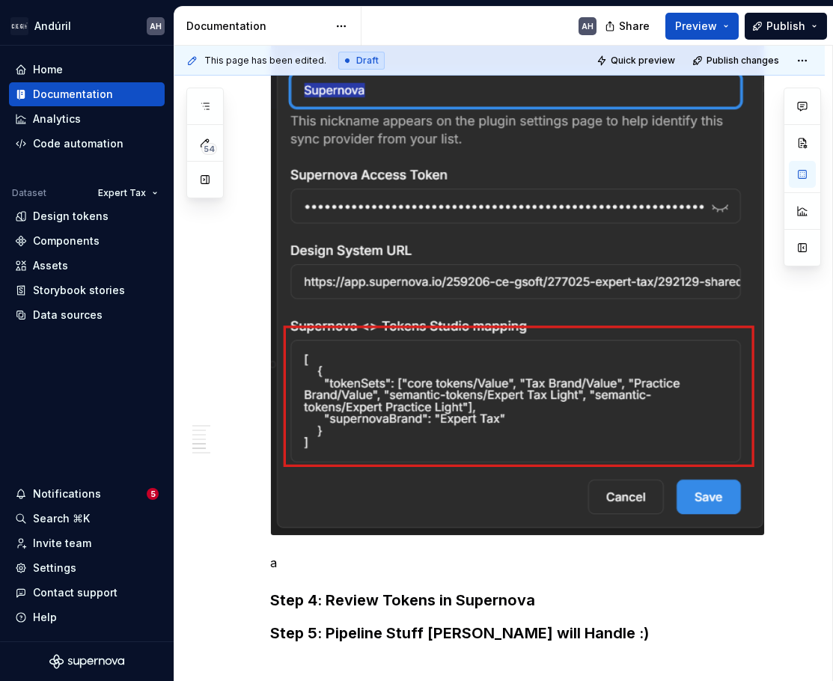
click at [716, 248] on button "button" at bounding box center [801, 247] width 27 height 27
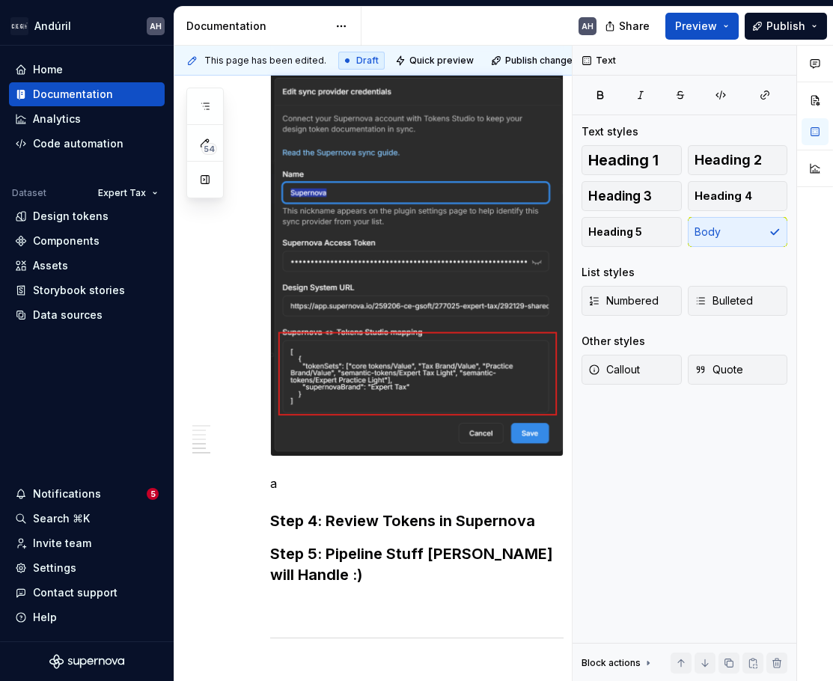
scroll to position [1083, 0]
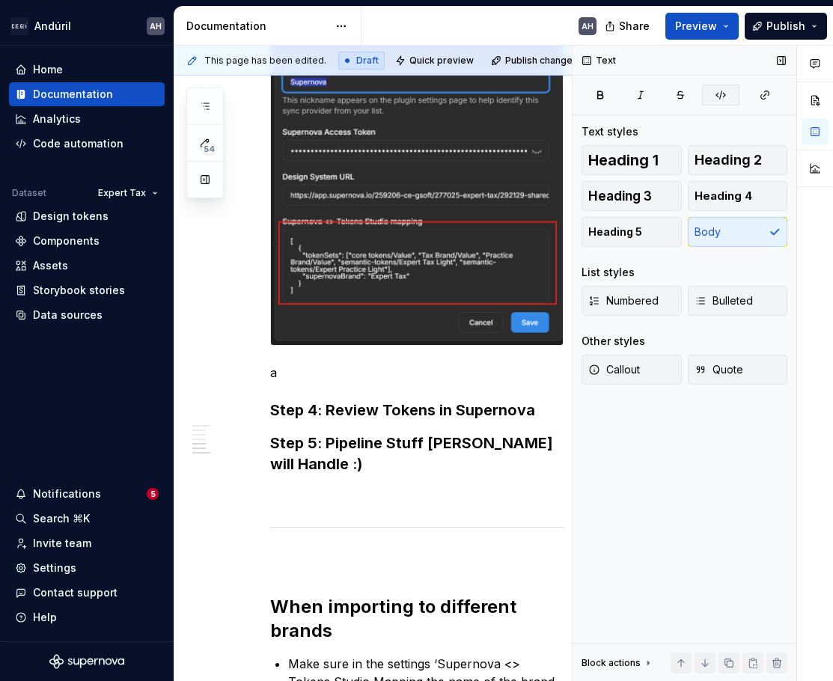
click at [716, 91] on icon "button" at bounding box center [720, 95] width 12 height 12
click at [716, 88] on button "button" at bounding box center [720, 95] width 37 height 21
click at [383, 241] on img at bounding box center [417, 153] width 292 height 383
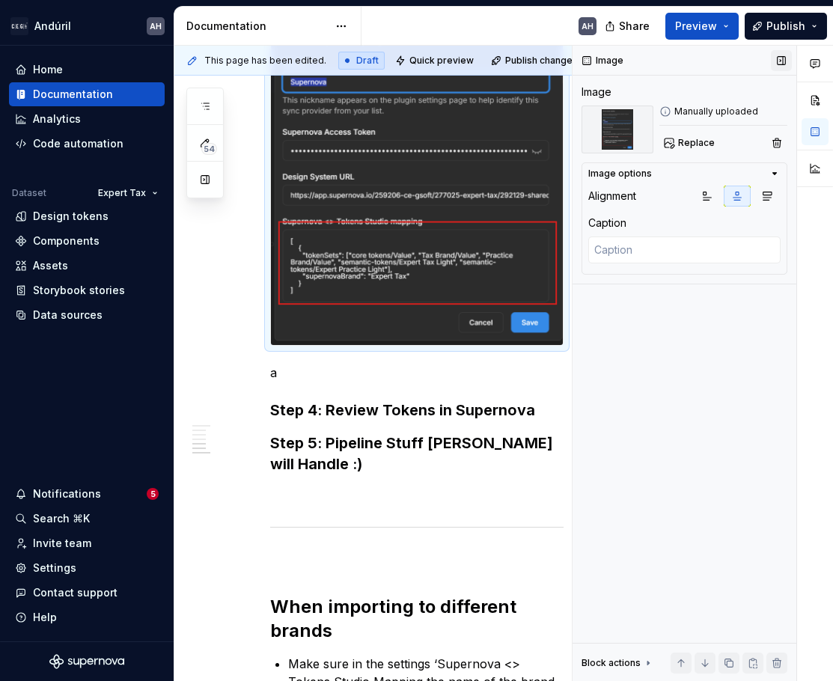
click at [716, 59] on button "button" at bounding box center [781, 60] width 21 height 21
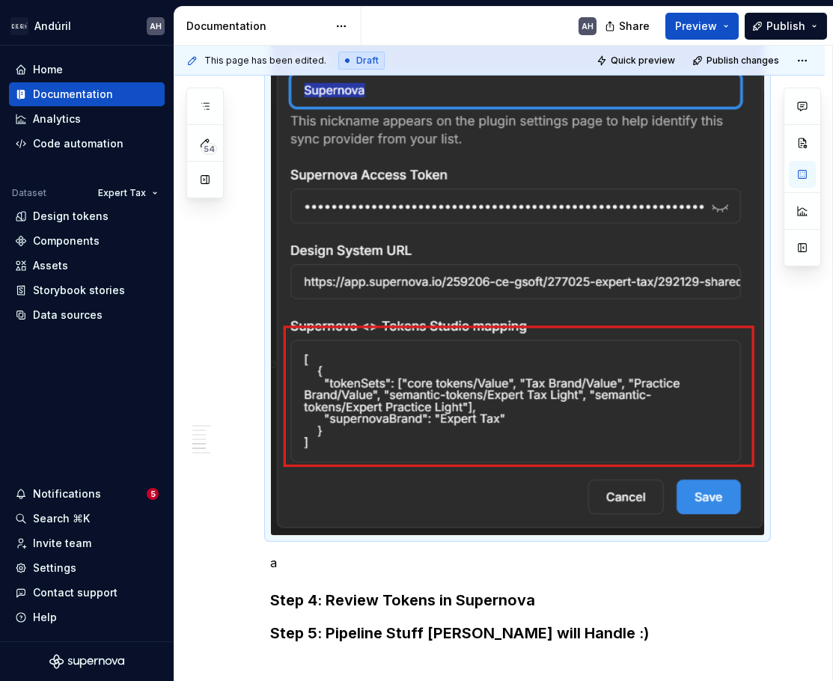
scroll to position [955, 0]
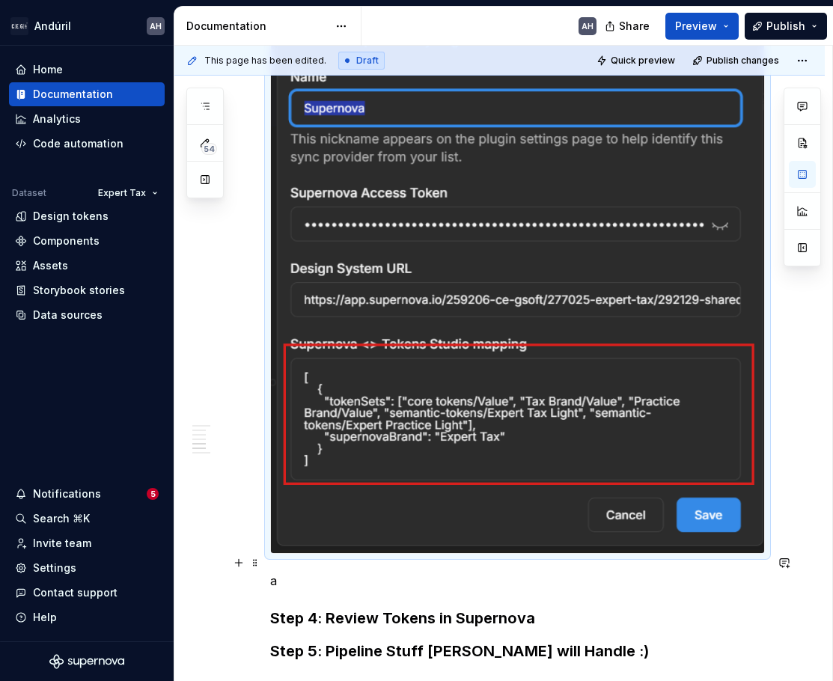
click at [284, 572] on p "a" at bounding box center [517, 581] width 494 height 18
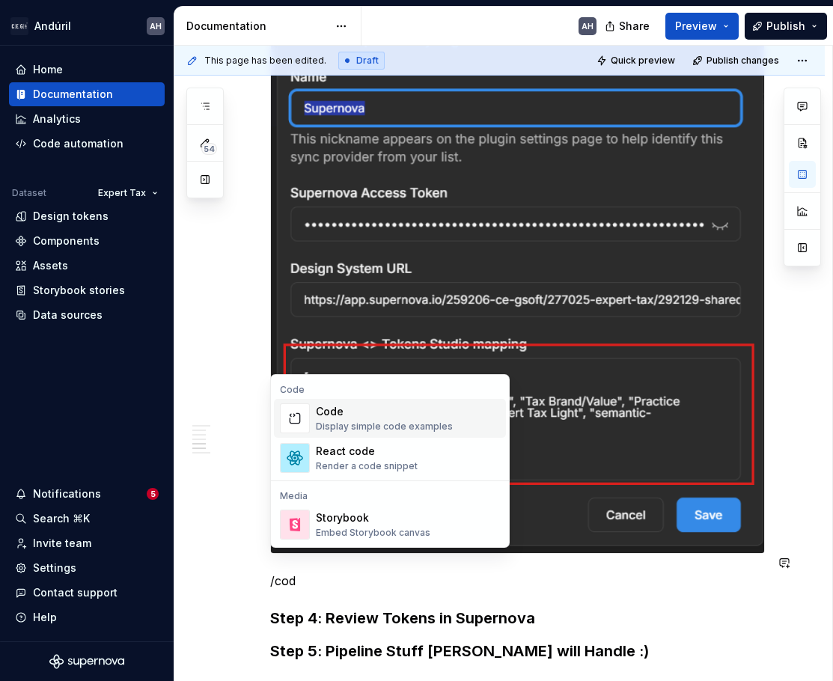
click at [367, 422] on div "Display simple code examples" at bounding box center [384, 426] width 137 height 12
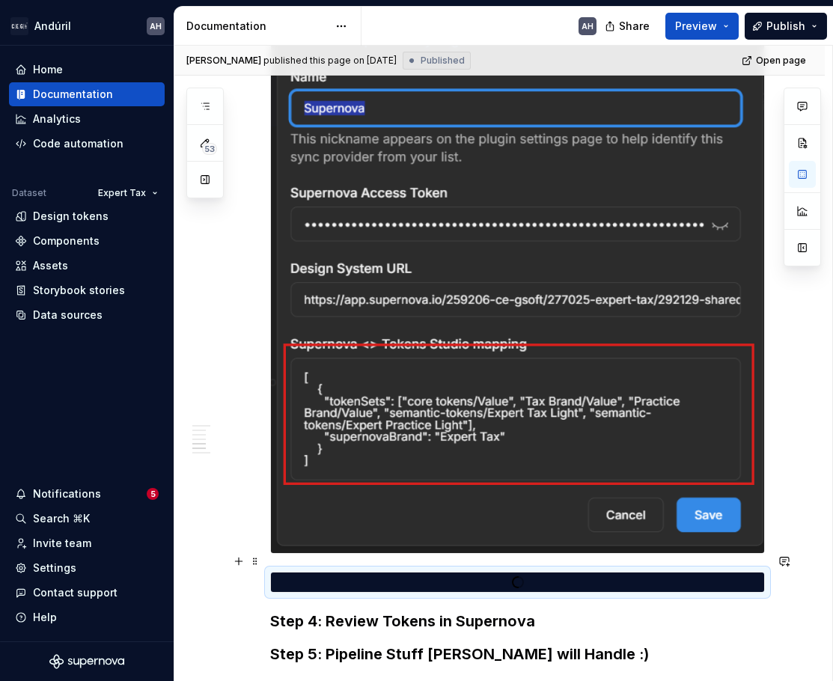
click at [300, 575] on div at bounding box center [517, 581] width 493 height 13
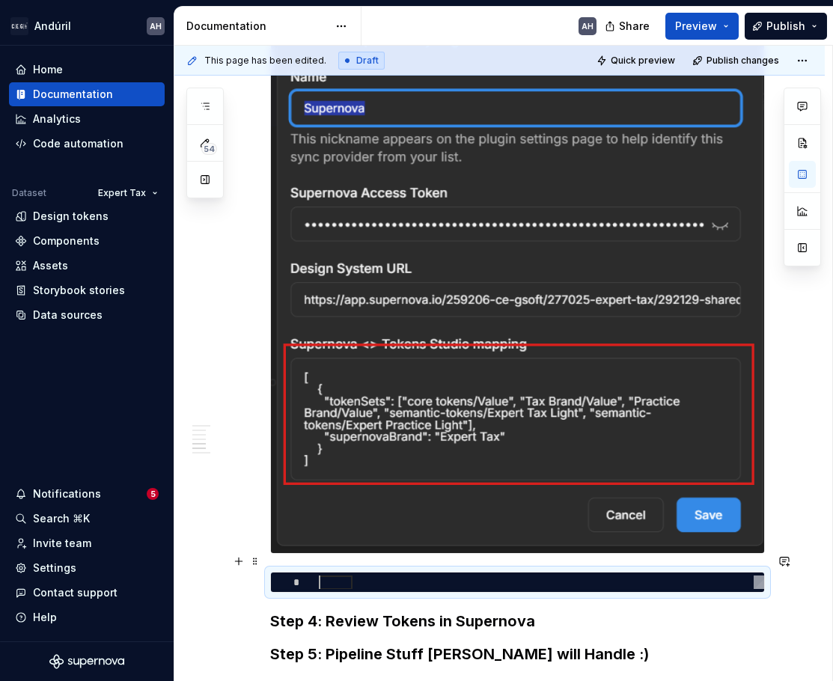
type textarea "*"
click at [319, 575] on div at bounding box center [541, 582] width 445 height 14
type textarea "*"
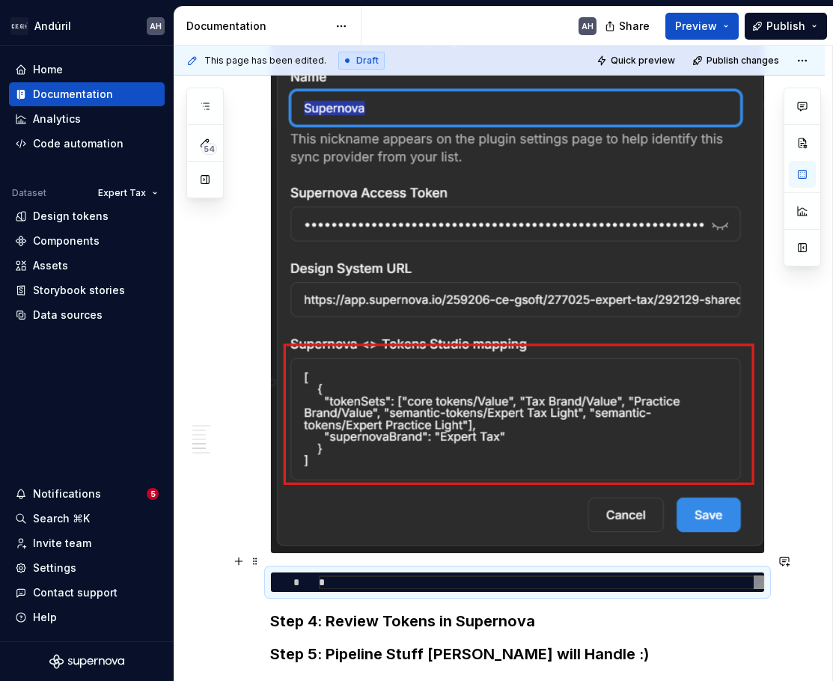
click at [364, 575] on div "*" at bounding box center [541, 582] width 445 height 14
click at [352, 575] on div at bounding box center [541, 582] width 445 height 14
type textarea "*"
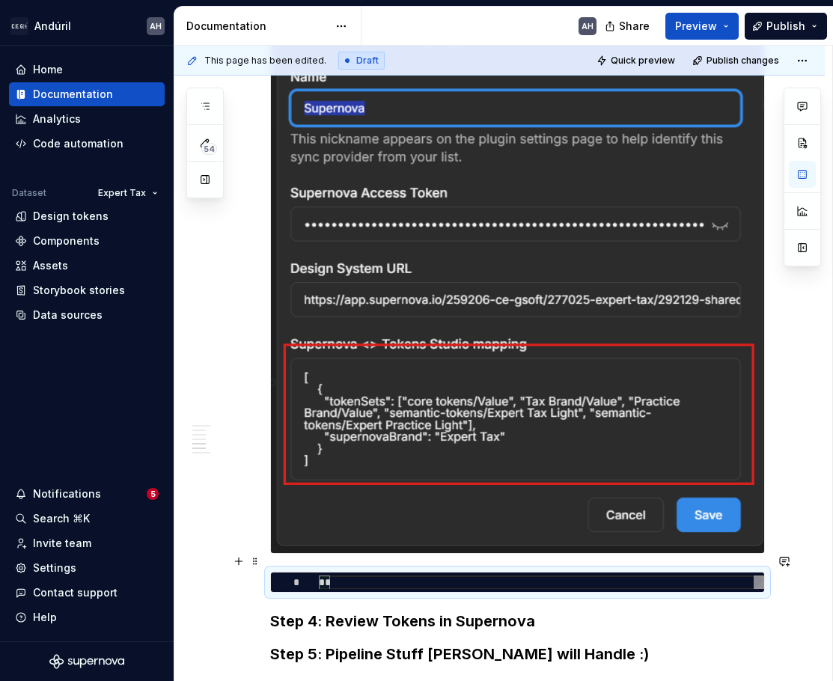
type textarea "* **** *"
type textarea "*"
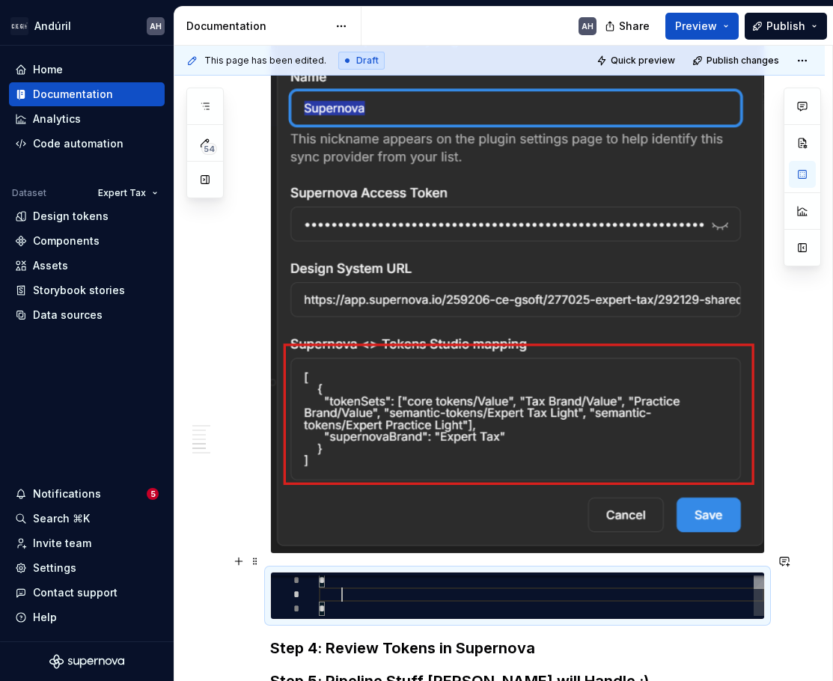
scroll to position [14, 22]
type textarea "* ****** *"
type textarea "*"
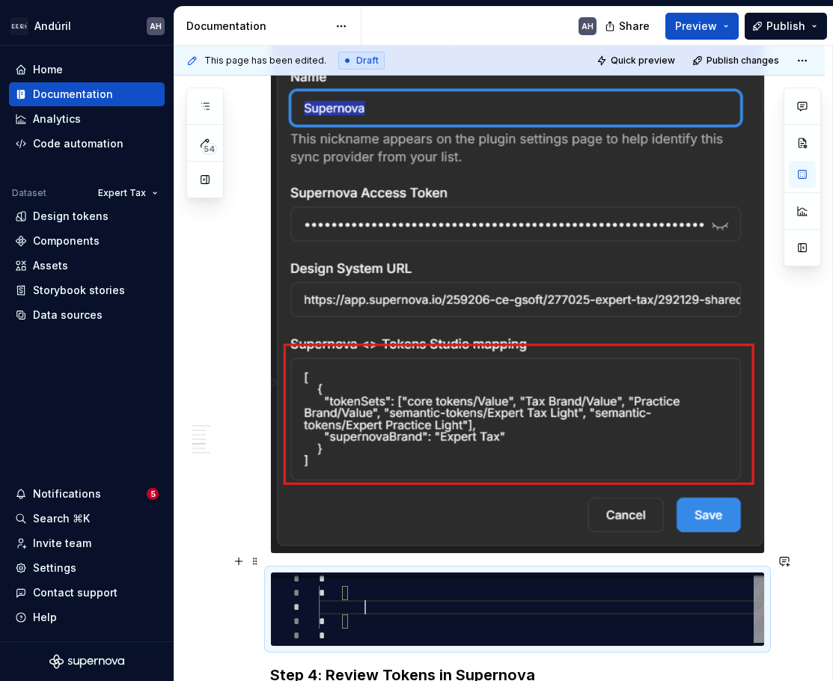
scroll to position [28, 45]
type textarea "**********"
type textarea "*"
type textarea "**********"
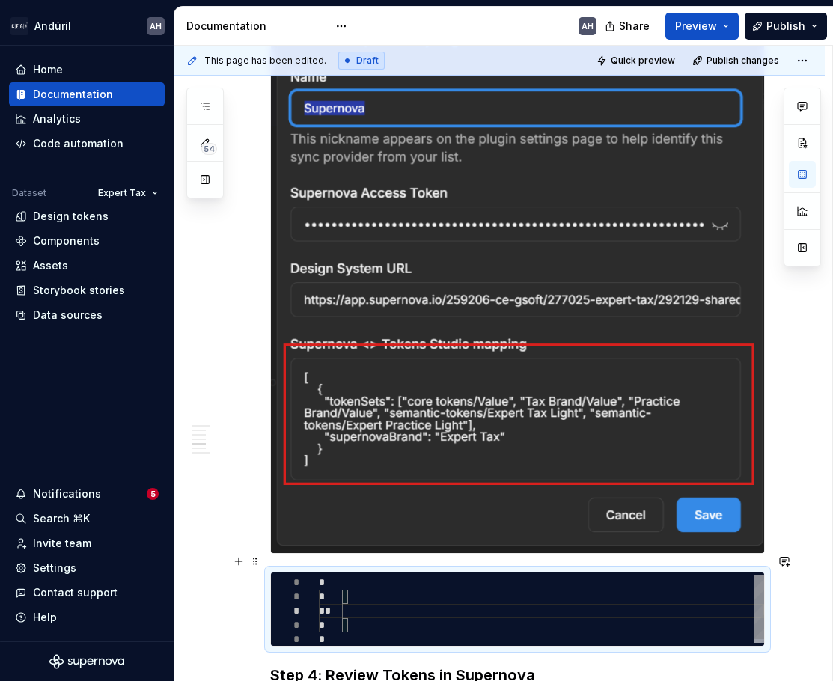
type textarea "*"
type textarea "**********"
type textarea "*"
type textarea "**********"
type textarea "*"
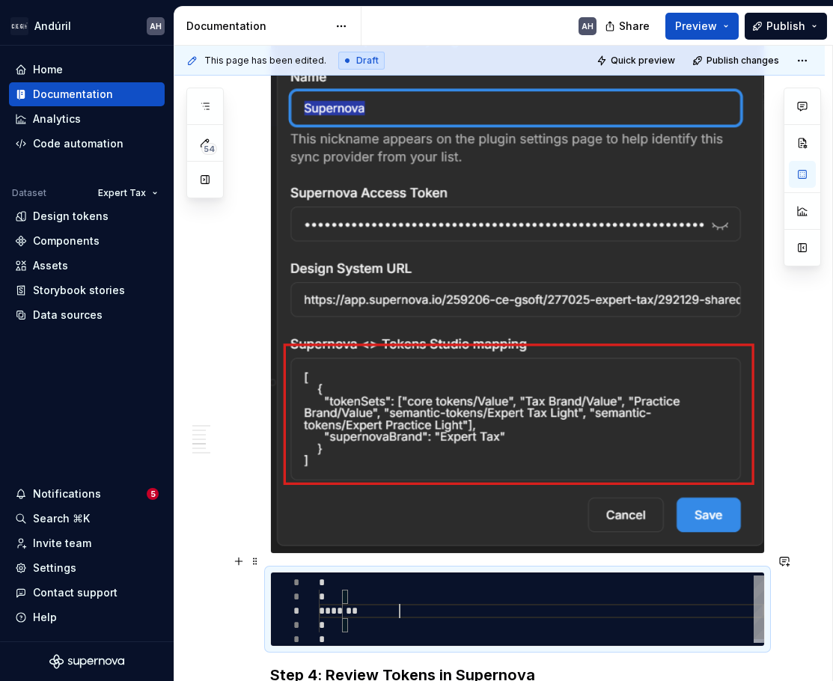
type textarea "**********"
type textarea "*"
type textarea "**********"
type textarea "*"
type textarea "**********"
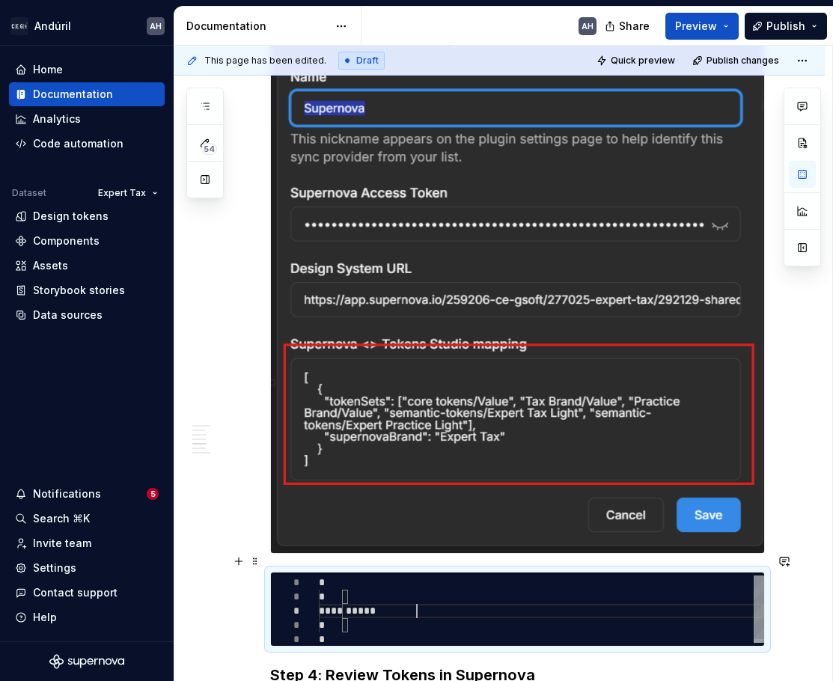
type textarea "*"
type textarea "**********"
type textarea "*"
type textarea "**********"
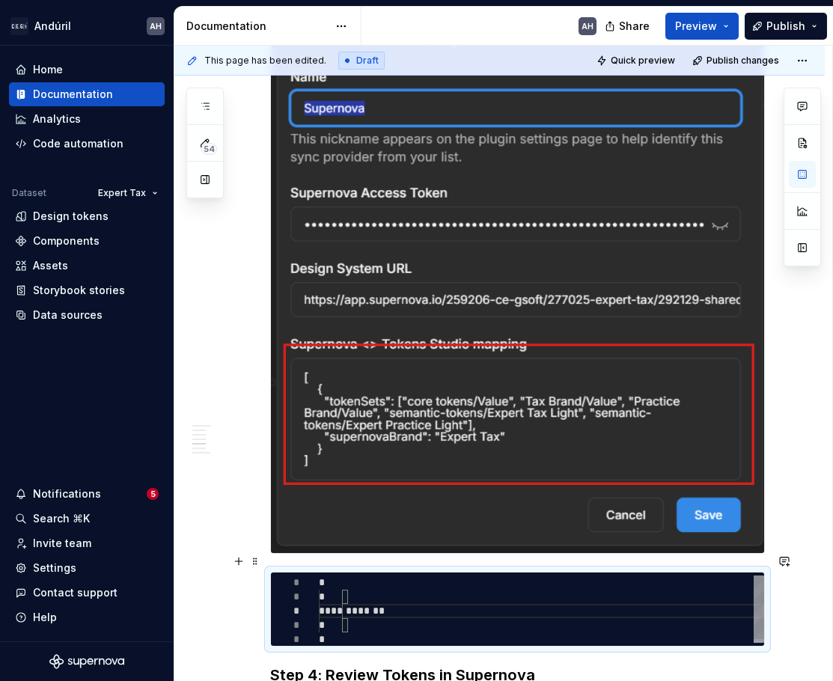
scroll to position [28, 120]
type textarea "*"
type textarea "**********"
type textarea "*"
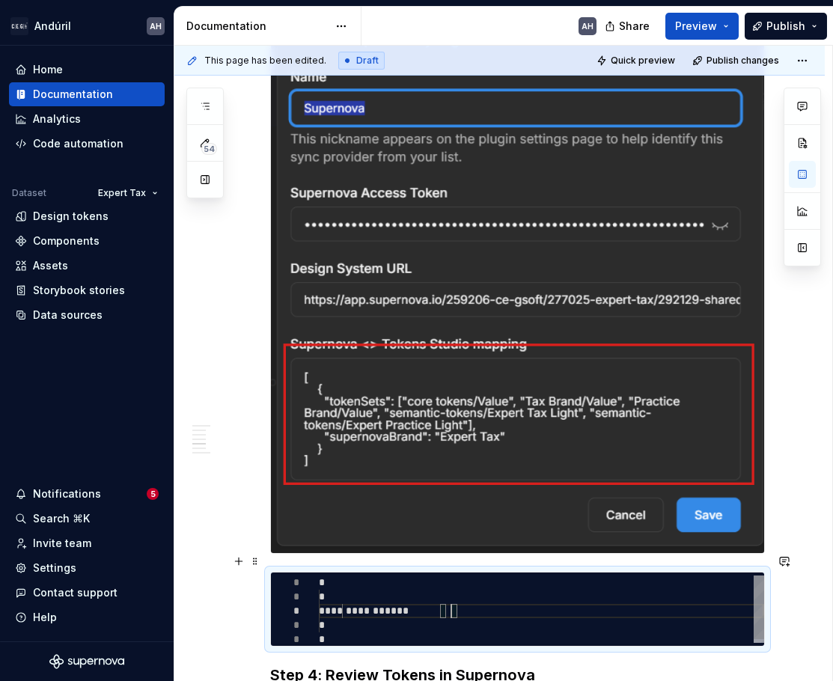
scroll to position [28, 132]
type textarea "**********"
type textarea "*"
type textarea "**********"
type textarea "*"
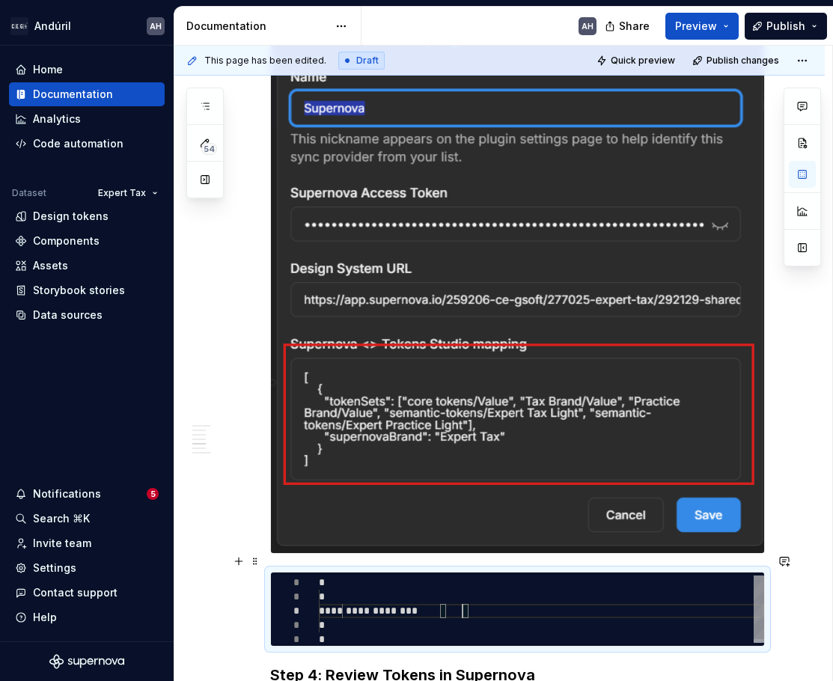
type textarea "**********"
type textarea "*"
type textarea "**********"
type textarea "*"
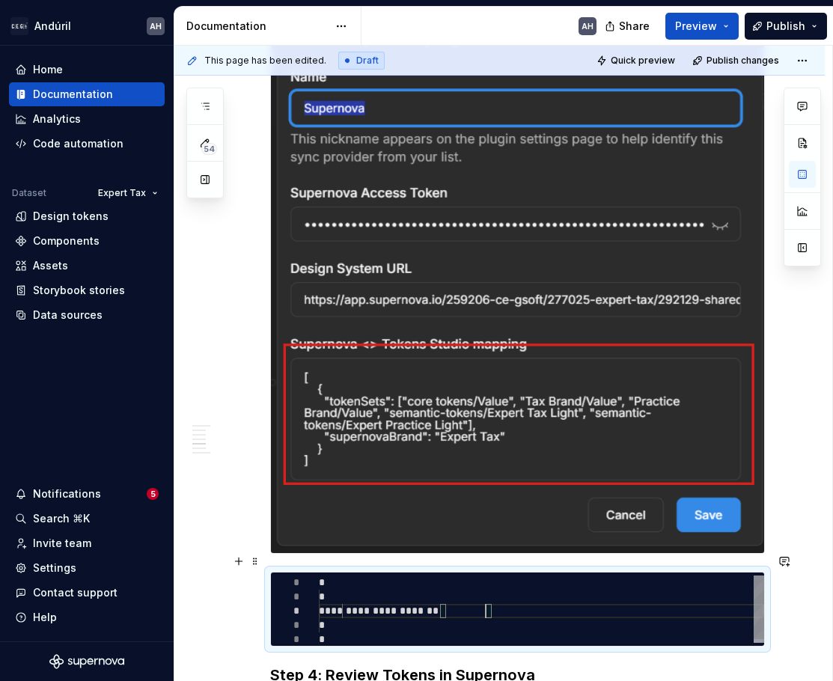
type textarea "**********"
type textarea "*"
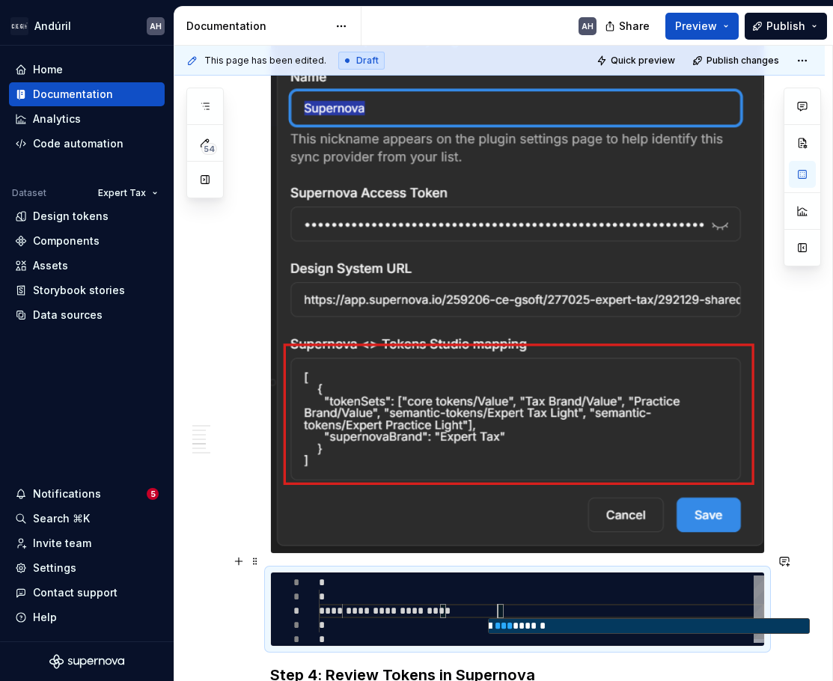
type textarea "**********"
type textarea "*"
type textarea "**********"
type textarea "*"
type textarea "**********"
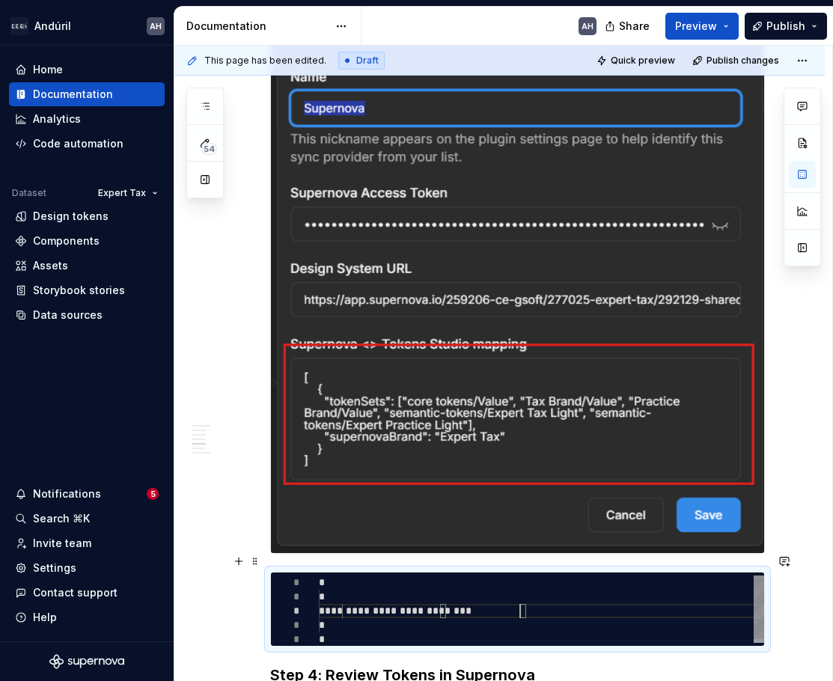
type textarea "*"
type textarea "**********"
type textarea "*"
type textarea "**********"
type textarea "*"
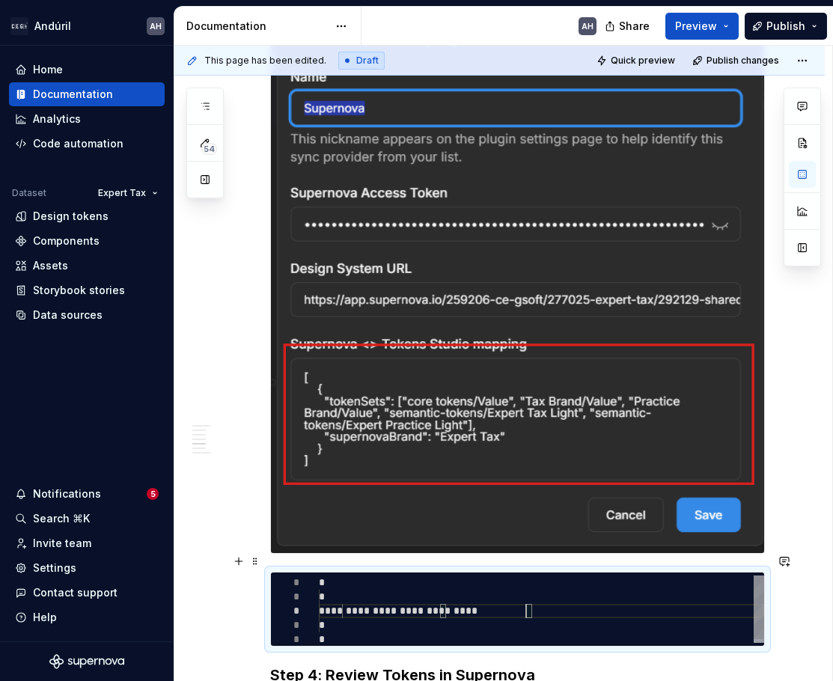
type textarea "**********"
type textarea "*"
type textarea "**********"
type textarea "*"
type textarea "**********"
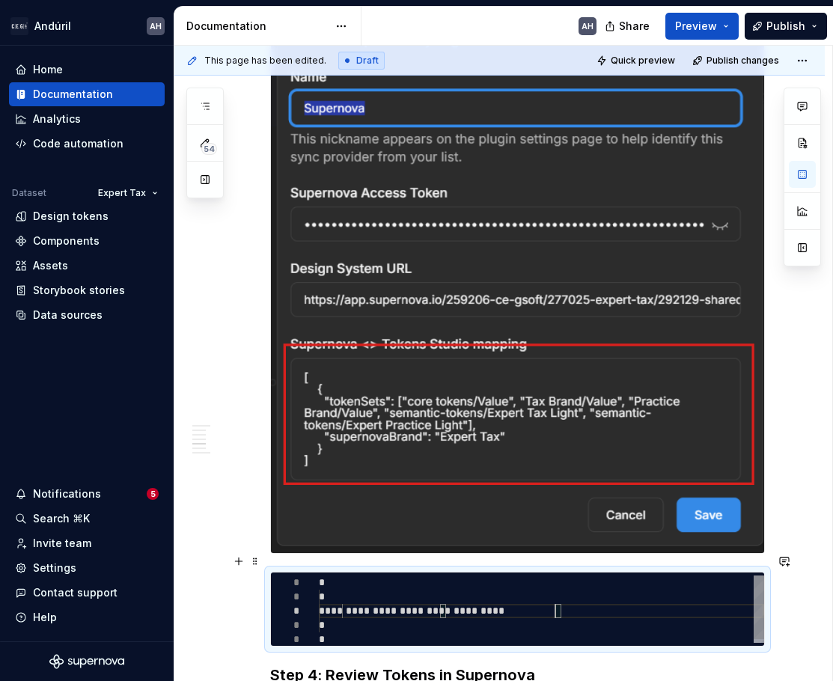
type textarea "*"
type textarea "**********"
type textarea "*"
type textarea "**********"
type textarea "*"
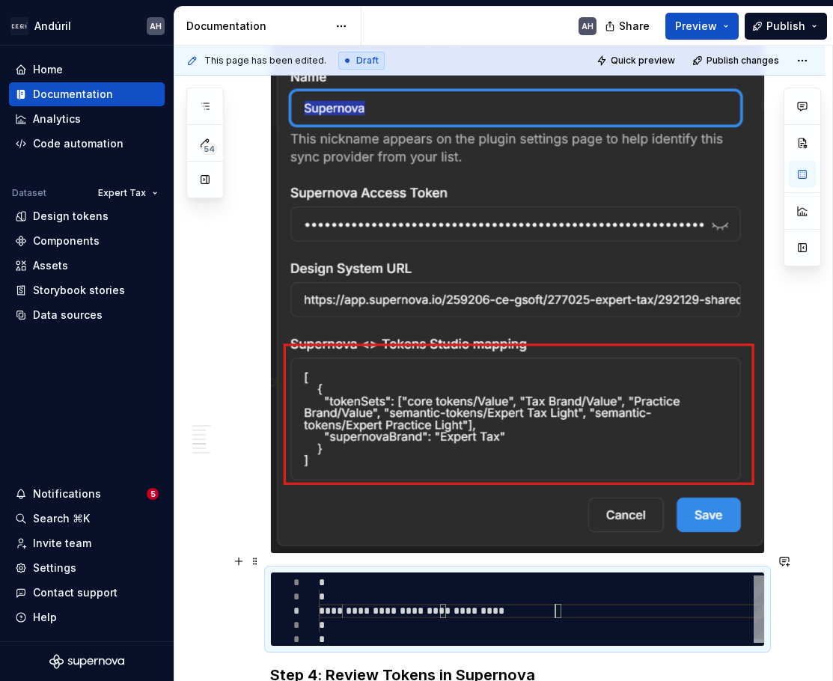
type textarea "**********"
type textarea "*"
type textarea "**********"
type textarea "*"
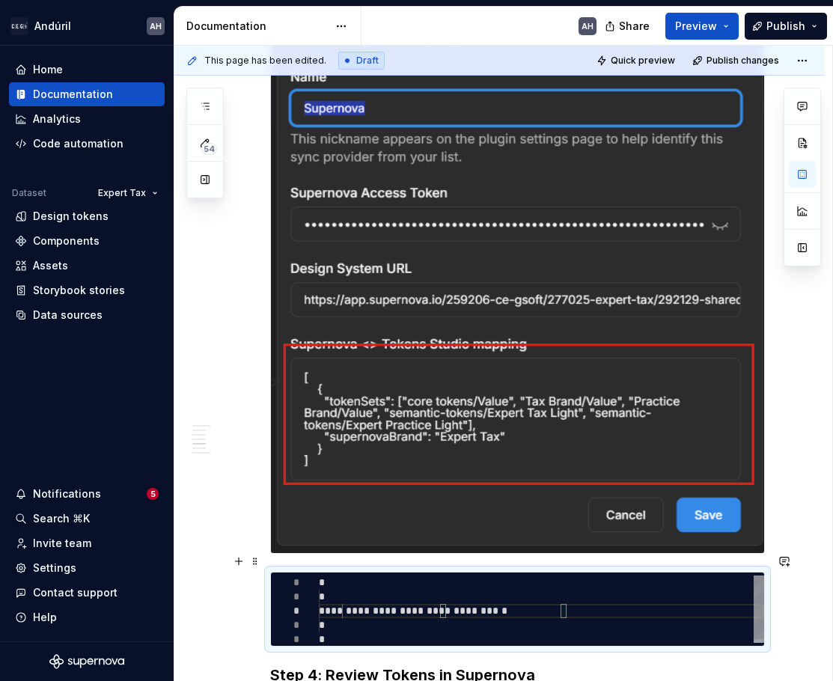
type textarea "**********"
type textarea "*"
type textarea "**********"
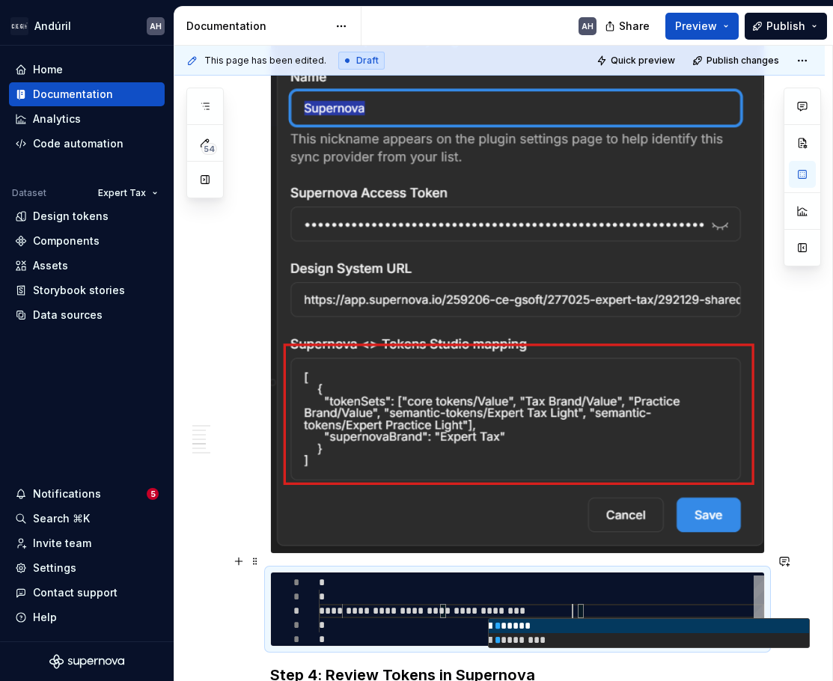
type textarea "*"
type textarea "**********"
type textarea "*"
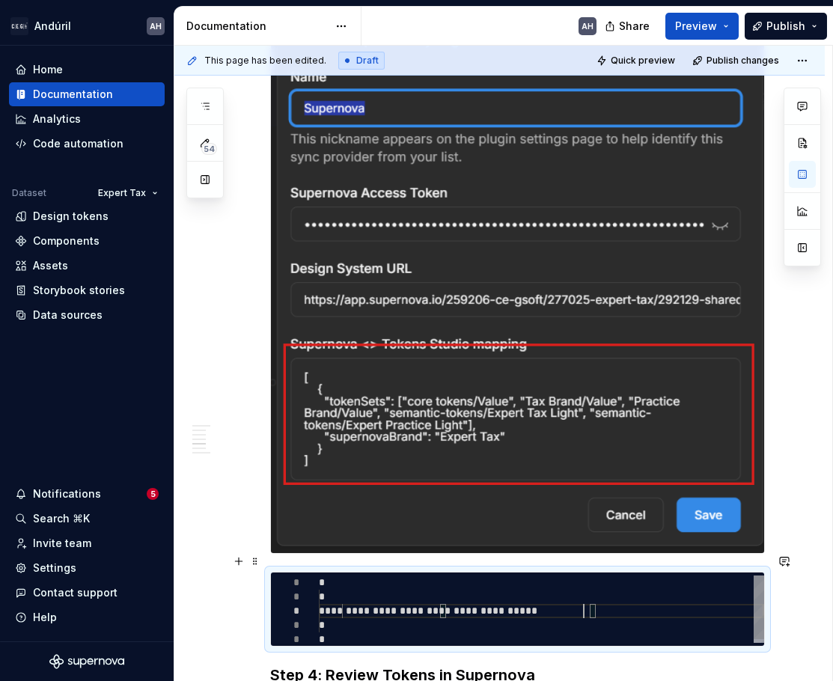
type textarea "**********"
type textarea "*"
type textarea "**********"
type textarea "*"
type textarea "**********"
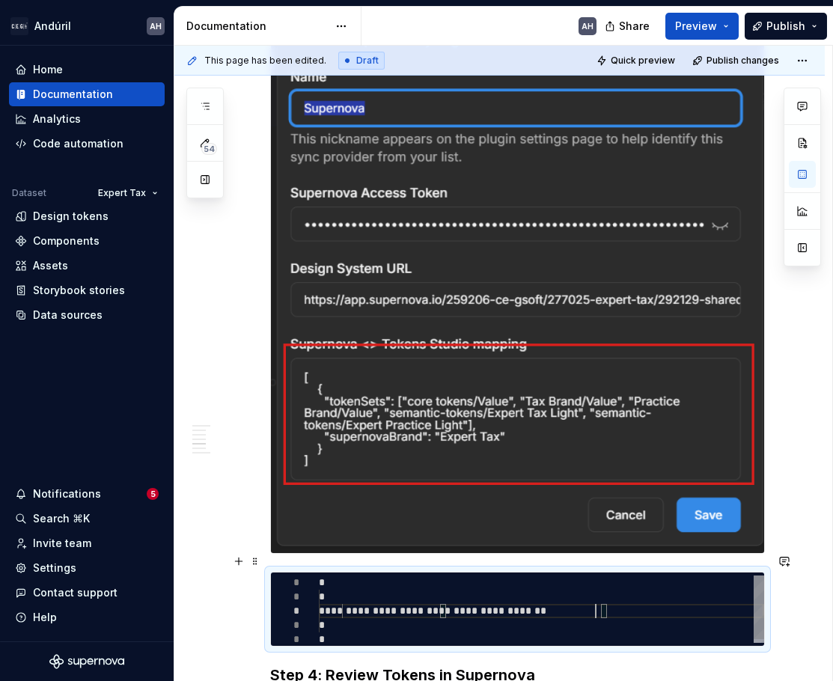
type textarea "*"
type textarea "**********"
type textarea "*"
type textarea "**********"
type textarea "*"
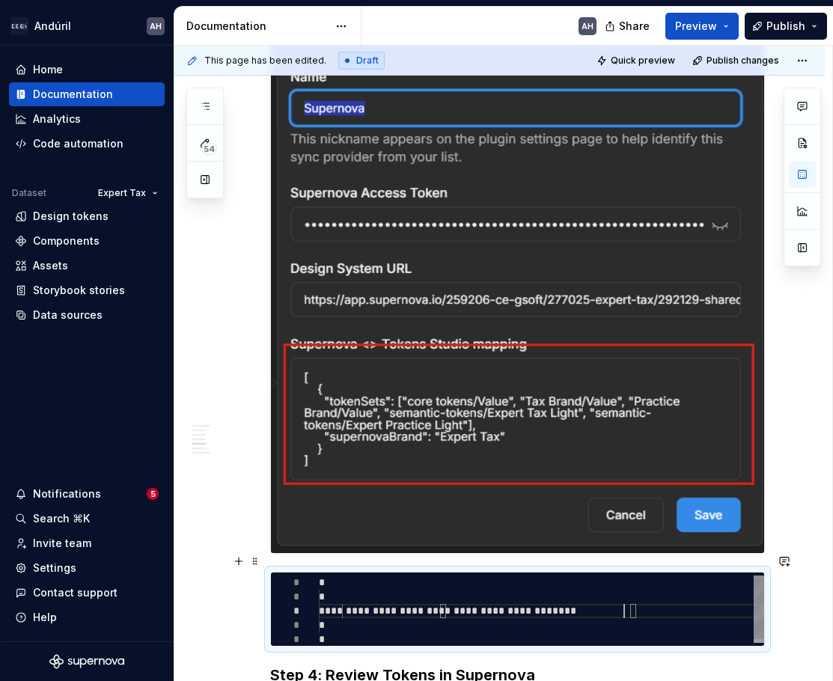
type textarea "**********"
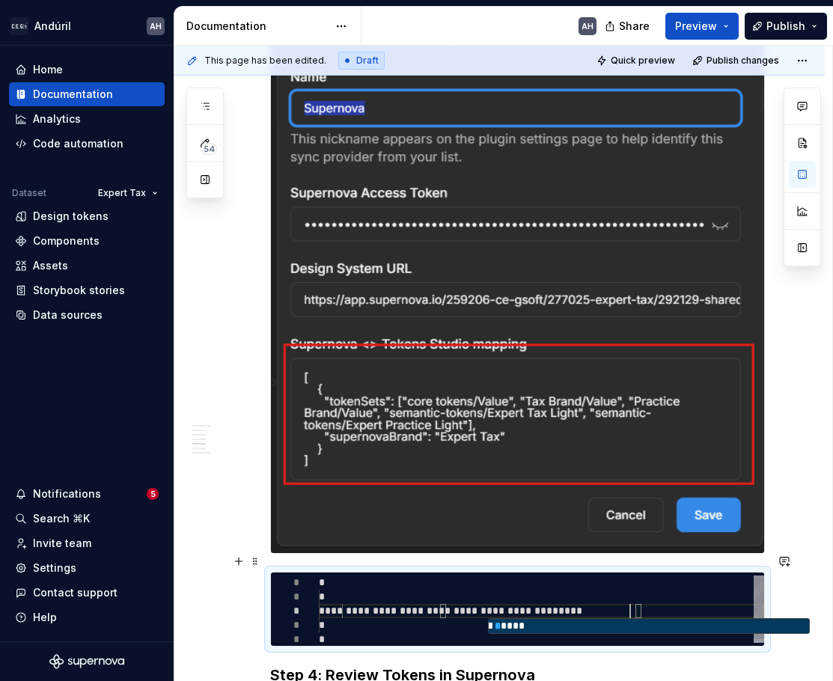
type textarea "*"
type textarea "**********"
type textarea "*"
type textarea "**********"
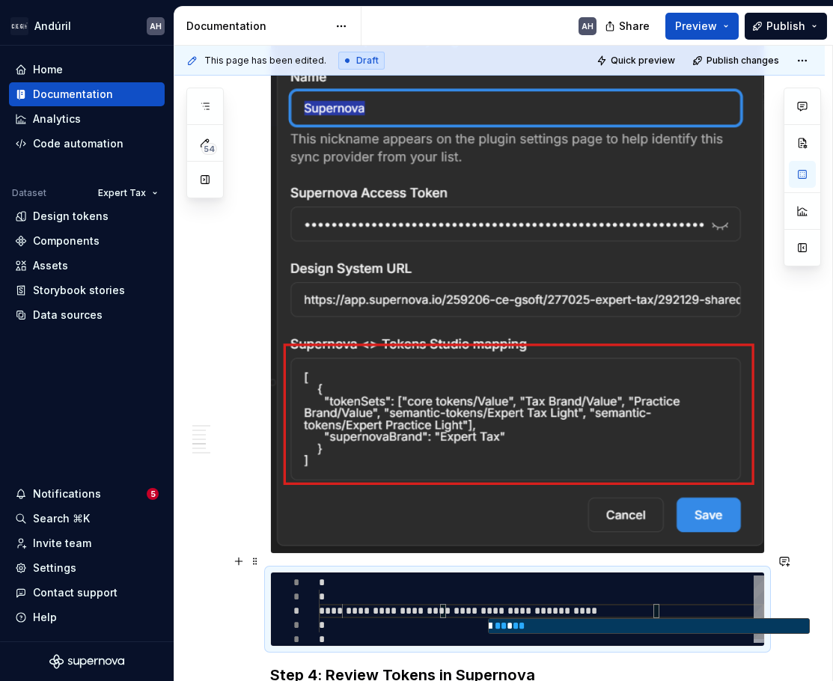
type textarea "*"
type textarea "**********"
type textarea "*"
type textarea "**********"
type textarea "*"
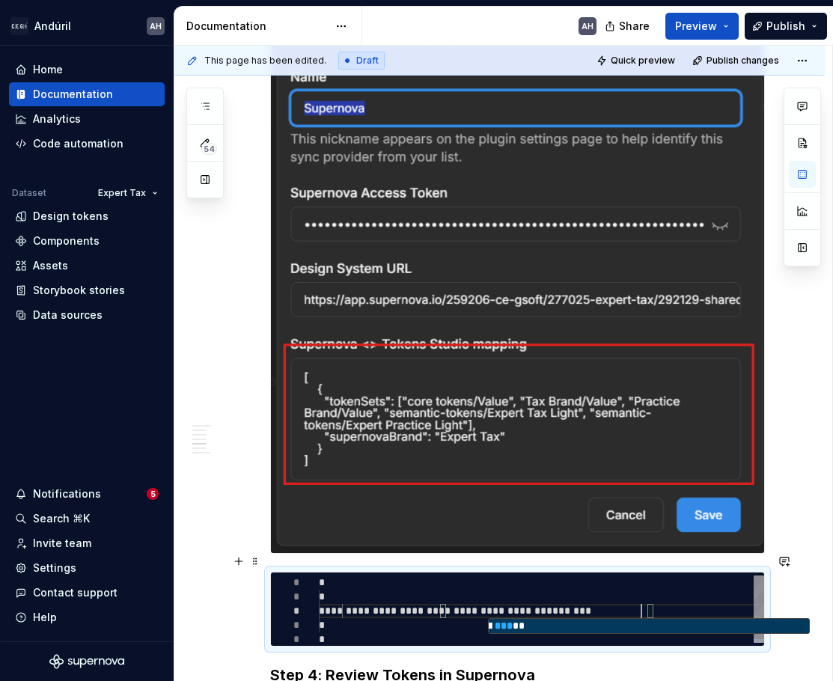
type textarea "**********"
click at [468, 593] on div "**********" at bounding box center [541, 610] width 445 height 71
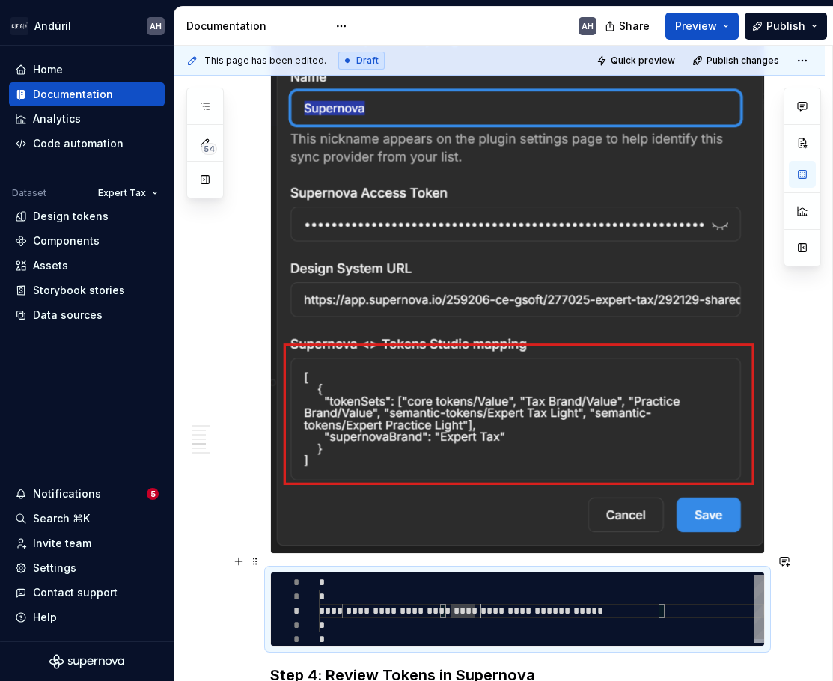
click at [478, 595] on div "**********" at bounding box center [541, 610] width 445 height 71
click at [553, 594] on div "**********" at bounding box center [541, 610] width 445 height 71
type textarea "*"
type textarea "**********"
type textarea "*"
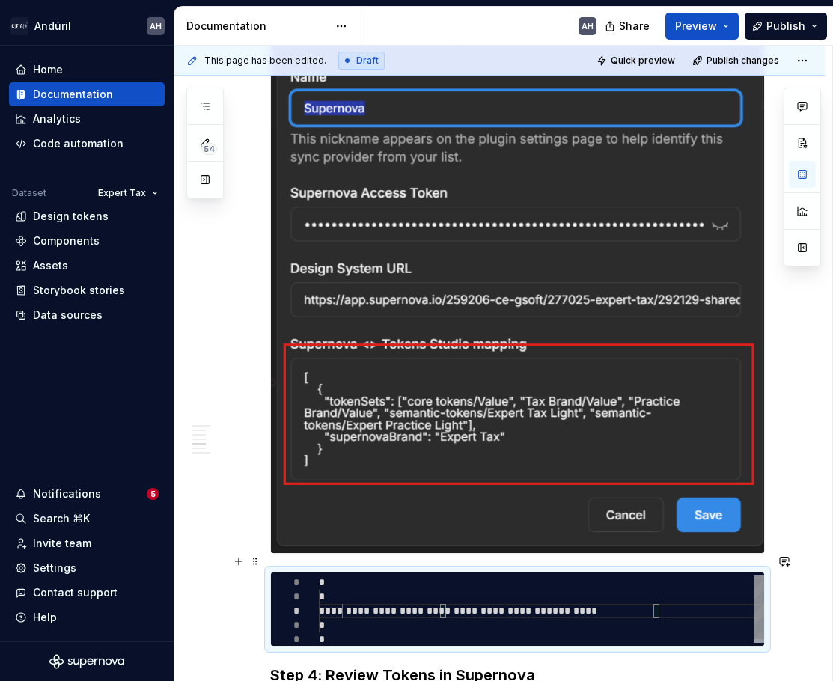
type textarea "**********"
type textarea "*"
type textarea "**********"
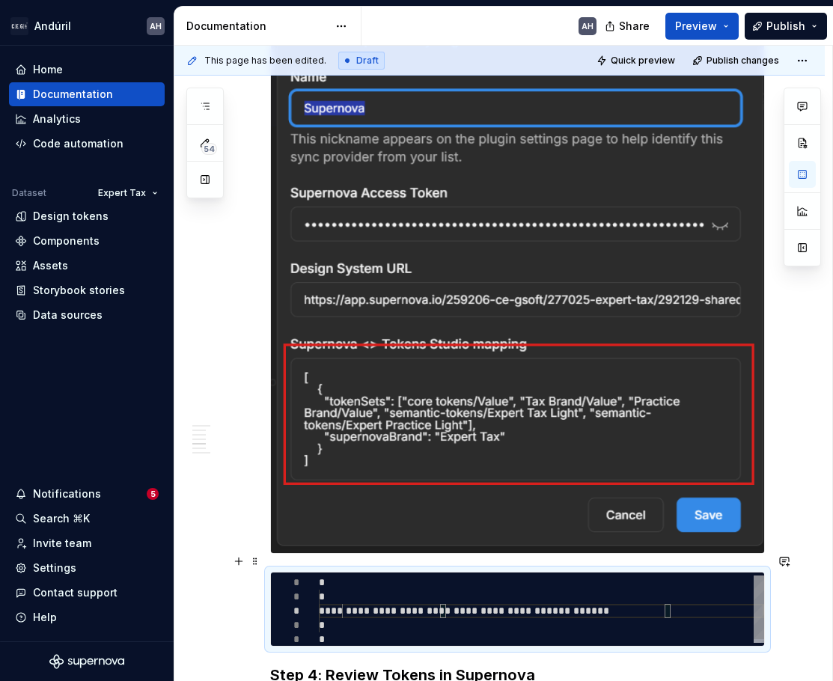
type textarea "*"
type textarea "**********"
type textarea "*"
type textarea "**********"
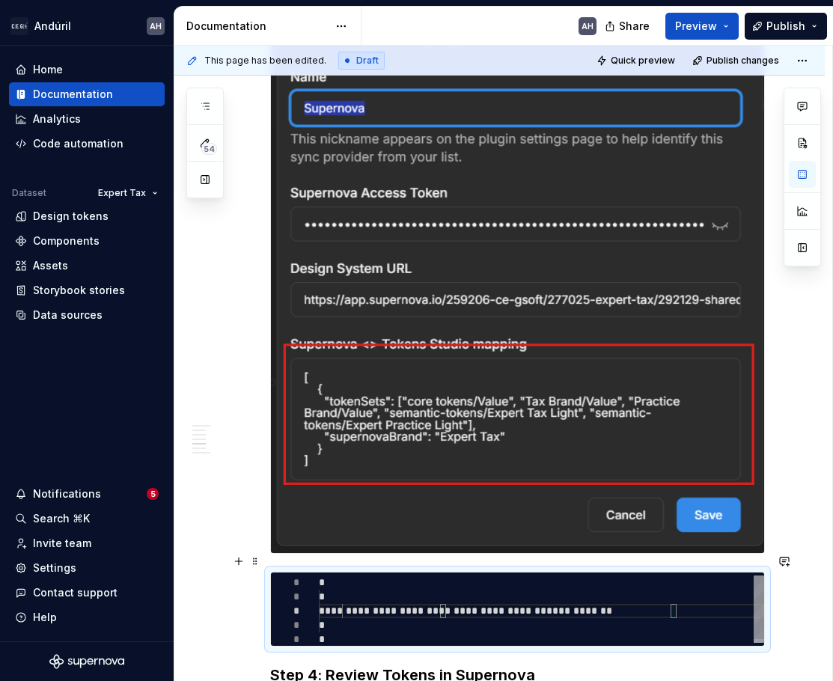
type textarea "*"
type textarea "**********"
type textarea "*"
type textarea "**********"
type textarea "*"
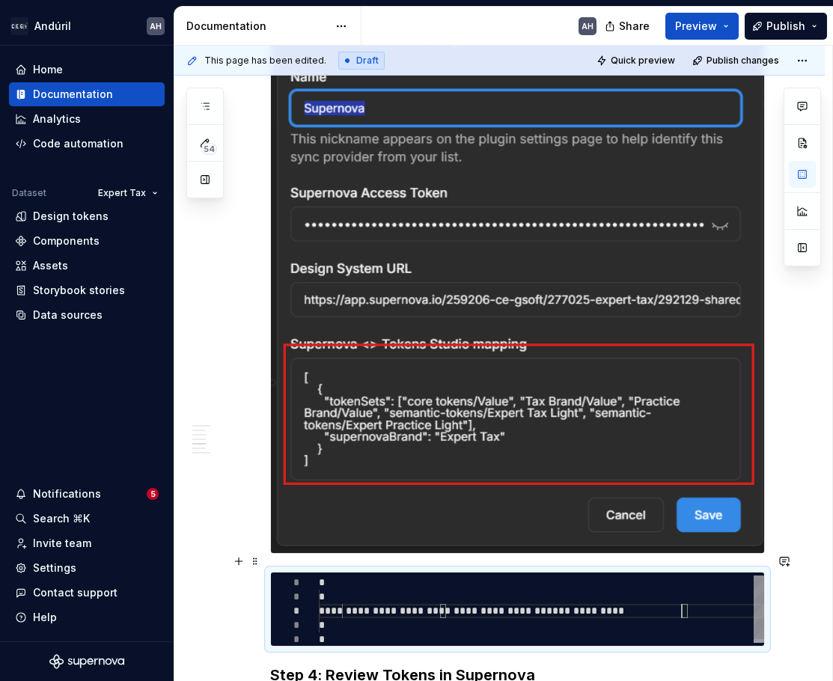
type textarea "**********"
type textarea "*"
type textarea "**********"
type textarea "*"
type textarea "**********"
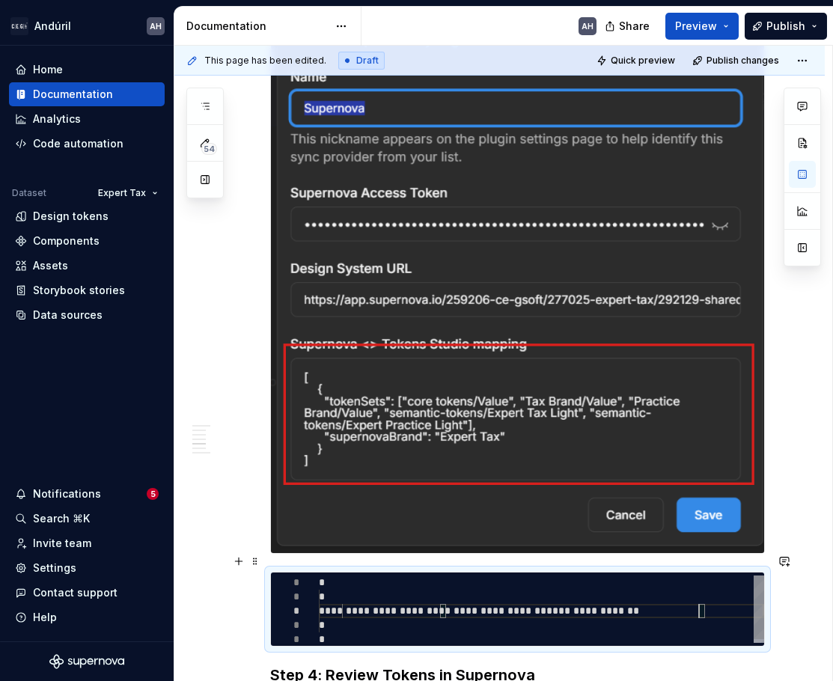
type textarea "*"
type textarea "**********"
type textarea "*"
type textarea "**********"
type textarea "*"
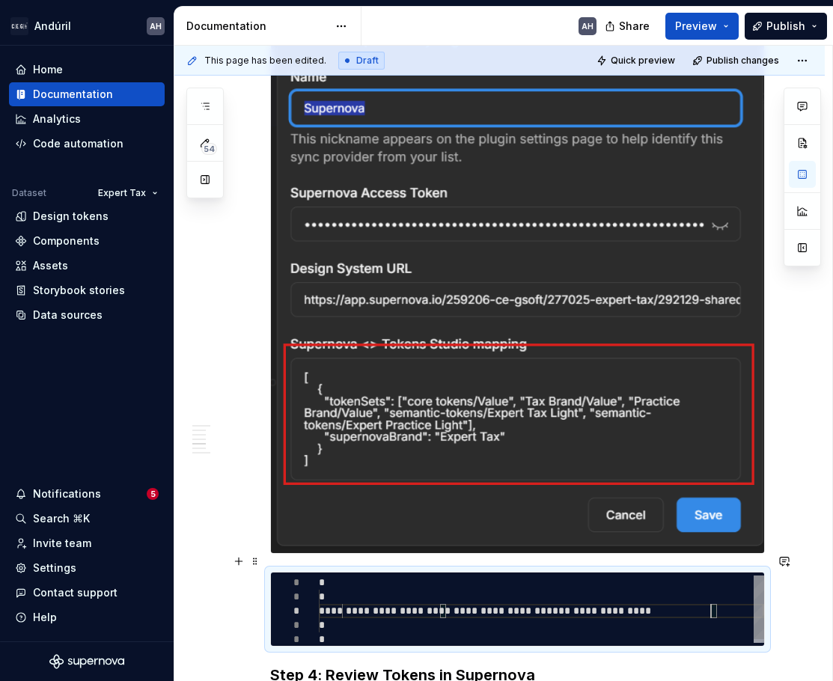
type textarea "**********"
type textarea "*"
type textarea "**********"
type textarea "*"
type textarea "**********"
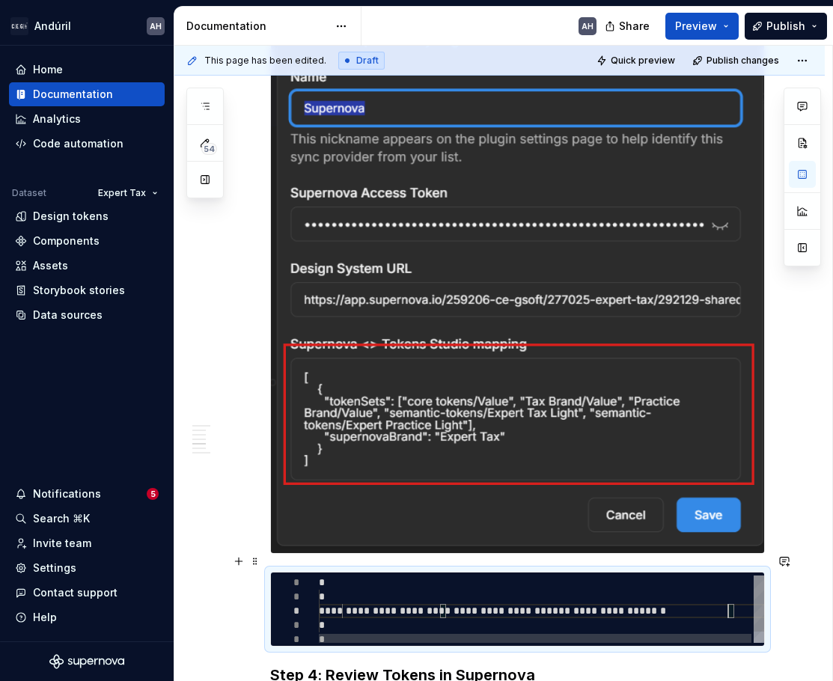
type textarea "*"
type textarea "**********"
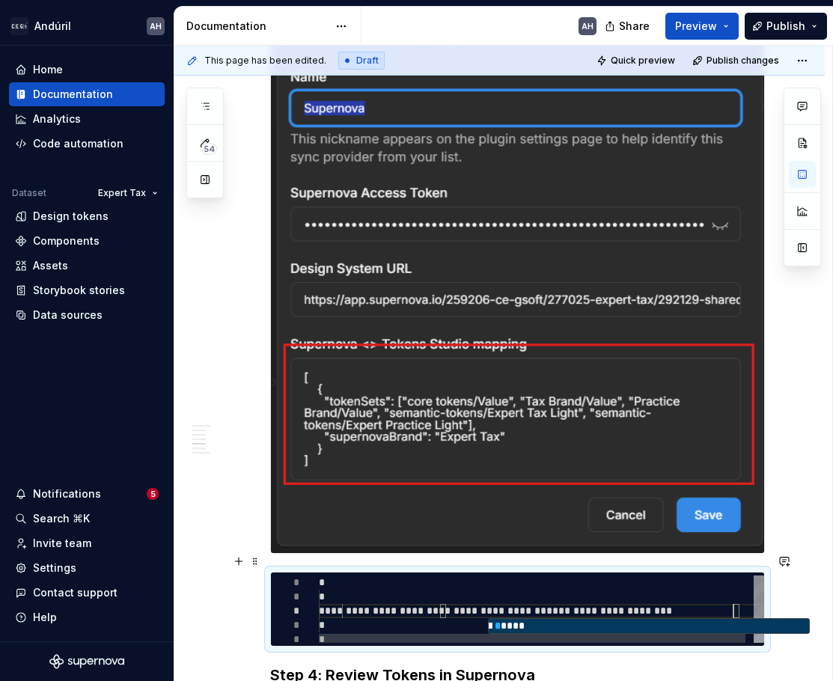
type textarea "*"
type textarea "**********"
type textarea "*"
type textarea "**********"
type textarea "*"
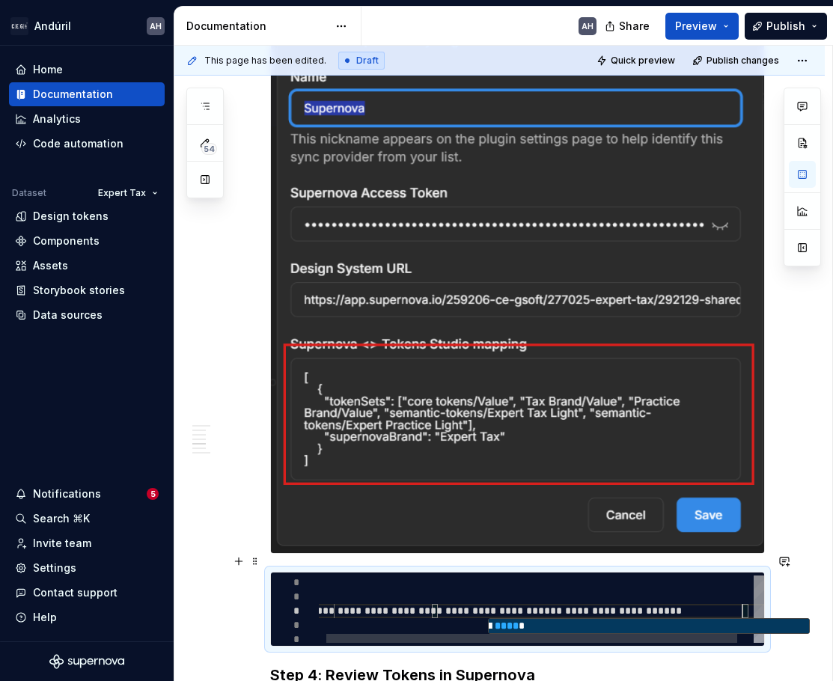
type textarea "**********"
type textarea "*"
type textarea "**********"
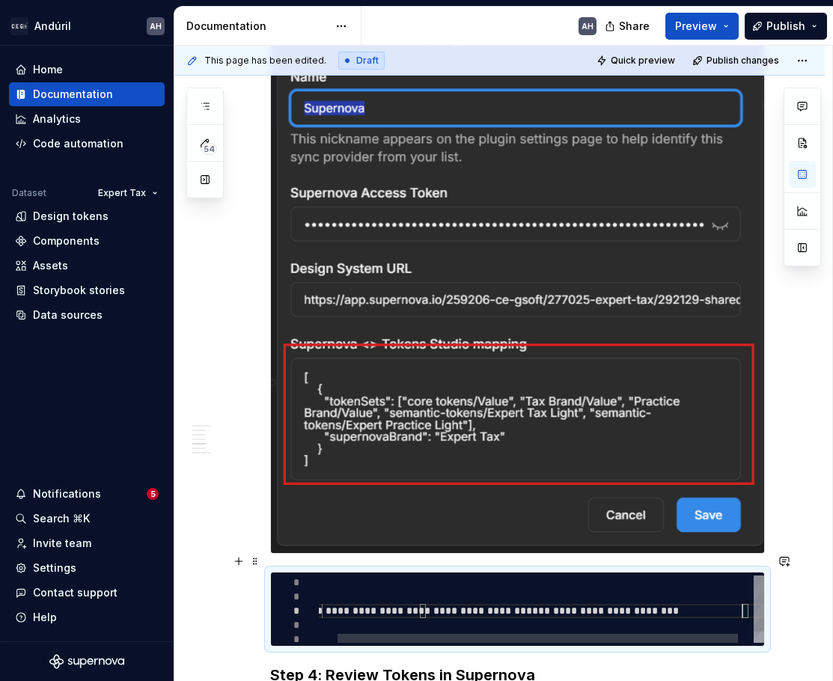
type textarea "*"
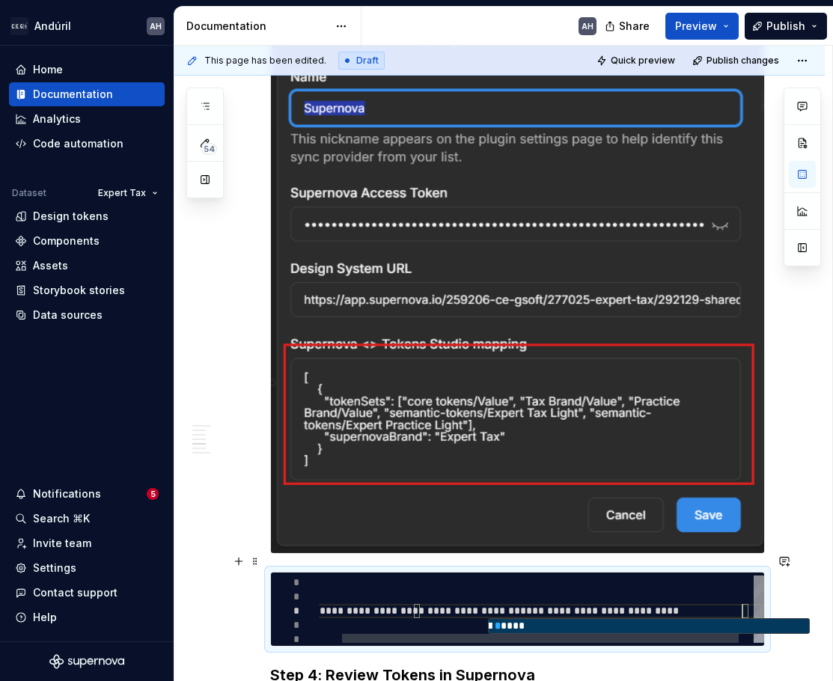
type textarea "**********"
type textarea "*"
type textarea "**********"
type textarea "*"
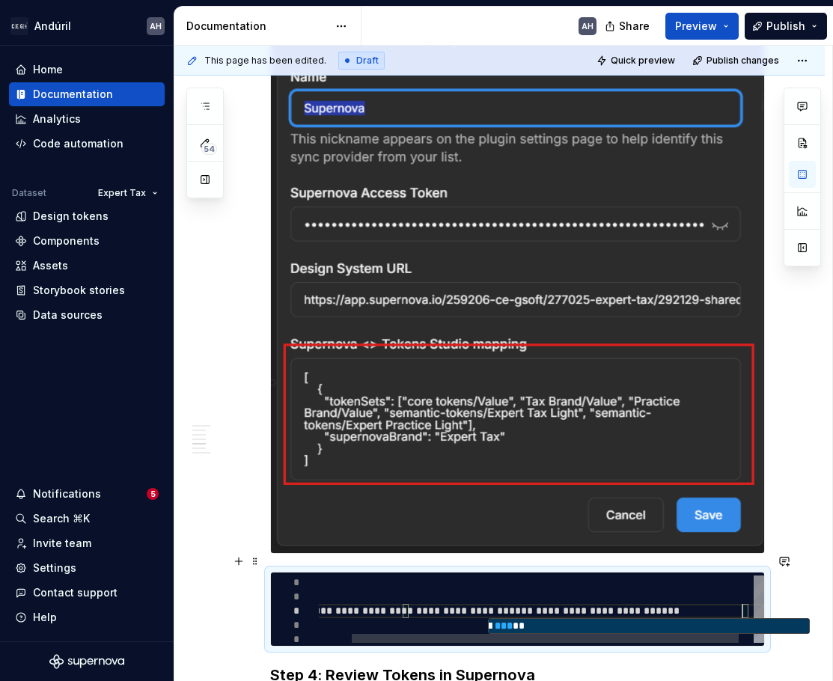
type textarea "**********"
type textarea "*"
type textarea "**********"
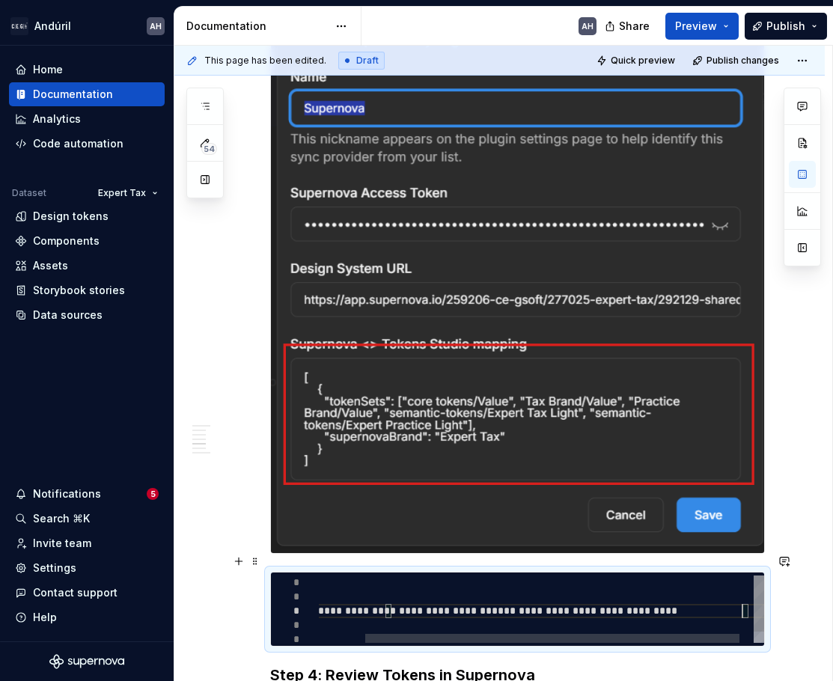
type textarea "*"
type textarea "**********"
type textarea "*"
type textarea "**********"
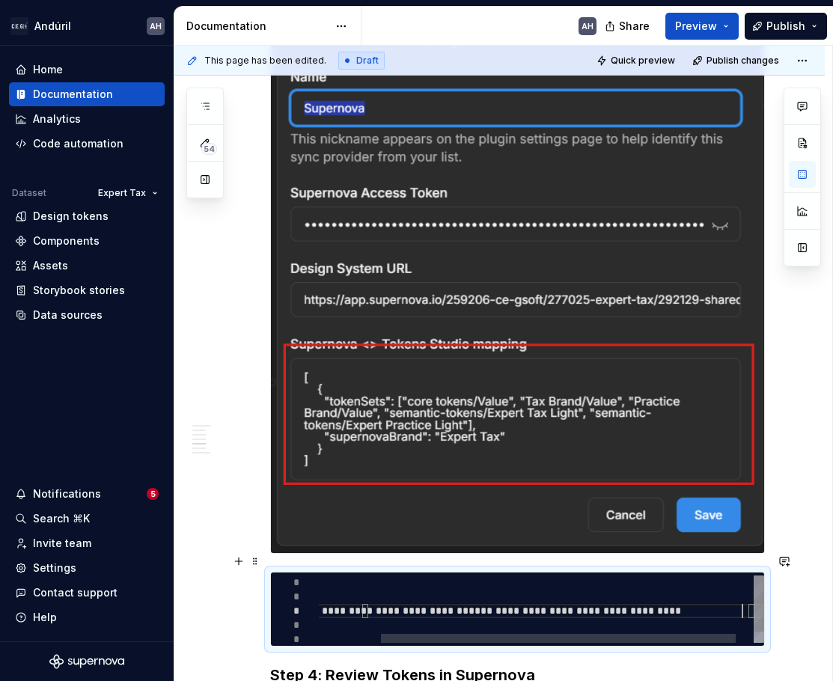
type textarea "*"
type textarea "**********"
type textarea "*"
type textarea "**********"
type textarea "*"
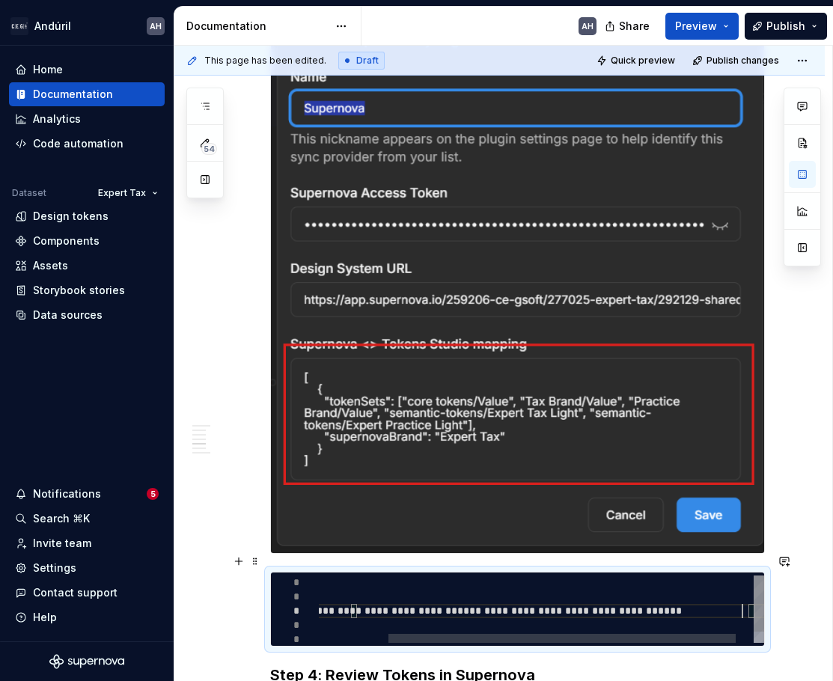
type textarea "**********"
type textarea "*"
type textarea "**********"
type textarea "*"
type textarea "**********"
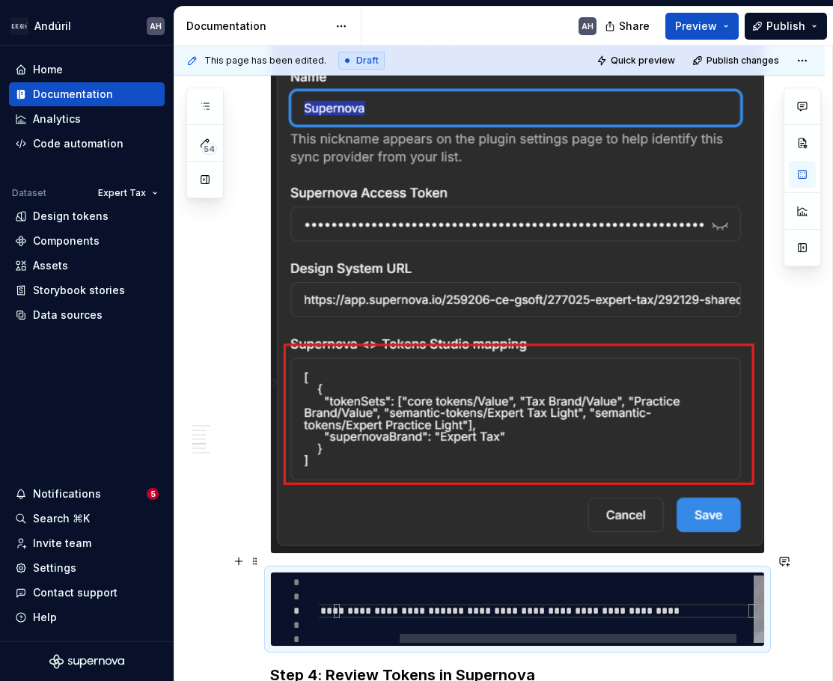
scroll to position [28, 541]
type textarea "*"
type textarea "**********"
type textarea "*"
type textarea "**********"
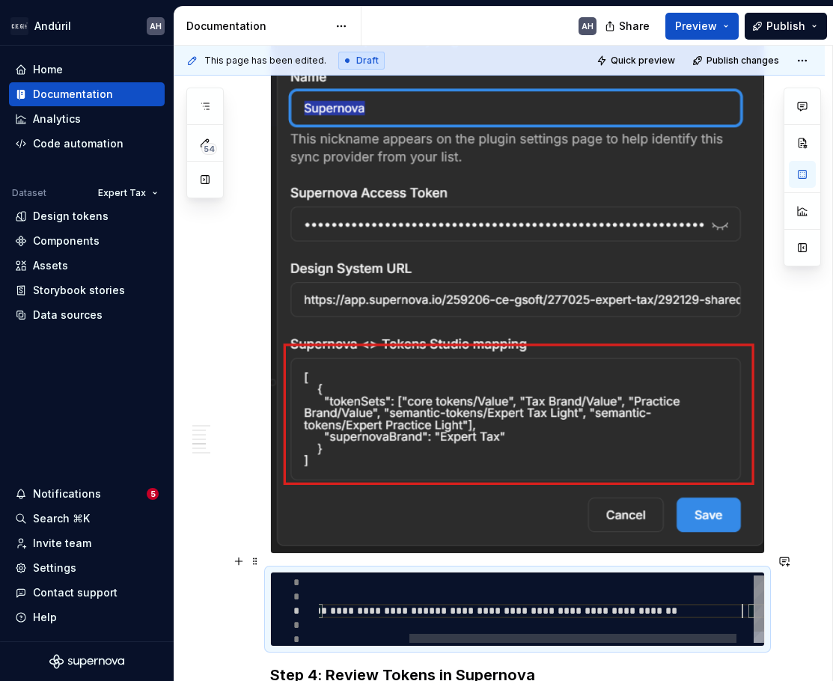
type textarea "*"
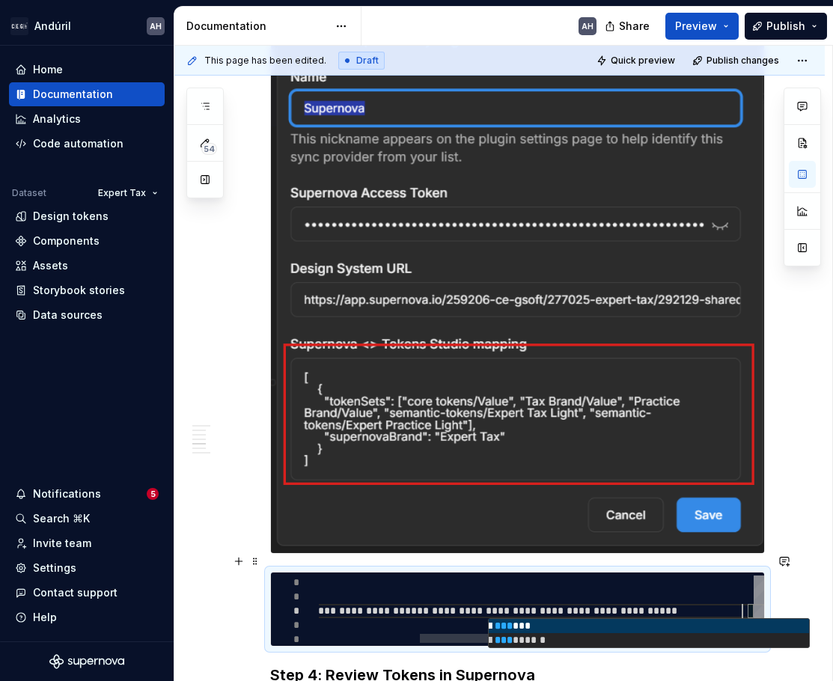
type textarea "**********"
type textarea "*"
type textarea "**********"
type textarea "*"
type textarea "**********"
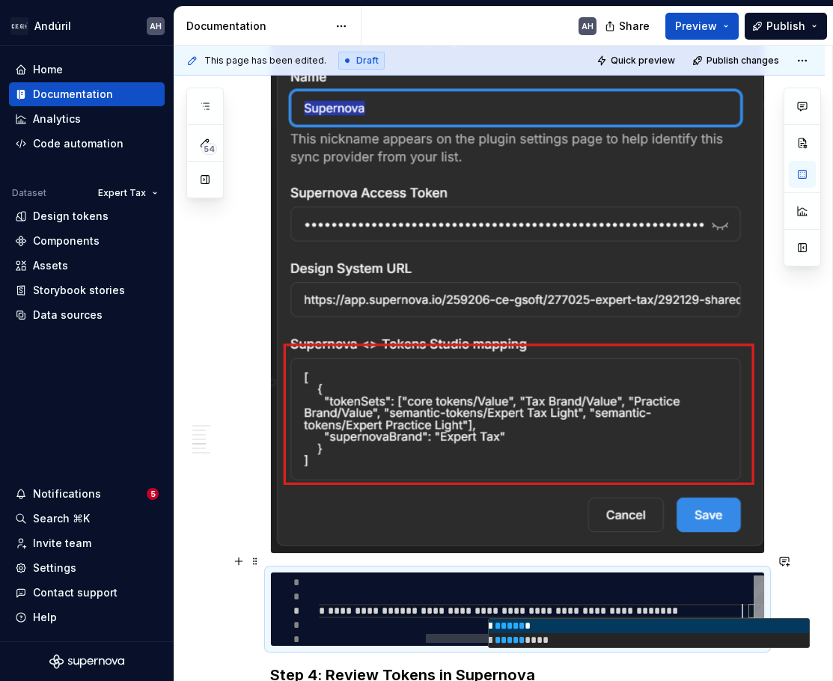
type textarea "*"
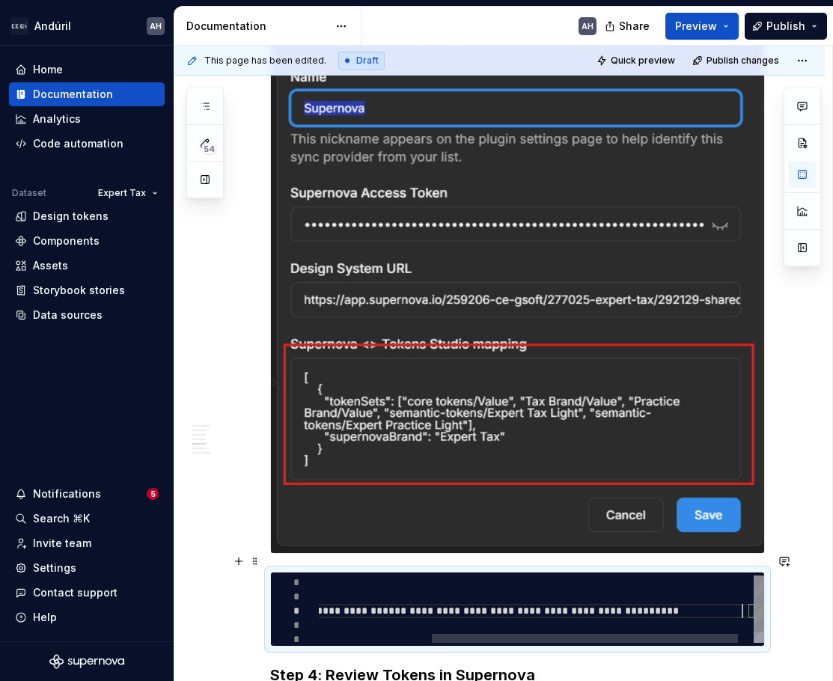
type textarea "**********"
type textarea "*"
type textarea "**********"
type textarea "*"
type textarea "**********"
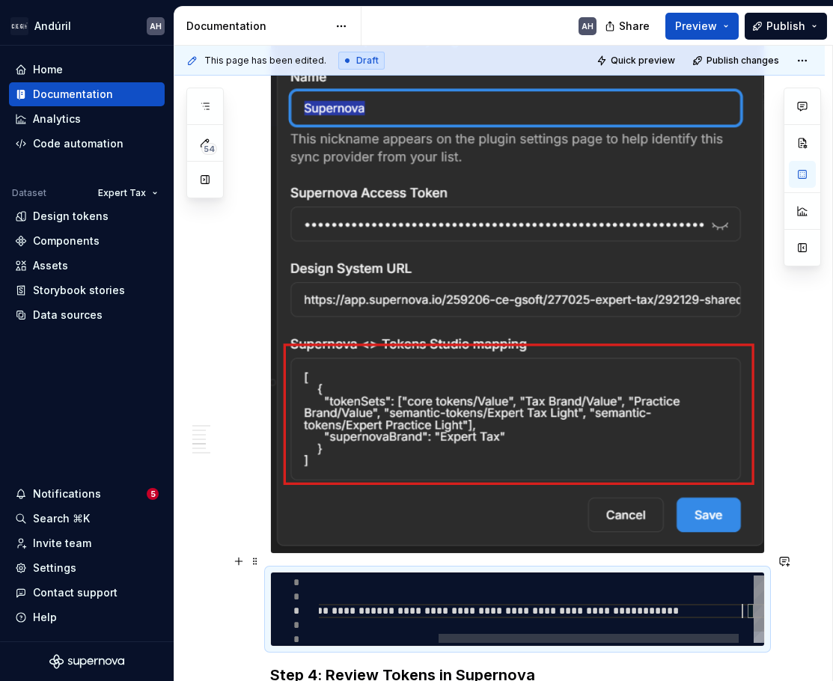
type textarea "*"
type textarea "**********"
type textarea "*"
type textarea "**********"
type textarea "*"
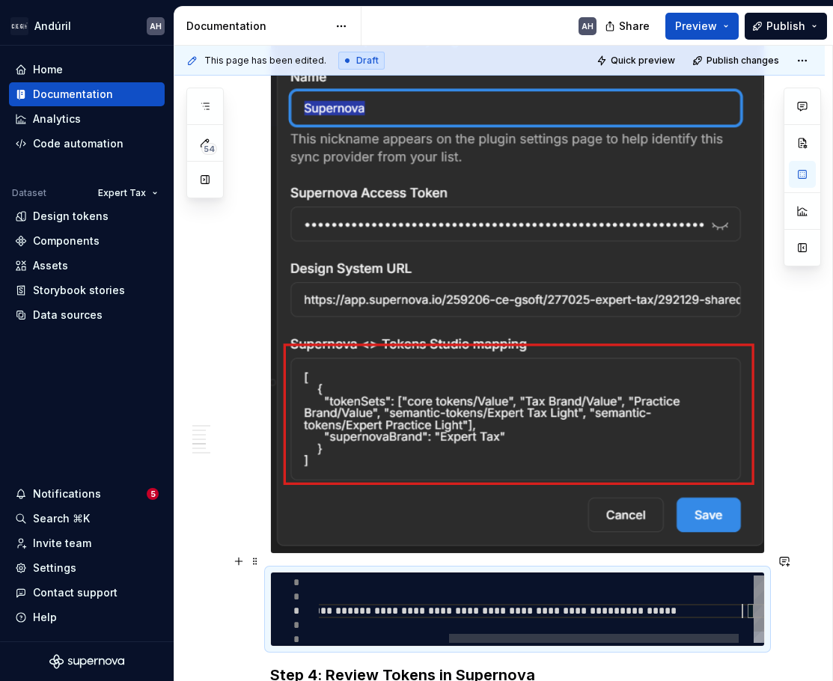
type textarea "**********"
type textarea "*"
type textarea "**********"
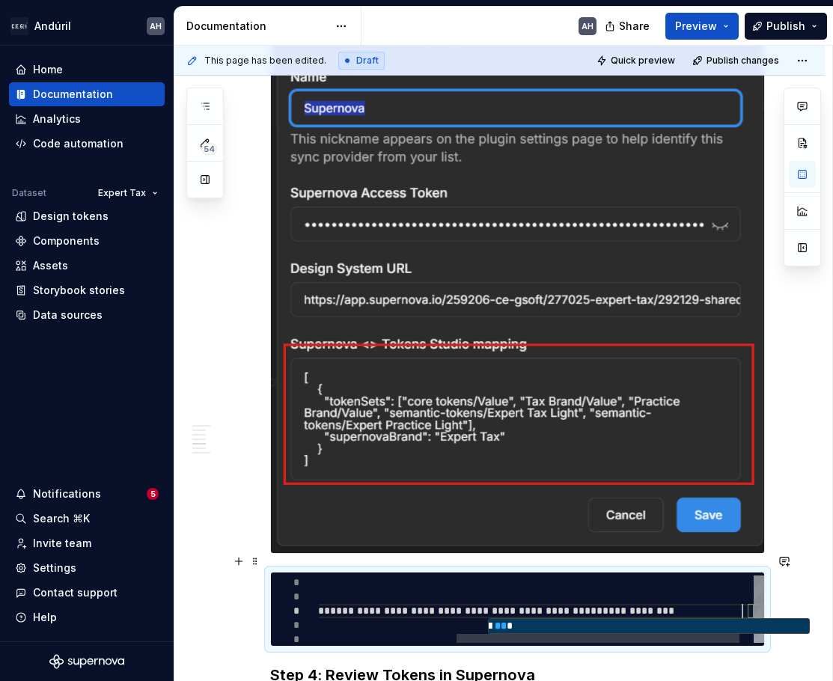
type textarea "*"
type textarea "**********"
type textarea "*"
type textarea "**********"
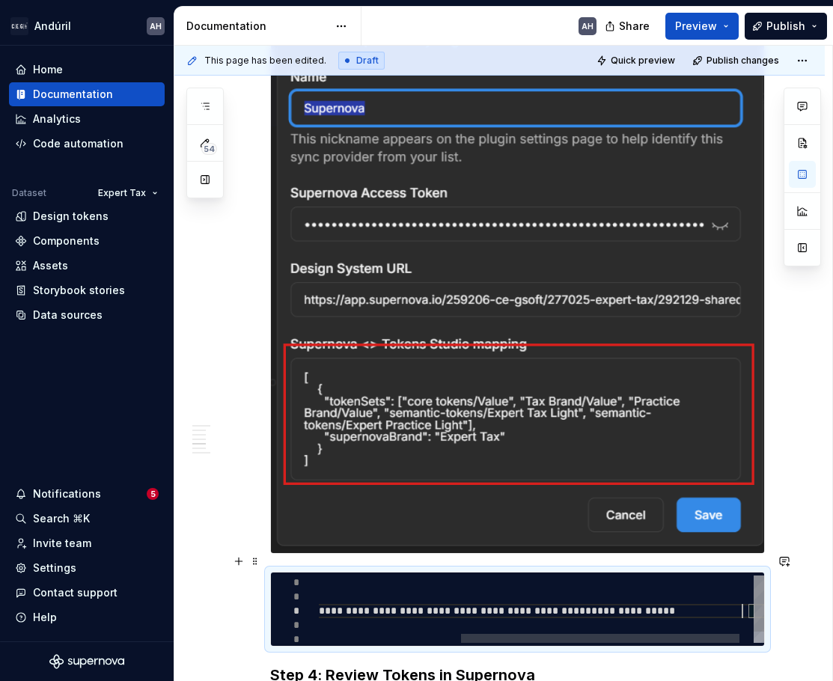
type textarea "*"
type textarea "**********"
type textarea "*"
type textarea "**********"
type textarea "*"
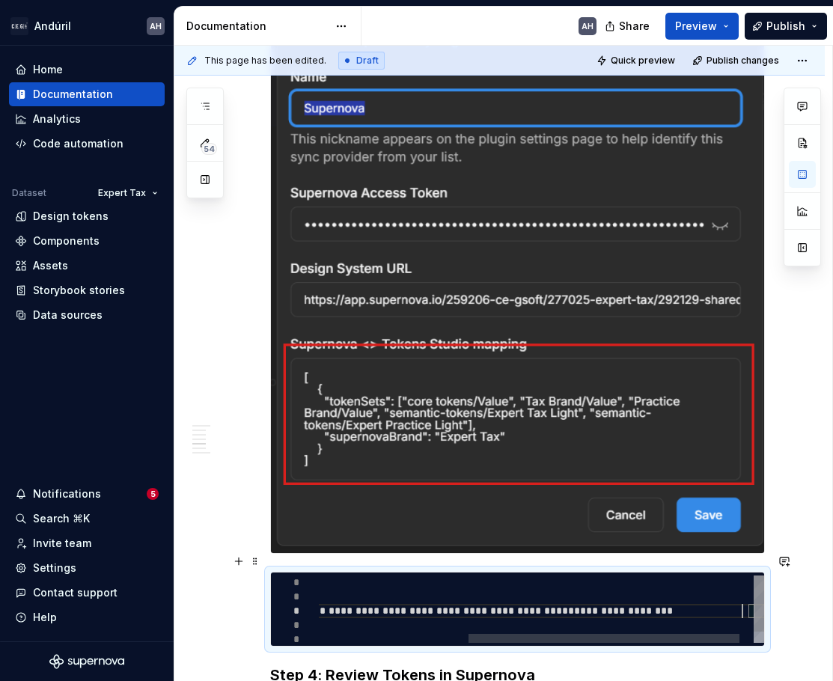
type textarea "**********"
type textarea "*"
type textarea "**********"
type textarea "*"
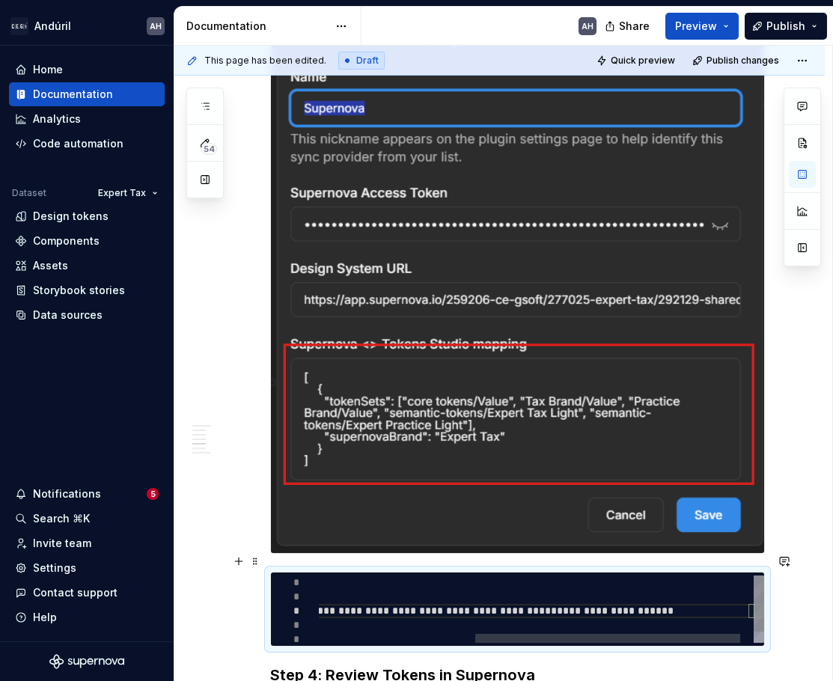
type textarea "**********"
type textarea "*"
type textarea "**********"
type textarea "*"
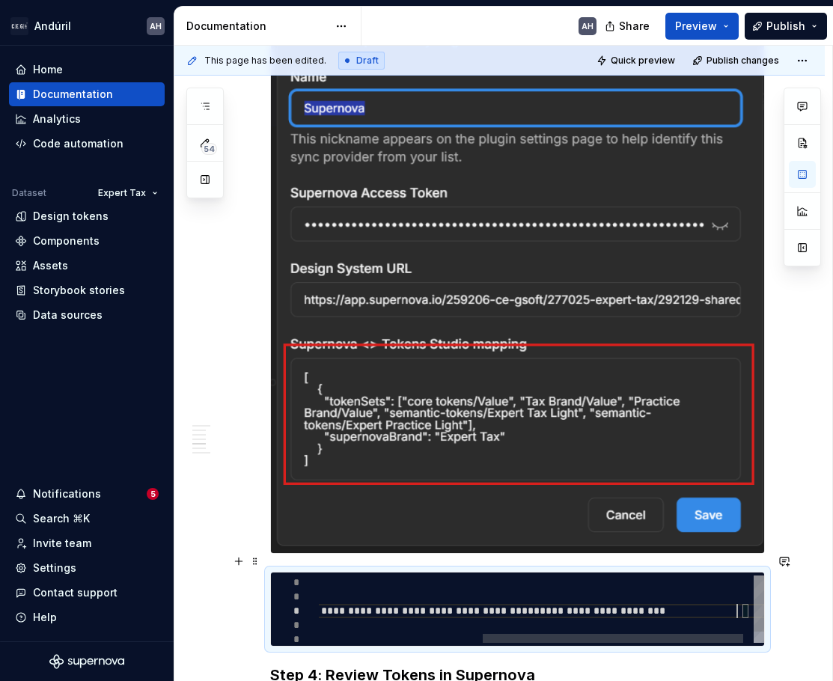
type textarea "**********"
type textarea "*"
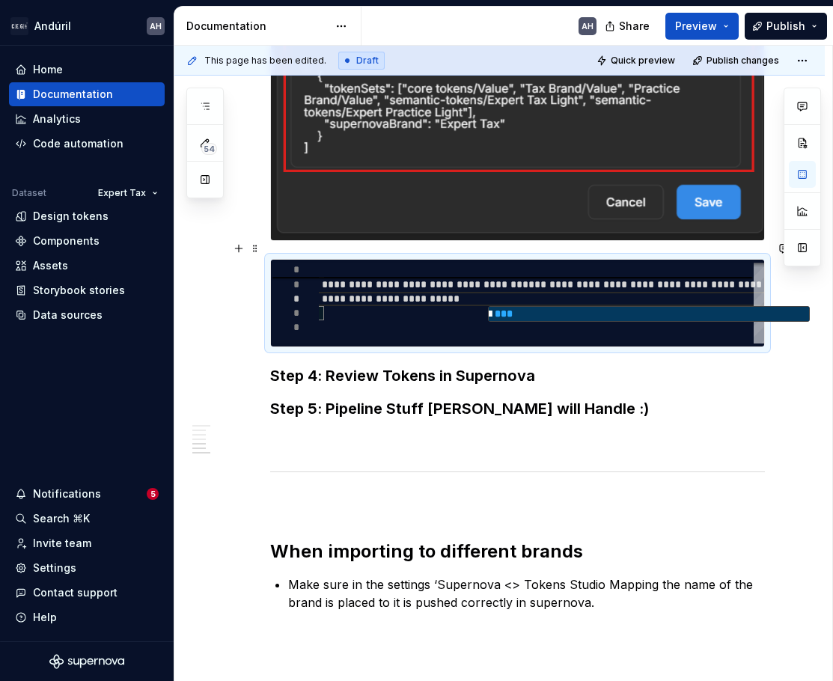
scroll to position [1329, 0]
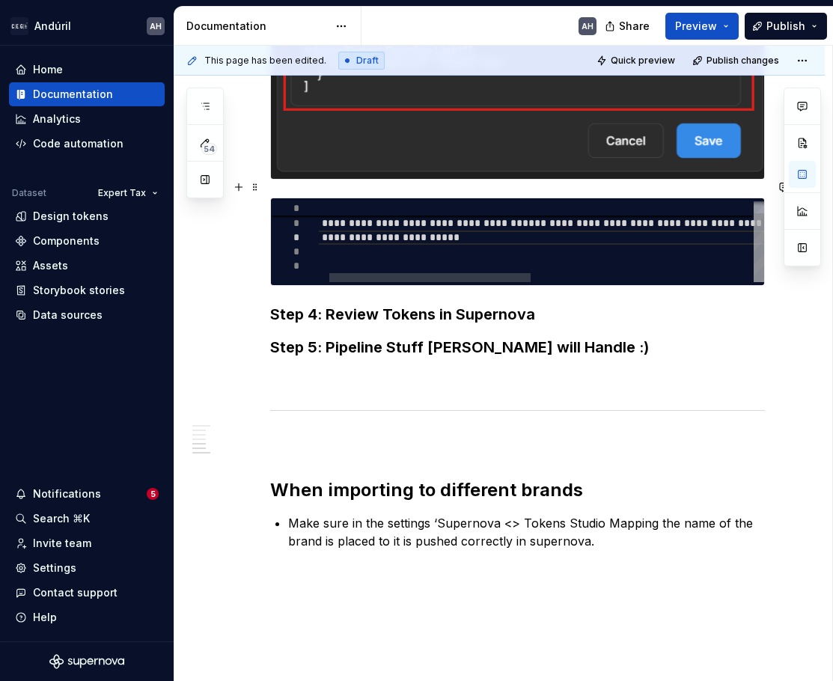
click at [385, 252] on div "**********" at bounding box center [775, 235] width 961 height 94
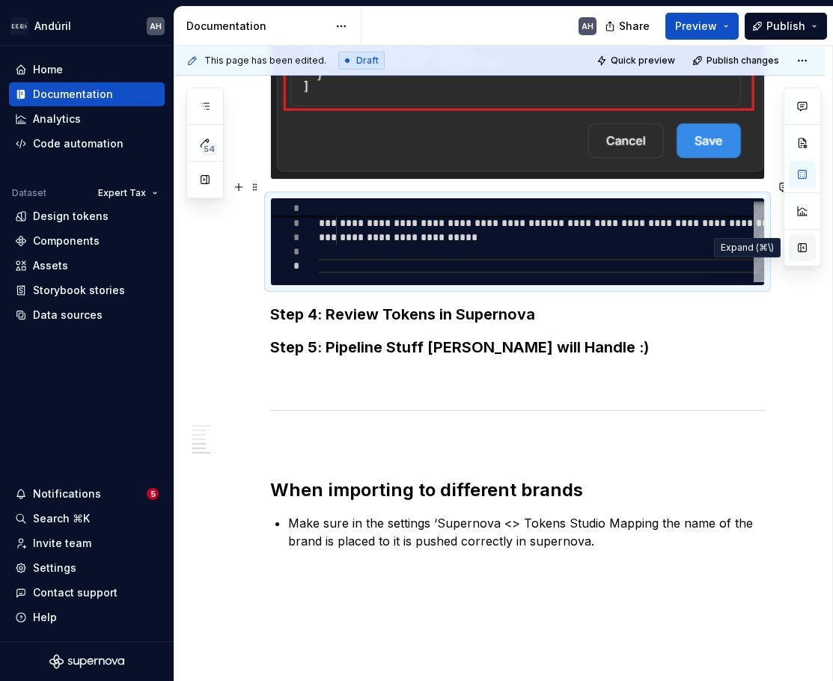
click at [716, 242] on button "button" at bounding box center [801, 247] width 27 height 27
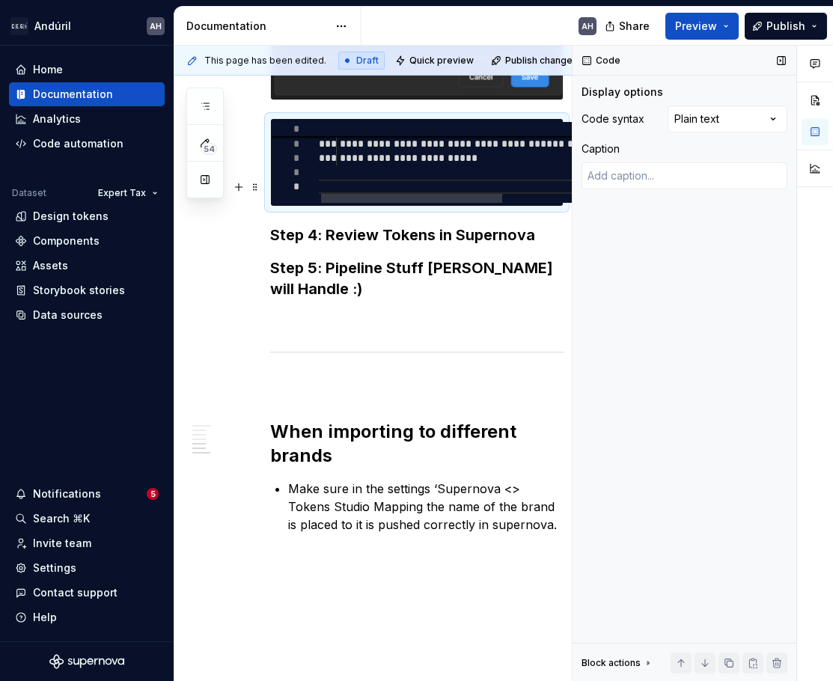
scroll to position [1320, 0]
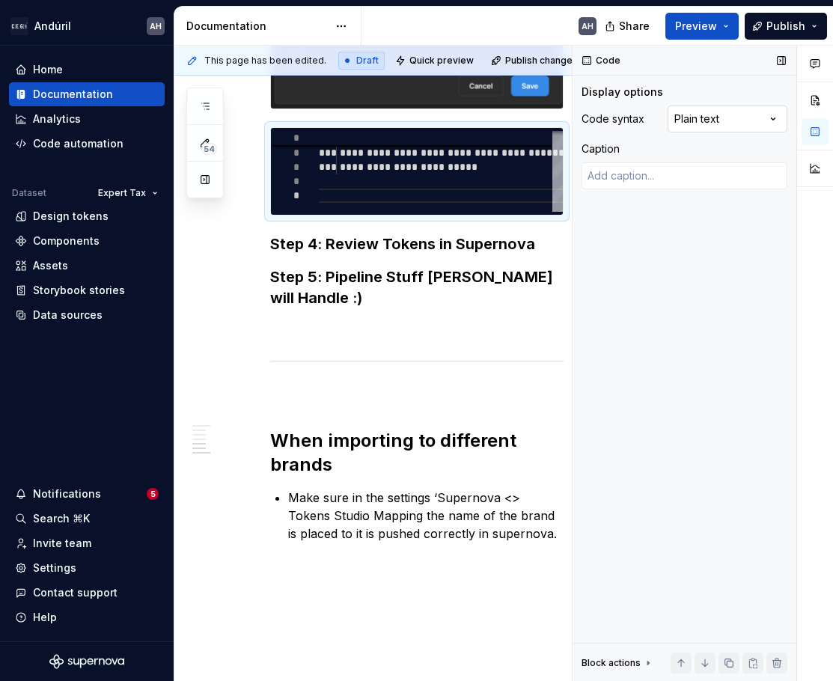
click at [716, 120] on div "Comments Open comments No comments yet Select ‘Comment’ from the block context …" at bounding box center [702, 364] width 260 height 636
click at [706, 399] on div "Comments Open comments No comments yet Select ‘Comment’ from the block context …" at bounding box center [702, 364] width 260 height 636
click at [605, 58] on div "Code" at bounding box center [602, 60] width 50 height 21
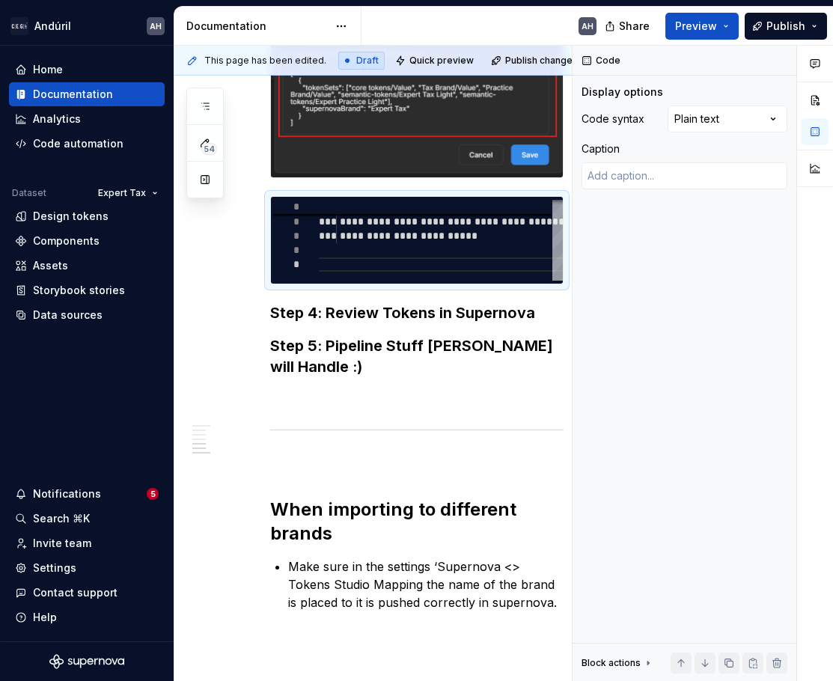
scroll to position [1170, 0]
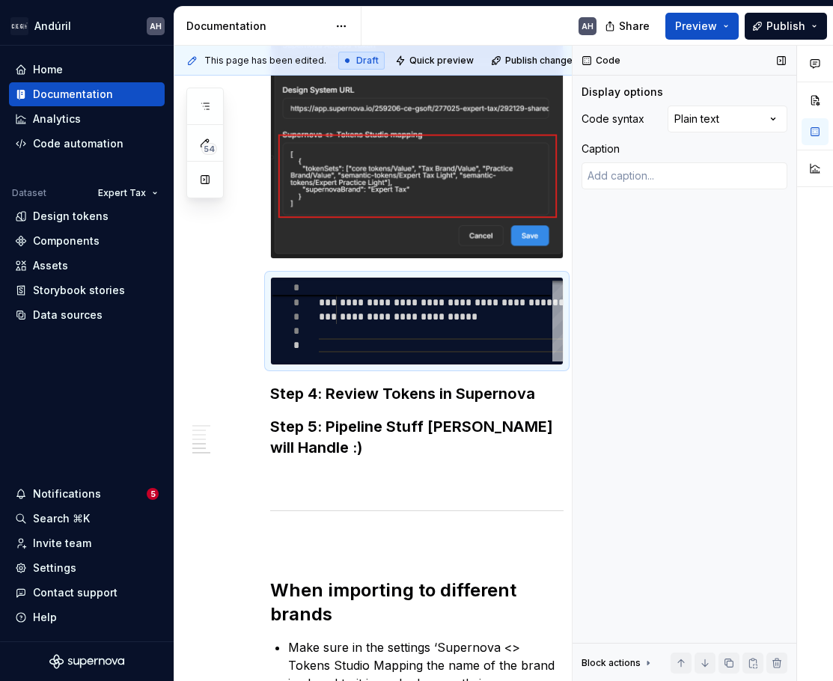
click at [716, 60] on button "button" at bounding box center [781, 60] width 21 height 21
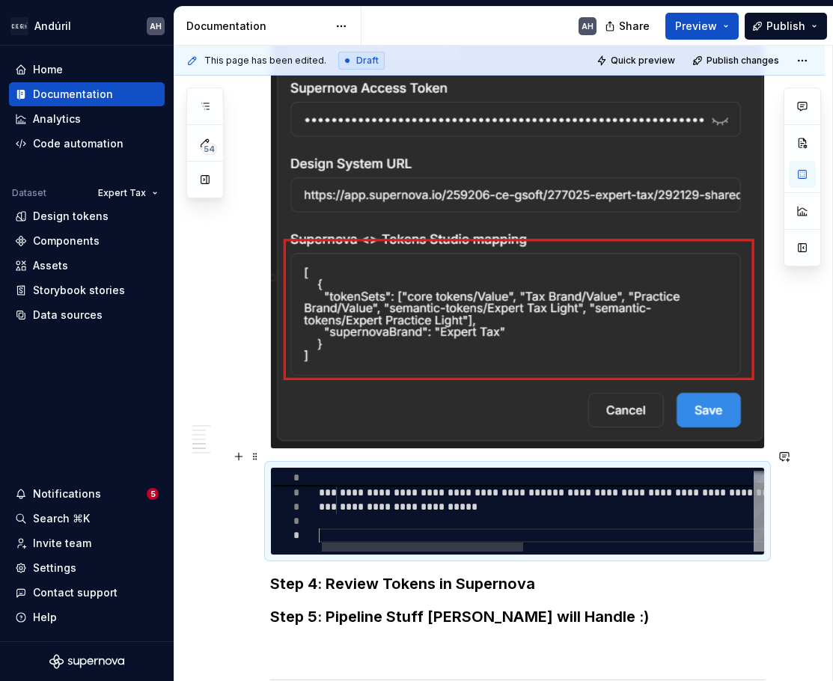
scroll to position [43, 4]
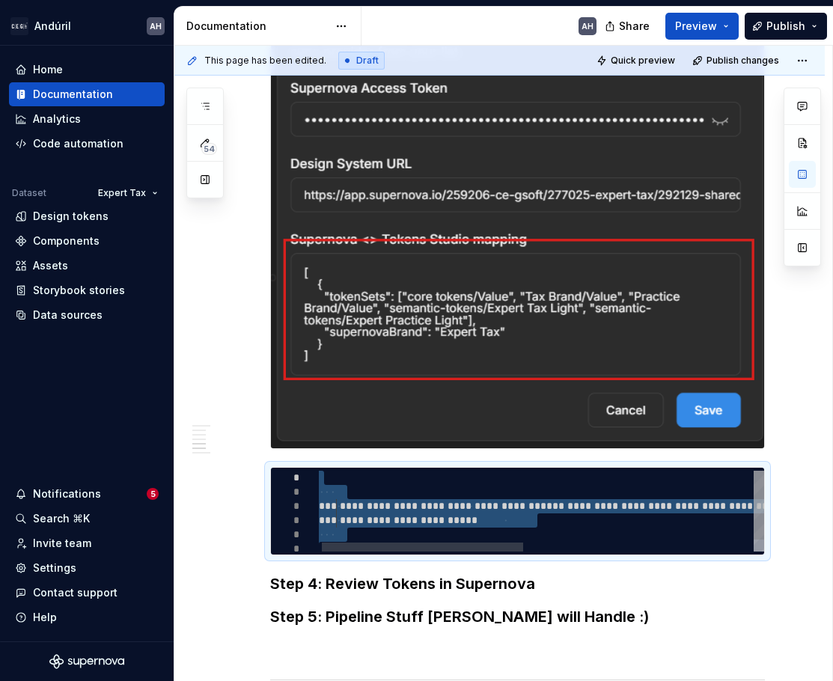
drag, startPoint x: 515, startPoint y: 519, endPoint x: 271, endPoint y: 415, distance: 265.1
click at [313, 471] on div "**********" at bounding box center [793, 518] width 961 height 94
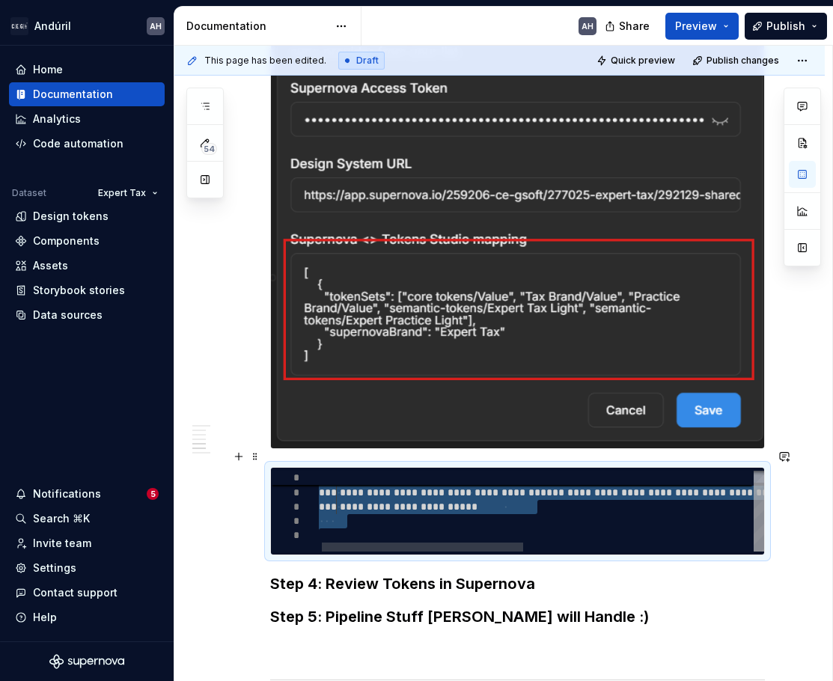
click at [374, 509] on div "**********" at bounding box center [793, 504] width 961 height 94
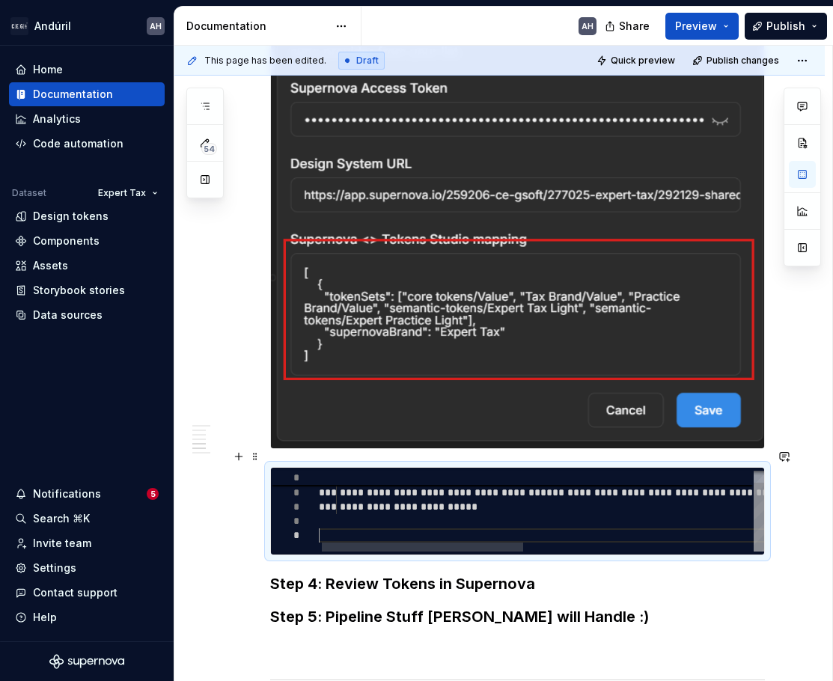
click at [373, 521] on div "**********" at bounding box center [793, 504] width 961 height 94
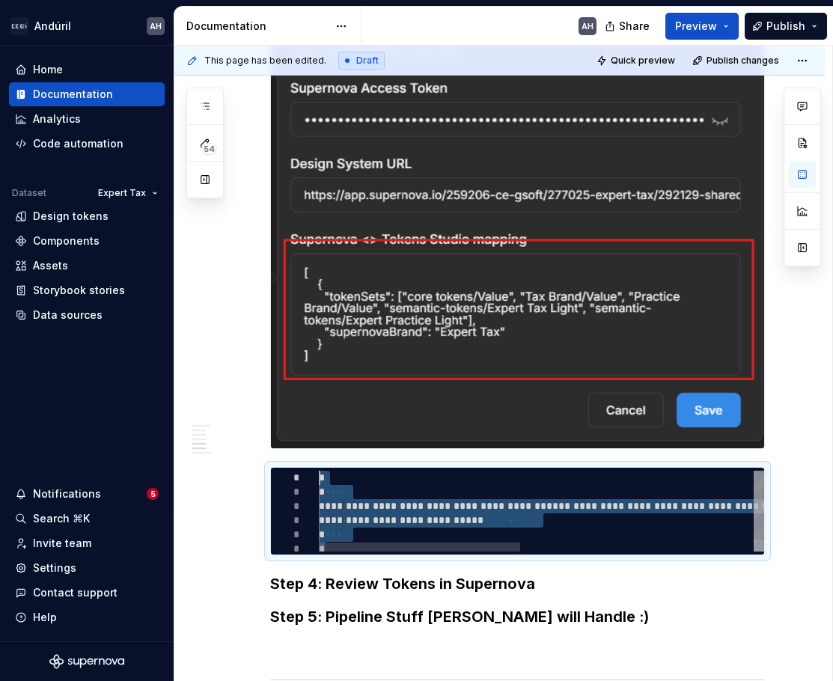
drag, startPoint x: 381, startPoint y: 520, endPoint x: 252, endPoint y: 399, distance: 176.2
click at [319, 471] on div "**********" at bounding box center [799, 518] width 961 height 94
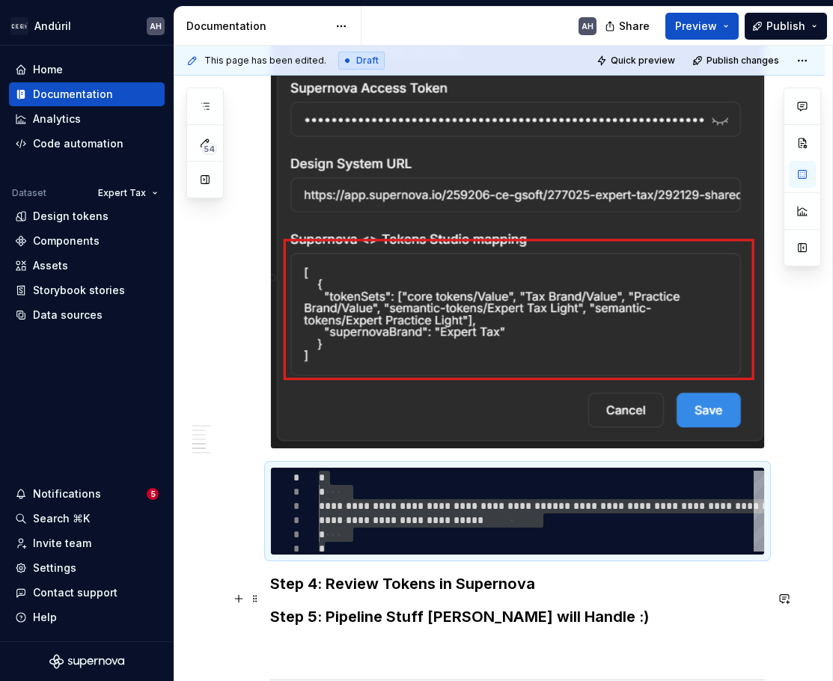
click at [435, 606] on h3 "Step 5: Pipeline Stuff Alex Wilber will Handle :)" at bounding box center [517, 616] width 494 height 21
click at [275, 573] on h3 "Step 4: Review Tokens in Supernova" at bounding box center [517, 583] width 494 height 21
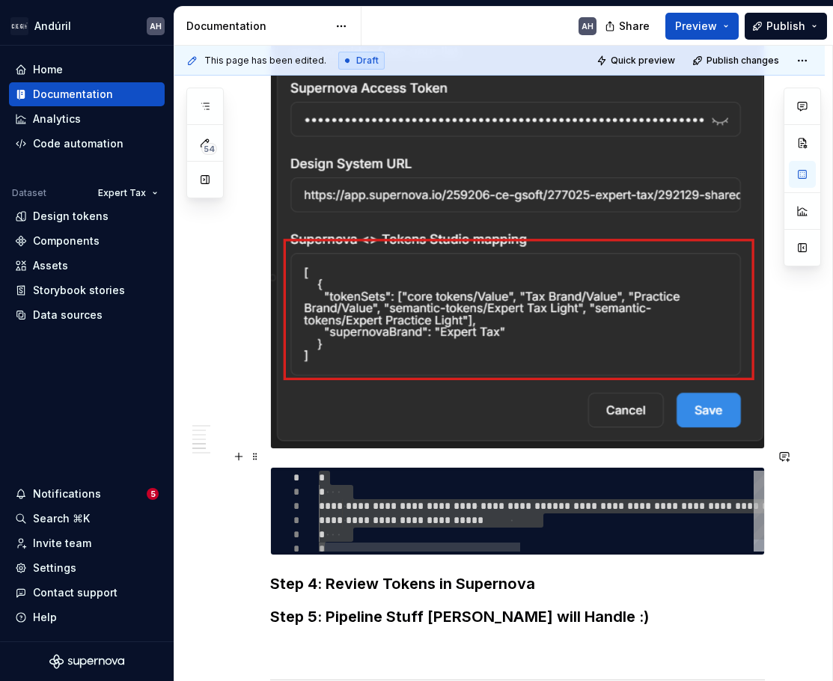
click at [453, 542] on div at bounding box center [536, 546] width 435 height 9
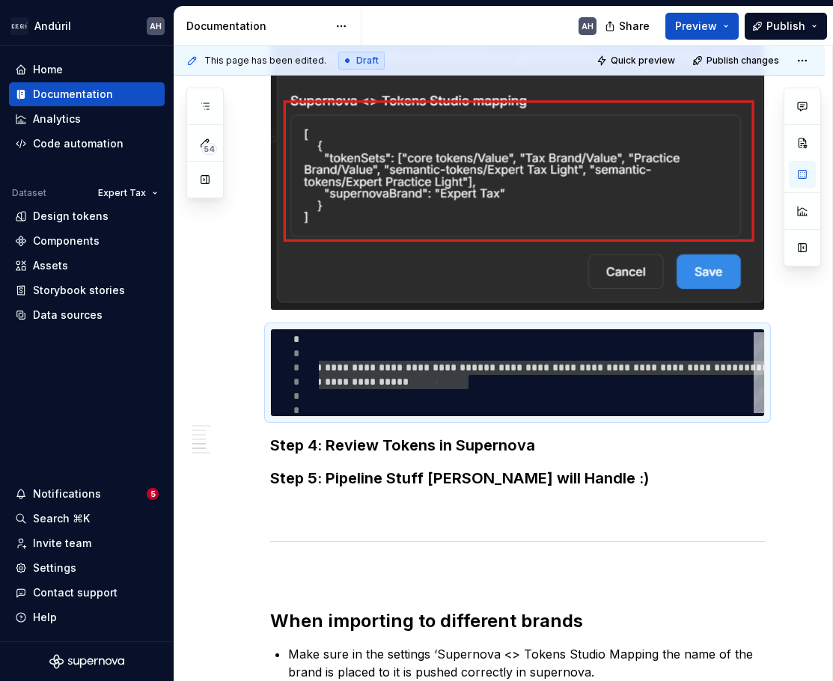
scroll to position [1209, 0]
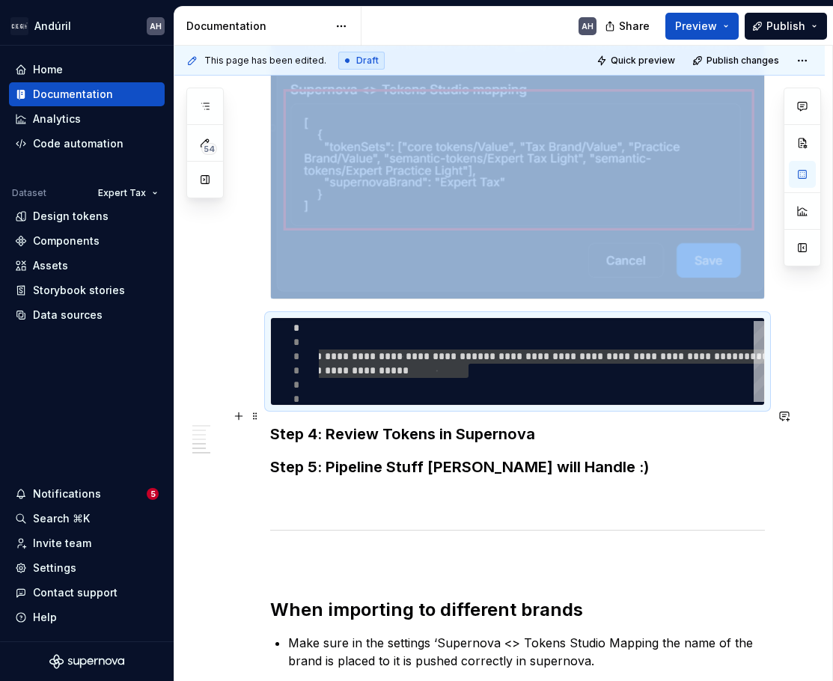
click at [475, 459] on h3 "Step 5: Pipeline Stuff Alex Wilber will Handle :)" at bounding box center [517, 466] width 494 height 21
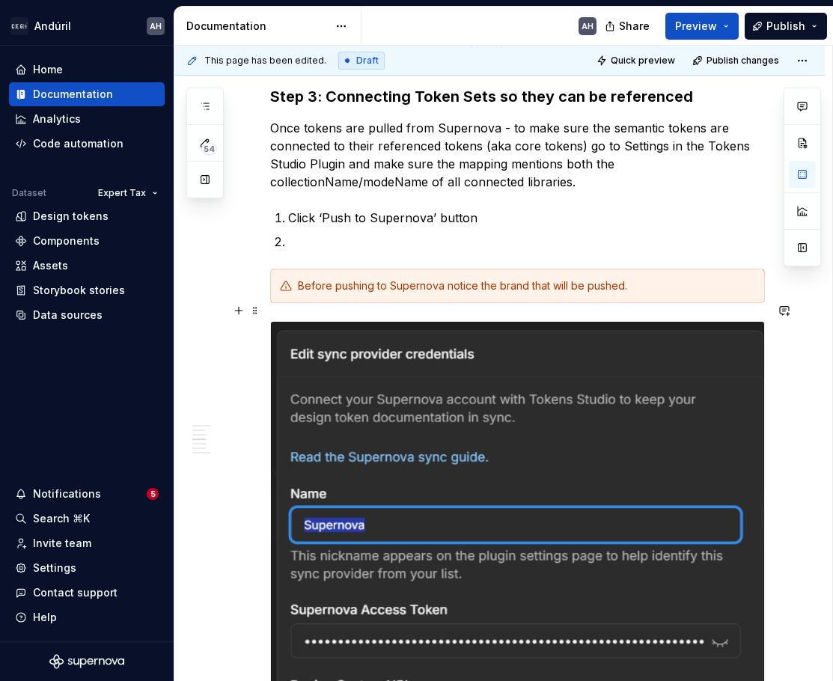
scroll to position [536, 0]
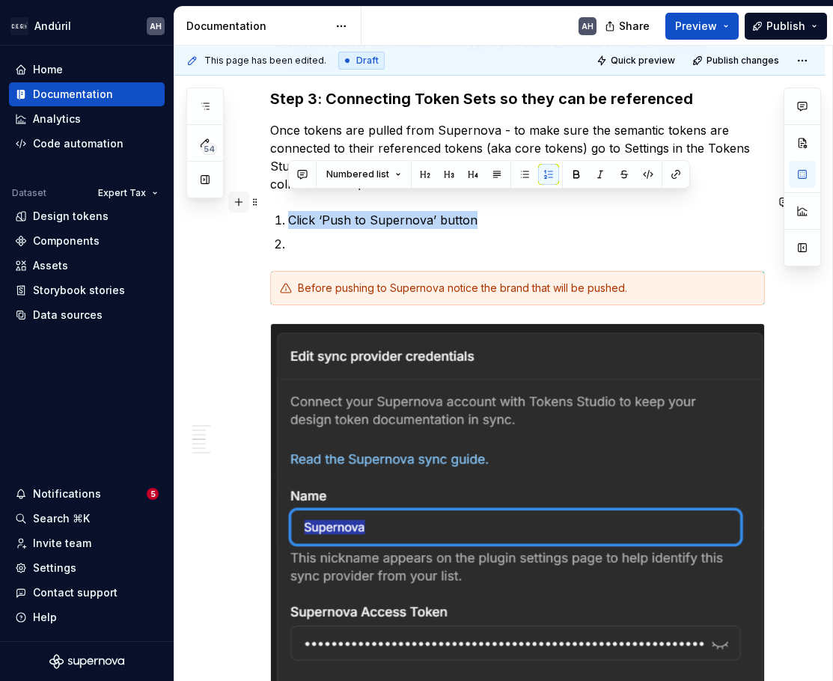
drag, startPoint x: 483, startPoint y: 203, endPoint x: 246, endPoint y: 207, distance: 237.2
click at [270, 207] on div "**********" at bounding box center [517, 576] width 494 height 1641
click at [465, 177] on button "button" at bounding box center [472, 174] width 21 height 21
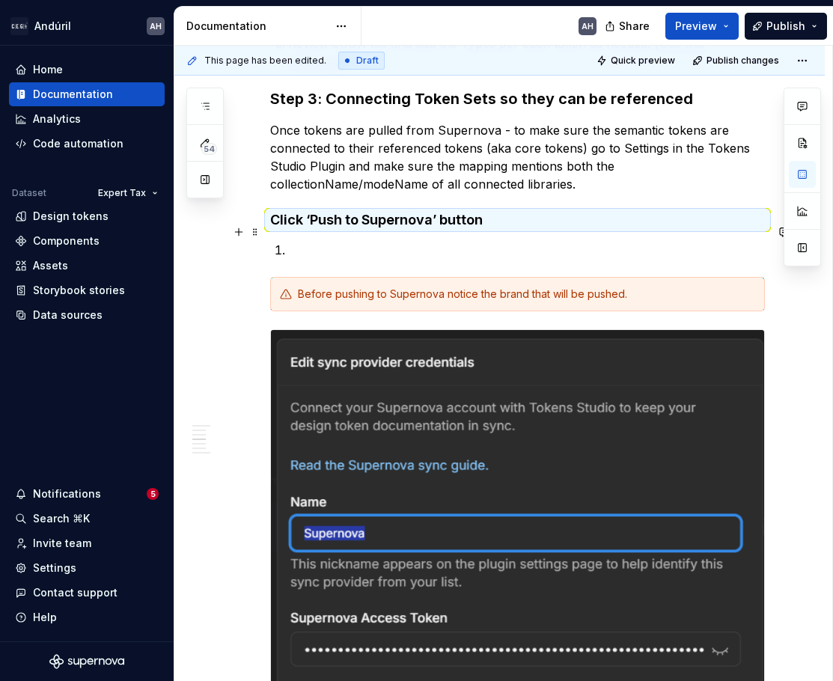
click at [453, 241] on p at bounding box center [526, 250] width 477 height 18
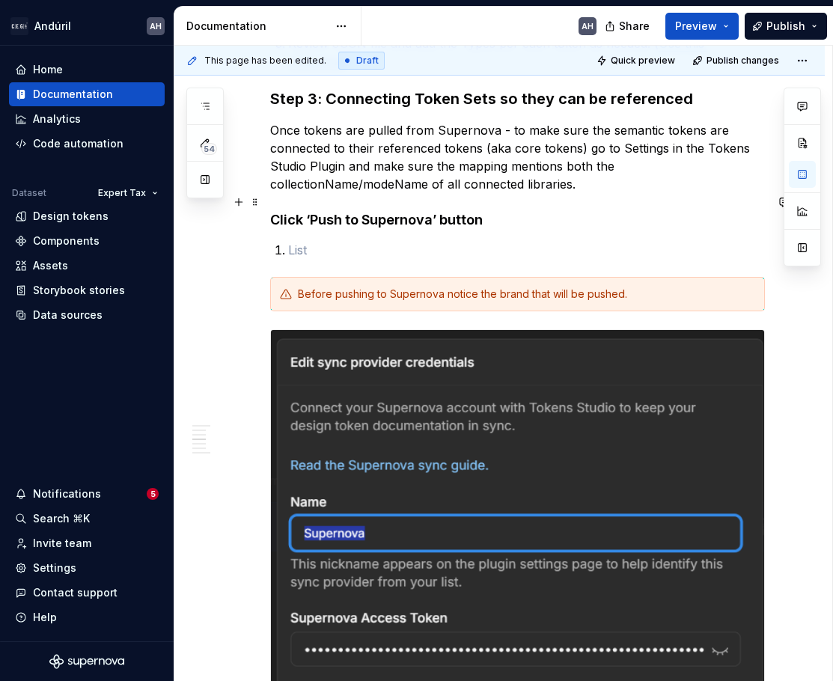
click at [271, 211] on h4 "Click ‘Push to Supernova’ button" at bounding box center [517, 220] width 494 height 18
click at [296, 241] on p at bounding box center [526, 250] width 477 height 18
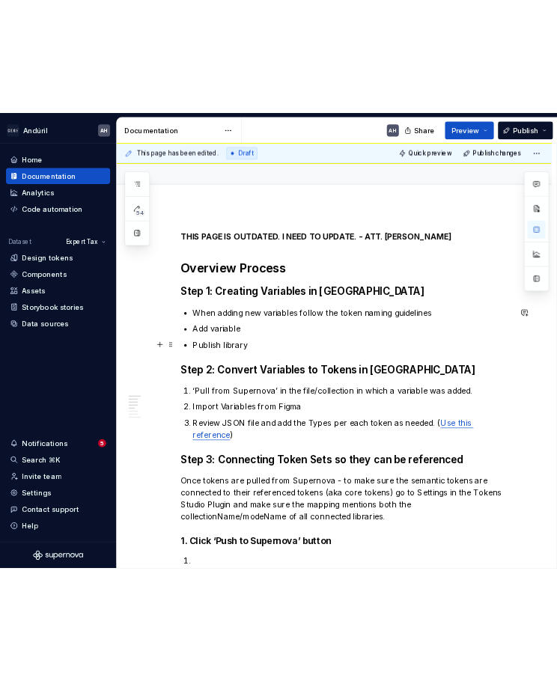
scroll to position [150, 0]
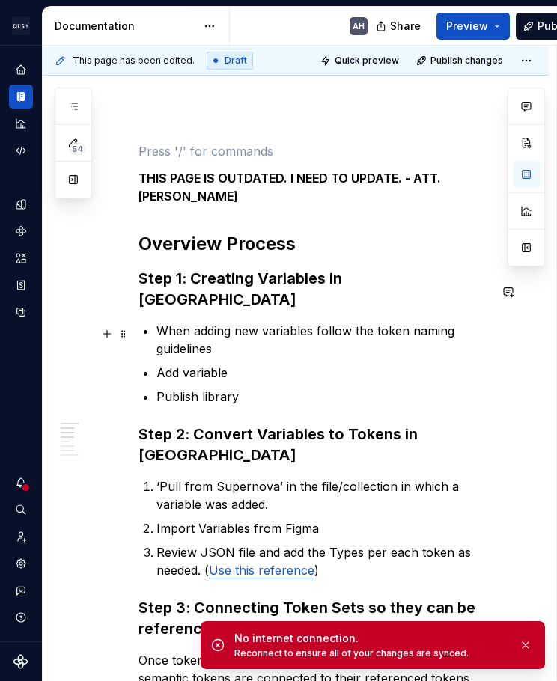
click at [319, 364] on p "Add variable" at bounding box center [322, 373] width 332 height 18
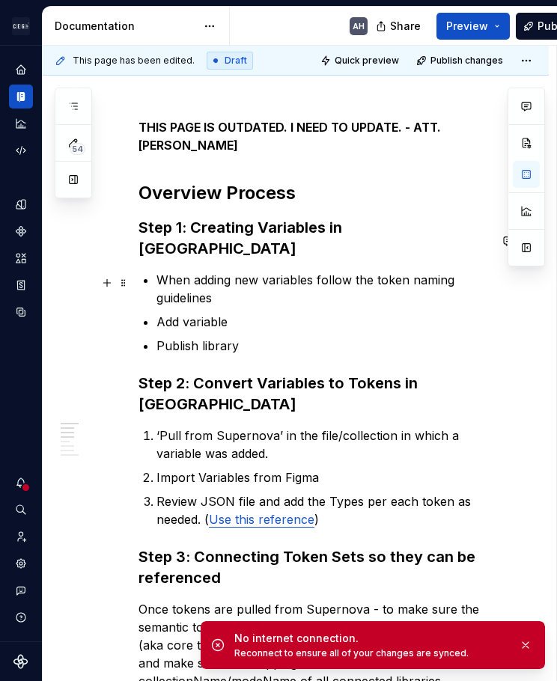
scroll to position [224, 0]
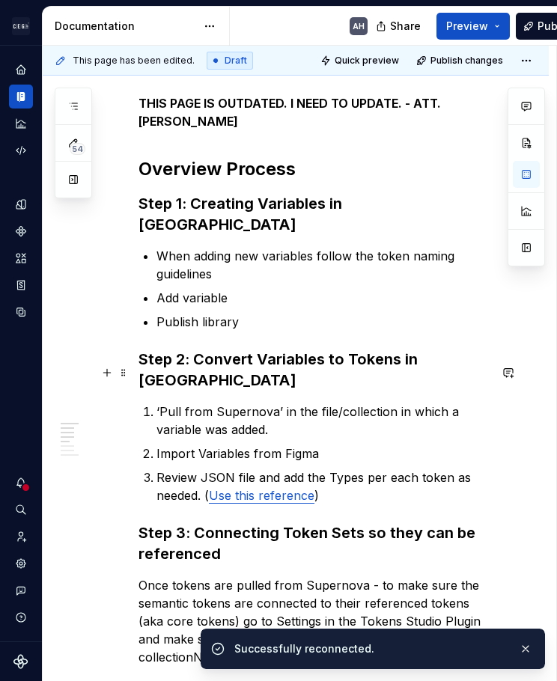
click at [192, 402] on p "‘Pull from Supernova’ in the file/collection in which a variable was added." at bounding box center [322, 420] width 332 height 36
click at [280, 402] on p "‘Pull from Supernova’ in the file/collection in which a variable was added." at bounding box center [322, 420] width 332 height 36
click at [329, 444] on p "Import Variables from Figma" at bounding box center [322, 453] width 332 height 18
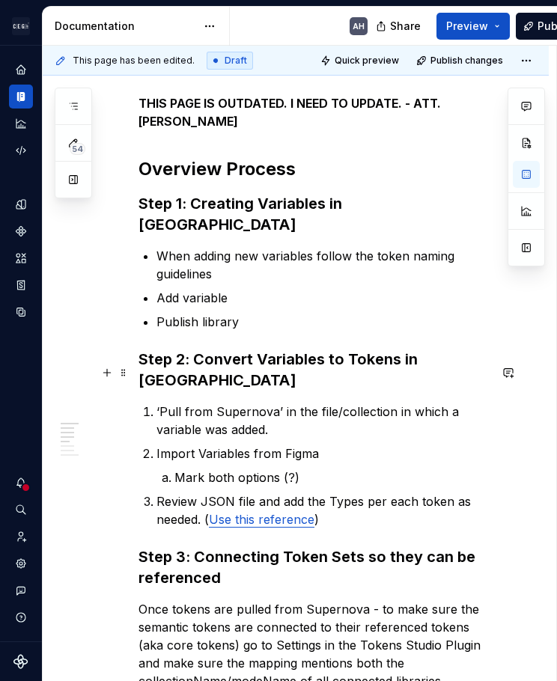
click at [221, 402] on p "‘Pull from Supernova’ in the file/collection in which a variable was added." at bounding box center [322, 420] width 332 height 36
click at [249, 313] on p "Publish library" at bounding box center [322, 322] width 332 height 18
click at [261, 313] on p "Publish library" at bounding box center [322, 322] width 332 height 18
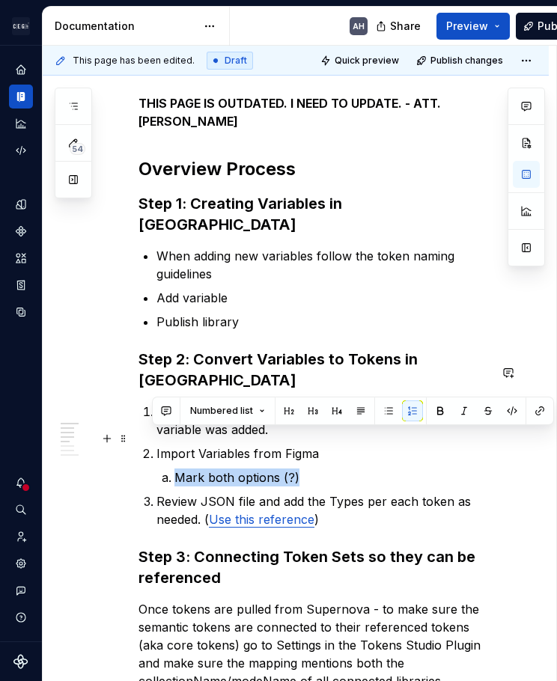
drag, startPoint x: 313, startPoint y: 435, endPoint x: 171, endPoint y: 441, distance: 142.2
click at [174, 468] on li "Mark both options (?)" at bounding box center [331, 477] width 314 height 18
click at [314, 468] on p "Mark both options (?)" at bounding box center [331, 477] width 314 height 18
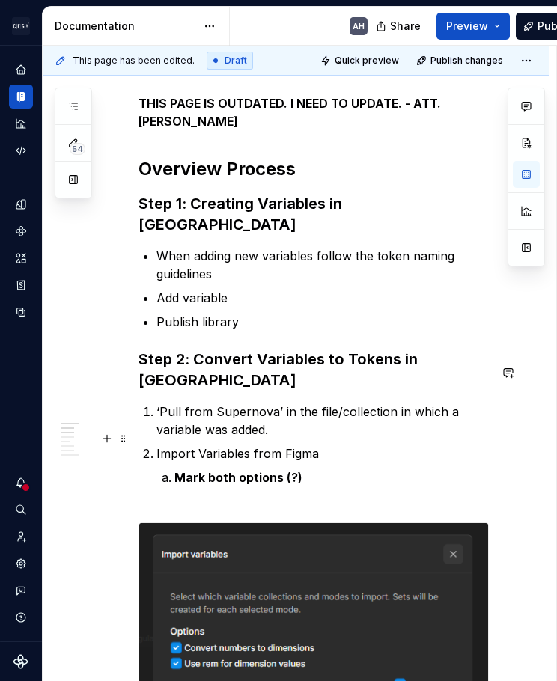
click at [284, 468] on p "Mark both options (?)" at bounding box center [331, 486] width 314 height 36
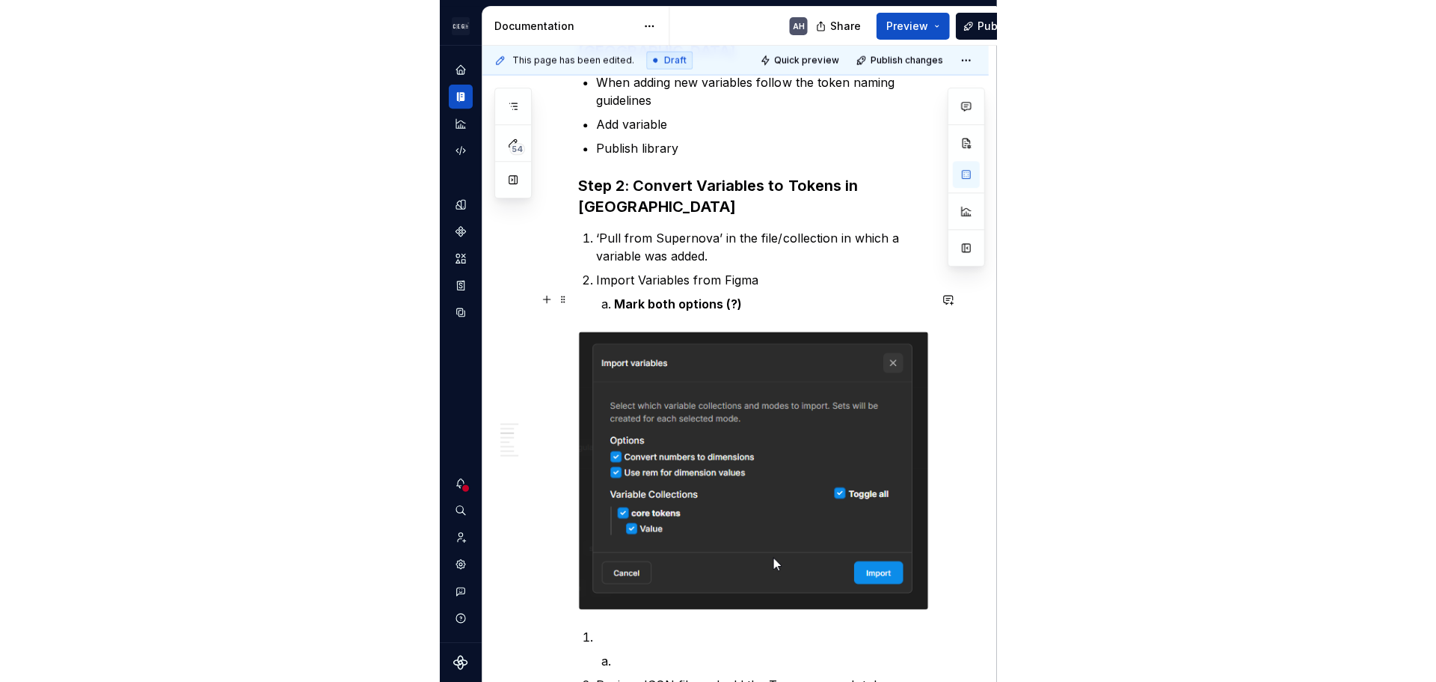
scroll to position [399, 0]
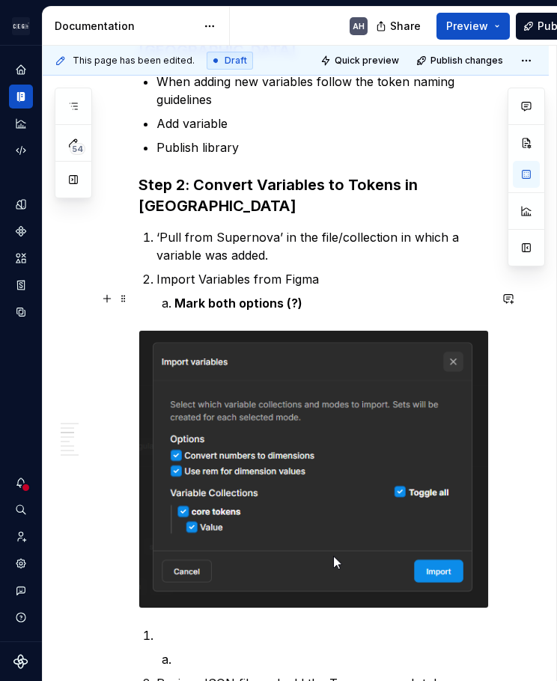
click at [251, 405] on img at bounding box center [313, 469] width 349 height 277
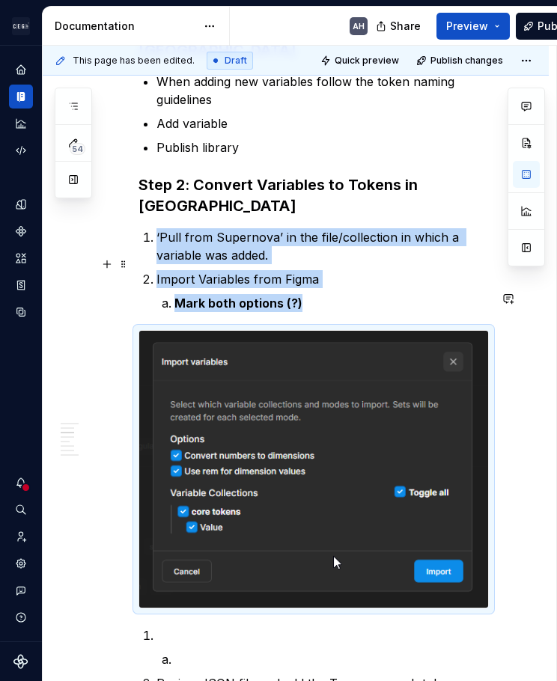
drag, startPoint x: 222, startPoint y: 263, endPoint x: 208, endPoint y: 263, distance: 14.2
click at [224, 295] on strong "Mark both options (?)" at bounding box center [238, 302] width 128 height 15
drag, startPoint x: 208, startPoint y: 263, endPoint x: 330, endPoint y: 260, distance: 122.0
click at [330, 294] on p "Mark both options (?)" at bounding box center [331, 303] width 314 height 18
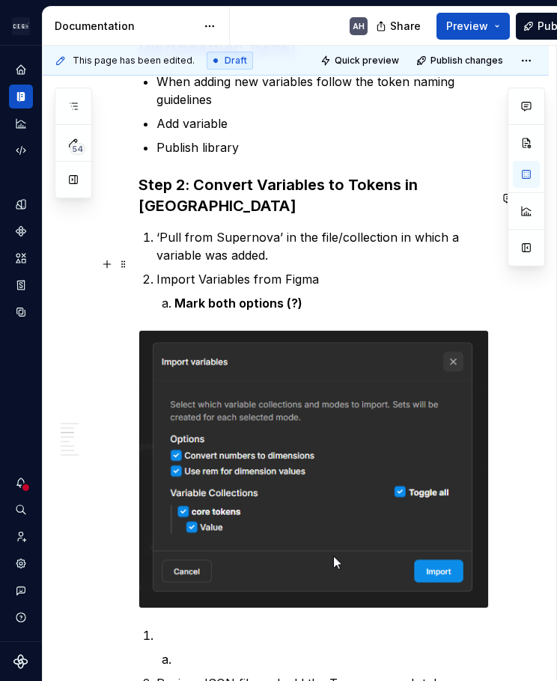
click at [330, 294] on p "Mark both options (?)" at bounding box center [331, 303] width 314 height 18
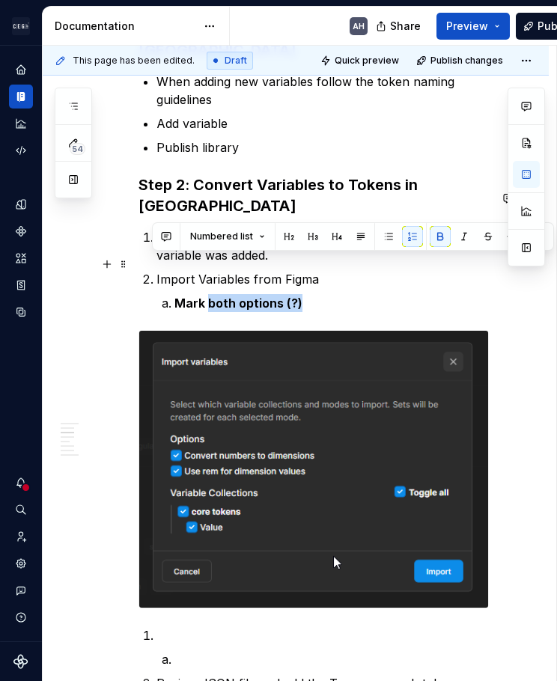
drag, startPoint x: 304, startPoint y: 264, endPoint x: 206, endPoint y: 265, distance: 98.0
click at [206, 294] on p "Mark both options (?)" at bounding box center [331, 303] width 314 height 18
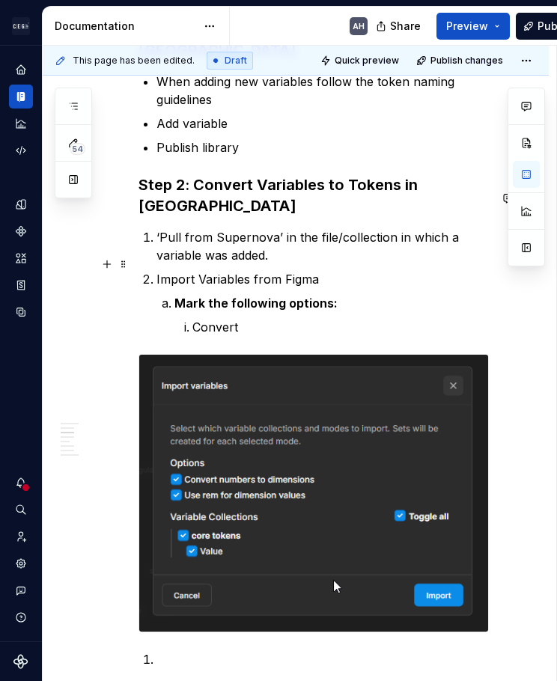
click at [335, 295] on strong "Mark the following options:" at bounding box center [255, 302] width 163 height 15
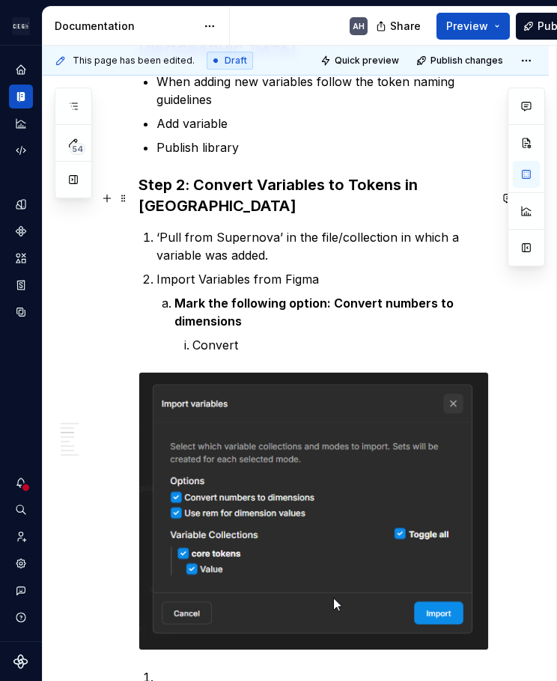
click at [168, 228] on p "‘Pull from Supernova’ in the file/collection in which a variable was added." at bounding box center [322, 246] width 332 height 36
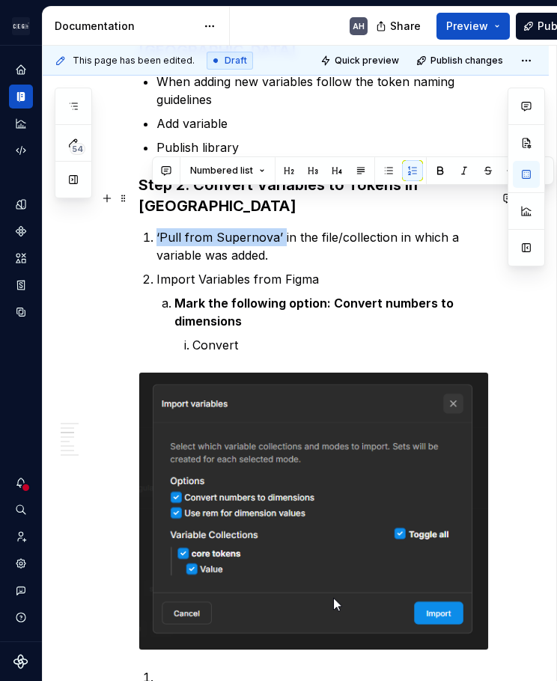
drag, startPoint x: 281, startPoint y: 199, endPoint x: 155, endPoint y: 193, distance: 125.8
click at [156, 228] on li "‘Pull from Supernova’ in the file/collection in which a variable was added." at bounding box center [322, 246] width 332 height 36
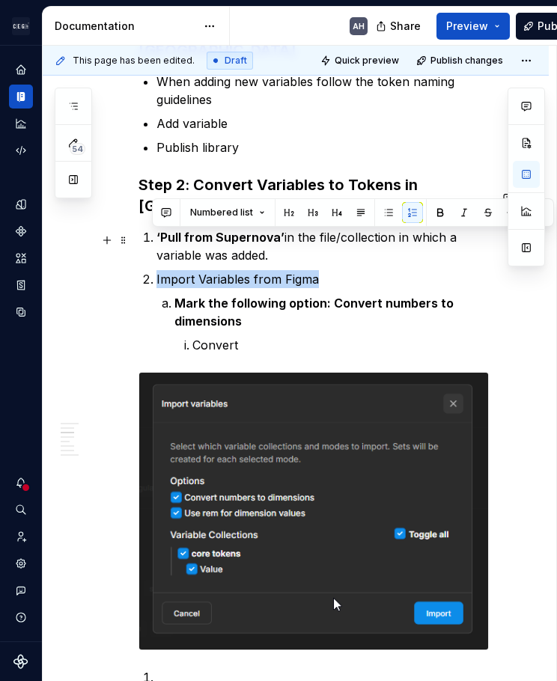
drag, startPoint x: 328, startPoint y: 242, endPoint x: 153, endPoint y: 241, distance: 175.8
click at [156, 270] on li "Import Variables from Figma Mark the following option: Convert numbers to dimen…" at bounding box center [322, 312] width 332 height 84
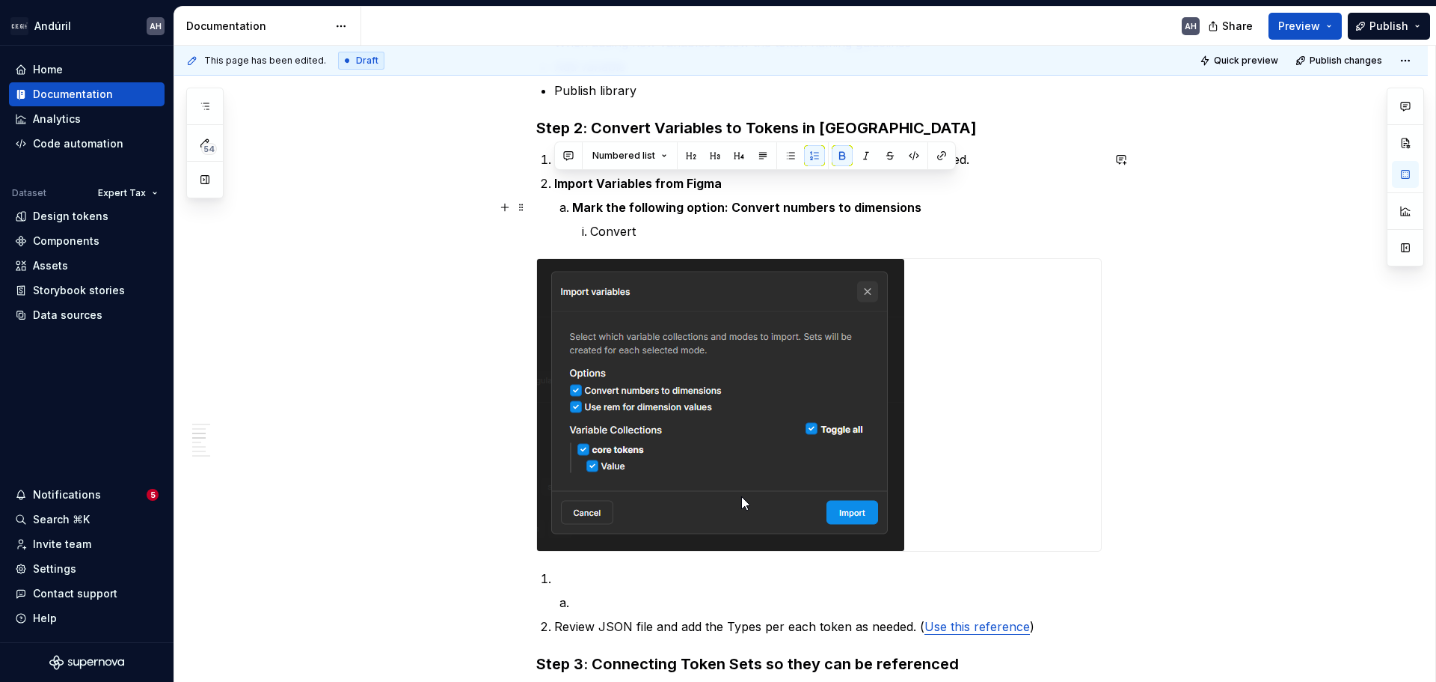
click at [716, 209] on strong "Mark the following option: Convert numbers to dimensions" at bounding box center [746, 207] width 349 height 15
click at [574, 206] on strong "Mark the following option: Convert numbers to dimensions" at bounding box center [746, 207] width 349 height 15
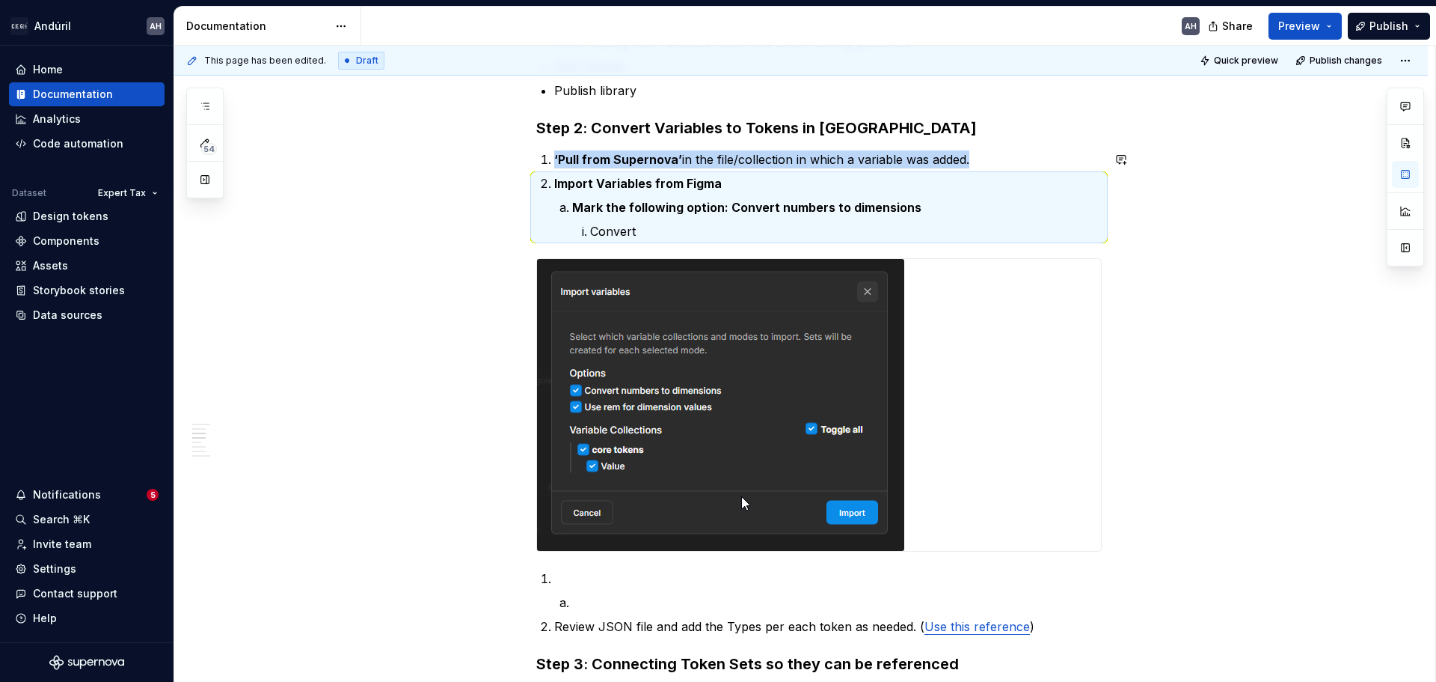
click at [585, 210] on strong "Mark the following option: Convert numbers to dimensions" at bounding box center [746, 207] width 349 height 15
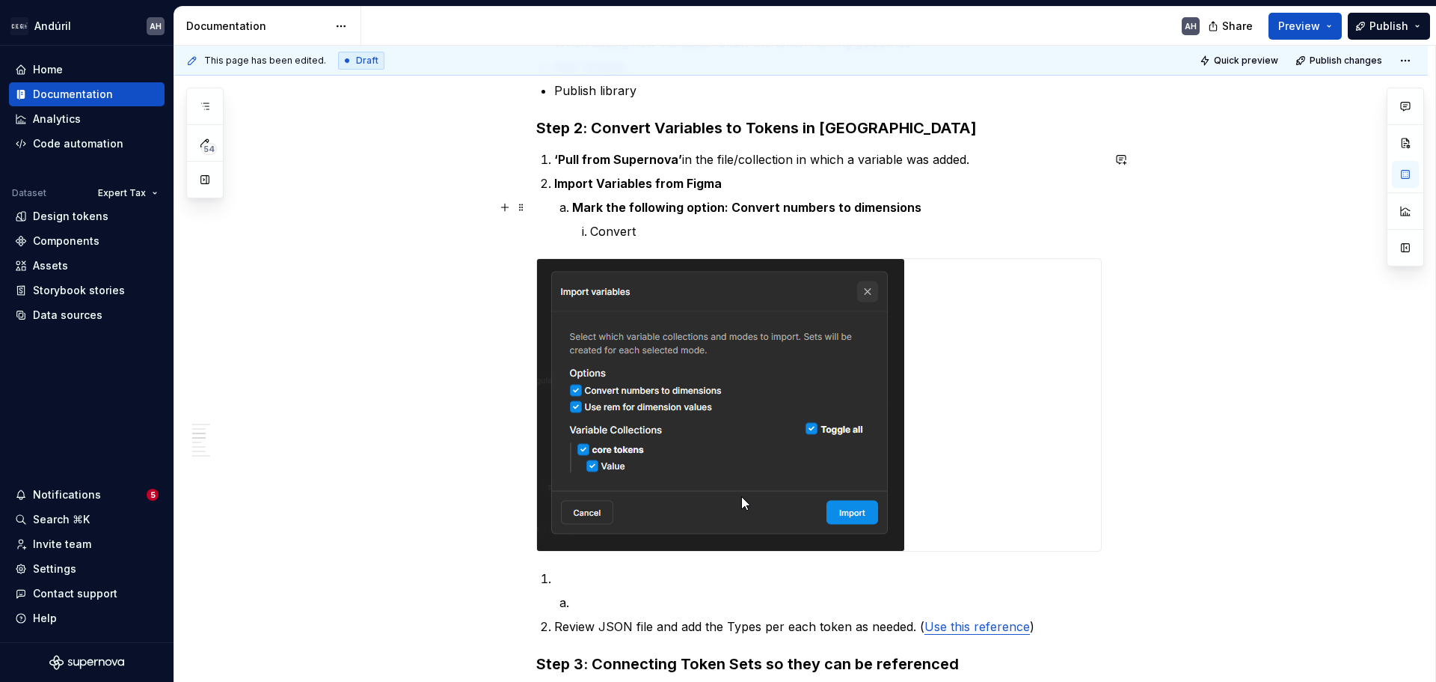
click at [577, 208] on strong "Mark the following option: Convert numbers to dimensions" at bounding box center [746, 207] width 349 height 15
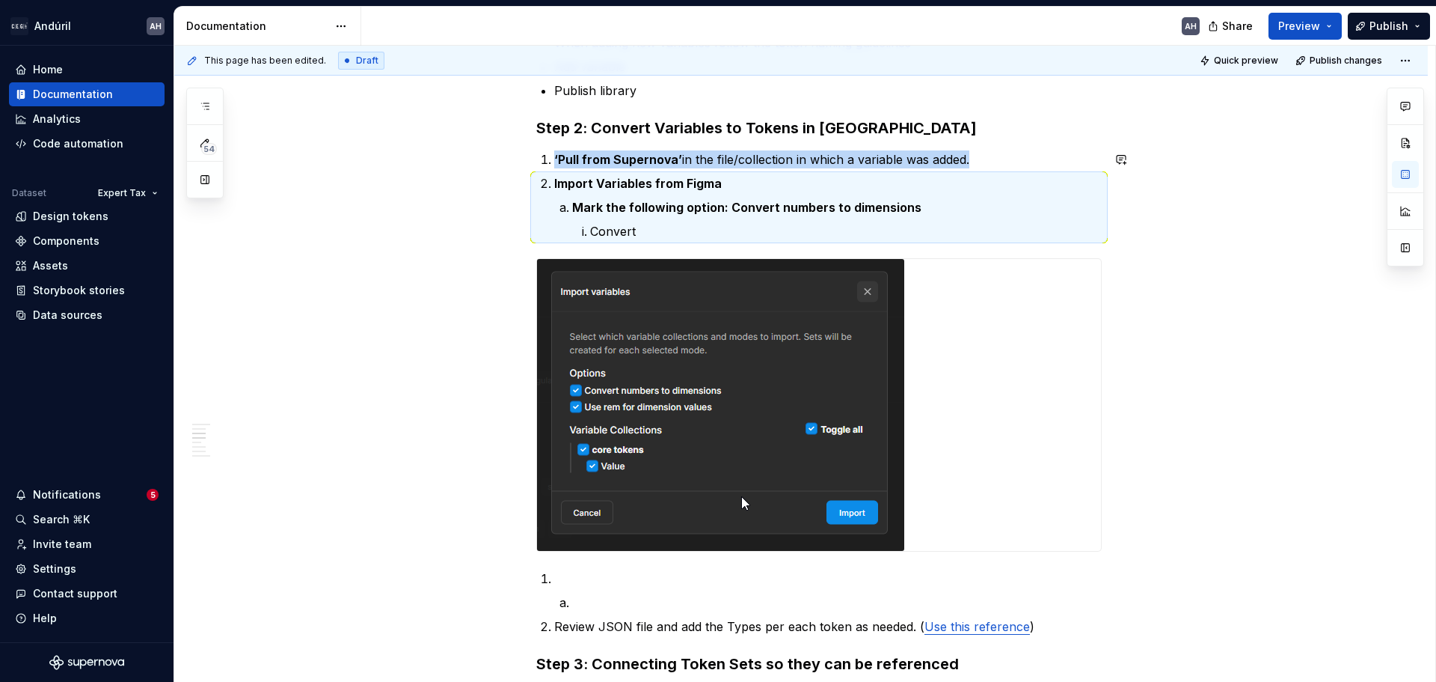
click at [577, 208] on strong "Mark the following option: Convert numbers to dimensions" at bounding box center [746, 207] width 349 height 15
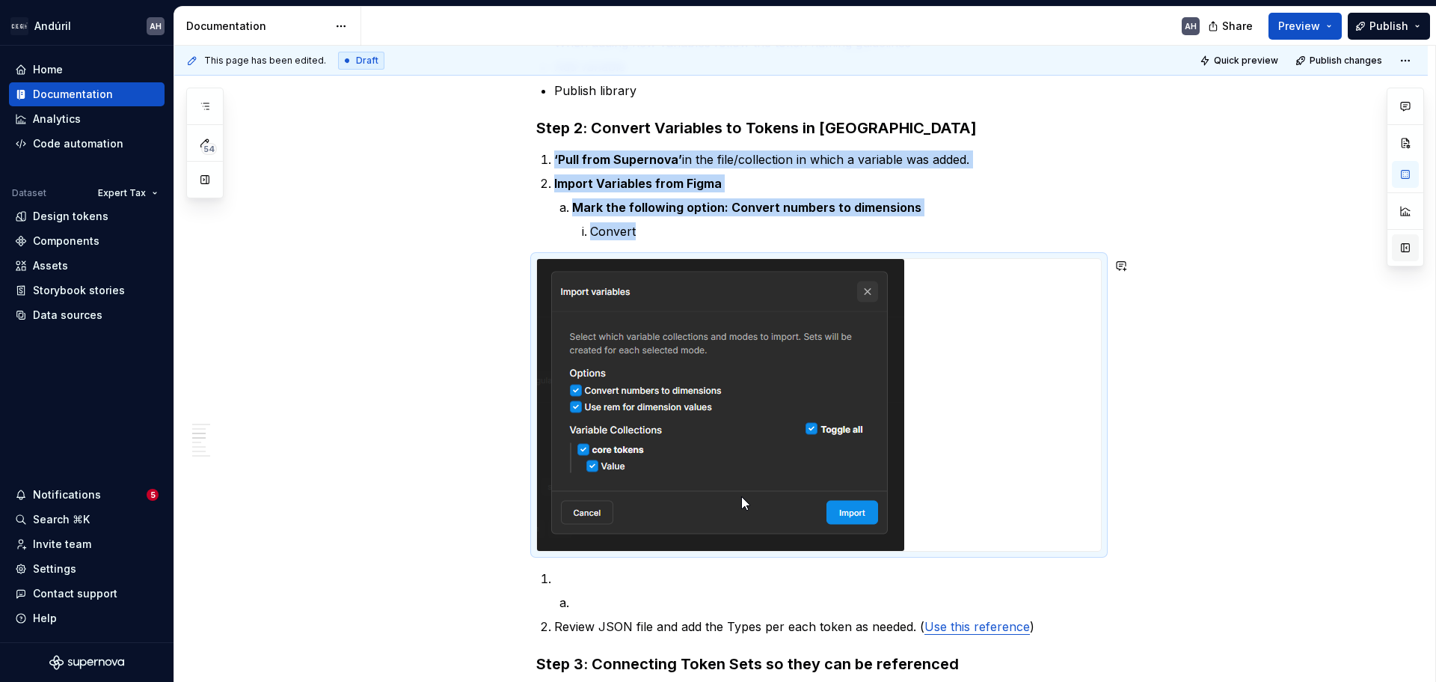
click at [716, 251] on button "button" at bounding box center [1405, 247] width 27 height 27
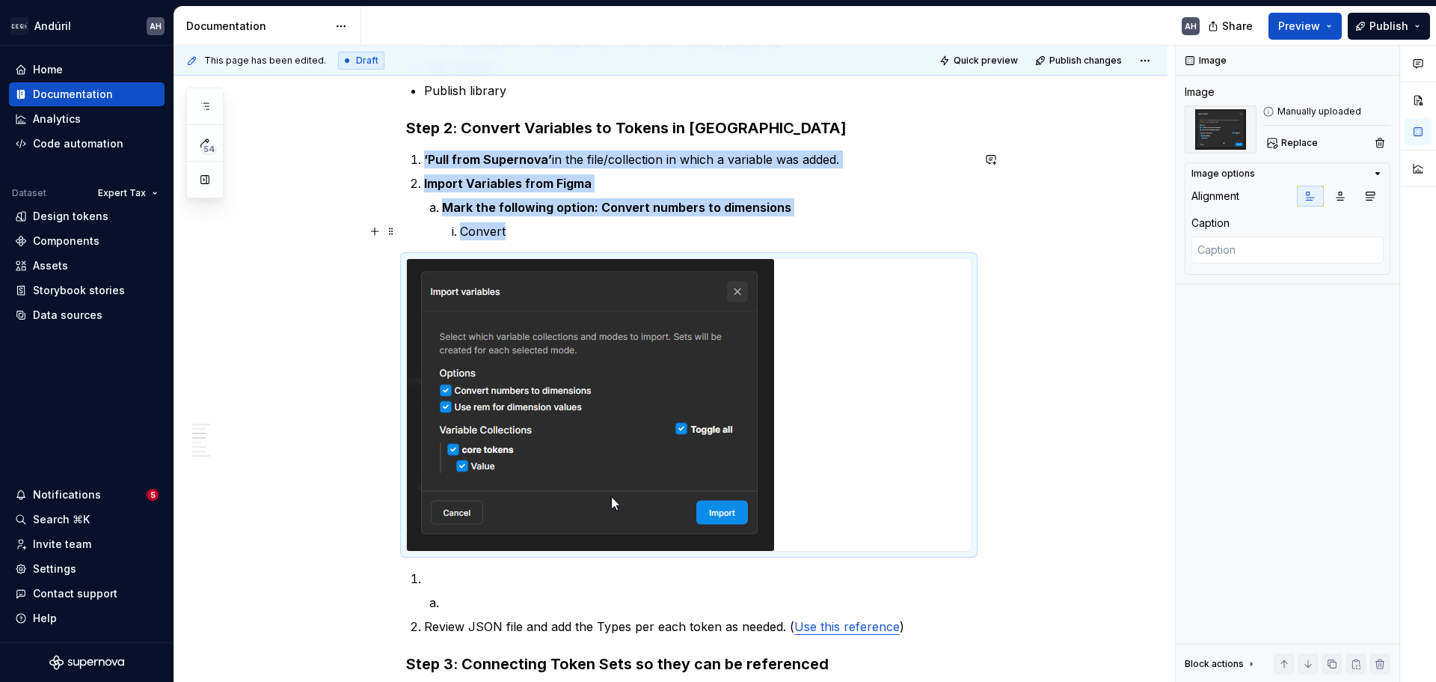
click at [572, 232] on p "Convert" at bounding box center [716, 231] width 512 height 18
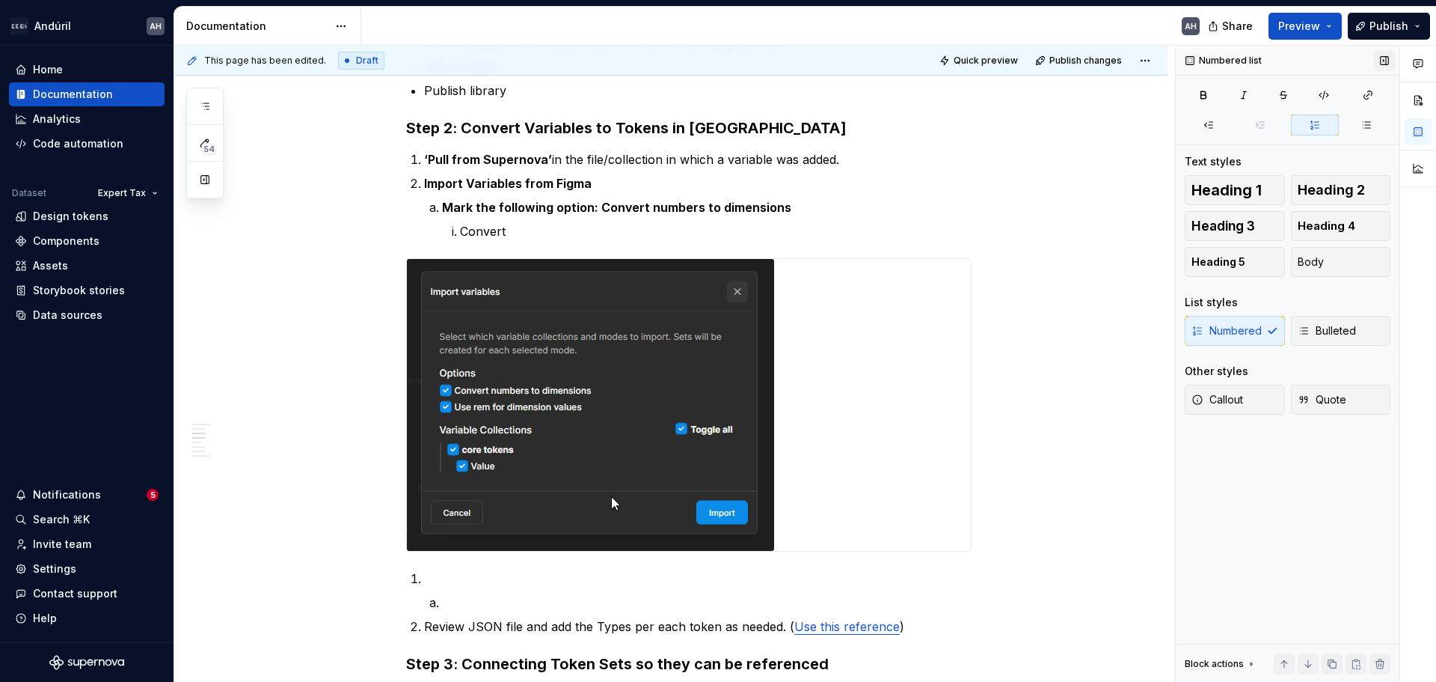
click at [716, 60] on button "button" at bounding box center [1384, 60] width 21 height 21
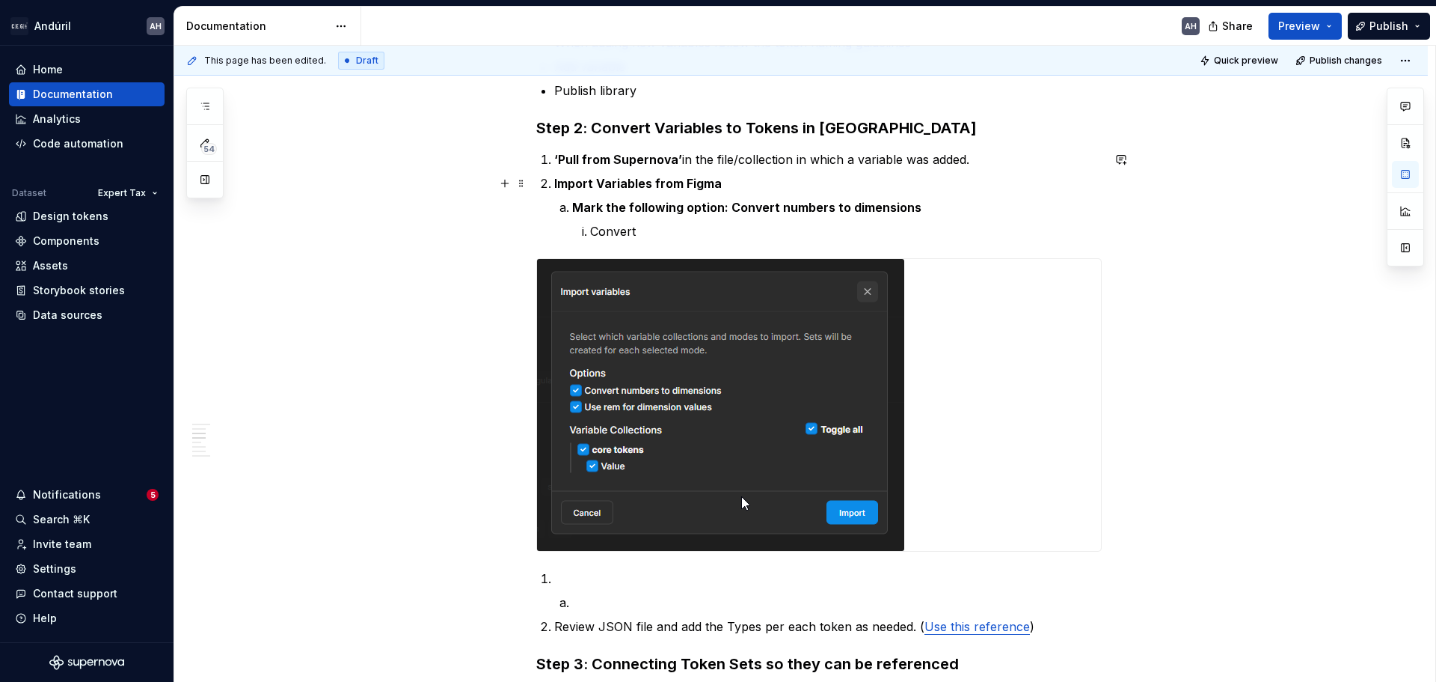
click at [626, 189] on strong "Import Variables from Figma" at bounding box center [638, 183] width 168 height 15
click at [664, 233] on p "Convert" at bounding box center [846, 231] width 512 height 18
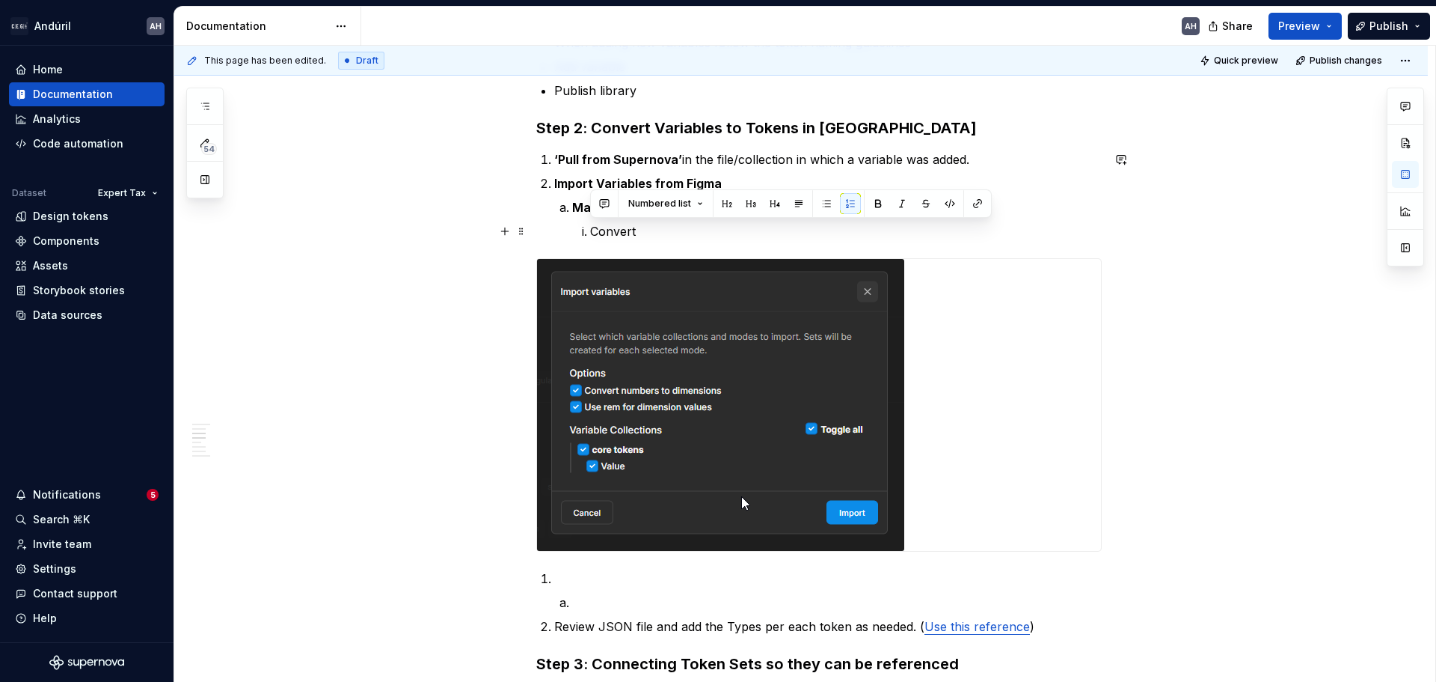
drag, startPoint x: 664, startPoint y: 233, endPoint x: 581, endPoint y: 236, distance: 83.1
click at [590, 236] on li "Convert" at bounding box center [846, 231] width 512 height 18
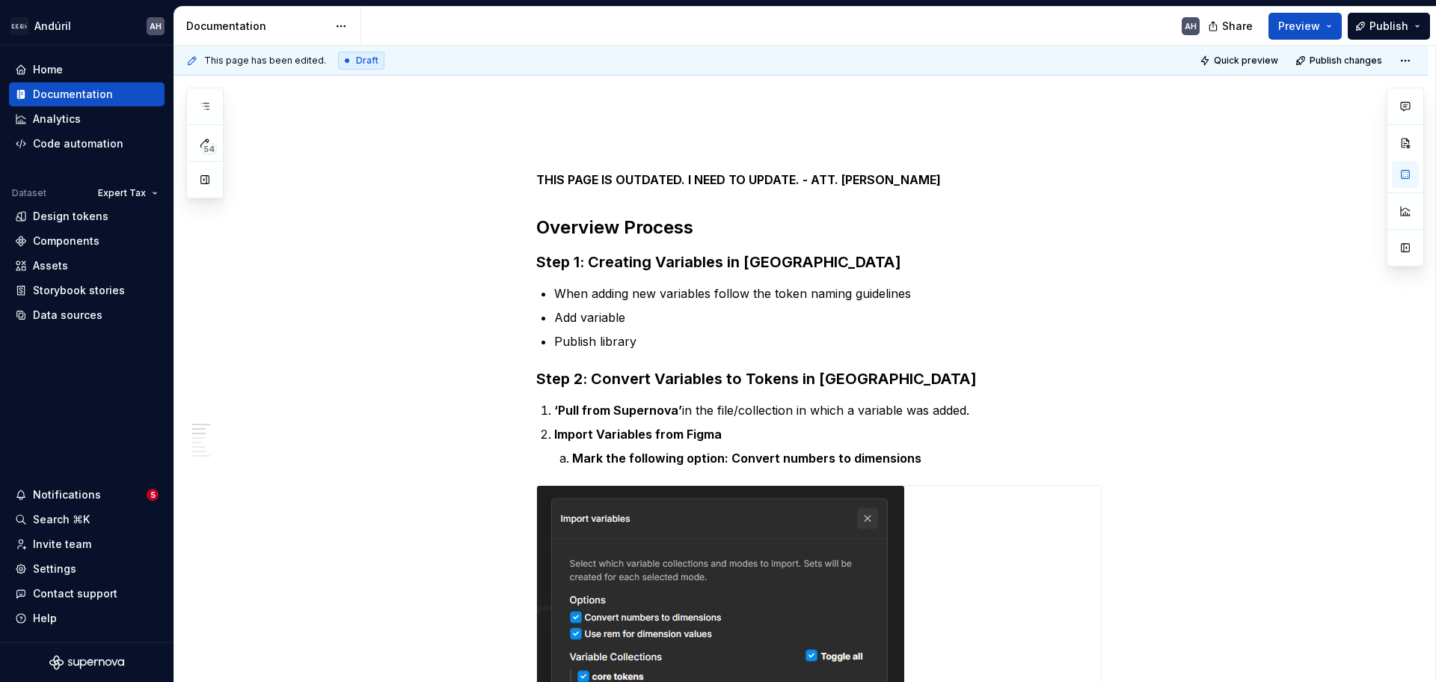
scroll to position [150, 0]
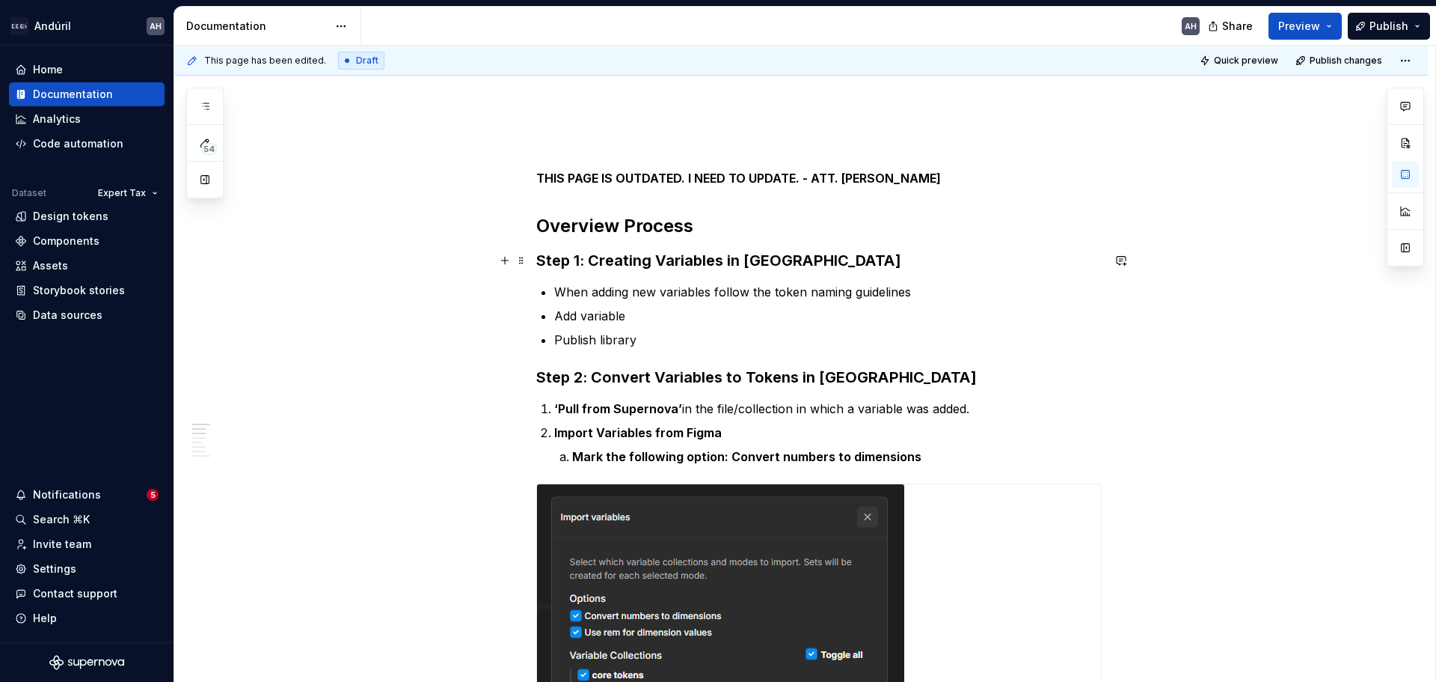
click at [641, 260] on h3 "Step 1: Creating Variables in Figma" at bounding box center [819, 260] width 566 height 21
click at [716, 260] on h3 "Step 1: Creating Variables in Figma" at bounding box center [819, 260] width 566 height 21
click at [716, 259] on h3 "Step 1: Creating Variables in Figma" at bounding box center [819, 260] width 566 height 21
click at [716, 408] on p "‘Pull from Supernova’ in the file/collection in which a variable was added." at bounding box center [828, 408] width 548 height 18
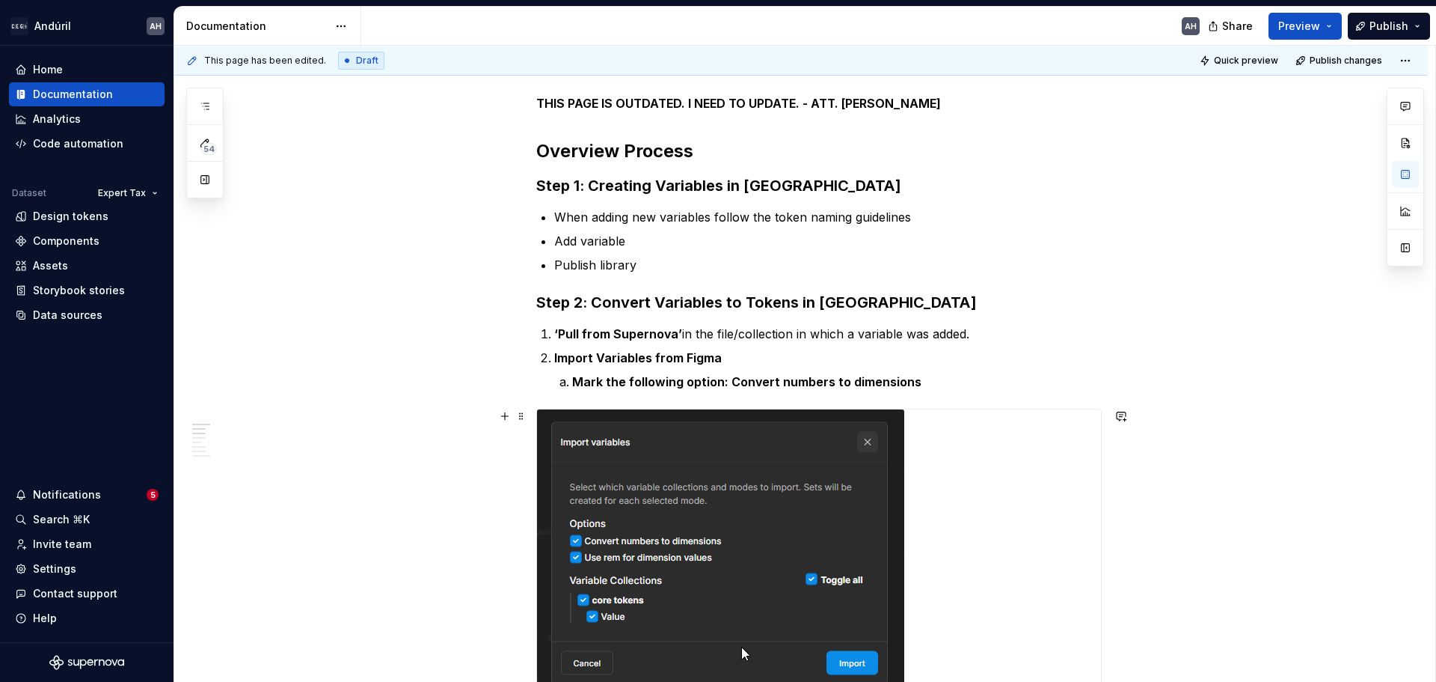
scroll to position [299, 0]
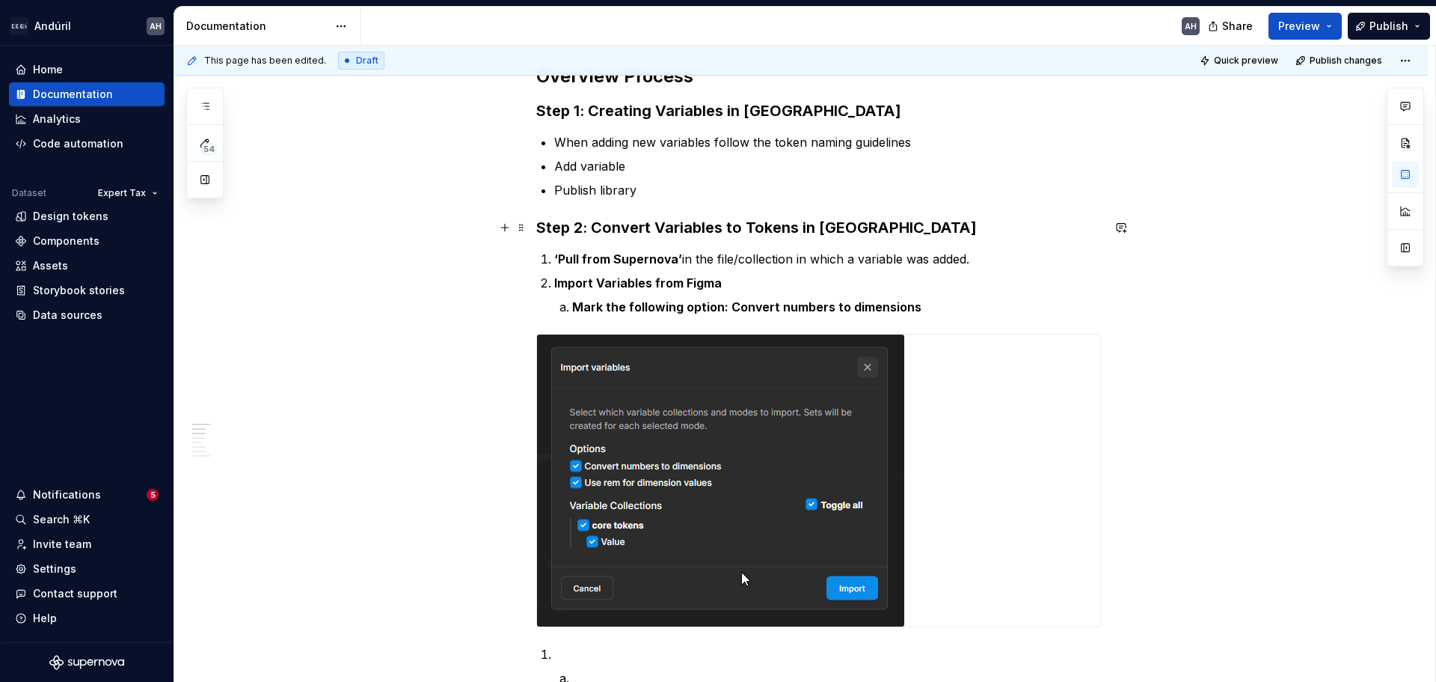
click at [573, 229] on h3 "Step 2: Convert Variables to Tokens in Token Studio" at bounding box center [819, 227] width 566 height 21
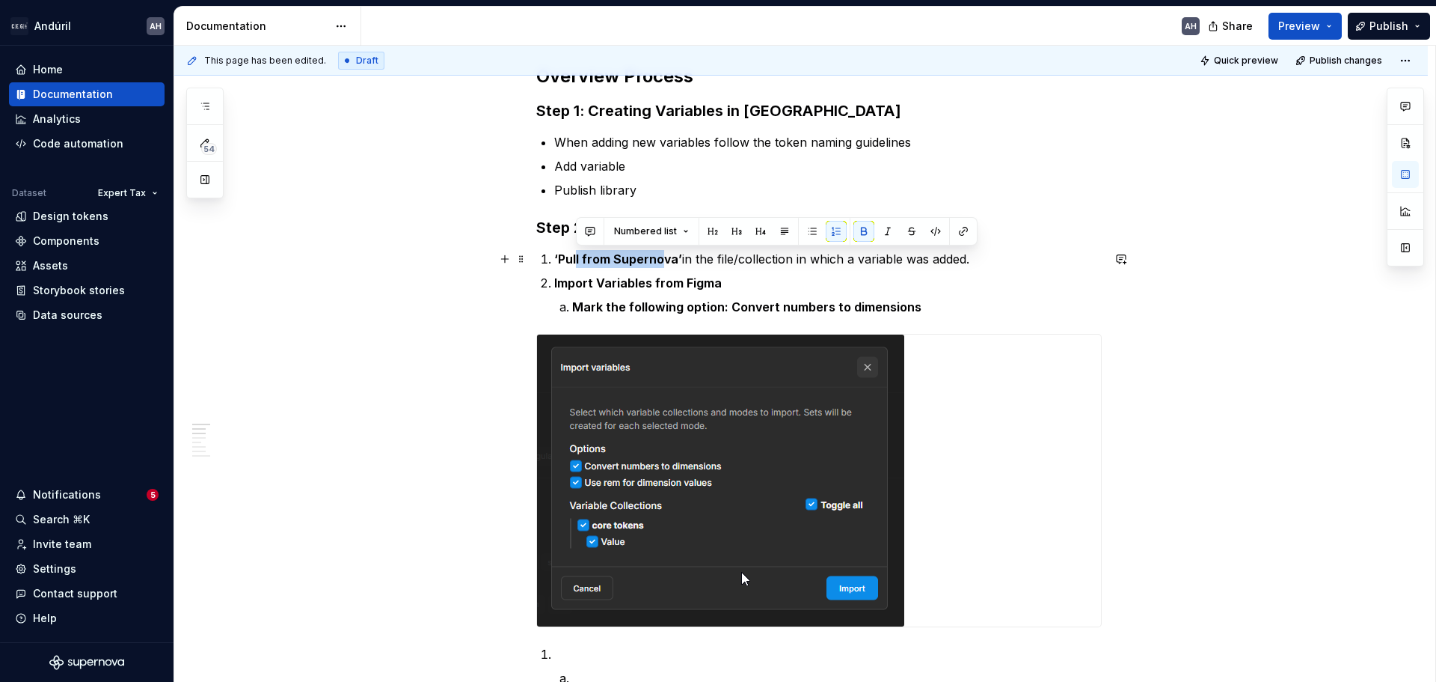
drag, startPoint x: 577, startPoint y: 263, endPoint x: 658, endPoint y: 264, distance: 81.5
click at [658, 264] on strong "‘Pull from Supernova’" at bounding box center [618, 258] width 128 height 15
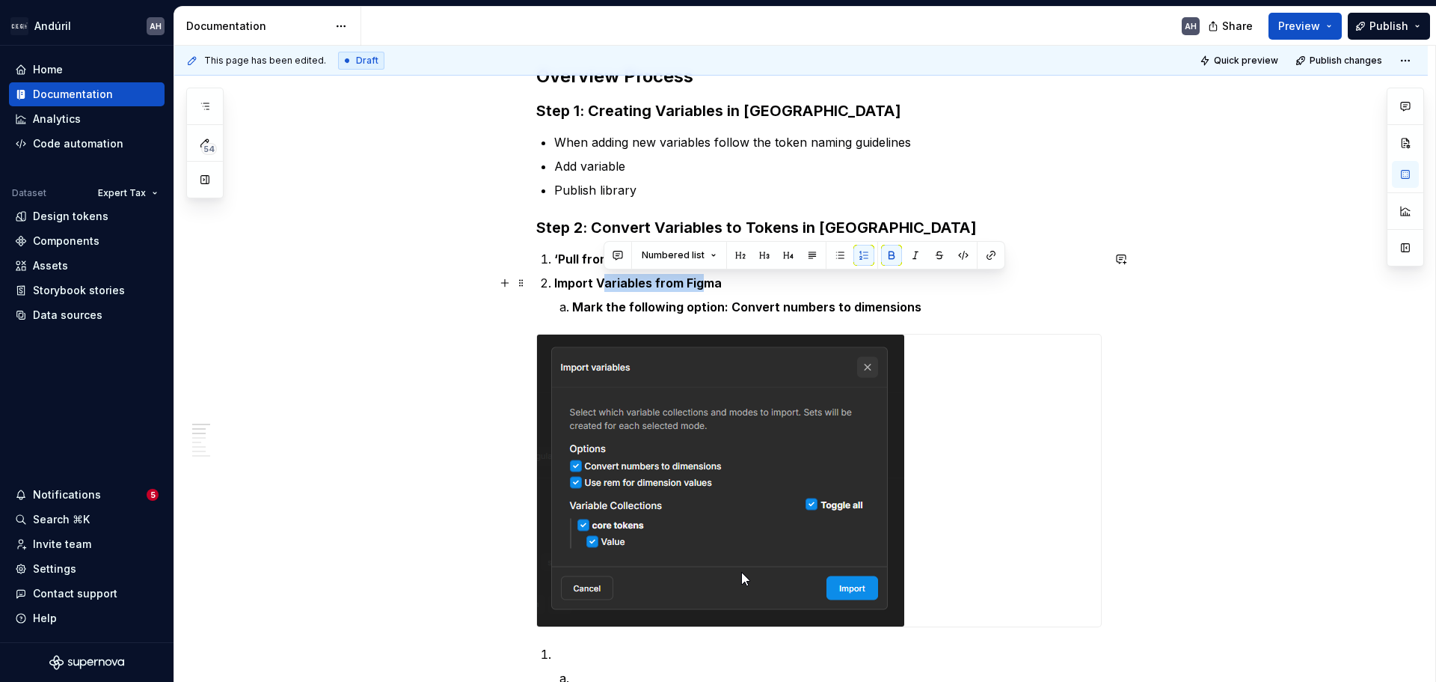
drag, startPoint x: 607, startPoint y: 286, endPoint x: 700, endPoint y: 282, distance: 93.6
click at [700, 282] on strong "Import Variables from Figma" at bounding box center [638, 282] width 168 height 15
click at [716, 306] on strong "Mark the following option: Convert numbers to dimensions" at bounding box center [746, 306] width 349 height 15
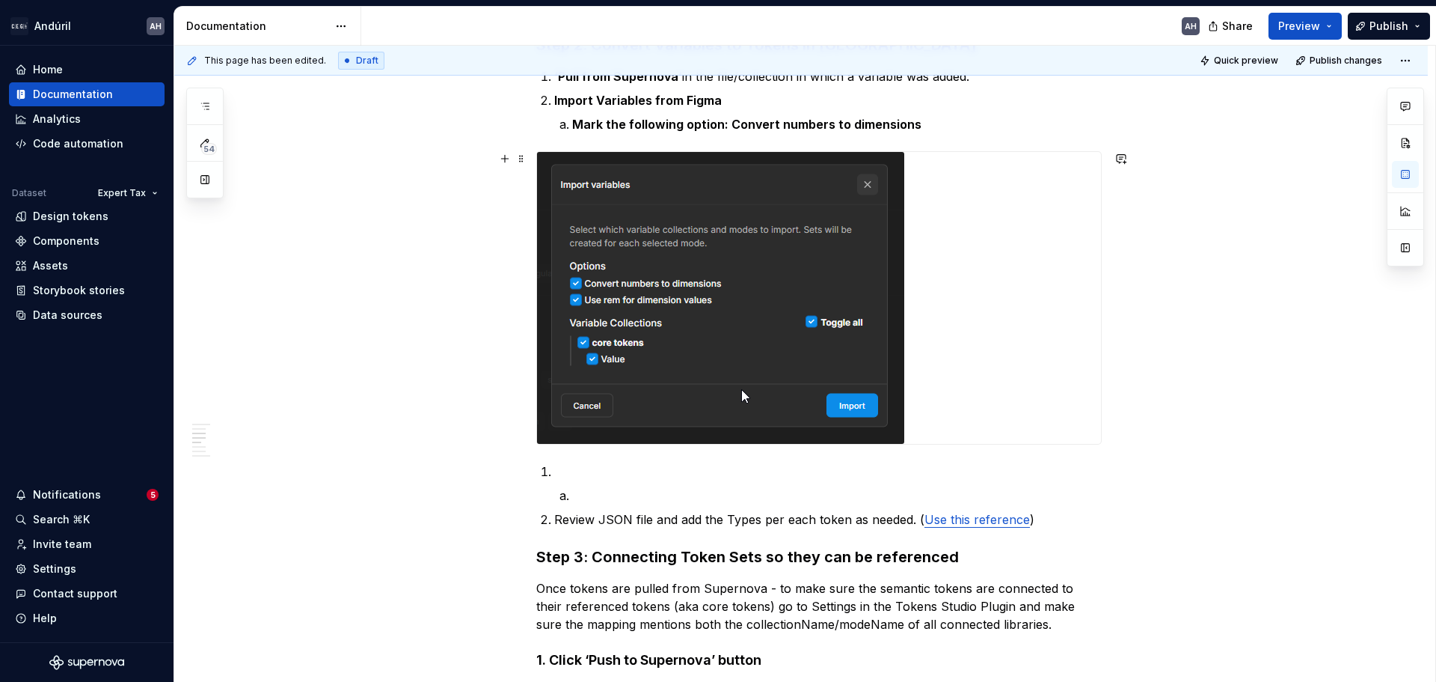
scroll to position [449, 0]
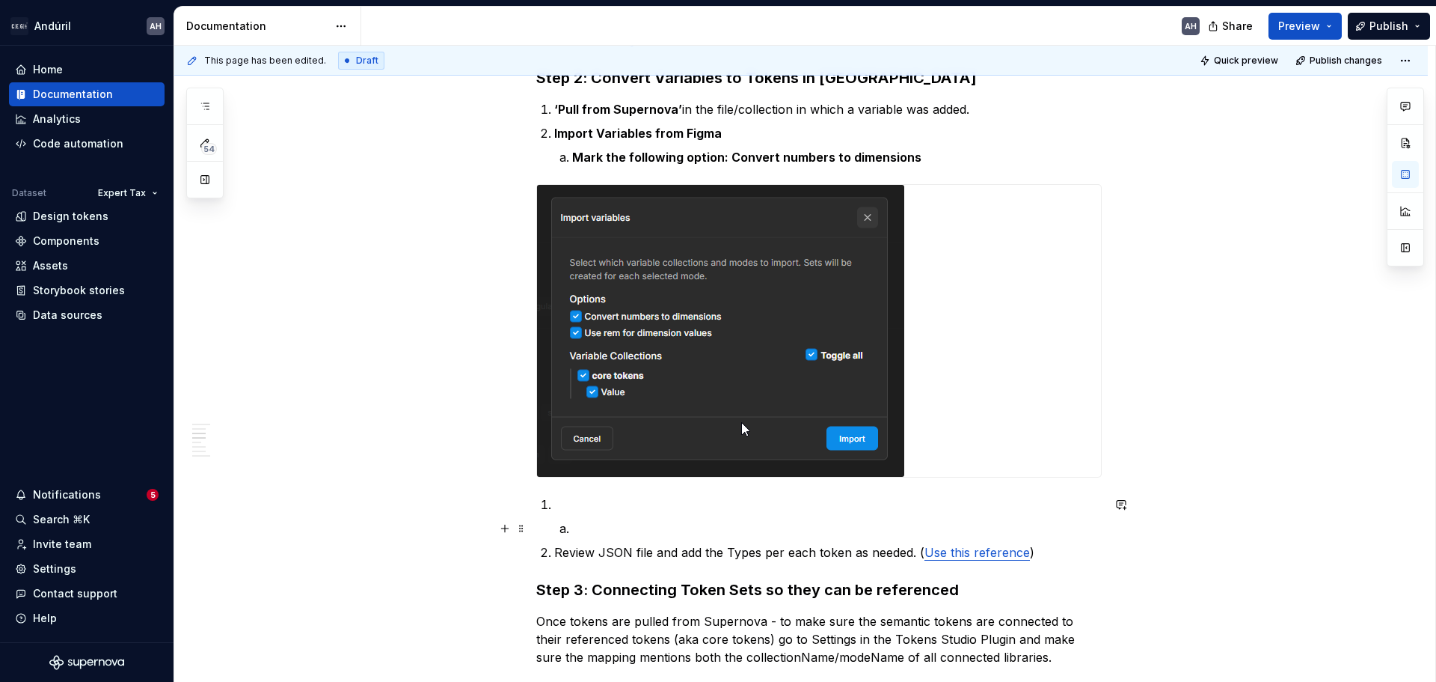
click at [610, 522] on p at bounding box center [837, 528] width 530 height 18
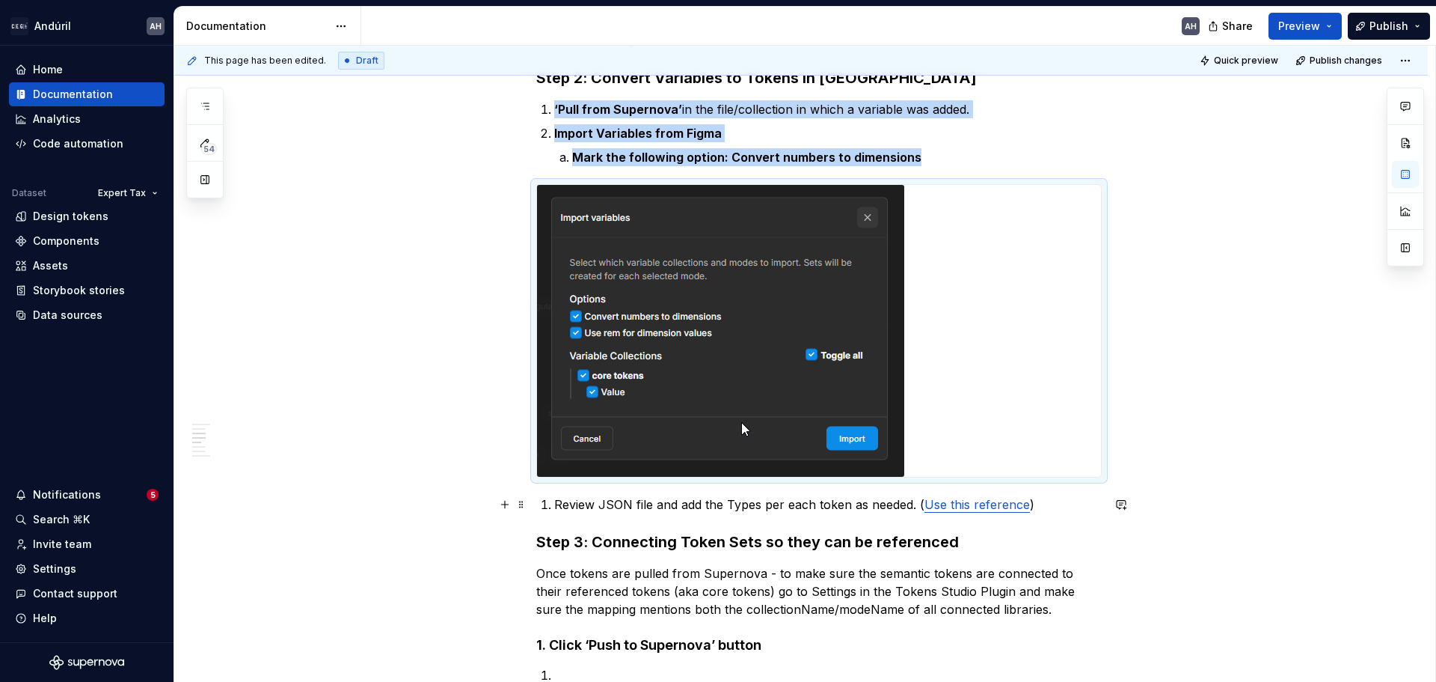
click at [625, 506] on p "Review JSON file and add the Types per each token as needed. ( Use this referen…" at bounding box center [828, 504] width 548 height 18
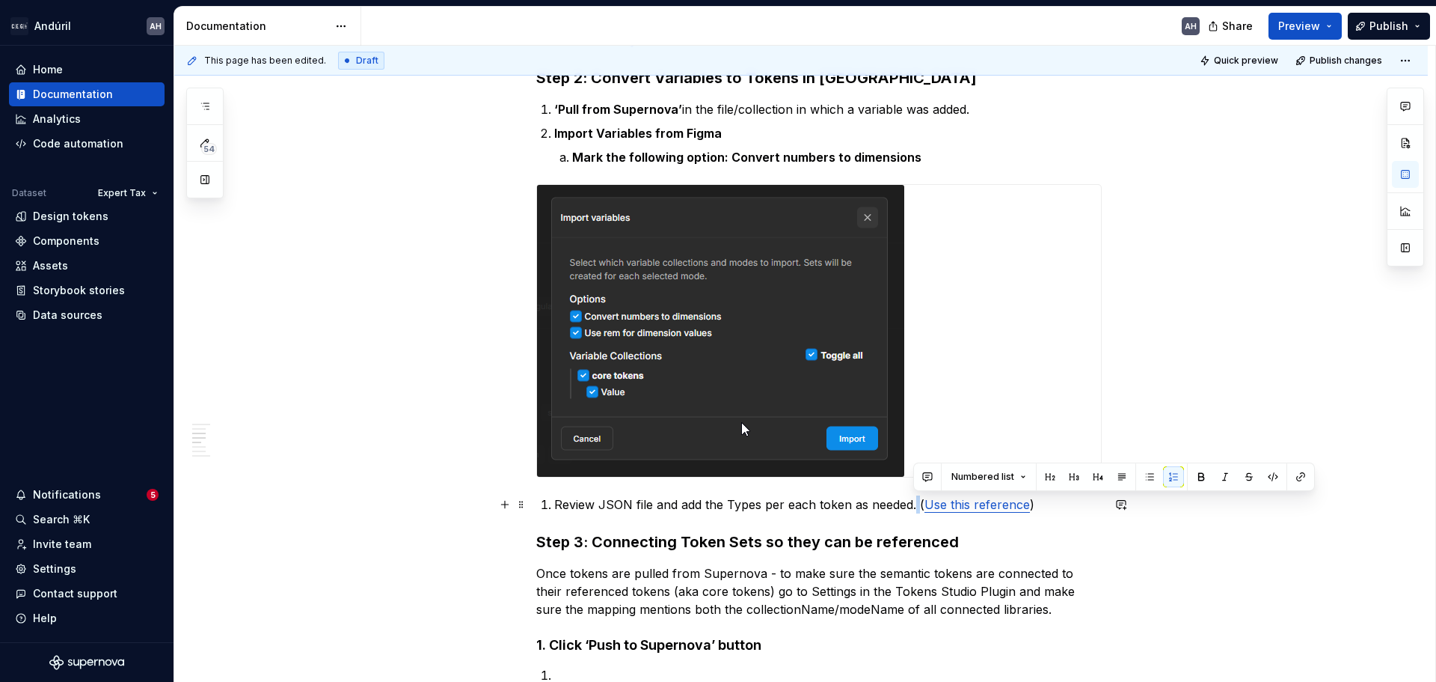
click at [716, 503] on p "Review JSON file and add the Types per each token as needed. ( Use this referen…" at bounding box center [828, 504] width 548 height 18
click at [716, 502] on p "Review JSON file and add the Types per each token as needed. ( Use this referen…" at bounding box center [828, 504] width 548 height 18
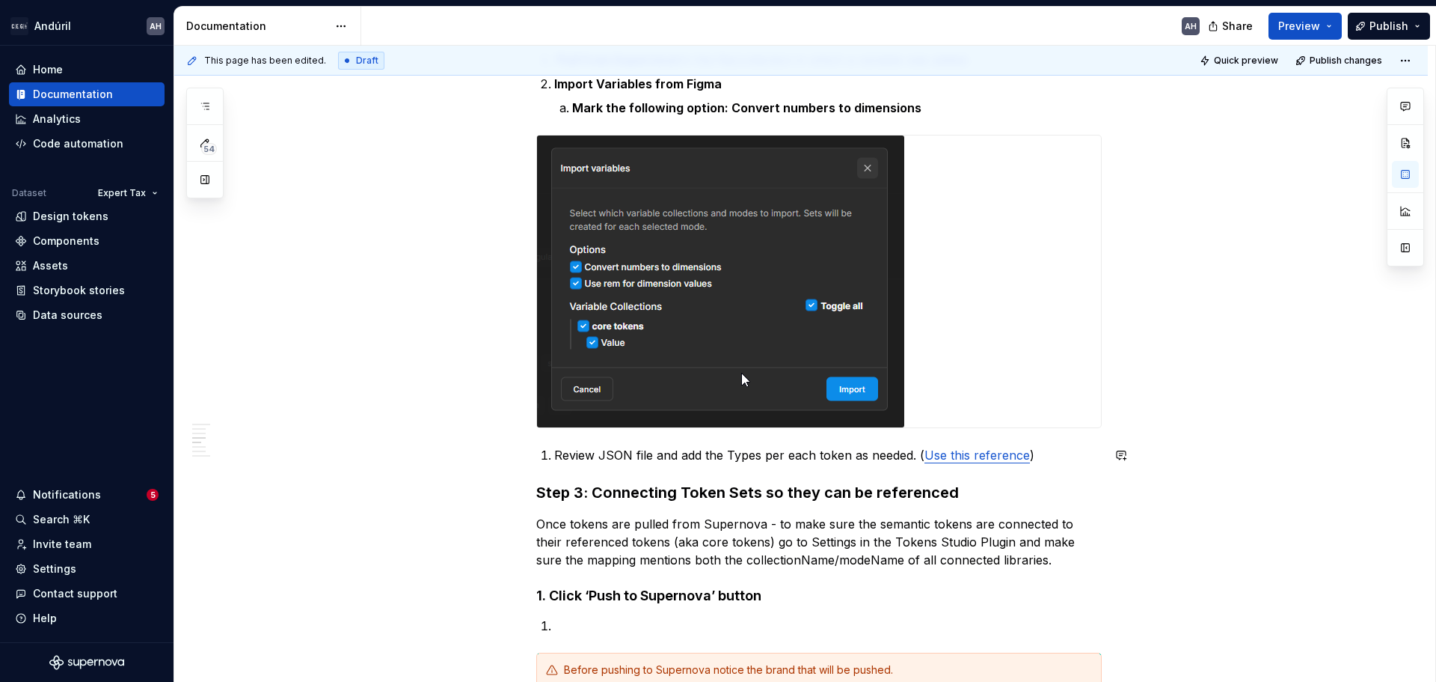
scroll to position [524, 0]
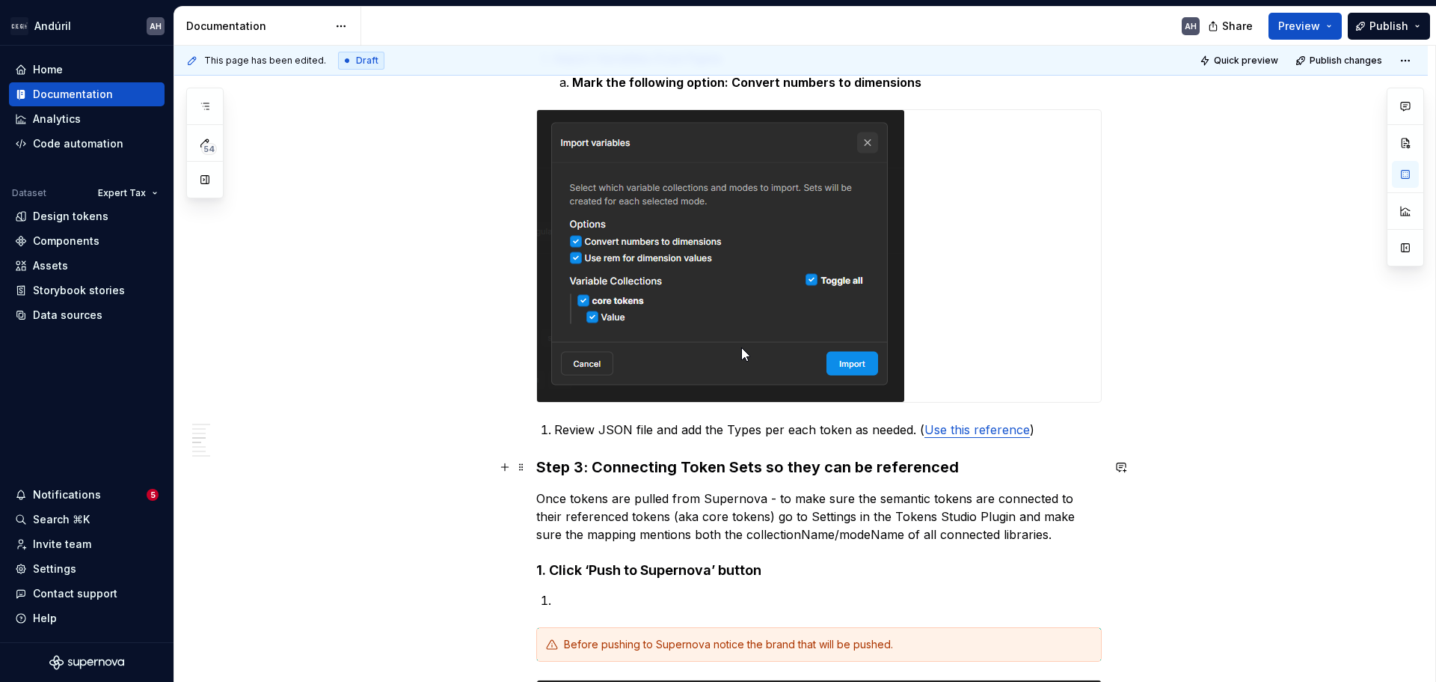
click at [716, 463] on h3 "Step 3: Connecting Token Sets so they can be referenced" at bounding box center [819, 466] width 566 height 21
click at [636, 539] on p "Once tokens are pulled from Supernova - to make sure the semantic tokens are co…" at bounding box center [819, 516] width 566 height 54
click at [716, 537] on p "Once tokens are pulled from Supernova - to make sure the semantic tokens are co…" at bounding box center [819, 516] width 566 height 54
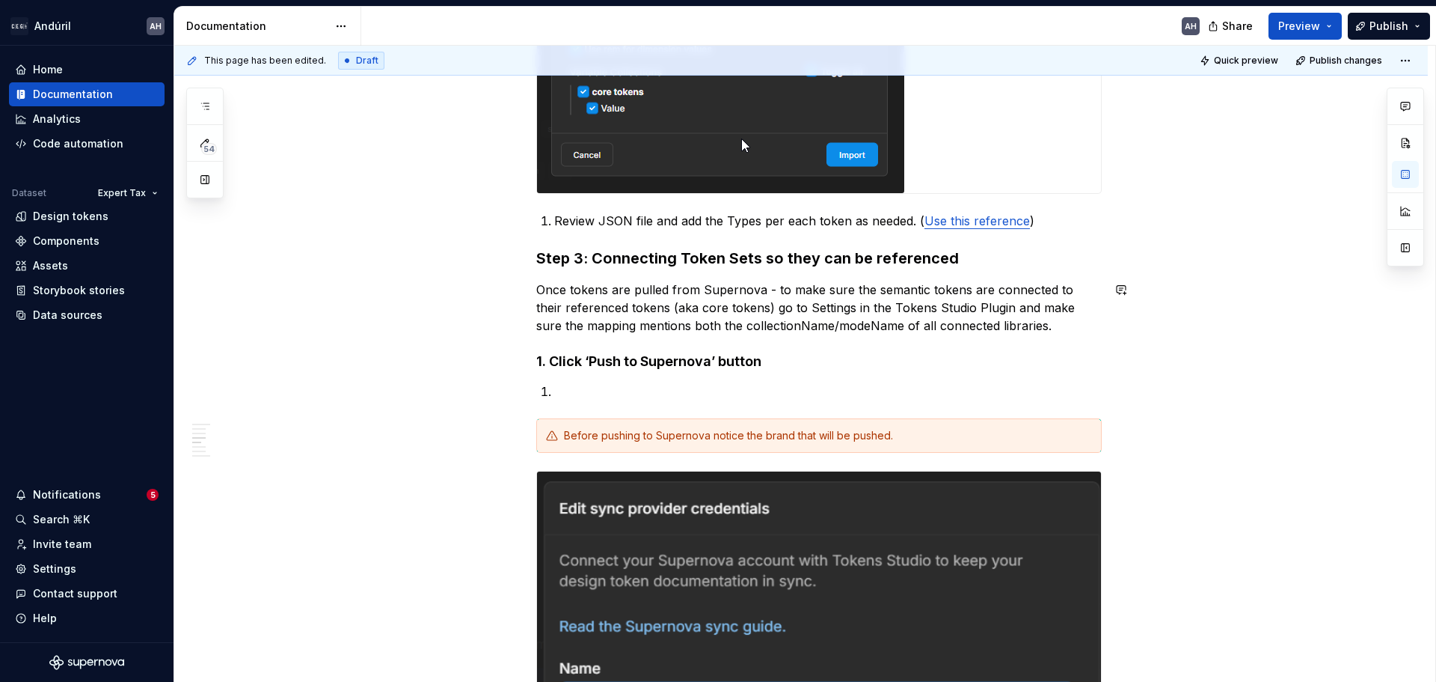
scroll to position [748, 0]
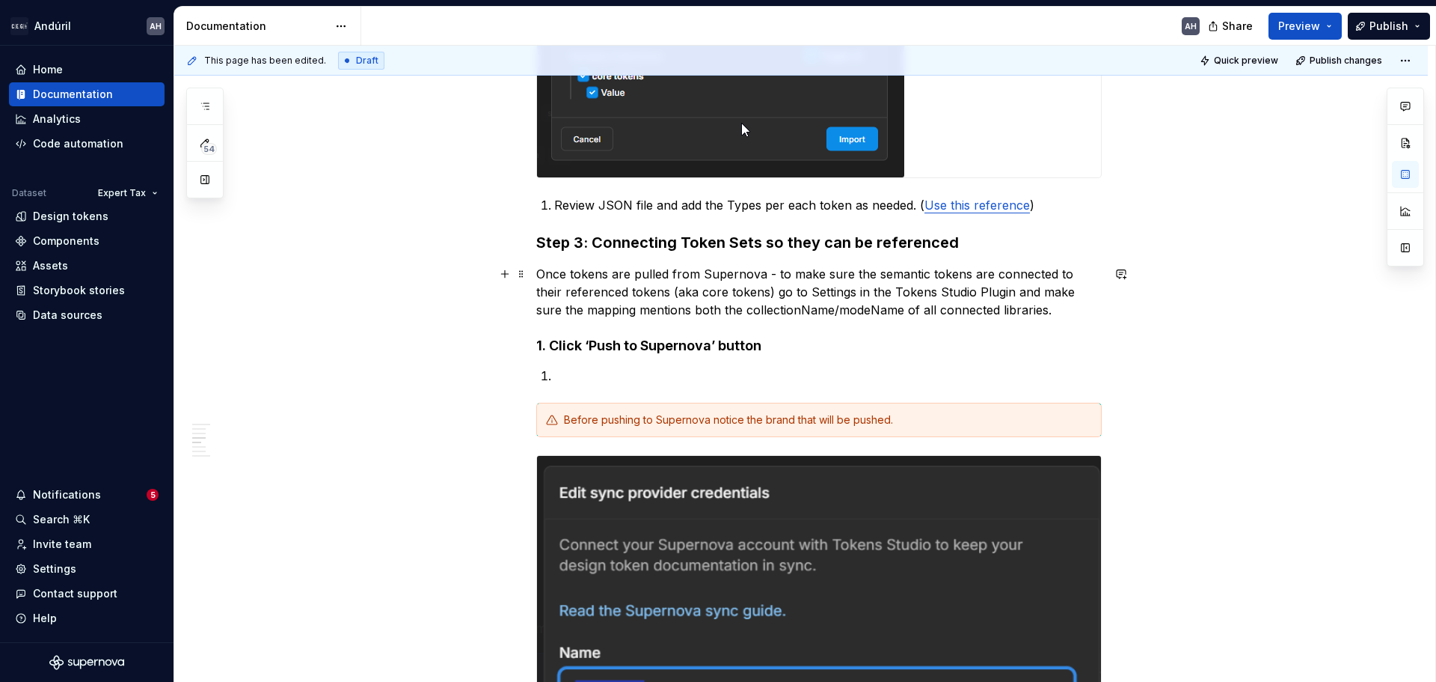
click at [716, 305] on p "Once tokens are pulled from Supernova - to make sure the semantic tokens are co…" at bounding box center [819, 292] width 566 height 54
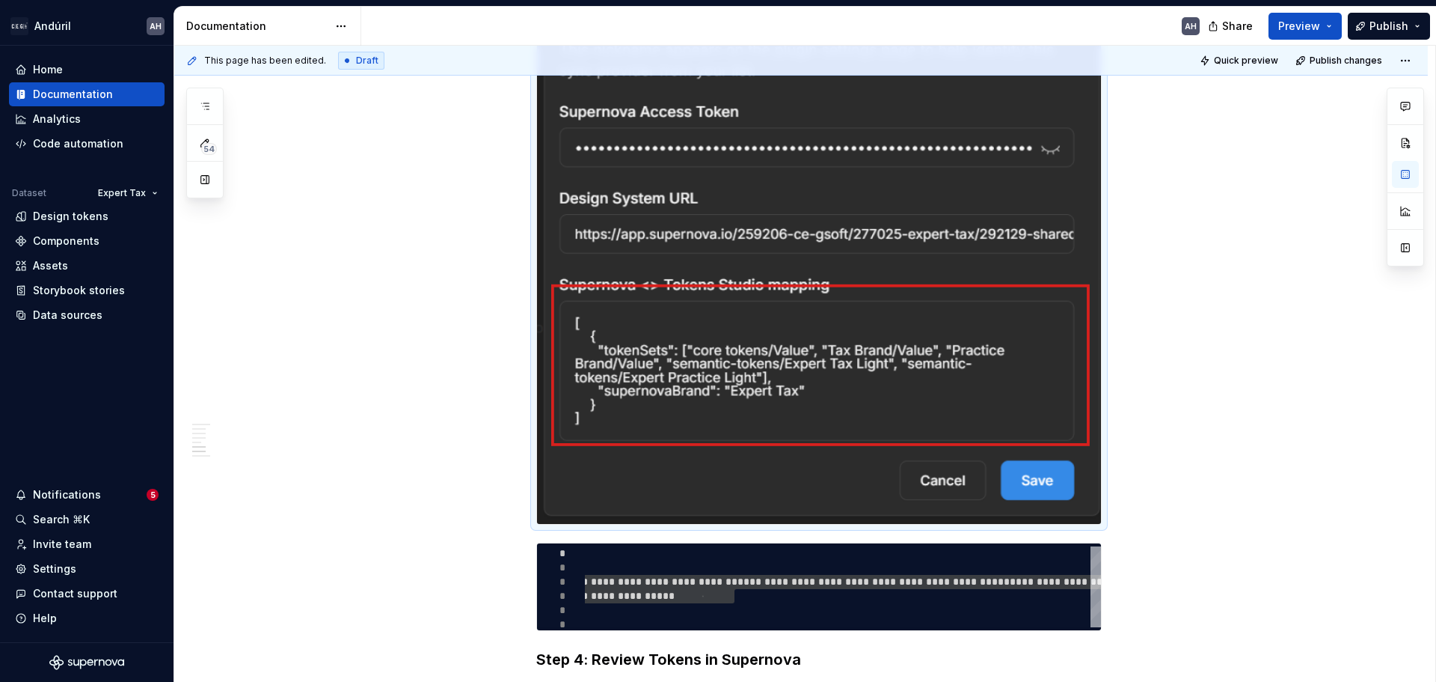
scroll to position [1496, 0]
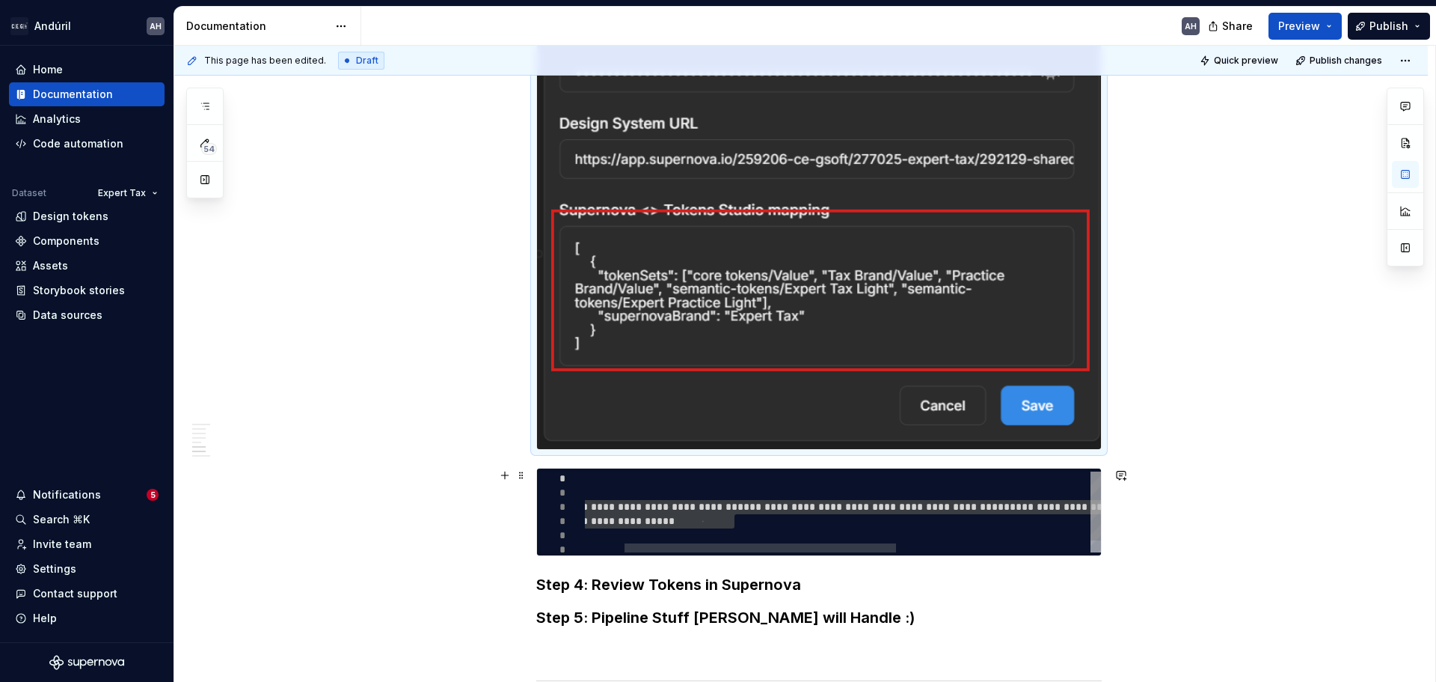
click at [692, 507] on div "**********" at bounding box center [990, 518] width 961 height 94
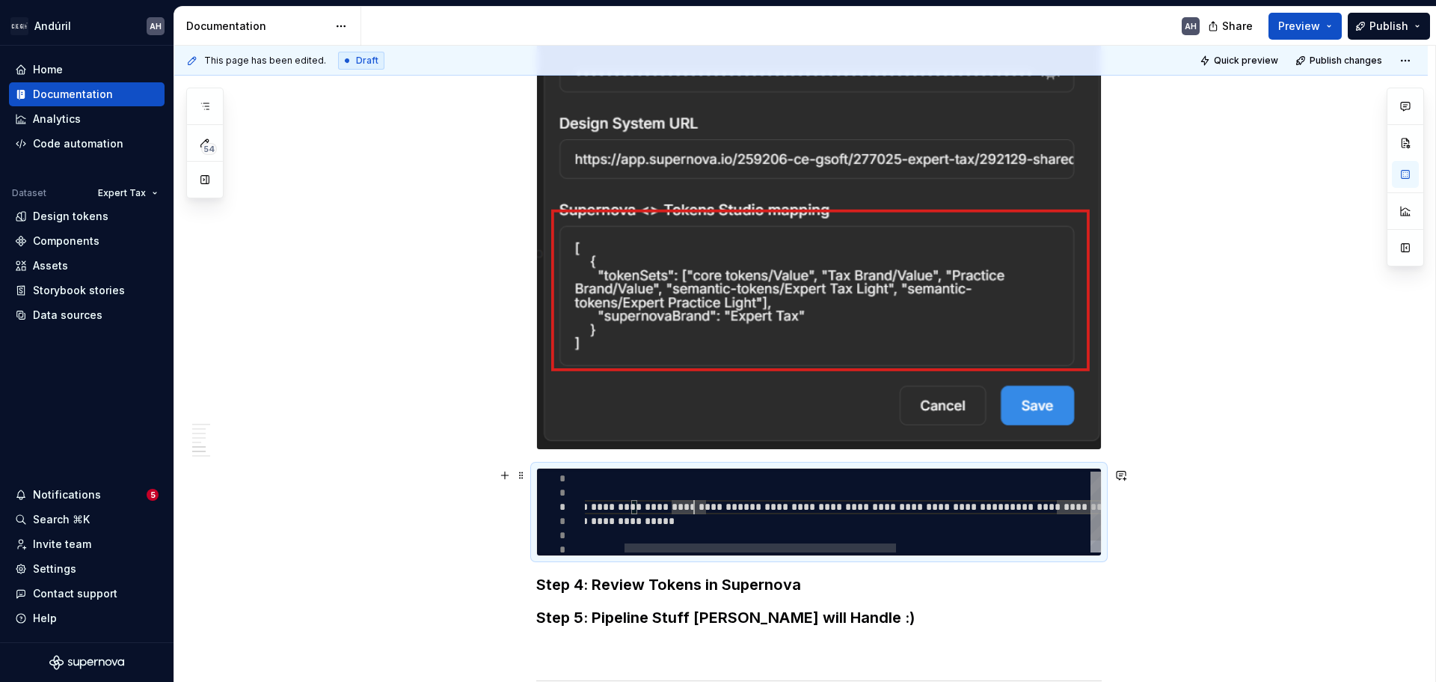
click at [716, 539] on div "**********" at bounding box center [990, 518] width 961 height 94
click at [636, 543] on div at bounding box center [721, 547] width 272 height 9
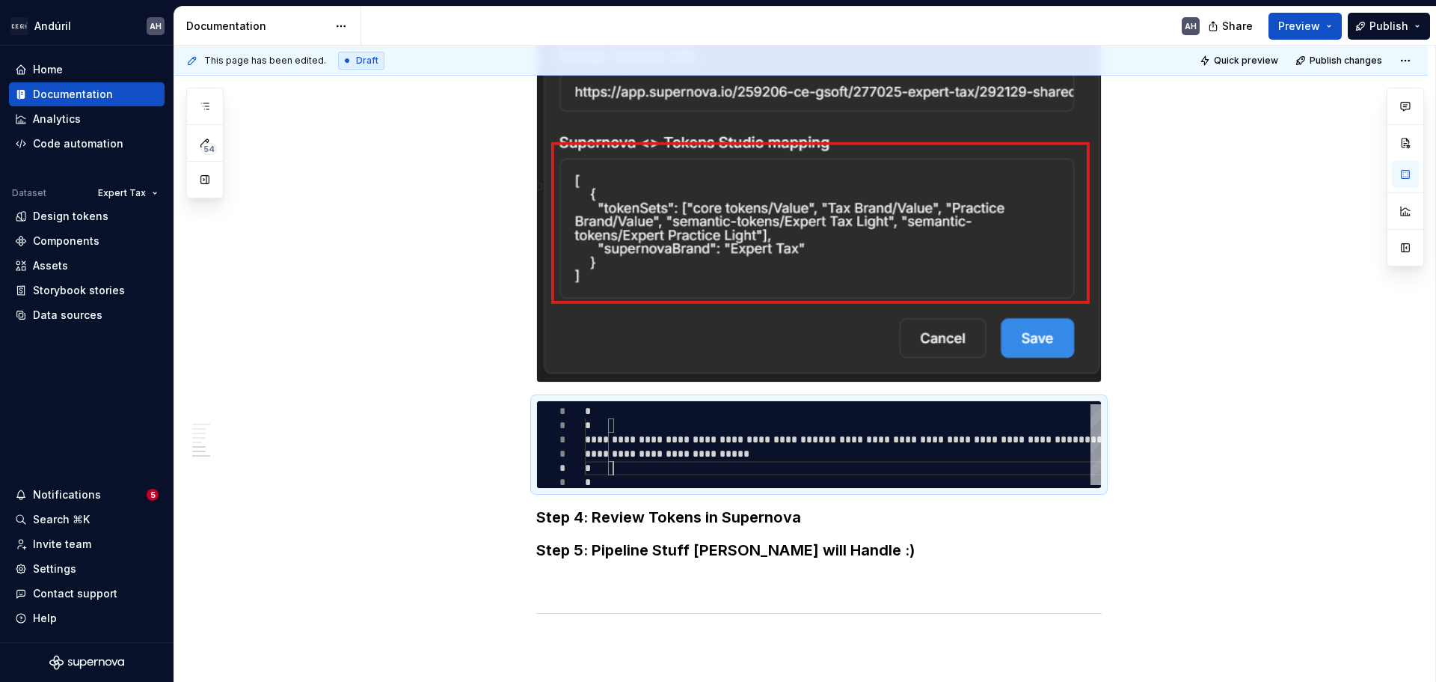
scroll to position [1571, 0]
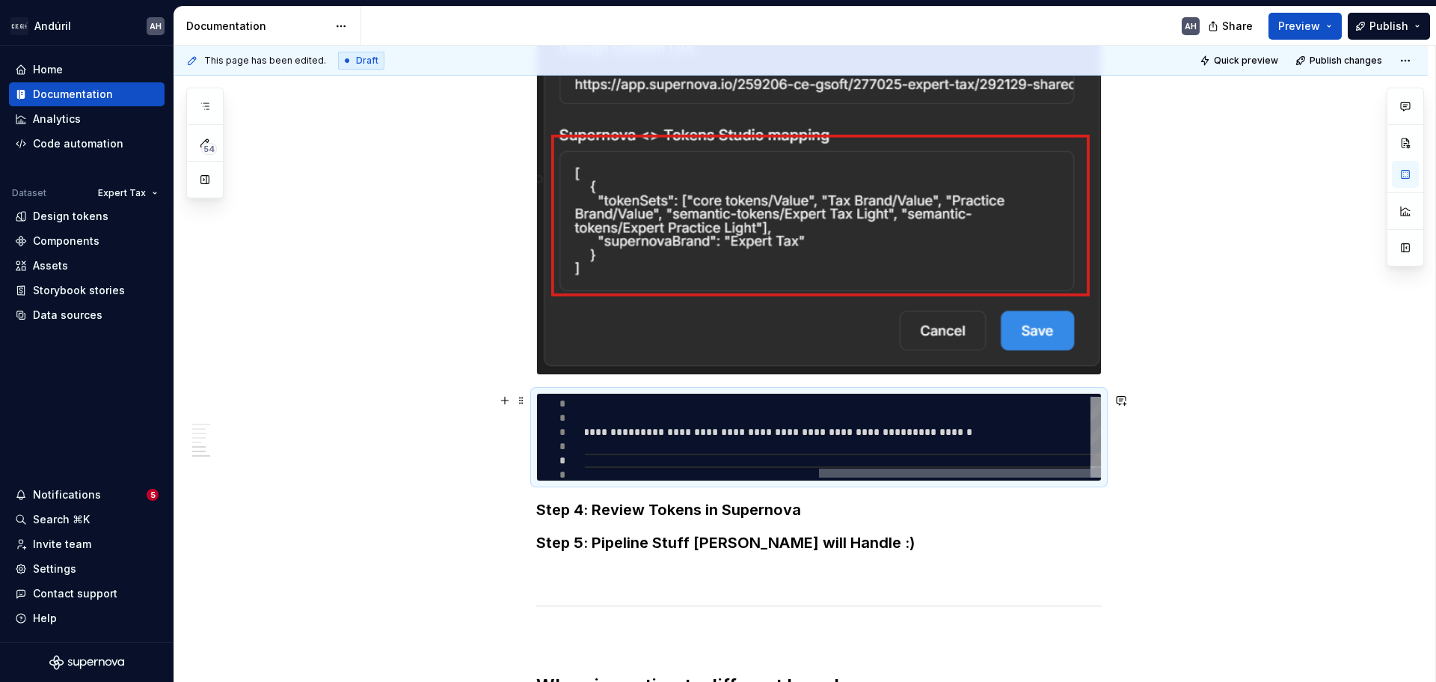
click at [716, 468] on div at bounding box center [955, 472] width 272 height 9
click at [716, 433] on div "**********" at bounding box center [621, 443] width 961 height 94
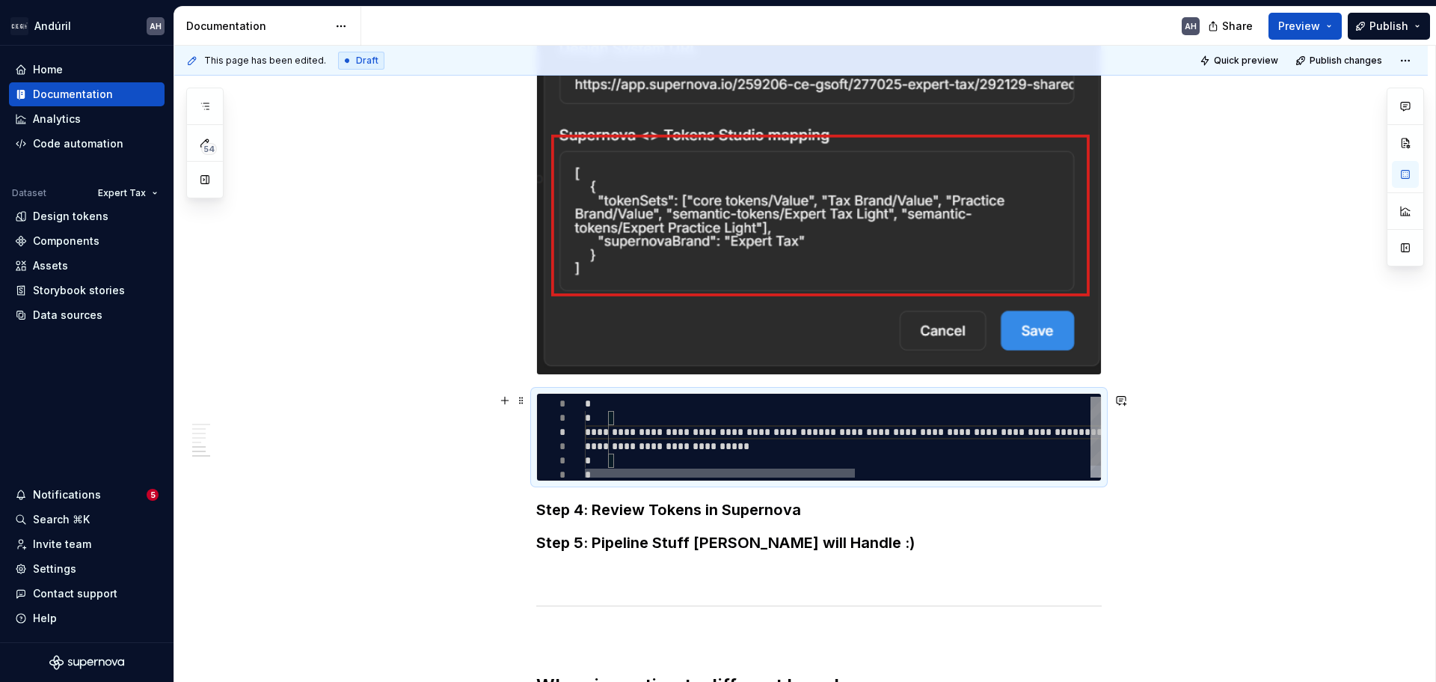
click at [716, 477] on div at bounding box center [720, 472] width 270 height 9
drag, startPoint x: 719, startPoint y: 467, endPoint x: 702, endPoint y: 462, distance: 17.8
click at [702, 462] on div "**********" at bounding box center [1068, 443] width 966 height 94
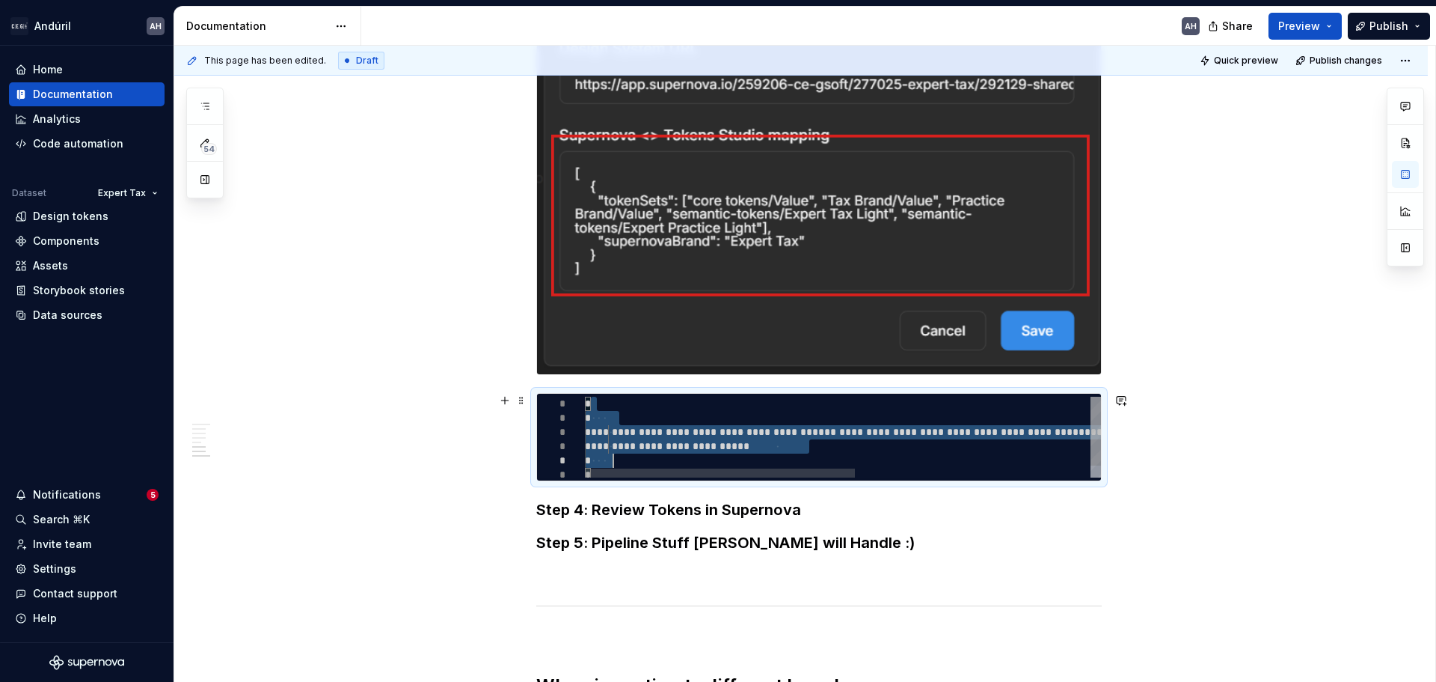
drag, startPoint x: 588, startPoint y: 404, endPoint x: 658, endPoint y: 465, distance: 92.3
click at [658, 465] on div "**********" at bounding box center [1068, 443] width 966 height 94
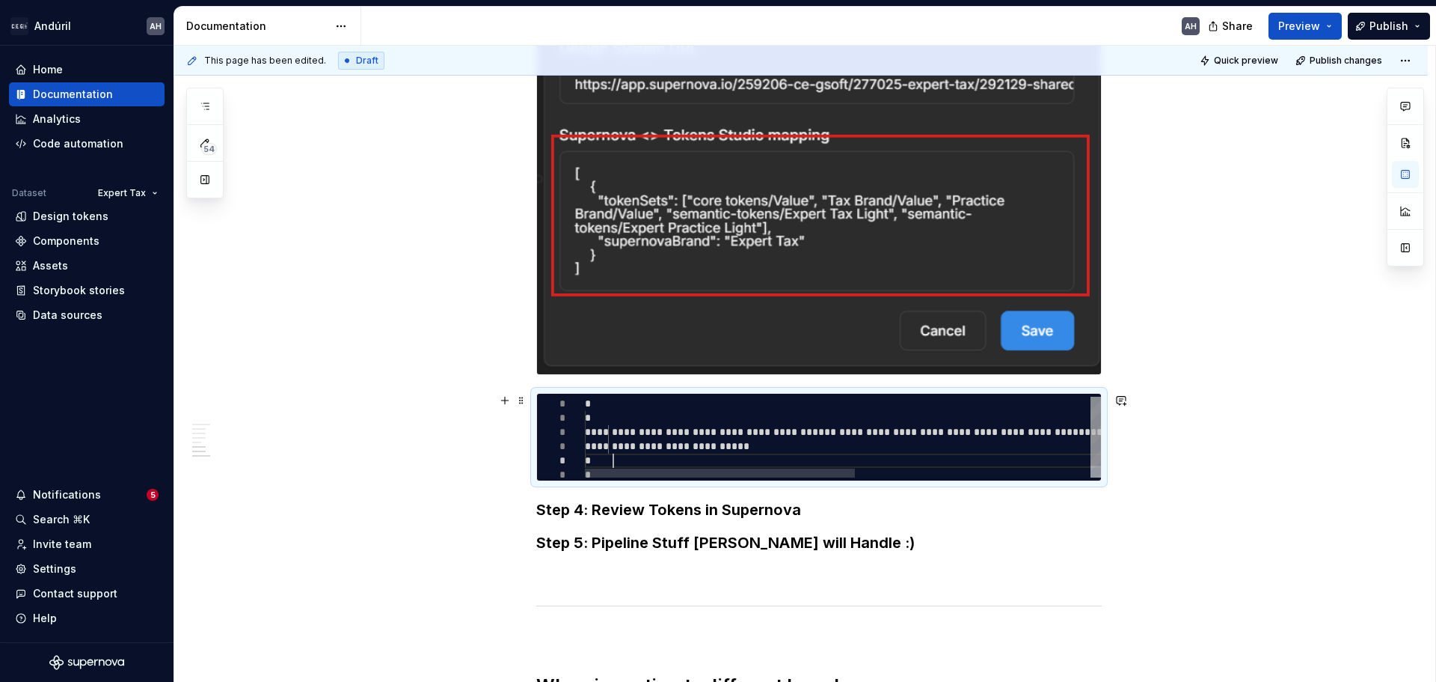
click at [658, 465] on div "**********" at bounding box center [1068, 443] width 966 height 94
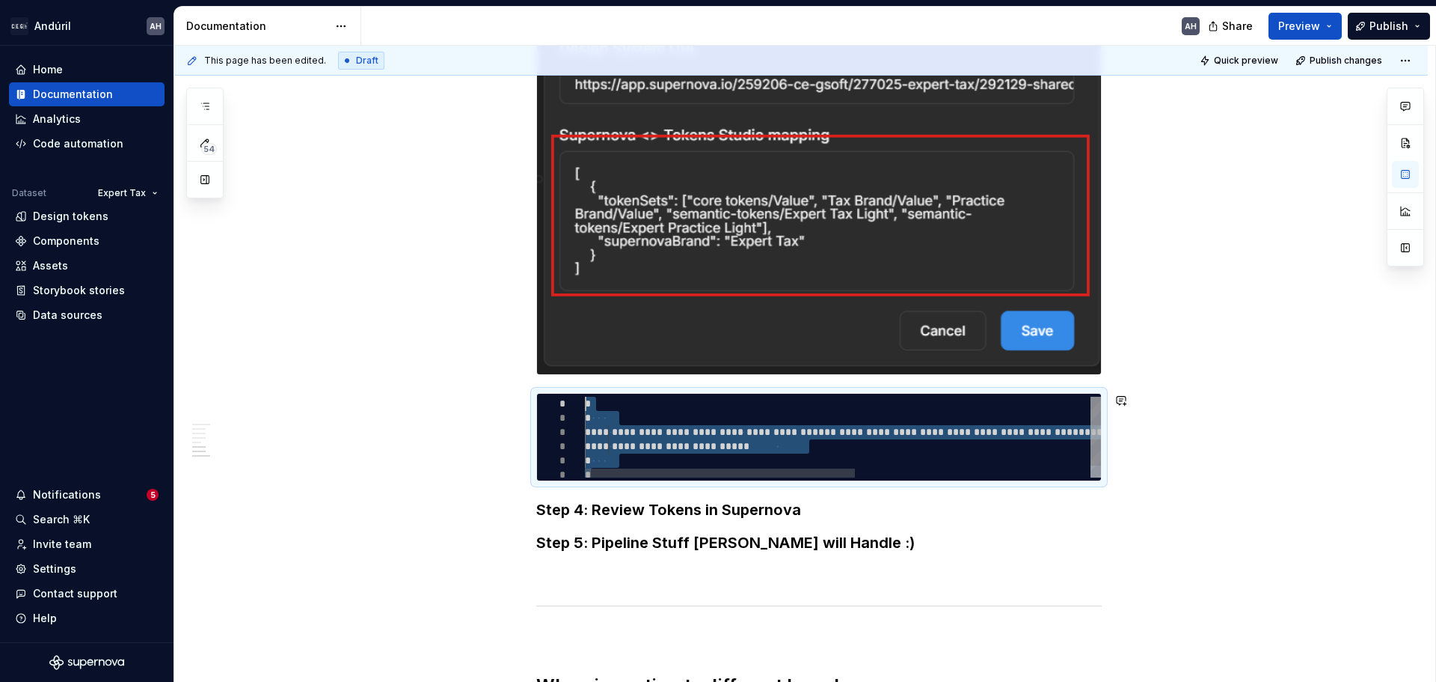
drag, startPoint x: 637, startPoint y: 461, endPoint x: 550, endPoint y: 383, distance: 116.5
click at [585, 396] on div "**********" at bounding box center [1068, 443] width 966 height 94
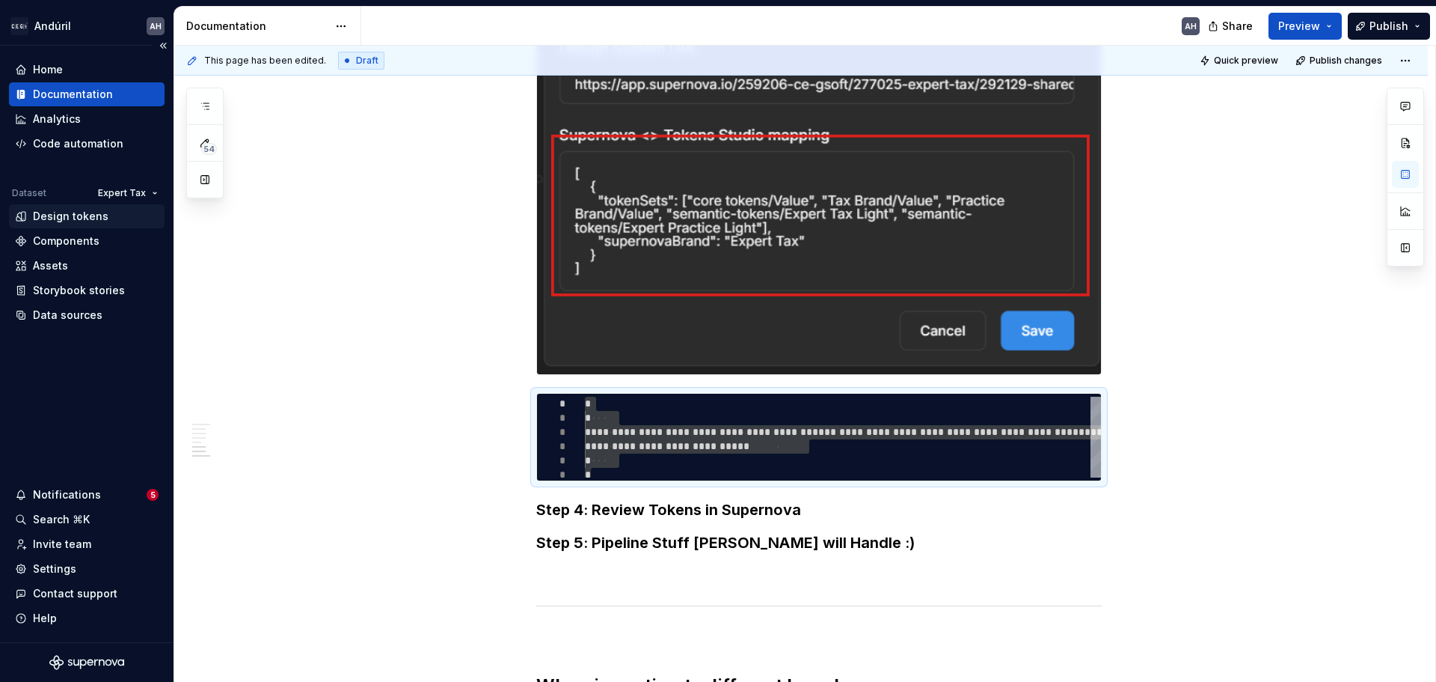
click at [91, 216] on div "Design tokens" at bounding box center [71, 216] width 76 height 15
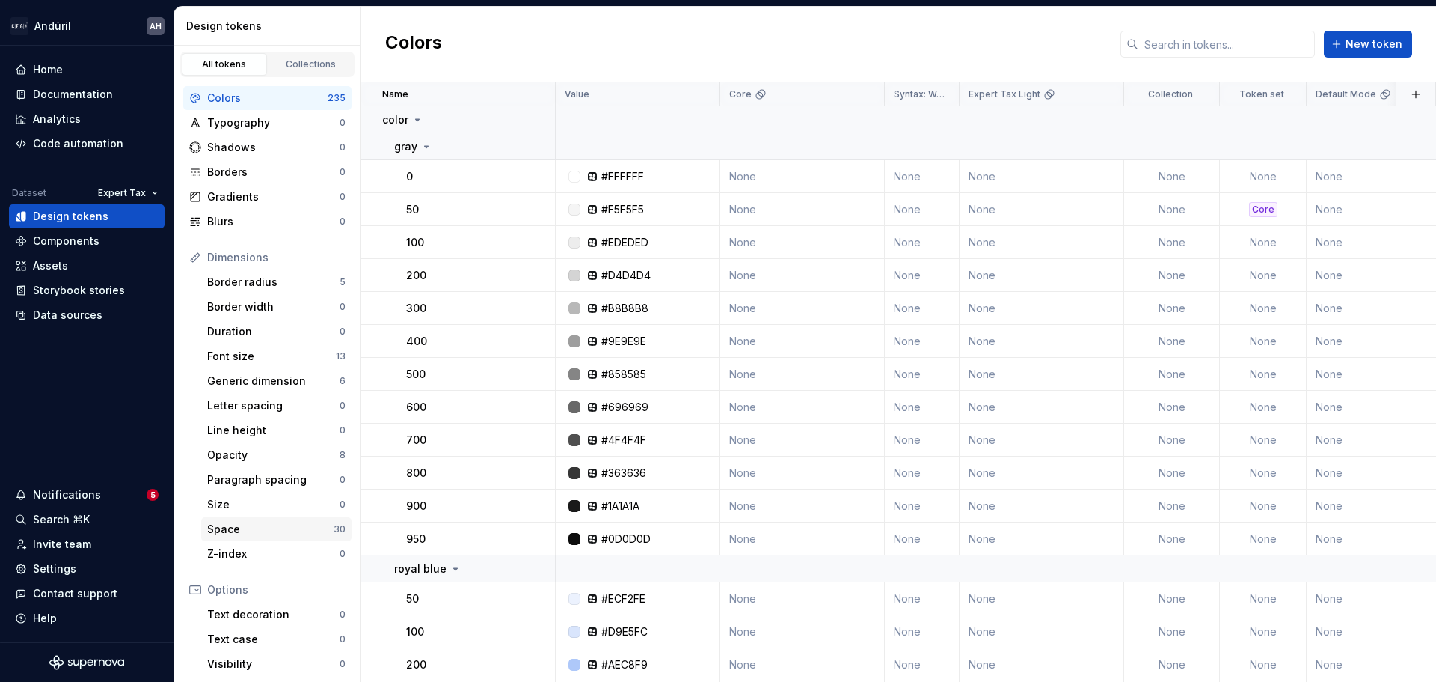
click at [268, 529] on div "Space" at bounding box center [270, 528] width 126 height 15
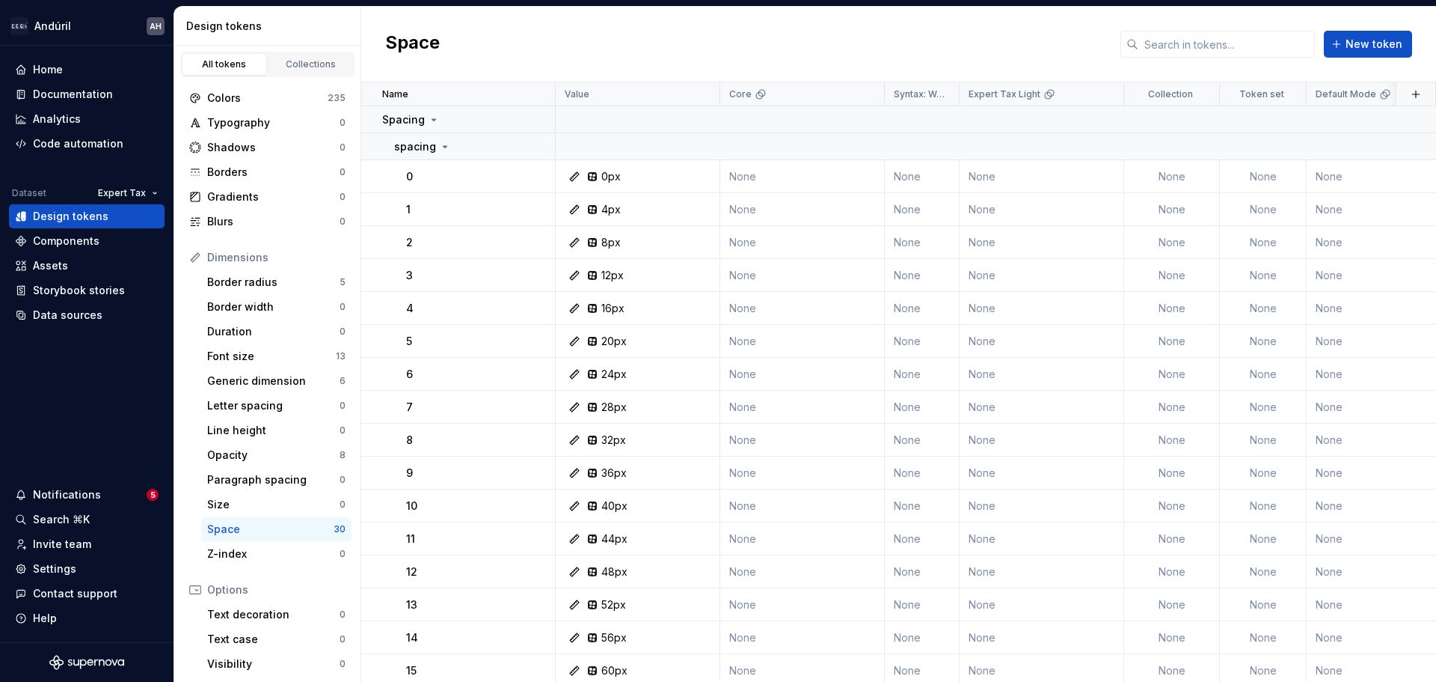
scroll to position [474, 0]
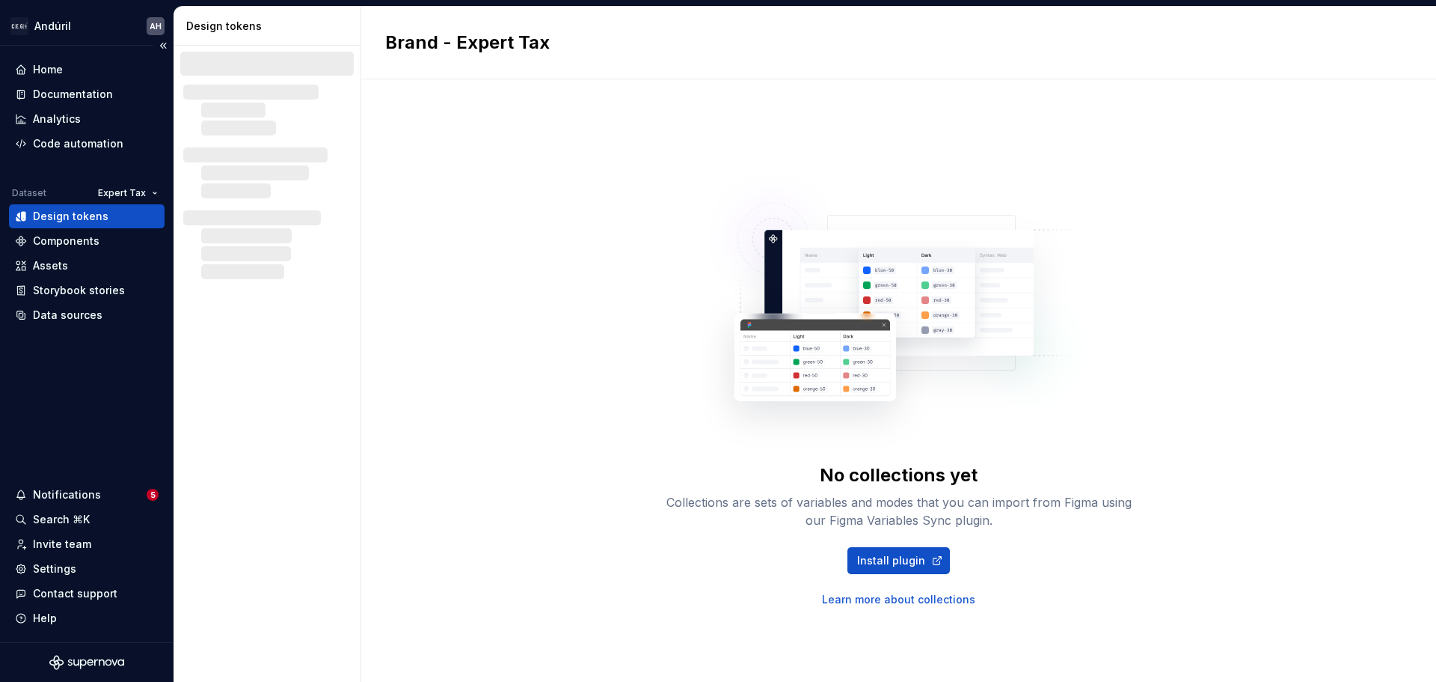
click at [91, 221] on div "Design tokens" at bounding box center [71, 216] width 76 height 15
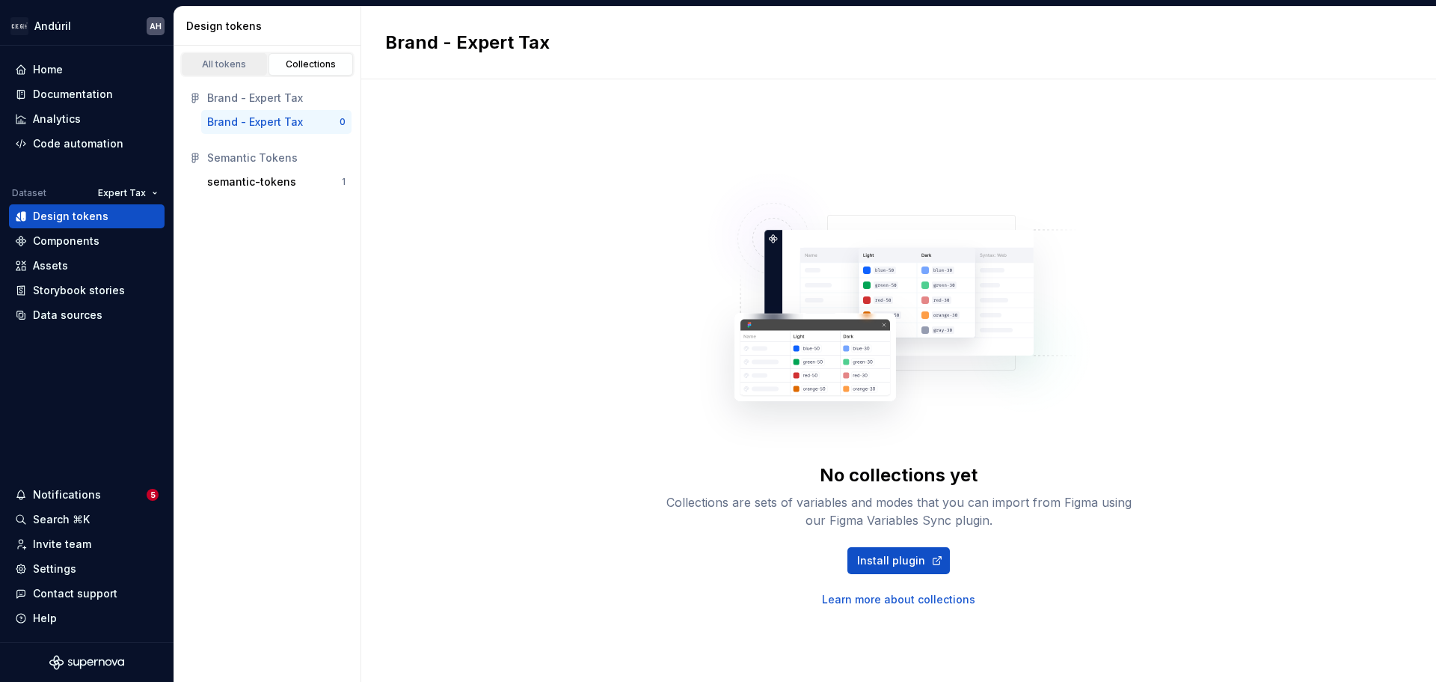
click at [245, 67] on div "All tokens" at bounding box center [224, 64] width 75 height 12
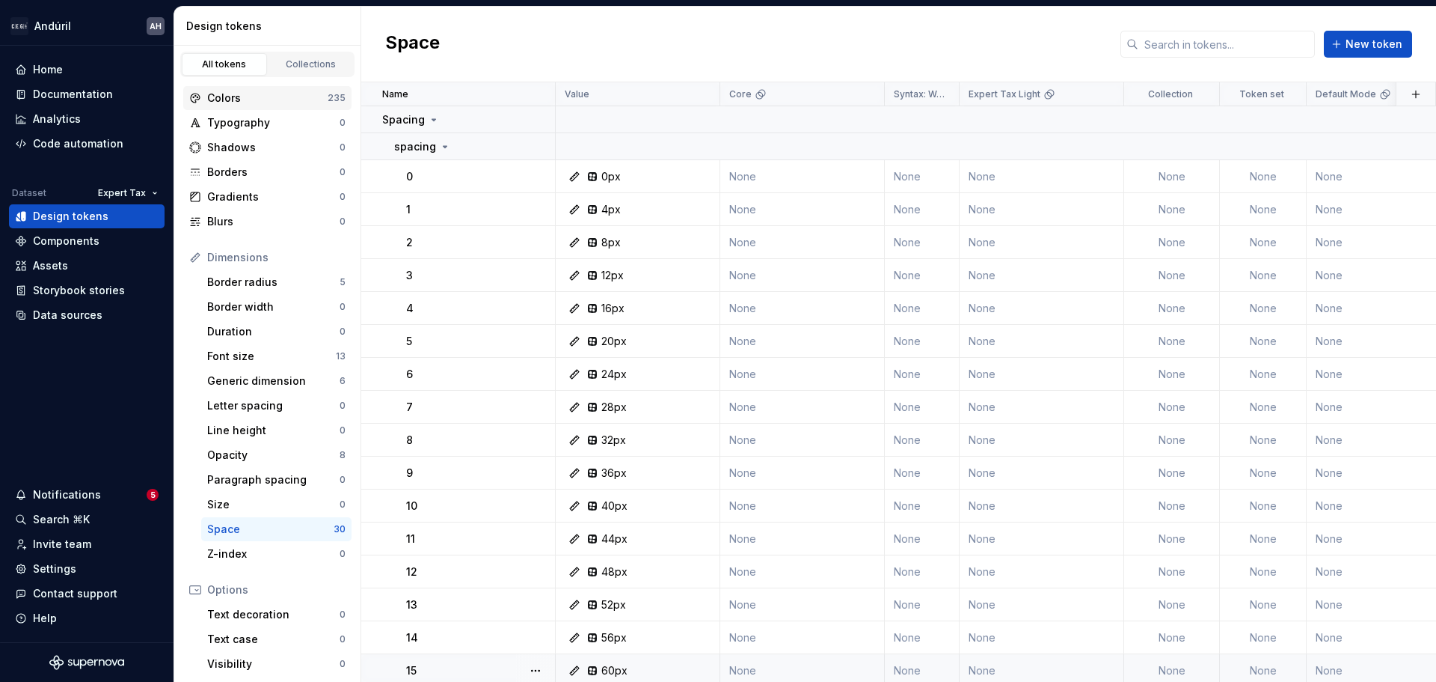
click at [257, 98] on div "Colors" at bounding box center [267, 98] width 120 height 15
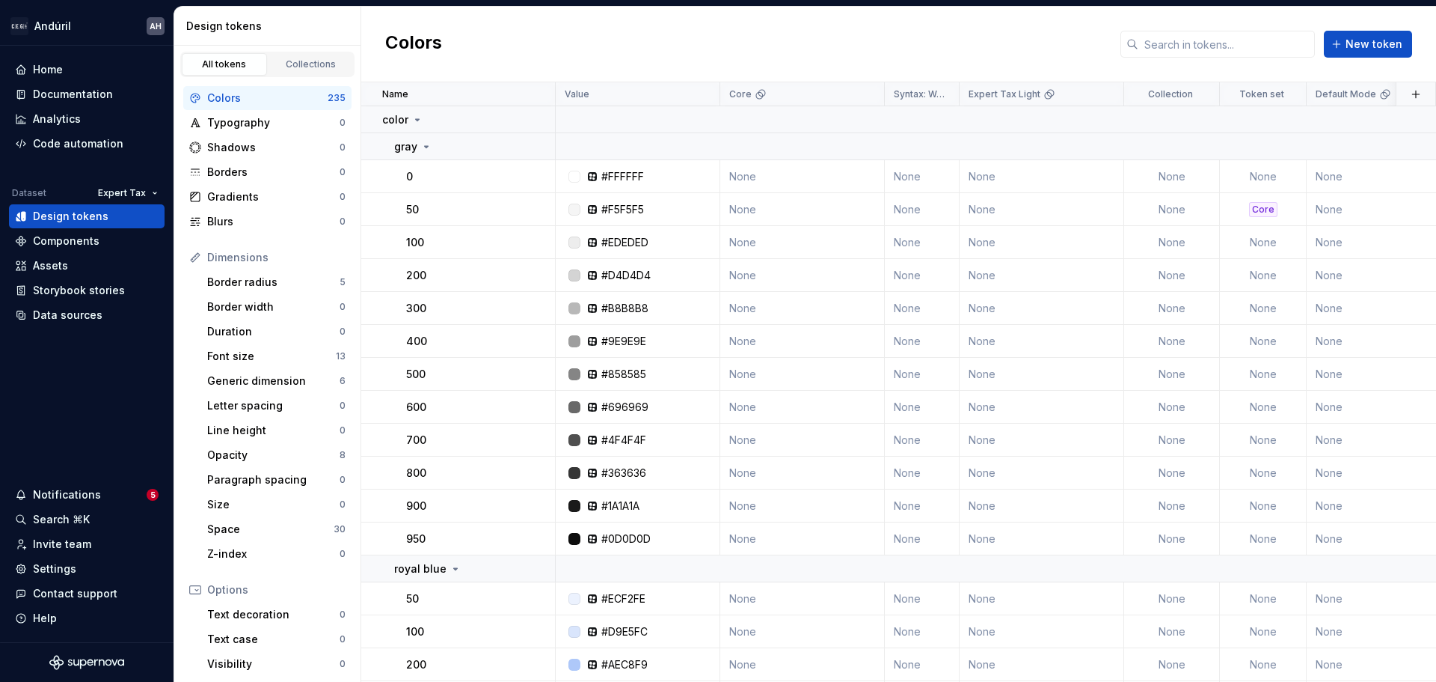
click at [257, 99] on div "Colors" at bounding box center [267, 98] width 120 height 15
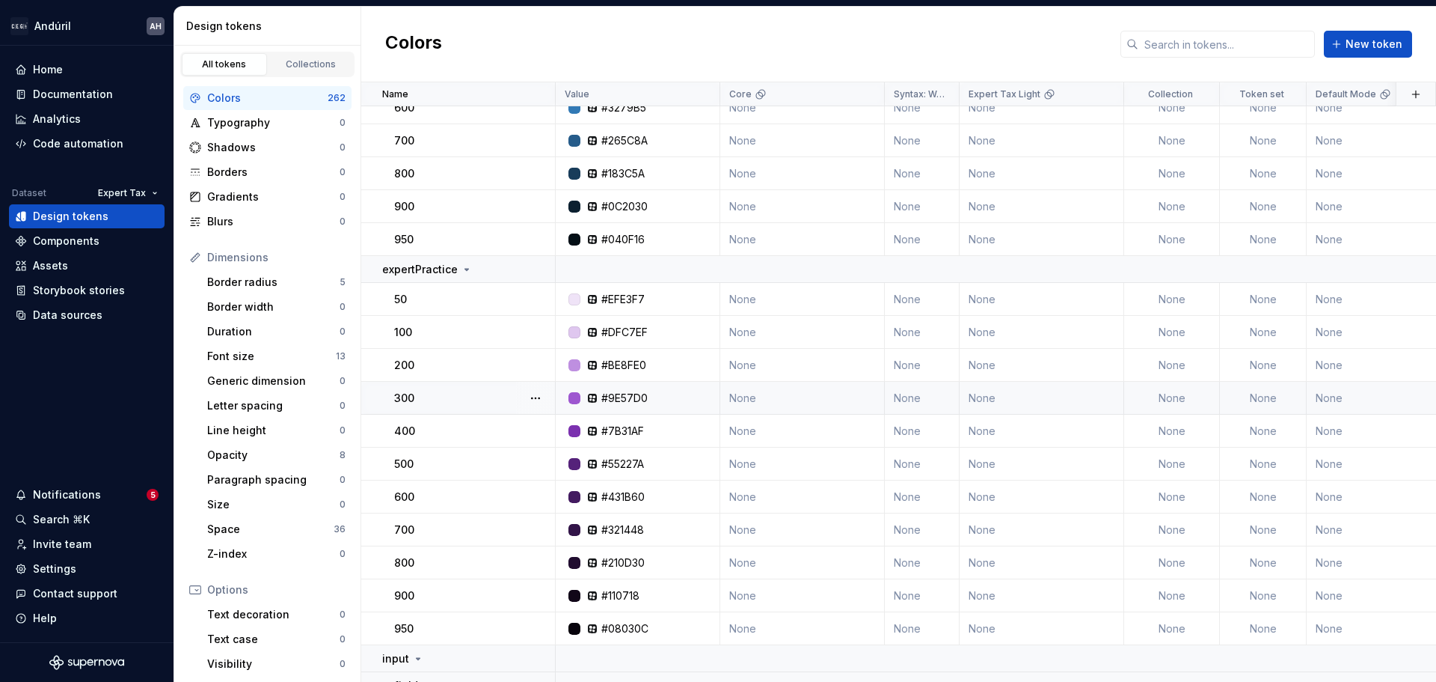
scroll to position [2319, 0]
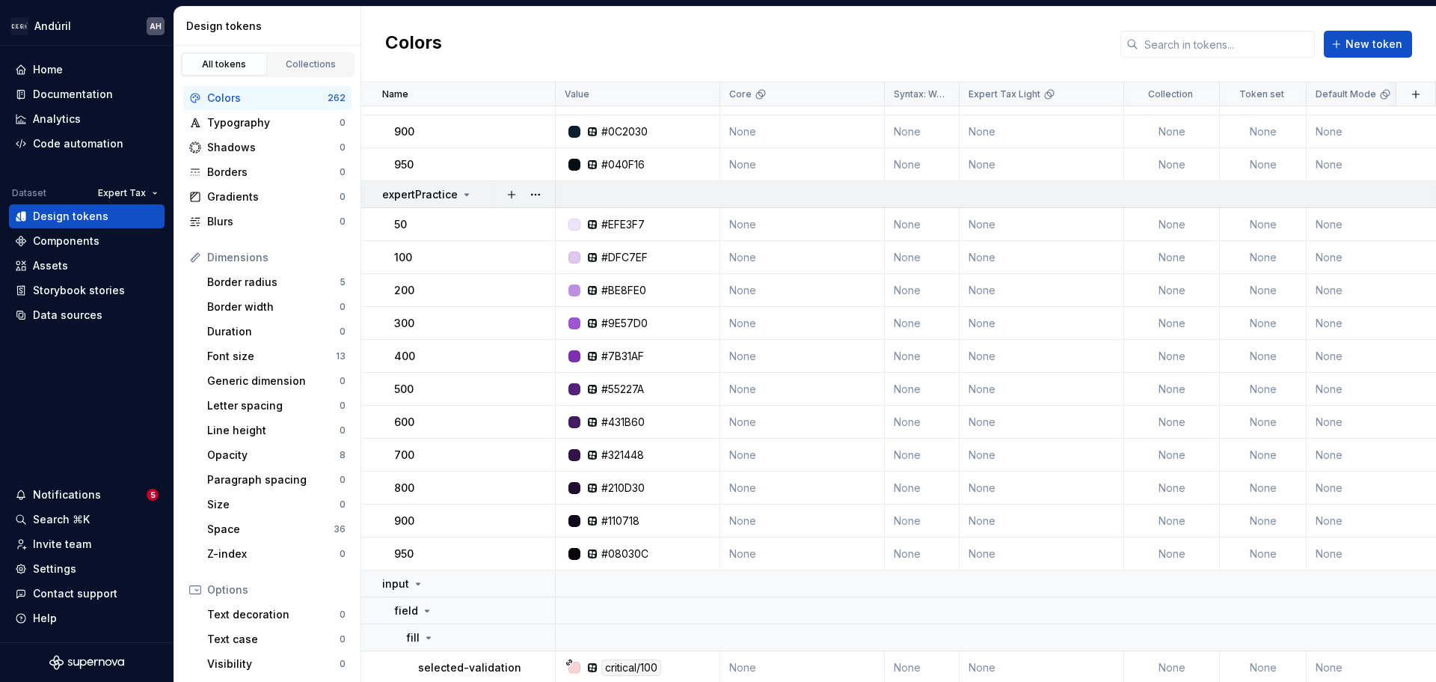
click at [468, 191] on icon at bounding box center [467, 195] width 12 height 12
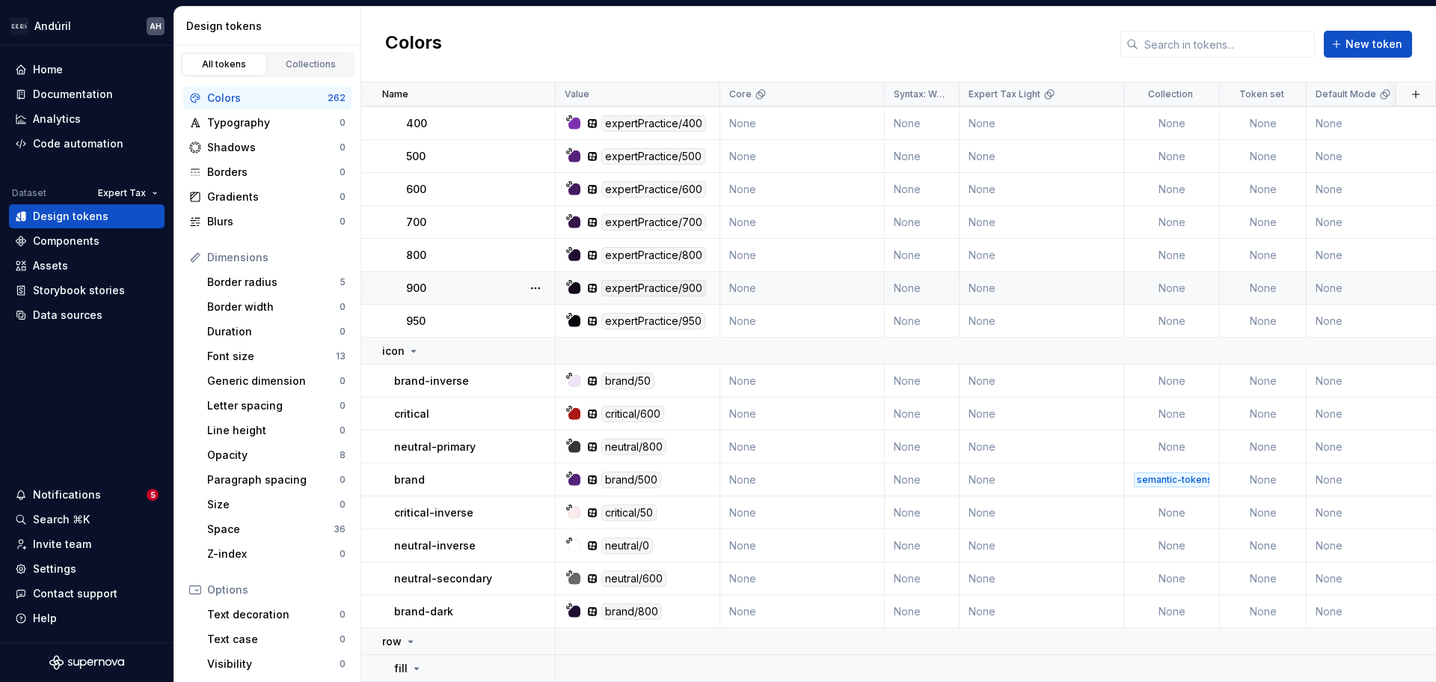
scroll to position [6284, 0]
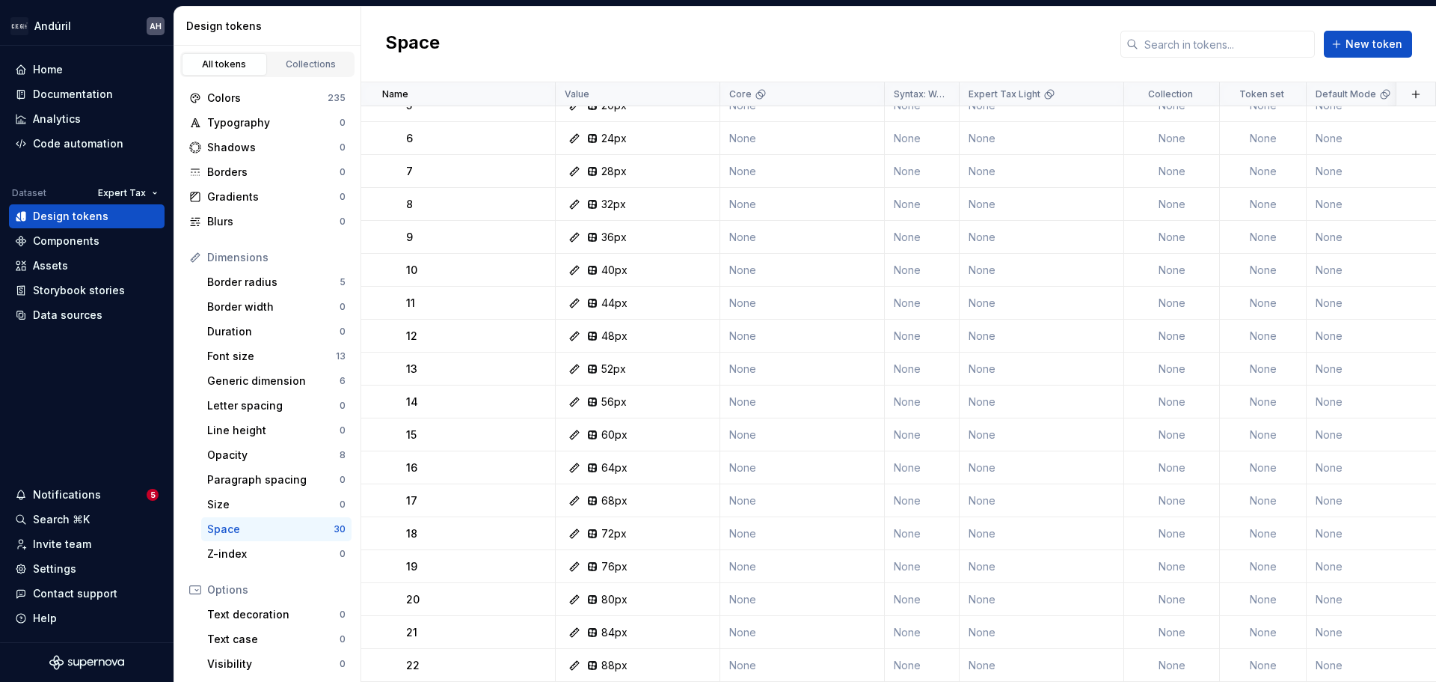
scroll to position [474, 0]
click at [86, 100] on div "Documentation" at bounding box center [73, 94] width 80 height 15
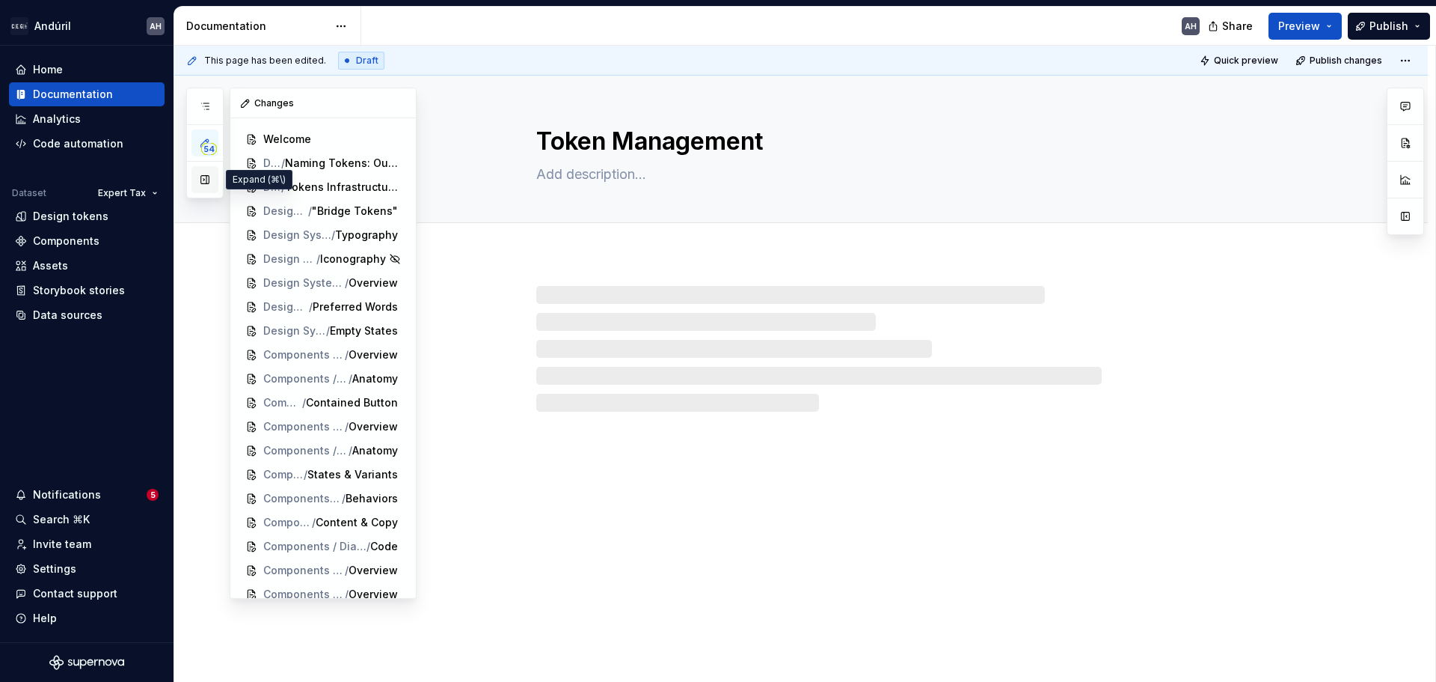
click at [209, 183] on button "button" at bounding box center [205, 179] width 27 height 27
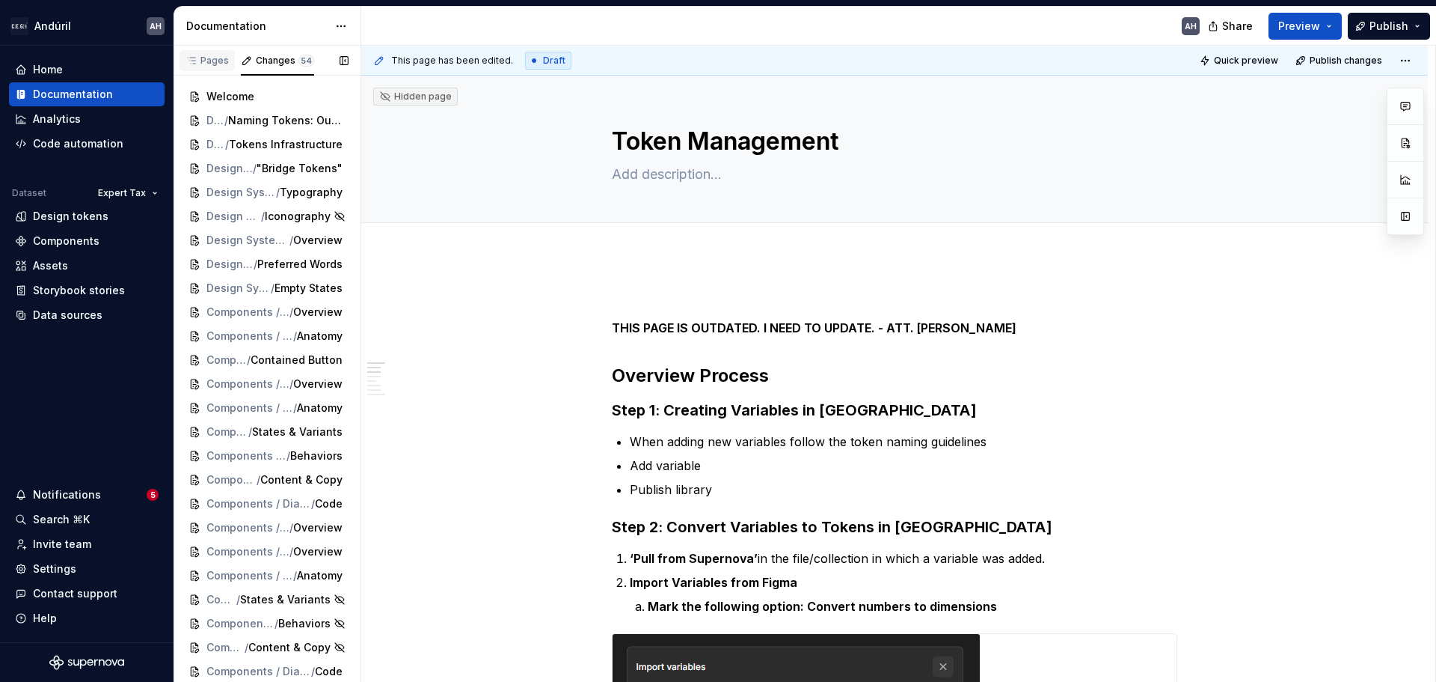
click at [206, 54] on div "Pages" at bounding box center [207, 60] width 55 height 21
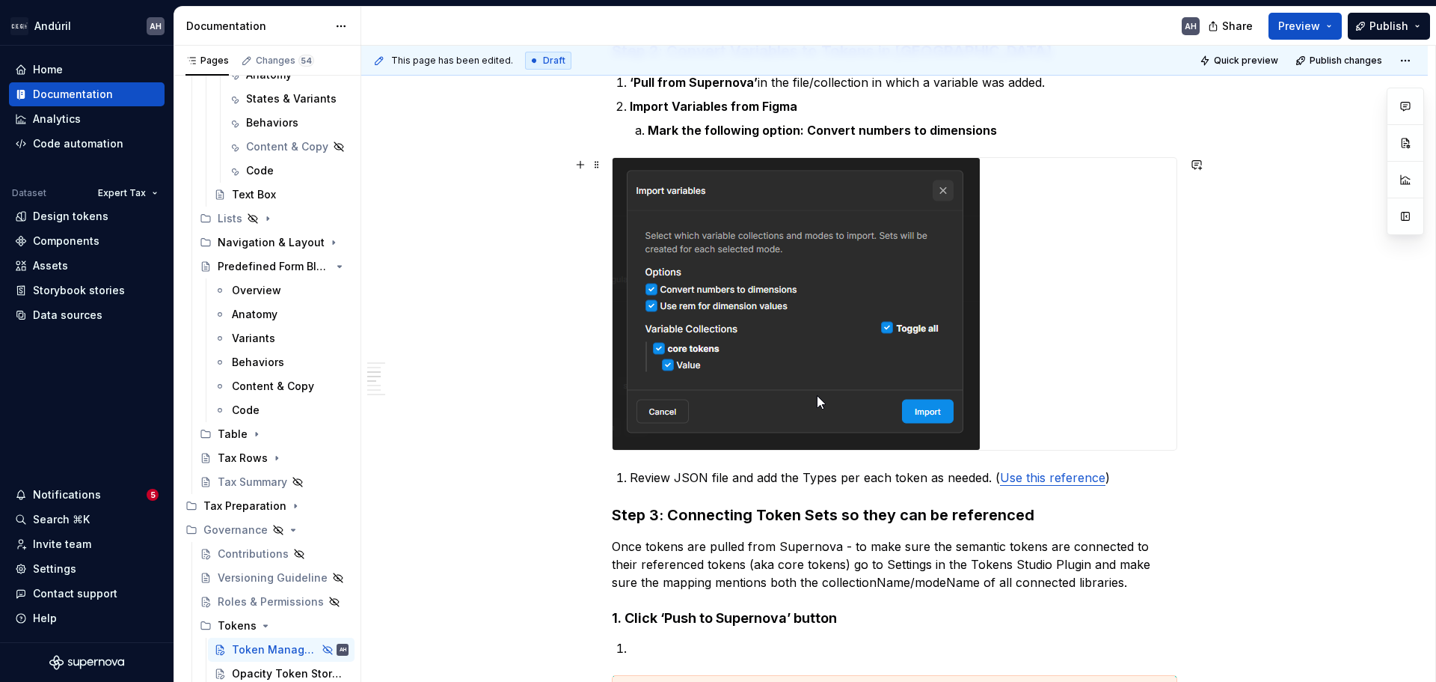
scroll to position [396, 0]
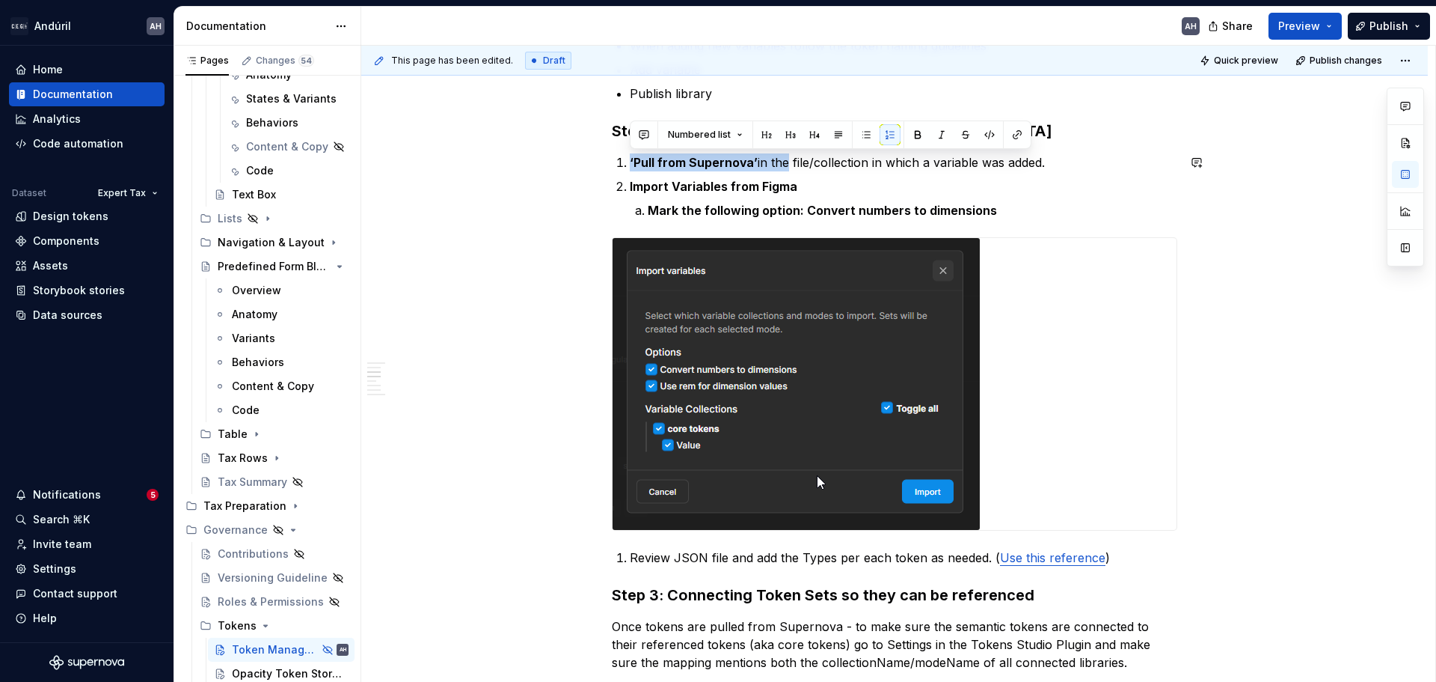
drag, startPoint x: 788, startPoint y: 165, endPoint x: 1153, endPoint y: 153, distance: 364.5
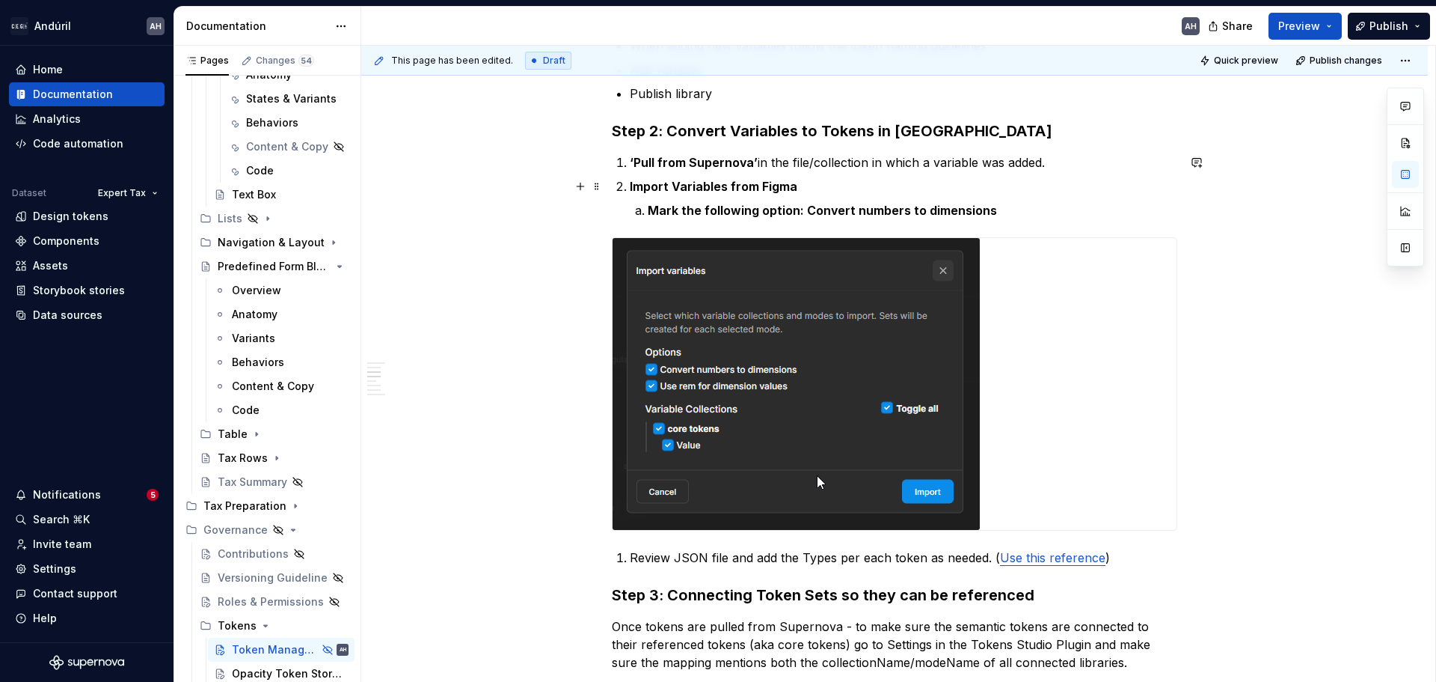
click at [818, 177] on ol "‘Pull from Supernova’ in the file/collection in which a variable was added. Imp…" at bounding box center [904, 186] width 548 height 66
click at [821, 194] on p "Import Variables from Figma" at bounding box center [904, 186] width 548 height 18
click at [785, 564] on p "Review JSON file and add the Types per each token as needed. ( Use this referen…" at bounding box center [904, 557] width 548 height 18
click at [951, 558] on p "Review JSON file and add the Types per each token as needed. ( Use this referen…" at bounding box center [904, 557] width 548 height 18
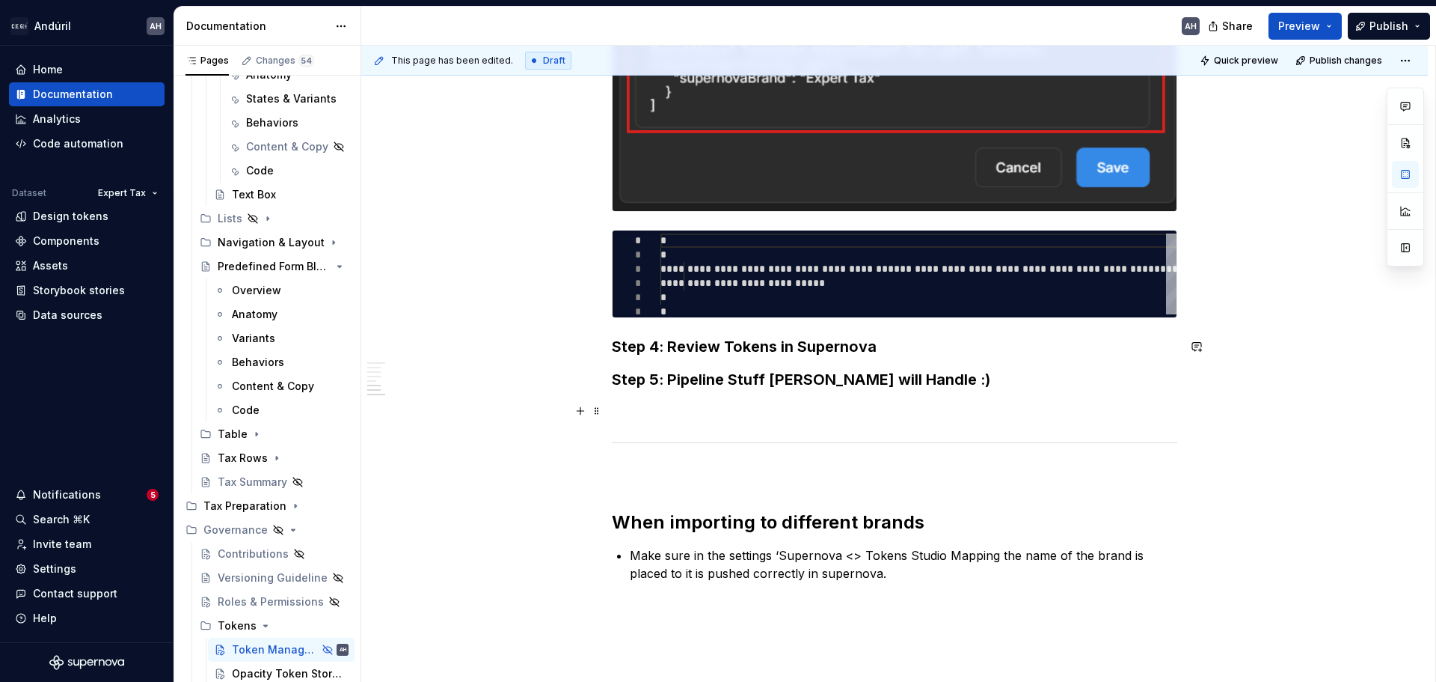
scroll to position [1817, 0]
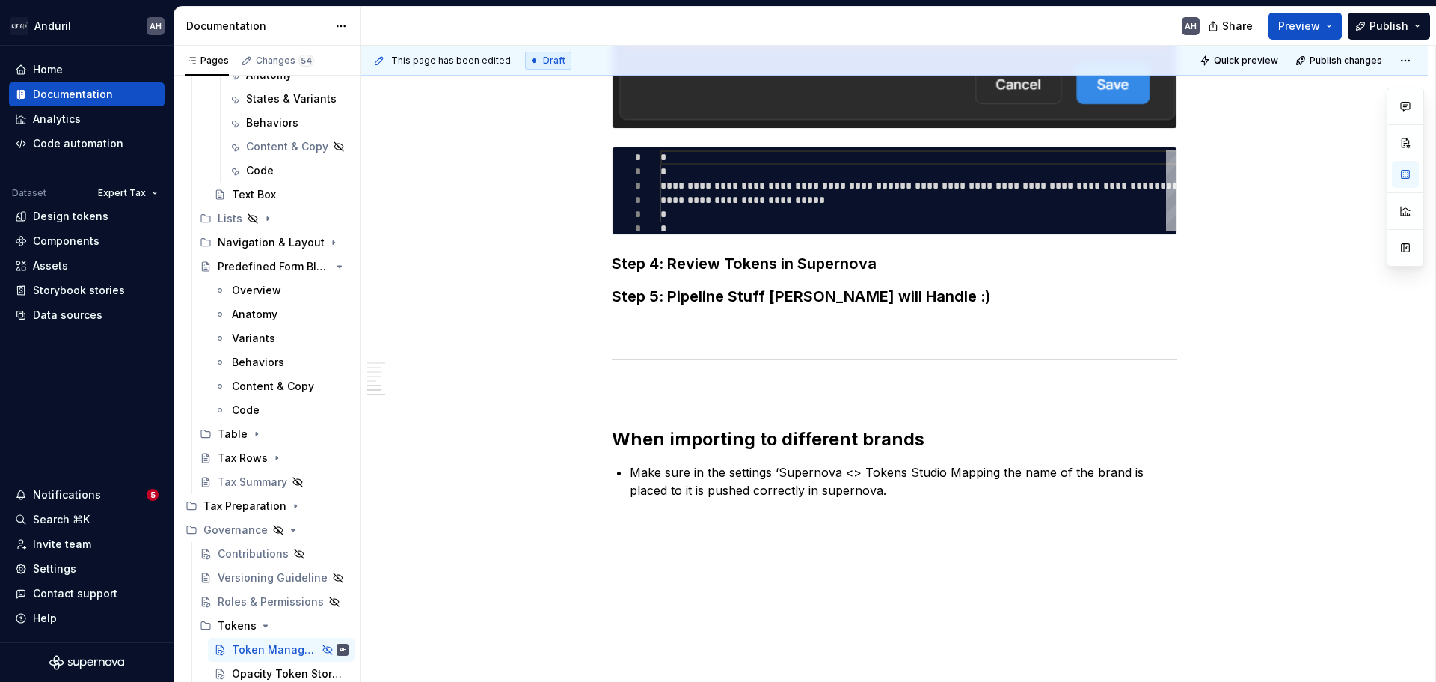
type textarea "*"
